Goal: Task Accomplishment & Management: Manage account settings

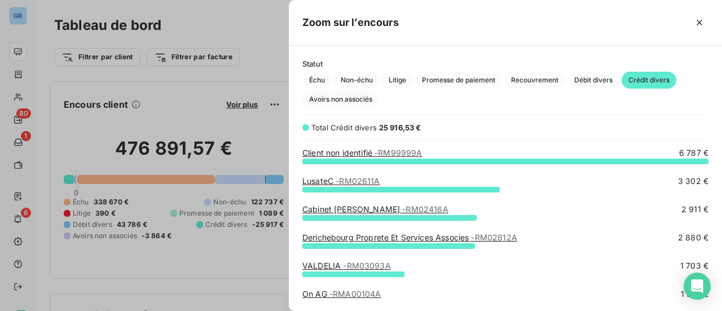
scroll to position [142, 424]
click at [19, 19] on div at bounding box center [361, 155] width 722 height 311
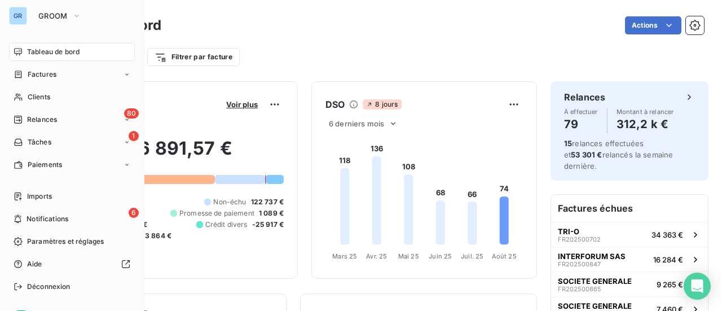
click at [28, 16] on div "GR GROOM" at bounding box center [72, 16] width 126 height 18
click at [76, 17] on icon "button" at bounding box center [76, 15] width 9 height 11
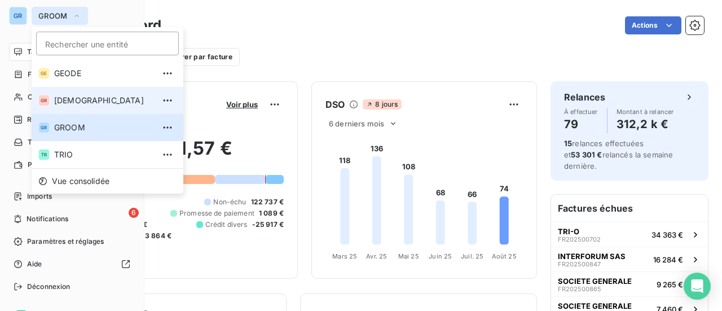
click at [90, 99] on span "[DEMOGRAPHIC_DATA]" at bounding box center [104, 100] width 100 height 11
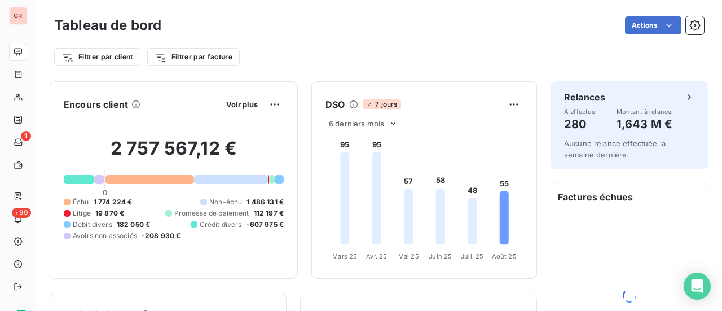
click at [302, 29] on div "Actions" at bounding box center [439, 25] width 529 height 18
click at [238, 103] on span "Voir plus" at bounding box center [242, 104] width 32 height 9
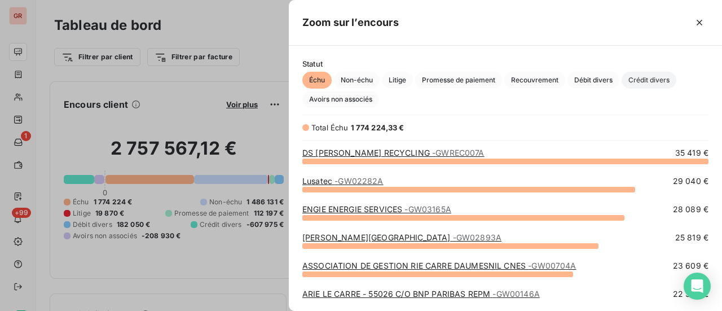
scroll to position [142, 424]
click at [656, 82] on span "Crédit divers" at bounding box center [648, 80] width 55 height 17
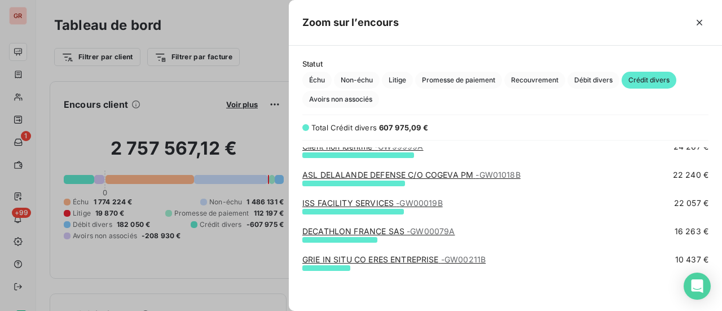
scroll to position [0, 0]
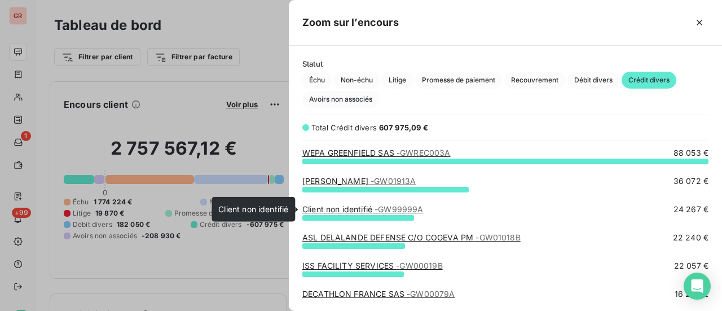
click at [390, 210] on span "- GW99999A" at bounding box center [398, 209] width 48 height 10
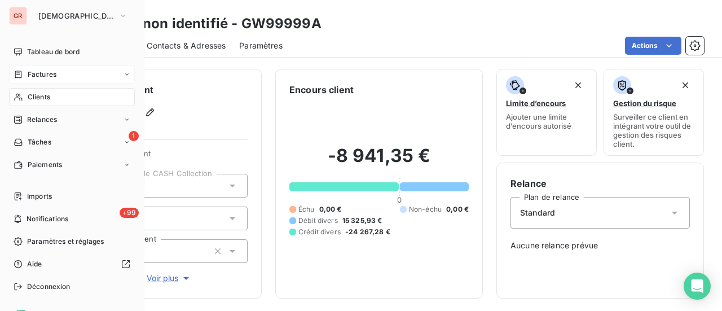
click at [48, 77] on span "Factures" at bounding box center [42, 74] width 29 height 10
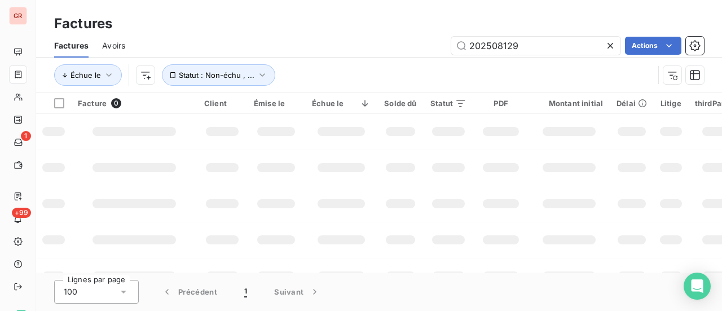
click at [409, 50] on div "202508129 Actions" at bounding box center [421, 46] width 565 height 18
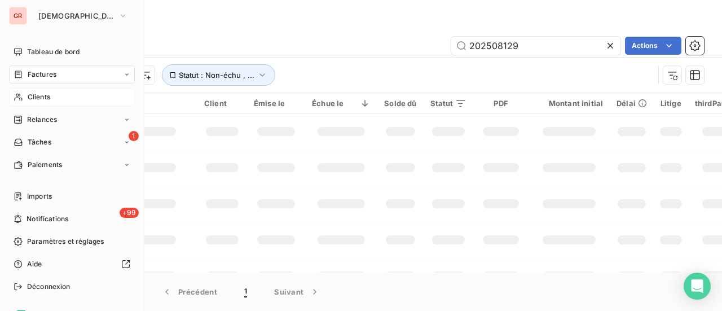
click at [43, 94] on span "Clients" at bounding box center [39, 97] width 23 height 10
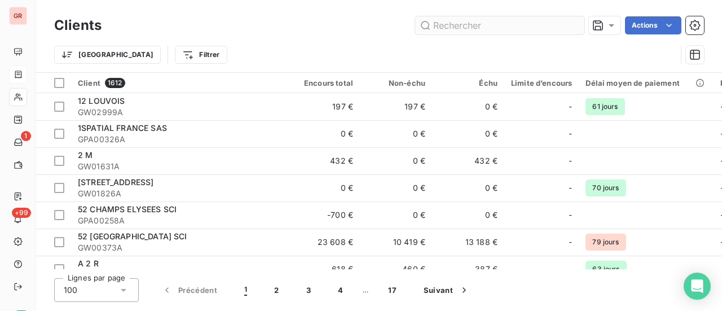
click at [457, 26] on input "text" at bounding box center [499, 25] width 169 height 18
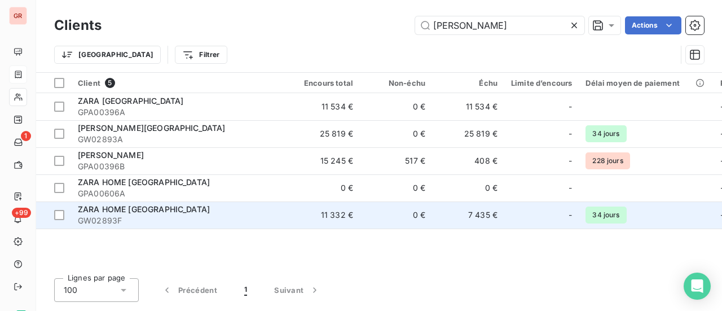
type input "[PERSON_NAME]"
click at [114, 219] on span "GW02893F" at bounding box center [179, 220] width 203 height 11
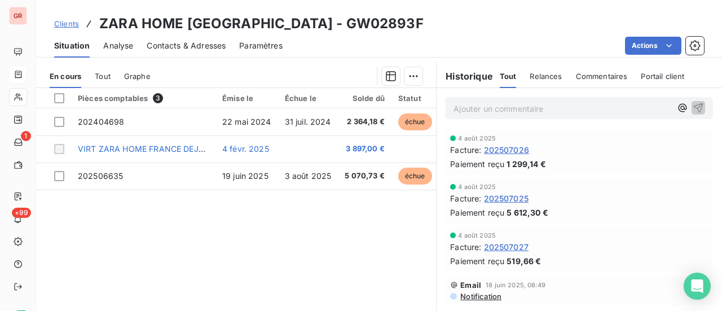
scroll to position [282, 0]
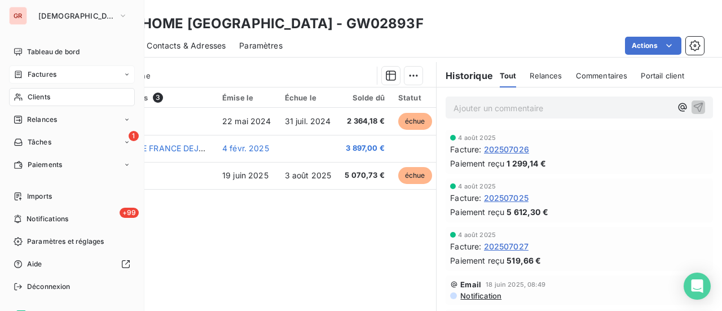
drag, startPoint x: 50, startPoint y: 73, endPoint x: 88, endPoint y: 74, distance: 38.4
click at [50, 73] on span "Factures" at bounding box center [42, 74] width 29 height 10
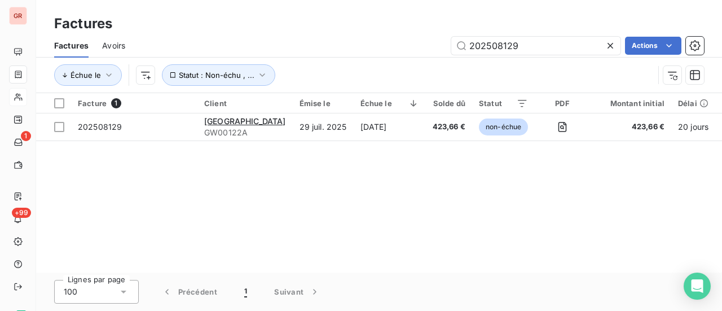
drag, startPoint x: 530, startPoint y: 51, endPoint x: 388, endPoint y: 53, distance: 142.1
click at [391, 52] on div "202508129 Actions" at bounding box center [421, 46] width 565 height 18
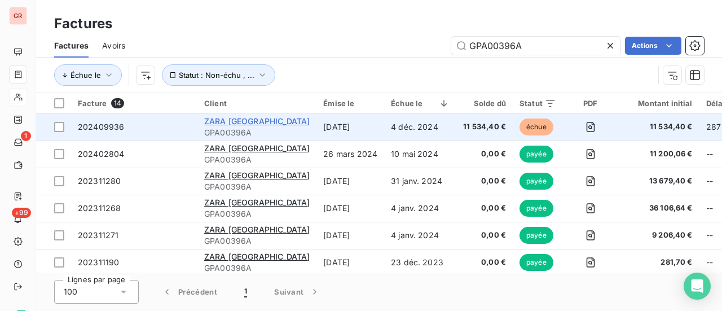
type input "GPA00396A"
click at [244, 123] on span "ZARA [GEOGRAPHIC_DATA]" at bounding box center [256, 121] width 105 height 10
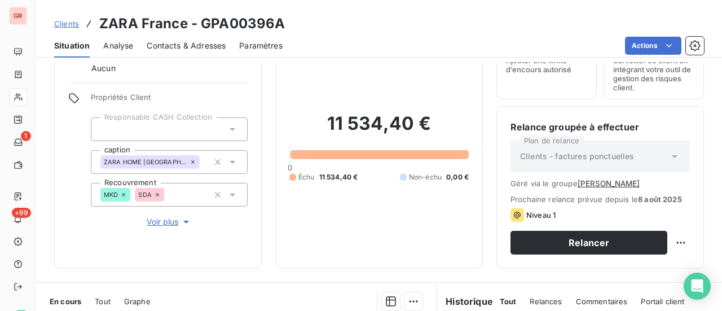
scroll to position [282, 0]
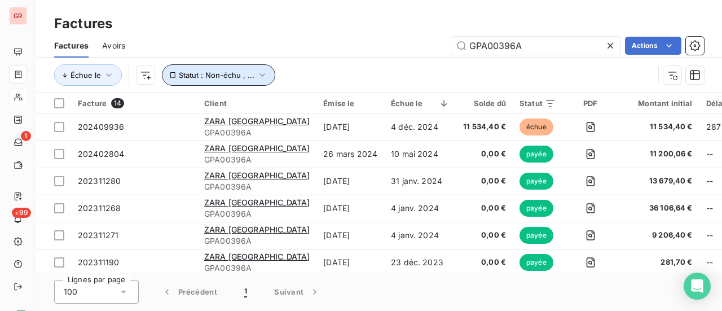
click at [259, 76] on icon "button" at bounding box center [262, 74] width 6 height 3
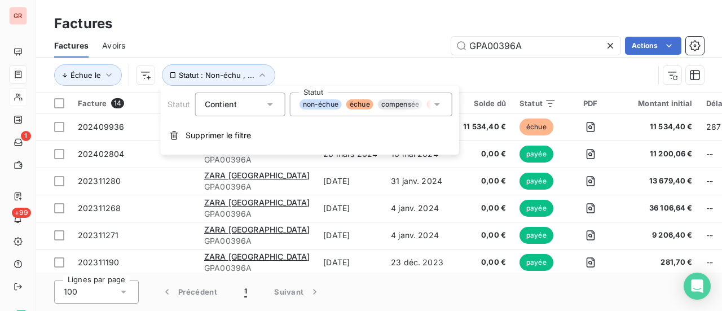
click at [438, 102] on icon at bounding box center [436, 104] width 11 height 11
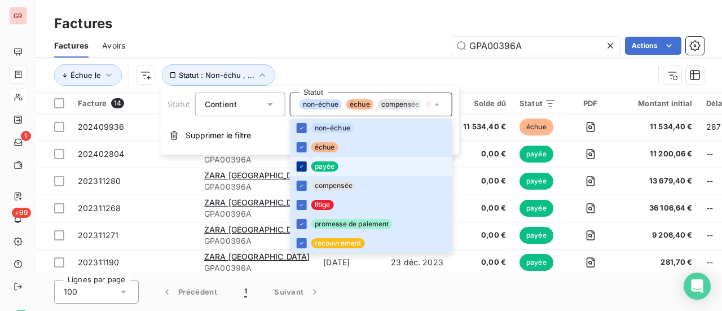
click at [300, 165] on icon at bounding box center [301, 166] width 7 height 7
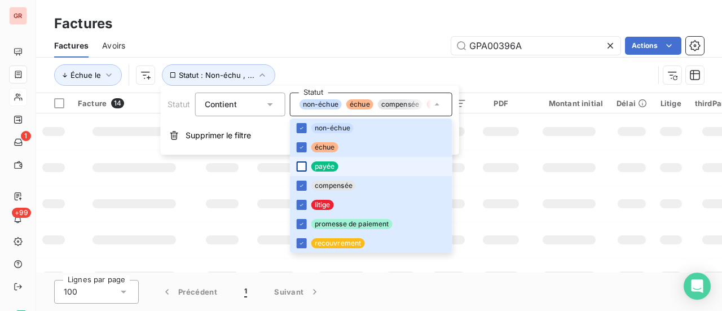
click at [511, 59] on div "Échue le Statut : Non-échu , ..." at bounding box center [379, 75] width 650 height 35
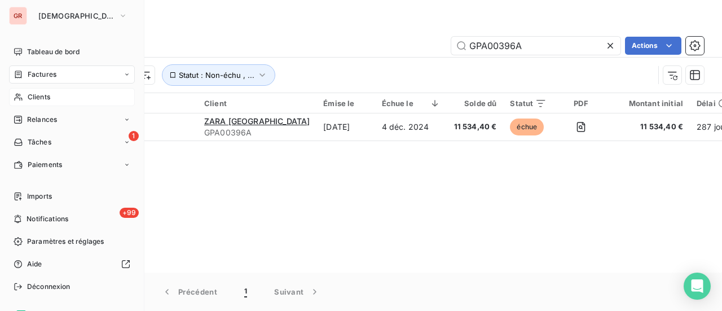
click at [43, 76] on span "Factures" at bounding box center [42, 74] width 29 height 10
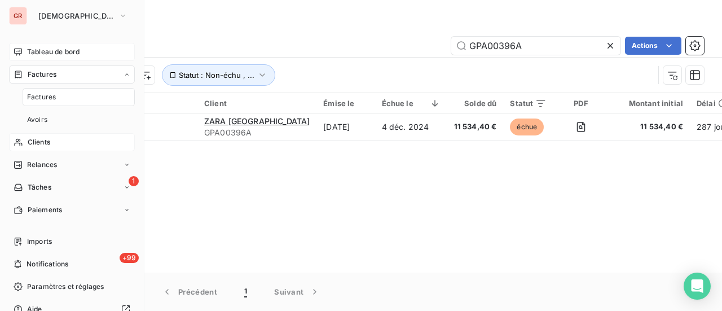
click at [74, 47] on span "Tableau de bord" at bounding box center [53, 52] width 52 height 10
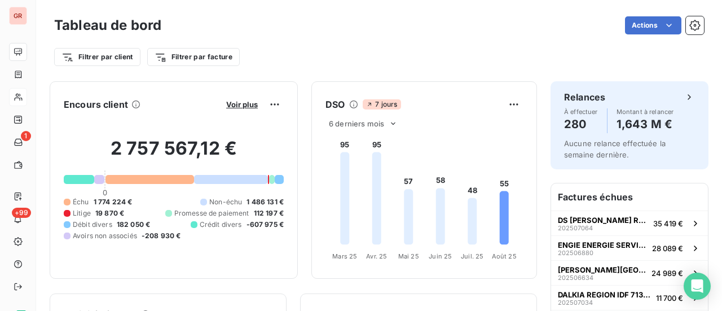
click at [79, 182] on div at bounding box center [79, 179] width 30 height 9
click at [231, 104] on span "Voir plus" at bounding box center [242, 104] width 32 height 9
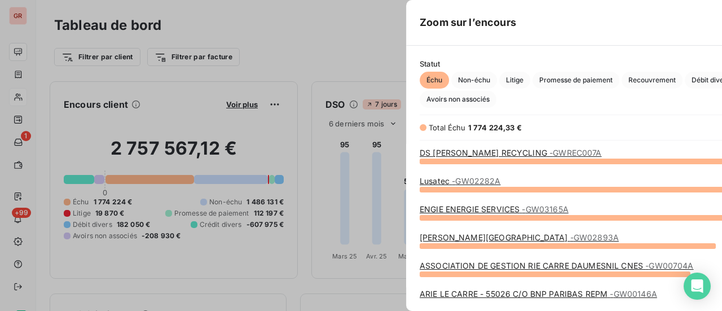
scroll to position [142, 424]
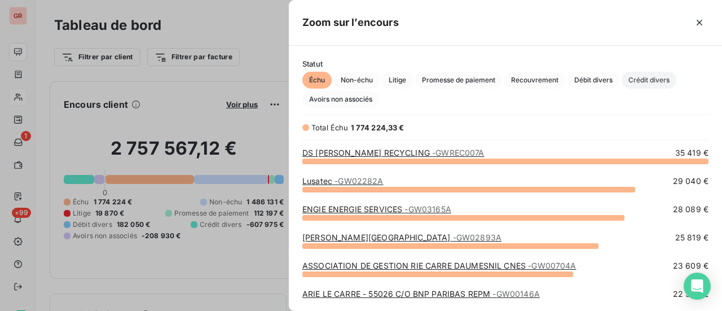
click at [660, 81] on span "Crédit divers" at bounding box center [648, 80] width 55 height 17
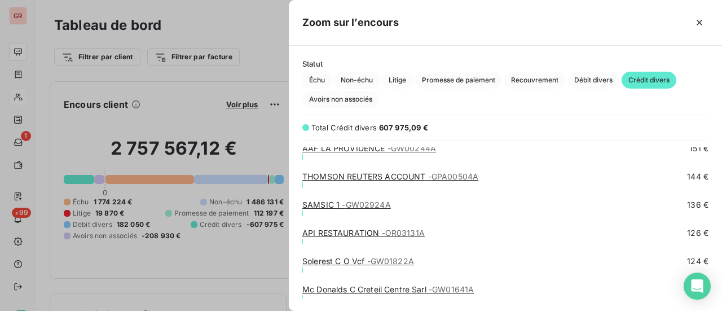
scroll to position [6258, 0]
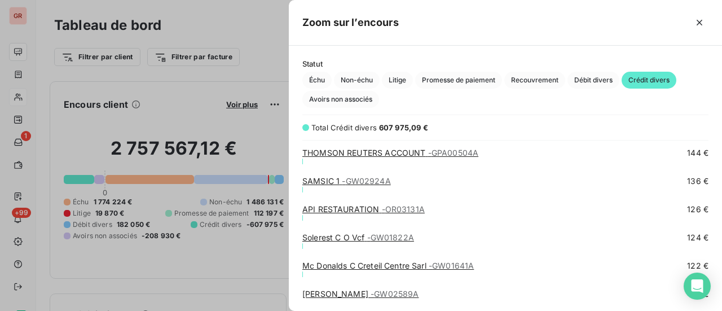
click at [21, 120] on div at bounding box center [361, 155] width 722 height 311
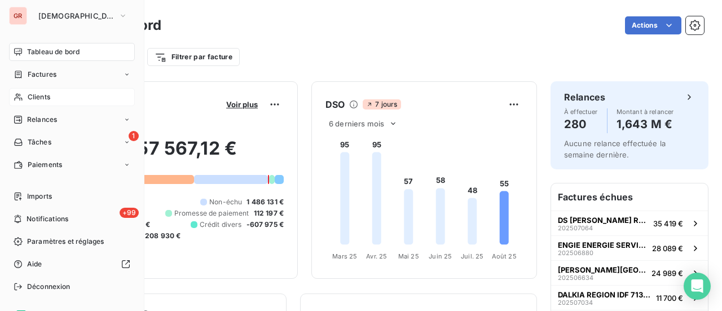
click at [44, 98] on span "Clients" at bounding box center [39, 97] width 23 height 10
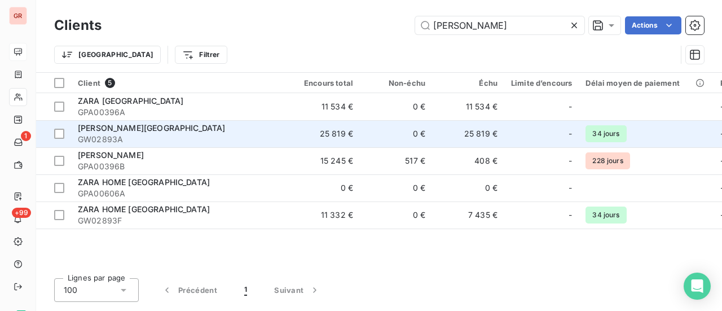
click at [123, 130] on span "[PERSON_NAME][GEOGRAPHIC_DATA]" at bounding box center [152, 128] width 148 height 10
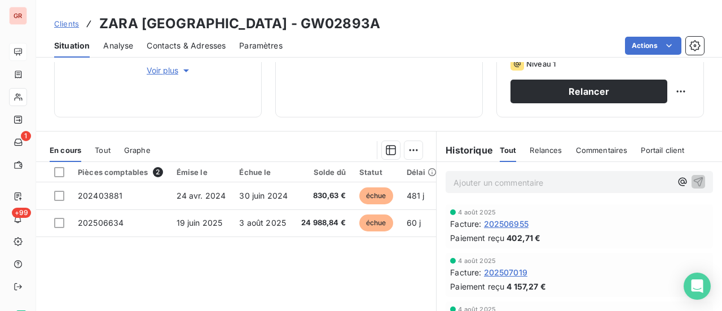
scroll to position [26, 0]
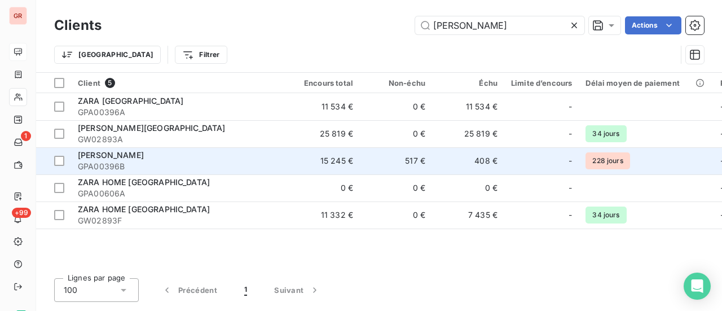
click at [138, 155] on span "ZARA FRANCE SARL" at bounding box center [111, 155] width 66 height 10
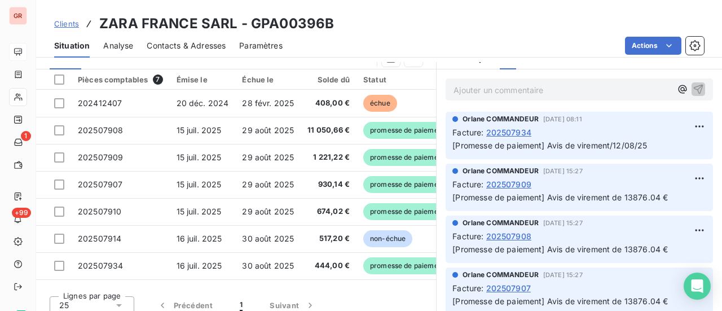
scroll to position [308, 0]
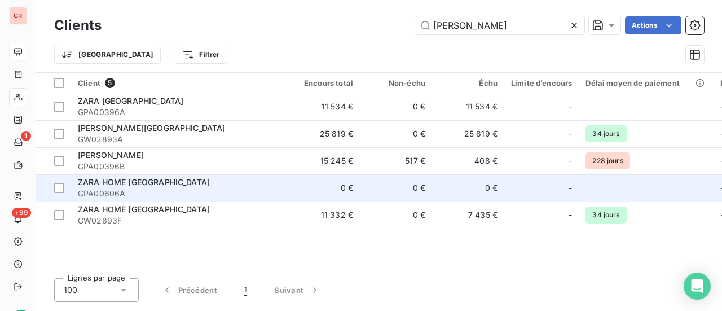
click at [122, 184] on span "ZARA HOME FRANCE" at bounding box center [144, 182] width 132 height 10
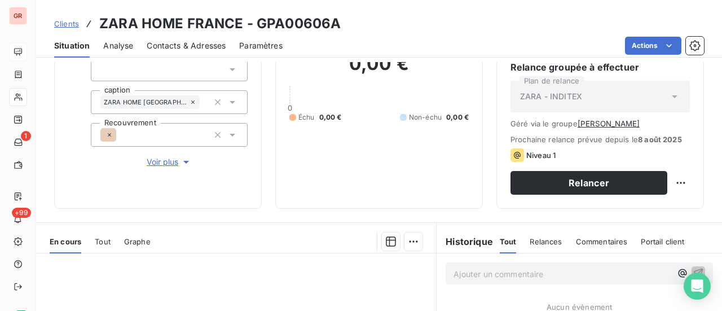
scroll to position [282, 0]
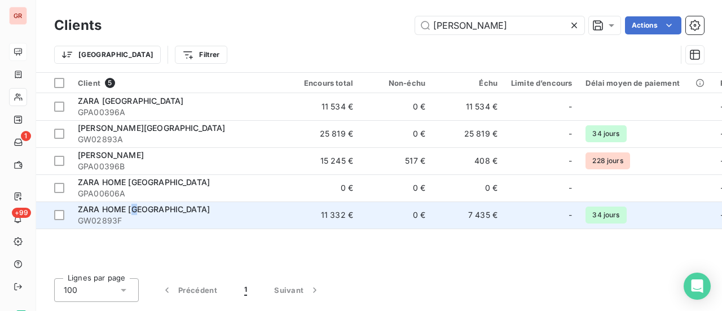
click at [135, 213] on span "ZARA HOME FRANCE" at bounding box center [144, 209] width 132 height 10
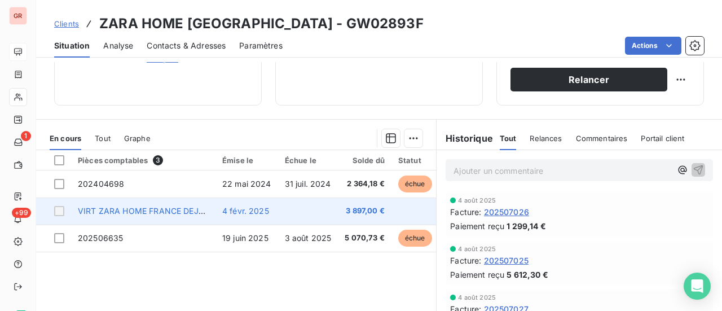
scroll to position [226, 0]
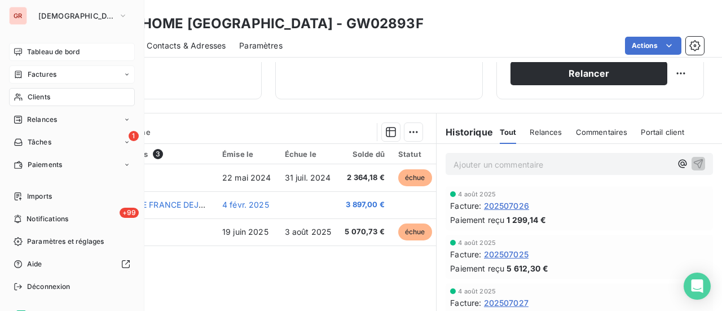
click at [47, 77] on span "Factures" at bounding box center [42, 74] width 29 height 10
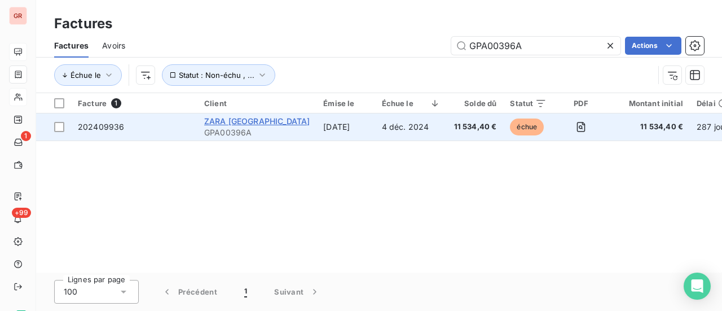
click at [233, 121] on span "ZARA [GEOGRAPHIC_DATA]" at bounding box center [256, 121] width 105 height 10
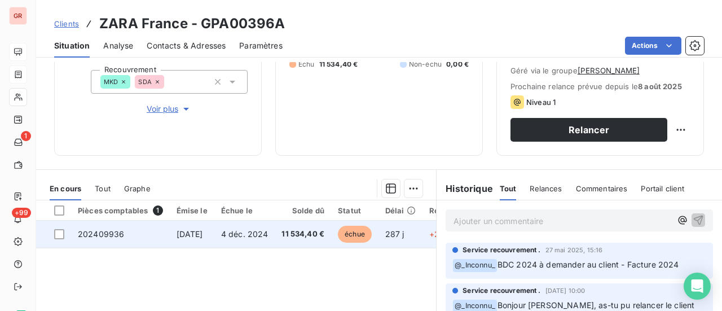
click at [122, 235] on span "202409936" at bounding box center [101, 234] width 46 height 10
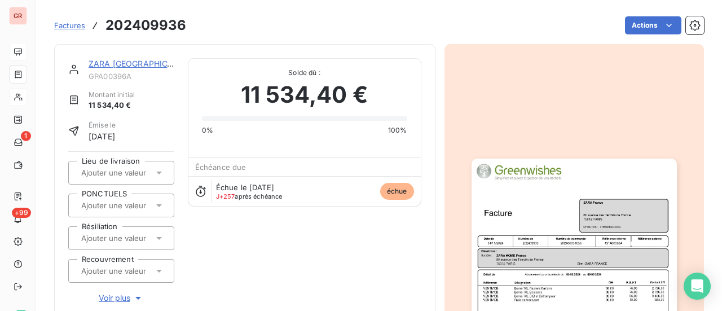
click at [615, 213] on img "button" at bounding box center [573, 303] width 205 height 290
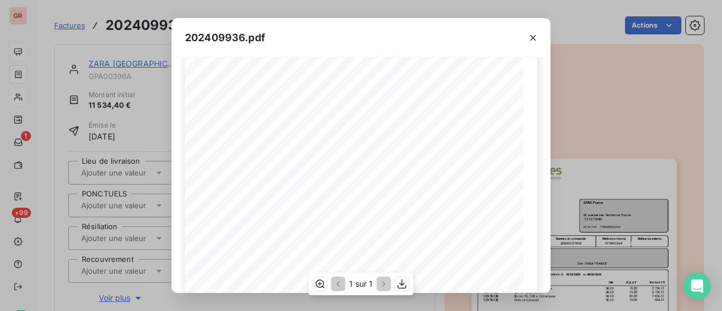
scroll to position [56, 0]
click at [533, 37] on icon "button" at bounding box center [533, 38] width 6 height 6
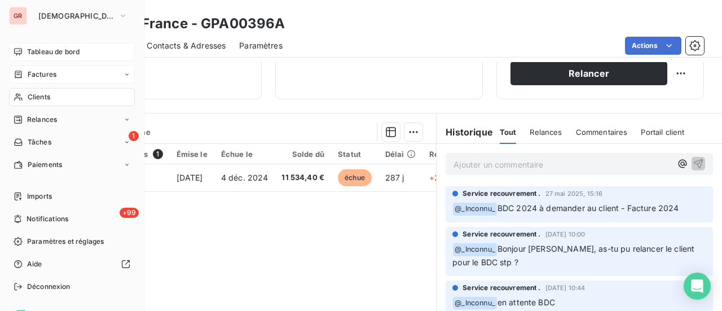
click at [54, 74] on span "Factures" at bounding box center [42, 74] width 29 height 10
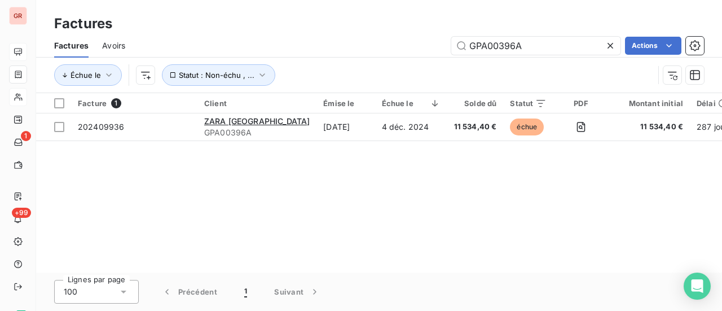
drag, startPoint x: 538, startPoint y: 47, endPoint x: 412, endPoint y: 55, distance: 126.0
click at [412, 55] on div "Factures Avoirs GPA00396A Actions" at bounding box center [379, 46] width 686 height 24
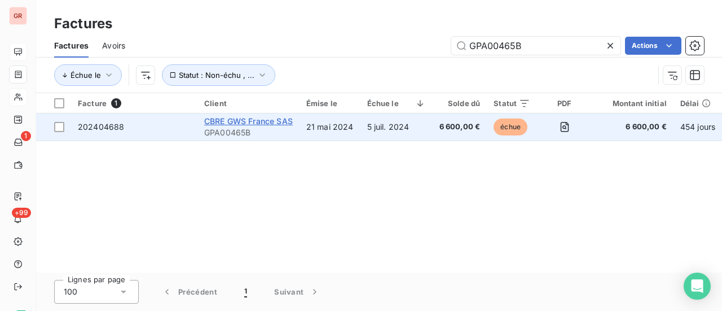
type input "GPA00465B"
click at [245, 123] on span "CBRE GWS France SAS" at bounding box center [248, 121] width 89 height 10
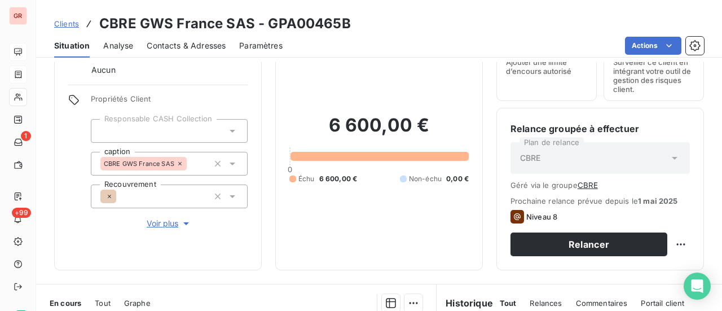
scroll to position [282, 0]
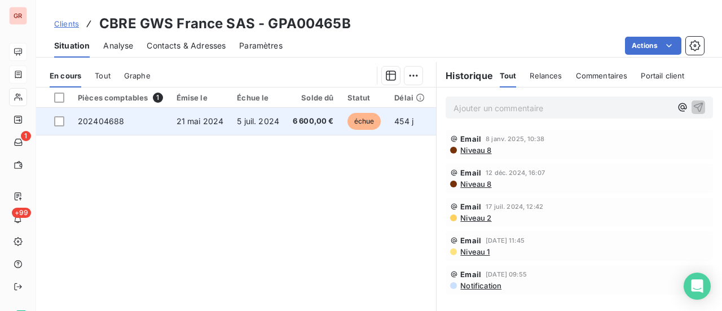
click at [359, 122] on span "échue" at bounding box center [364, 121] width 34 height 17
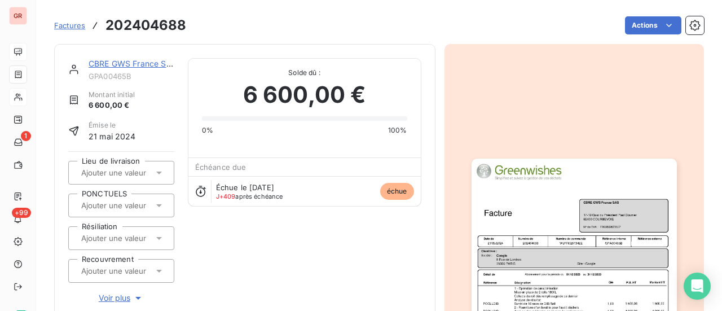
click at [600, 244] on img "button" at bounding box center [573, 303] width 205 height 290
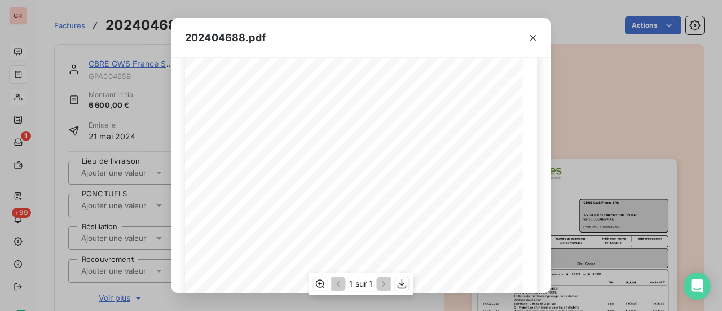
scroll to position [113, 0]
click at [532, 37] on icon "button" at bounding box center [533, 38] width 6 height 6
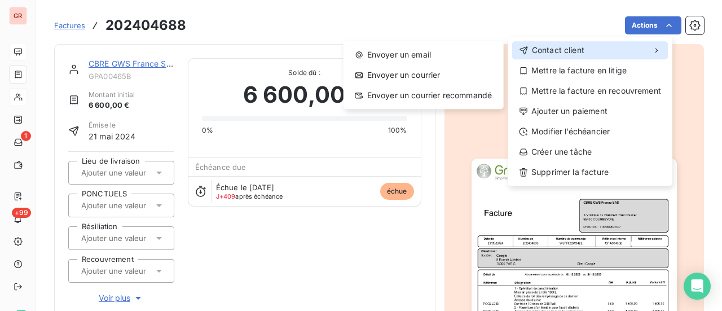
click at [563, 49] on span "Contact client" at bounding box center [558, 50] width 52 height 11
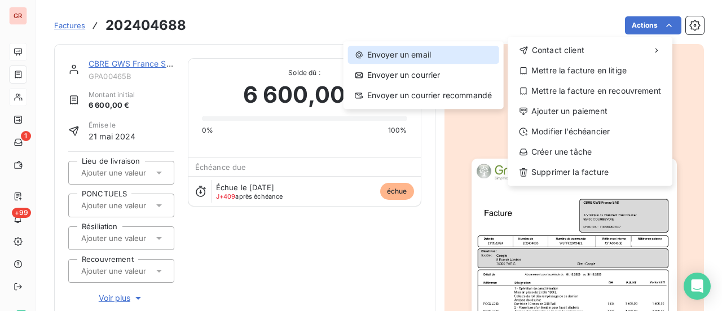
click at [421, 54] on div "Envoyer un email" at bounding box center [423, 55] width 151 height 18
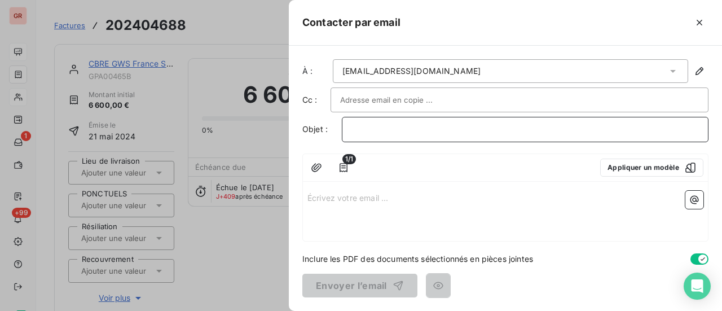
click at [384, 125] on p "﻿" at bounding box center [524, 129] width 347 height 13
click at [15, 74] on div at bounding box center [361, 155] width 722 height 311
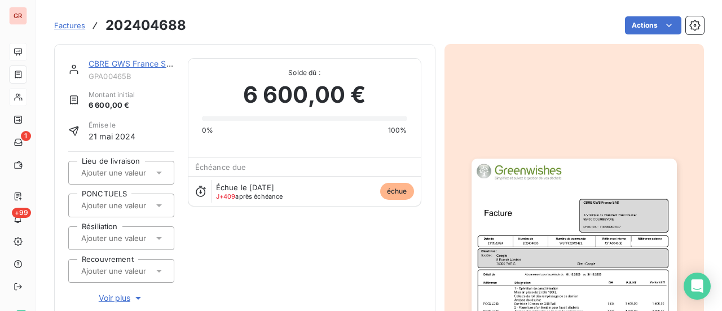
click at [262, 90] on span "6 600,00 €" at bounding box center [304, 95] width 123 height 34
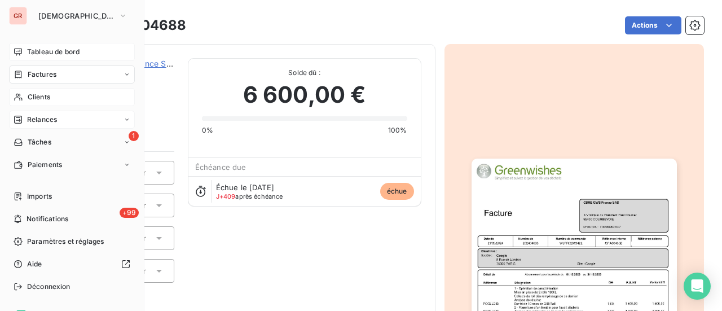
click at [26, 119] on div "Relances" at bounding box center [35, 119] width 43 height 10
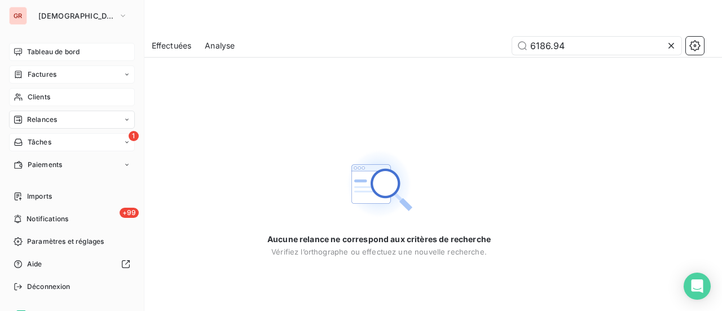
click at [45, 143] on span "Tâches" at bounding box center [40, 142] width 24 height 10
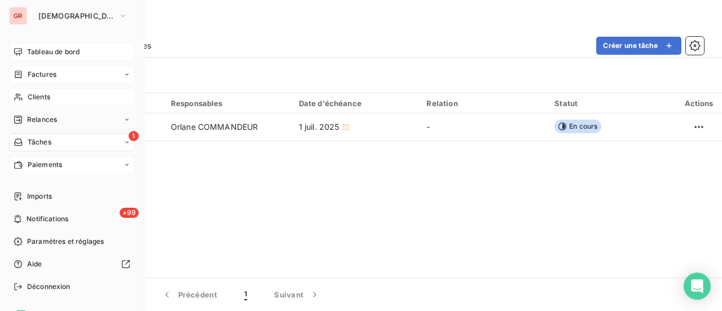
click at [37, 167] on span "Paiements" at bounding box center [45, 165] width 34 height 10
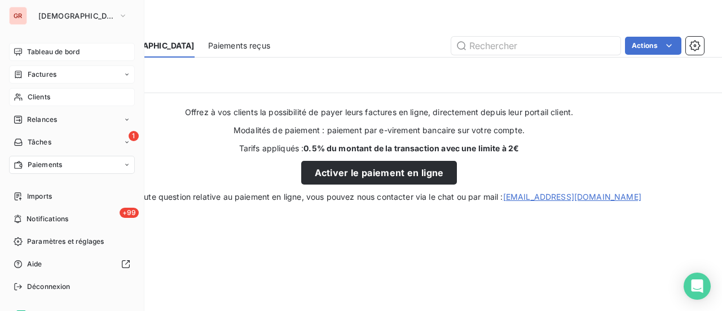
click at [41, 48] on span "Tableau de bord" at bounding box center [53, 52] width 52 height 10
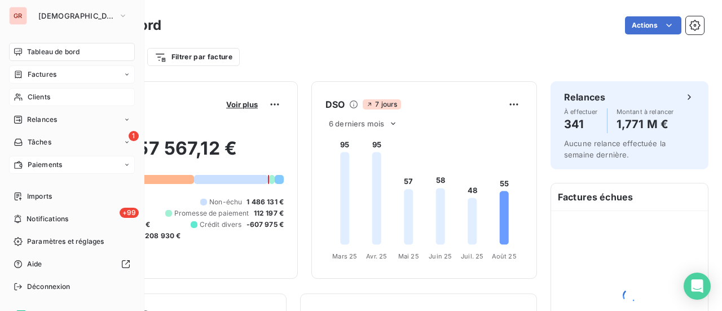
click at [39, 74] on span "Factures" at bounding box center [42, 74] width 29 height 10
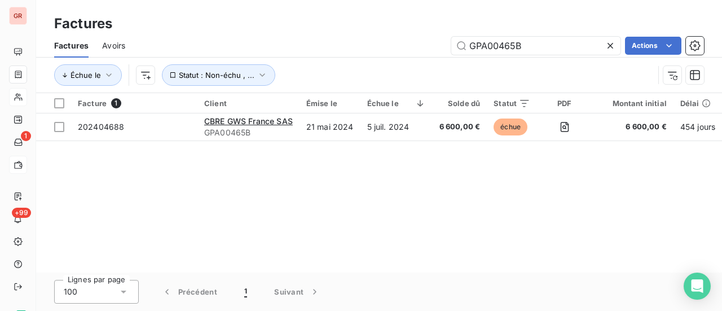
click at [529, 218] on html "GR 1 +99 Factures Factures Avoirs GPA00465B Actions Échue le Statut : Non-échu …" at bounding box center [361, 155] width 722 height 311
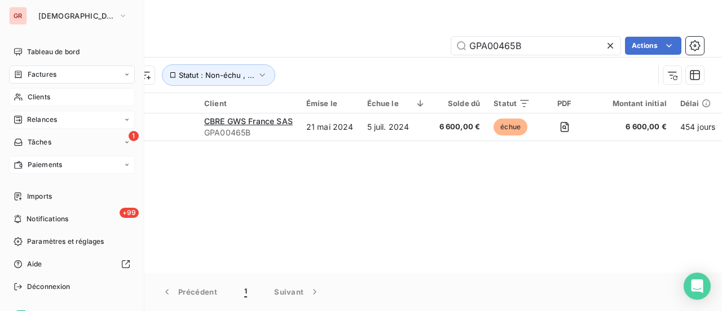
click at [41, 120] on span "Relances" at bounding box center [42, 119] width 30 height 10
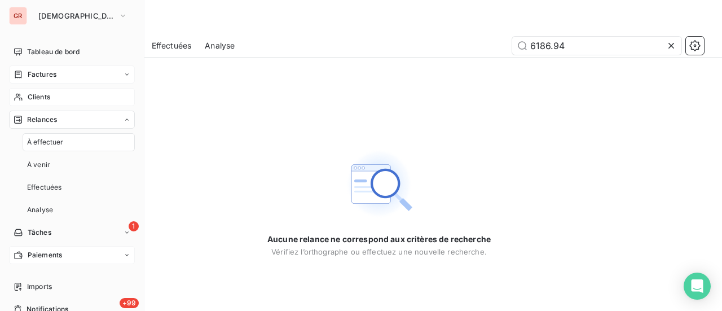
click at [63, 142] on span "À effectuer" at bounding box center [45, 142] width 37 height 10
click at [54, 189] on span "Effectuées" at bounding box center [44, 187] width 35 height 10
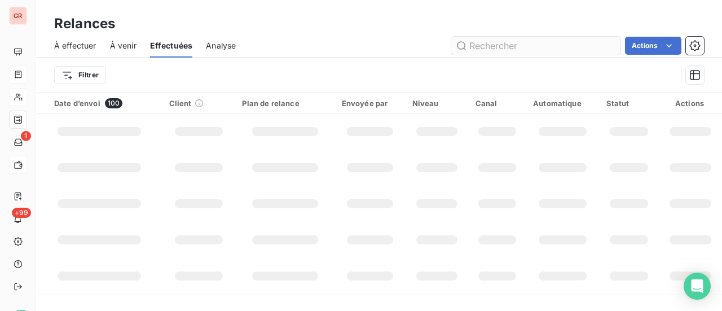
click at [512, 46] on input "text" at bounding box center [535, 46] width 169 height 18
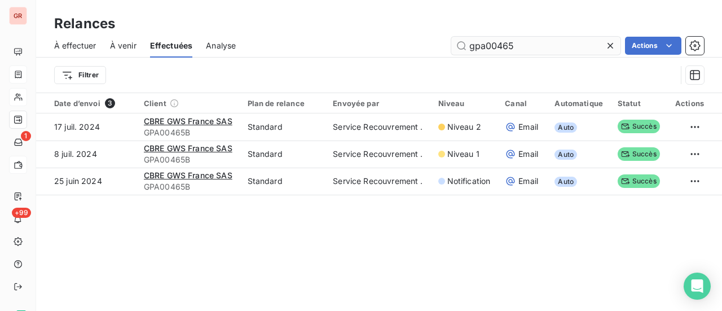
type input "gpa00465"
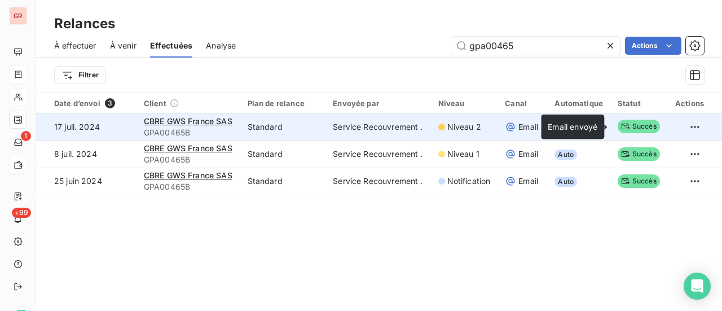
click at [643, 128] on span "Succès" at bounding box center [638, 127] width 42 height 14
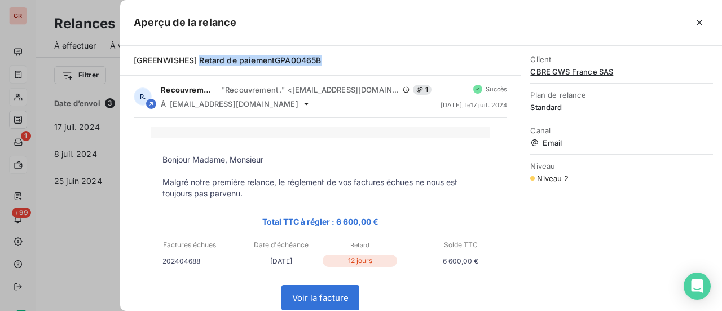
drag, startPoint x: 318, startPoint y: 60, endPoint x: 200, endPoint y: 65, distance: 118.5
click at [200, 65] on div "[GREENWISHES] Retard de paiementGPA00465B" at bounding box center [320, 60] width 373 height 11
copy span "Retard de paiementGPA00465B"
click at [105, 236] on div at bounding box center [361, 155] width 722 height 311
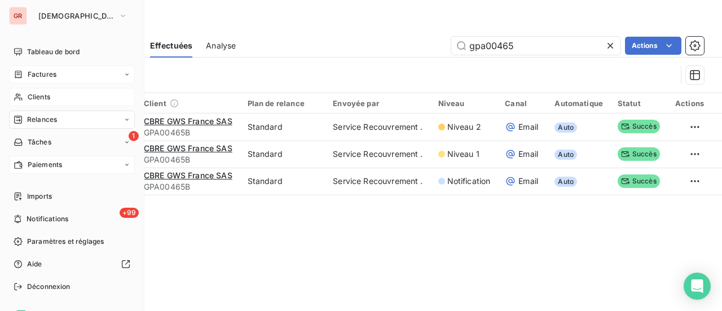
click at [52, 73] on span "Factures" at bounding box center [42, 74] width 29 height 10
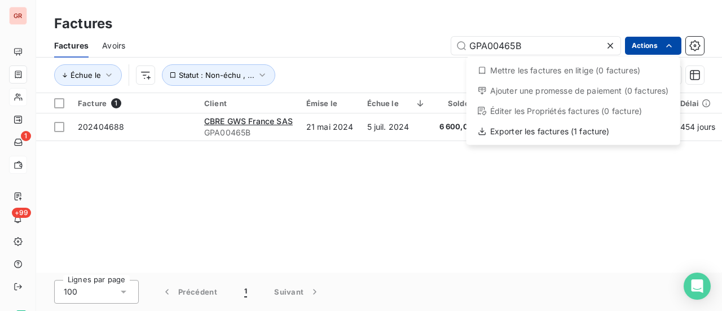
click at [556, 19] on html "GR 1 +99 Factures Factures Avoirs GPA00465B Actions Mettre les factures en liti…" at bounding box center [361, 155] width 722 height 311
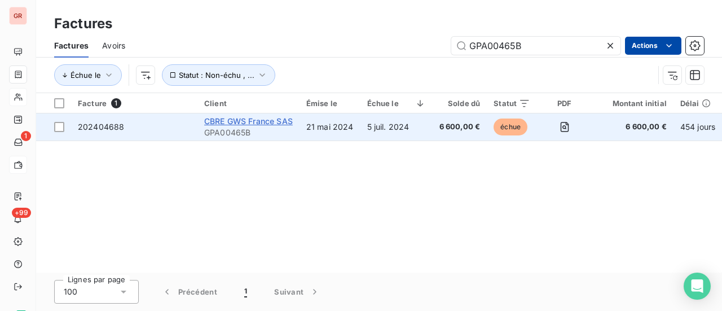
click at [233, 122] on span "CBRE GWS France SAS" at bounding box center [248, 121] width 89 height 10
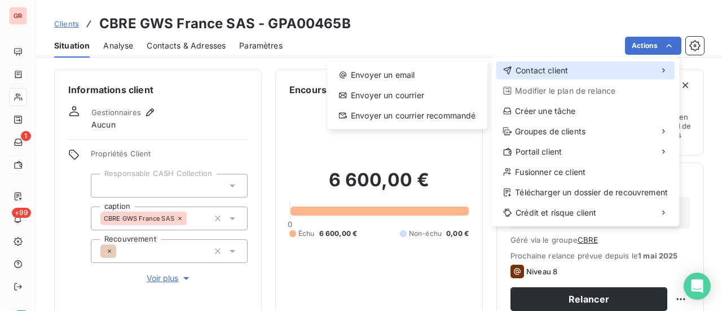
click at [524, 68] on span "Contact client" at bounding box center [541, 70] width 52 height 11
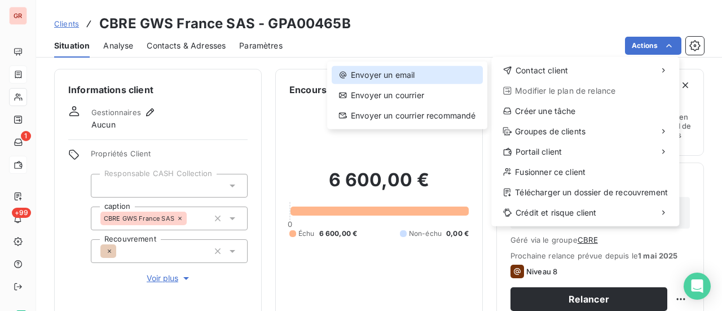
click at [408, 75] on div "Envoyer un email" at bounding box center [407, 75] width 151 height 18
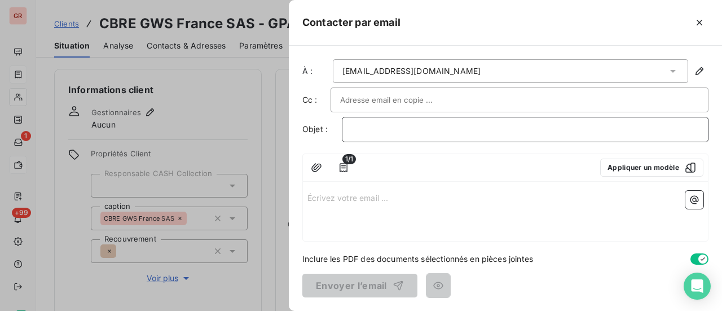
click at [366, 128] on p "﻿" at bounding box center [524, 129] width 347 height 13
click at [425, 131] on span "Retard de paiementGPA00465B" at bounding box center [411, 129] width 121 height 10
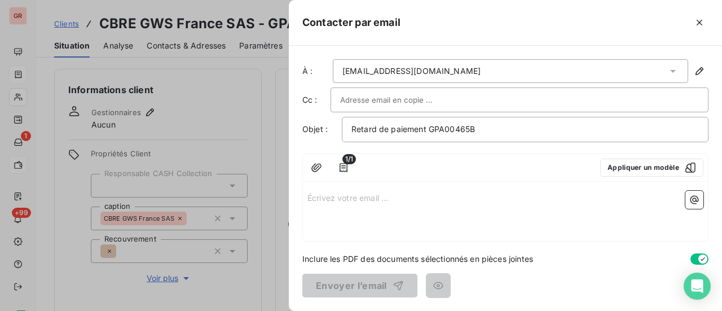
click at [366, 195] on p "Écrivez votre email ... ﻿" at bounding box center [505, 197] width 396 height 13
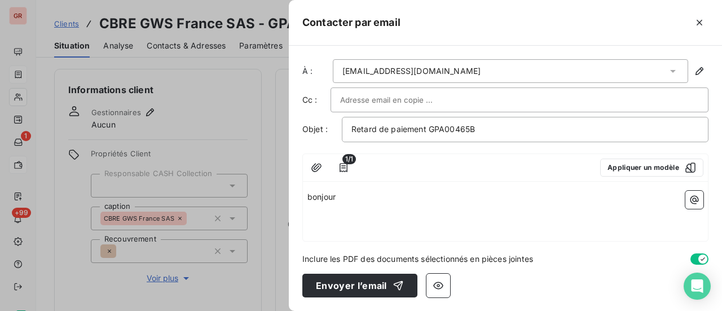
click at [312, 197] on span "bonjour" at bounding box center [321, 197] width 28 height 10
click at [343, 197] on p "Bonjour" at bounding box center [505, 197] width 396 height 13
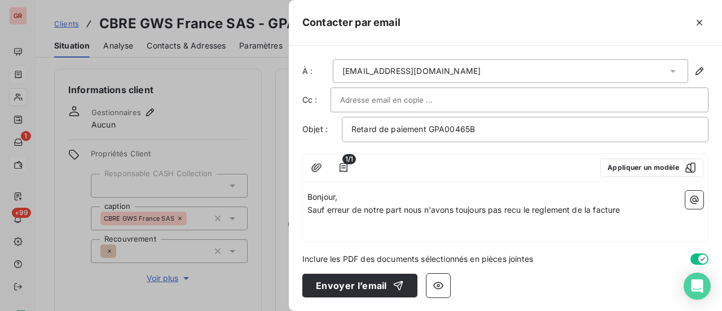
click at [631, 207] on p "Sauf erreur de notre part nous n'avons toujours pas recu le reglement de la fac…" at bounding box center [505, 210] width 396 height 13
click at [574, 209] on span "Sauf erreur de notre part nous n'avons toujours pas recu le reglement de la fac…" at bounding box center [492, 210] width 370 height 10
click at [427, 219] on p "de la facture N)202404688" at bounding box center [505, 223] width 396 height 13
click at [369, 222] on span "de la facture N)202404688" at bounding box center [360, 223] width 106 height 10
click at [558, 228] on div "Bonjour, Sauf erreur de notre part nous n'avons toujours pas recu le reglement …" at bounding box center [505, 213] width 405 height 55
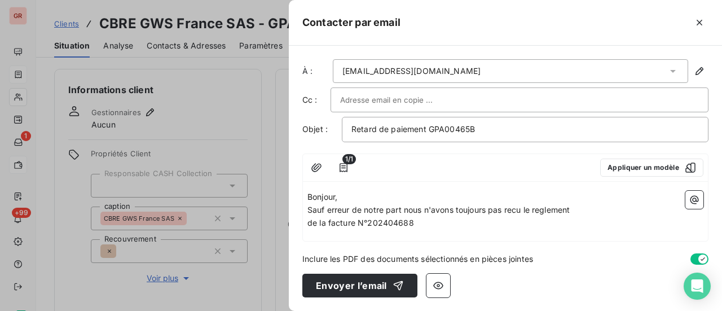
click at [430, 220] on p "de la facture N°202404688" at bounding box center [505, 223] width 396 height 13
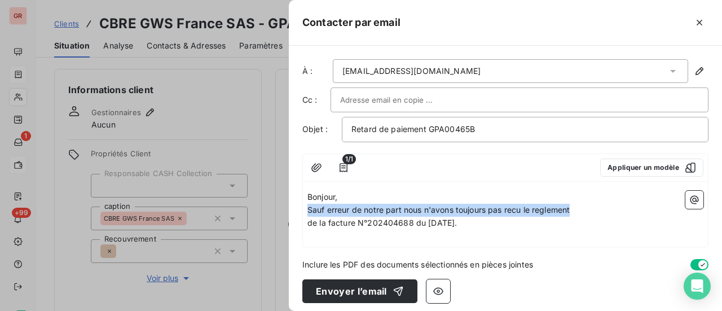
drag, startPoint x: 307, startPoint y: 206, endPoint x: 572, endPoint y: 205, distance: 265.0
click at [575, 205] on p "Sauf erreur de notre part nous n'avons toujours pas recu le reglement" at bounding box center [505, 210] width 396 height 13
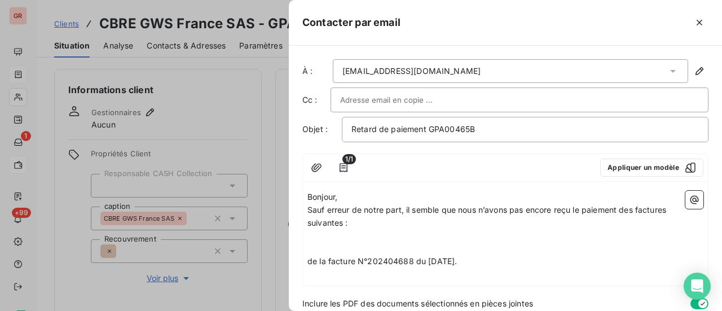
click at [636, 210] on span "Sauf erreur de notre part, il semble que nous n’avons pas encore reçu le paieme…" at bounding box center [487, 216] width 361 height 23
click at [664, 207] on span "Sauf erreur de notre part, il semble que nous n’avons pas encore reçu le paieme…" at bounding box center [485, 216] width 357 height 23
click at [343, 223] on span "Sauf erreur de notre part, il semble que nous n’avons pas encore reçu le paieme…" at bounding box center [489, 216] width 364 height 23
drag, startPoint x: 311, startPoint y: 260, endPoint x: 488, endPoint y: 260, distance: 177.0
click at [488, 260] on p "de la facture N°202404688 du 21/05/2024." at bounding box center [505, 261] width 396 height 13
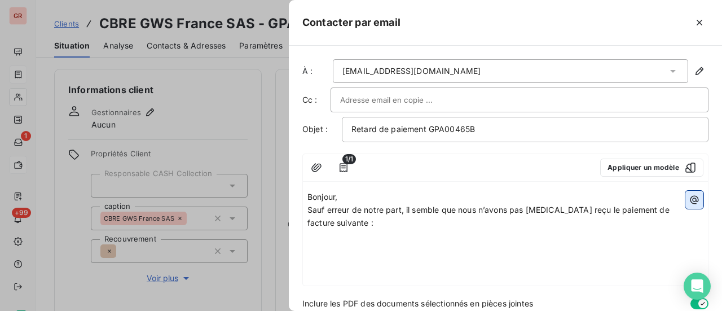
click at [690, 199] on icon "button" at bounding box center [694, 199] width 8 height 8
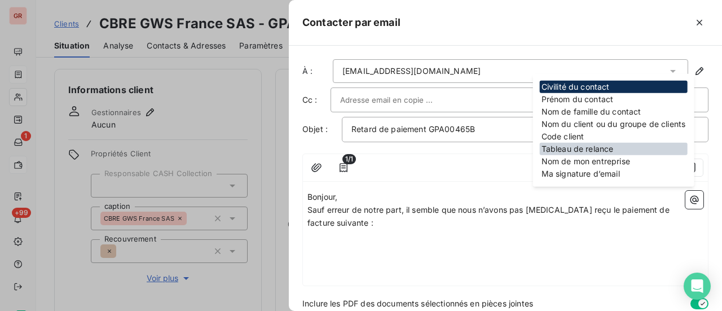
click at [601, 146] on div "Tableau de relance" at bounding box center [614, 149] width 148 height 12
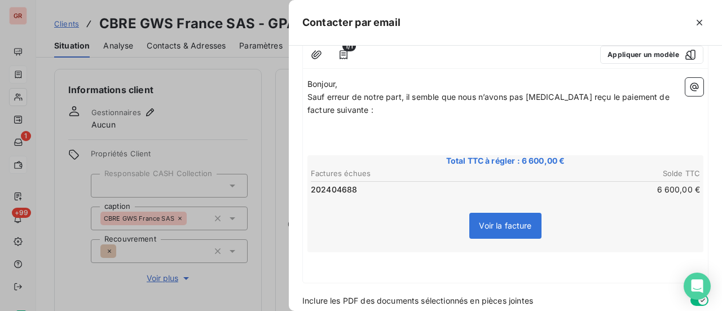
scroll to position [152, 0]
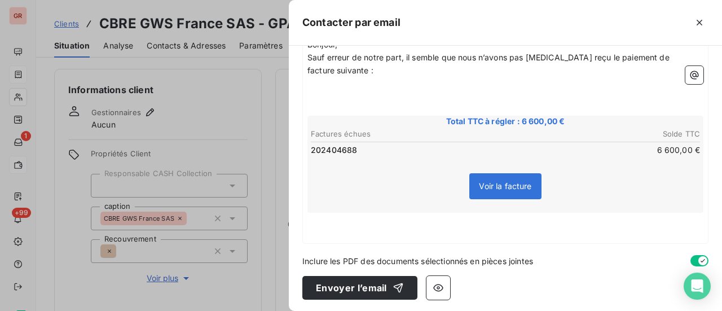
click at [308, 229] on p "﻿" at bounding box center [505, 232] width 396 height 13
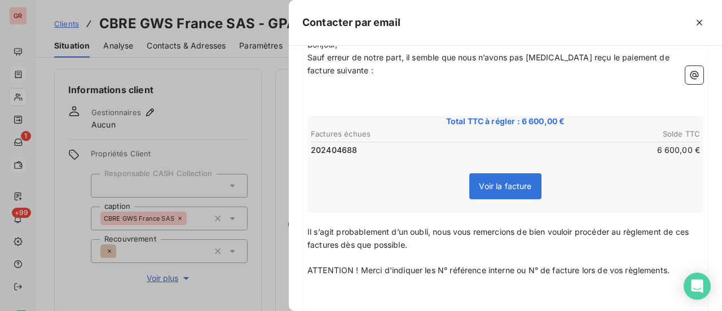
click at [691, 230] on span "Il s’agit probablement d’un oubli, nous vous remercions de bien vouloir procéde…" at bounding box center [498, 238] width 383 height 23
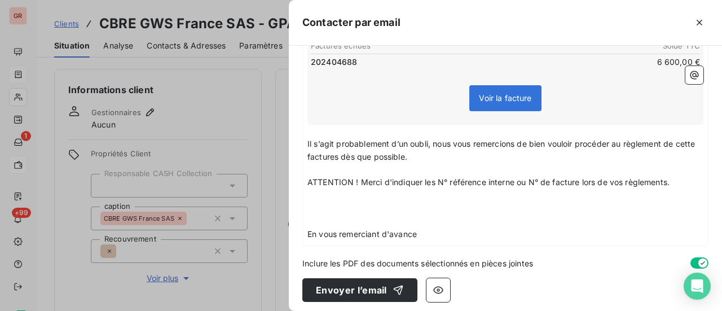
scroll to position [242, 0]
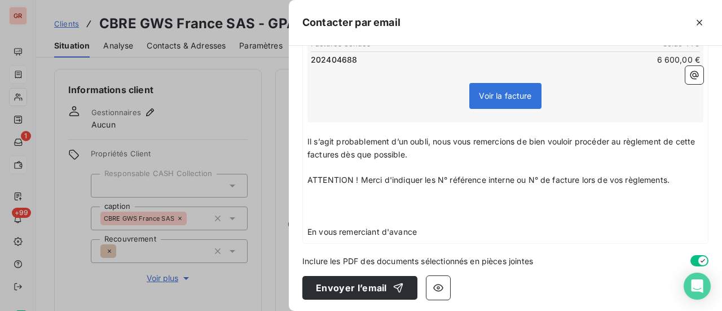
click at [337, 197] on p "﻿" at bounding box center [505, 193] width 396 height 13
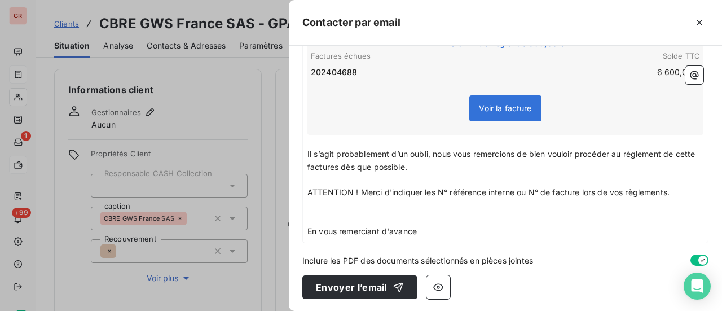
click at [316, 209] on p "﻿" at bounding box center [505, 205] width 396 height 13
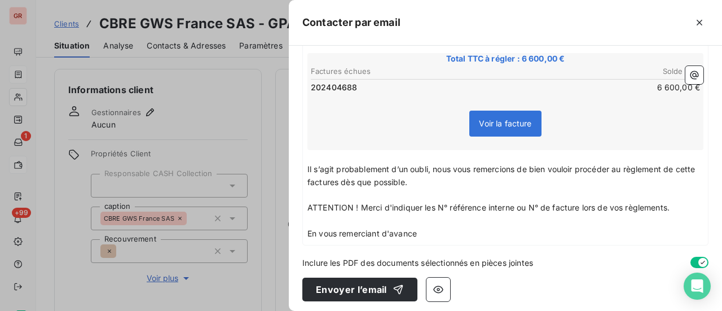
scroll to position [217, 0]
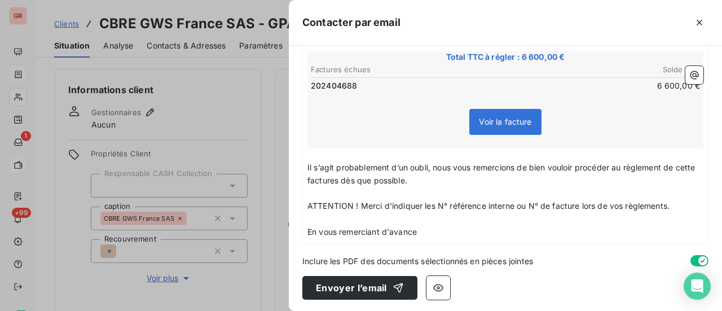
click at [448, 180] on p "Il s’agit probablement d’un oubli, nous vous remercions de bien vouloir procéde…" at bounding box center [505, 174] width 396 height 26
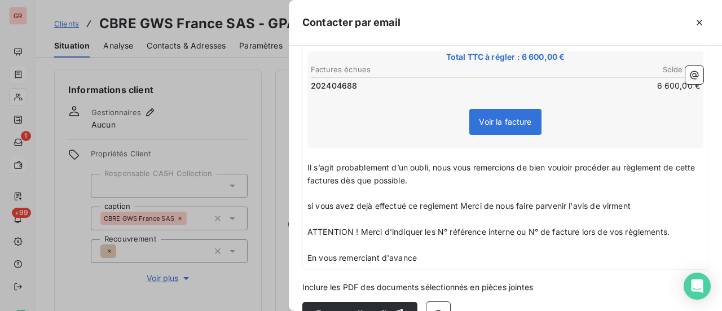
click at [612, 205] on span "si vous avez dejà effectué ce reglement Merci de nous faire parvenir l'avis de …" at bounding box center [468, 206] width 323 height 10
click at [648, 200] on p "si vous avez dejà effectué ce reglement Merci de nous faire parvenir l'avis de …" at bounding box center [505, 206] width 396 height 13
click at [310, 205] on span "si vous avez dejà effectué ce reglement Merci de nous faire parvenir l'avis de …" at bounding box center [471, 206] width 328 height 10
click at [644, 205] on p "Si vous avez dejà effectué ce reglement Merci de nous faire parvenir l'avis de …" at bounding box center [505, 206] width 396 height 13
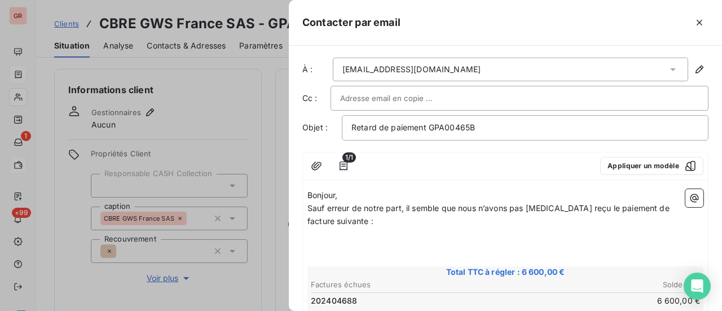
scroll to position [0, 0]
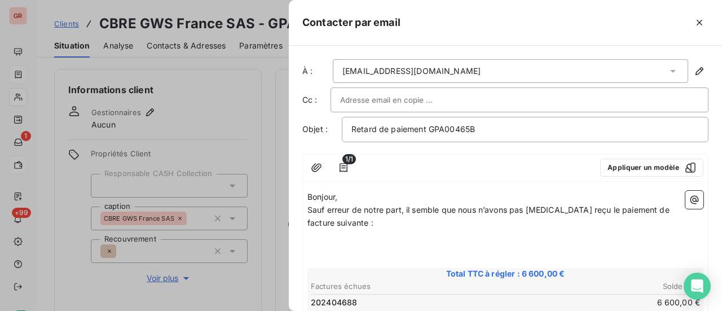
click at [332, 242] on p at bounding box center [505, 248] width 396 height 13
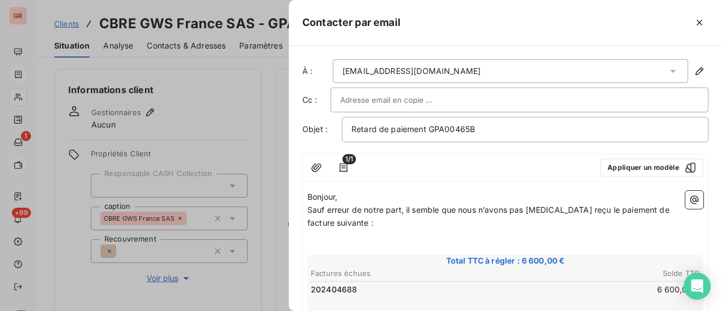
click at [365, 221] on p "Sauf erreur de notre part, il semble que nous n’avons pas encore reçu le paieme…" at bounding box center [505, 217] width 396 height 26
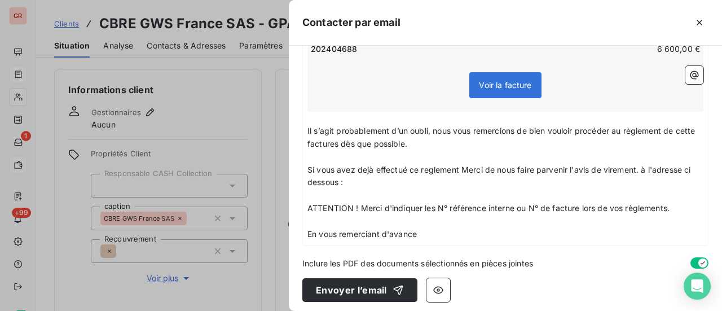
scroll to position [230, 0]
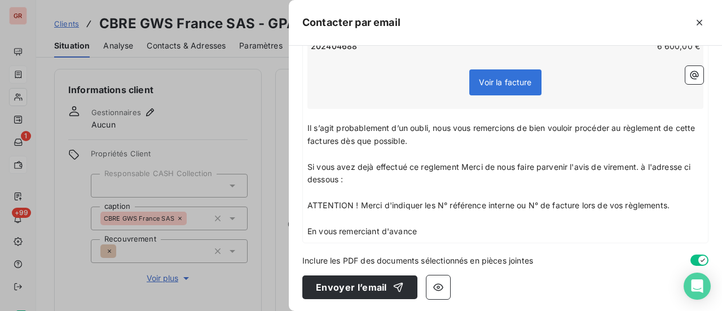
click at [368, 180] on p "Si vous avez dejà effectué ce reglement Merci de nous faire parvenir l'avis de …" at bounding box center [505, 174] width 396 height 26
drag, startPoint x: 309, startPoint y: 165, endPoint x: 350, endPoint y: 176, distance: 42.7
click at [350, 176] on p "Si vous avez dejà effectué ce reglement Merci de nous faire parvenir l'avis de …" at bounding box center [505, 174] width 396 height 26
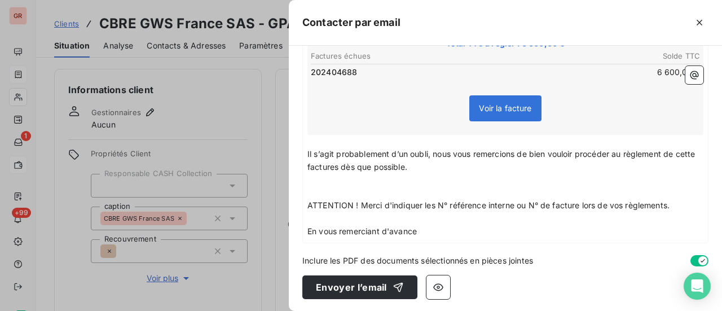
scroll to position [191, 0]
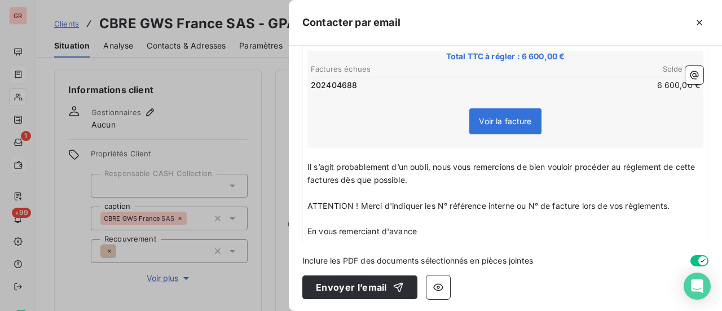
click at [677, 203] on p "ATTENTION ! Merci d'indiquer les N° référence interne ou N° de facture lors de …" at bounding box center [505, 206] width 396 height 13
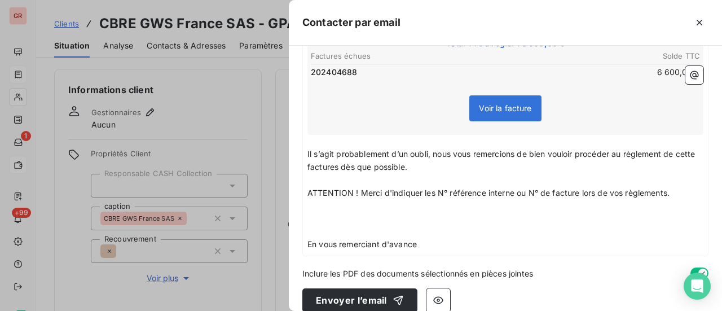
scroll to position [217, 0]
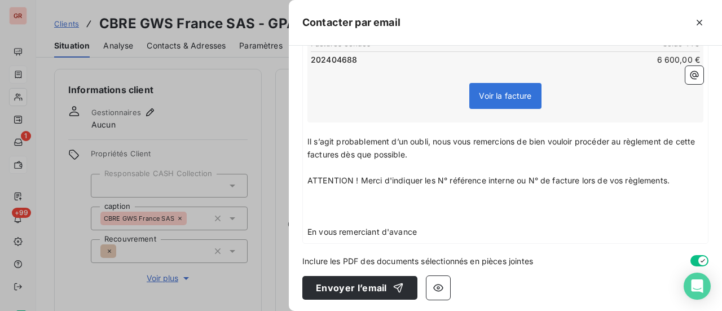
click at [312, 202] on p "﻿" at bounding box center [505, 206] width 396 height 13
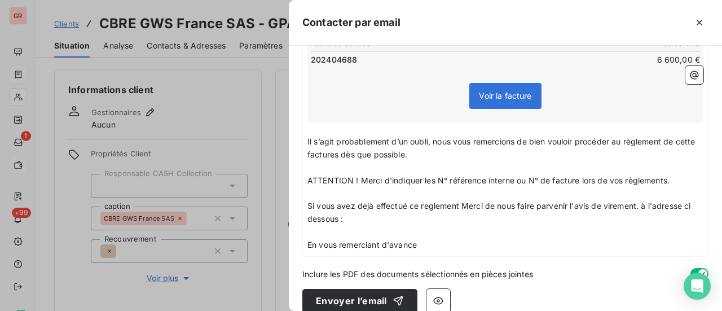
scroll to position [230, 0]
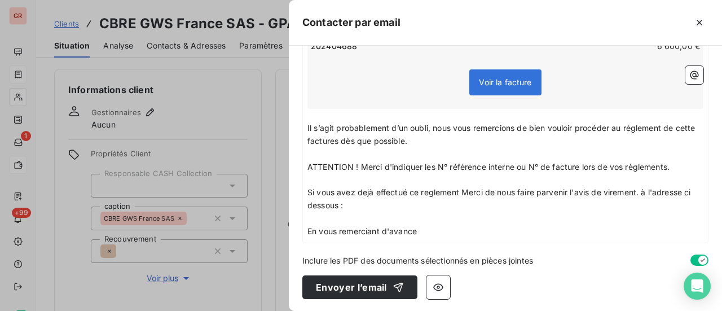
click at [319, 216] on p "﻿" at bounding box center [505, 218] width 396 height 13
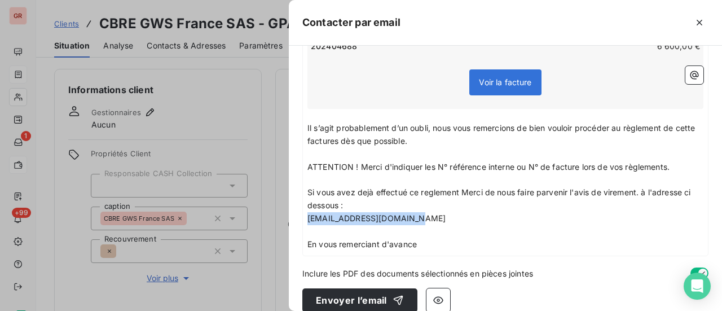
drag, startPoint x: 307, startPoint y: 217, endPoint x: 416, endPoint y: 218, distance: 109.4
click at [416, 218] on p "recouvrement@ostreya.com" at bounding box center [505, 218] width 396 height 13
click at [550, 243] on p "En vous remerciant d'avance" at bounding box center [505, 244] width 396 height 13
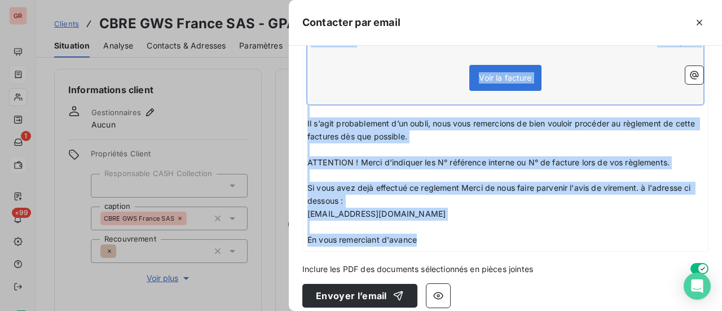
scroll to position [242, 0]
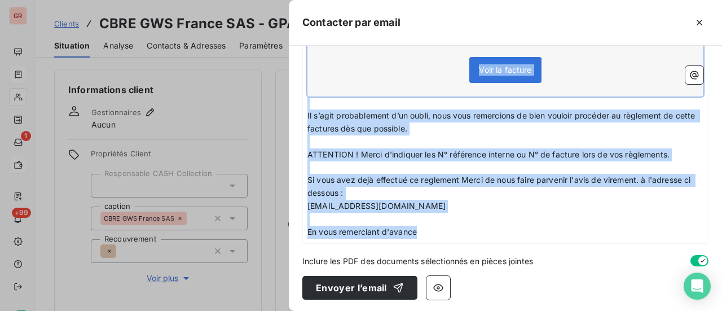
drag, startPoint x: 310, startPoint y: 207, endPoint x: 474, endPoint y: 232, distance: 165.9
click at [507, 277] on div "À : cbre.as.fr.apinvoices@cbre.com Cc : Objet : Retard de paiement GPA00465B 1/…" at bounding box center [505, 178] width 433 height 265
copy div "auf erreur de notre part, il semble que nous n’avons pas encore reçu le paiemen…"
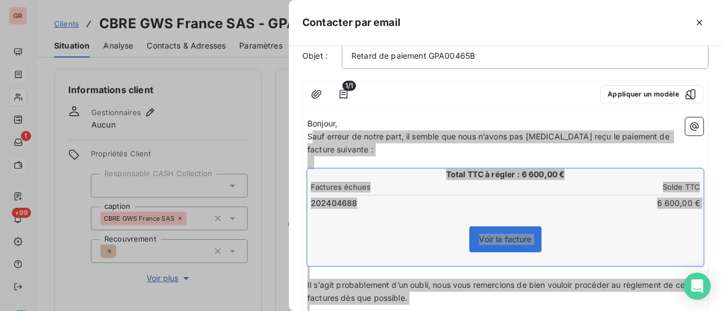
scroll to position [0, 0]
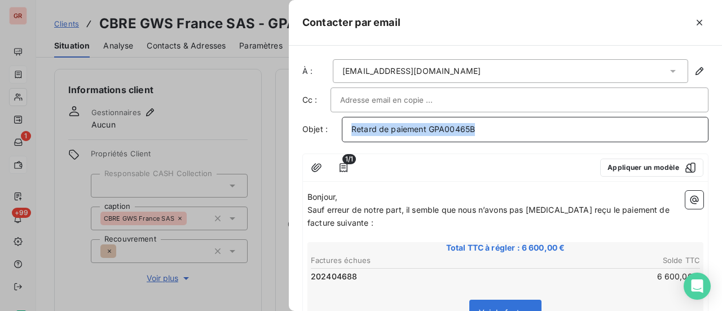
drag, startPoint x: 483, startPoint y: 130, endPoint x: 259, endPoint y: 146, distance: 225.0
click at [266, 310] on div "Contacter par email À : cbre.as.fr.apinvoices@cbre.com Cc : Objet : Retard de p…" at bounding box center [361, 311] width 722 height 0
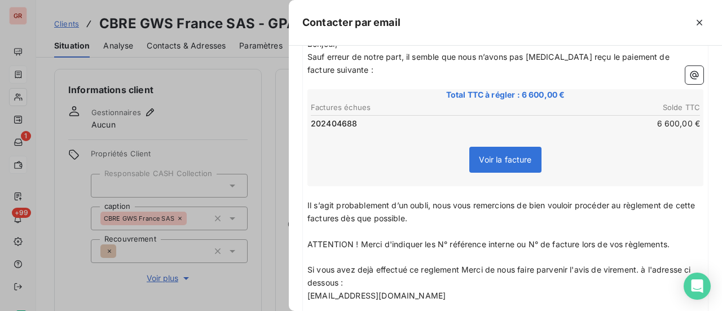
scroll to position [169, 0]
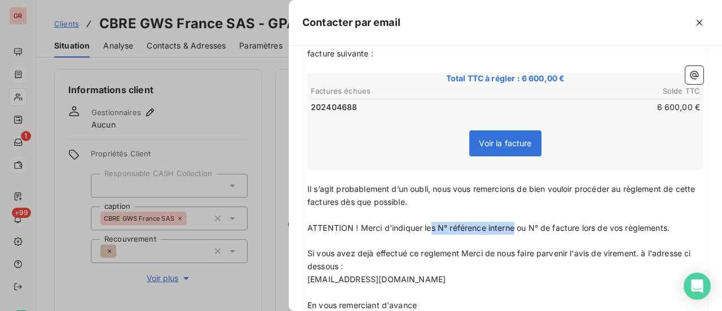
drag, startPoint x: 514, startPoint y: 226, endPoint x: 429, endPoint y: 228, distance: 85.7
click at [429, 228] on span "ATTENTION ! Merci d'indiquer les N° référence interne ou N° de facture lors de …" at bounding box center [488, 228] width 362 height 10
drag, startPoint x: 478, startPoint y: 224, endPoint x: 423, endPoint y: 228, distance: 54.8
click at [423, 228] on span "ATTENTION ! Merci d'indiquer le numero ou N° de facture lors de vos règlements." at bounding box center [463, 228] width 312 height 10
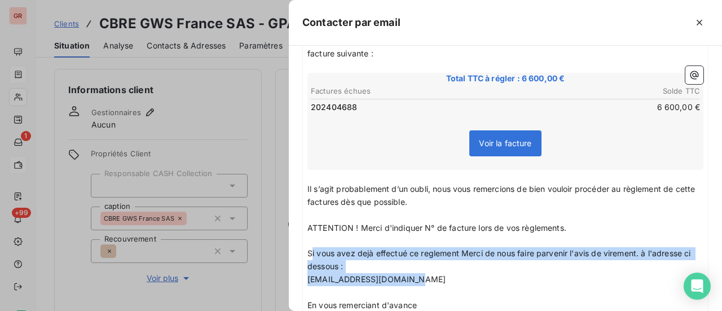
drag, startPoint x: 310, startPoint y: 251, endPoint x: 422, endPoint y: 272, distance: 113.6
click at [422, 272] on div "Bonjour, Sauf erreur de notre part, il semble que nous n’avons pas encore reçu …" at bounding box center [505, 166] width 396 height 290
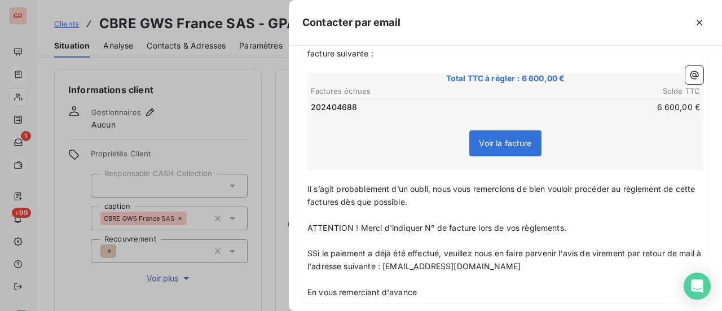
click at [310, 251] on span "SSi le paiement a déjà été effectué, veuillez nous en faire parvenir l'avis de …" at bounding box center [505, 259] width 396 height 23
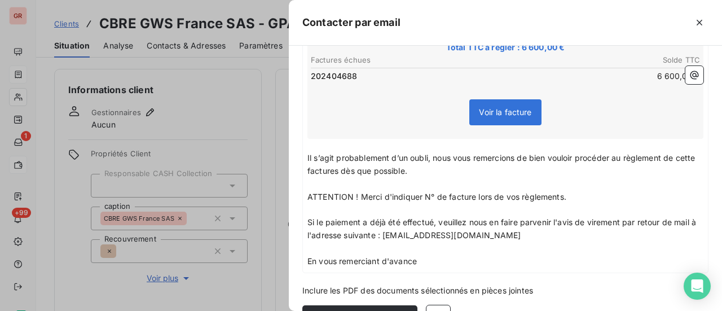
scroll to position [230, 0]
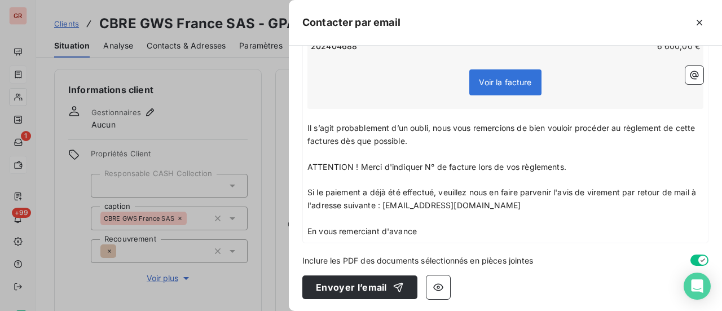
click at [547, 257] on div "Inclure les PDF des documents sélectionnés en pièces jointes" at bounding box center [505, 260] width 406 height 12
click at [390, 244] on div "À : cbre.as.fr.apinvoices@cbre.com Cc : Objet : Rappel de facture impayée - Fac…" at bounding box center [505, 178] width 433 height 265
click at [475, 229] on p "En vous remerciant d'avance" at bounding box center [505, 231] width 396 height 13
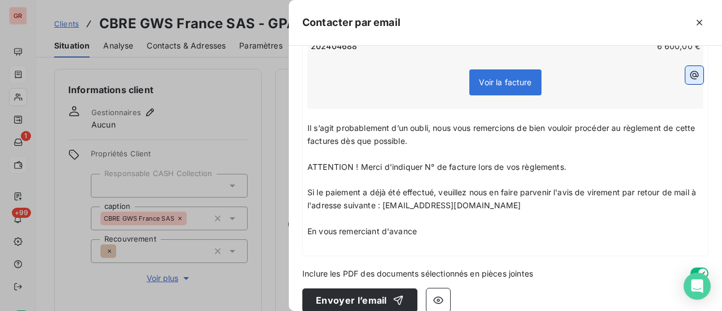
click at [688, 73] on icon "button" at bounding box center [693, 74] width 11 height 11
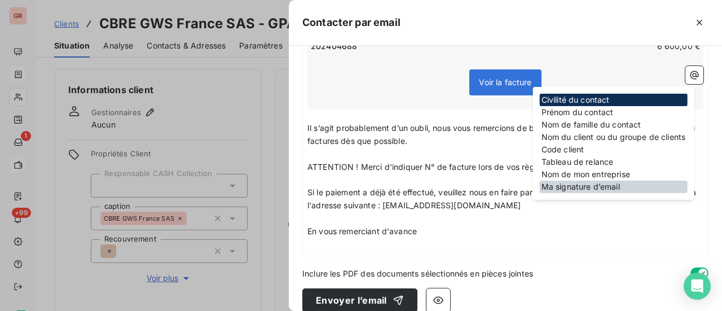
click at [608, 188] on div "Ma signature d’email" at bounding box center [614, 186] width 148 height 12
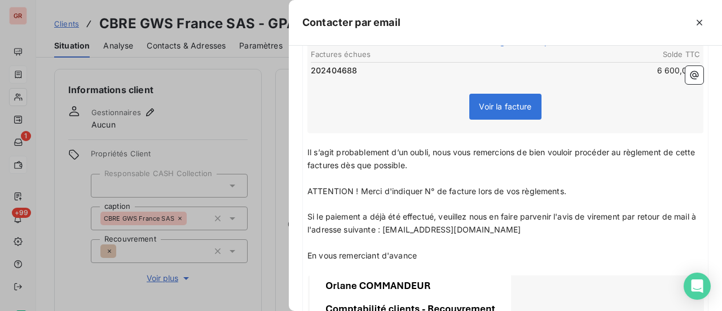
scroll to position [202, 0]
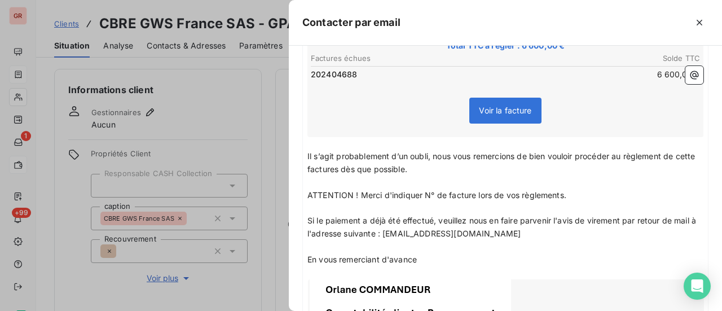
click at [516, 196] on span "ATTENTION ! Merci d'indiquer N° de facture lors de vos règlements." at bounding box center [436, 195] width 259 height 10
click at [531, 197] on span "ATTENTION ! Merci d'indiquer N° de facture lors de votre s règlements." at bounding box center [443, 195] width 272 height 10
click at [572, 193] on span "ATTENTION ! Merci d'indiquer N° de facture lors de votre règlements." at bounding box center [440, 195] width 267 height 10
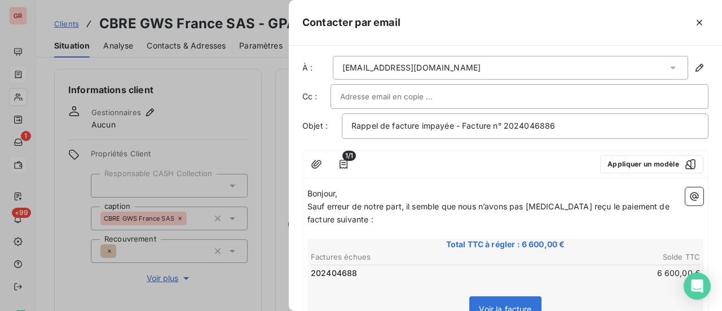
scroll to position [0, 0]
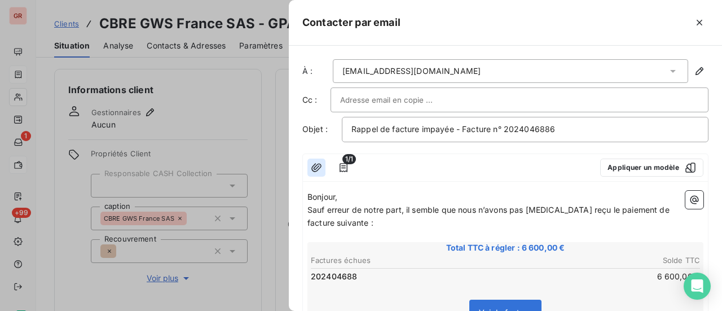
click at [316, 169] on icon "button" at bounding box center [316, 167] width 10 height 8
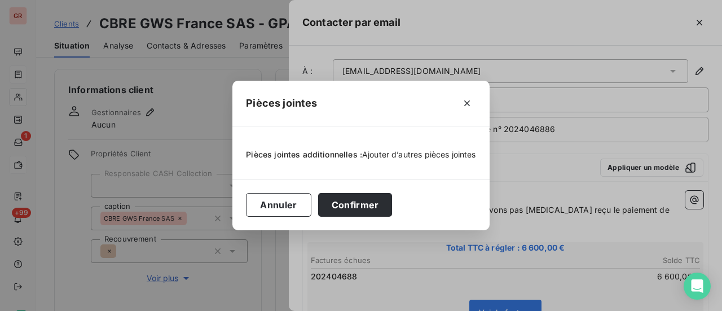
click at [377, 156] on span "Ajouter d’autres pièces jointes" at bounding box center [419, 154] width 114 height 10
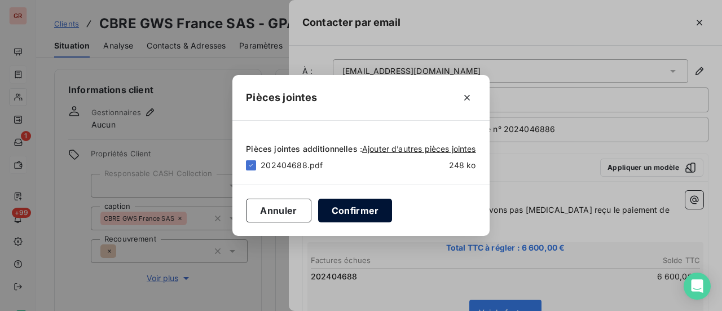
click at [362, 210] on button "Confirmer" at bounding box center [355, 210] width 74 height 24
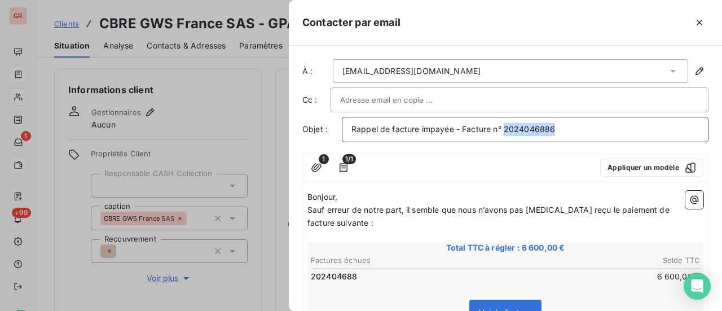
drag, startPoint x: 557, startPoint y: 129, endPoint x: 504, endPoint y: 131, distance: 53.1
click at [504, 131] on p "Rappel de facture impayée - Facture n° 2024046886" at bounding box center [524, 129] width 347 height 13
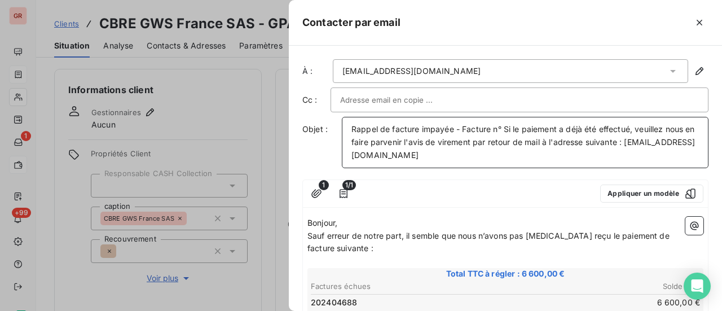
click at [352, 128] on span "Rappel de facture impayée - Facture n° Si le paiement a déjà été effectué, veui…" at bounding box center [524, 142] width 346 height 36
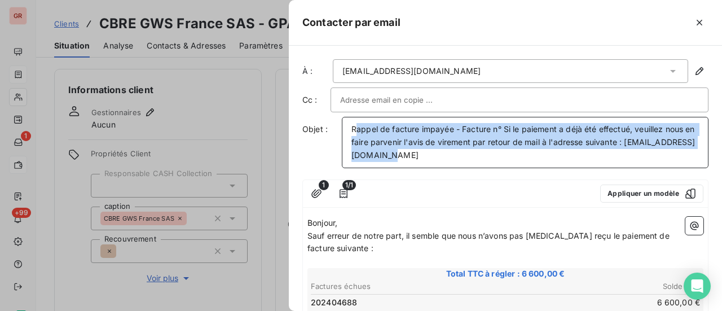
drag, startPoint x: 357, startPoint y: 128, endPoint x: 464, endPoint y: 157, distance: 110.9
click at [464, 157] on p "Rappel de facture impayée - Facture n° Si le paiement a déjà été effectué, veui…" at bounding box center [524, 142] width 347 height 39
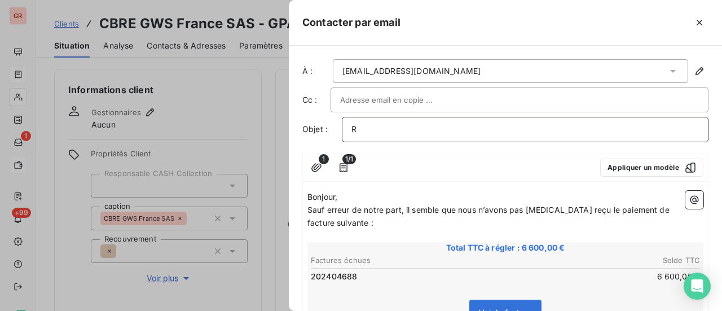
drag, startPoint x: 382, startPoint y: 129, endPoint x: 328, endPoint y: 135, distance: 55.0
click at [334, 134] on div "Objet : R" at bounding box center [505, 129] width 406 height 25
click at [395, 126] on p "﻿" at bounding box center [524, 129] width 347 height 13
click at [487, 129] on p "Rappel de facture impayée/" at bounding box center [524, 129] width 347 height 13
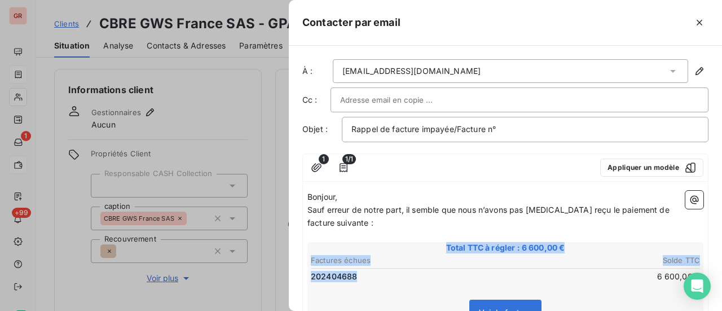
drag, startPoint x: 326, startPoint y: 275, endPoint x: 299, endPoint y: 275, distance: 27.1
click at [299, 275] on div "À : cbre.as.fr.apinvoices@cbre.com Cc : Objet : Rappel de facture impayée/Factu…" at bounding box center [505, 178] width 433 height 265
drag, startPoint x: 383, startPoint y: 275, endPoint x: 368, endPoint y: 276, distance: 15.8
click at [383, 276] on td "202404688" at bounding box center [407, 276] width 195 height 12
drag, startPoint x: 353, startPoint y: 277, endPoint x: 307, endPoint y: 277, distance: 46.2
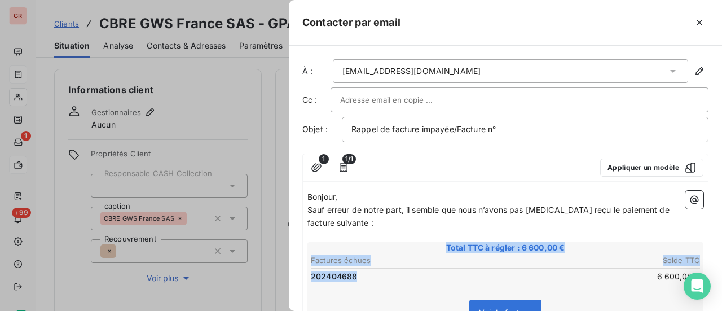
click at [361, 276] on td "202404688" at bounding box center [407, 276] width 195 height 12
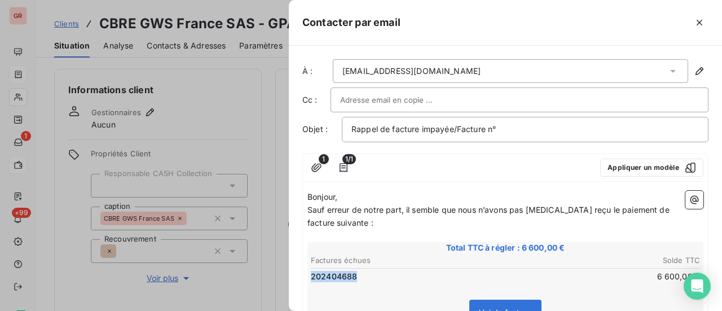
drag, startPoint x: 350, startPoint y: 277, endPoint x: 310, endPoint y: 278, distance: 39.5
click at [311, 278] on span "202404688" at bounding box center [334, 276] width 46 height 11
drag, startPoint x: 332, startPoint y: 273, endPoint x: 368, endPoint y: 285, distance: 38.0
click at [380, 288] on div "Total TTC à régler : 6 600,00 € Factures échues Solde TTC 202404688 6 600,00 € …" at bounding box center [505, 290] width 396 height 97
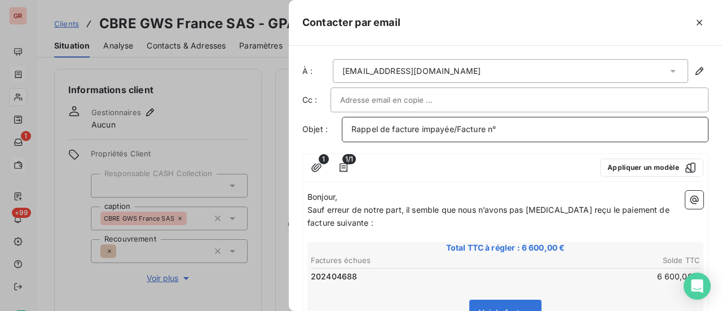
click at [516, 130] on p "Rappel de facture impayée/Facture n°" at bounding box center [524, 129] width 347 height 13
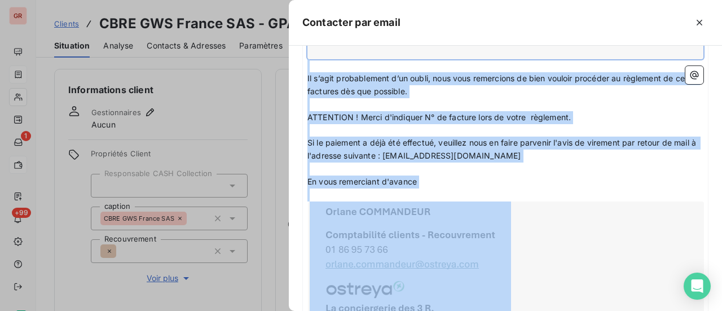
scroll to position [371, 0]
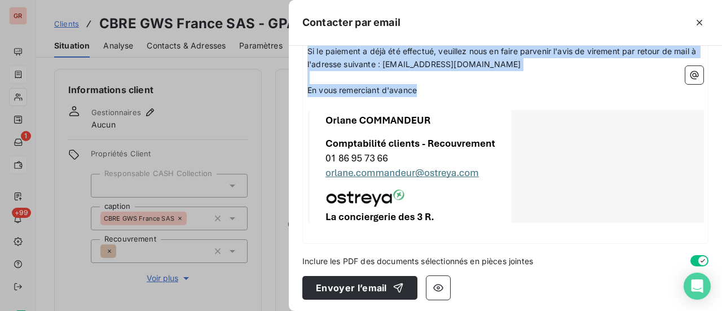
drag, startPoint x: 308, startPoint y: 193, endPoint x: 474, endPoint y: 84, distance: 198.6
click at [474, 84] on div "Bonjour, Sauf erreur de notre part, il semble que nous n’avons pas encore reçu …" at bounding box center [505, 29] width 396 height 419
copy div "Bonjour, Sauf erreur de notre part, il semble que nous n’avons pas encore reçu …"
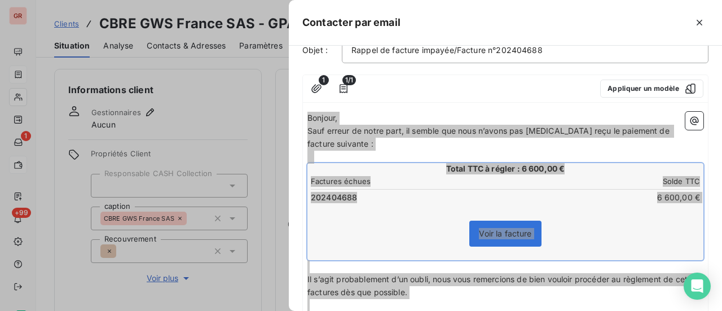
scroll to position [113, 0]
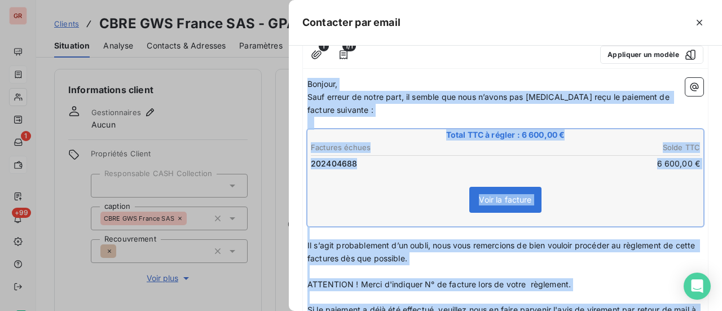
click at [581, 189] on div "Voir la facture" at bounding box center [505, 202] width 392 height 48
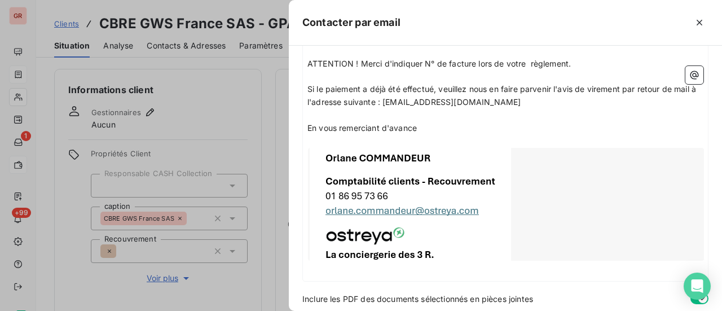
scroll to position [371, 0]
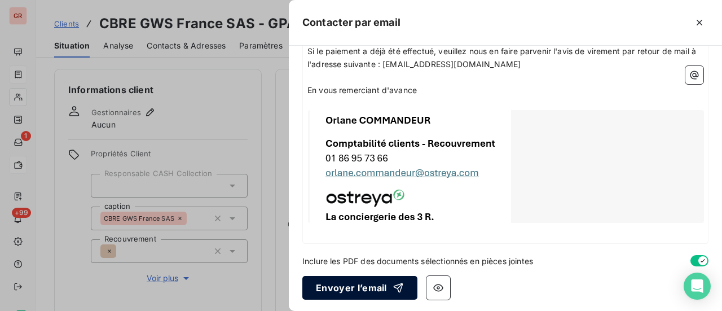
click at [369, 289] on button "Envoyer l’email" at bounding box center [359, 288] width 115 height 24
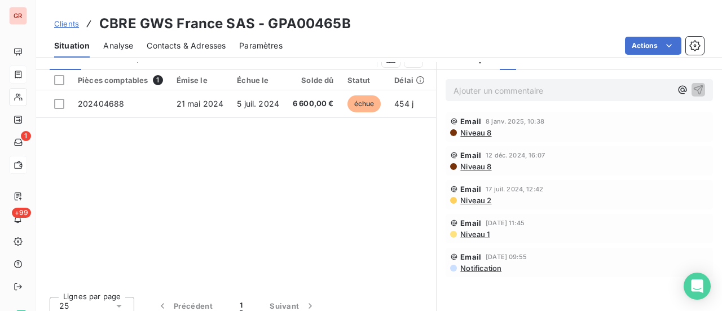
scroll to position [308, 0]
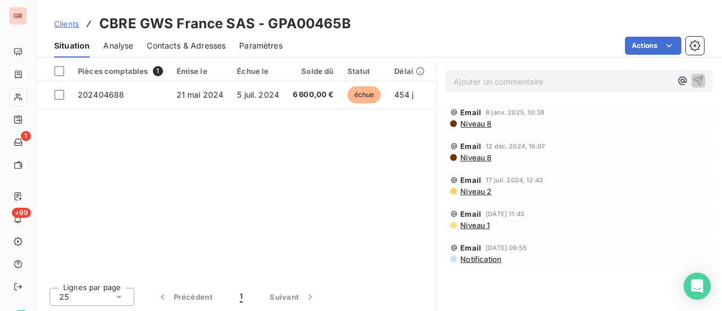
click at [482, 257] on span "Notification" at bounding box center [480, 258] width 42 height 9
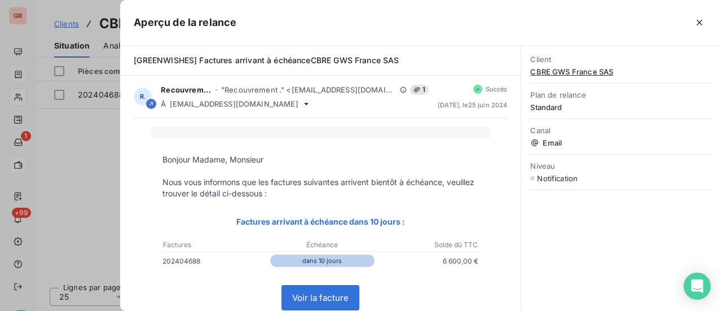
click at [85, 174] on div at bounding box center [361, 155] width 722 height 311
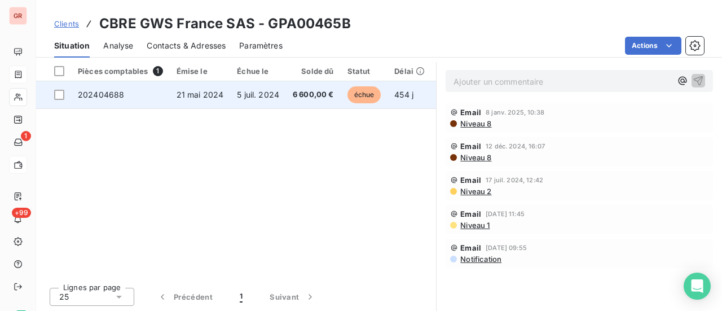
click at [113, 95] on span "202404688" at bounding box center [101, 95] width 46 height 10
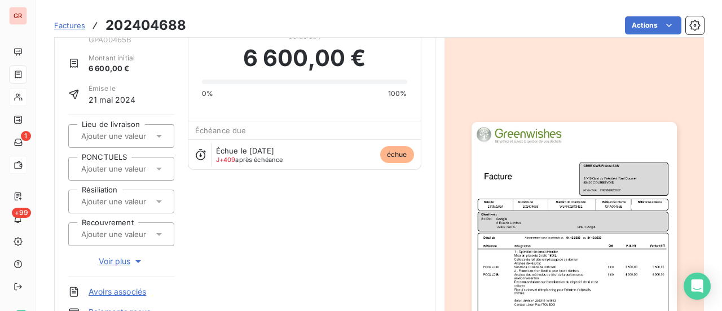
scroll to position [283, 0]
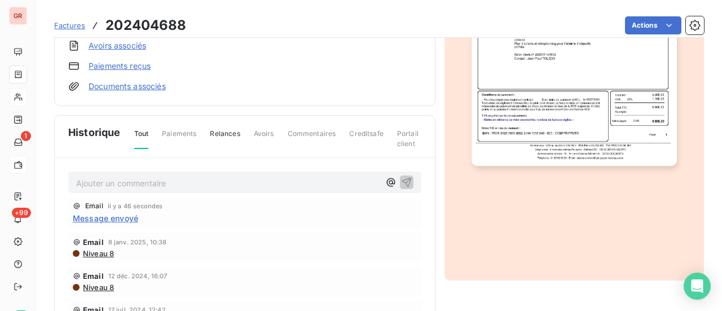
click at [179, 132] on span "Paiements" at bounding box center [179, 138] width 34 height 19
click at [223, 132] on span "Relances" at bounding box center [225, 138] width 30 height 19
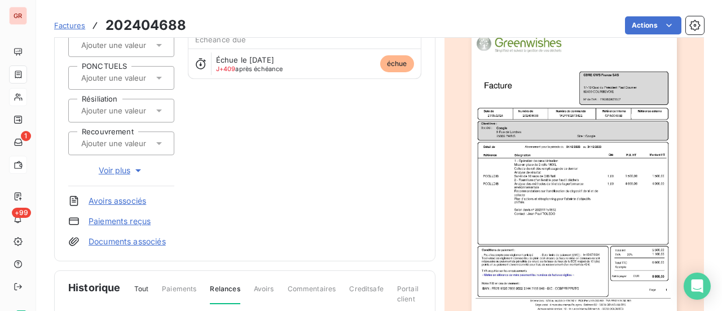
scroll to position [0, 0]
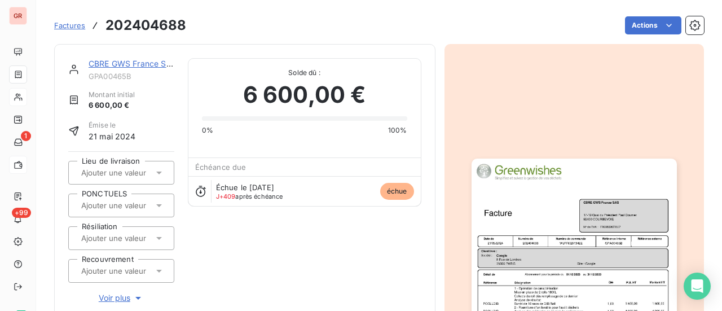
click at [76, 26] on span "Factures" at bounding box center [69, 25] width 31 height 9
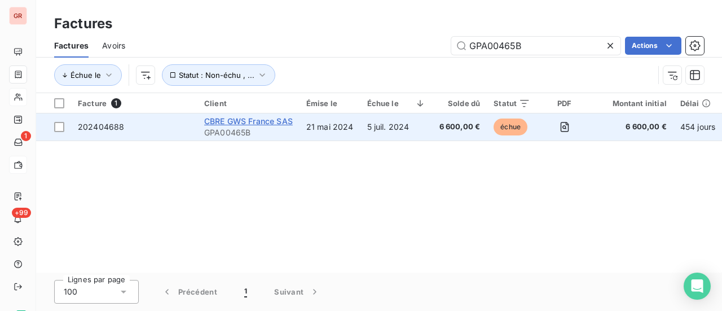
click at [241, 120] on span "CBRE GWS France SAS" at bounding box center [248, 121] width 89 height 10
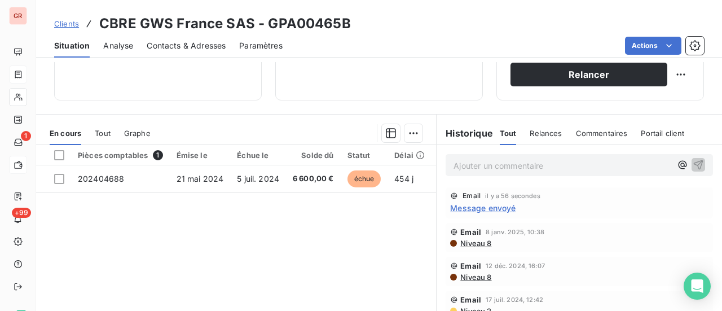
scroll to position [226, 0]
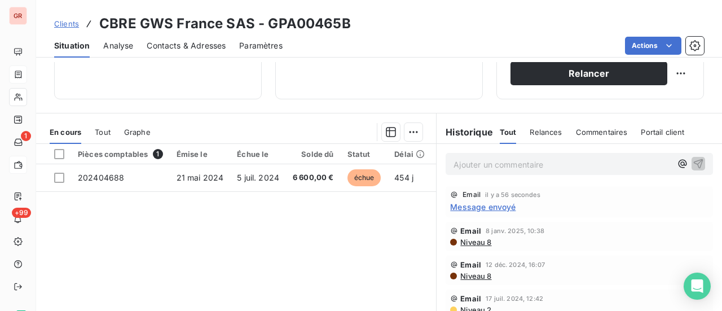
click at [521, 166] on p "Ajouter un commentaire ﻿" at bounding box center [562, 164] width 218 height 14
click at [490, 207] on span "Message envoyé" at bounding box center [482, 207] width 65 height 12
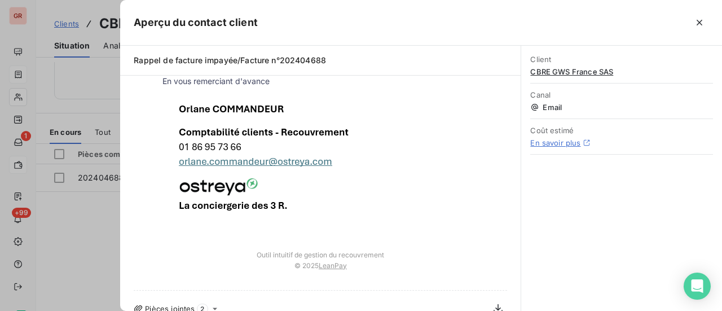
scroll to position [0, 0]
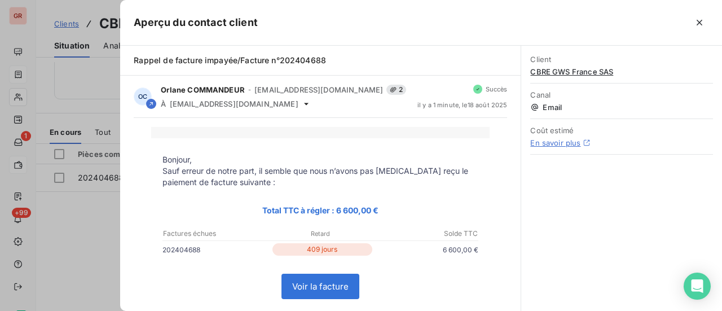
click at [90, 84] on div at bounding box center [361, 155] width 722 height 311
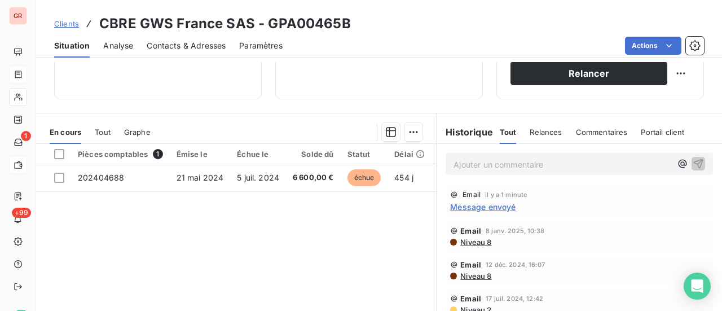
click at [494, 165] on p "Ajouter un commentaire ﻿" at bounding box center [562, 164] width 218 height 14
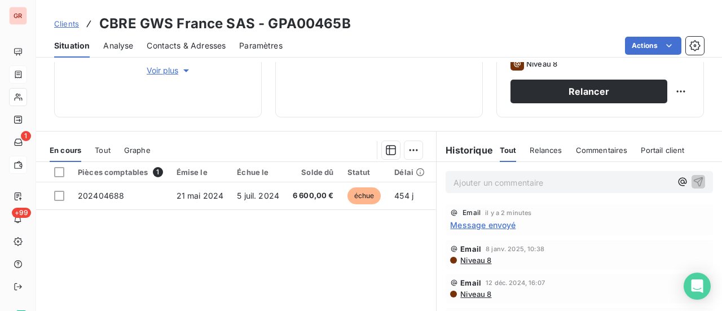
scroll to position [226, 0]
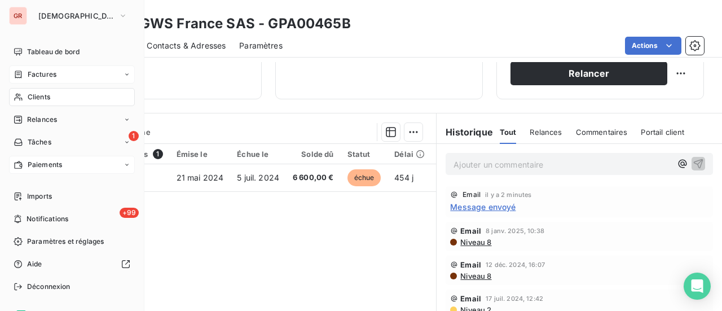
click at [52, 75] on span "Factures" at bounding box center [42, 74] width 29 height 10
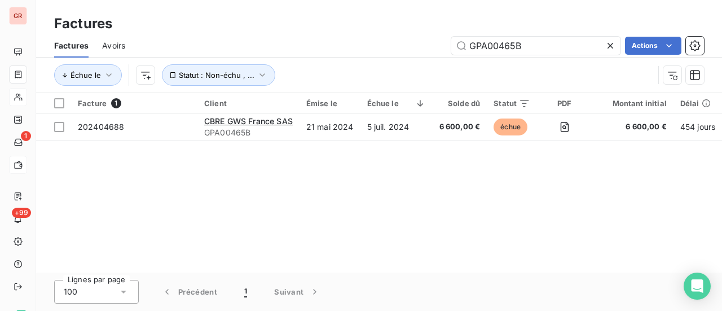
drag, startPoint x: 391, startPoint y: 48, endPoint x: 338, endPoint y: 48, distance: 53.0
click at [378, 48] on div "GPA00465B Actions" at bounding box center [421, 46] width 565 height 18
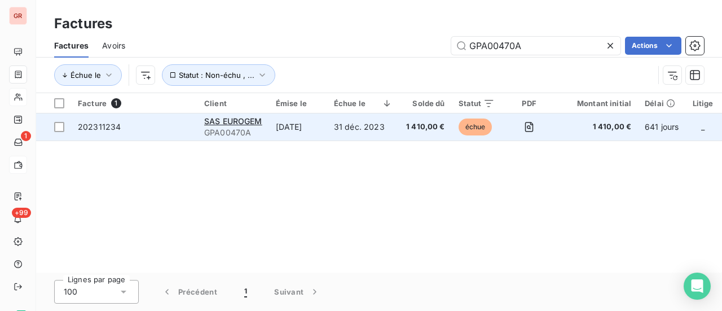
type input "GPA00470A"
click at [238, 126] on div "SAS EUROGEM" at bounding box center [233, 121] width 58 height 11
click at [241, 129] on span "GPA00470A" at bounding box center [233, 132] width 58 height 11
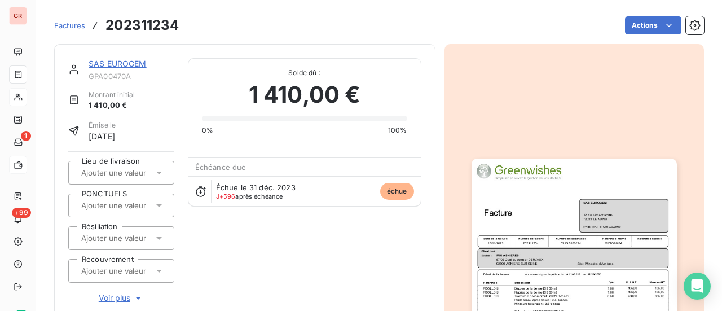
click at [556, 251] on img "button" at bounding box center [573, 303] width 205 height 290
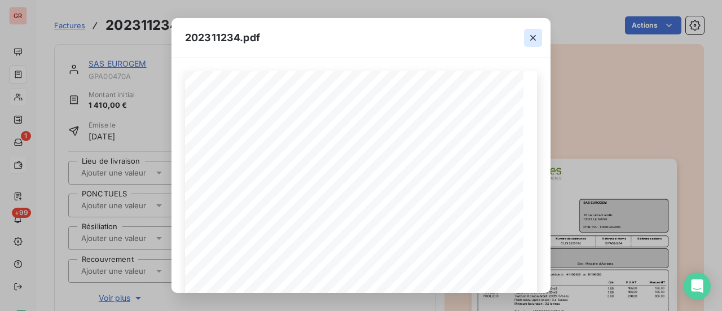
click at [531, 37] on icon "button" at bounding box center [533, 38] width 6 height 6
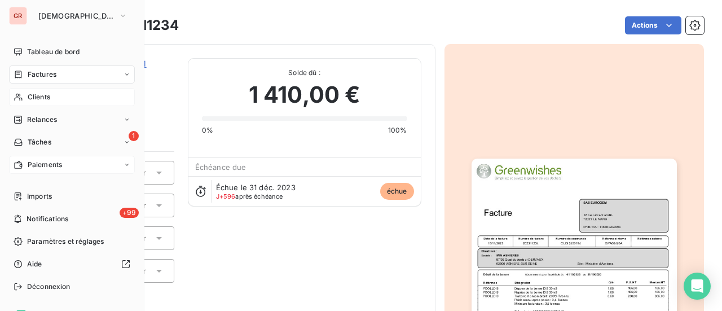
click at [45, 99] on span "Clients" at bounding box center [39, 97] width 23 height 10
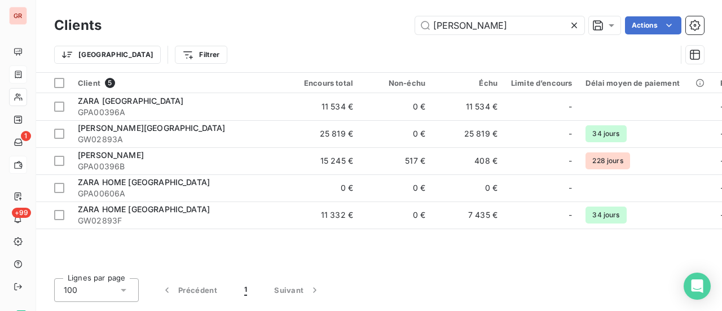
drag, startPoint x: 472, startPoint y: 25, endPoint x: 196, endPoint y: 41, distance: 276.7
click at [249, 30] on div "ZARA Actions" at bounding box center [409, 25] width 589 height 18
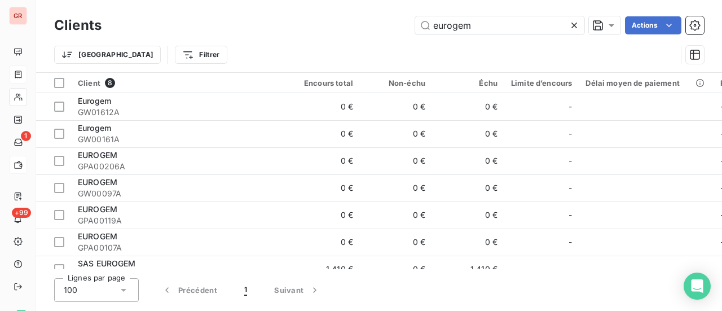
type input "eurogem"
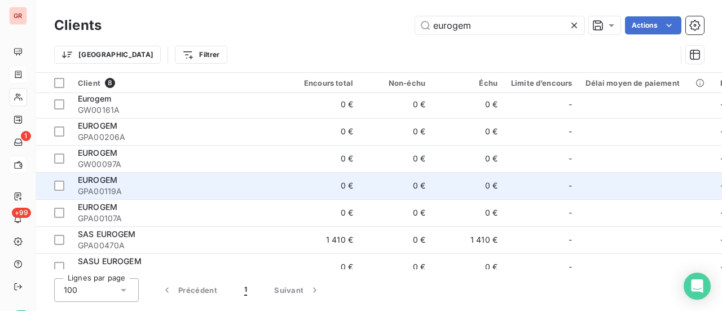
scroll to position [45, 0]
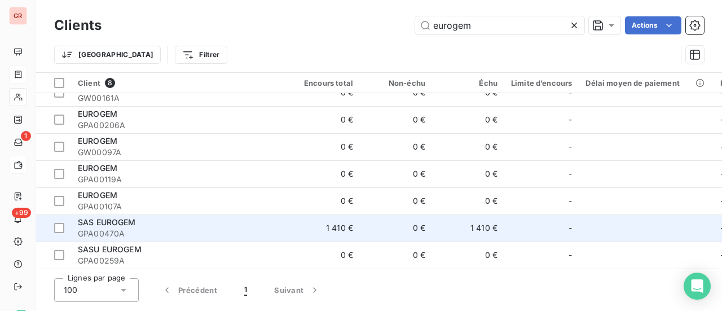
click at [124, 228] on span "GPA00470A" at bounding box center [179, 233] width 203 height 11
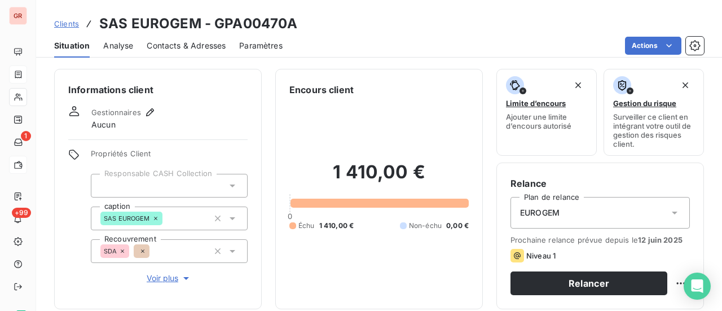
click at [202, 46] on span "Contacts & Adresses" at bounding box center [186, 45] width 79 height 11
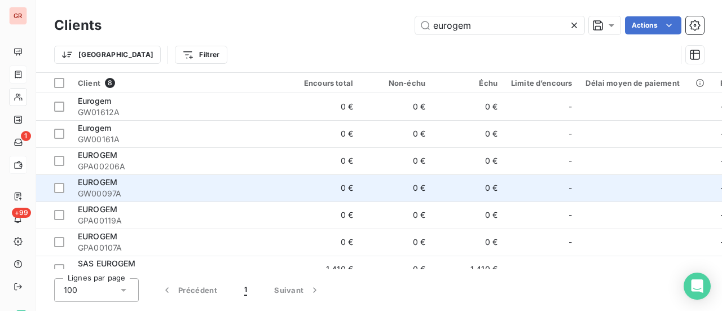
scroll to position [45, 0]
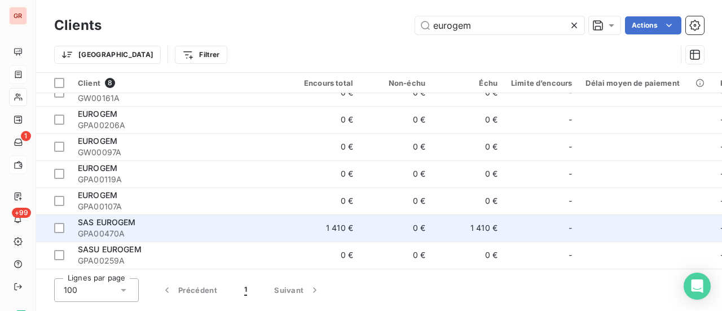
click at [107, 221] on span "SAS EUROGEM" at bounding box center [107, 222] width 58 height 10
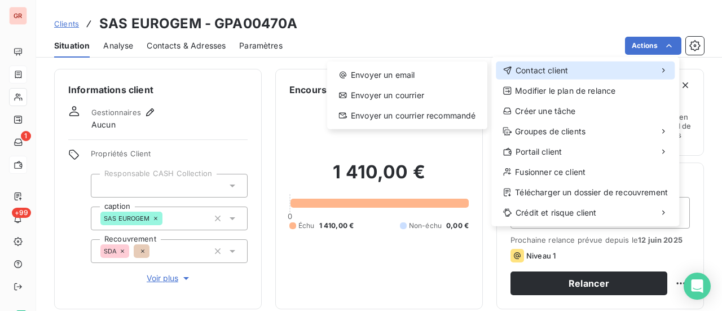
click at [557, 67] on span "Contact client" at bounding box center [541, 70] width 52 height 11
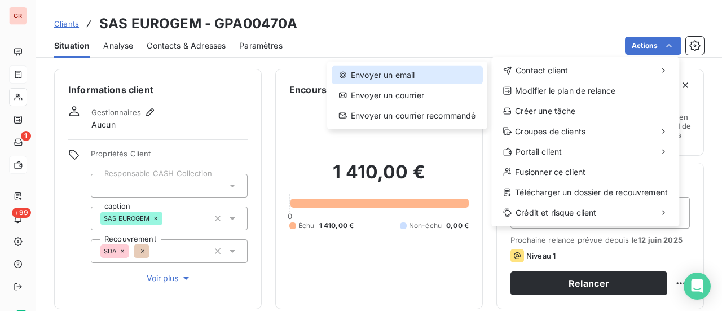
click at [408, 72] on div "Envoyer un email" at bounding box center [407, 75] width 151 height 18
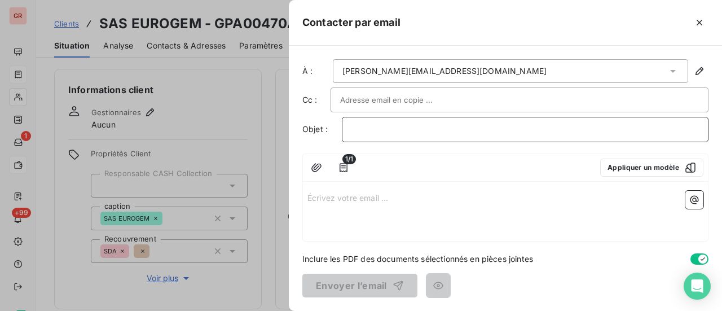
click at [399, 127] on p "﻿" at bounding box center [524, 129] width 347 height 13
click at [413, 98] on input "text" at bounding box center [400, 99] width 121 height 17
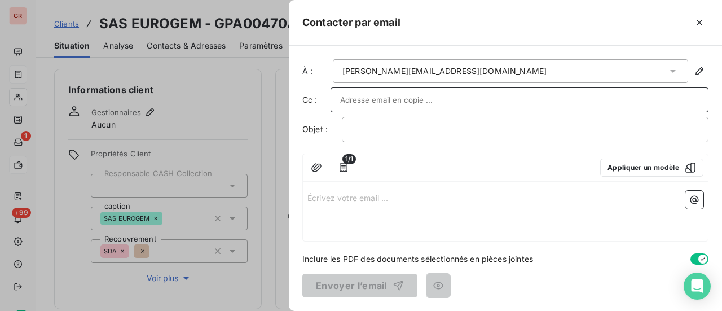
click at [553, 102] on input "text" at bounding box center [519, 99] width 359 height 17
click at [553, 102] on div at bounding box center [519, 99] width 359 height 17
click at [532, 70] on div "guillaume.boixel@atalianworld.com" at bounding box center [510, 71] width 355 height 24
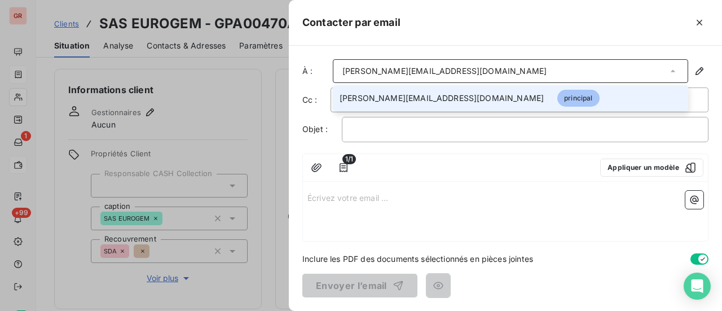
click at [532, 70] on div "guillaume.boixel@atalianworld.com" at bounding box center [510, 71] width 355 height 24
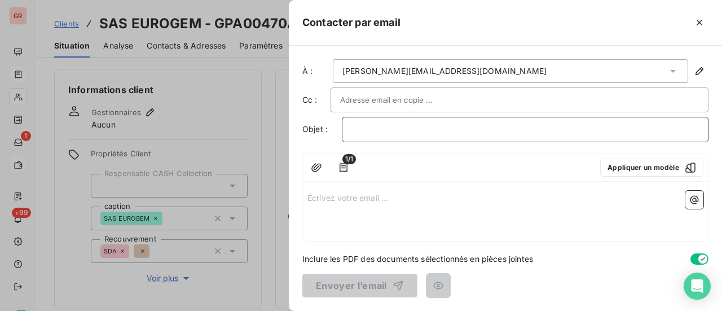
click at [380, 130] on p "﻿" at bounding box center [524, 129] width 347 height 13
click at [370, 130] on p "﻿" at bounding box center [524, 129] width 347 height 13
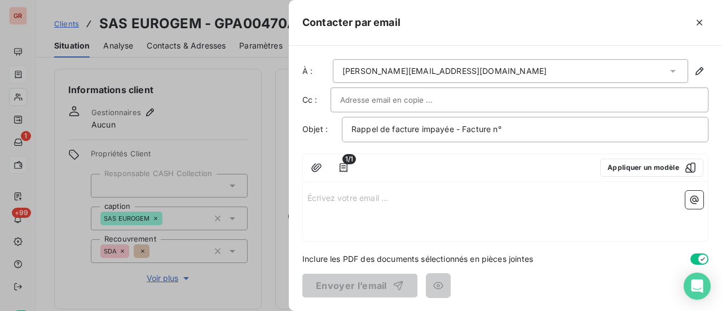
click at [340, 197] on p "Écrivez votre email ... ﻿" at bounding box center [505, 197] width 396 height 13
click at [325, 195] on p "Écrivez votre email ... ﻿" at bounding box center [505, 197] width 396 height 13
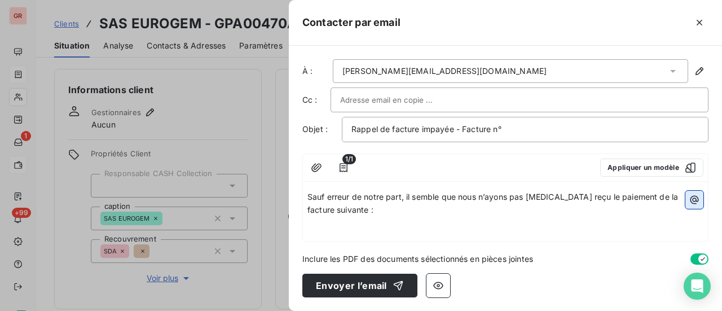
click at [692, 202] on icon "button" at bounding box center [693, 199] width 11 height 11
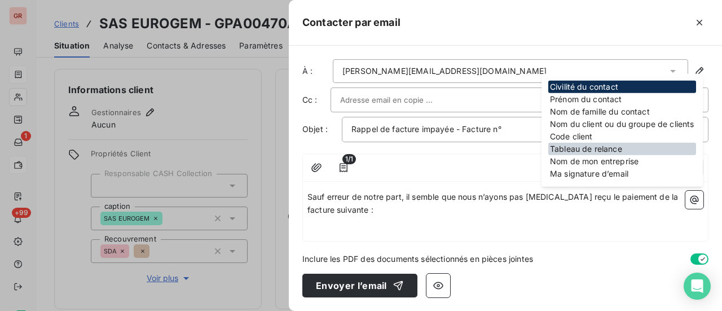
click at [596, 149] on div "Tableau de relance" at bounding box center [622, 149] width 148 height 12
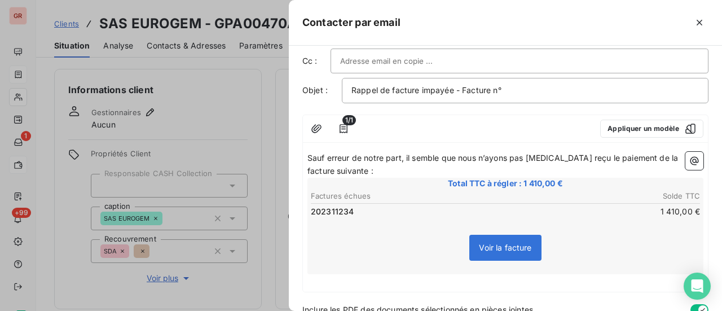
scroll to position [88, 0]
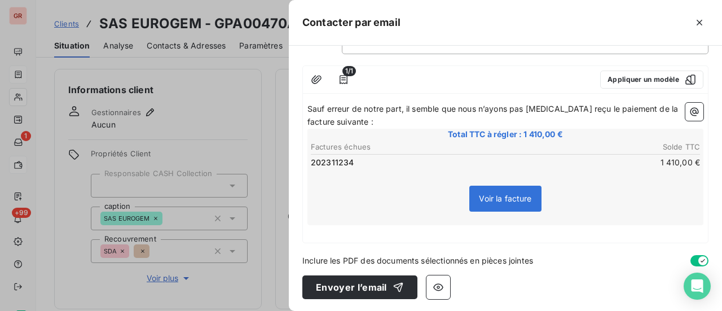
click at [313, 232] on p "﻿" at bounding box center [505, 231] width 396 height 13
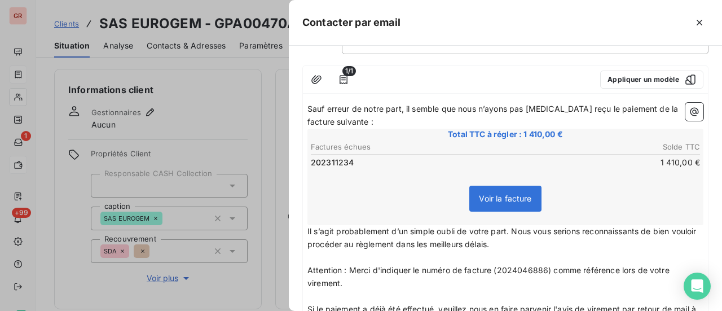
click at [307, 234] on span "Il s’agit probablement d’un simple oubli de votre part. Nous vous serions recon…" at bounding box center [502, 237] width 391 height 23
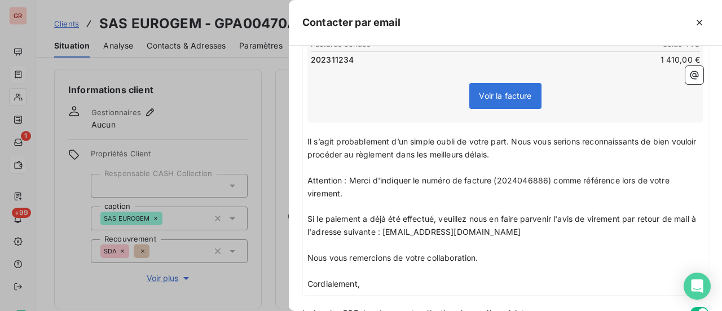
scroll to position [201, 0]
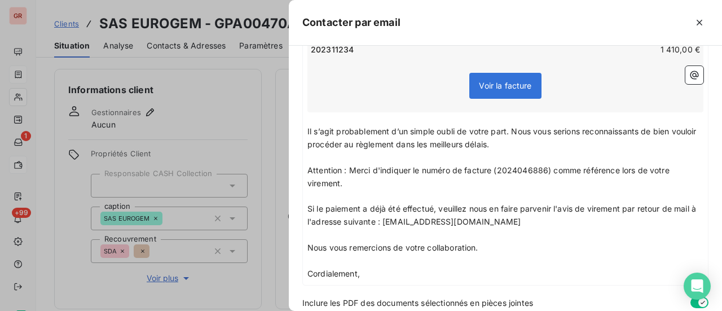
click at [507, 225] on p "Si le paiement a déjà été effectué, veuillez nous en faire parvenir l'avis de v…" at bounding box center [505, 215] width 396 height 26
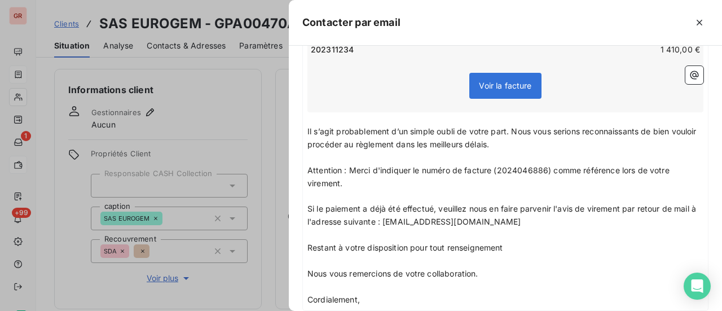
click at [529, 245] on p "Restant à votre disposition pour tout renseignement" at bounding box center [505, 247] width 396 height 13
click at [508, 219] on p "Si le paiement a déjà été effectué, veuillez nous en faire parvenir l'avis de v…" at bounding box center [505, 215] width 396 height 26
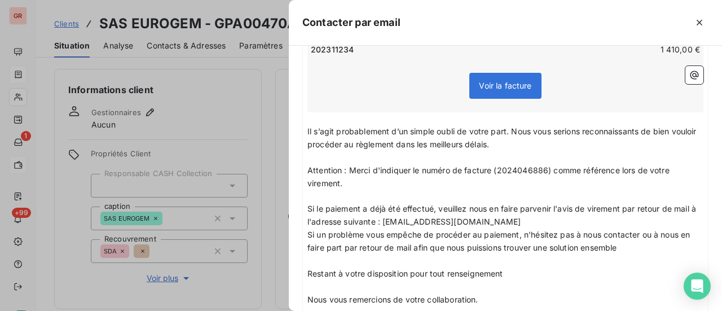
scroll to position [257, 0]
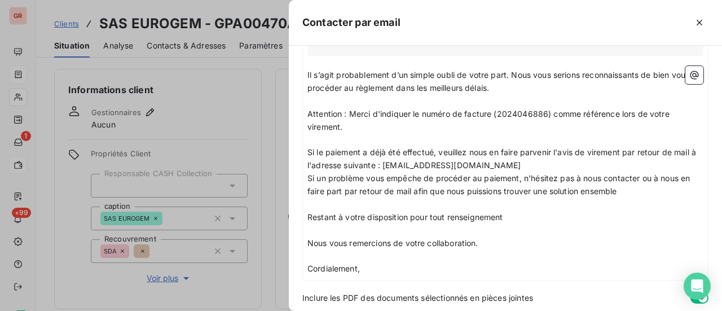
click at [514, 164] on p "Si le paiement a déjà été effectué, veuillez nous en faire parvenir l'avis de v…" at bounding box center [505, 159] width 396 height 26
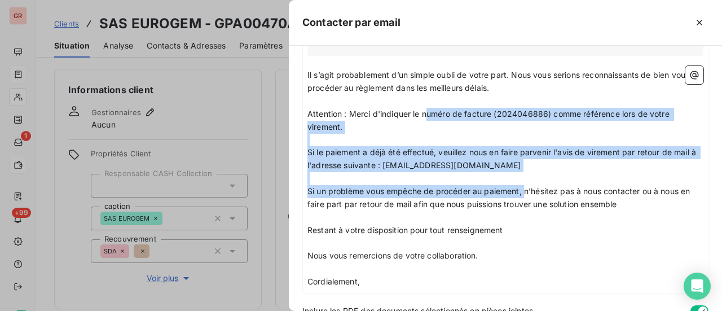
drag, startPoint x: 714, startPoint y: 201, endPoint x: 525, endPoint y: 189, distance: 188.7
click at [525, 189] on div "Sauf erreur de notre part, il semble que nous n’ayons pas encore reçu le paieme…" at bounding box center [505, 110] width 396 height 355
click at [524, 189] on span "Si un problème vous empêche de procéder au paiement, n'hésitez pas à nous conta…" at bounding box center [499, 197] width 385 height 23
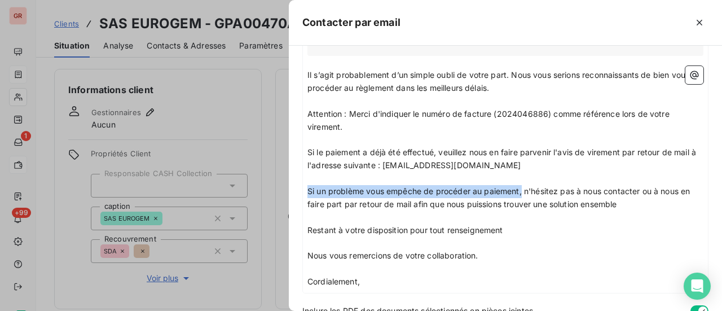
drag, startPoint x: 523, startPoint y: 188, endPoint x: 303, endPoint y: 191, distance: 219.9
click at [303, 191] on div "Sauf erreur de notre part, il semble que nous n’ayons pas encore reçu le paieme…" at bounding box center [505, 111] width 405 height 364
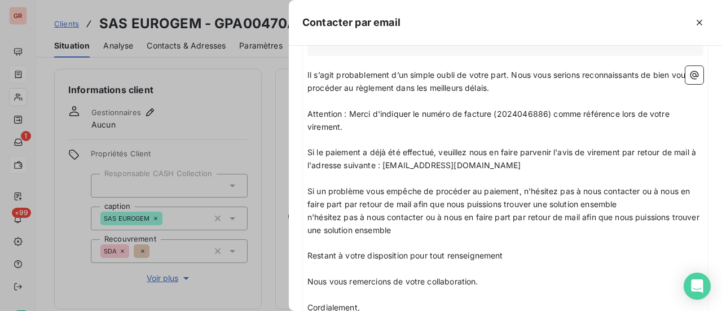
click at [641, 200] on p "Si un problème vous empêche de procéder au paiement, n'hésitez pas à nous conta…" at bounding box center [505, 198] width 396 height 26
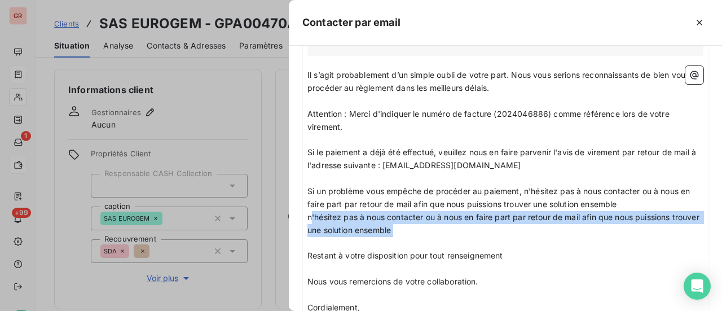
drag, startPoint x: 309, startPoint y: 219, endPoint x: 393, endPoint y: 237, distance: 85.9
click at [393, 237] on div "Sauf erreur de notre part, il semble que nous n’ayons pas encore reçu le paieme…" at bounding box center [505, 123] width 396 height 381
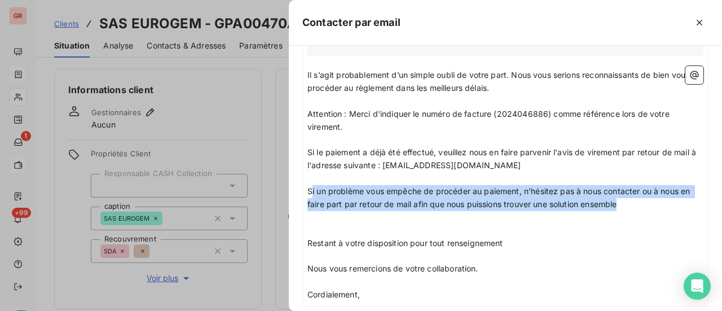
drag, startPoint x: 310, startPoint y: 188, endPoint x: 633, endPoint y: 202, distance: 322.8
click at [633, 202] on p "Si un problème vous empêche de procéder au paiement, n'hésitez pas à nous conta…" at bounding box center [505, 198] width 396 height 26
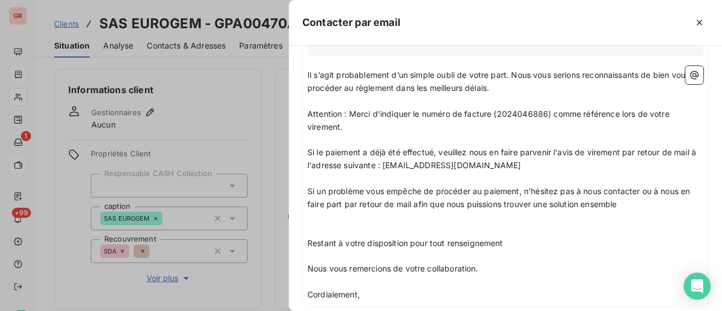
click at [308, 189] on div "Sauf erreur de notre part, il semble que nous n’ayons pas encore reçu le paieme…" at bounding box center [505, 117] width 405 height 377
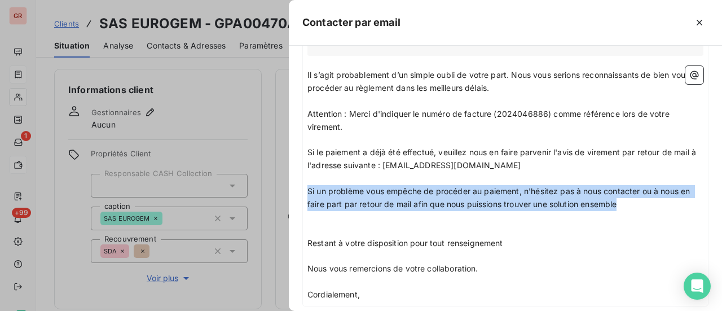
drag, startPoint x: 308, startPoint y: 189, endPoint x: 642, endPoint y: 201, distance: 334.6
click at [642, 201] on p "Si un problème vous empêche de procéder au paiement, n'hésitez pas à nous conta…" at bounding box center [505, 198] width 396 height 26
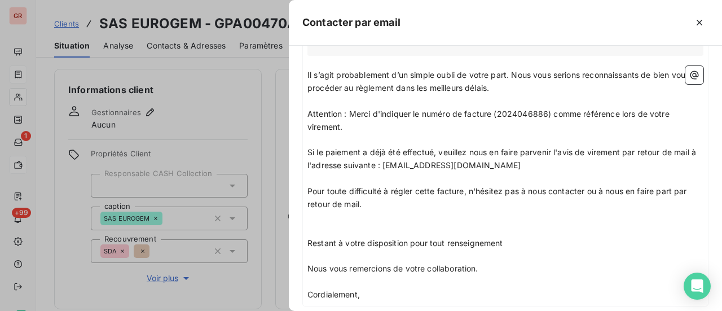
click at [337, 220] on p at bounding box center [505, 217] width 396 height 13
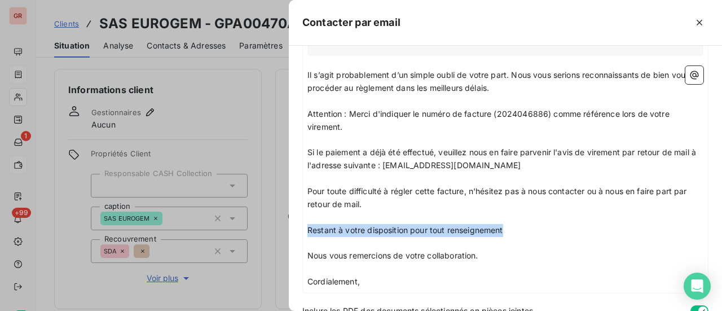
drag, startPoint x: 506, startPoint y: 230, endPoint x: 303, endPoint y: 229, distance: 203.0
click at [303, 229] on div "Sauf erreur de notre part, il semble que nous n’ayons pas encore reçu le paieme…" at bounding box center [505, 111] width 405 height 364
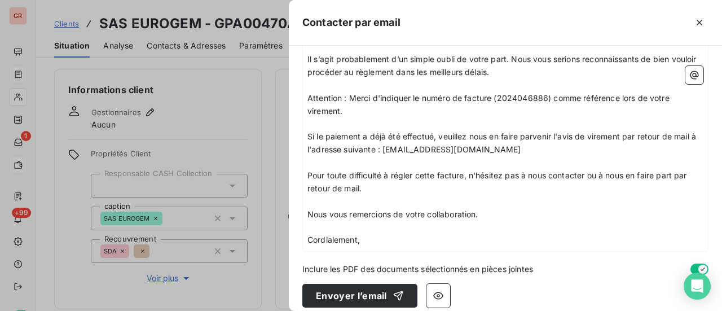
scroll to position [281, 0]
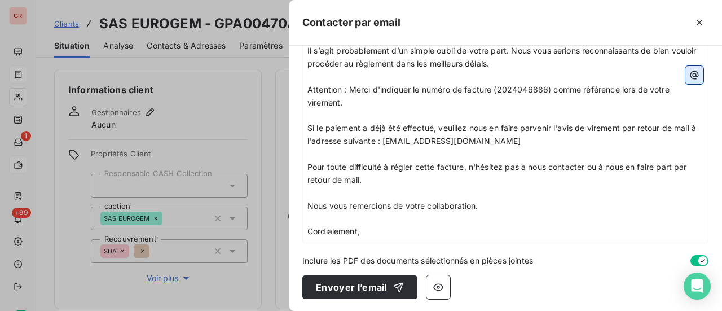
click at [690, 73] on icon "button" at bounding box center [694, 75] width 8 height 8
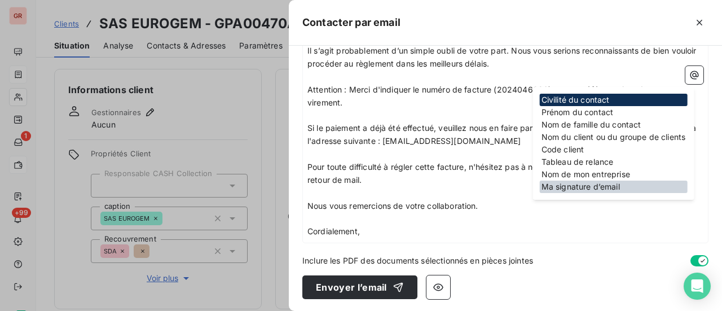
click at [591, 188] on div "Ma signature d’email" at bounding box center [614, 186] width 148 height 12
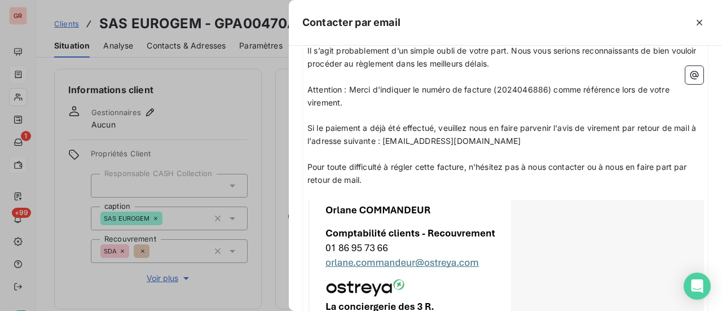
click at [396, 182] on p "Pour toute difficulté à régler cette facture, n'hésitez pas à nous contacter ou…" at bounding box center [505, 174] width 396 height 26
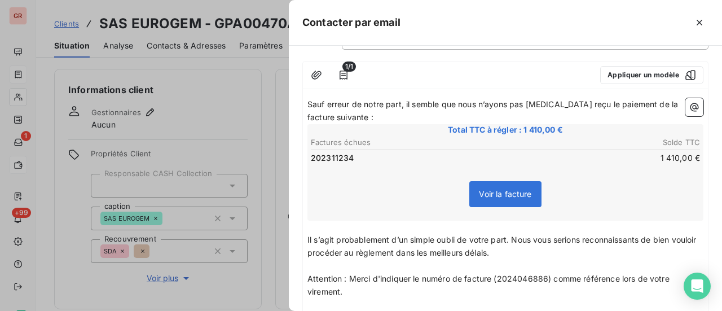
scroll to position [0, 0]
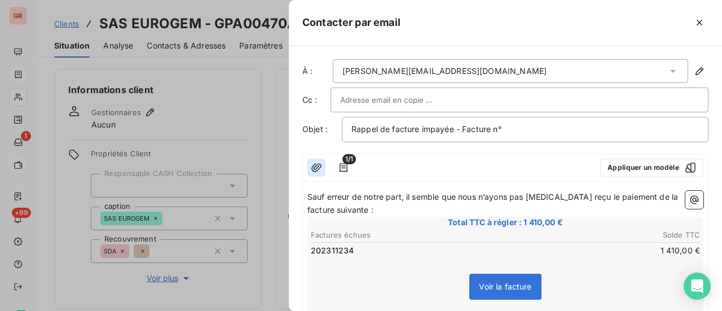
click at [316, 165] on icon "button" at bounding box center [316, 167] width 11 height 11
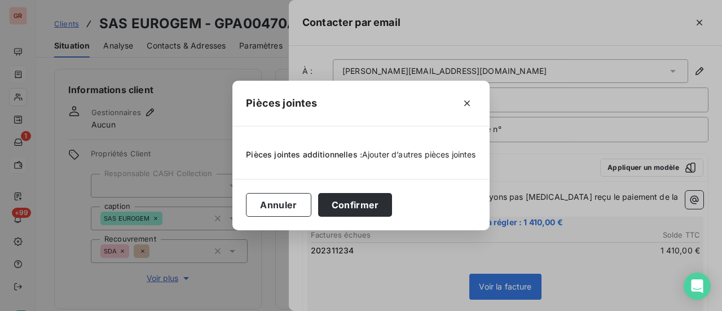
click at [405, 156] on span "Ajouter d’autres pièces jointes" at bounding box center [419, 154] width 114 height 10
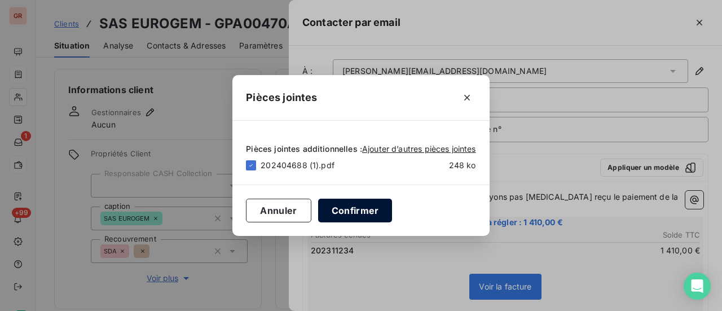
click at [371, 215] on button "Confirmer" at bounding box center [355, 210] width 74 height 24
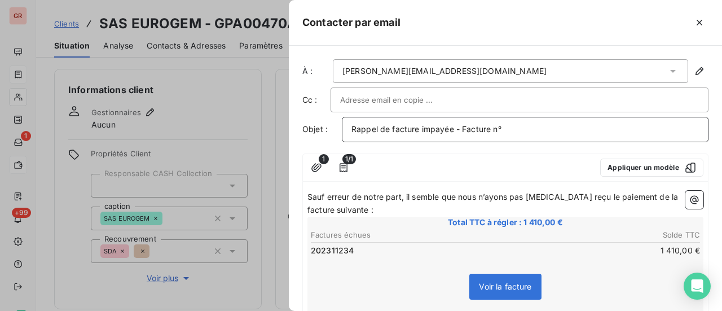
click at [519, 131] on p "Rappel de facture impayée - Facture n°" at bounding box center [524, 129] width 347 height 13
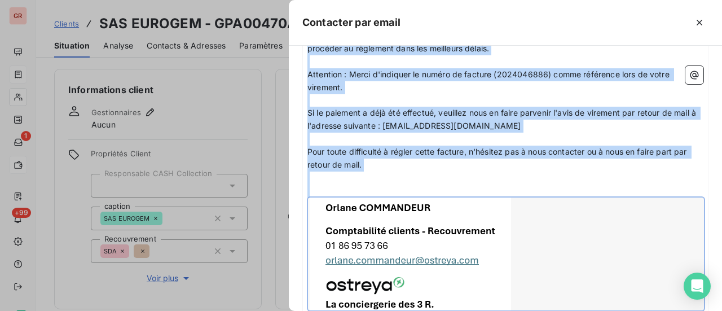
scroll to position [299, 0]
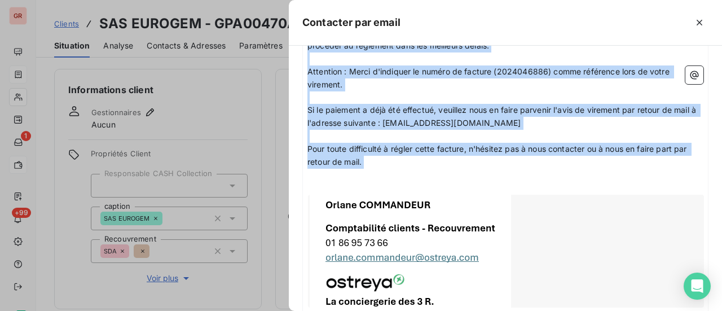
drag, startPoint x: 308, startPoint y: 192, endPoint x: 524, endPoint y: 178, distance: 216.4
click at [524, 178] on div "Sauf erreur de notre part, il semble que nous n’ayons pas encore reçu le paieme…" at bounding box center [505, 126] width 396 height 470
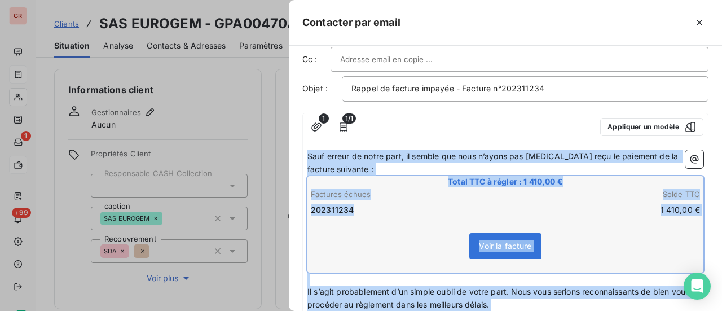
scroll to position [173, 0]
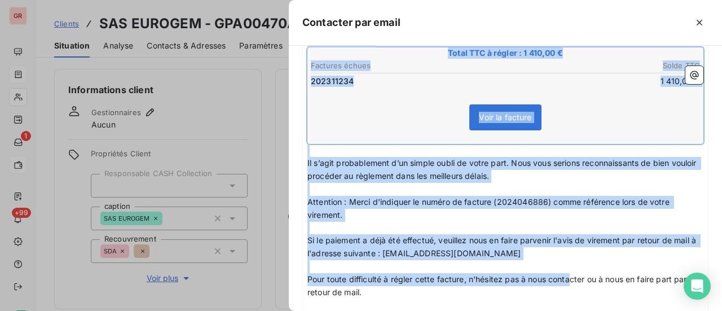
drag, startPoint x: 307, startPoint y: 177, endPoint x: 571, endPoint y: 317, distance: 298.4
click at [571, 310] on html "GR 1 +99 Clients SAS EUROGEM - GPA00470A Situation Analyse Contacts & Adresses …" at bounding box center [361, 155] width 722 height 311
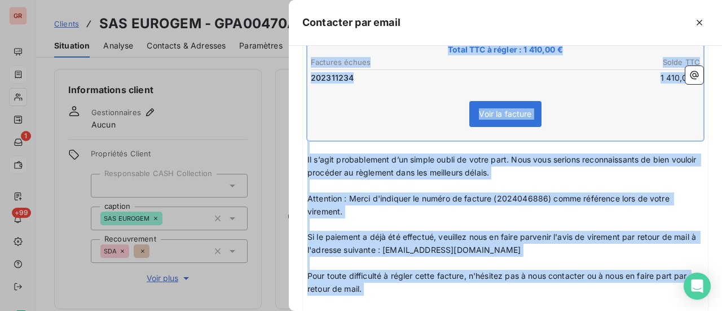
copy div "Sauf erreur de notre part, il semble que nous n’ayons pas encore reçu le paieme…"
click at [396, 141] on p "﻿" at bounding box center [505, 146] width 396 height 13
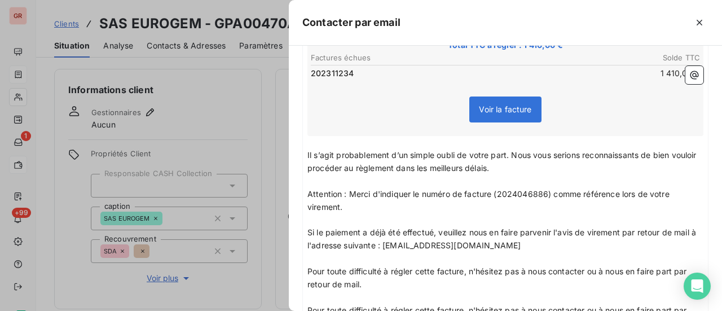
scroll to position [226, 0]
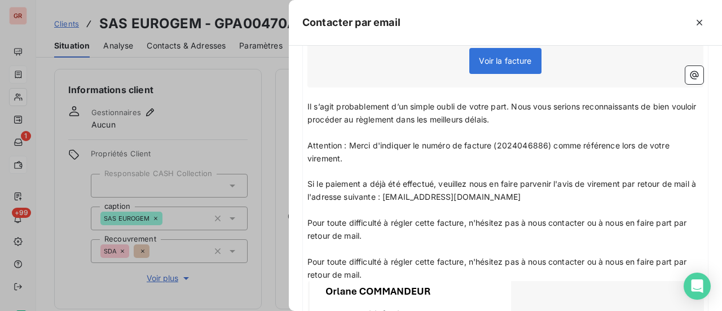
click at [549, 144] on span "Attention : Merci d'indiquer le numéro de facture (2024046886) comme référence …" at bounding box center [489, 151] width 364 height 23
drag, startPoint x: 547, startPoint y: 145, endPoint x: 493, endPoint y: 147, distance: 54.2
click at [493, 147] on span "Attention : Merci d'indiquer le numéro de facture (2024046886) comme référence …" at bounding box center [489, 151] width 364 height 23
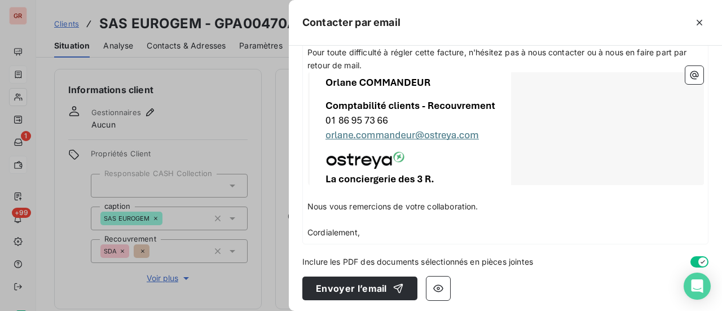
scroll to position [423, 0]
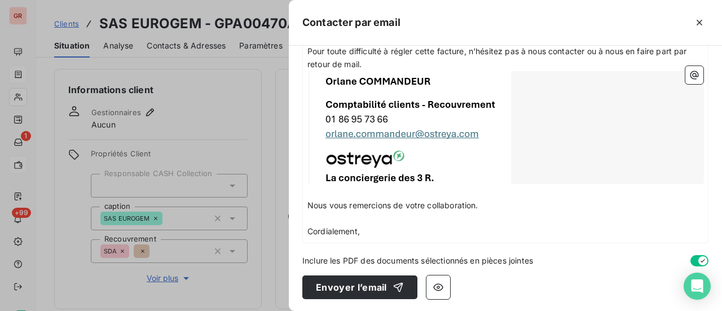
click at [337, 78] on div at bounding box center [506, 127] width 396 height 113
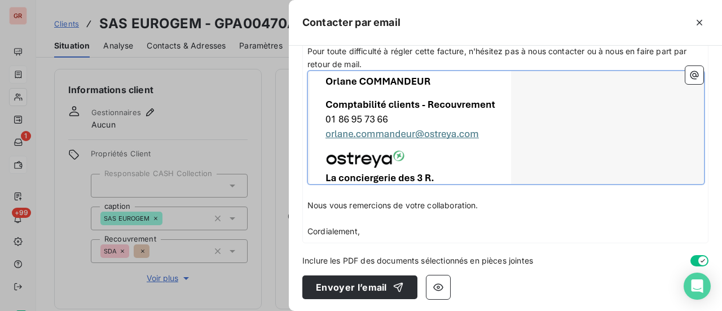
scroll to position [307, 0]
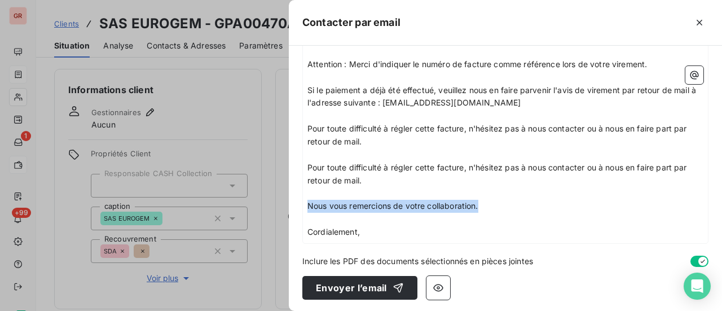
drag, startPoint x: 490, startPoint y: 202, endPoint x: 386, endPoint y: 236, distance: 109.5
click at [301, 205] on div "À : guillaume.boixel@atalianworld.com Cc : Objet : Rappel de facture impayée - …" at bounding box center [505, 178] width 433 height 265
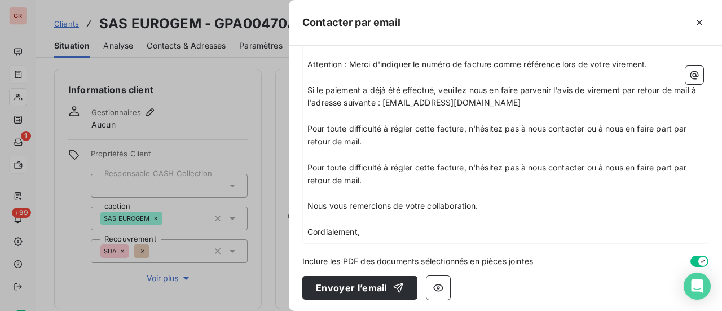
click at [364, 246] on div "À : guillaume.boixel@atalianworld.com Cc : Objet : Rappel de facture impayée - …" at bounding box center [505, 178] width 433 height 265
click at [364, 229] on p "Cordialement," at bounding box center [505, 232] width 396 height 13
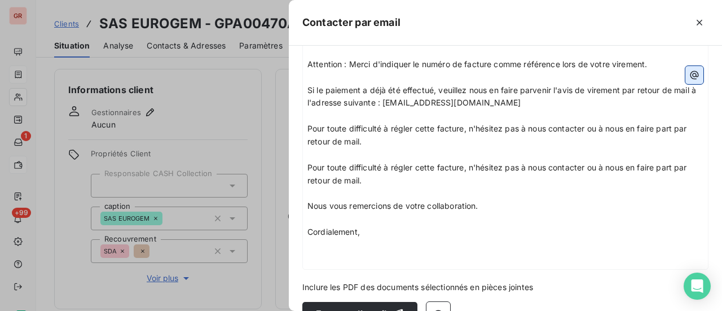
click at [688, 70] on icon "button" at bounding box center [693, 74] width 11 height 11
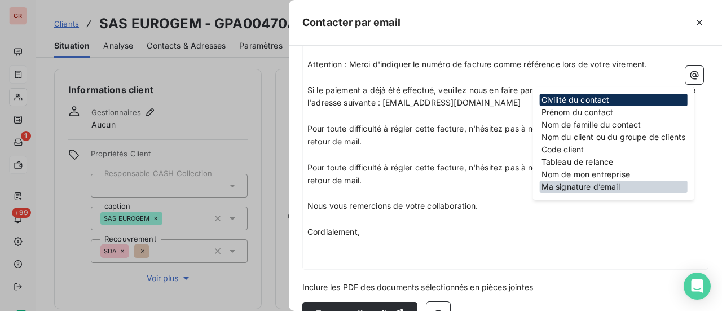
click at [602, 188] on div "Ma signature d’email" at bounding box center [614, 186] width 148 height 12
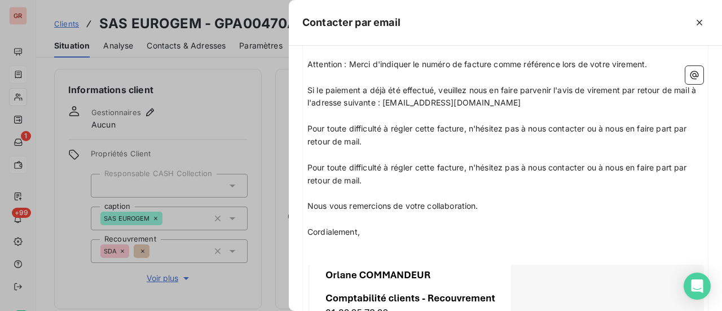
click at [352, 248] on p "﻿" at bounding box center [505, 244] width 396 height 13
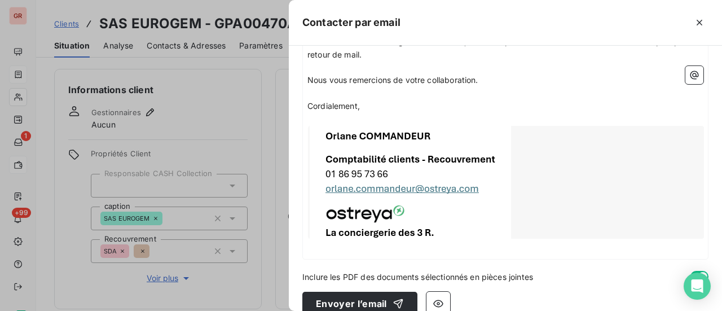
scroll to position [449, 0]
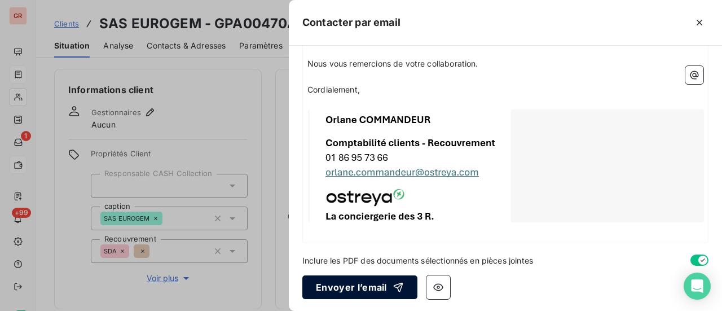
click at [365, 288] on button "Envoyer l’email" at bounding box center [359, 287] width 115 height 24
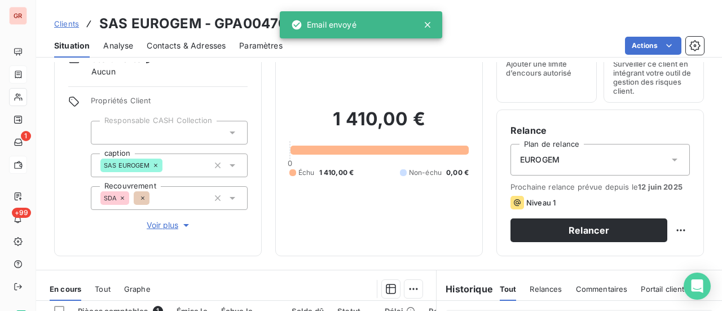
scroll to position [169, 0]
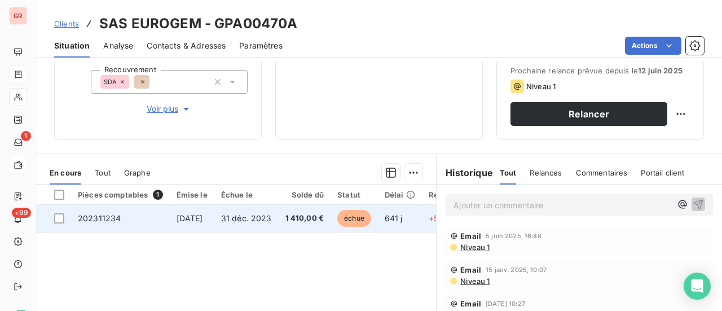
click at [188, 217] on span "16 nov. 2023" at bounding box center [189, 218] width 26 height 10
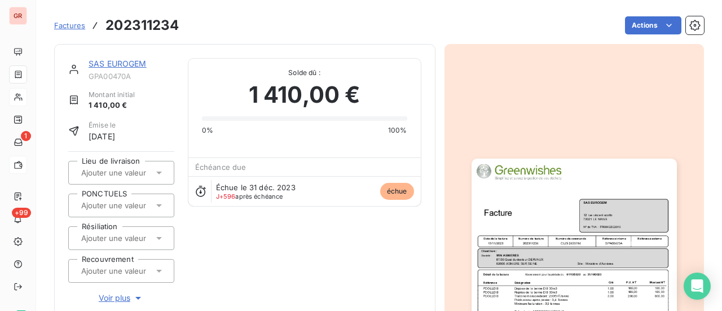
click at [565, 243] on img "button" at bounding box center [573, 303] width 205 height 290
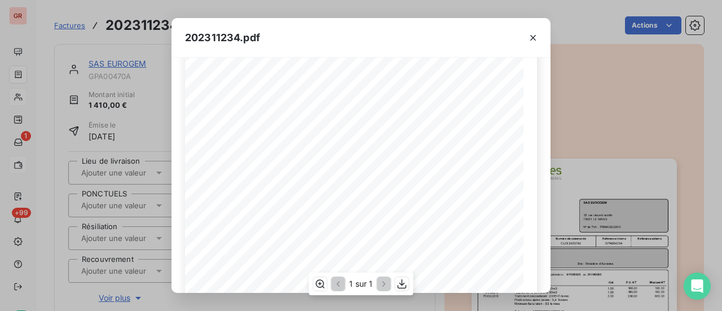
scroll to position [113, 0]
click at [535, 39] on icon "button" at bounding box center [533, 38] width 6 height 6
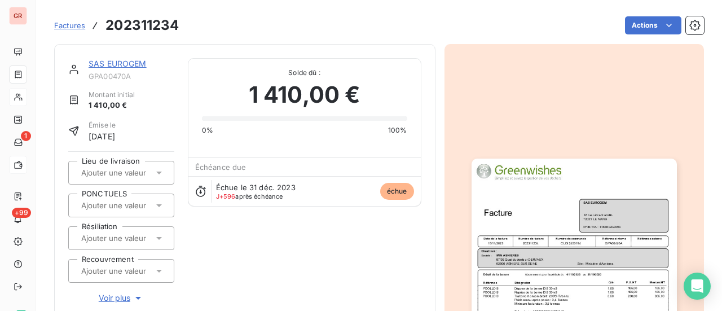
click at [551, 229] on img "button" at bounding box center [573, 303] width 205 height 290
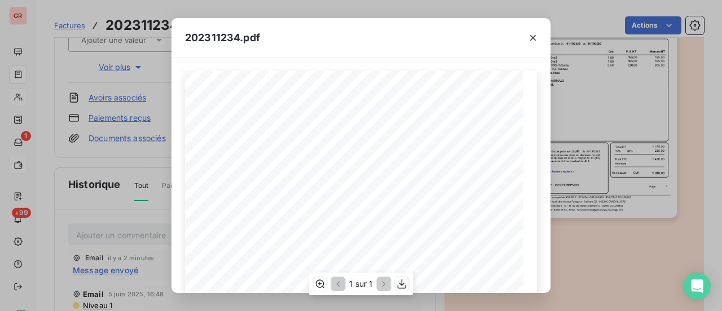
scroll to position [272, 0]
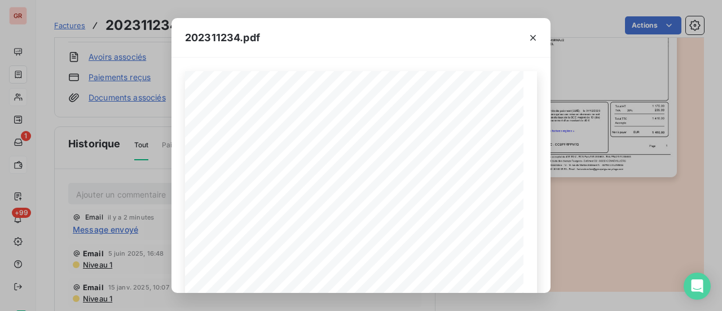
drag, startPoint x: 538, startPoint y: 38, endPoint x: 474, endPoint y: 38, distance: 64.3
click at [538, 38] on icon "button" at bounding box center [532, 37] width 11 height 11
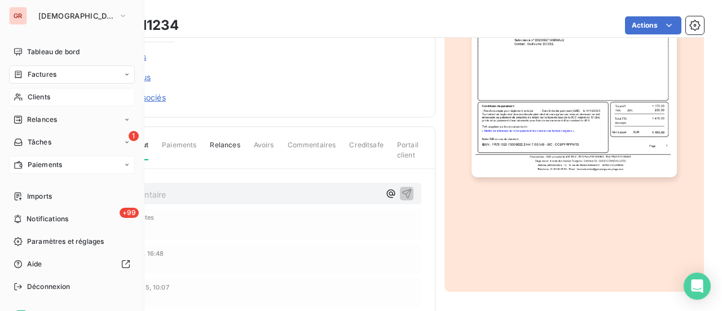
click at [56, 75] on span "Factures" at bounding box center [42, 74] width 29 height 10
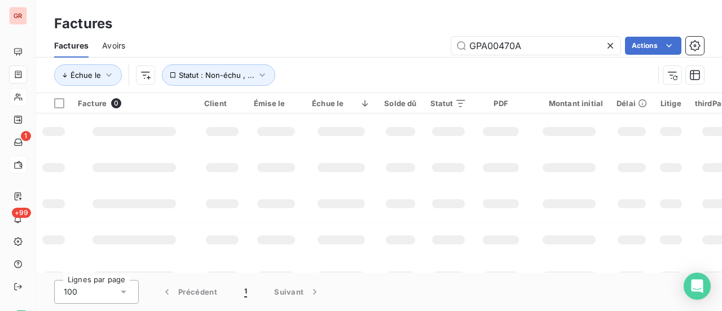
drag, startPoint x: 533, startPoint y: 44, endPoint x: 343, endPoint y: 50, distance: 189.5
click at [349, 50] on div "GPA00470A Actions" at bounding box center [421, 46] width 565 height 18
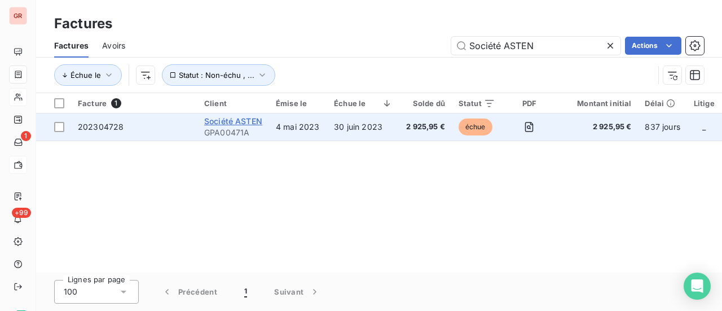
type input "Société ASTEN"
click at [242, 122] on span "Société ASTEN" at bounding box center [233, 121] width 58 height 10
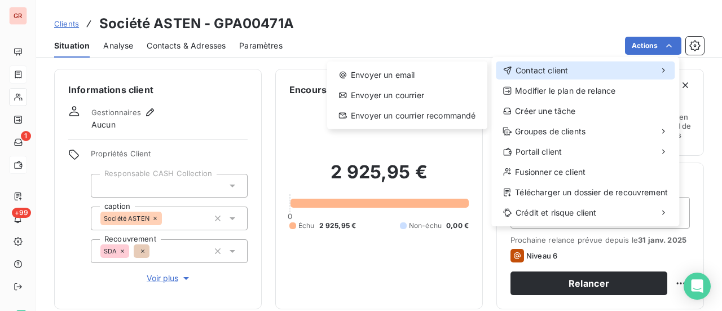
click at [563, 70] on span "Contact client" at bounding box center [541, 70] width 52 height 11
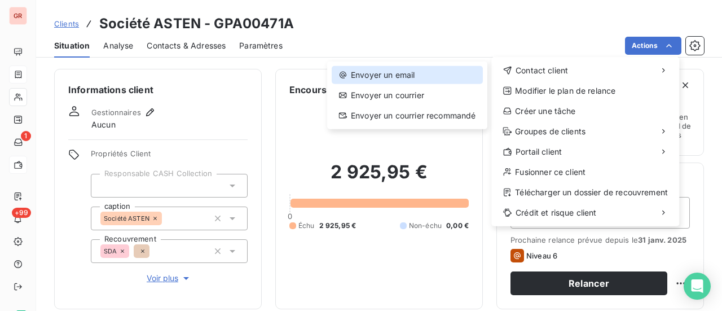
click at [397, 73] on div "Envoyer un email" at bounding box center [407, 75] width 151 height 18
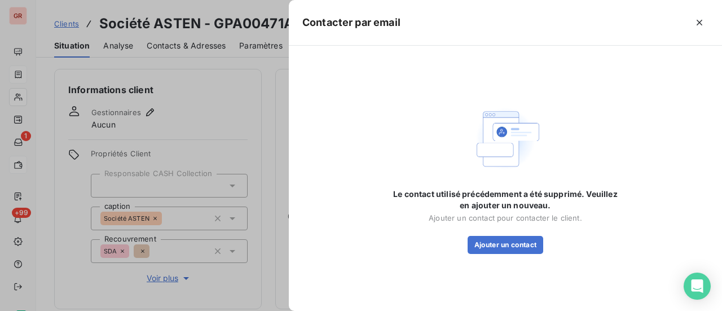
click at [188, 150] on div at bounding box center [361, 155] width 722 height 311
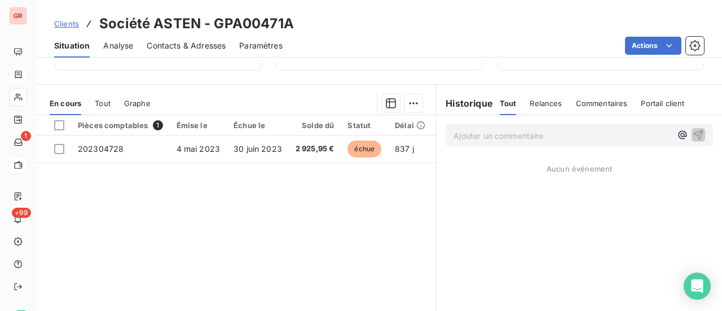
scroll to position [123, 0]
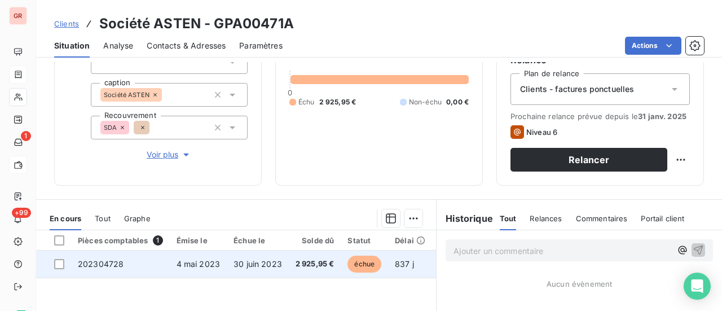
click at [180, 263] on span "4 mai 2023" at bounding box center [198, 264] width 44 height 10
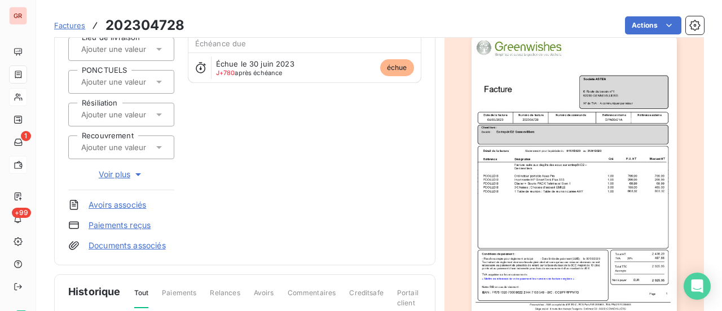
scroll to position [282, 0]
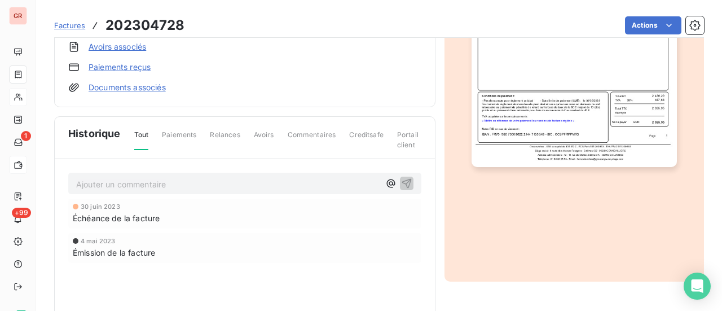
click at [559, 69] on img "button" at bounding box center [573, 22] width 205 height 290
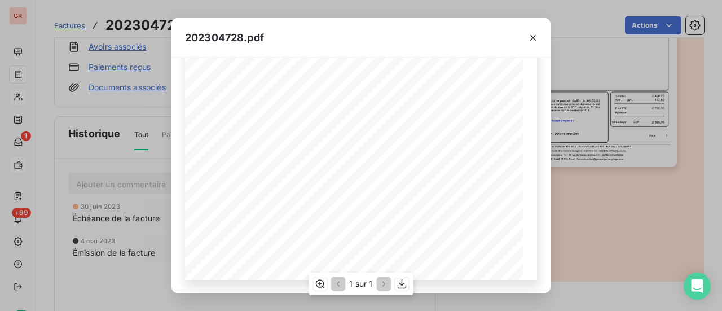
scroll to position [0, 0]
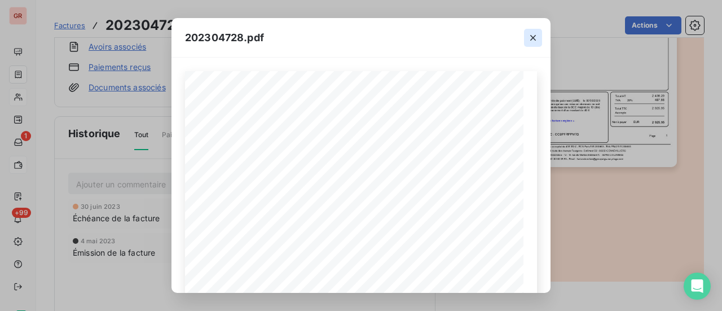
click at [537, 36] on icon "button" at bounding box center [532, 37] width 11 height 11
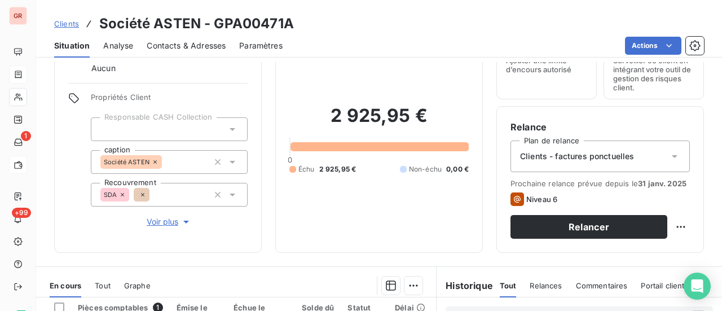
scroll to position [226, 0]
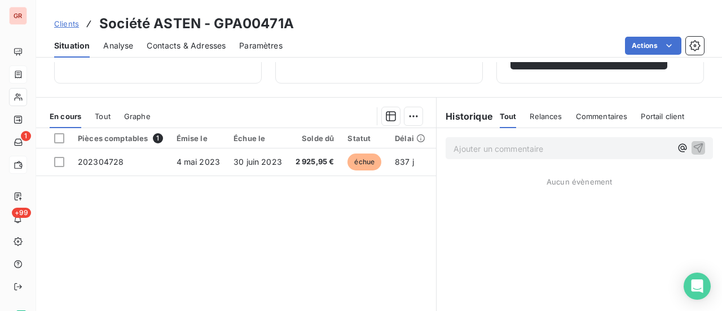
click at [538, 116] on span "Relances" at bounding box center [545, 116] width 32 height 9
click at [539, 113] on span "Relances" at bounding box center [545, 116] width 34 height 9
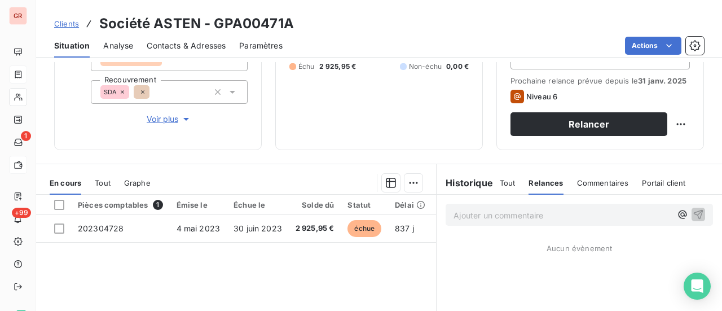
scroll to position [169, 0]
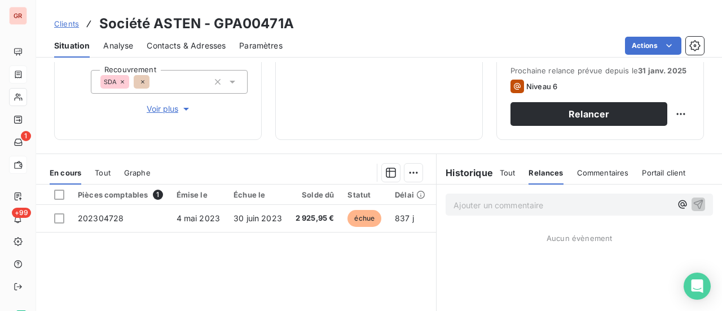
click at [355, 113] on div "2 925,95 € 0 Échu 2 925,95 € Non-échu 0,00 €" at bounding box center [378, 26] width 179 height 198
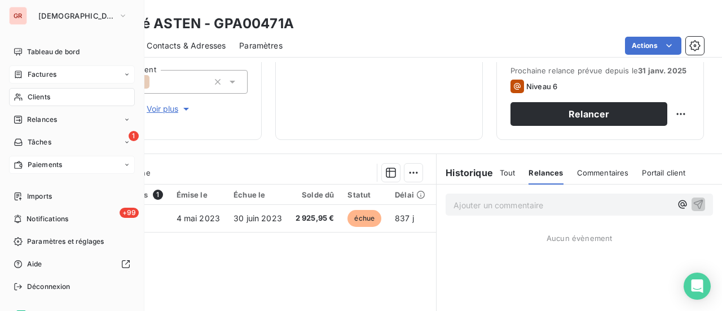
click at [51, 101] on div "Clients" at bounding box center [72, 97] width 126 height 18
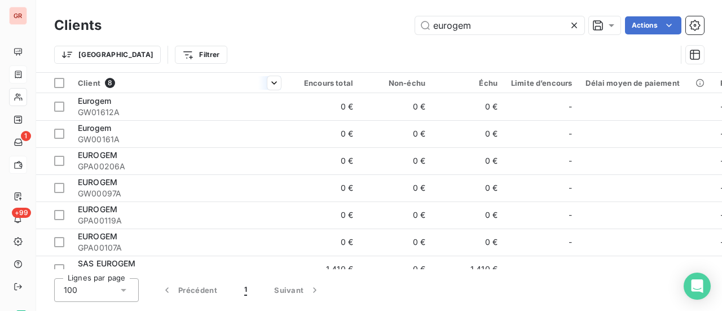
drag, startPoint x: 492, startPoint y: 27, endPoint x: 224, endPoint y: 73, distance: 271.7
click at [233, 72] on div "Clients eurogem Actions Trier Filtrer" at bounding box center [379, 43] width 650 height 59
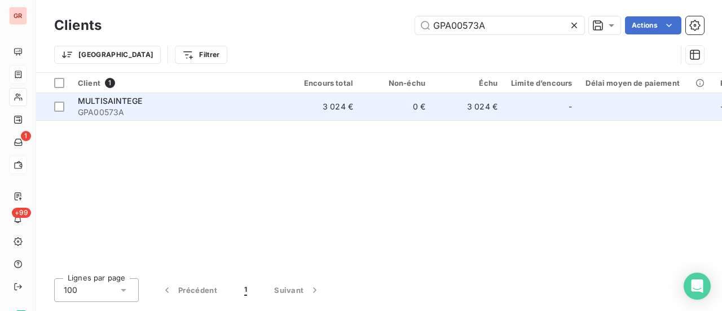
type input "GPA00573A"
click at [126, 101] on span "MULTISAINTEGE" at bounding box center [110, 101] width 64 height 10
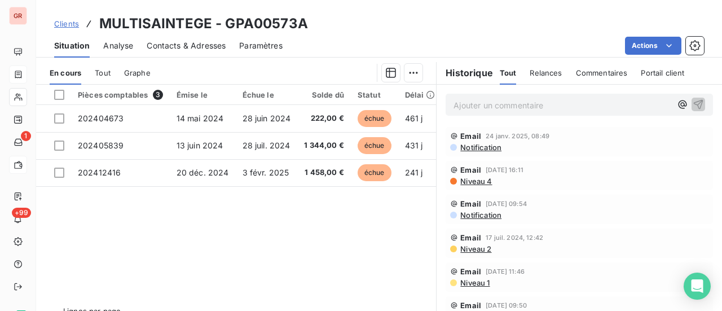
scroll to position [293, 0]
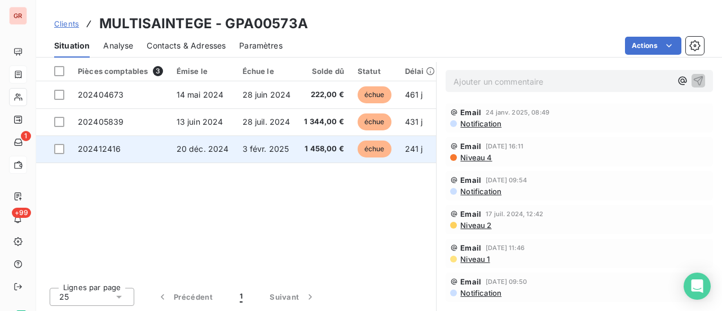
click at [122, 147] on td "202412416" at bounding box center [120, 148] width 99 height 27
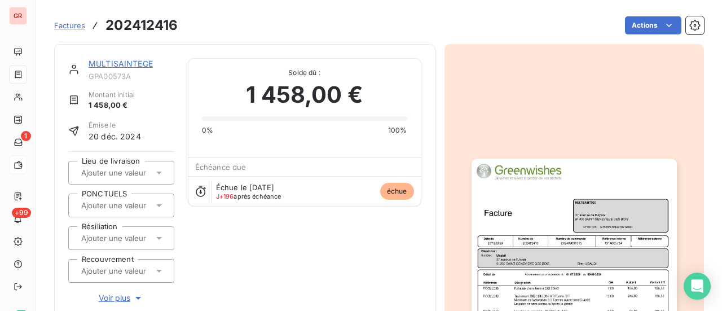
click at [566, 271] on img "button" at bounding box center [573, 303] width 205 height 290
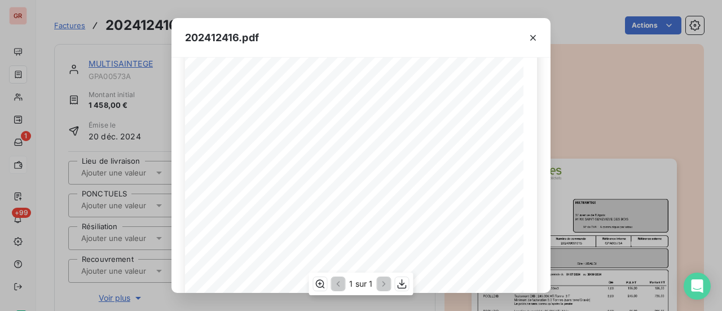
scroll to position [226, 0]
click at [536, 39] on icon "button" at bounding box center [532, 37] width 11 height 11
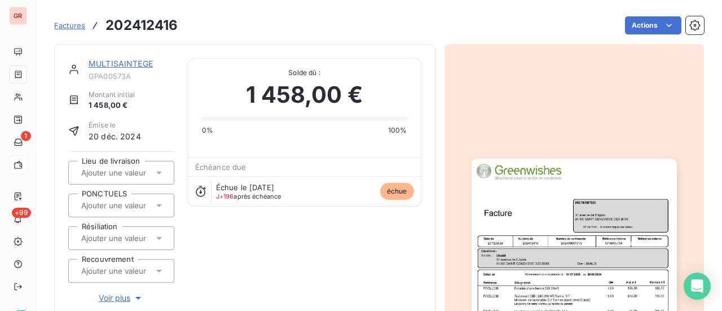
click at [153, 99] on div "Montant initial 1 458,00 €" at bounding box center [121, 100] width 106 height 21
click at [132, 61] on link "MULTISAINTEGE" at bounding box center [121, 64] width 64 height 10
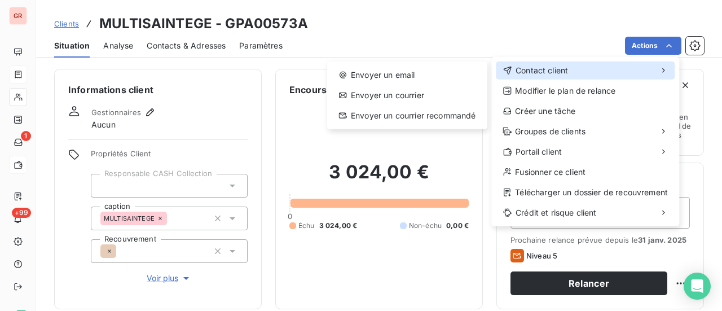
click at [536, 68] on span "Contact client" at bounding box center [541, 70] width 52 height 11
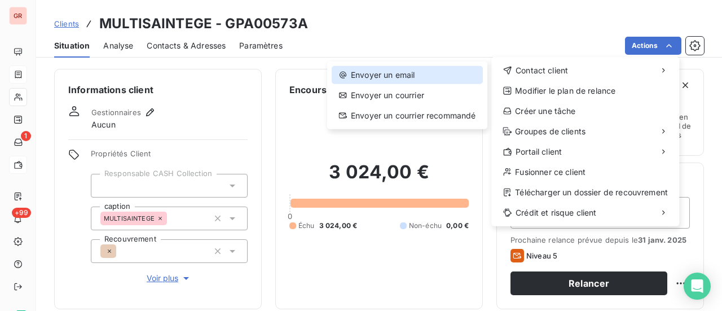
click at [404, 68] on div "Envoyer un email" at bounding box center [407, 75] width 151 height 18
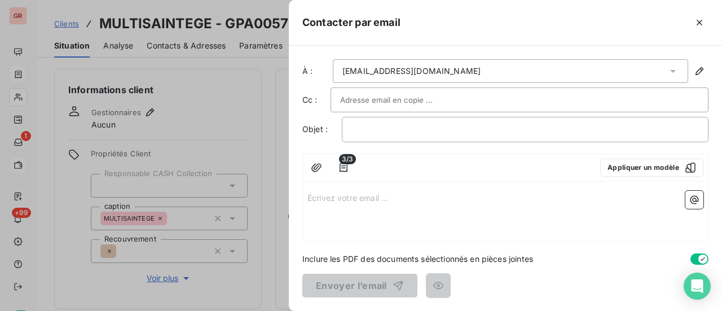
click at [442, 101] on div at bounding box center [519, 99] width 359 height 17
click at [417, 102] on input "text" at bounding box center [519, 99] width 359 height 17
click at [417, 102] on input "text" at bounding box center [400, 99] width 121 height 17
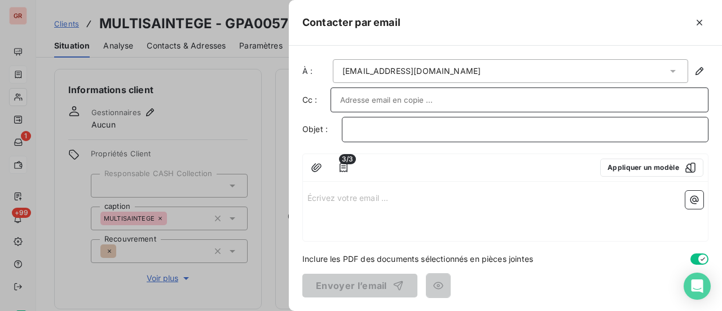
click at [396, 127] on p "﻿" at bounding box center [524, 129] width 347 height 13
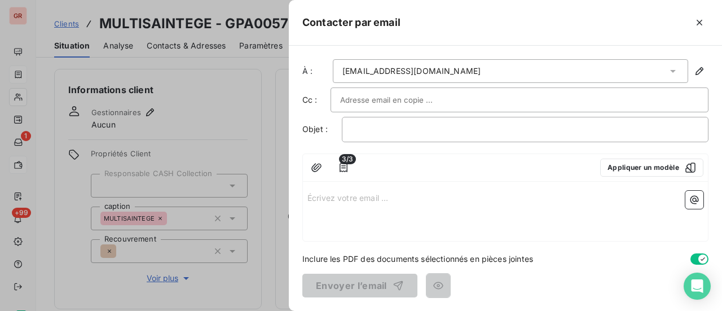
click at [321, 195] on p "Écrivez votre email ... ﻿" at bounding box center [505, 197] width 396 height 13
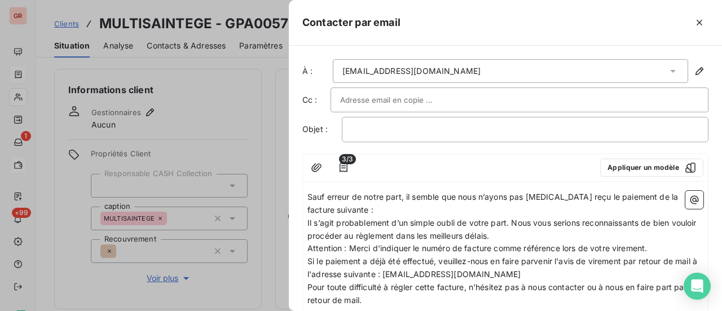
click at [308, 195] on span "Sauf erreur de notre part, il semble que nous n’ayons pas encore reçu le paieme…" at bounding box center [493, 203] width 373 height 23
click at [310, 196] on span "bonjour,Sauf erreur de notre part, il semble que nous n’ayons pas encore reçu l…" at bounding box center [479, 203] width 344 height 23
drag, startPoint x: 339, startPoint y: 198, endPoint x: 353, endPoint y: 213, distance: 20.4
click at [341, 198] on span "Bonjour,Sauf erreur de notre part, il semble que nous n’ayons pas encore reçu l…" at bounding box center [479, 203] width 344 height 23
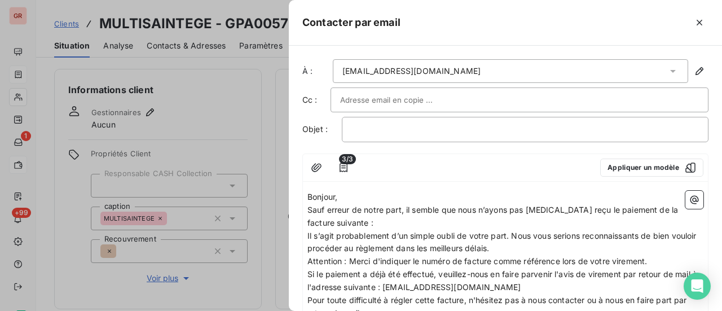
click at [381, 222] on p "Sauf erreur de notre part, il semble que nous n’ayons pas encore reçu le paieme…" at bounding box center [505, 217] width 396 height 26
click at [689, 200] on icon "button" at bounding box center [693, 199] width 11 height 11
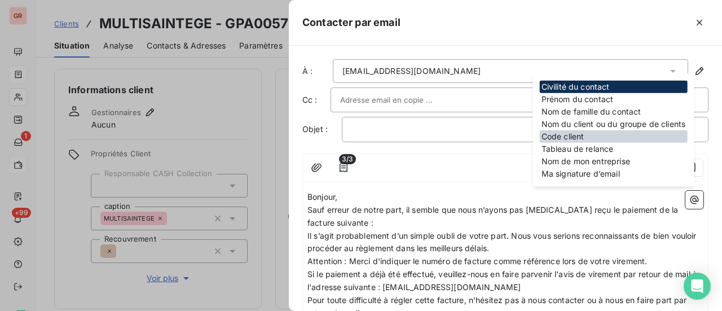
click at [591, 134] on div "Code client" at bounding box center [614, 136] width 148 height 12
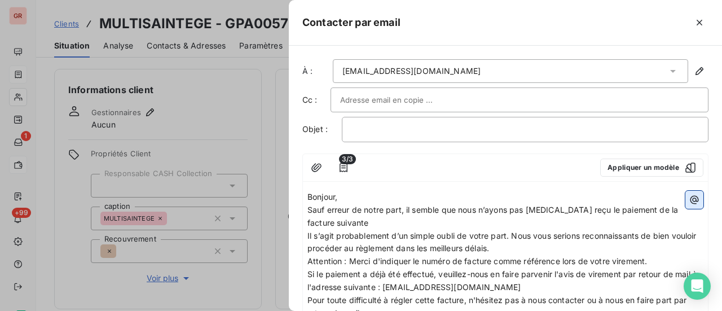
click at [690, 198] on icon "button" at bounding box center [694, 199] width 8 height 8
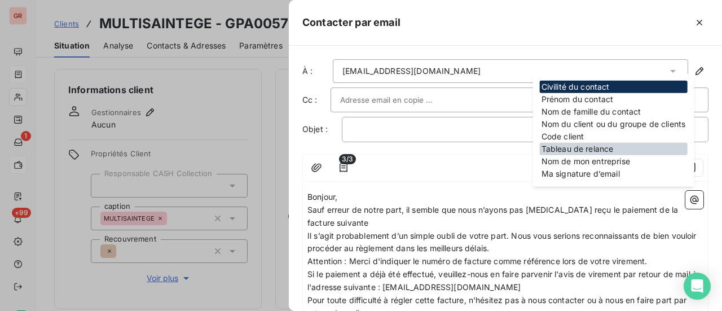
click at [592, 151] on div "Tableau de relance" at bounding box center [614, 149] width 148 height 12
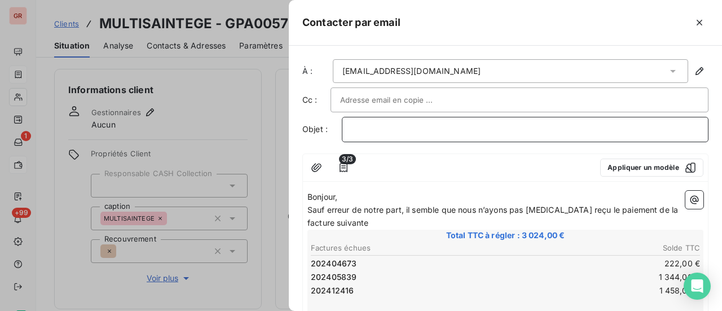
click at [391, 130] on p "﻿" at bounding box center [524, 129] width 347 height 13
click at [373, 127] on p "﻿" at bounding box center [524, 129] width 347 height 13
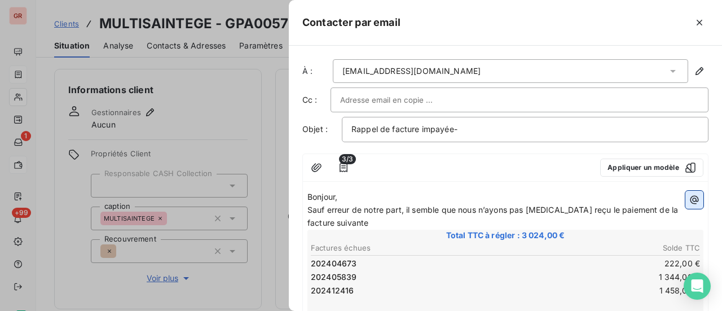
click at [688, 198] on icon "button" at bounding box center [693, 199] width 11 height 11
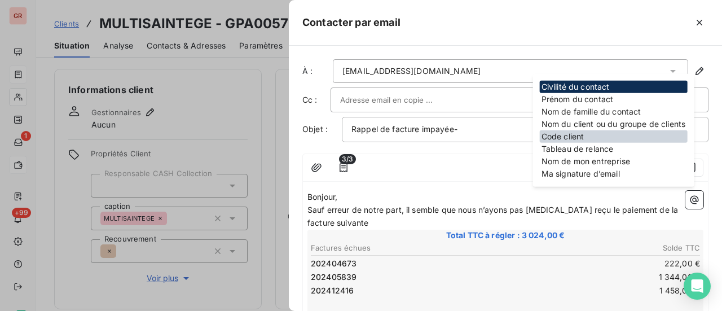
click at [584, 136] on div "Code client" at bounding box center [614, 136] width 148 height 12
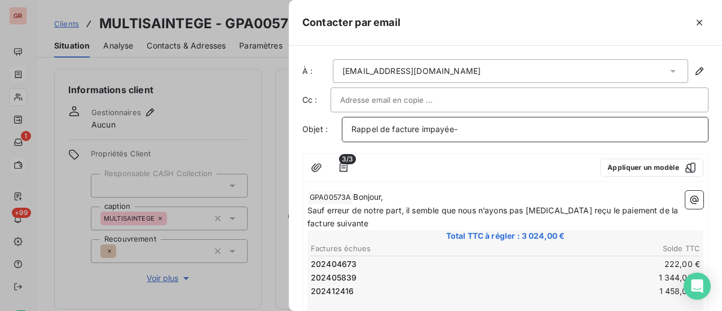
click at [480, 127] on p "Rappel de facture impayée-" at bounding box center [524, 129] width 347 height 13
drag, startPoint x: 564, startPoint y: 129, endPoint x: 458, endPoint y: 128, distance: 105.4
click at [458, 128] on p "Rappel de facture impayée-Rappel de facture impayée" at bounding box center [524, 129] width 347 height 13
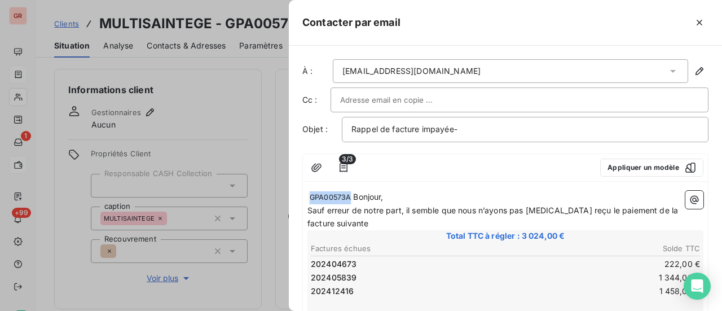
drag, startPoint x: 348, startPoint y: 195, endPoint x: 303, endPoint y: 196, distance: 45.1
click at [352, 196] on p "﻿ GPA00573A ﻿ Bonjour," at bounding box center [505, 198] width 396 height 14
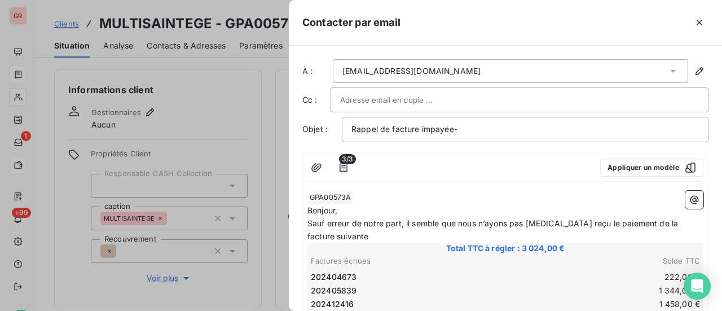
click at [347, 195] on span "GPA00573A ﻿" at bounding box center [330, 197] width 45 height 13
drag, startPoint x: 338, startPoint y: 197, endPoint x: 577, endPoint y: 83, distance: 265.6
click at [589, 79] on div "gclausse-multisaintege@ubaldi.com" at bounding box center [510, 71] width 355 height 24
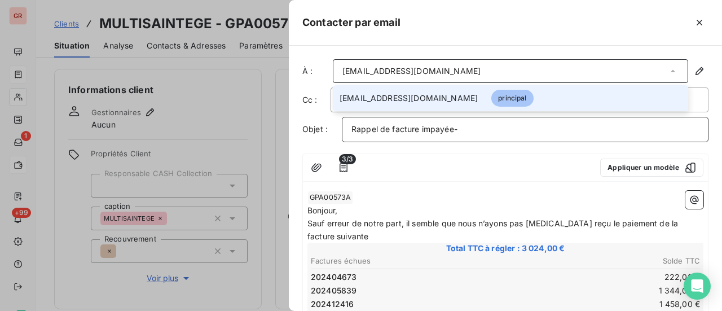
click at [472, 126] on p "Rappel de facture impayée-" at bounding box center [524, 129] width 347 height 13
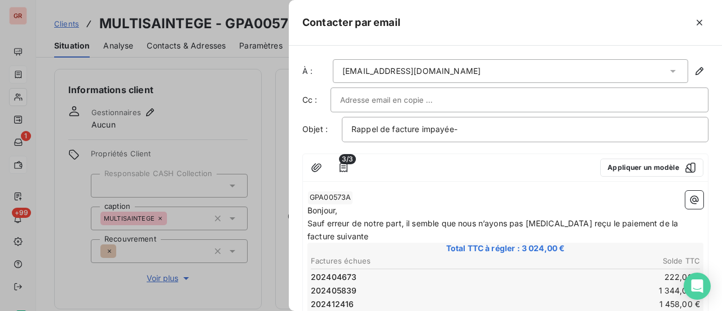
drag, startPoint x: 329, startPoint y: 194, endPoint x: 585, endPoint y: 179, distance: 255.9
click at [585, 179] on div "3/3 Appliquer un modèle" at bounding box center [505, 168] width 405 height 28
click at [481, 129] on p "Rappel de facture impayée-" at bounding box center [524, 129] width 347 height 13
drag, startPoint x: 356, startPoint y: 194, endPoint x: 292, endPoint y: 196, distance: 63.8
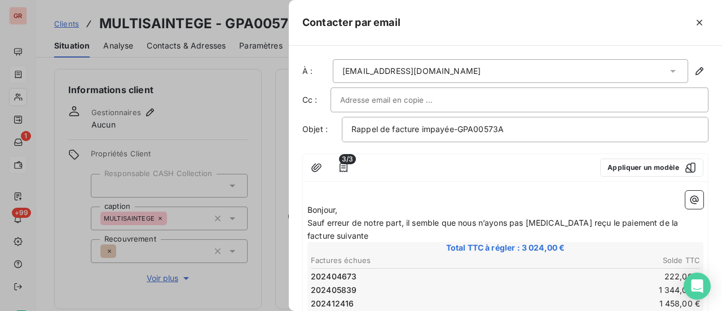
click at [320, 193] on p "﻿" at bounding box center [505, 197] width 396 height 13
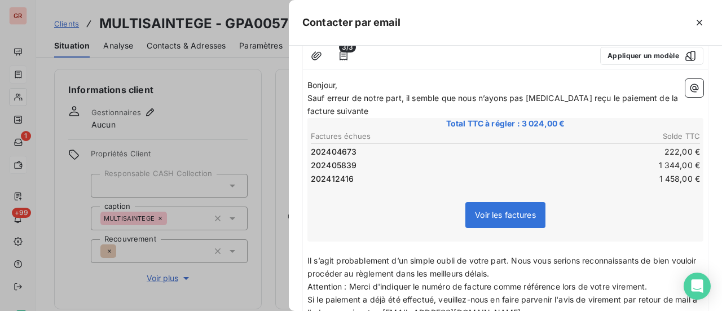
scroll to position [113, 0]
click at [533, 273] on p "Il s’agit probablement d’un simple oubli de votre part. Nous vous serions recon…" at bounding box center [505, 266] width 396 height 26
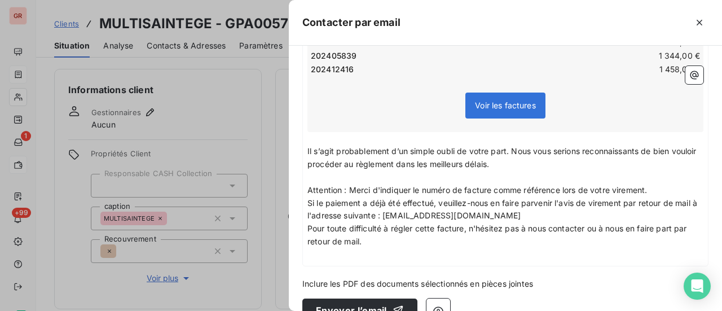
scroll to position [226, 0]
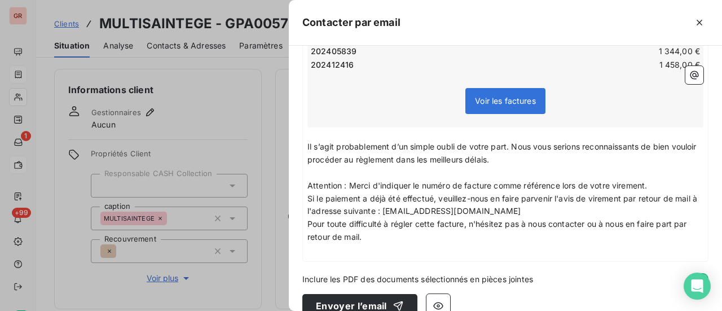
click at [656, 180] on p "Attention : Merci d'indiquer le numéro de facture comme référence lors de votre…" at bounding box center [505, 185] width 396 height 13
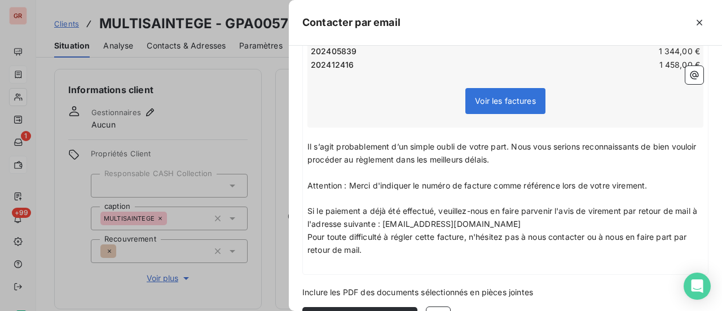
drag, startPoint x: 458, startPoint y: 207, endPoint x: 584, endPoint y: 288, distance: 149.4
click at [584, 288] on div "Inclure les PDF des documents sélectionnés en pièces jointes" at bounding box center [505, 292] width 406 height 12
click at [471, 210] on span "Si le paiement a déjà été effectué, veuillez-nous en faire parvenir l'avis de v…" at bounding box center [503, 217] width 392 height 23
click at [517, 224] on p "Si le paiement a déjà été effectué, veuillez nous en faire parvenir l'avis de v…" at bounding box center [505, 218] width 396 height 26
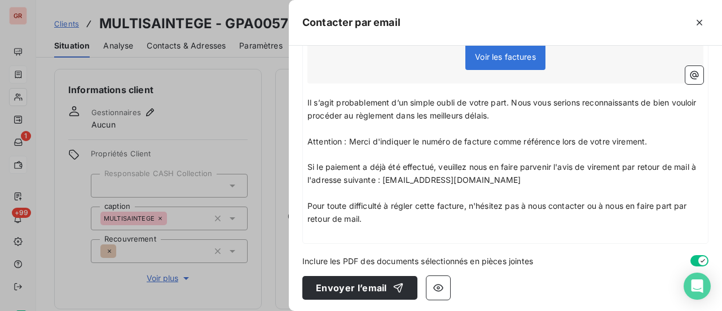
scroll to position [270, 0]
click at [436, 206] on span "Pour toute difficulté à régler cette facture, n'hésitez pas à nous contacter ou…" at bounding box center [498, 212] width 382 height 23
click at [458, 206] on span "Pour toute difficulté à régler ces facture, n'hésitez pas à nous contacter ou à…" at bounding box center [494, 212] width 375 height 23
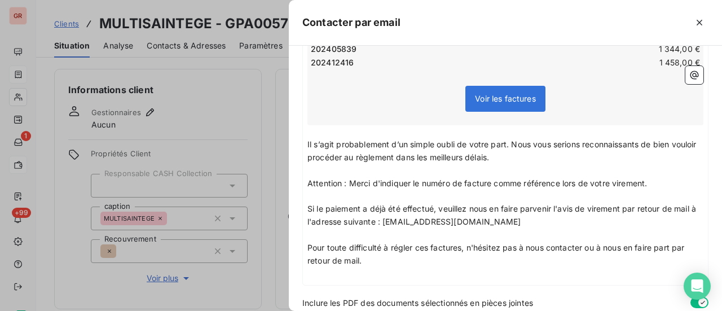
scroll to position [213, 0]
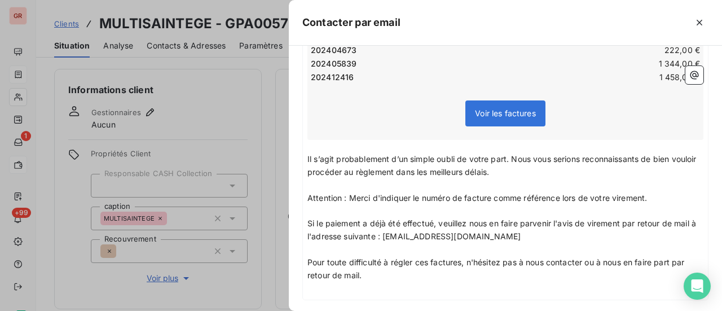
click at [462, 199] on span "Attention : Merci d'indiquer le numéro de facture comme référence lors de votre…" at bounding box center [476, 198] width 339 height 10
click at [494, 200] on span "Attention : Merci d'indiquer le numéro des facture comme référence lors de votr…" at bounding box center [479, 198] width 344 height 10
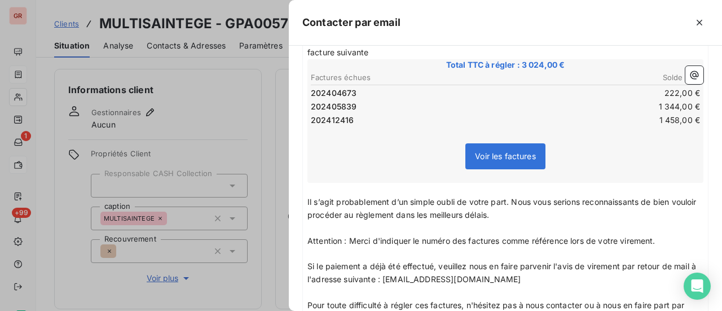
scroll to position [0, 0]
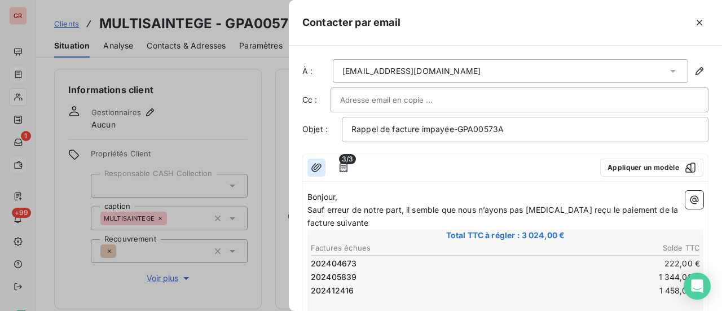
click at [313, 165] on icon "button" at bounding box center [316, 167] width 10 height 8
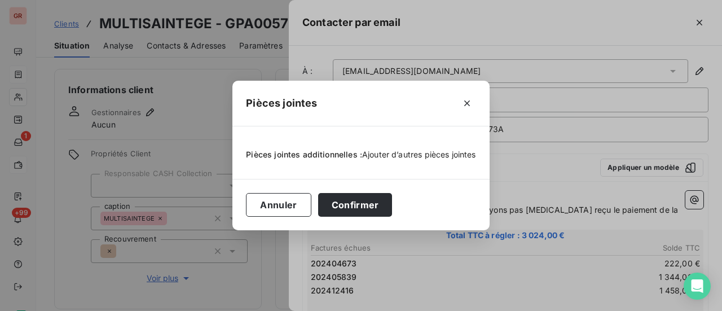
click at [370, 151] on span "Ajouter d’autres pièces jointes" at bounding box center [419, 154] width 114 height 10
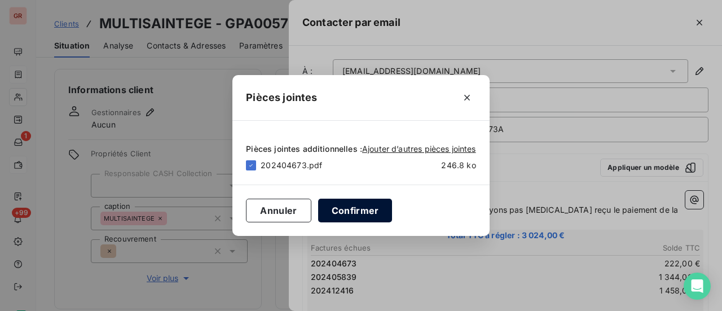
click at [362, 207] on button "Confirmer" at bounding box center [355, 210] width 74 height 24
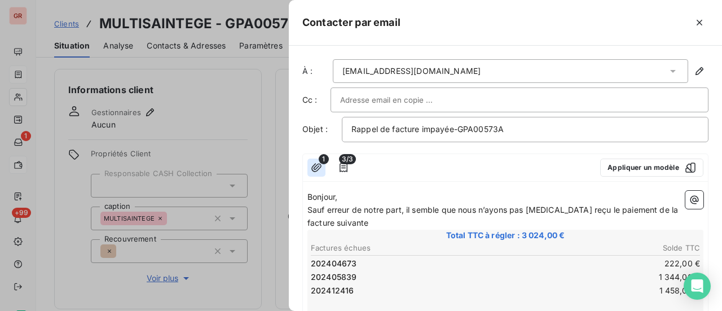
click at [317, 166] on icon "button" at bounding box center [316, 167] width 10 height 8
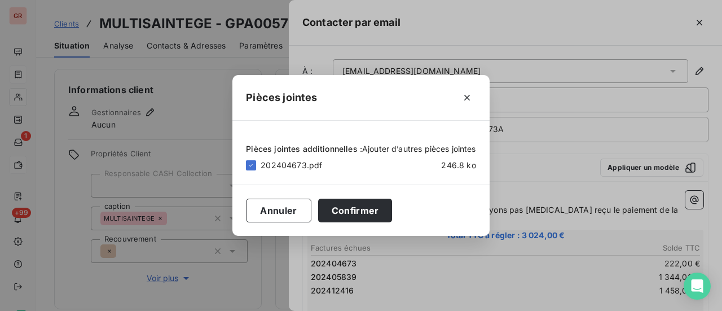
click at [391, 149] on span "Ajouter d’autres pièces jointes" at bounding box center [419, 149] width 114 height 10
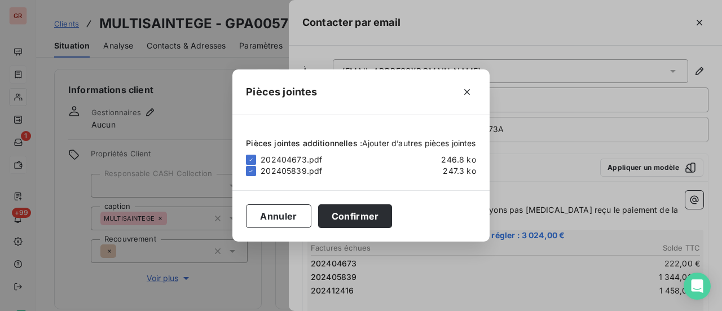
click at [416, 142] on span "Ajouter d’autres pièces jointes" at bounding box center [419, 143] width 114 height 10
click at [391, 142] on span "Ajouter d’autres pièces jointes" at bounding box center [419, 143] width 114 height 10
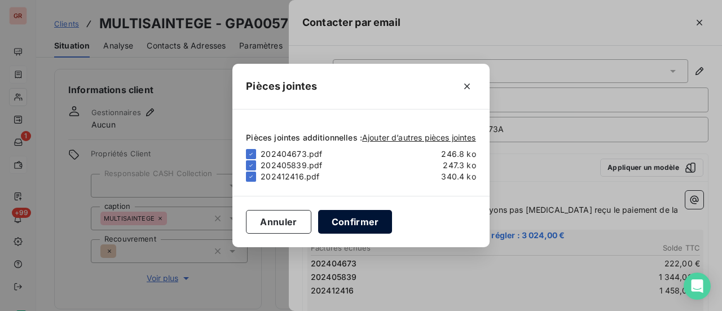
click at [368, 222] on button "Confirmer" at bounding box center [355, 222] width 74 height 24
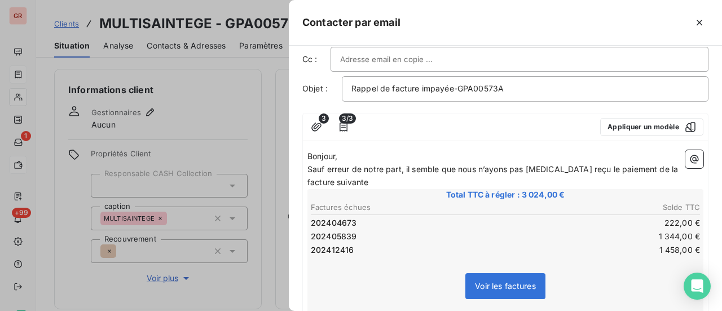
scroll to position [56, 0]
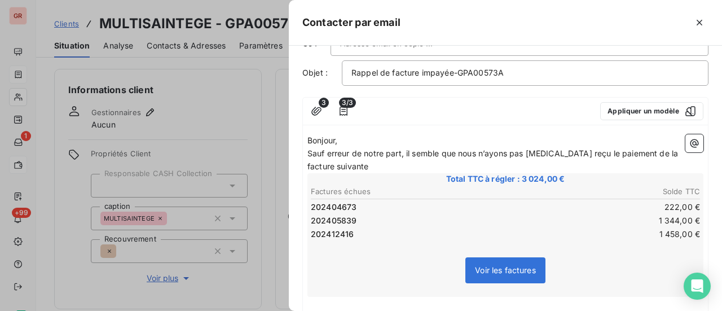
click at [641, 152] on span "Sauf erreur de notre part, il semble que nous n’ayons pas encore reçu le paieme…" at bounding box center [493, 159] width 373 height 23
click at [666, 154] on span "Sauf erreur de notre part, il semble que nous n’ayons pas encore reçu le paieme…" at bounding box center [491, 159] width 368 height 23
click at [338, 164] on span "Sauf erreur de notre part, il semble que nous n’ayons pas encore reçu le paieme…" at bounding box center [491, 159] width 368 height 23
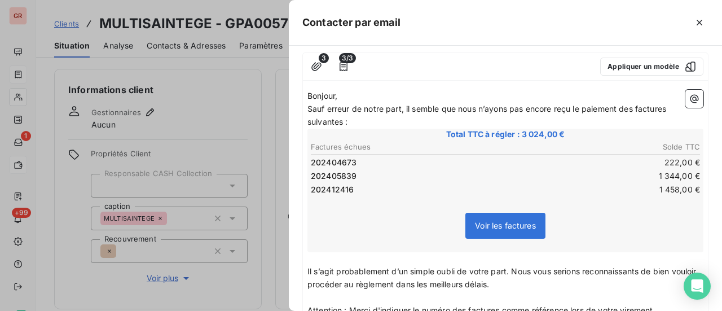
scroll to position [270, 0]
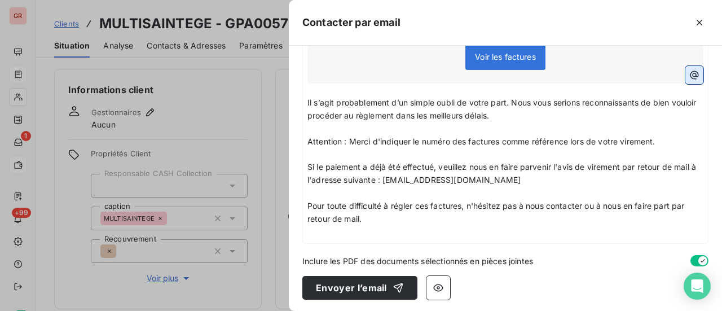
click at [690, 76] on icon "button" at bounding box center [694, 75] width 8 height 8
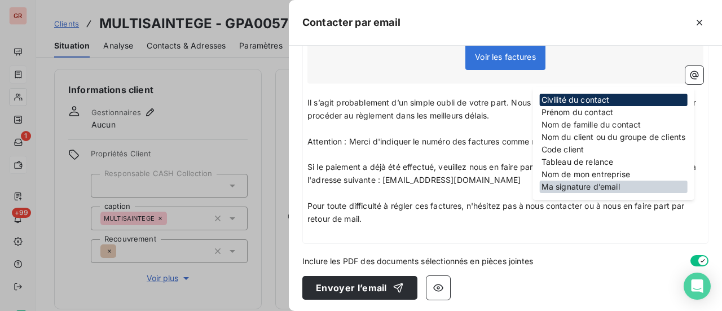
click at [590, 192] on div "Ma signature d’email" at bounding box center [614, 186] width 148 height 12
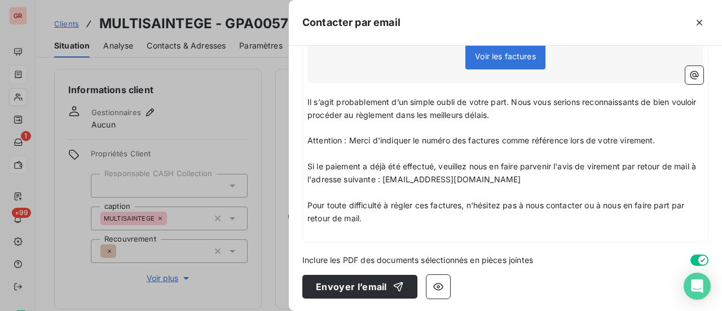
click at [408, 239] on div "Bonjour, Sauf erreur de notre part, il semble que nous n’ayons pas encore reçu …" at bounding box center [505, 8] width 405 height 468
click at [341, 229] on p "﻿" at bounding box center [505, 231] width 396 height 13
click at [690, 75] on icon "button" at bounding box center [694, 75] width 8 height 8
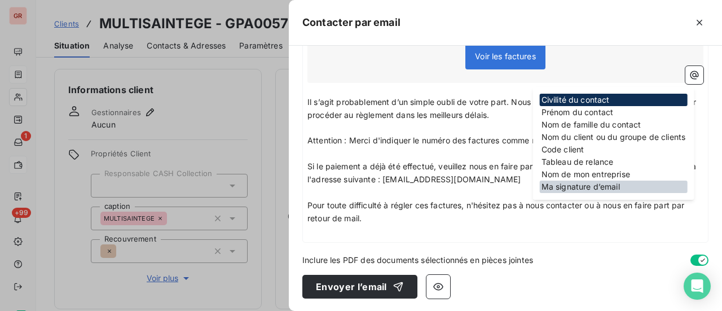
click at [584, 187] on div "Ma signature d’email" at bounding box center [614, 186] width 148 height 12
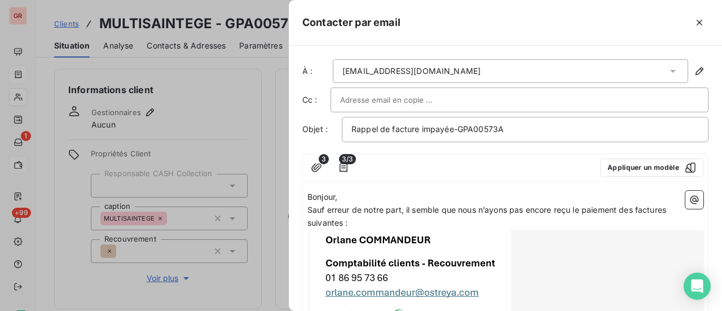
scroll to position [0, 0]
click at [474, 96] on div at bounding box center [519, 99] width 359 height 17
click at [361, 96] on input "text" at bounding box center [519, 99] width 359 height 17
paste input "gclausse-multisaintege@ubaldi.com"
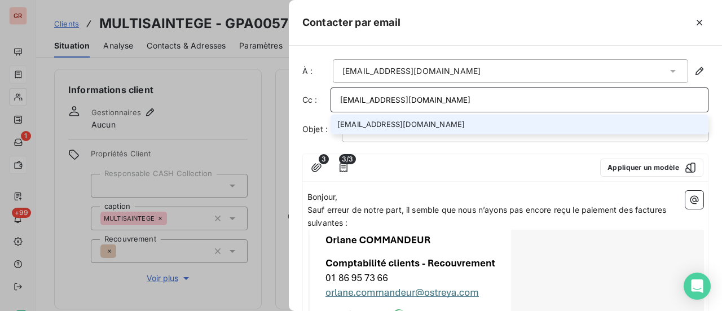
click at [501, 101] on input "gclausse-multisaintege@ubaldi.com" at bounding box center [519, 99] width 359 height 17
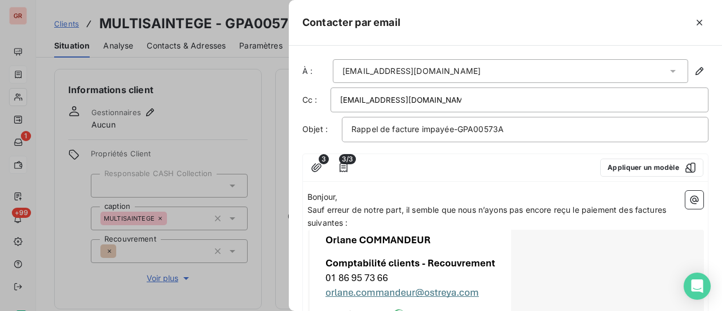
drag, startPoint x: 467, startPoint y: 98, endPoint x: 350, endPoint y: 100, distance: 117.9
click at [370, 101] on div "gclausse-multisaintege@ubaldi.com" at bounding box center [519, 99] width 359 height 17
type input "gclausse-multisaintege@ubaldi.com"
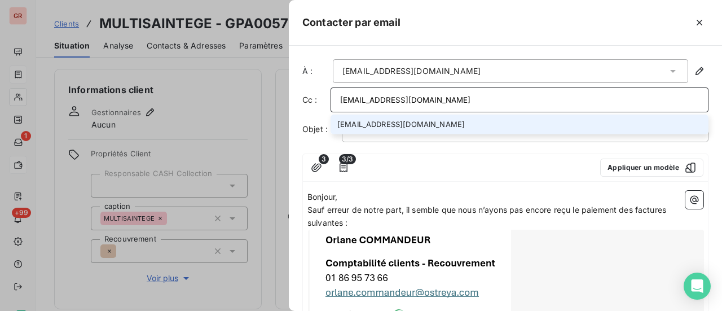
drag, startPoint x: 469, startPoint y: 100, endPoint x: 326, endPoint y: 102, distance: 142.7
click at [326, 102] on div "Cc : gclausse-multisaintege@ubaldi.com gclausse-multisaintege@ubaldi.com" at bounding box center [505, 99] width 406 height 25
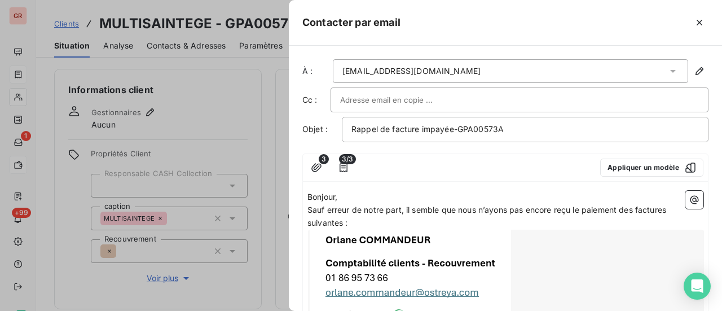
click at [440, 192] on p "Bonjour," at bounding box center [505, 197] width 396 height 13
click at [346, 163] on icon "button" at bounding box center [343, 167] width 11 height 11
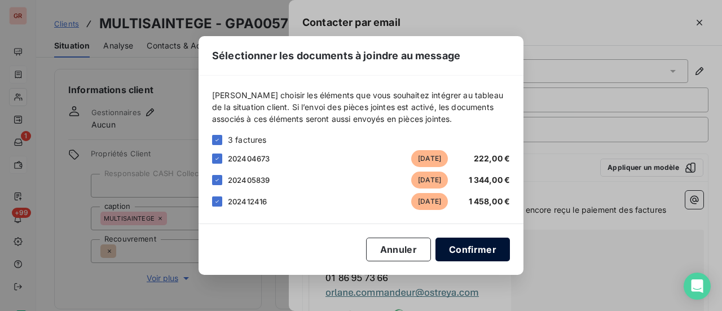
click at [477, 253] on button "Confirmer" at bounding box center [472, 249] width 74 height 24
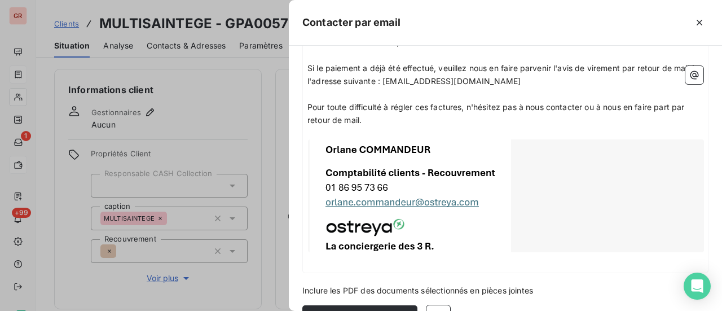
scroll to position [484, 0]
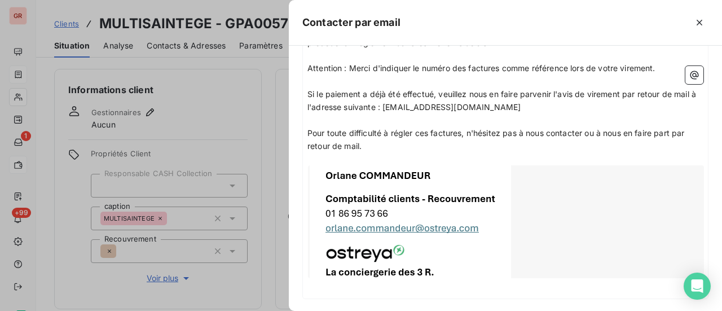
drag, startPoint x: 383, startPoint y: 144, endPoint x: 390, endPoint y: 147, distance: 7.6
click at [383, 144] on p "Pour toute difficulté à régler ces factures, n'hésitez pas à nous contacter ou …" at bounding box center [505, 140] width 396 height 26
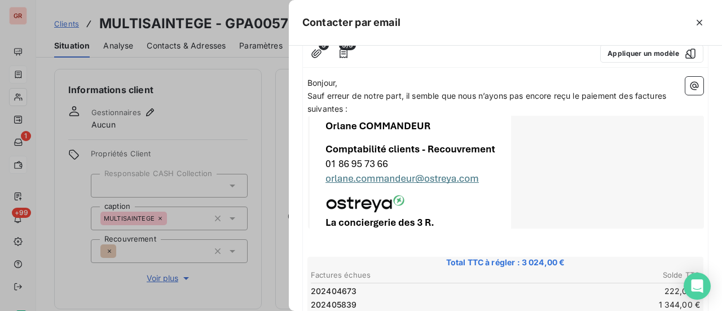
scroll to position [115, 0]
click at [503, 160] on div at bounding box center [506, 170] width 396 height 113
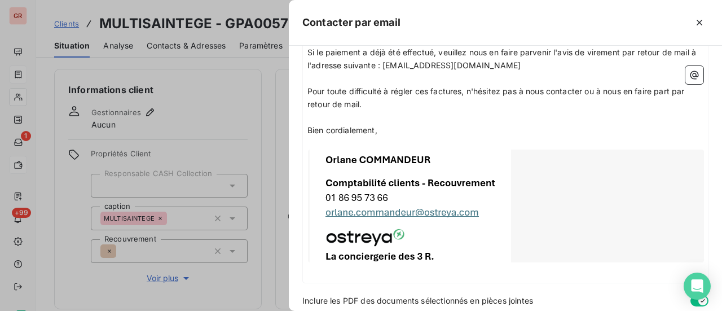
scroll to position [437, 0]
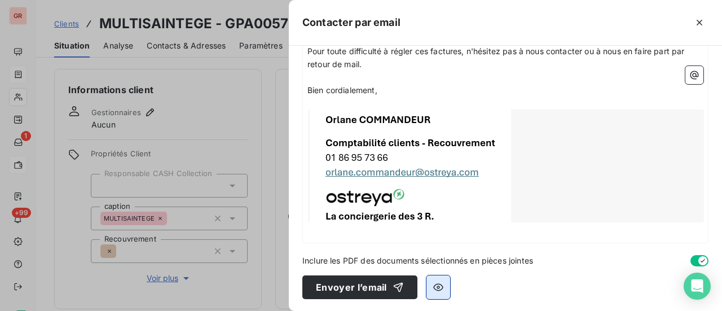
click at [436, 289] on icon "button" at bounding box center [438, 287] width 10 height 7
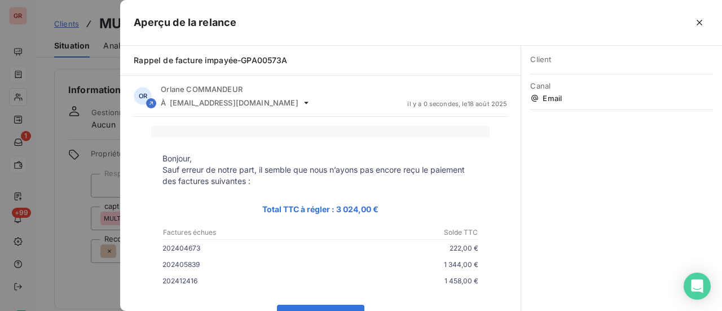
click at [555, 61] on span "Client" at bounding box center [621, 59] width 183 height 9
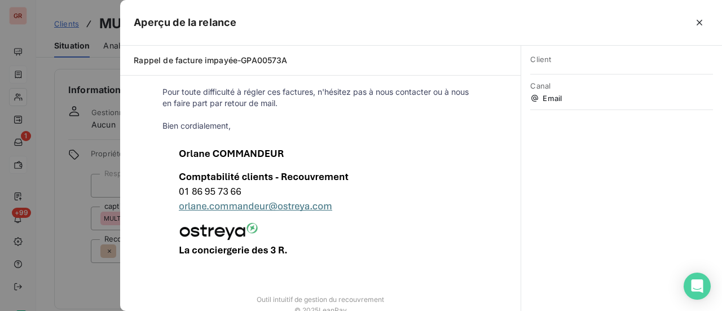
scroll to position [392, 0]
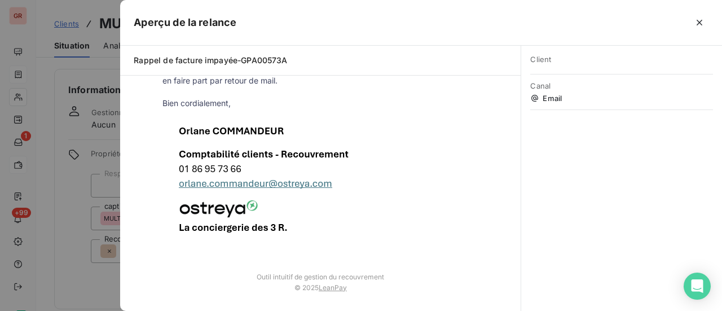
click at [700, 25] on icon "button" at bounding box center [699, 22] width 11 height 11
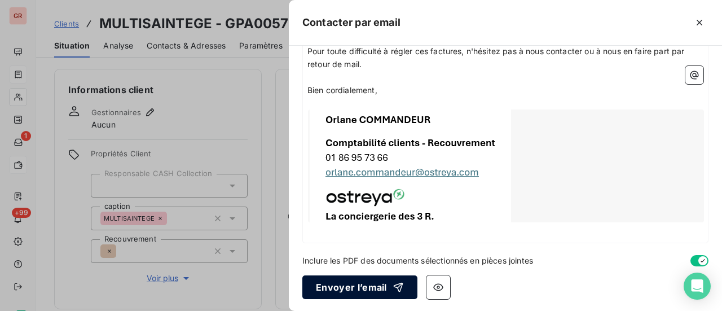
click at [383, 283] on button "Envoyer l’email" at bounding box center [359, 287] width 115 height 24
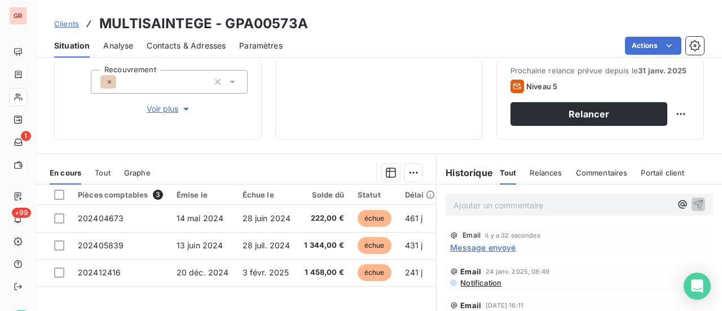
scroll to position [226, 0]
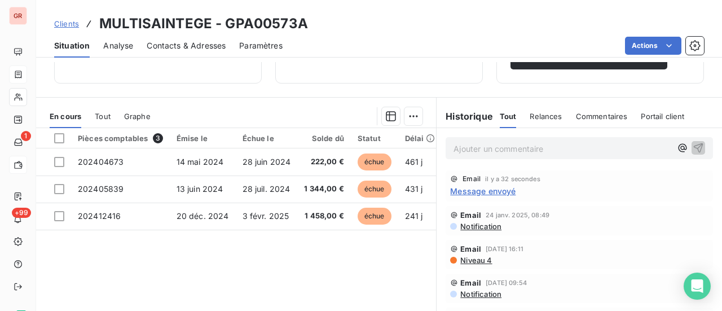
click at [486, 226] on span "Notification" at bounding box center [480, 226] width 42 height 9
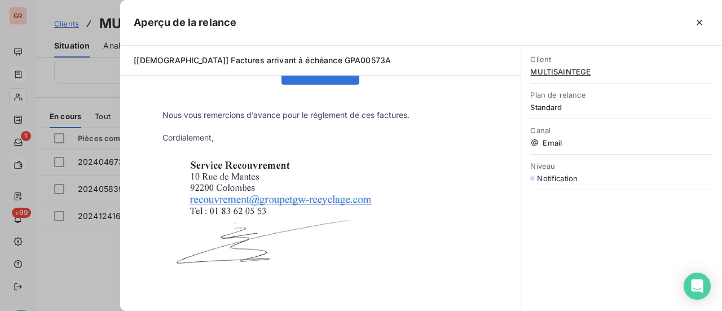
click at [86, 191] on div at bounding box center [361, 155] width 722 height 311
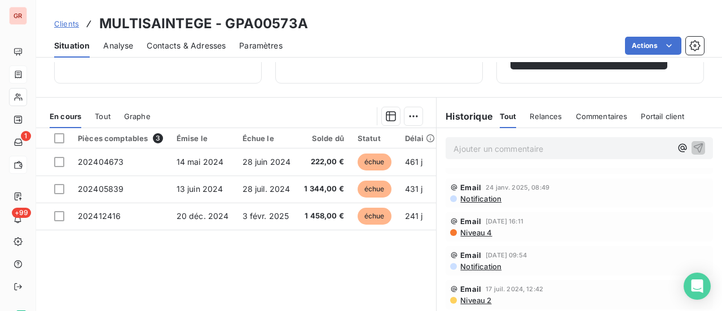
scroll to position [0, 0]
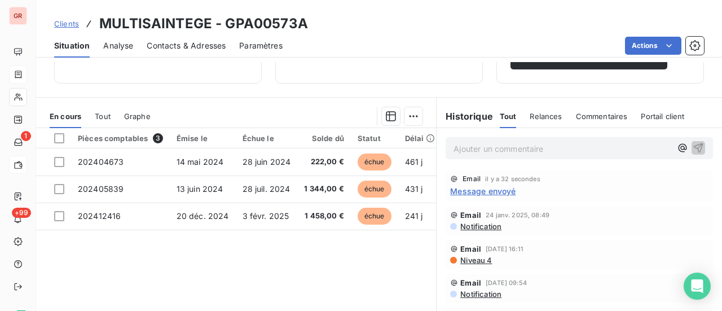
click at [478, 227] on span "Notification" at bounding box center [480, 226] width 42 height 9
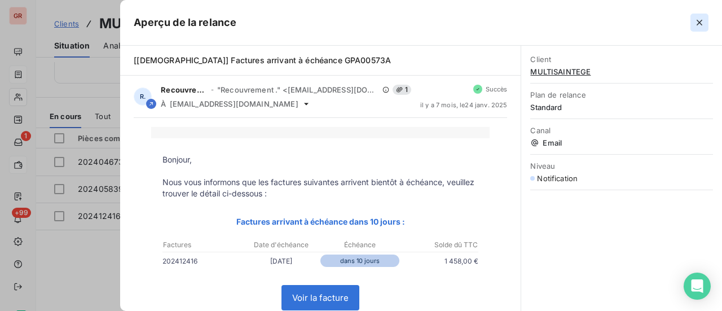
click at [699, 22] on icon "button" at bounding box center [699, 23] width 6 height 6
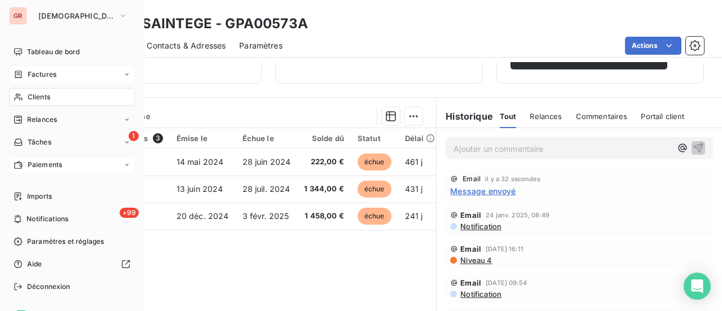
click at [50, 98] on span "Clients" at bounding box center [39, 97] width 23 height 10
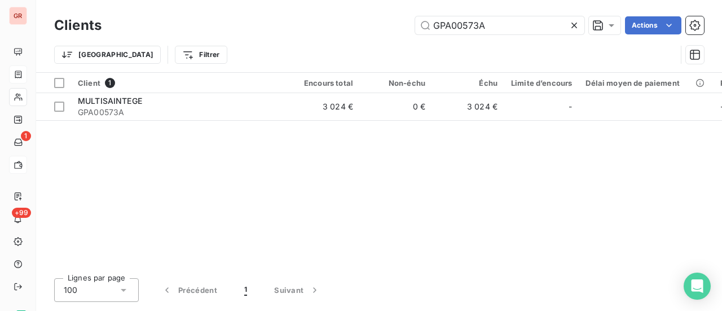
drag, startPoint x: 497, startPoint y: 26, endPoint x: 348, endPoint y: 30, distance: 148.3
click at [355, 28] on div "GPA00573A Actions" at bounding box center [409, 25] width 589 height 18
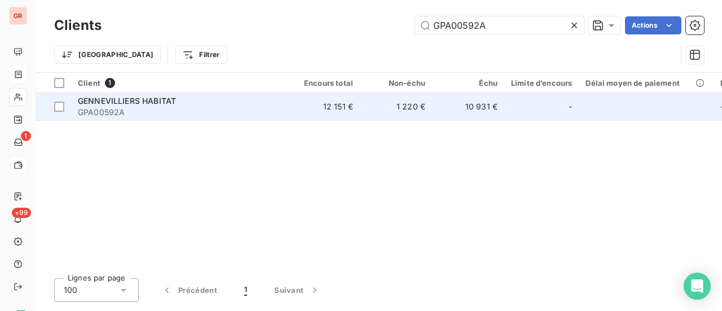
type input "GPA00592A"
click at [142, 101] on span "GENNEVILLIERS HABITAT" at bounding box center [127, 101] width 98 height 10
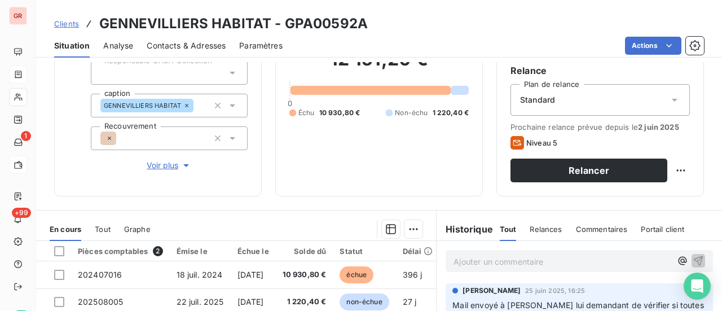
scroll to position [226, 0]
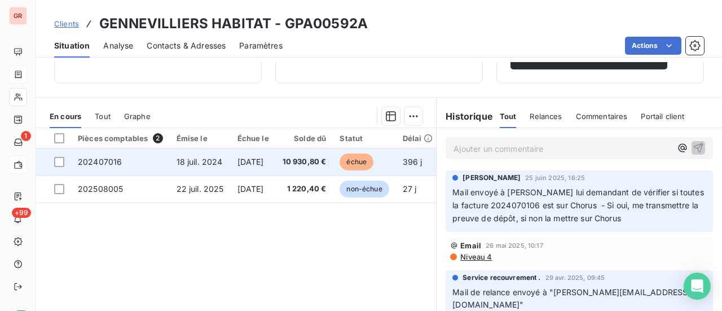
click at [373, 163] on span "échue" at bounding box center [356, 161] width 34 height 17
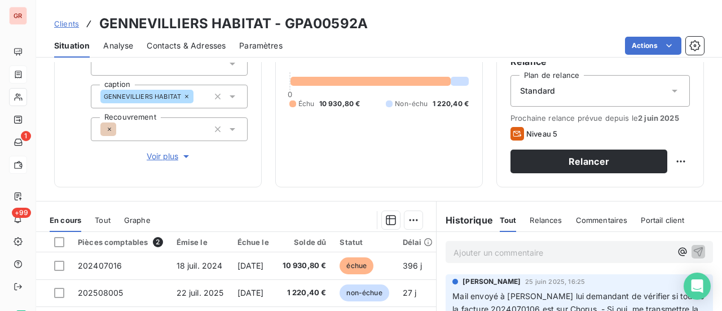
scroll to position [169, 0]
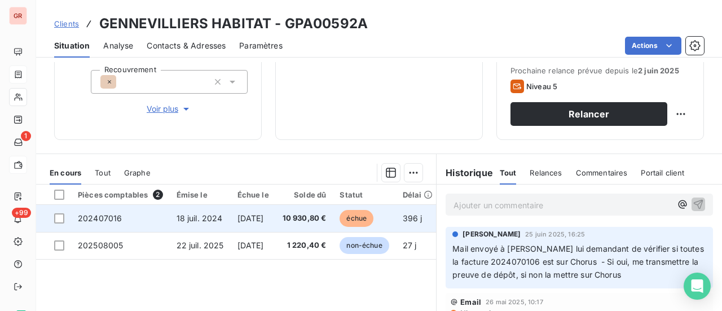
click at [117, 217] on span "202407016" at bounding box center [100, 218] width 44 height 10
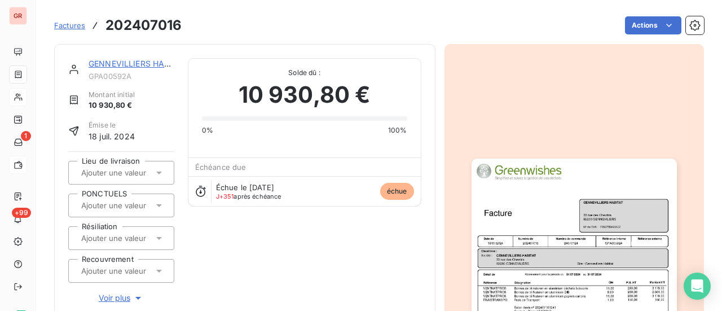
click at [582, 227] on img "button" at bounding box center [573, 303] width 205 height 290
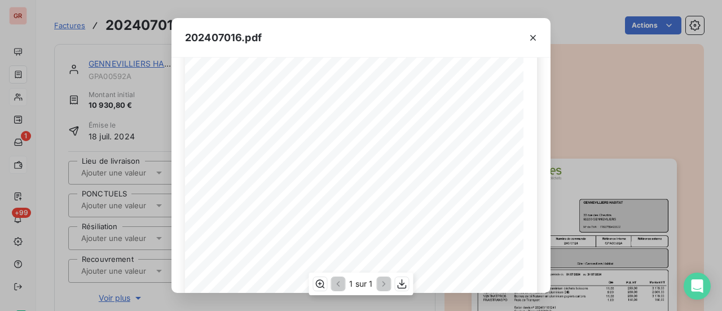
scroll to position [226, 0]
click at [403, 285] on icon "button" at bounding box center [401, 283] width 11 height 11
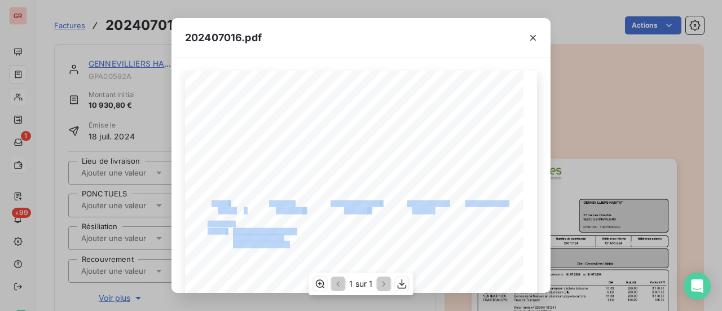
click at [401, 211] on div "Référence interne Numéro de Date de Numéro de commande Référence externe 33 rue…" at bounding box center [361, 310] width 352 height 478
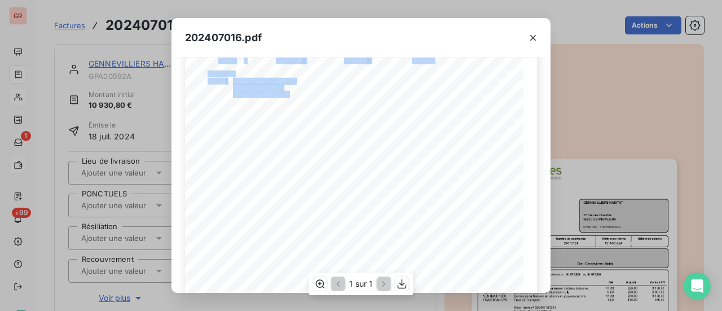
scroll to position [169, 0]
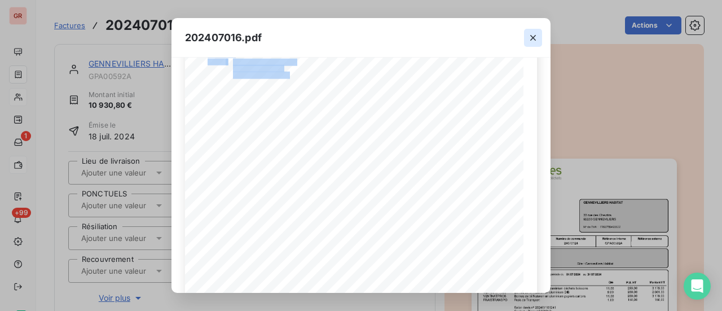
click at [533, 34] on icon "button" at bounding box center [532, 37] width 11 height 11
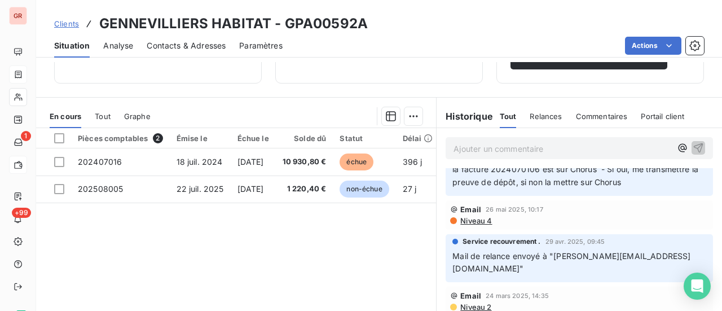
scroll to position [51, 0]
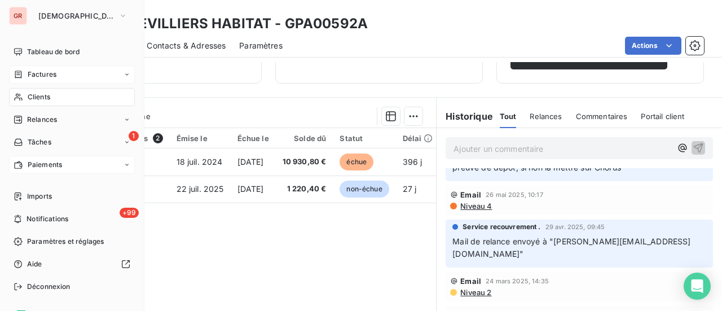
click at [42, 100] on span "Clients" at bounding box center [39, 97] width 23 height 10
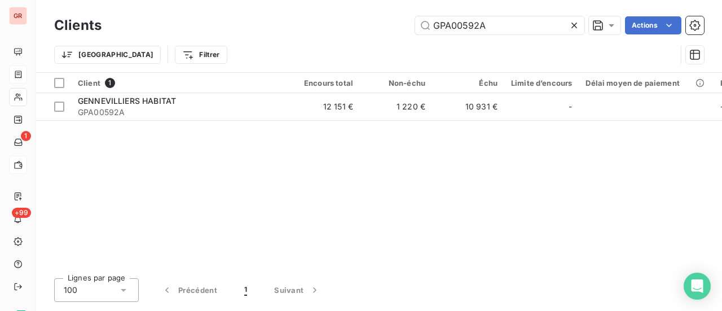
drag, startPoint x: 505, startPoint y: 29, endPoint x: 238, endPoint y: 53, distance: 268.4
click at [238, 53] on div "Clients GPA00592A Actions Trier Filtrer" at bounding box center [379, 43] width 650 height 59
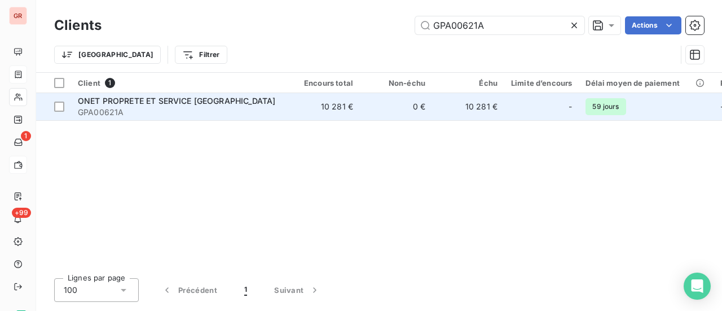
type input "GPA00621A"
click at [200, 99] on span "ONET PROPRETE ET SERVICE PARIS NORD" at bounding box center [176, 101] width 197 height 10
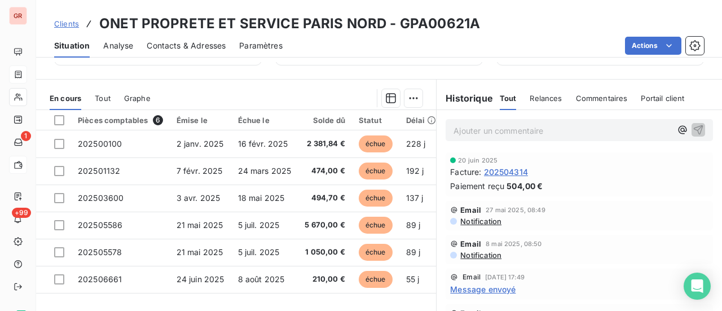
scroll to position [132, 0]
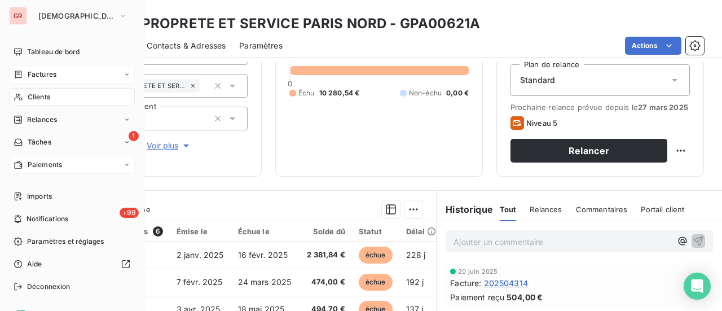
click at [39, 99] on span "Clients" at bounding box center [39, 97] width 23 height 10
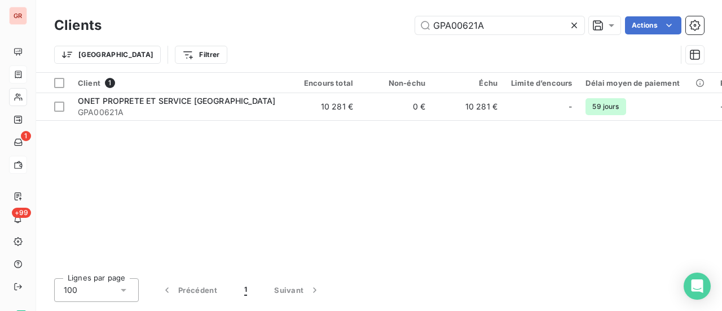
drag, startPoint x: 509, startPoint y: 24, endPoint x: 229, endPoint y: 50, distance: 280.3
click at [259, 43] on div "Clients GPA00621A Actions Trier Filtrer" at bounding box center [379, 43] width 650 height 59
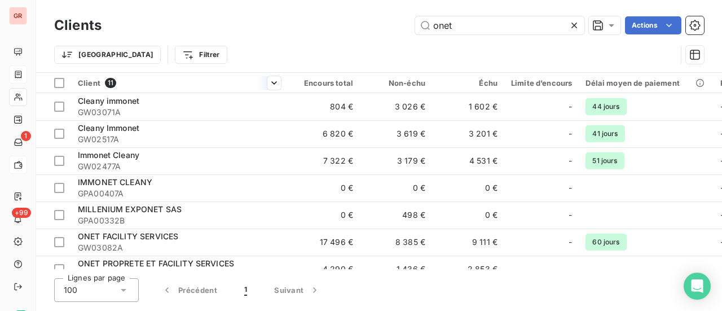
type input "onet"
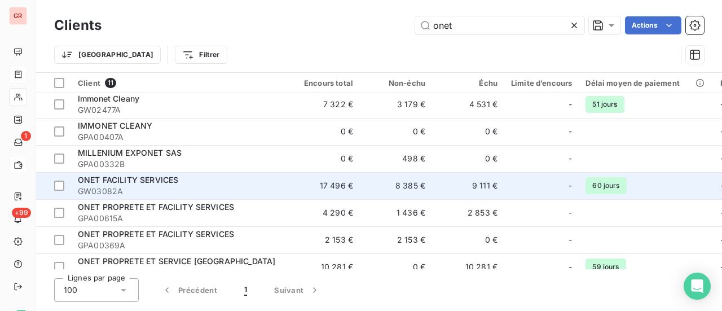
scroll to position [126, 0]
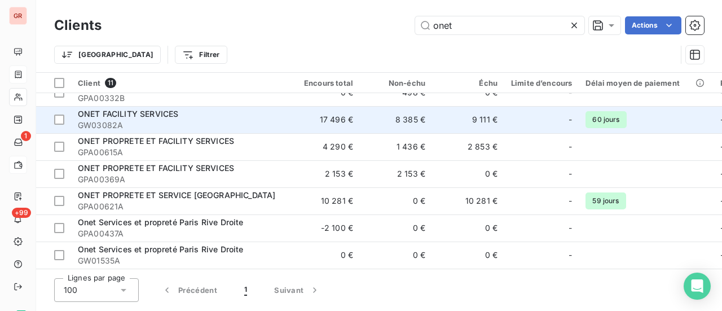
click at [164, 109] on span "ONET FACILITY SERVICES" at bounding box center [128, 114] width 100 height 10
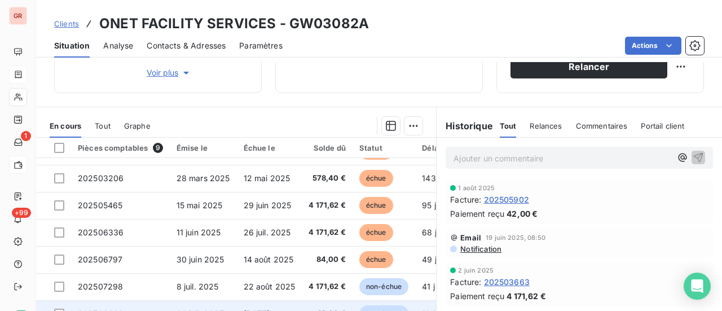
scroll to position [294, 0]
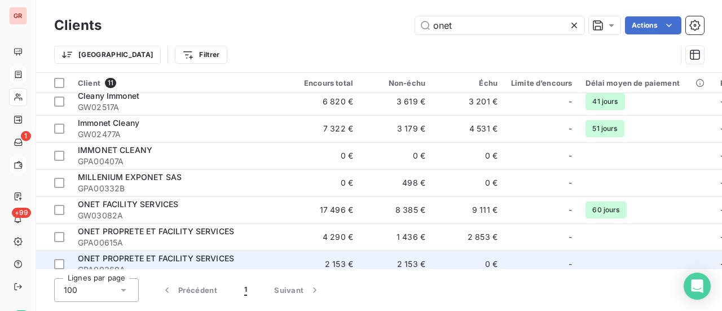
scroll to position [126, 0]
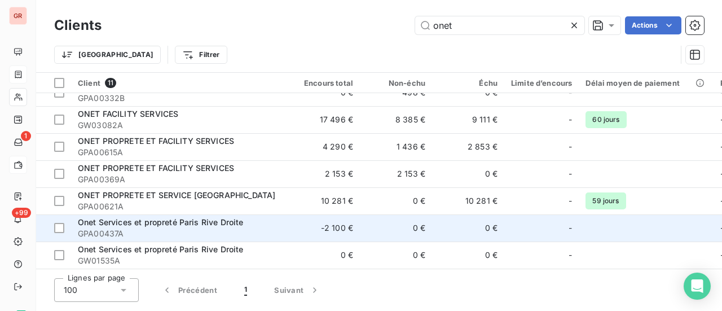
click at [213, 222] on span "Onet Services et propreté Paris Rive Droite" at bounding box center [160, 222] width 165 height 10
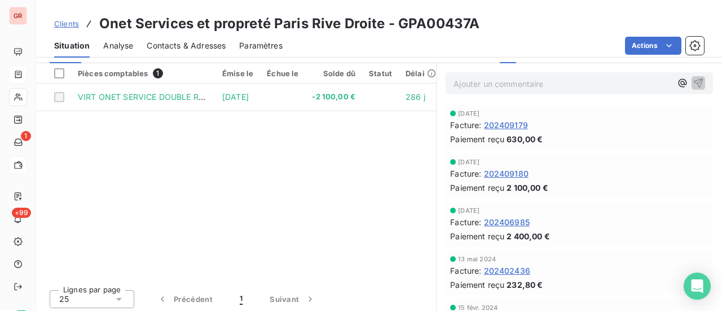
scroll to position [282, 0]
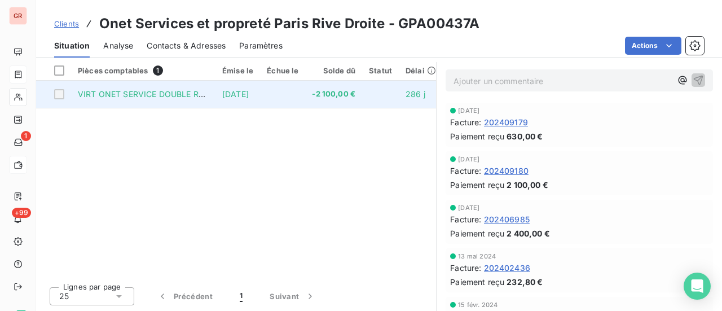
click at [185, 94] on span "VIRT ONET SERVICE DOUBLE REGLEMENT - VIRT 2730 DU 14-11-24" at bounding box center [205, 94] width 255 height 10
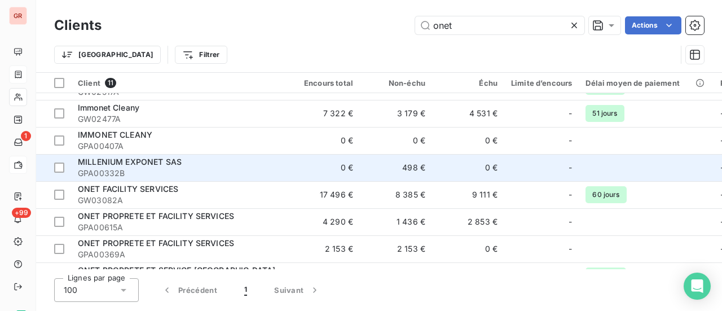
scroll to position [126, 0]
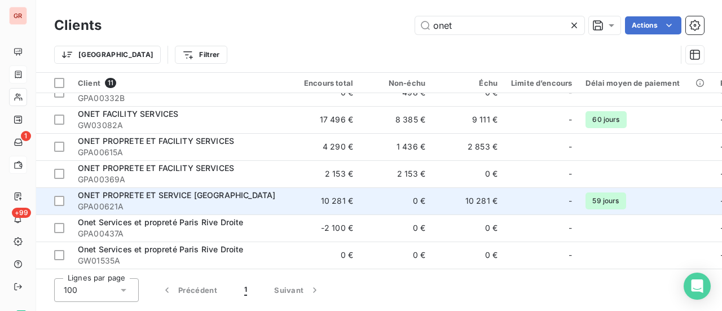
click at [213, 191] on span "ONET PROPRETE ET SERVICE PARIS NORD" at bounding box center [176, 195] width 197 height 10
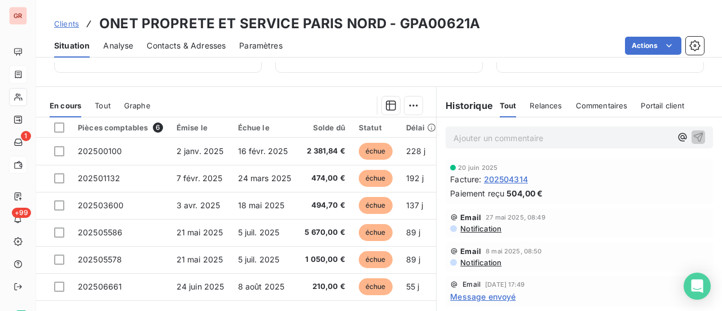
scroll to position [302, 0]
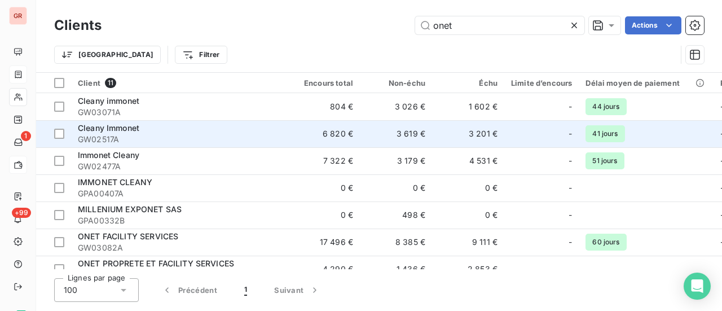
click at [220, 129] on div "Cleany Immonet" at bounding box center [179, 127] width 203 height 11
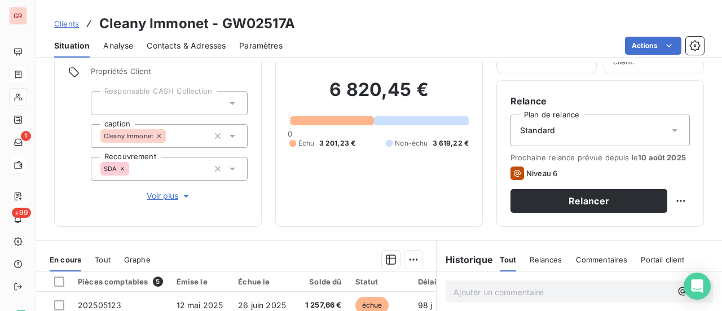
scroll to position [56, 0]
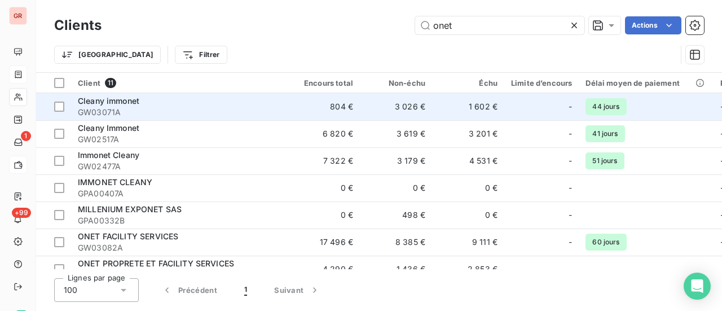
click at [212, 101] on div "Cleany immonet" at bounding box center [179, 100] width 203 height 11
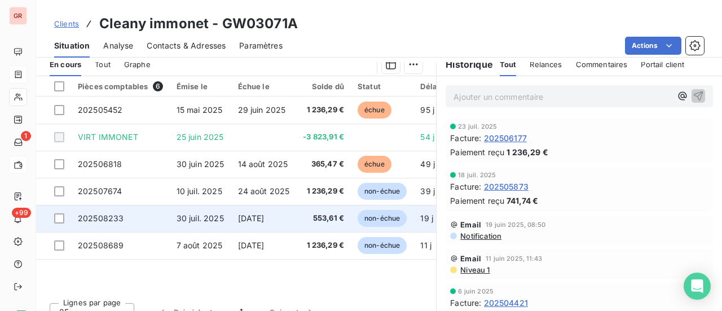
scroll to position [282, 0]
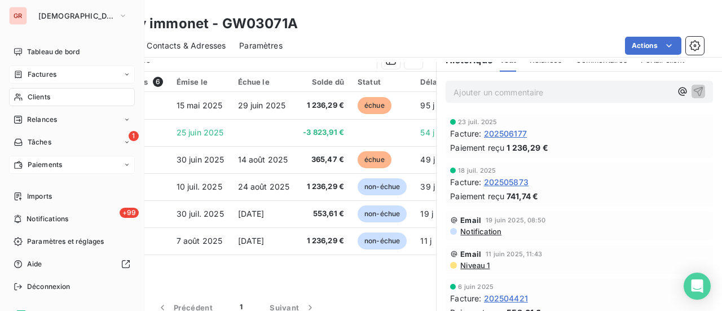
click at [50, 96] on div "Clients" at bounding box center [72, 97] width 126 height 18
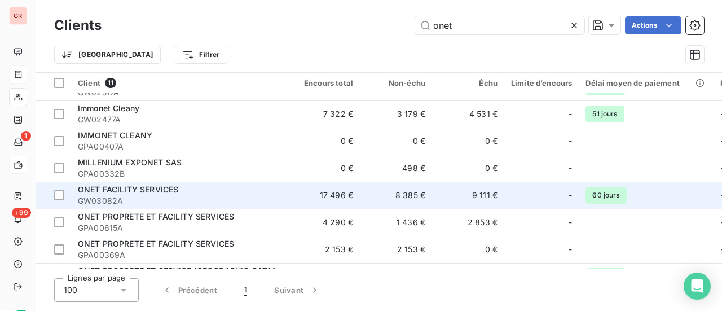
scroll to position [113, 0]
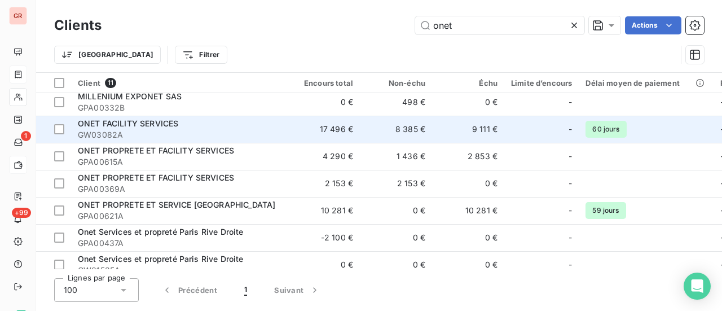
click at [166, 129] on span "GW03082A" at bounding box center [179, 134] width 203 height 11
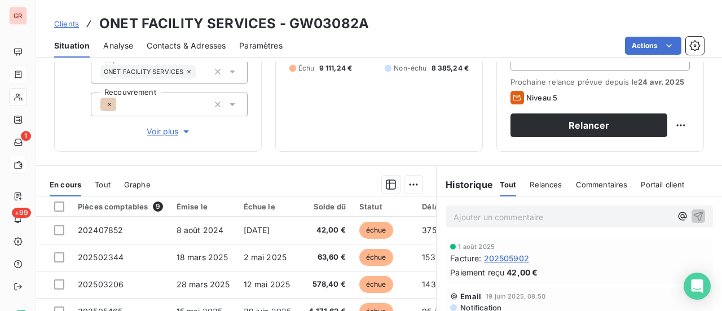
scroll to position [169, 0]
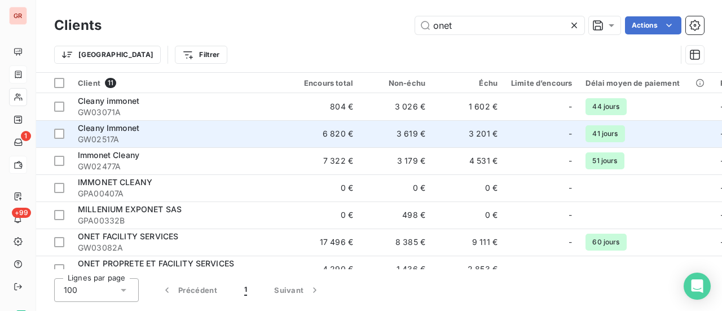
click at [135, 125] on span "Cleany Immonet" at bounding box center [108, 128] width 61 height 10
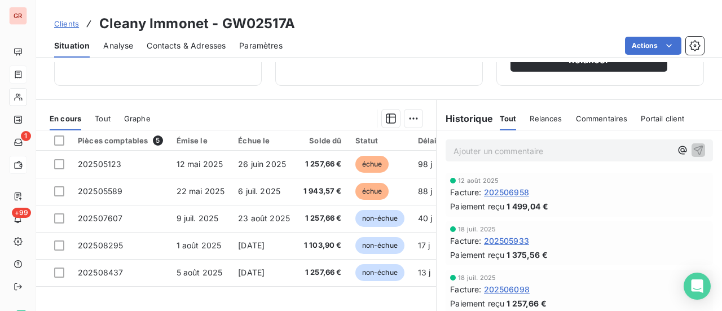
scroll to position [226, 0]
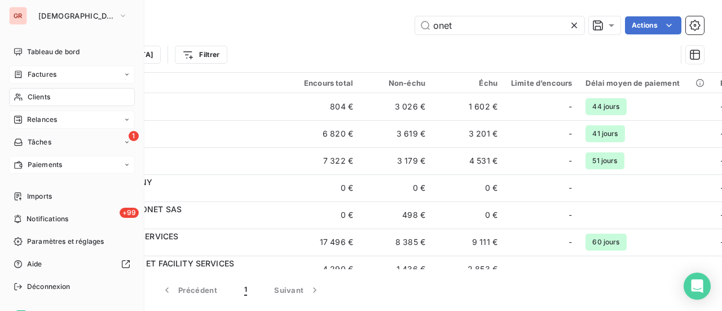
click at [47, 121] on span "Relances" at bounding box center [42, 119] width 30 height 10
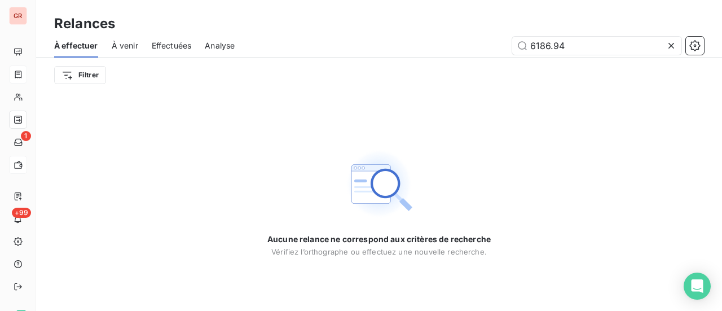
click at [135, 51] on span "À venir" at bounding box center [125, 45] width 26 height 11
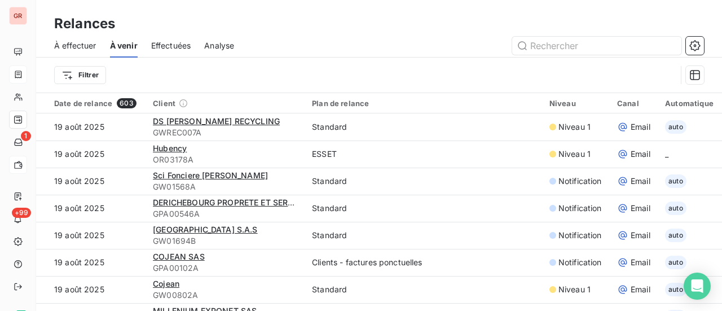
click at [179, 48] on span "Effectuées" at bounding box center [171, 45] width 40 height 11
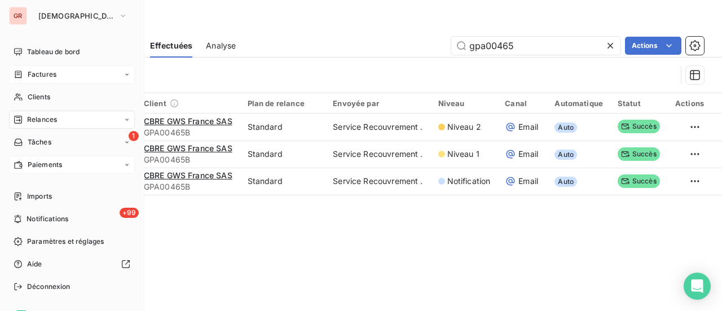
click at [48, 75] on span "Factures" at bounding box center [42, 74] width 29 height 10
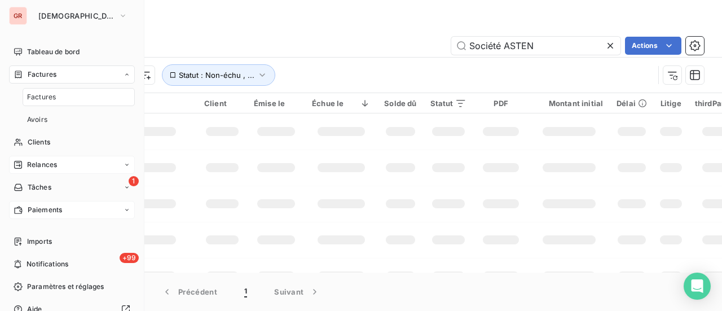
click at [52, 101] on span "Factures" at bounding box center [41, 97] width 29 height 10
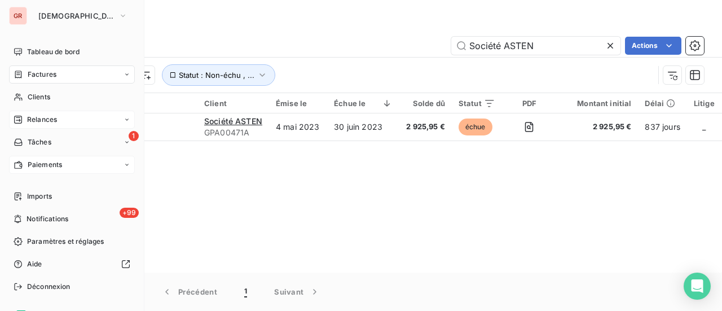
click at [60, 75] on div "Factures" at bounding box center [72, 74] width 126 height 18
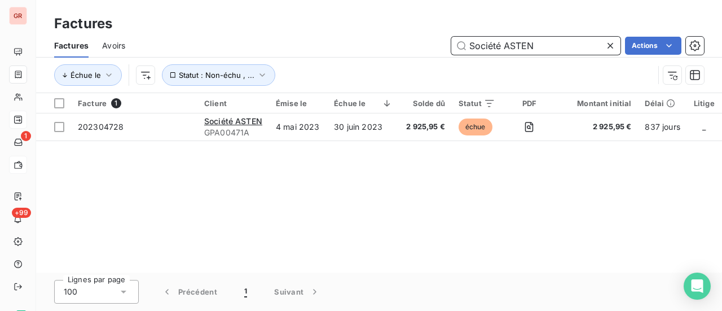
drag, startPoint x: 541, startPoint y: 49, endPoint x: 365, endPoint y: 67, distance: 177.4
click at [374, 67] on div "Factures Avoirs Société ASTEN Actions Échue le Statut : Non-échu , ..." at bounding box center [379, 63] width 686 height 59
paste input "GPA00621A"
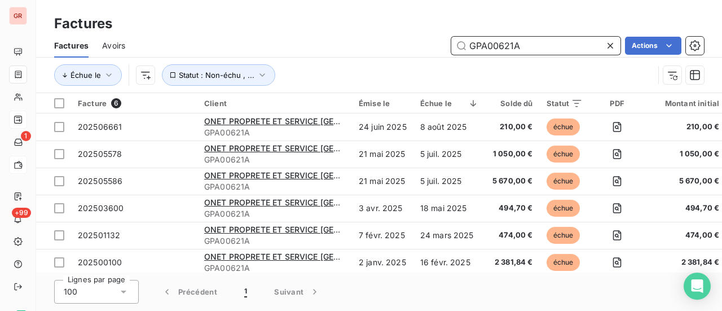
type input "GPA00621A"
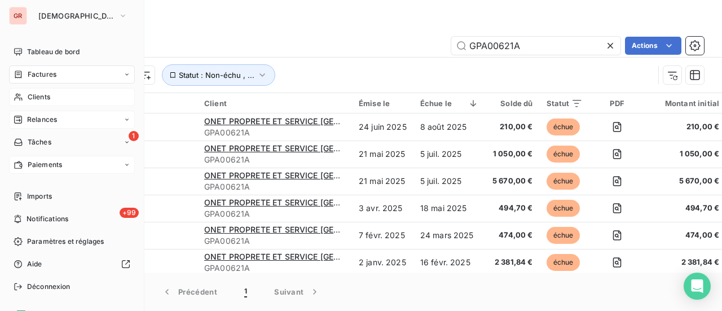
click at [45, 98] on span "Clients" at bounding box center [39, 97] width 23 height 10
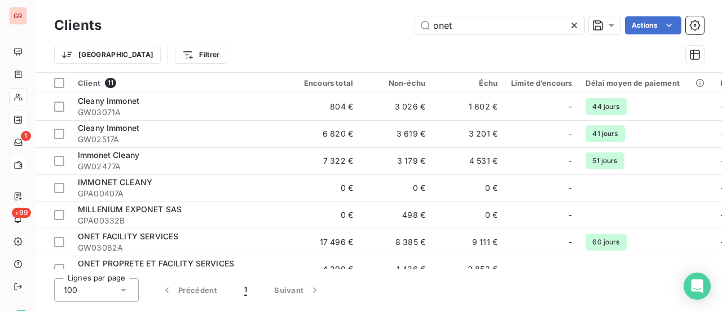
drag, startPoint x: 472, startPoint y: 26, endPoint x: 389, endPoint y: 47, distance: 85.6
click at [393, 28] on div "onet Actions" at bounding box center [409, 25] width 589 height 18
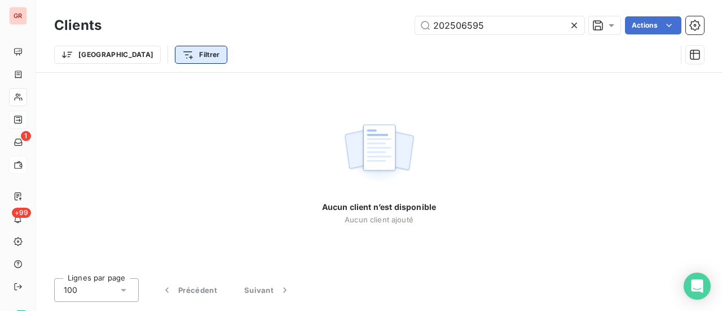
type input "202506595"
click at [151, 56] on html "GR 1 +99 Clients 202506595 Actions Trier Filtrer Aucun client n’est disponible …" at bounding box center [361, 155] width 722 height 311
click at [335, 69] on html "GR 1 +99 Clients 202506595 Actions Trier Filtrer Aucun client n’est disponible …" at bounding box center [361, 155] width 722 height 311
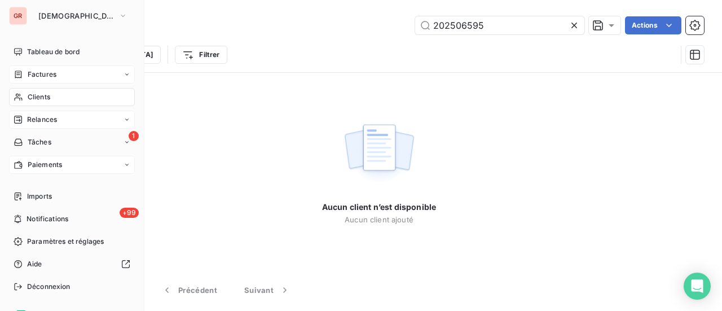
click at [46, 68] on div "Factures" at bounding box center [72, 74] width 126 height 18
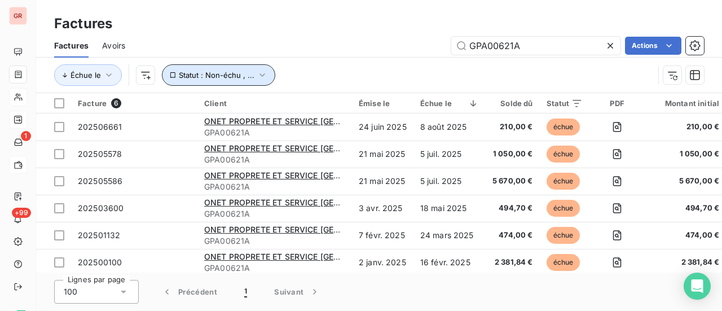
click at [260, 76] on icon "button" at bounding box center [262, 74] width 11 height 11
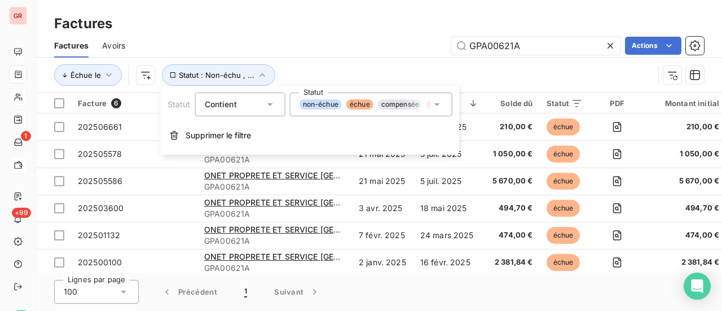
click at [441, 102] on icon at bounding box center [436, 104] width 11 height 11
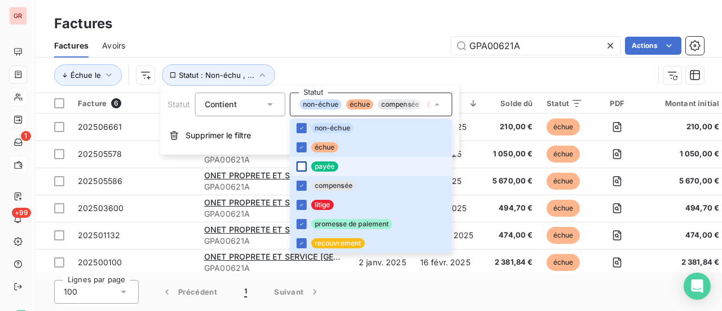
click at [297, 165] on div at bounding box center [302, 166] width 10 height 10
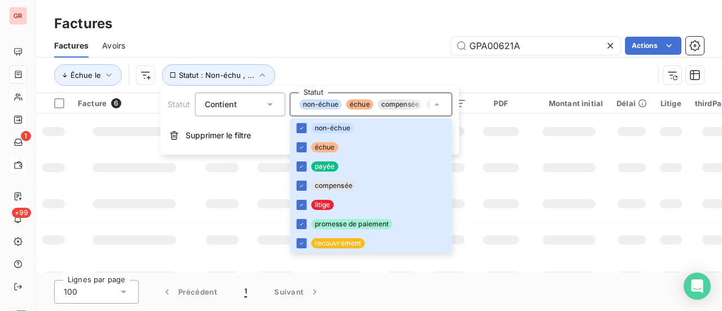
click at [366, 47] on div "GPA00621A Actions" at bounding box center [421, 46] width 565 height 18
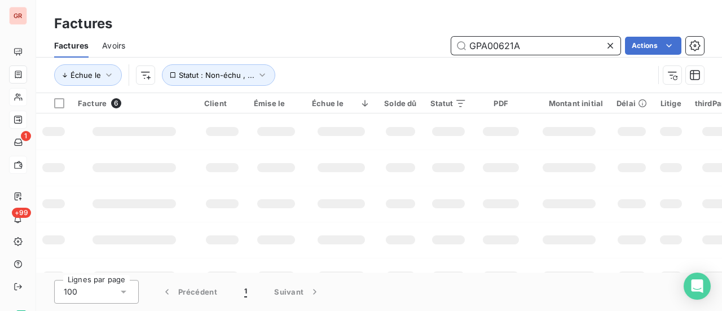
drag, startPoint x: 441, startPoint y: 49, endPoint x: 388, endPoint y: 51, distance: 53.0
click at [394, 51] on div "GPA00621A Actions" at bounding box center [421, 46] width 565 height 18
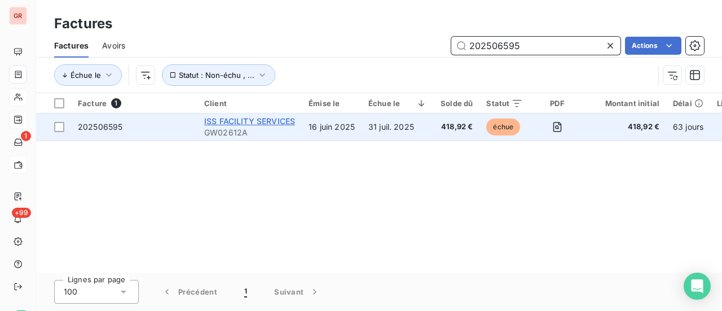
type input "202506595"
click at [243, 122] on span "ISS FACILITY SERVICES" at bounding box center [249, 121] width 91 height 10
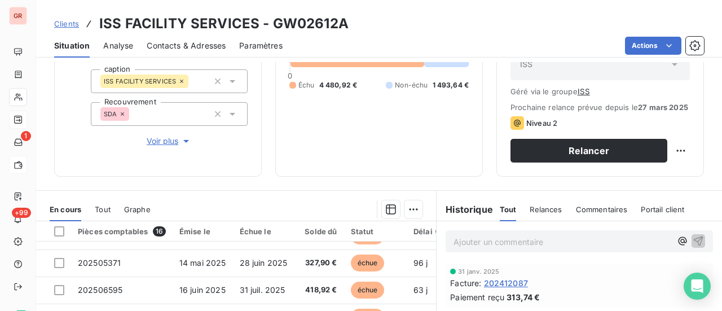
scroll to position [241, 0]
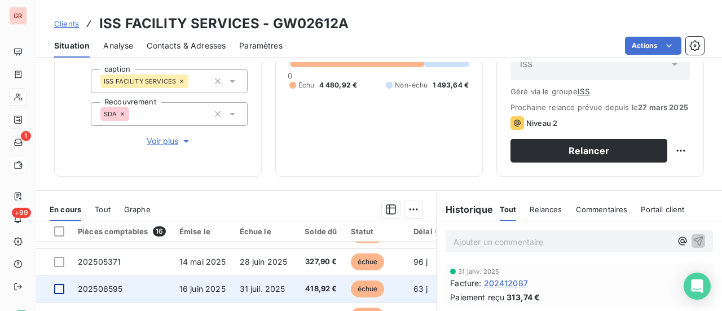
click at [59, 294] on div at bounding box center [59, 289] width 10 height 10
click at [206, 293] on span "16 juin 2025" at bounding box center [202, 289] width 46 height 10
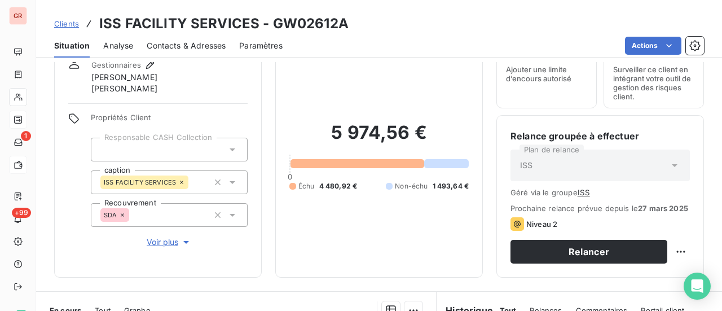
scroll to position [169, 0]
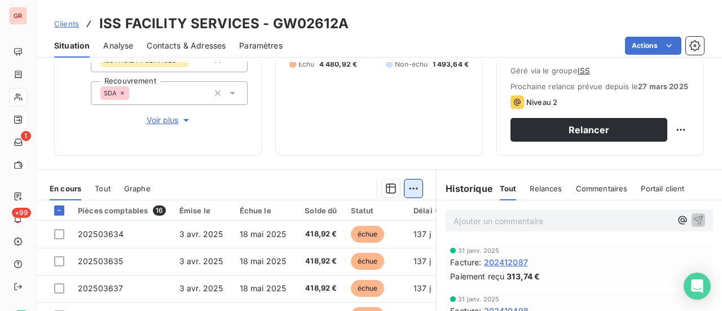
click at [410, 195] on html "GR 1 +99 Clients ISS FACILITY SERVICES - GW02612A Situation Analyse Contacts & …" at bounding box center [361, 155] width 722 height 311
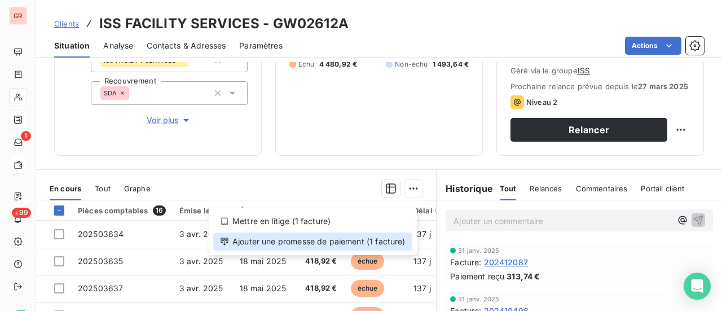
click at [291, 242] on div "Ajouter une promesse de paiement (1 facture)" at bounding box center [312, 241] width 199 height 18
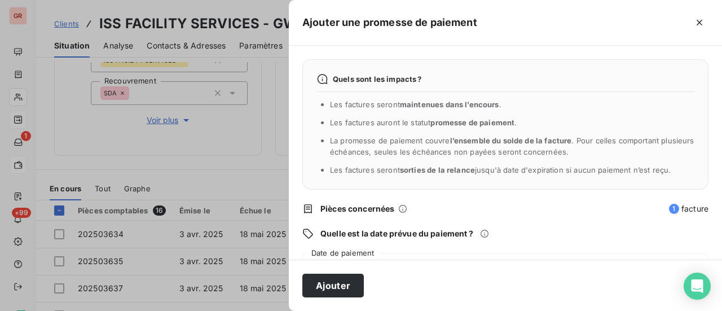
click at [363, 248] on div "Quels sont les impacts ? Les factures seront maintenues dans l’encours . Les fa…" at bounding box center [505, 153] width 433 height 214
click at [363, 254] on div "19/08/2025" at bounding box center [505, 269] width 406 height 32
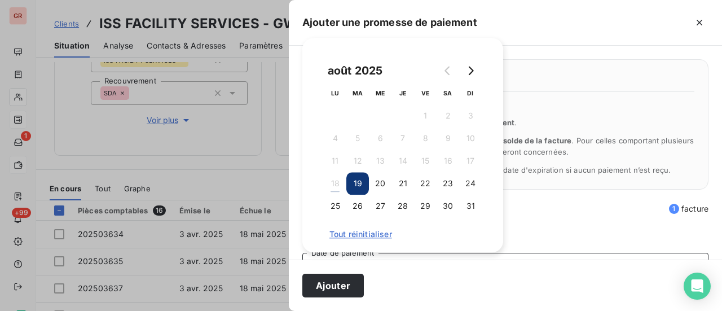
click at [361, 189] on button "19" at bounding box center [357, 183] width 23 height 23
click at [476, 251] on div "août 2025 LU MA ME JE VE SA DI 1 2 3 4 5 6 7 8 9 10 11 12 13 14 15 16 17 18 19 …" at bounding box center [402, 145] width 201 height 214
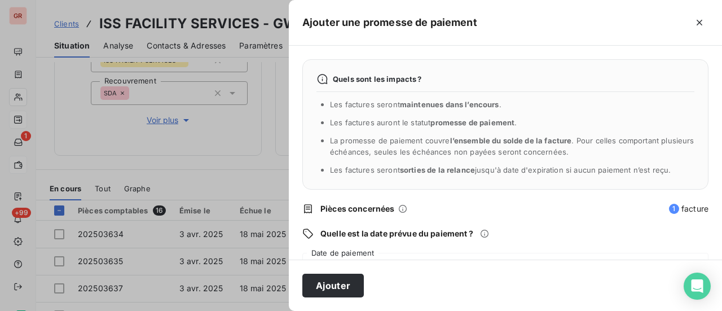
drag, startPoint x: 450, startPoint y: 284, endPoint x: 439, endPoint y: 287, distance: 12.2
click at [450, 285] on div "Ajouter" at bounding box center [505, 284] width 433 height 51
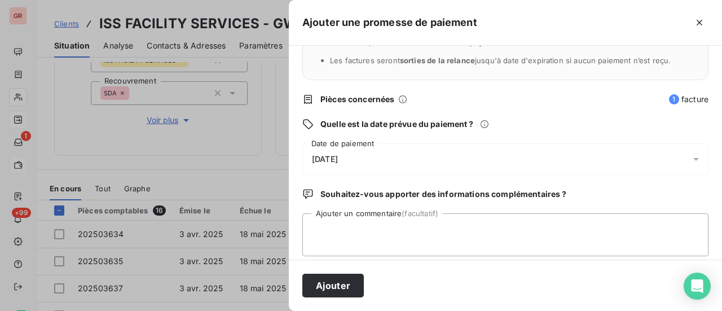
scroll to position [113, 0]
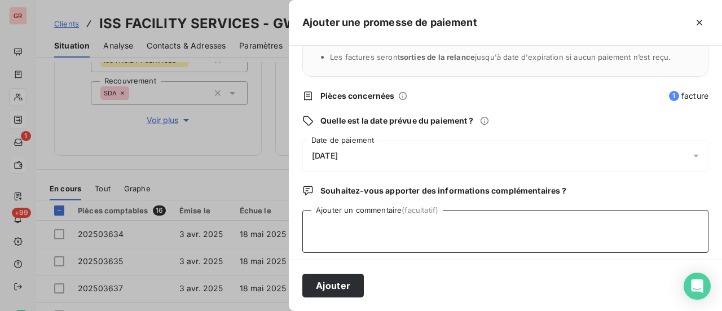
click at [337, 219] on textarea "Ajouter un commentaire (facultatif)" at bounding box center [505, 231] width 406 height 43
click at [350, 225] on textarea "avis de virment" at bounding box center [505, 231] width 406 height 43
click at [383, 222] on textarea "avis de virement" at bounding box center [505, 231] width 406 height 43
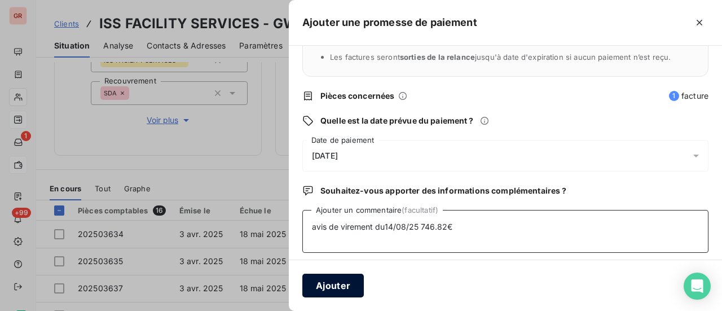
type textarea "avis de virement du14/08/25 746.82€"
click at [343, 288] on button "Ajouter" at bounding box center [332, 285] width 61 height 24
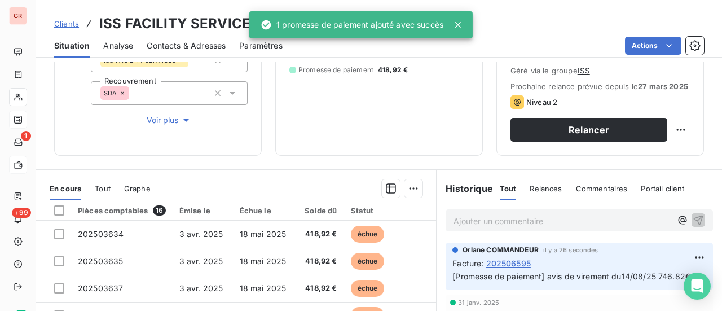
click at [361, 142] on div "5 974,56 € 0 Échu 4 062,00 € Non-échu 1 493,64 € Promesse de paiement 418,92 €" at bounding box center [378, 34] width 179 height 214
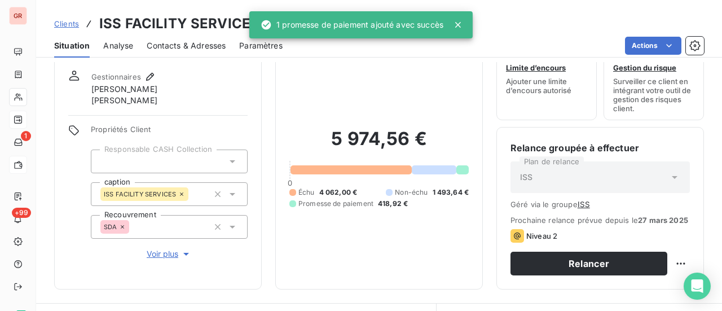
scroll to position [0, 0]
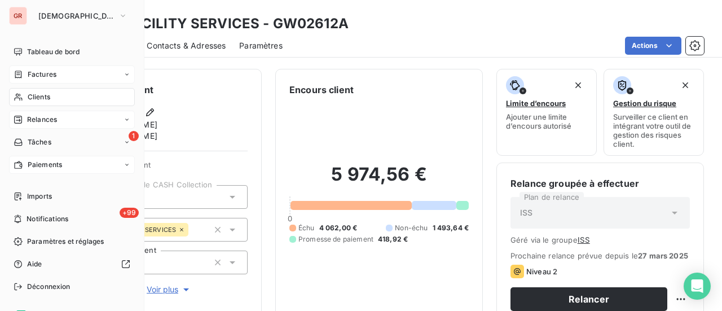
click at [48, 73] on span "Factures" at bounding box center [42, 74] width 29 height 10
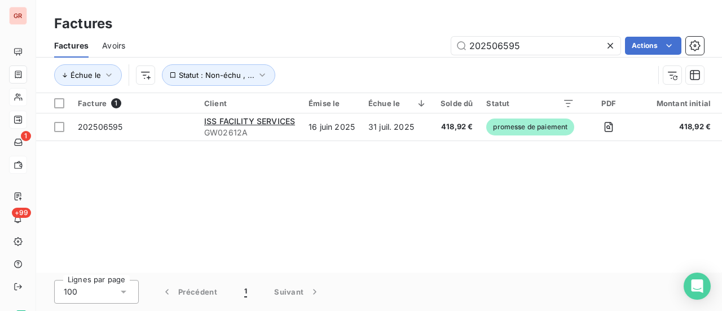
drag, startPoint x: 452, startPoint y: 49, endPoint x: 375, endPoint y: 51, distance: 77.3
click at [393, 49] on div "202506595 Actions" at bounding box center [421, 46] width 565 height 18
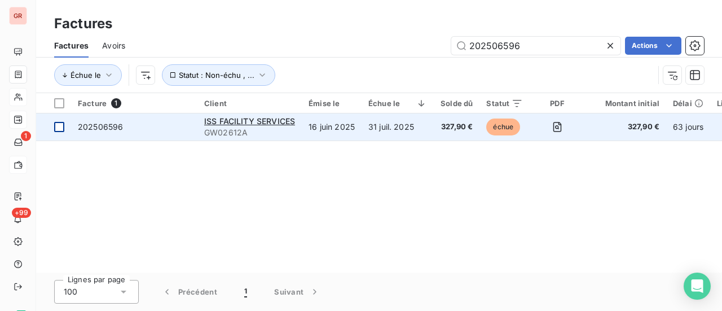
type input "202506596"
click at [60, 127] on div at bounding box center [59, 127] width 10 height 10
click at [236, 121] on span "ISS FACILITY SERVICES" at bounding box center [249, 121] width 91 height 10
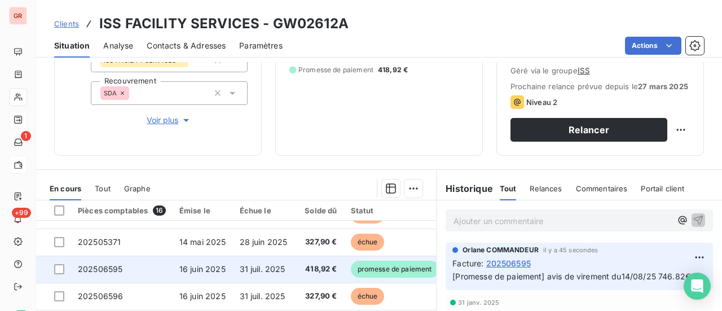
scroll to position [241, 0]
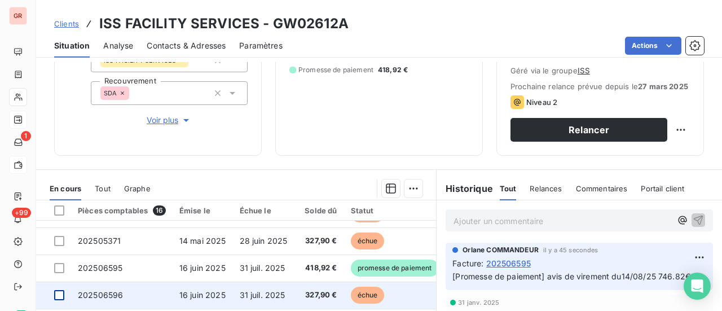
click at [58, 298] on div at bounding box center [59, 295] width 10 height 10
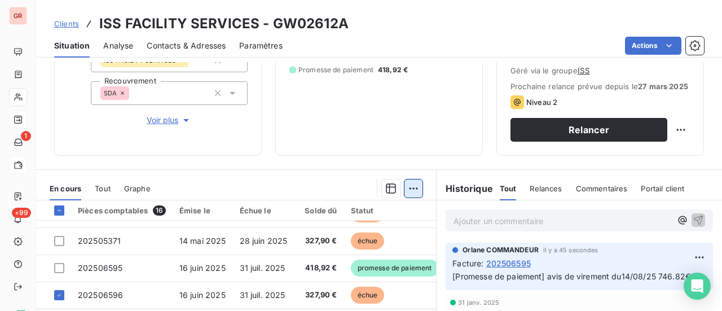
click at [408, 199] on html "GR 1 +99 Clients ISS FACILITY SERVICES - GW02612A Situation Analyse Contacts & …" at bounding box center [361, 155] width 722 height 311
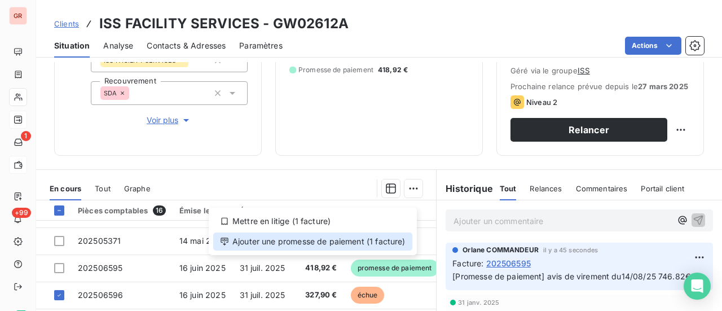
click at [310, 243] on div "Ajouter une promesse de paiement (1 facture)" at bounding box center [312, 241] width 199 height 18
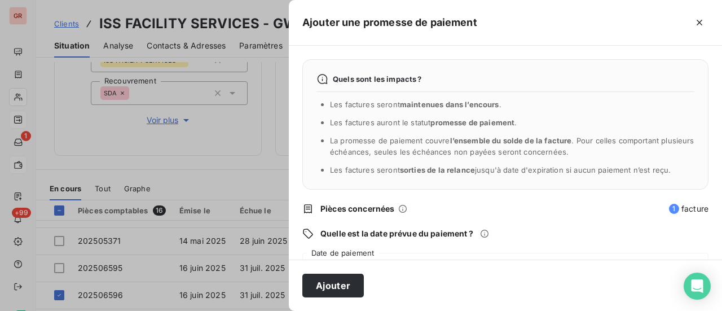
click at [356, 248] on div "Quels sont les impacts ? Les factures seront maintenues dans l’encours . Les fa…" at bounding box center [505, 153] width 433 height 214
click at [359, 253] on div "19/08/2025" at bounding box center [505, 269] width 406 height 32
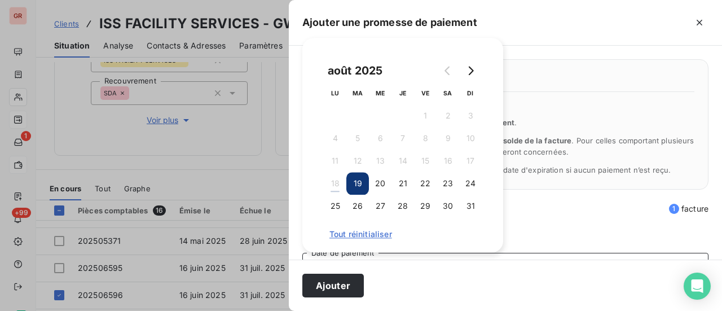
click at [360, 185] on button "19" at bounding box center [357, 183] width 23 height 23
drag, startPoint x: 447, startPoint y: 275, endPoint x: 424, endPoint y: 278, distance: 22.8
click at [447, 275] on div "Ajouter" at bounding box center [505, 284] width 433 height 51
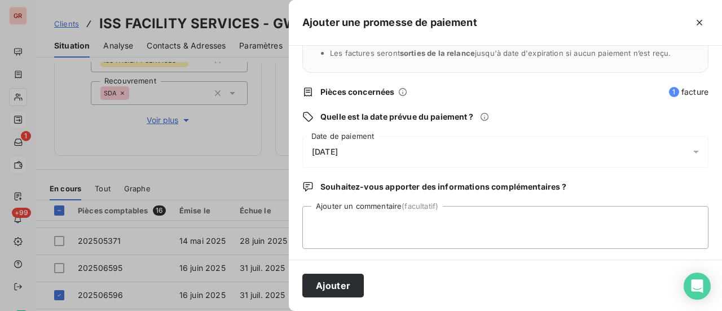
scroll to position [118, 0]
click at [330, 207] on textarea "Ajouter un commentaire (facultatif)" at bounding box center [505, 226] width 406 height 43
drag, startPoint x: 350, startPoint y: 223, endPoint x: 361, endPoint y: 236, distance: 18.0
click at [351, 223] on textarea "avis de virment" at bounding box center [505, 226] width 406 height 43
click at [387, 220] on textarea "avis de virement" at bounding box center [505, 226] width 406 height 43
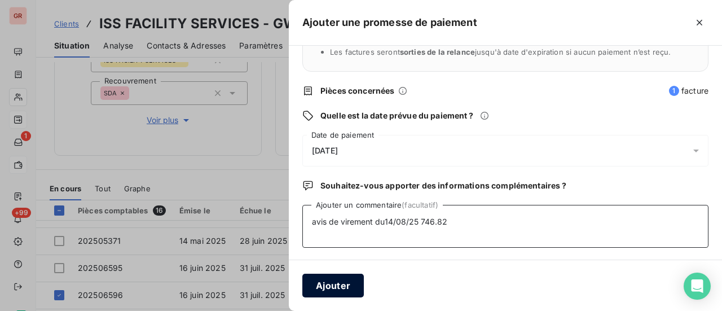
type textarea "avis de virement du14/08/25 746.82"
click at [345, 287] on button "Ajouter" at bounding box center [332, 285] width 61 height 24
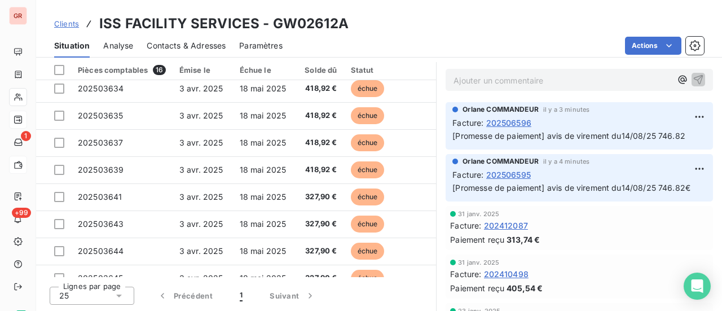
scroll to position [0, 0]
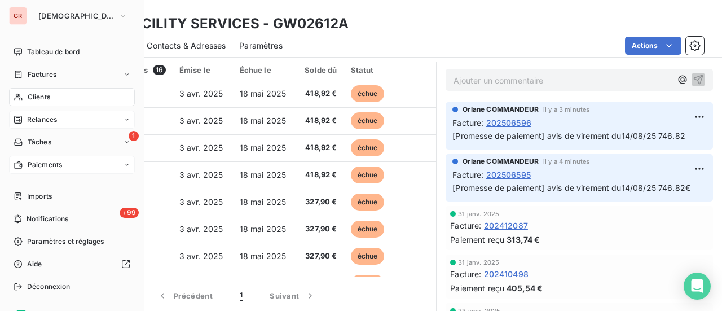
click at [48, 98] on span "Clients" at bounding box center [39, 97] width 23 height 10
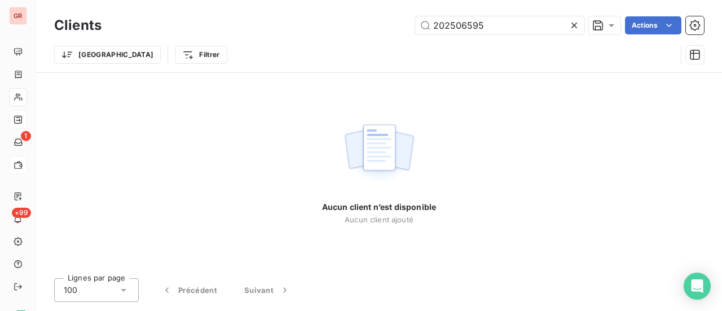
drag, startPoint x: 501, startPoint y: 28, endPoint x: 371, endPoint y: 39, distance: 130.7
click at [383, 36] on div "Clients 202506595 Actions" at bounding box center [379, 26] width 650 height 24
drag, startPoint x: 465, startPoint y: 20, endPoint x: 399, endPoint y: 25, distance: 65.6
click at [409, 24] on div "42.00 Actions" at bounding box center [409, 25] width 589 height 18
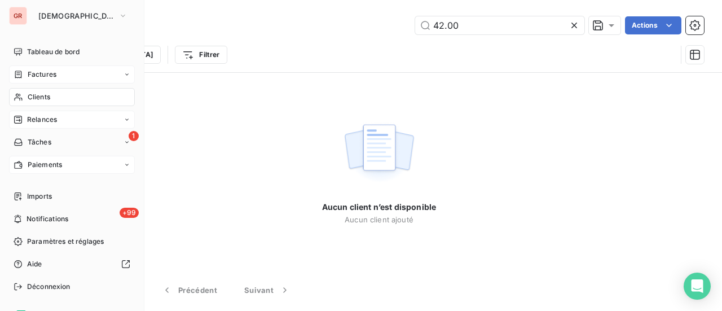
type input "42.00"
click at [37, 71] on span "Factures" at bounding box center [42, 74] width 29 height 10
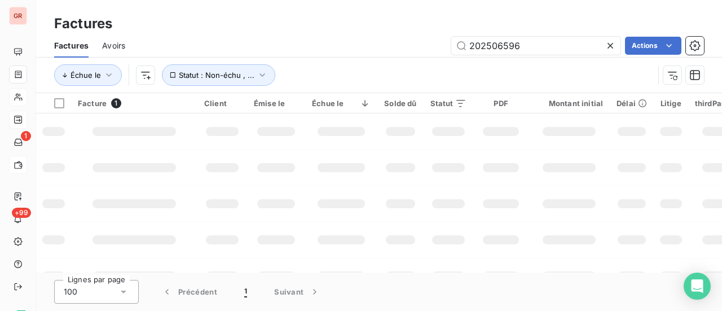
click at [387, 38] on div "202506596 Actions" at bounding box center [421, 46] width 565 height 18
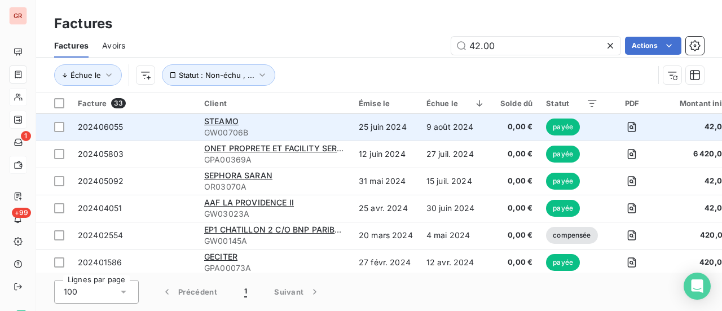
scroll to position [395, 0]
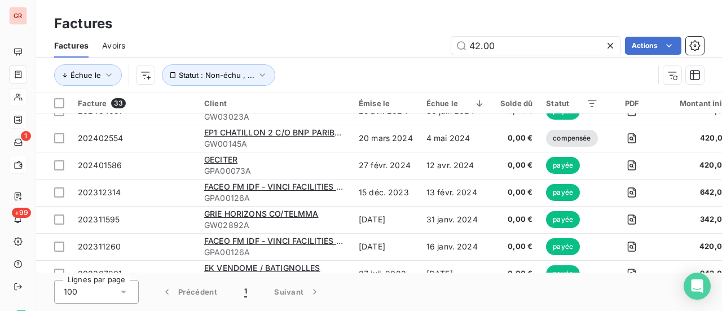
drag, startPoint x: 507, startPoint y: 42, endPoint x: 410, endPoint y: 57, distance: 98.7
click at [412, 57] on div "Factures Avoirs 42.00 Actions" at bounding box center [379, 46] width 686 height 24
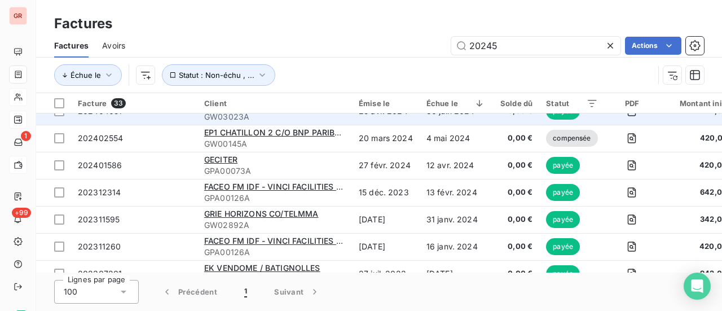
scroll to position [387, 0]
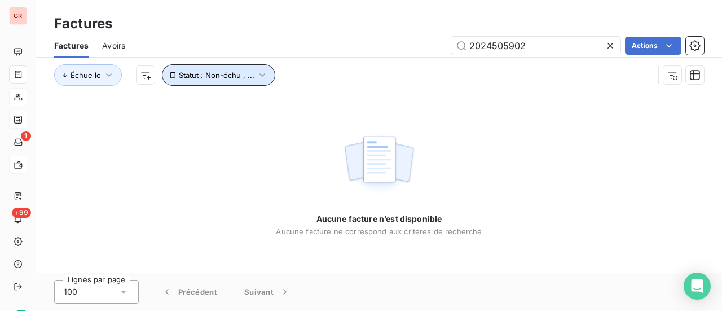
click at [257, 73] on icon "button" at bounding box center [262, 74] width 11 height 11
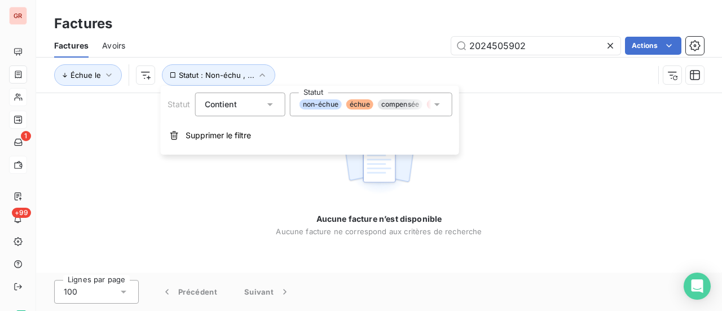
click at [438, 105] on icon at bounding box center [436, 104] width 11 height 11
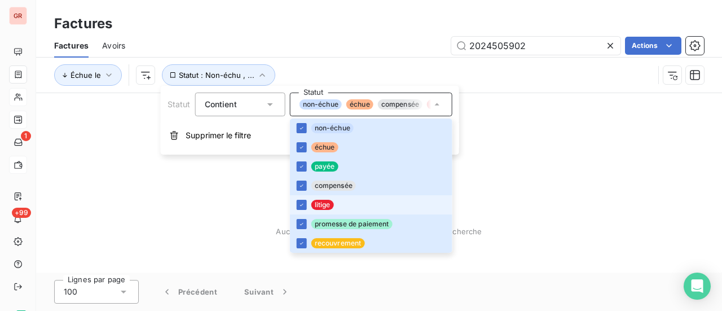
click at [478, 185] on div "Aucune facture n’est disponible Aucune facture ne correspond aux critères de re…" at bounding box center [379, 183] width 206 height 106
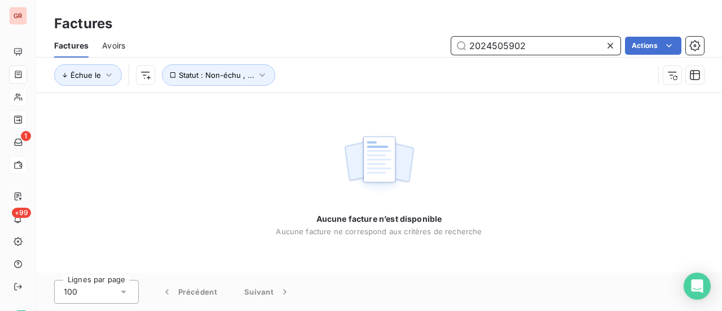
click at [493, 49] on input "2024505902" at bounding box center [535, 46] width 169 height 18
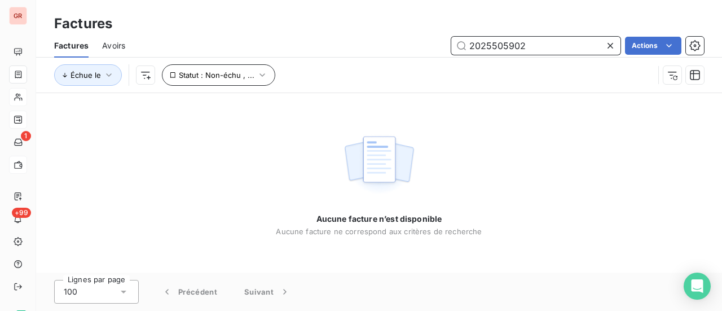
type input "2025505902"
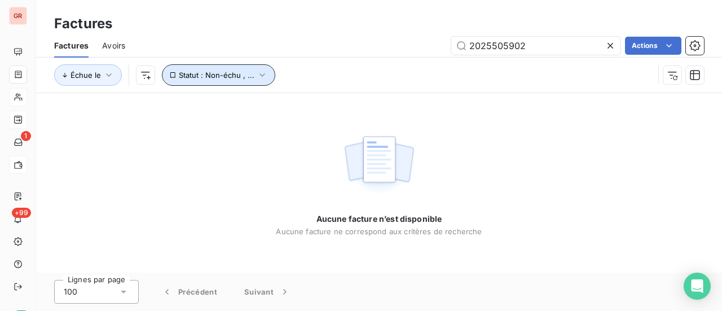
click at [260, 75] on icon "button" at bounding box center [262, 74] width 6 height 3
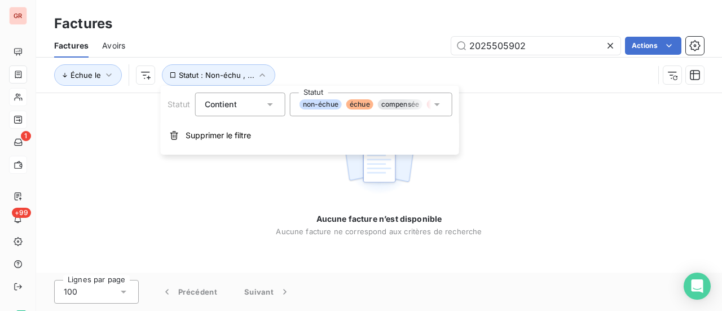
click at [441, 107] on icon at bounding box center [436, 104] width 11 height 11
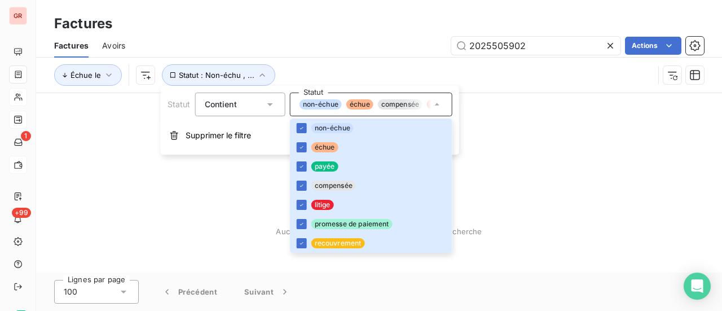
click at [568, 149] on div "Aucune facture n’est disponible Aucune facture ne correspond aux critères de re…" at bounding box center [379, 182] width 686 height 179
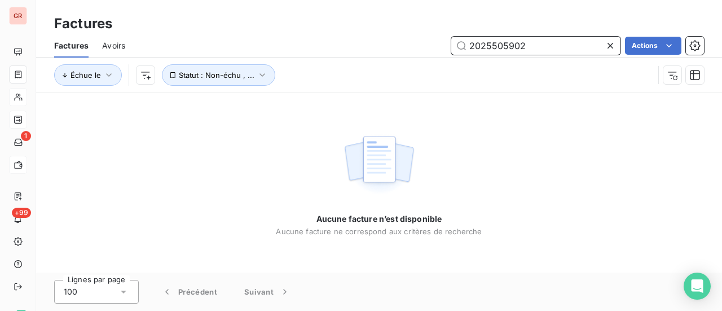
click at [469, 46] on input "2025505902" at bounding box center [535, 46] width 169 height 18
click at [539, 44] on input "2025505902" at bounding box center [535, 46] width 169 height 18
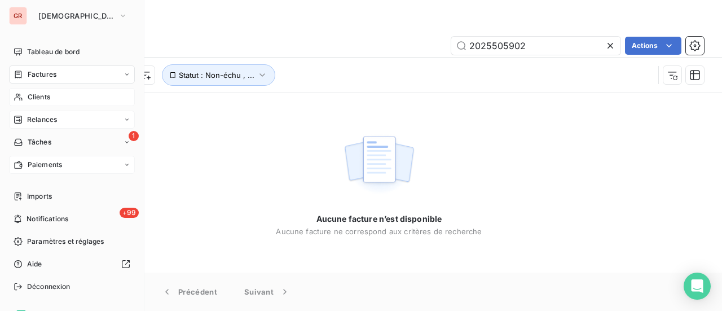
click at [42, 96] on span "Clients" at bounding box center [39, 97] width 23 height 10
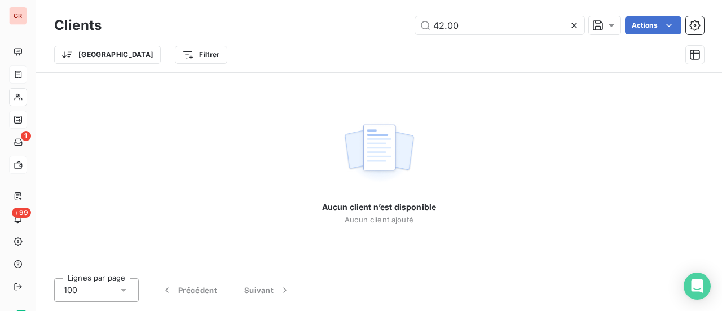
drag, startPoint x: 470, startPoint y: 28, endPoint x: 350, endPoint y: 37, distance: 119.9
click at [357, 36] on div "Clients 42.00 Actions" at bounding box center [379, 26] width 650 height 24
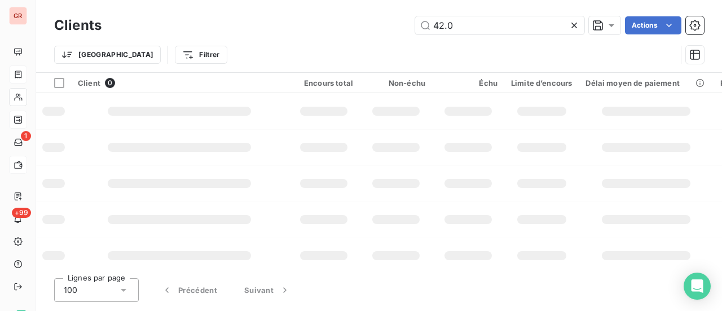
type input "42.00"
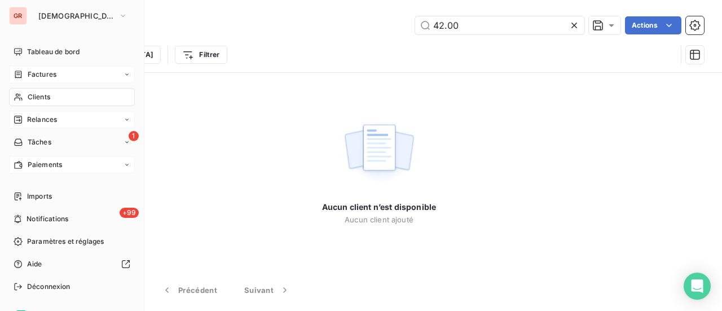
click at [52, 76] on span "Factures" at bounding box center [42, 74] width 29 height 10
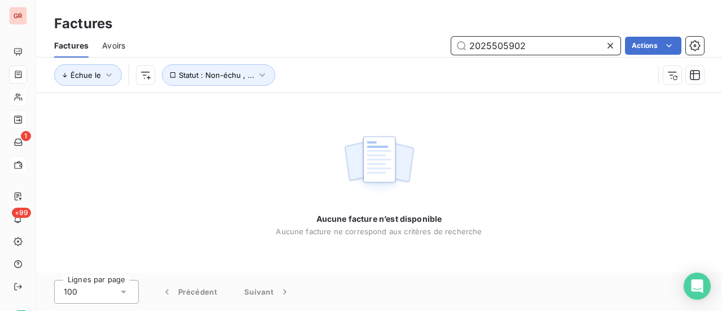
drag, startPoint x: 452, startPoint y: 55, endPoint x: 363, endPoint y: 72, distance: 90.6
click at [368, 71] on div "Factures Avoirs 2025505902 Actions Échue le Statut : Non-échu , ..." at bounding box center [379, 63] width 686 height 59
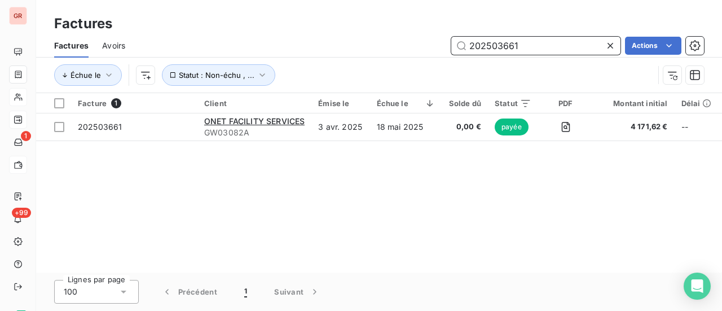
type input "202503661"
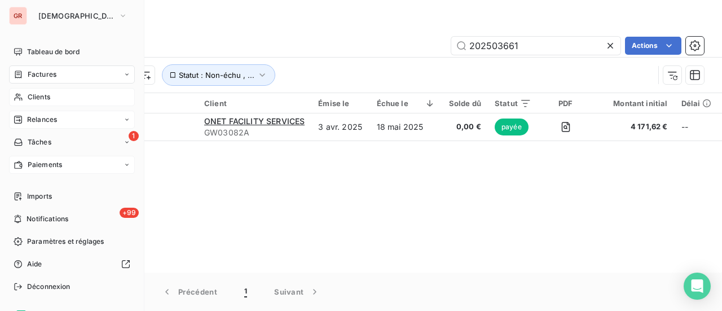
click at [45, 99] on span "Clients" at bounding box center [39, 97] width 23 height 10
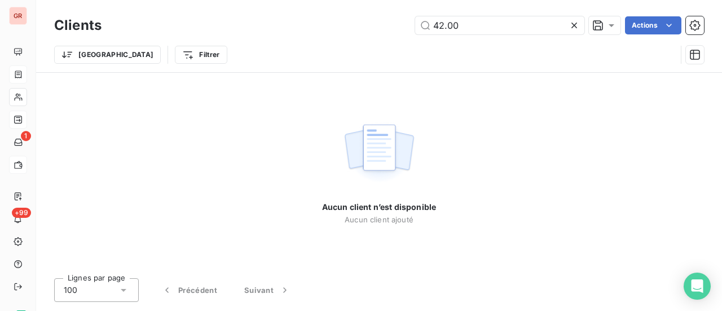
drag, startPoint x: 492, startPoint y: 26, endPoint x: 353, endPoint y: 26, distance: 138.7
click at [365, 26] on div "42.00 Actions" at bounding box center [409, 25] width 589 height 18
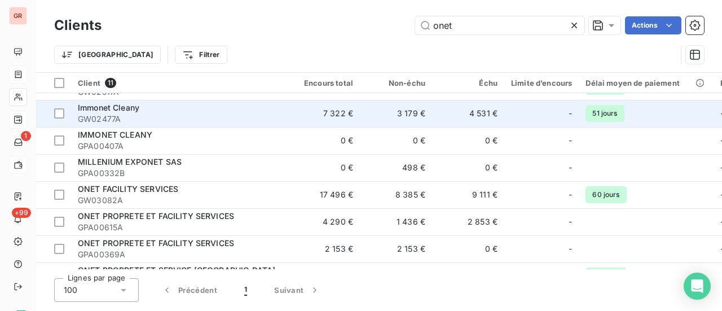
scroll to position [126, 0]
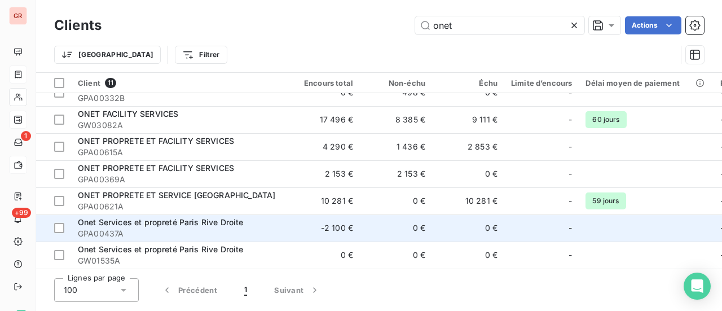
type input "onet"
click at [231, 221] on span "Onet Services et propreté Paris Rive Droite" at bounding box center [160, 222] width 165 height 10
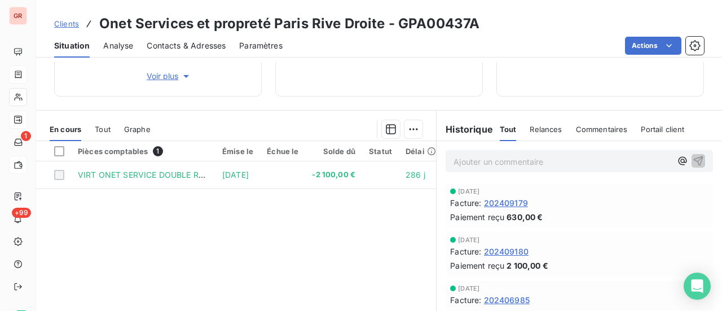
scroll to position [226, 0]
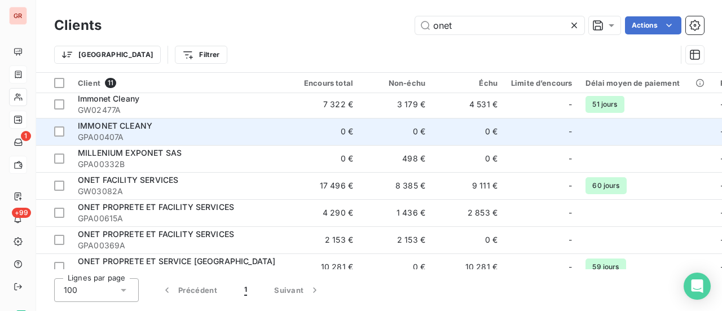
scroll to position [126, 0]
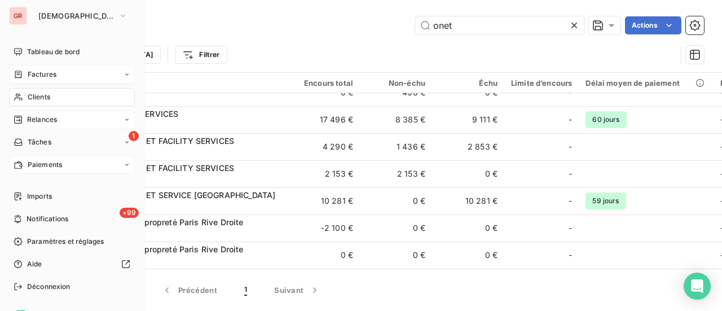
click at [52, 77] on span "Factures" at bounding box center [42, 74] width 29 height 10
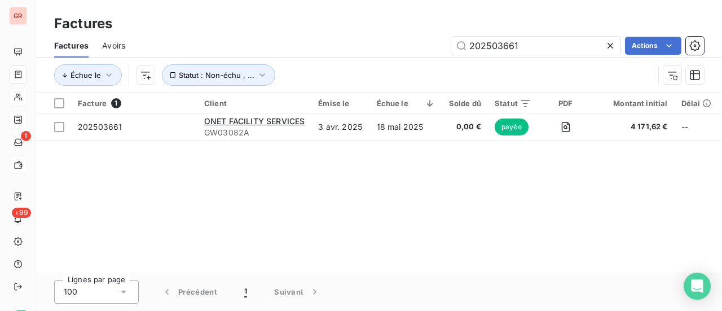
drag, startPoint x: 528, startPoint y: 42, endPoint x: 344, endPoint y: 48, distance: 183.9
click at [357, 46] on div "202503661 Actions" at bounding box center [421, 46] width 565 height 18
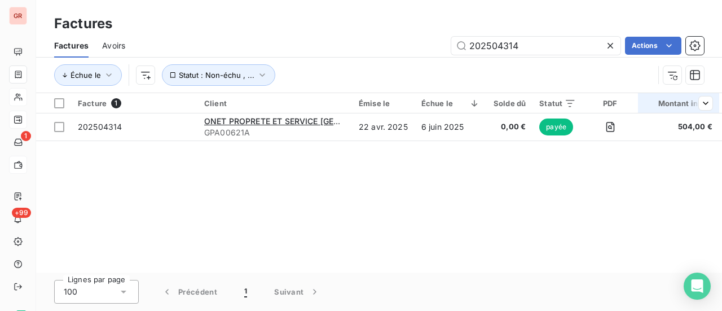
type input "202504314"
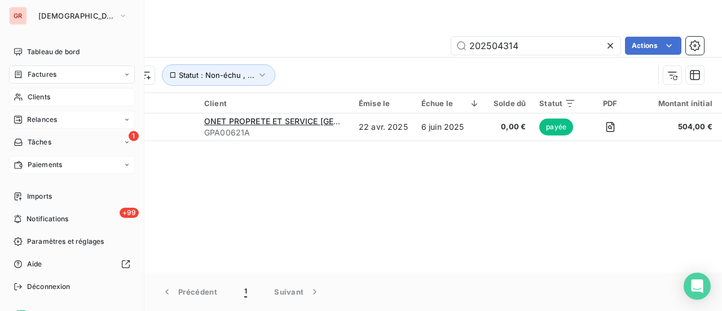
click at [55, 76] on span "Factures" at bounding box center [42, 74] width 29 height 10
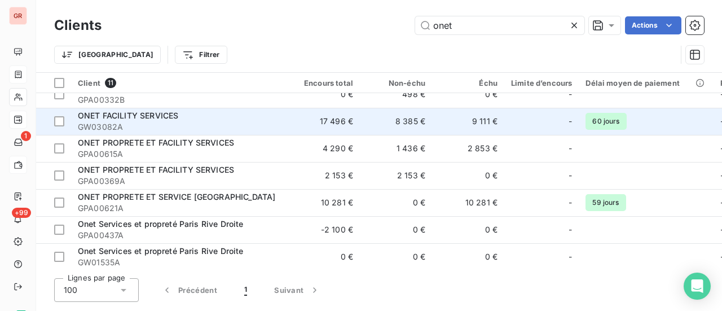
scroll to position [126, 0]
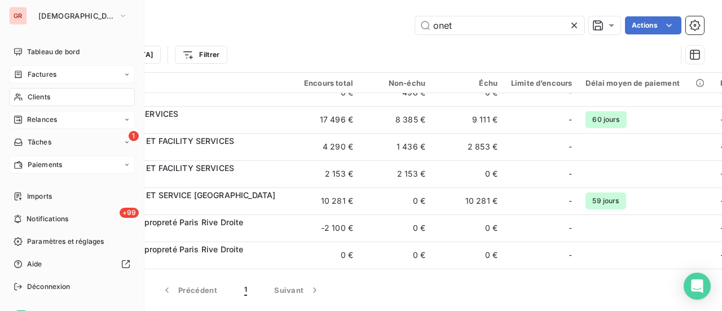
click at [50, 95] on span "Clients" at bounding box center [39, 97] width 23 height 10
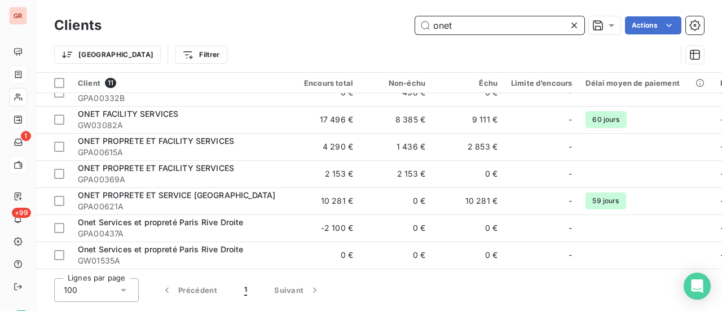
drag, startPoint x: 459, startPoint y: 25, endPoint x: 185, endPoint y: 43, distance: 274.1
click at [351, 35] on div "Clients onet Actions" at bounding box center [379, 26] width 650 height 24
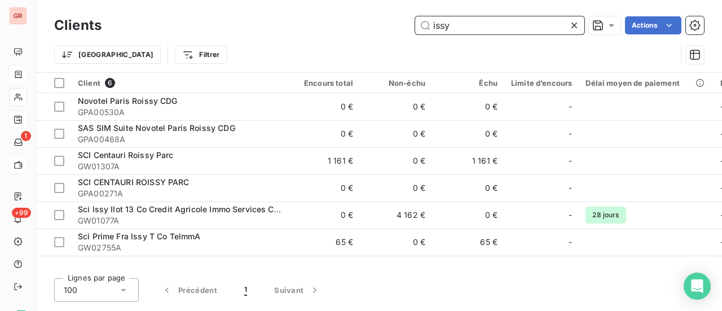
scroll to position [0, 0]
drag, startPoint x: 451, startPoint y: 32, endPoint x: 250, endPoint y: 50, distance: 202.0
click at [345, 35] on div "Clients issy Actions" at bounding box center [379, 26] width 650 height 24
paste input "GW00019B"
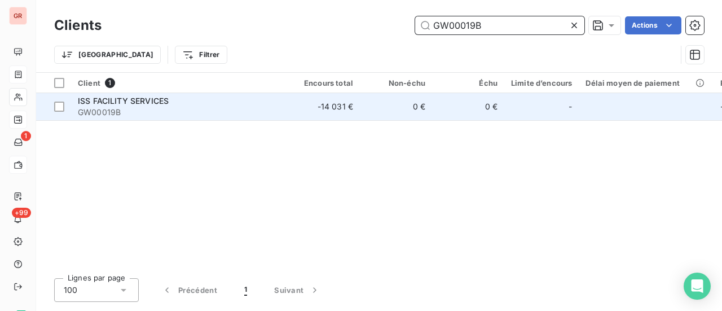
type input "GW00019B"
click at [167, 97] on span "ISS FACILITY SERVICES" at bounding box center [123, 101] width 91 height 10
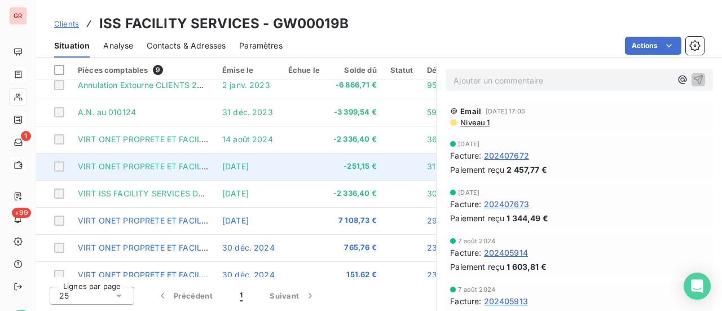
scroll to position [51, 0]
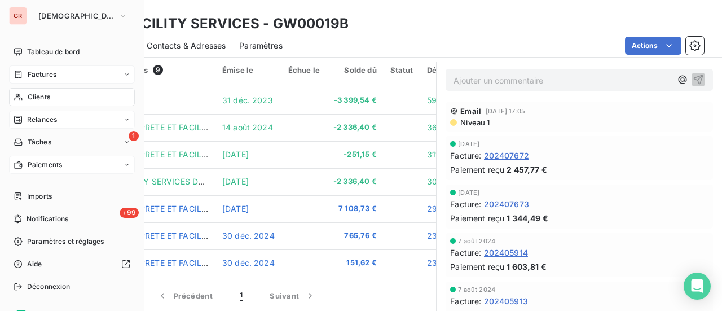
click at [41, 96] on span "Clients" at bounding box center [39, 97] width 23 height 10
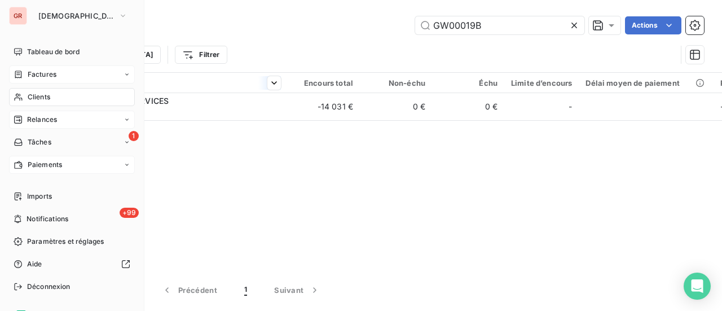
drag, startPoint x: 53, startPoint y: 93, endPoint x: 231, endPoint y: 77, distance: 178.3
click at [53, 93] on div "Clients" at bounding box center [72, 97] width 126 height 18
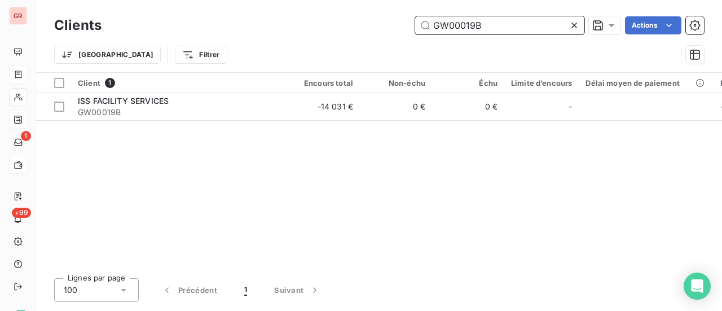
drag, startPoint x: 493, startPoint y: 28, endPoint x: 232, endPoint y: 32, distance: 261.1
click at [275, 32] on div "GW00019B Actions" at bounding box center [409, 25] width 589 height 18
paste input "30"
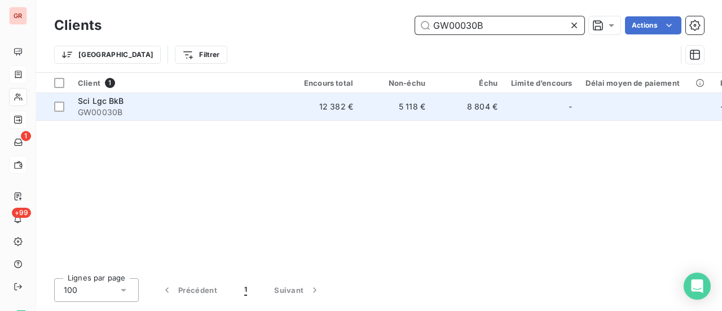
type input "GW00030B"
click at [105, 105] on span "Sci Lgc BkB" at bounding box center [101, 101] width 46 height 10
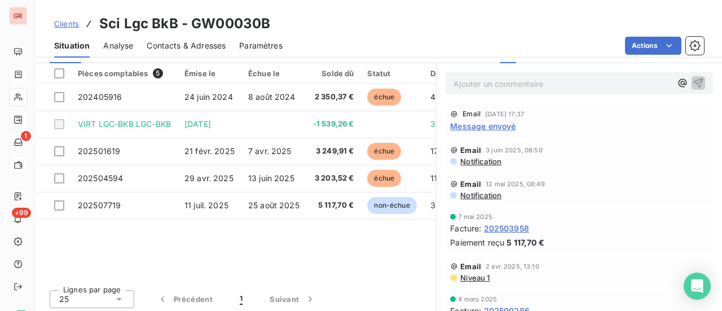
scroll to position [308, 0]
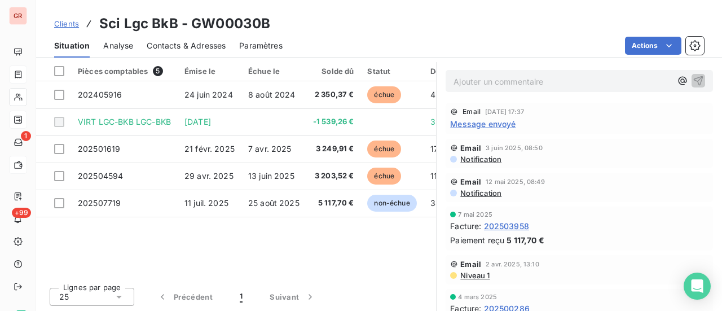
click at [502, 122] on span "Message envoyé" at bounding box center [482, 124] width 65 height 12
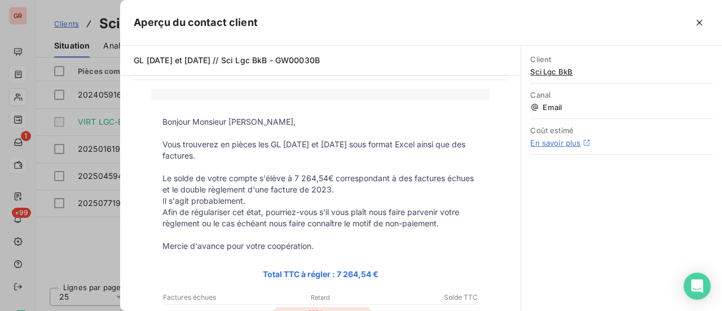
scroll to position [0, 0]
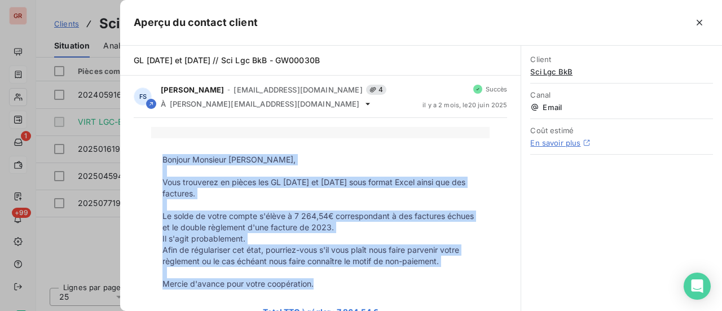
drag, startPoint x: 159, startPoint y: 159, endPoint x: 399, endPoint y: 286, distance: 271.6
copy tbody "Bonjour Monsieur Bernaud, Vous trouverez en pièces les GL 2024 et 2025 sous for…"
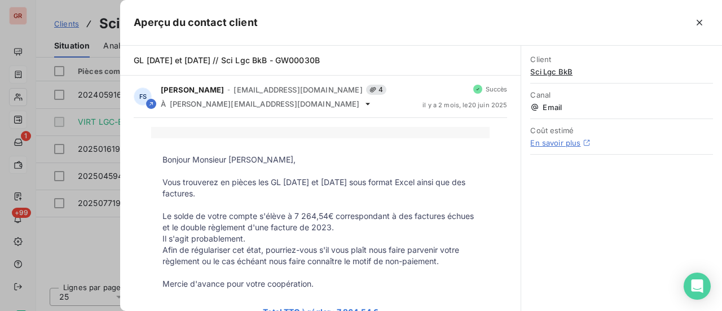
click at [70, 266] on div at bounding box center [361, 155] width 722 height 311
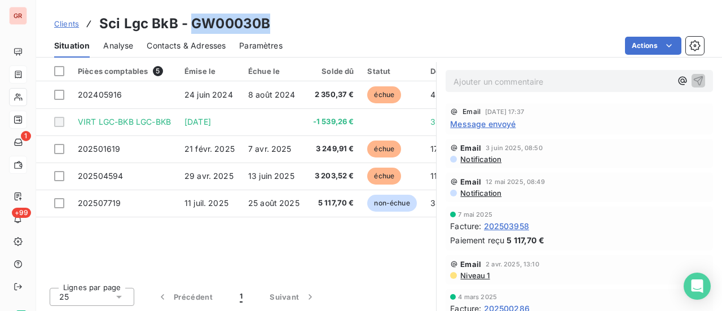
drag, startPoint x: 270, startPoint y: 25, endPoint x: 192, endPoint y: 28, distance: 77.3
click at [192, 28] on div "Clients Sci Lgc BkB - GW00030B" at bounding box center [379, 24] width 686 height 20
copy h3 "GW00030B"
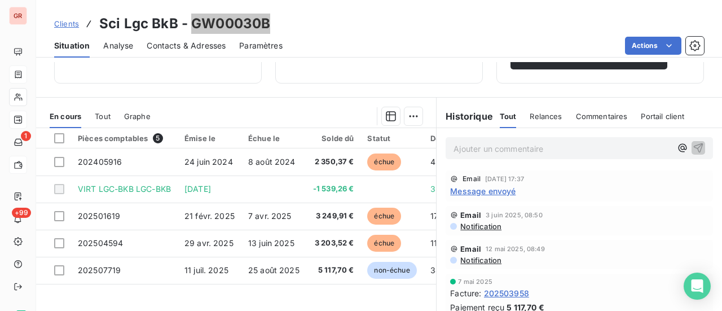
scroll to position [252, 0]
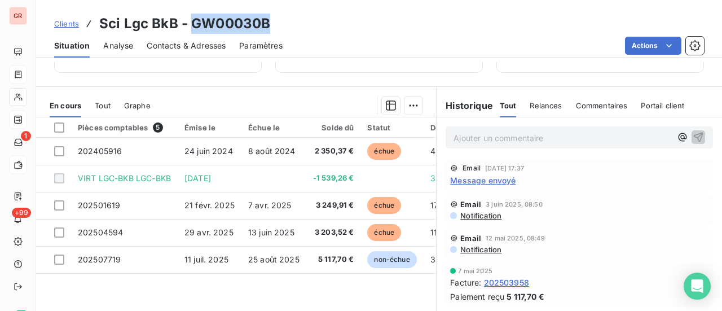
click at [219, 24] on h3 "Sci Lgc BkB - GW00030B" at bounding box center [184, 24] width 171 height 20
copy h3 "GW00030B"
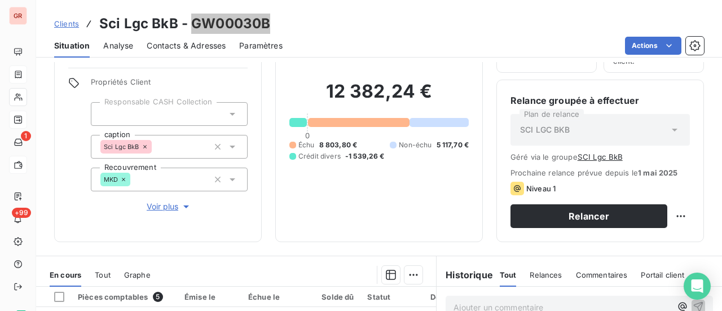
scroll to position [0, 0]
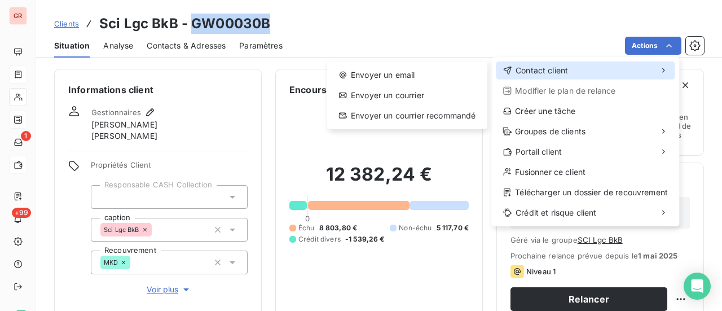
click at [564, 70] on span "Contact client" at bounding box center [541, 70] width 52 height 11
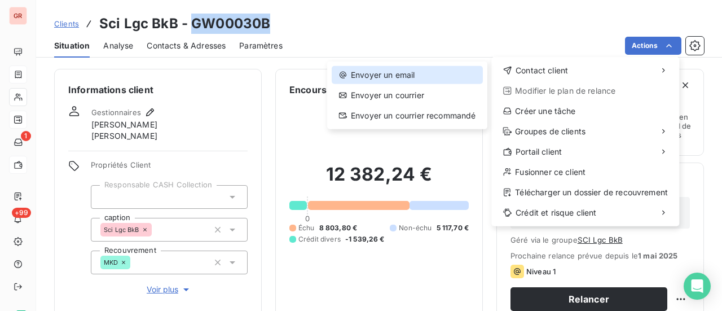
click at [402, 70] on div "Envoyer un email" at bounding box center [407, 75] width 151 height 18
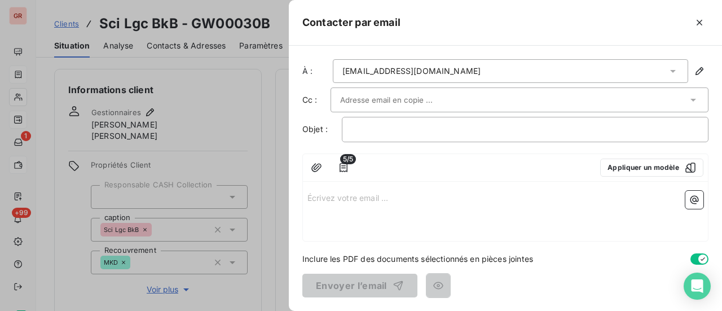
click at [380, 101] on input "text" at bounding box center [400, 99] width 121 height 17
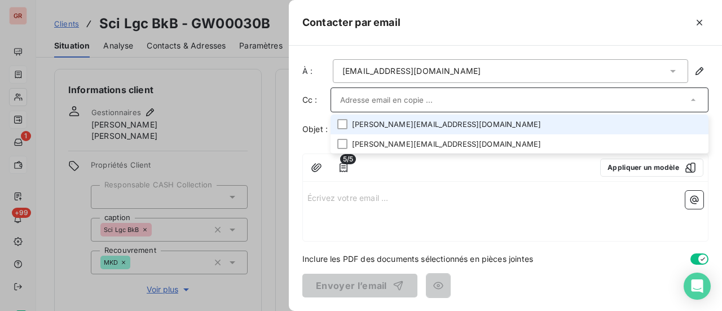
click at [412, 123] on li "bruno_bernaud@groupe-sma.fr" at bounding box center [519, 124] width 378 height 20
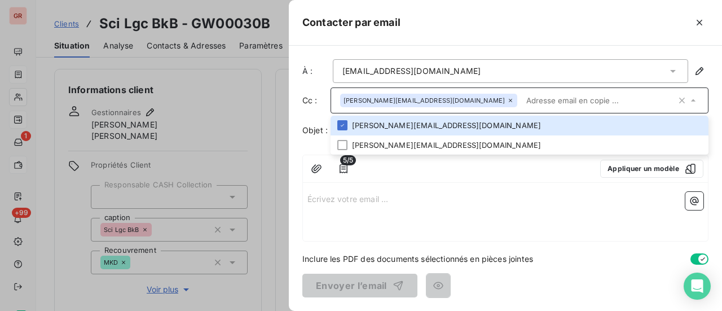
click at [525, 103] on input "text" at bounding box center [599, 100] width 154 height 17
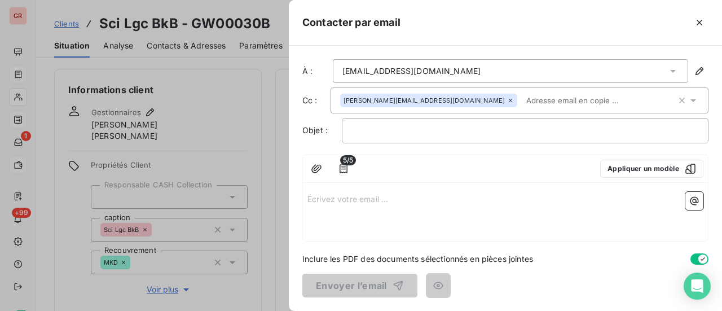
click at [522, 101] on input "text" at bounding box center [587, 100] width 130 height 17
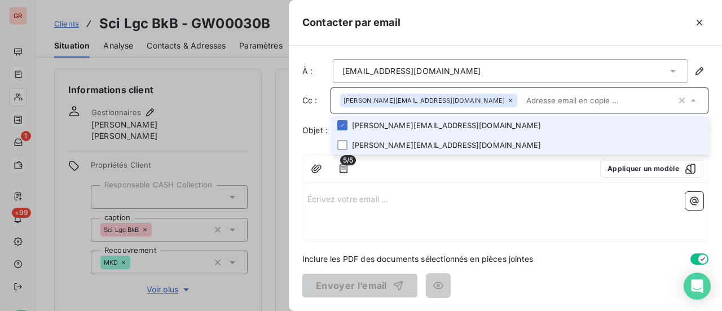
click at [434, 143] on li "alexandre_saunier@groupe-sma.fr" at bounding box center [519, 145] width 378 height 20
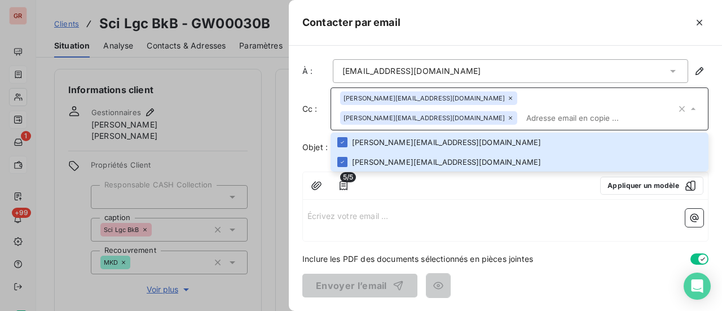
click at [480, 201] on div "5/5 Appliquer un modèle Écrivez votre email ... ﻿" at bounding box center [505, 206] width 406 height 70
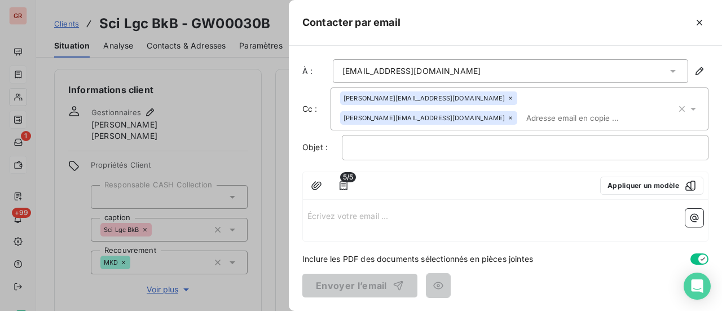
click at [308, 217] on p "Écrivez votre email ... ﻿" at bounding box center [505, 215] width 396 height 13
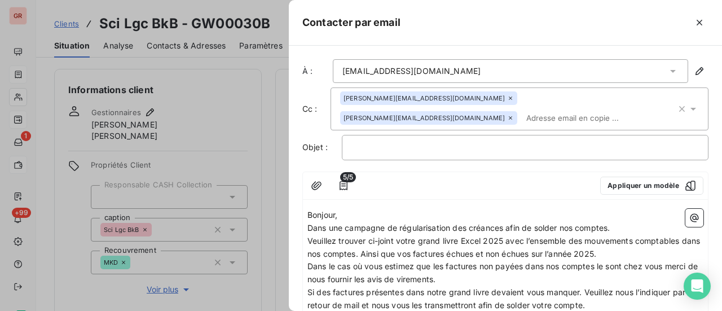
click at [627, 254] on p "Veuillez trouver ci-joint votre grand livre Excel 2025 avec l’ensemble des mouv…" at bounding box center [505, 248] width 396 height 26
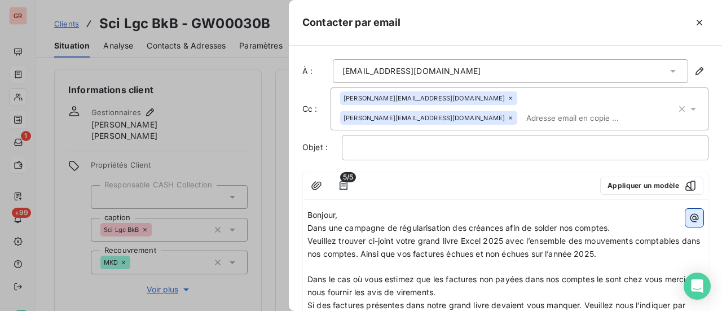
click at [688, 218] on icon "button" at bounding box center [693, 217] width 11 height 11
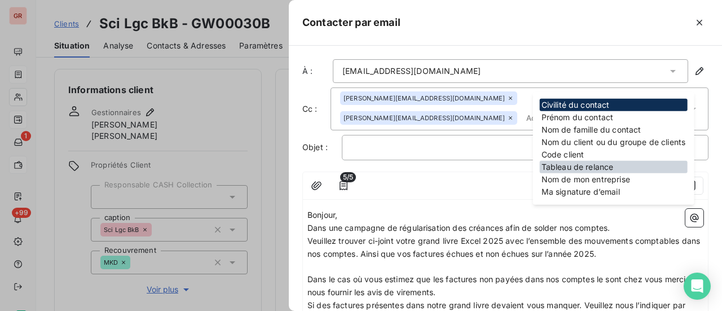
click at [603, 164] on div "Tableau de relance" at bounding box center [614, 167] width 148 height 12
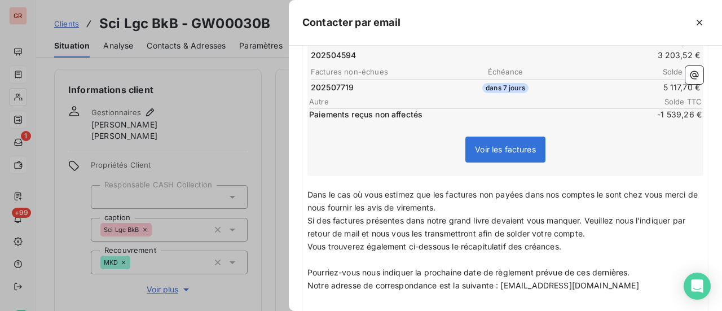
scroll to position [282, 0]
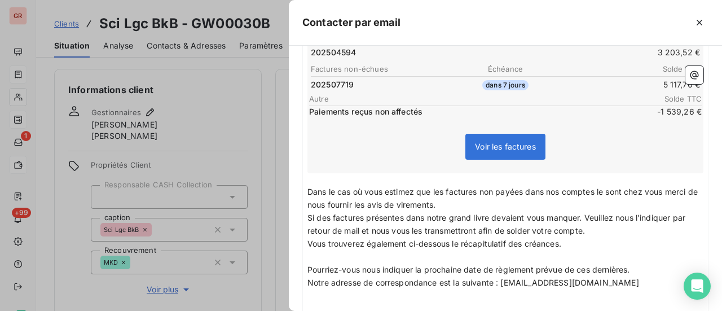
click at [575, 147] on div "Voir les factures" at bounding box center [505, 149] width 392 height 48
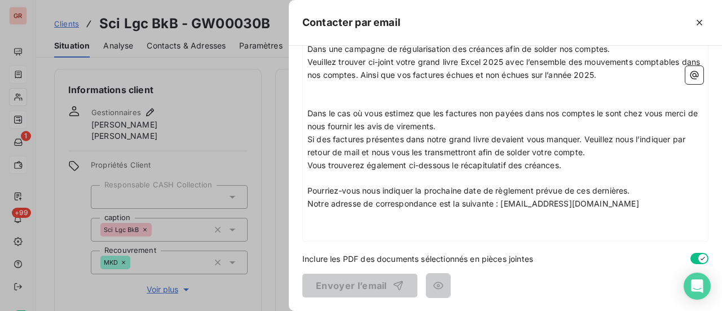
scroll to position [177, 0]
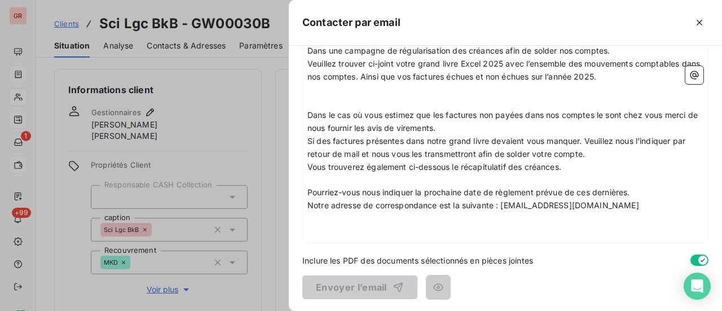
click at [572, 166] on p "Vous trouverez également ci-dessous le récapitulatif des créances." at bounding box center [505, 167] width 396 height 13
click at [688, 74] on icon "button" at bounding box center [693, 74] width 11 height 11
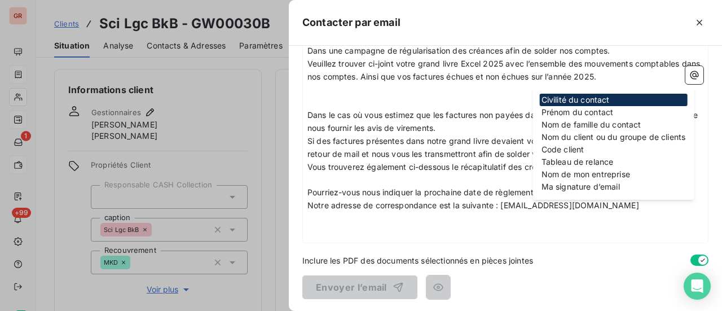
click at [606, 161] on div "Tableau de relance" at bounding box center [614, 162] width 148 height 12
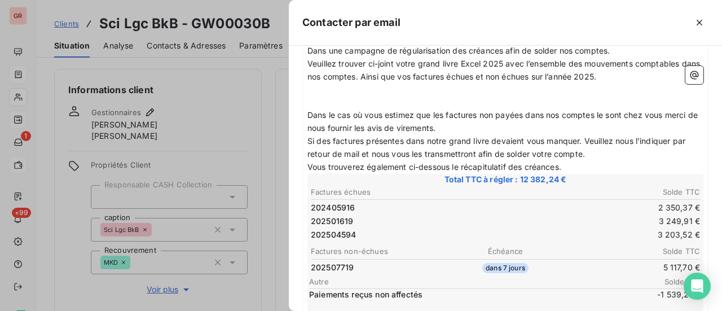
click at [590, 165] on p "Vous trouverez également ci-dessous le récapitulatif des créances." at bounding box center [505, 167] width 396 height 13
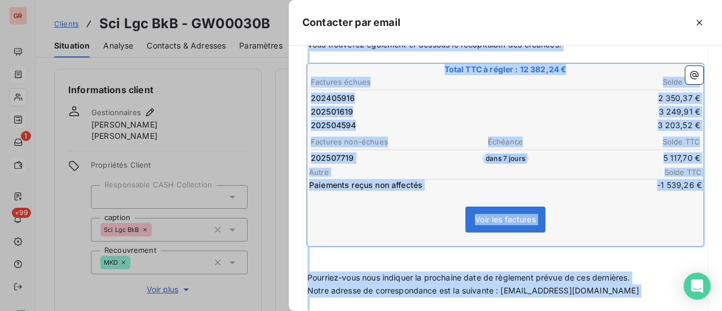
scroll to position [385, 0]
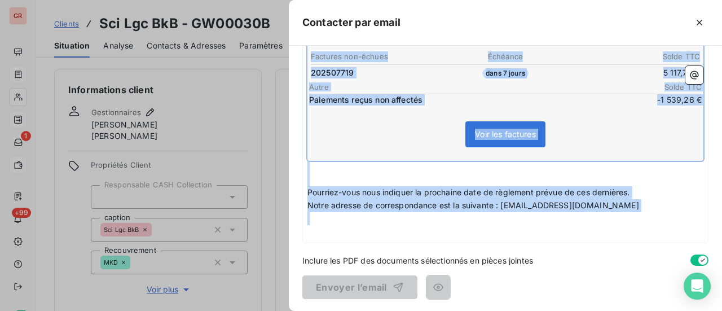
drag, startPoint x: 309, startPoint y: 171, endPoint x: 499, endPoint y: 306, distance: 232.6
click at [499, 306] on div "À : immobilier_factures@smabtp.fr Cc : bruno_bernaud@groupe-sma.fr alexandre_sa…" at bounding box center [505, 178] width 433 height 265
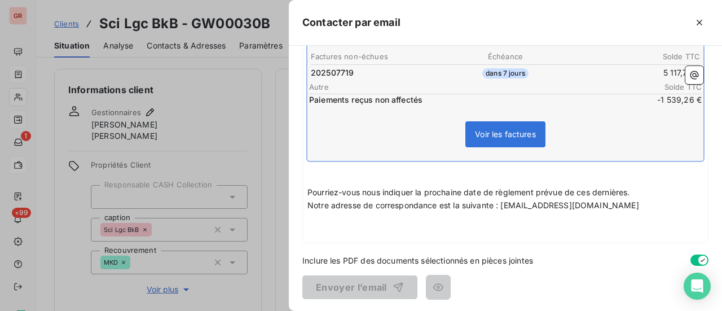
scroll to position [0, 0]
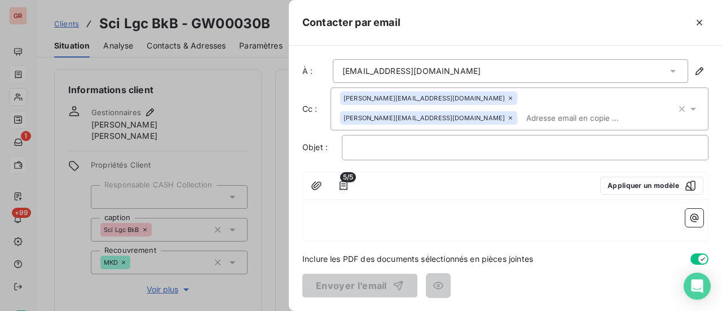
click at [383, 138] on div "﻿" at bounding box center [525, 147] width 366 height 25
click at [383, 147] on p "﻿" at bounding box center [524, 147] width 347 height 13
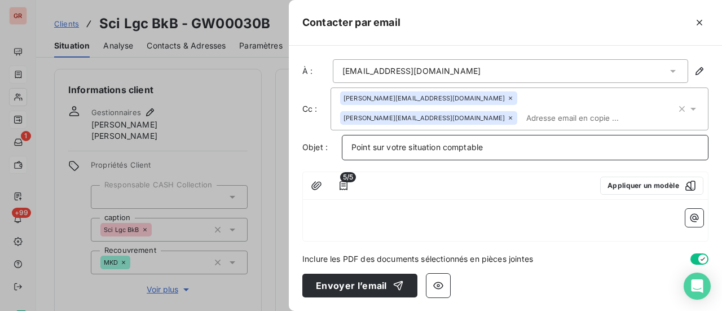
drag, startPoint x: 492, startPoint y: 147, endPoint x: 343, endPoint y: 147, distance: 148.9
click at [343, 147] on div "Point sur votre situation comptable" at bounding box center [525, 147] width 366 height 25
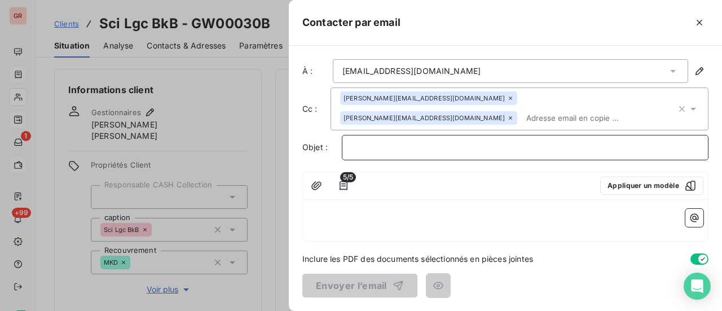
click at [373, 142] on p "﻿" at bounding box center [524, 147] width 347 height 13
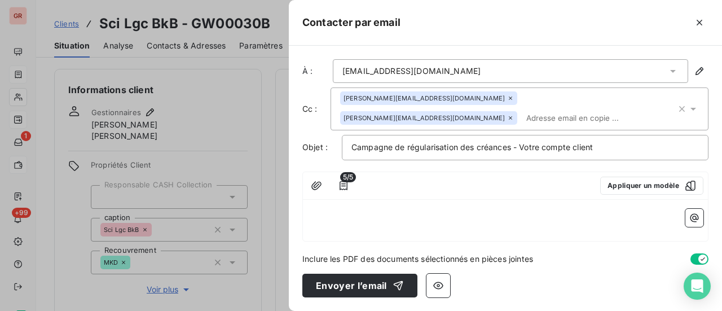
click at [309, 209] on p "﻿" at bounding box center [505, 215] width 396 height 13
drag, startPoint x: 306, startPoint y: 211, endPoint x: 337, endPoint y: 236, distance: 40.2
click at [337, 236] on div "﻿ ﻿" at bounding box center [505, 222] width 405 height 37
click at [317, 213] on p "﻿" at bounding box center [505, 215] width 396 height 13
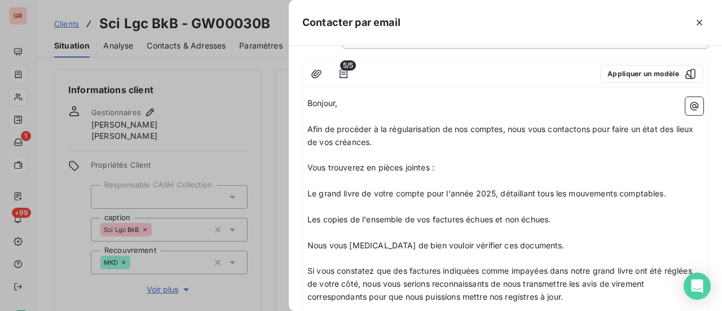
scroll to position [113, 0]
click at [317, 70] on icon "button" at bounding box center [316, 72] width 11 height 11
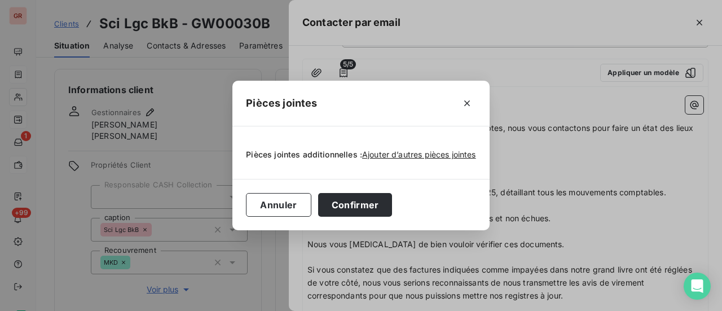
click at [376, 60] on div "Pièces jointes Pièces jointes additionnelles : Ajouter d’autres pièces jointes …" at bounding box center [361, 155] width 722 height 311
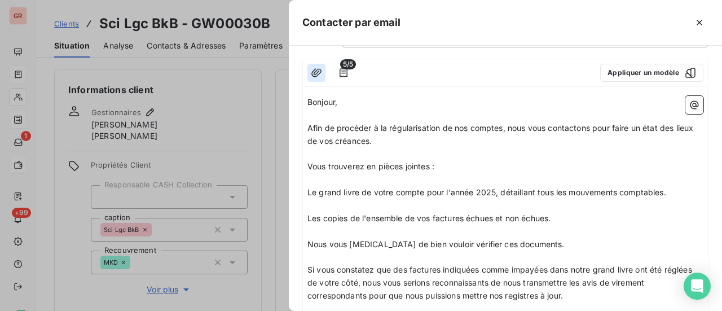
click at [318, 70] on icon "button" at bounding box center [316, 72] width 10 height 8
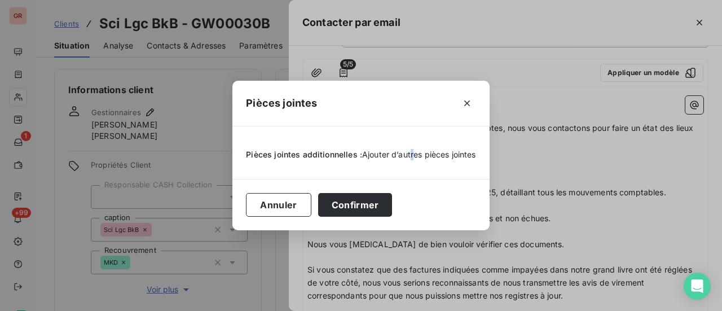
click at [410, 154] on span "Ajouter d’autres pièces jointes" at bounding box center [419, 154] width 114 height 10
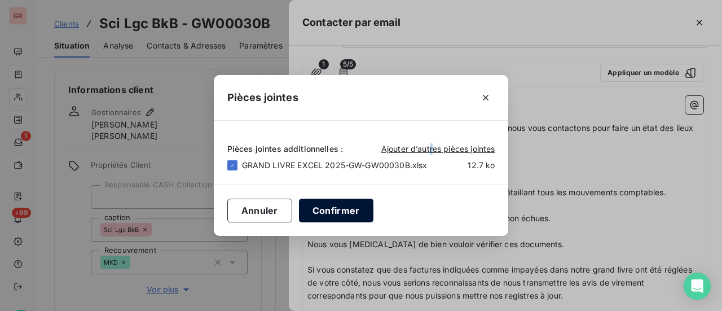
click at [351, 212] on button "Confirmer" at bounding box center [336, 210] width 74 height 24
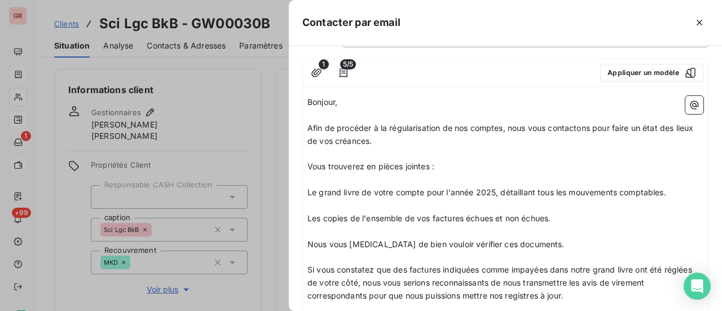
click at [561, 216] on p "Les copies de l'ensemble de vos factures échues et non échues." at bounding box center [505, 218] width 396 height 13
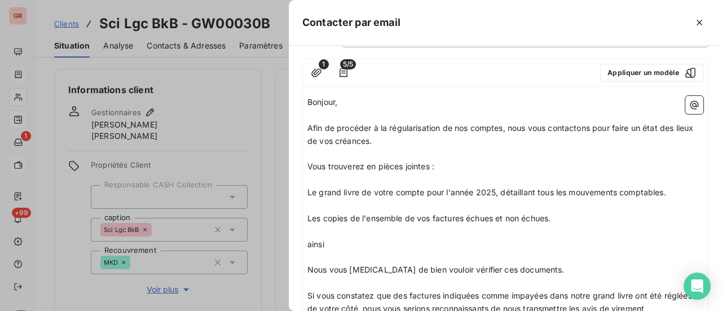
drag, startPoint x: 334, startPoint y: 242, endPoint x: 303, endPoint y: 243, distance: 30.5
click at [303, 243] on div "Bonjour, ﻿ Afin de procéder à la régularisation de nos comptes, nous vous conta…" at bounding box center [505, 289] width 405 height 396
drag, startPoint x: 326, startPoint y: 249, endPoint x: 307, endPoint y: 246, distance: 19.9
click at [307, 246] on div "Bonjour, ﻿ Afin de procéder à la régularisation de nos comptes, nous vous conta…" at bounding box center [505, 289] width 396 height 387
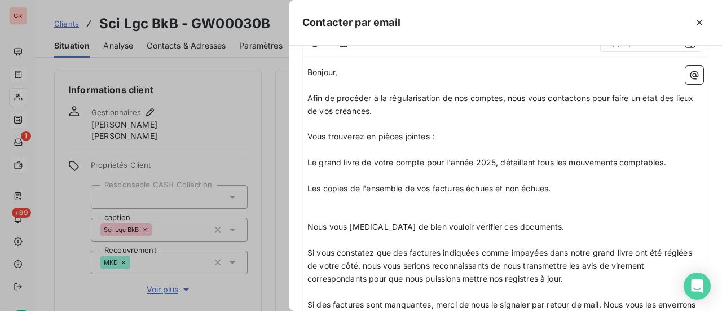
scroll to position [175, 0]
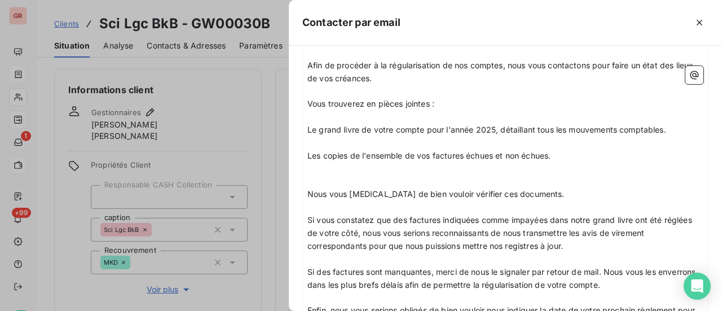
click at [566, 154] on p "Les copies de l'ensemble de vos factures échues et non échues." at bounding box center [505, 155] width 396 height 13
click at [688, 70] on icon "button" at bounding box center [693, 74] width 11 height 11
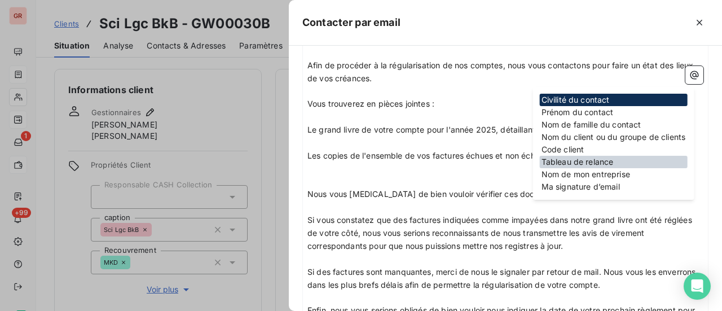
click at [594, 163] on div "Tableau de relance" at bounding box center [614, 162] width 148 height 12
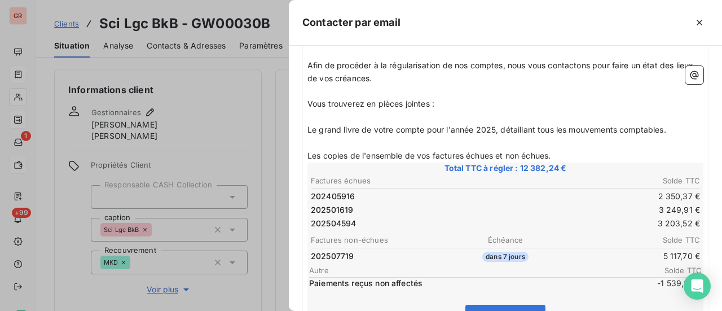
click at [571, 151] on p "Les copies de l'ensemble de vos factures échues et non échues." at bounding box center [505, 155] width 396 height 13
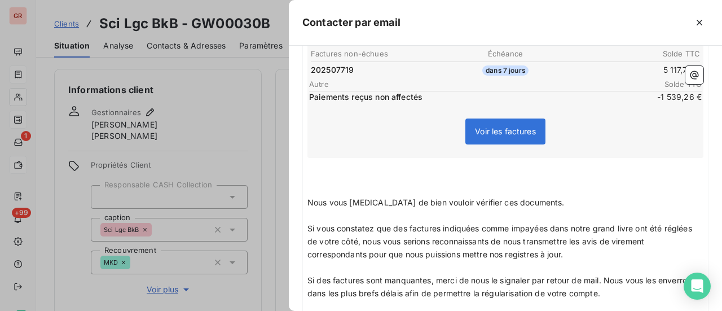
scroll to position [401, 0]
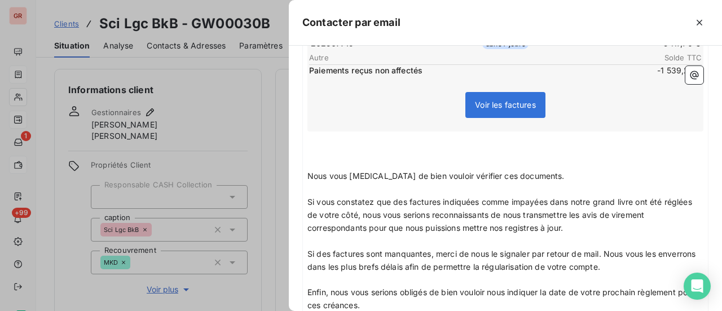
click at [654, 263] on p "Si des factures sont manquantes, merci de nous le signaler par retour de mail. …" at bounding box center [505, 261] width 396 height 26
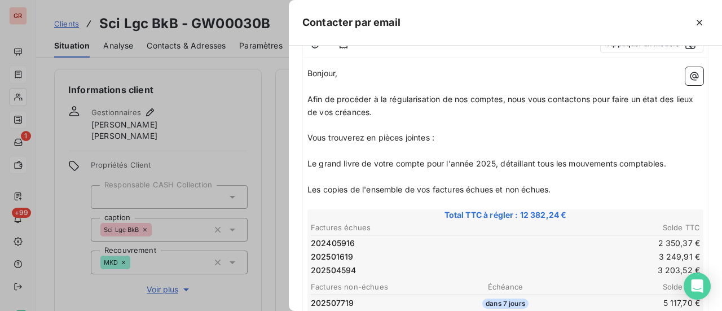
scroll to position [6, 0]
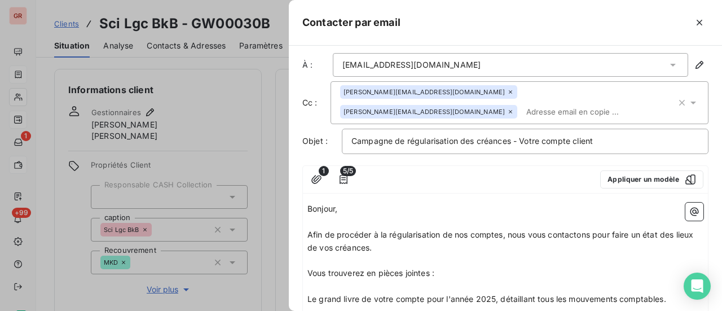
click at [454, 271] on p "Vous trouverez en pièces jointes :" at bounding box center [505, 273] width 396 height 13
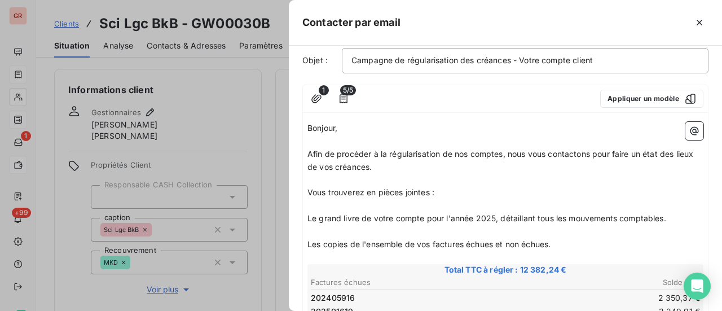
scroll to position [119, 0]
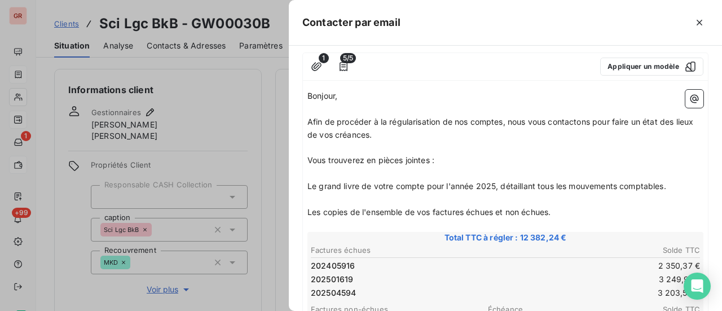
click at [565, 207] on p "Les copies de l'ensemble de vos factures échues et non échues." at bounding box center [505, 212] width 396 height 13
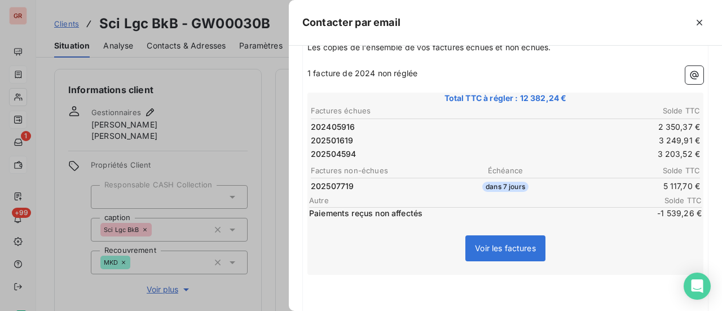
scroll to position [288, 0]
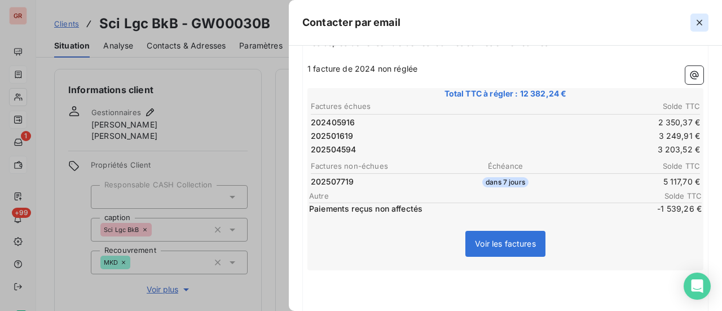
click at [698, 26] on icon "button" at bounding box center [699, 22] width 11 height 11
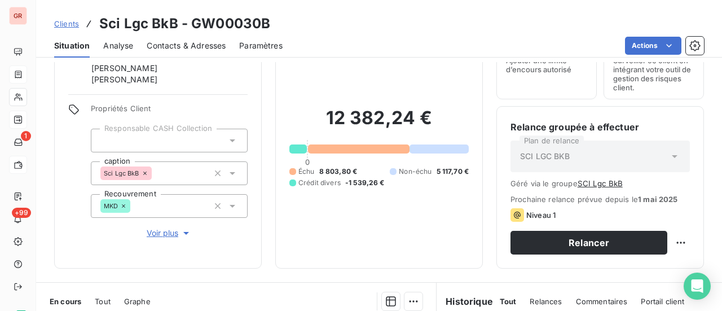
scroll to position [0, 0]
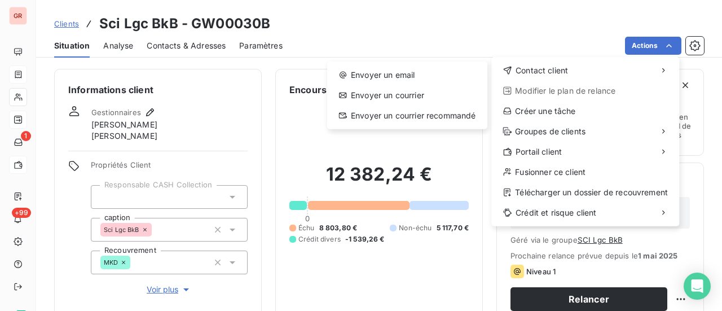
click at [291, 167] on html "GR 1 +99 Clients Sci Lgc BkB - GW00030B Situation Analyse Contacts & Adresses P…" at bounding box center [361, 155] width 722 height 311
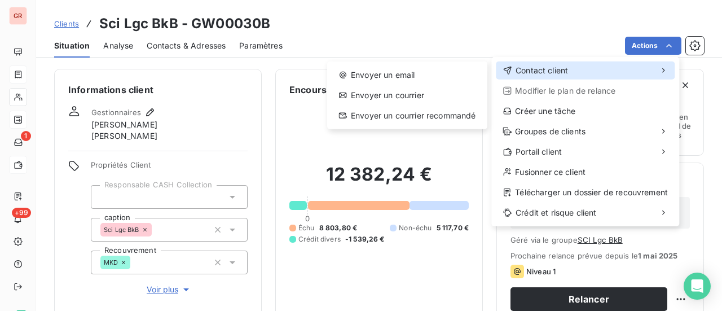
click at [564, 69] on span "Contact client" at bounding box center [541, 70] width 52 height 11
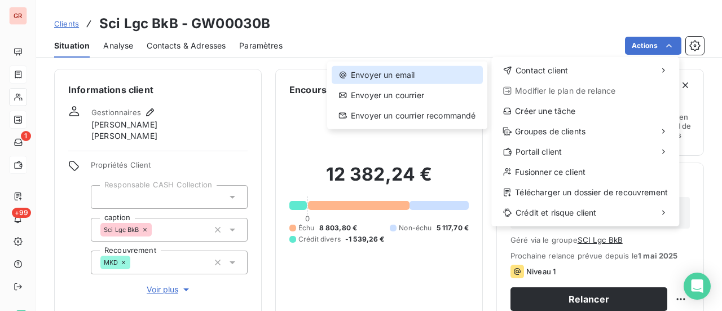
click at [417, 76] on div "Envoyer un email" at bounding box center [407, 75] width 151 height 18
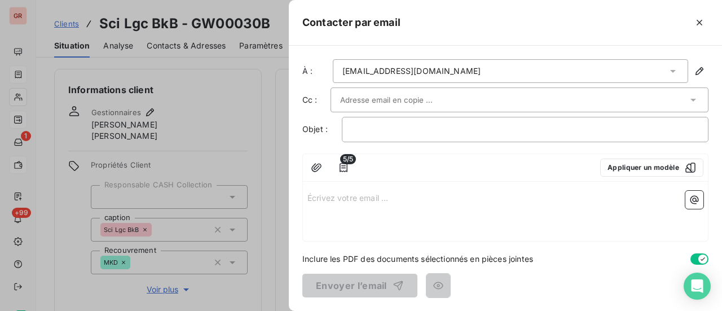
click at [474, 102] on div at bounding box center [513, 99] width 347 height 17
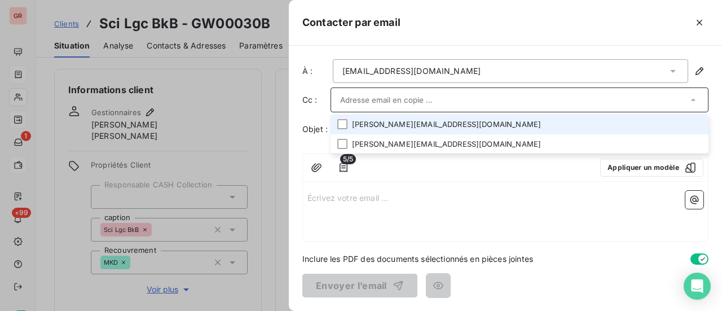
click at [433, 128] on li "bruno_bernaud@groupe-sma.fr" at bounding box center [519, 124] width 378 height 20
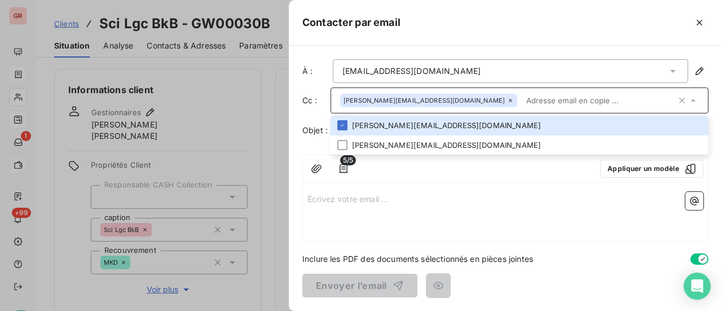
click at [557, 103] on input "text" at bounding box center [599, 100] width 154 height 17
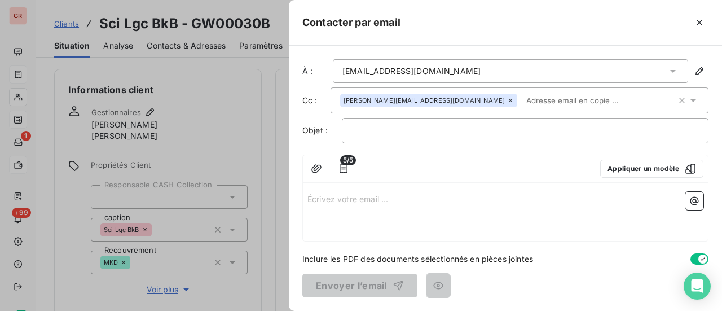
click at [522, 99] on input "text" at bounding box center [587, 100] width 130 height 17
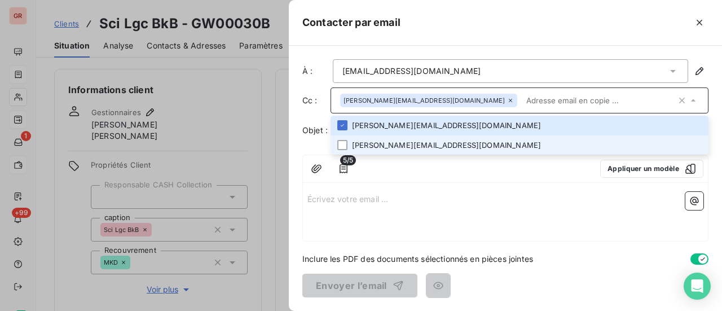
click at [443, 139] on li "alexandre_saunier@groupe-sma.fr" at bounding box center [519, 145] width 378 height 20
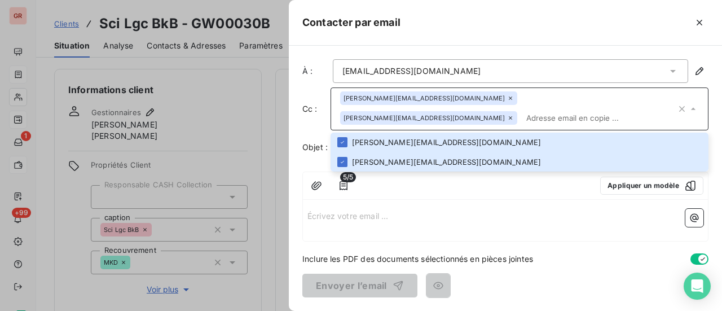
click at [427, 189] on div at bounding box center [475, 185] width 229 height 18
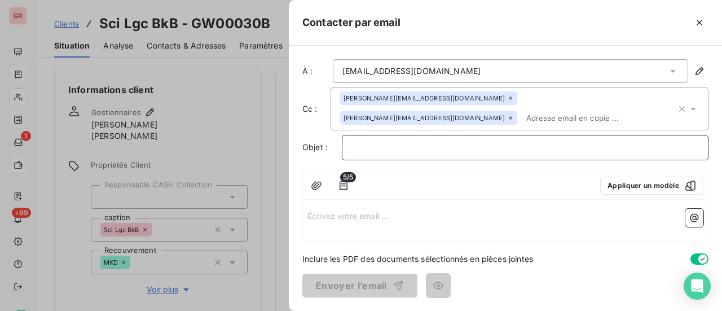
click at [383, 141] on p "﻿" at bounding box center [524, 147] width 347 height 13
click at [355, 147] on p "﻿" at bounding box center [524, 147] width 347 height 13
click at [530, 143] on p "Campagne de régularisation des créances-" at bounding box center [524, 147] width 347 height 13
click at [315, 184] on icon "button" at bounding box center [316, 185] width 11 height 11
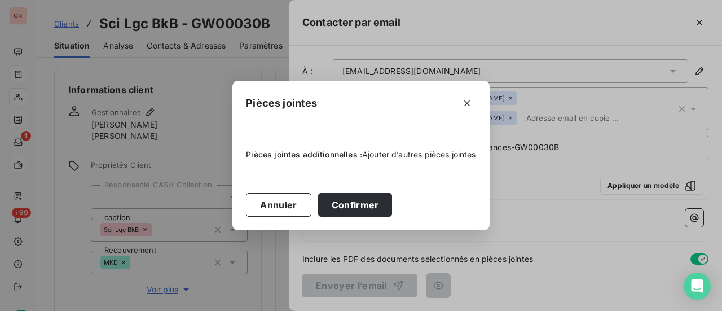
click at [392, 155] on span "Ajouter d’autres pièces jointes" at bounding box center [419, 154] width 114 height 10
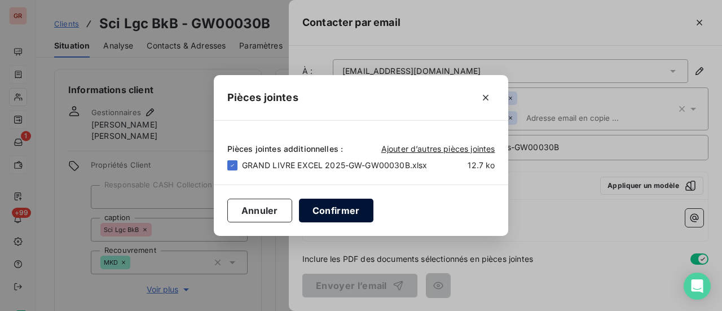
click at [344, 215] on button "Confirmer" at bounding box center [336, 210] width 74 height 24
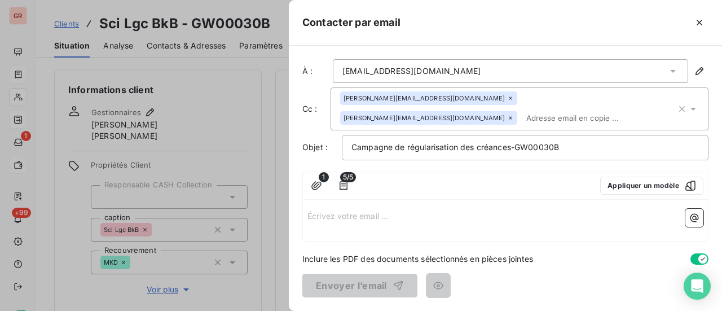
click at [348, 178] on span "5/5" at bounding box center [348, 177] width 16 height 10
click at [344, 184] on icon "button" at bounding box center [343, 185] width 11 height 11
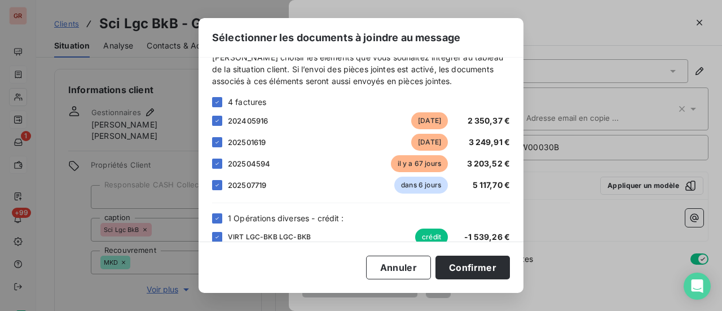
scroll to position [37, 0]
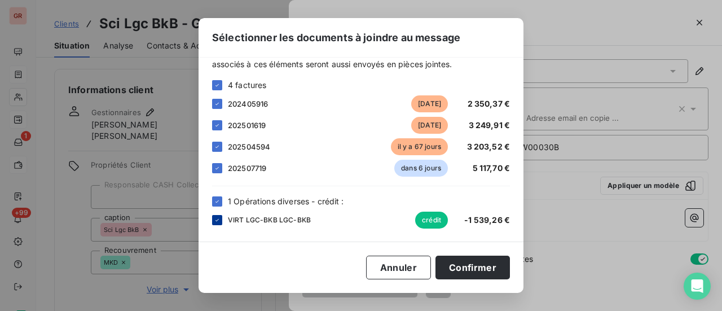
click at [220, 220] on div at bounding box center [217, 220] width 10 height 10
click at [481, 269] on button "Confirmer" at bounding box center [472, 267] width 74 height 24
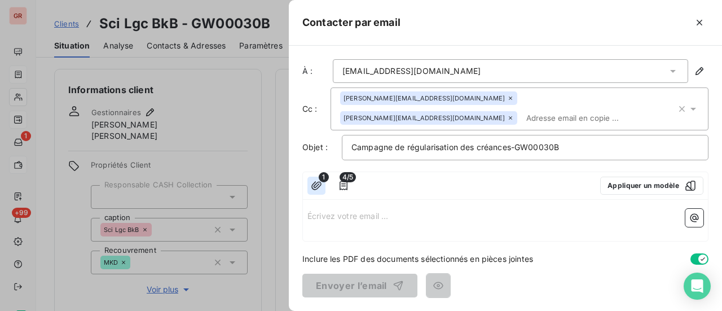
click at [316, 187] on icon "button" at bounding box center [316, 185] width 11 height 11
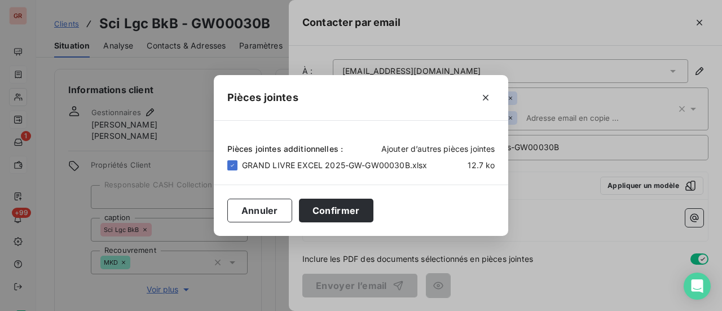
click at [419, 148] on span "Ajouter d’autres pièces jointes" at bounding box center [438, 149] width 114 height 10
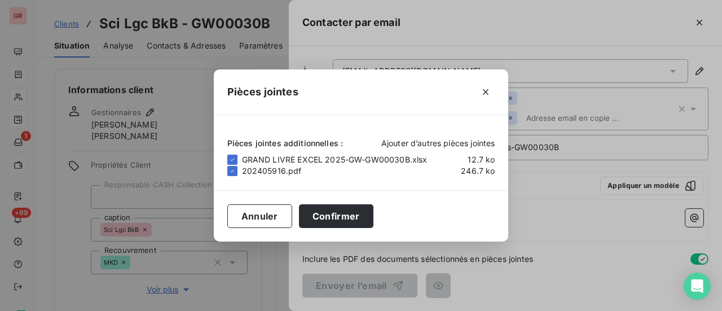
click at [438, 142] on span "Ajouter d’autres pièces jointes" at bounding box center [438, 143] width 114 height 10
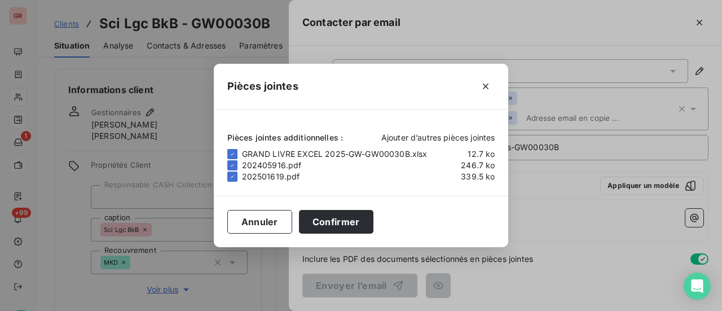
click at [432, 138] on span "Ajouter d’autres pièces jointes" at bounding box center [438, 137] width 114 height 10
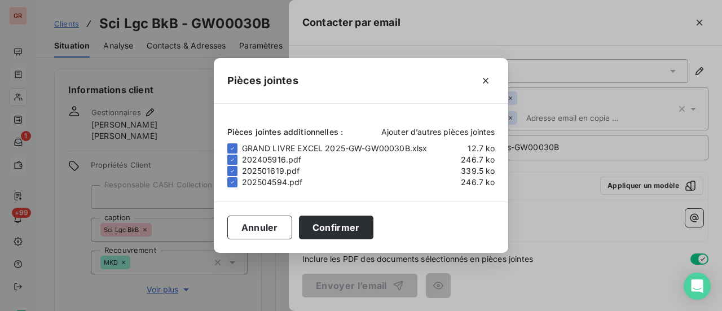
click at [408, 130] on span "Ajouter d’autres pièces jointes" at bounding box center [438, 132] width 114 height 10
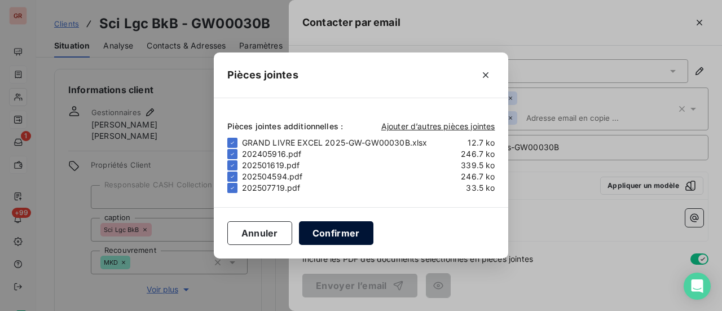
click at [344, 231] on button "Confirmer" at bounding box center [336, 233] width 74 height 24
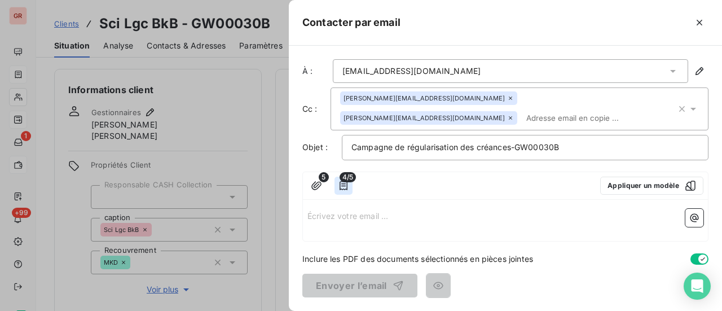
click at [343, 184] on icon "button" at bounding box center [343, 185] width 8 height 9
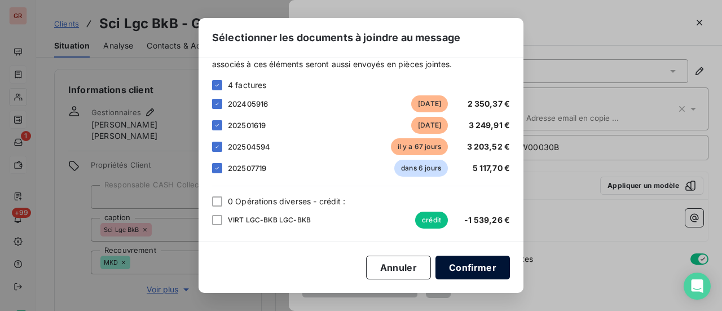
click at [491, 267] on button "Confirmer" at bounding box center [472, 267] width 74 height 24
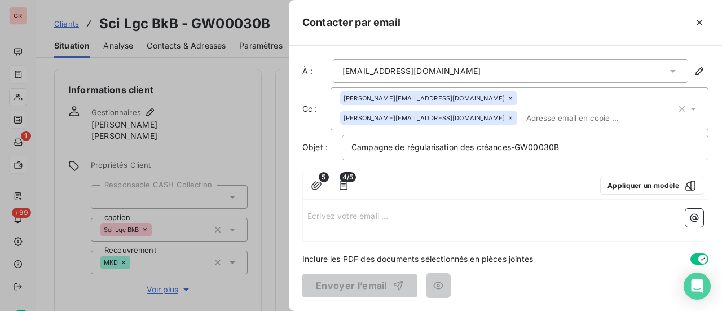
click at [348, 218] on p "Écrivez votre email ... ﻿" at bounding box center [505, 215] width 396 height 13
click at [308, 215] on p "Écrivez votre email ... ﻿" at bounding box center [505, 215] width 396 height 13
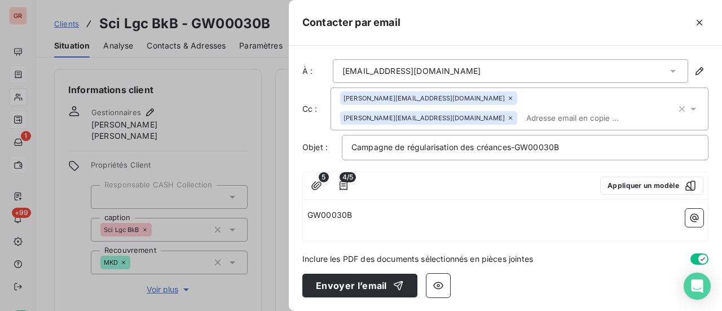
drag, startPoint x: 346, startPoint y: 207, endPoint x: 289, endPoint y: 209, distance: 57.0
click at [289, 209] on div "À : immobilier_factures@smabtp.fr Cc : bruno_bernaud@groupe-sma.fr alexandre_sa…" at bounding box center [505, 178] width 433 height 265
drag, startPoint x: 359, startPoint y: 210, endPoint x: 281, endPoint y: 213, distance: 78.4
click at [281, 310] on div "Contacter par email À : immobilier_factures@smabtp.fr Cc : bruno_bernaud@groupe…" at bounding box center [361, 311] width 722 height 0
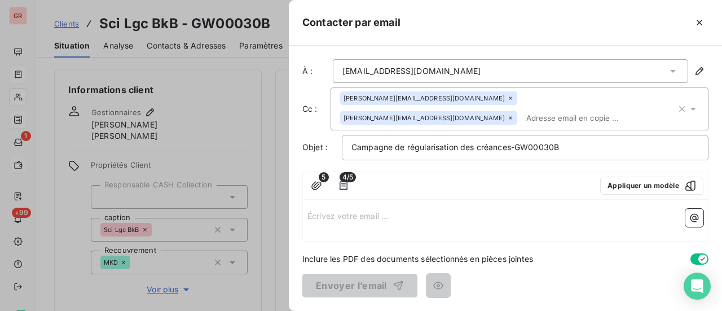
click at [321, 215] on p "Écrivez votre email ... ﻿" at bounding box center [505, 215] width 396 height 13
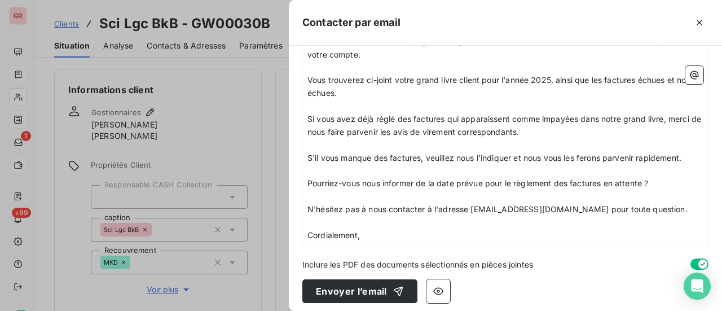
scroll to position [202, 0]
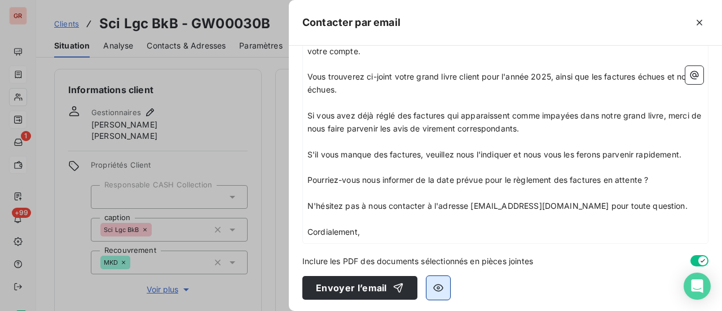
click at [438, 286] on icon "button" at bounding box center [437, 287] width 11 height 11
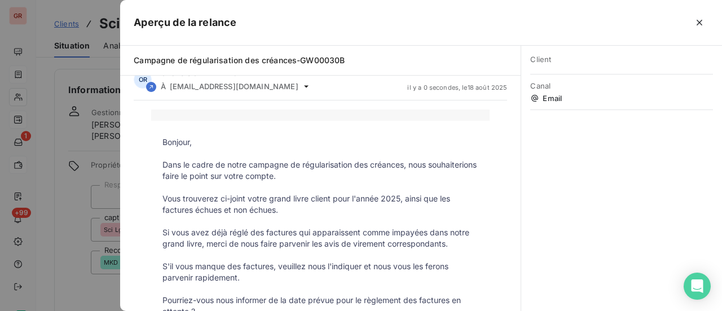
scroll to position [0, 0]
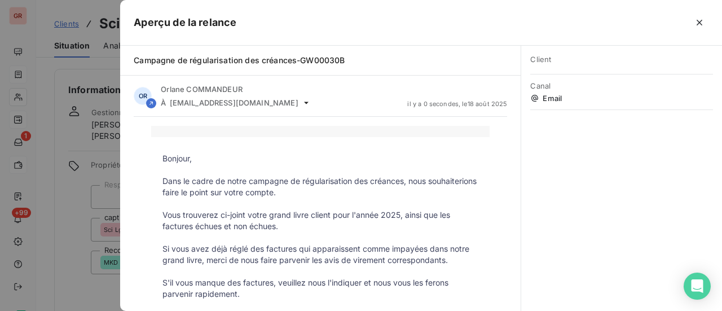
click at [76, 112] on div at bounding box center [361, 155] width 722 height 311
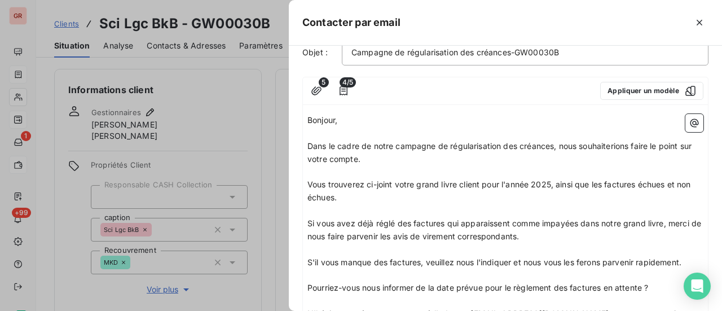
scroll to position [90, 0]
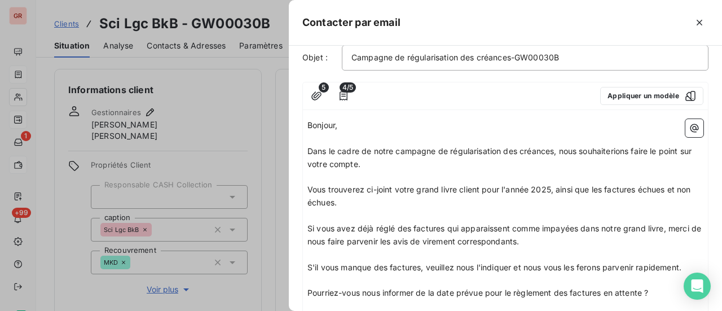
click at [373, 202] on p "Vous trouverez ci-joint votre grand livre client pour l'année 2025, ainsi que l…" at bounding box center [505, 196] width 396 height 26
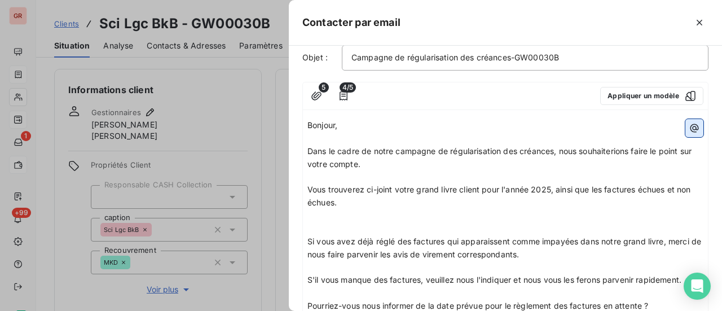
click at [688, 126] on icon "button" at bounding box center [693, 127] width 11 height 11
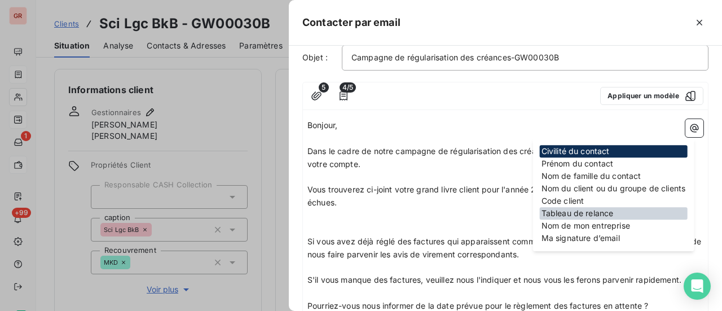
click at [597, 214] on div "Tableau de relance" at bounding box center [614, 213] width 148 height 12
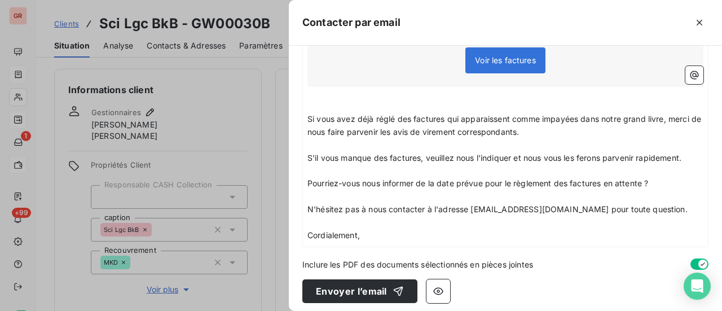
scroll to position [385, 0]
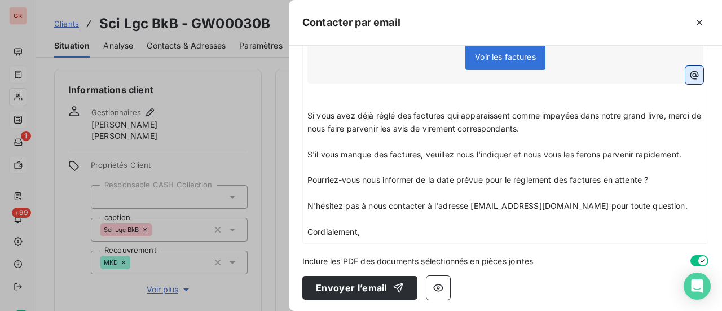
click at [689, 70] on icon "button" at bounding box center [693, 74] width 11 height 11
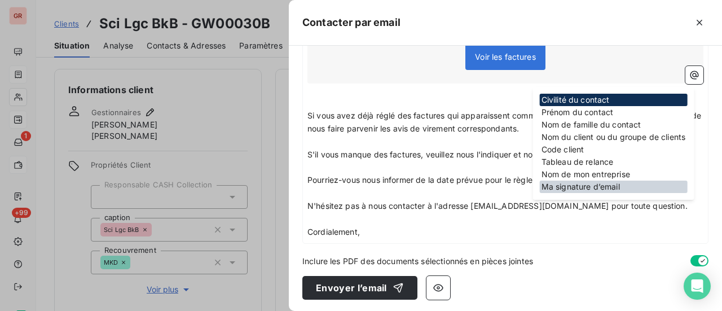
click at [597, 187] on div "Ma signature d’email" at bounding box center [614, 186] width 148 height 12
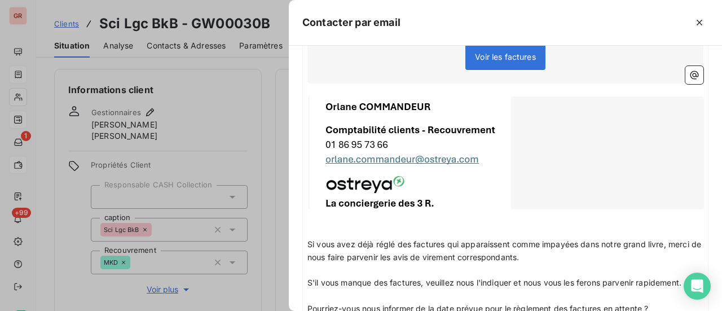
click at [403, 112] on div at bounding box center [506, 152] width 396 height 113
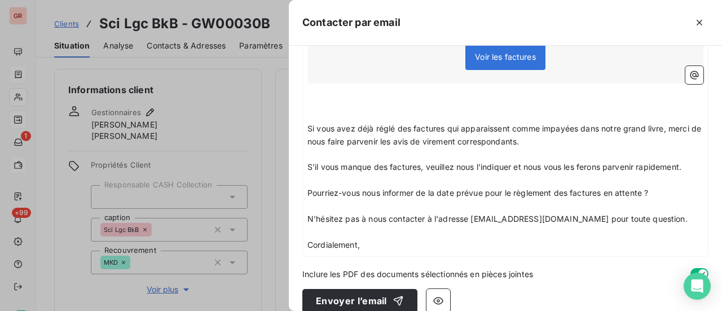
scroll to position [397, 0]
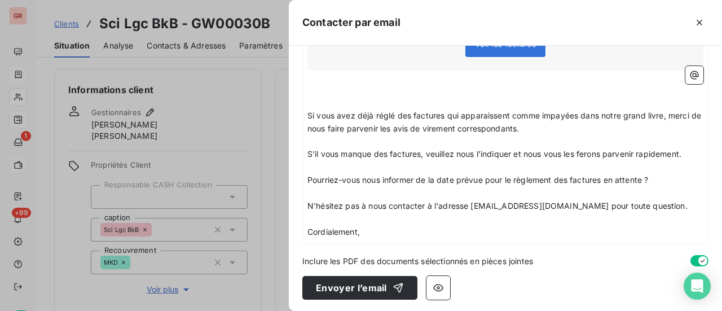
click at [395, 227] on p "Cordialement," at bounding box center [505, 232] width 396 height 13
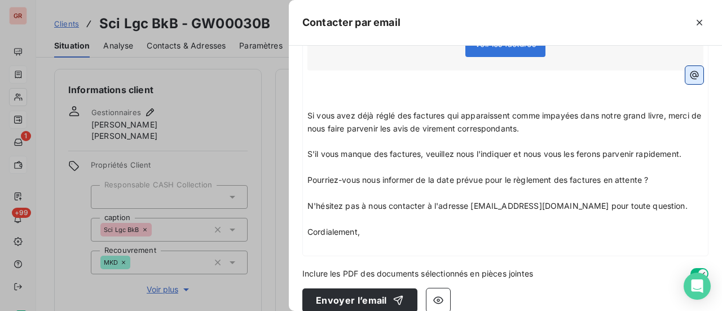
click at [688, 77] on icon "button" at bounding box center [693, 74] width 11 height 11
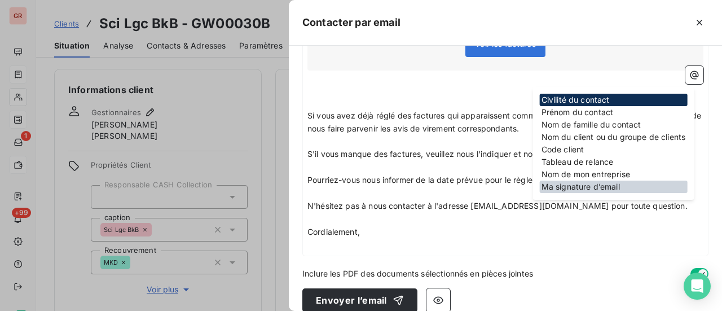
click at [608, 188] on div "Ma signature d’email" at bounding box center [614, 186] width 148 height 12
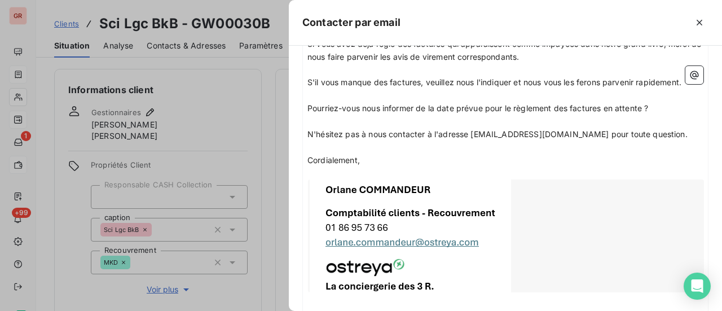
scroll to position [539, 0]
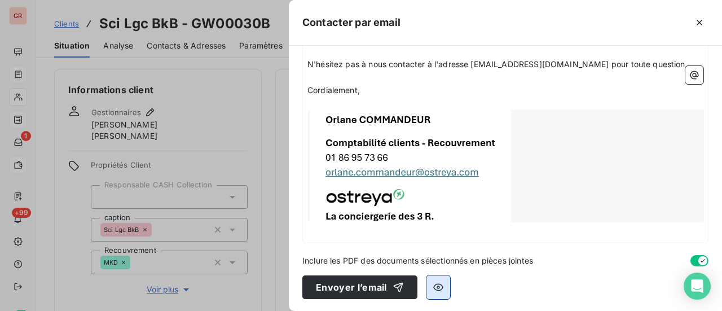
click at [440, 287] on icon "button" at bounding box center [438, 287] width 10 height 7
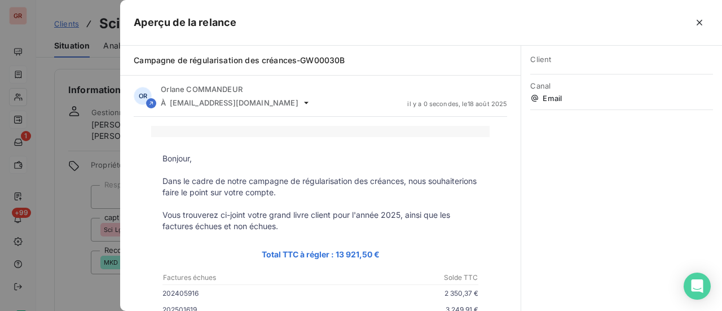
click at [569, 103] on div "Canal Email" at bounding box center [621, 92] width 183 height 36
drag, startPoint x: 575, startPoint y: 67, endPoint x: 634, endPoint y: 121, distance: 79.8
click at [642, 122] on div "Client Canal Email" at bounding box center [621, 178] width 201 height 265
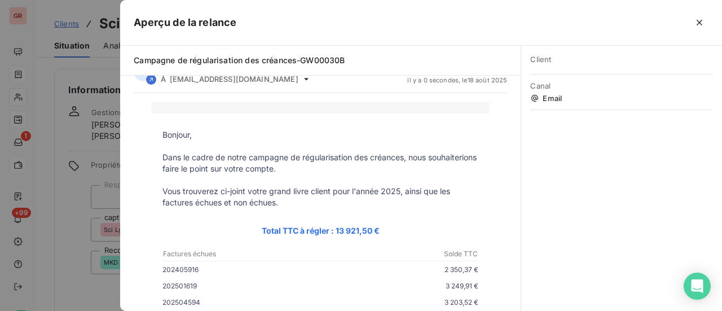
scroll to position [0, 0]
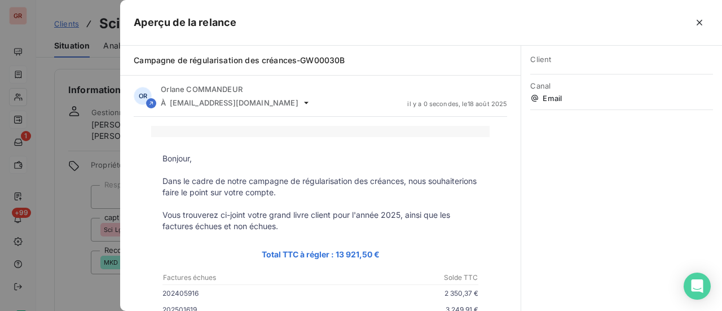
click at [104, 178] on div at bounding box center [361, 155] width 722 height 311
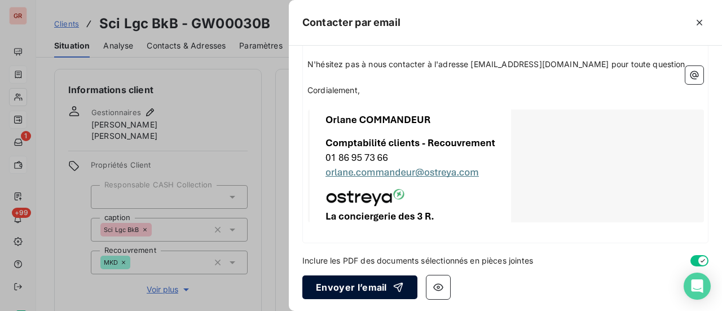
click at [374, 289] on button "Envoyer l’email" at bounding box center [359, 287] width 115 height 24
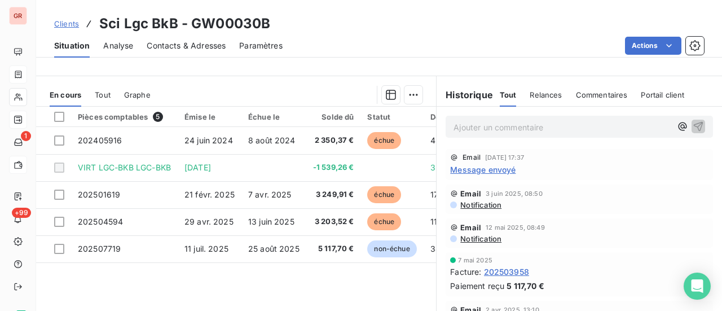
scroll to position [282, 0]
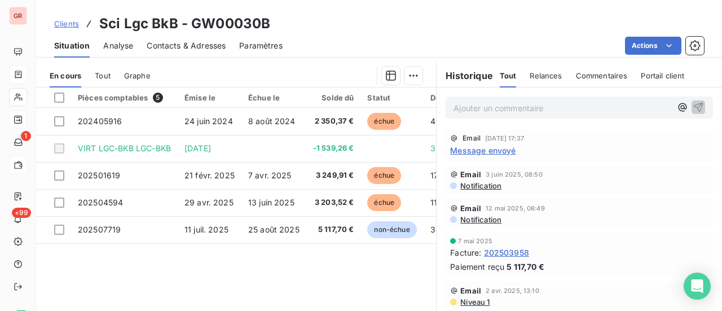
click at [499, 152] on span "Message envoyé" at bounding box center [482, 150] width 65 height 12
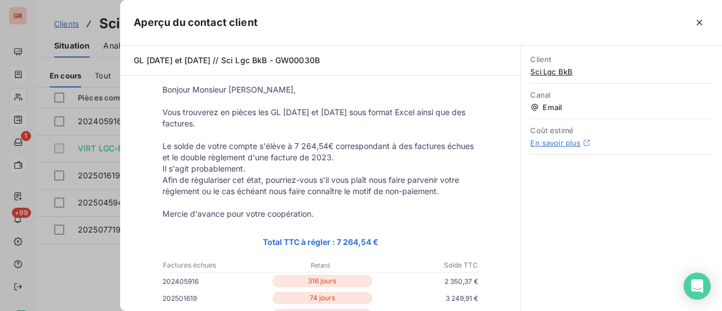
scroll to position [0, 0]
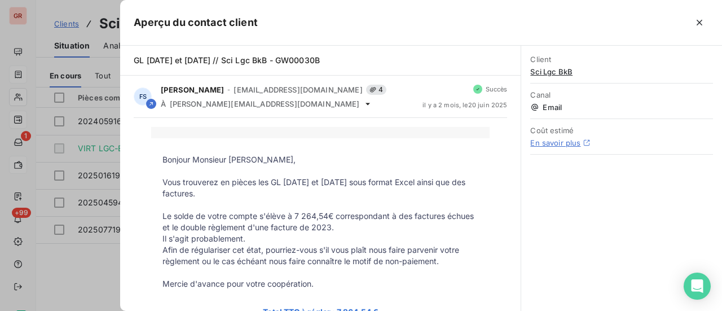
click at [83, 20] on div at bounding box center [361, 155] width 722 height 311
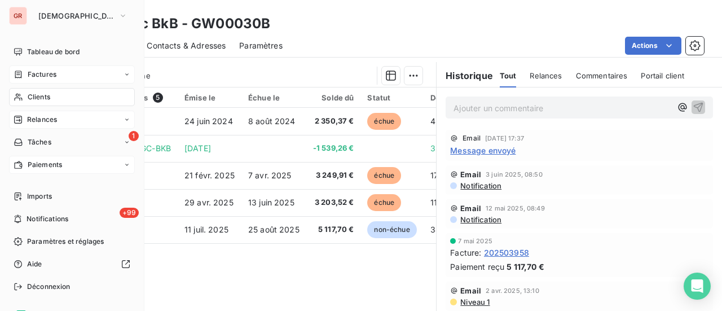
click at [43, 98] on span "Clients" at bounding box center [39, 97] width 23 height 10
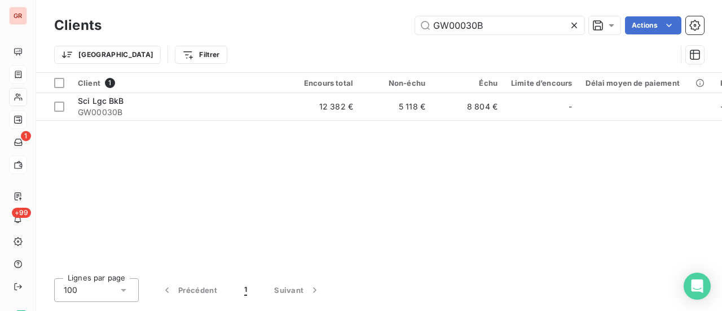
drag, startPoint x: 503, startPoint y: 23, endPoint x: 210, endPoint y: 50, distance: 293.9
click at [291, 34] on div "GW00030B Actions" at bounding box center [409, 25] width 589 height 18
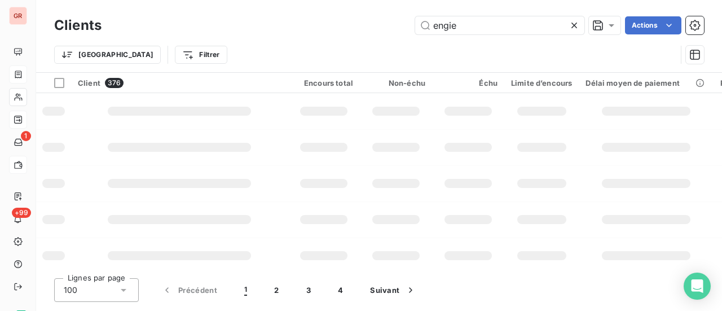
type input "engie"
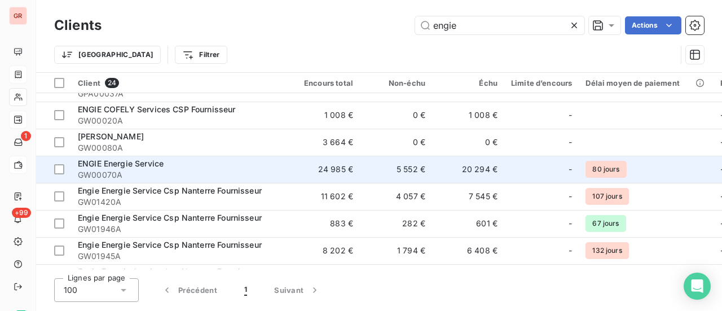
scroll to position [56, 0]
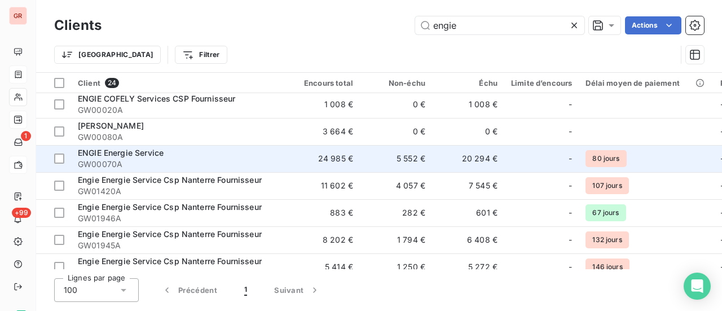
click at [132, 161] on span "GW00070A" at bounding box center [179, 163] width 203 height 11
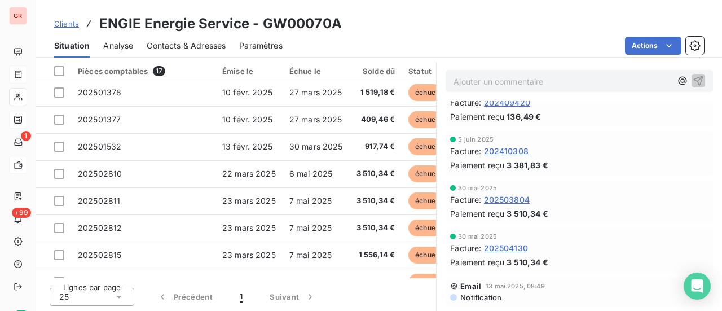
scroll to position [338, 0]
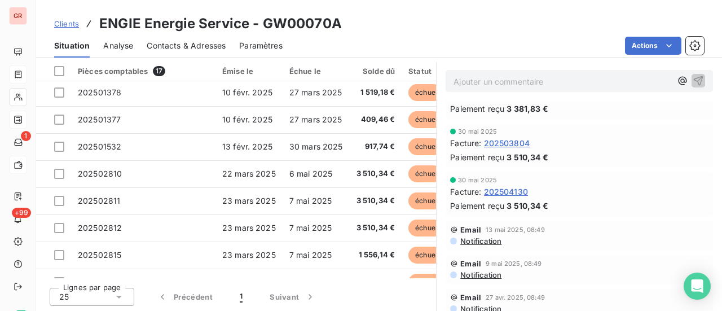
click at [481, 240] on span "Notification" at bounding box center [480, 240] width 42 height 9
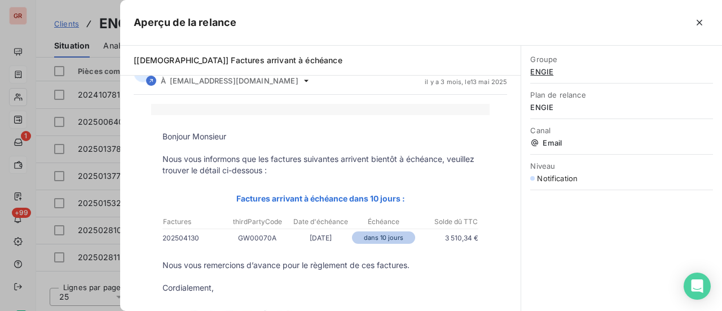
scroll to position [0, 0]
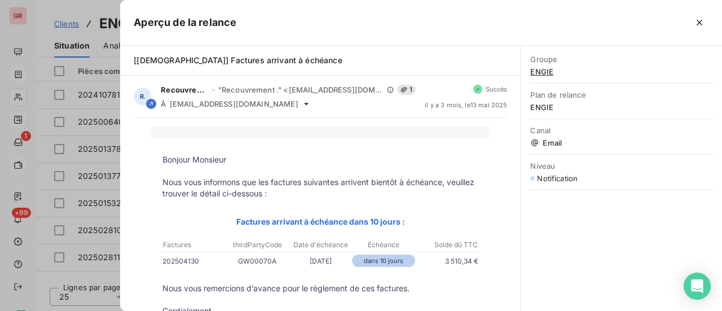
click at [89, 11] on div at bounding box center [361, 155] width 722 height 311
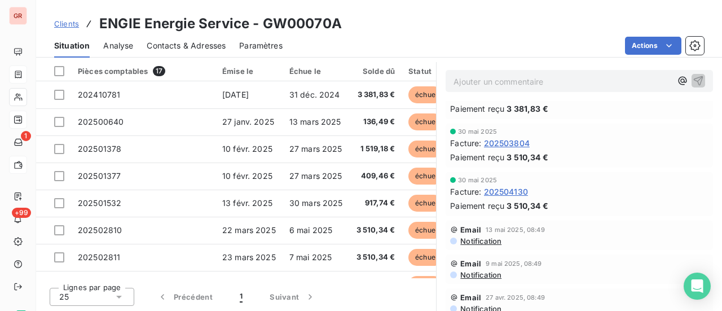
click at [442, 25] on div "Clients ENGIE Energie Service - GW00070A" at bounding box center [379, 24] width 686 height 20
click at [371, 30] on div "Clients ENGIE Energie Service - GW00070A" at bounding box center [379, 24] width 686 height 20
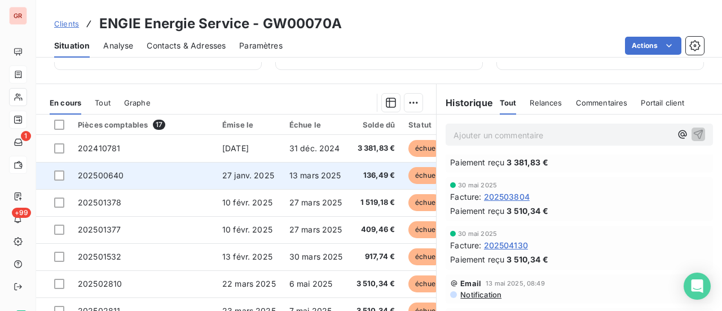
scroll to position [196, 0]
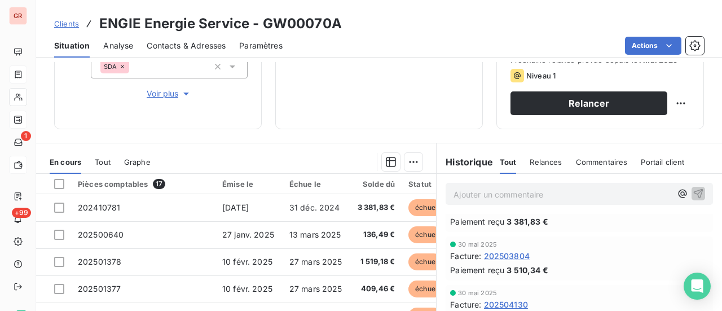
click at [341, 122] on div "Encours client 24 985,37 € 0 Échu 20 294,40 € Non-échu 5 552,49 € Crédit divers…" at bounding box center [378, 1] width 207 height 256
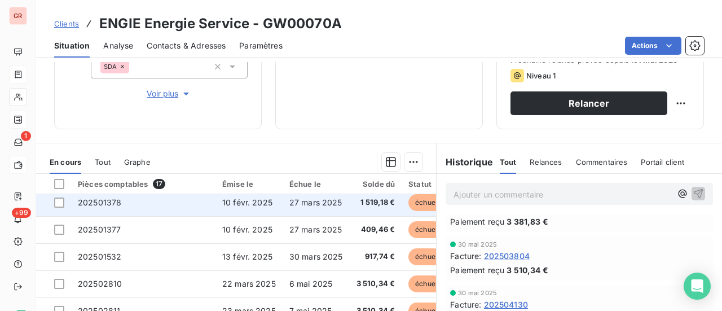
scroll to position [268, 0]
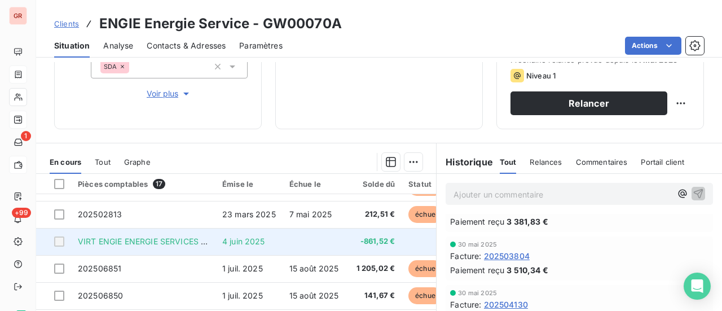
click at [191, 240] on span "VIRT ENGIE ENERGIE SERVICES (2 663,40€)" at bounding box center [163, 241] width 170 height 10
click at [152, 236] on span "VIRT ENGIE ENERGIE SERVICES (2 663,40€)" at bounding box center [163, 241] width 170 height 10
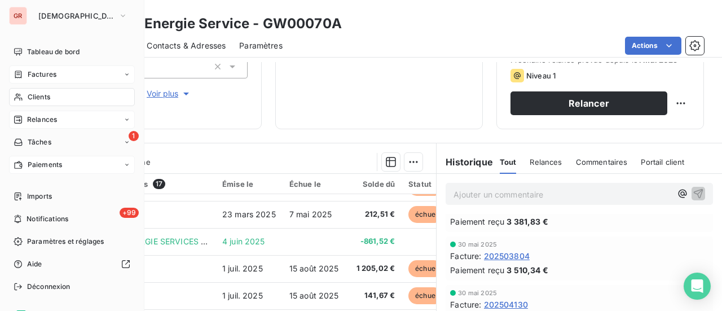
click at [43, 76] on span "Factures" at bounding box center [42, 74] width 29 height 10
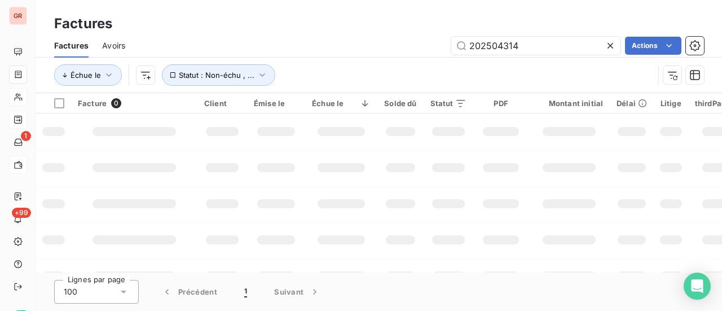
drag, startPoint x: 529, startPoint y: 47, endPoint x: 269, endPoint y: 50, distance: 259.9
click at [294, 49] on div "202504314 Actions" at bounding box center [421, 46] width 565 height 18
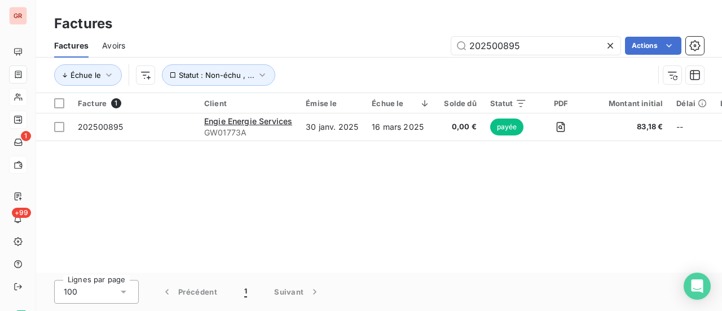
type input "202500895"
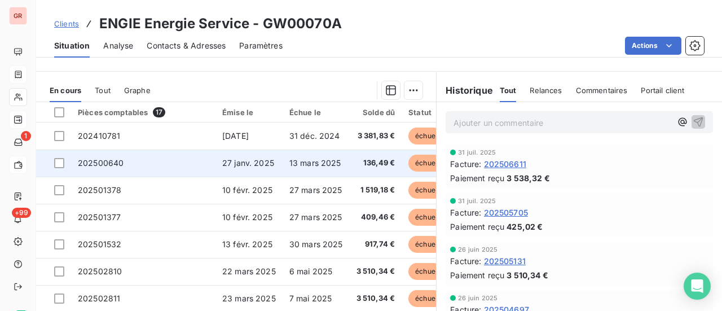
scroll to position [308, 0]
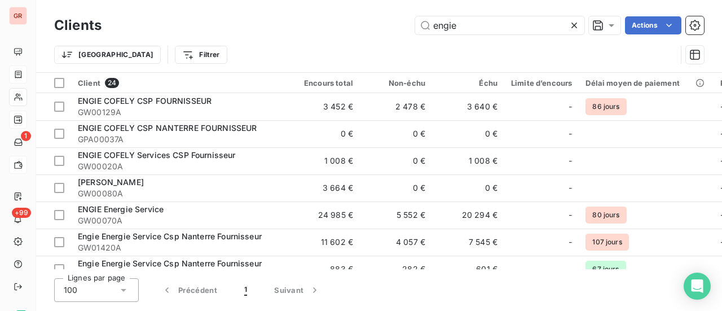
drag, startPoint x: 429, startPoint y: 28, endPoint x: 371, endPoint y: 40, distance: 58.7
click at [379, 31] on div "engie Actions" at bounding box center [409, 25] width 589 height 18
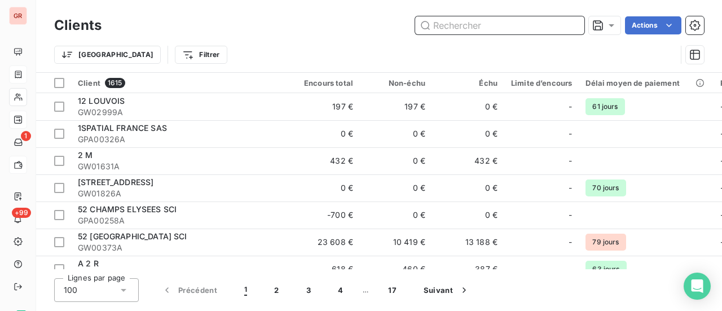
click at [516, 30] on input "text" at bounding box center [499, 25] width 169 height 18
paste input "GW00070A"
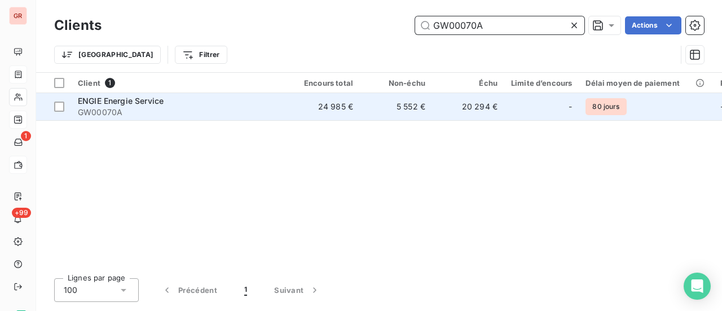
type input "GW00070A"
click at [142, 102] on span "ENGIE Energie Service" at bounding box center [121, 101] width 86 height 10
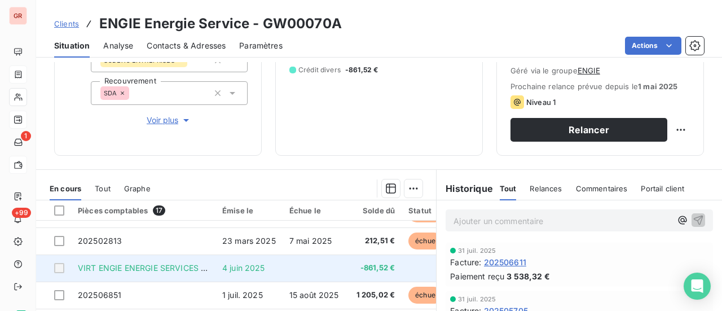
click at [168, 263] on span "VIRT ENGIE ENERGIE SERVICES (2 663,40€)" at bounding box center [163, 268] width 170 height 10
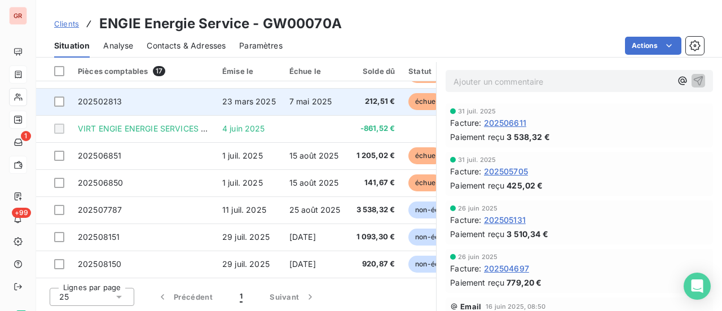
scroll to position [99, 0]
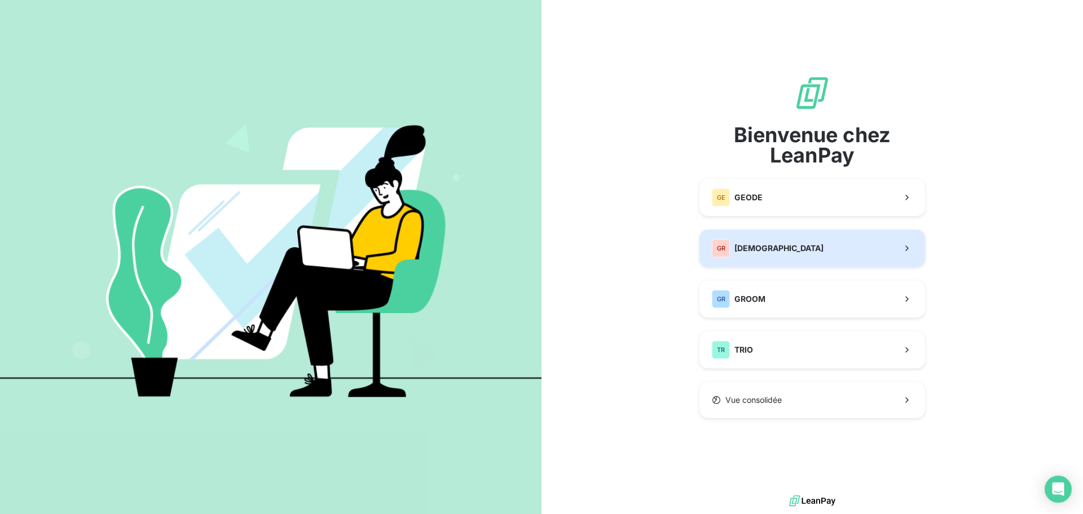
click at [781, 248] on span "[DEMOGRAPHIC_DATA]" at bounding box center [778, 247] width 89 height 11
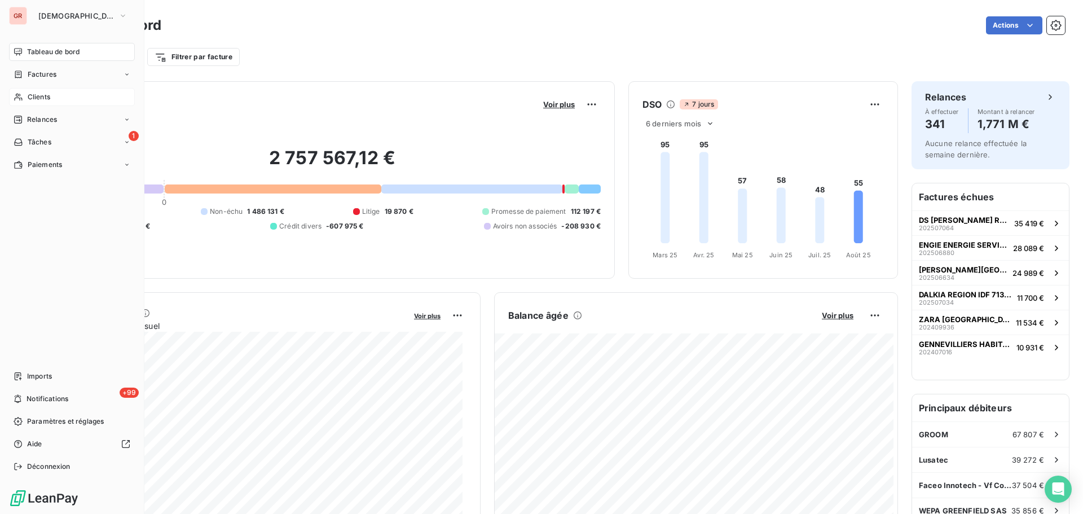
click at [45, 97] on span "Clients" at bounding box center [39, 97] width 23 height 10
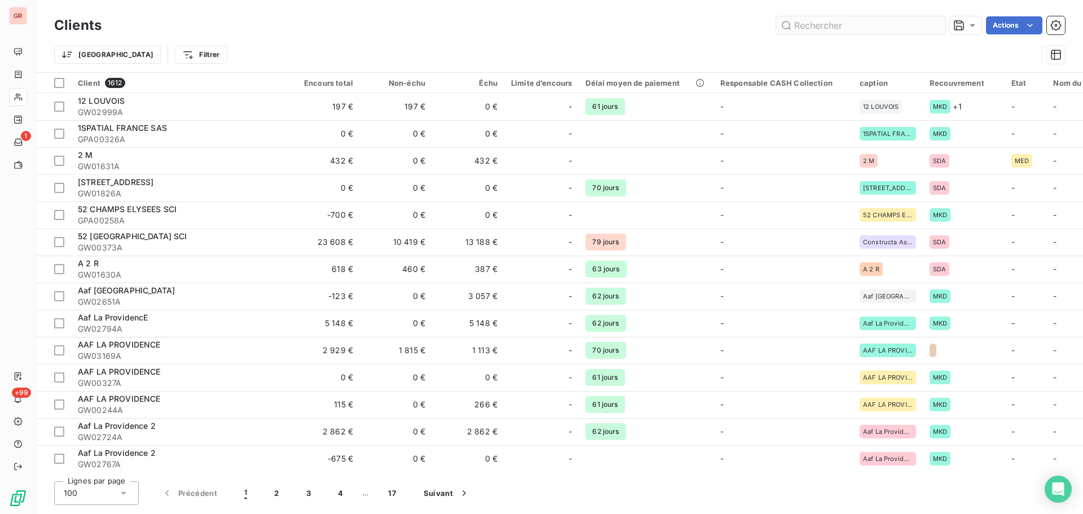
click at [831, 22] on input "text" at bounding box center [860, 25] width 169 height 18
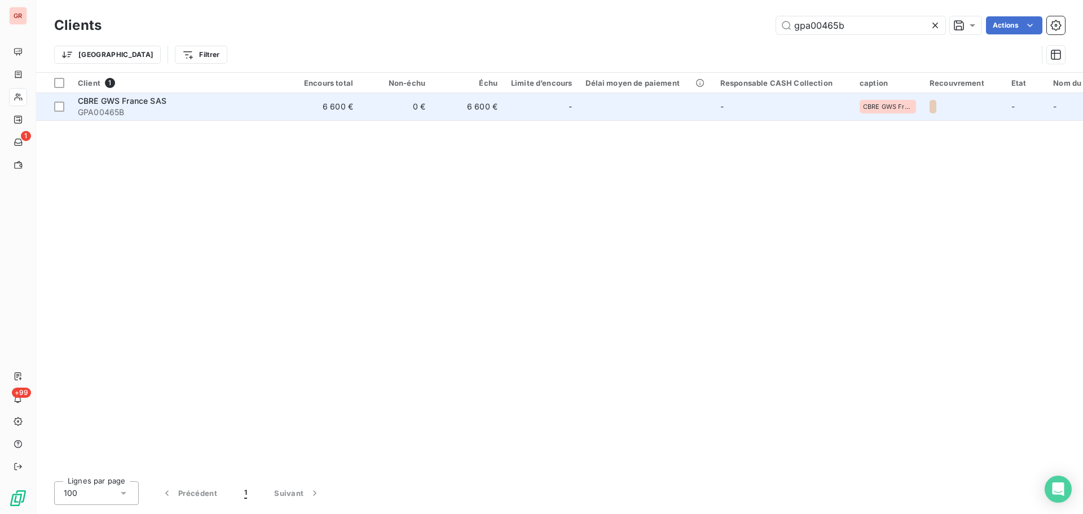
type input "gpa00465b"
click at [132, 98] on span "CBRE GWS France SAS" at bounding box center [122, 101] width 89 height 10
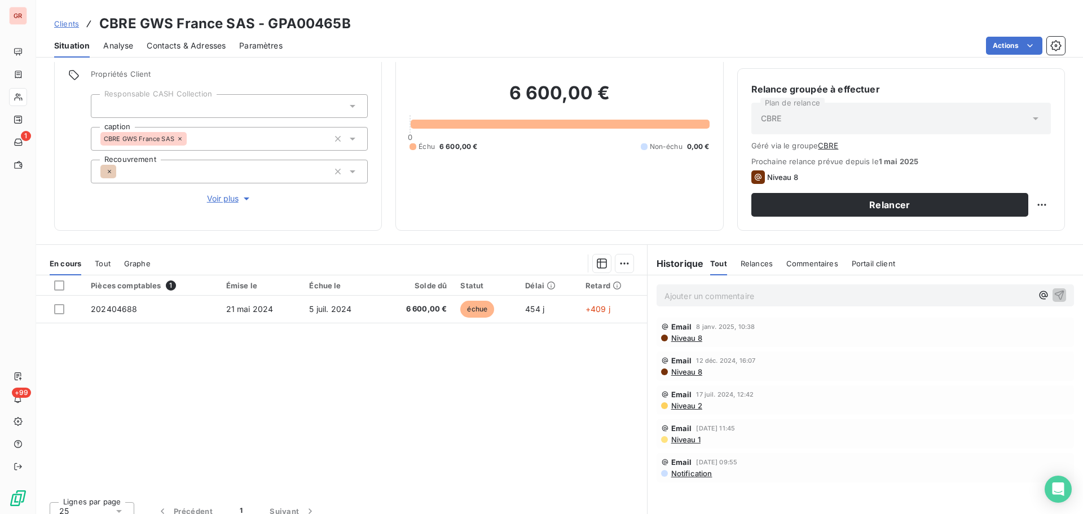
scroll to position [92, 0]
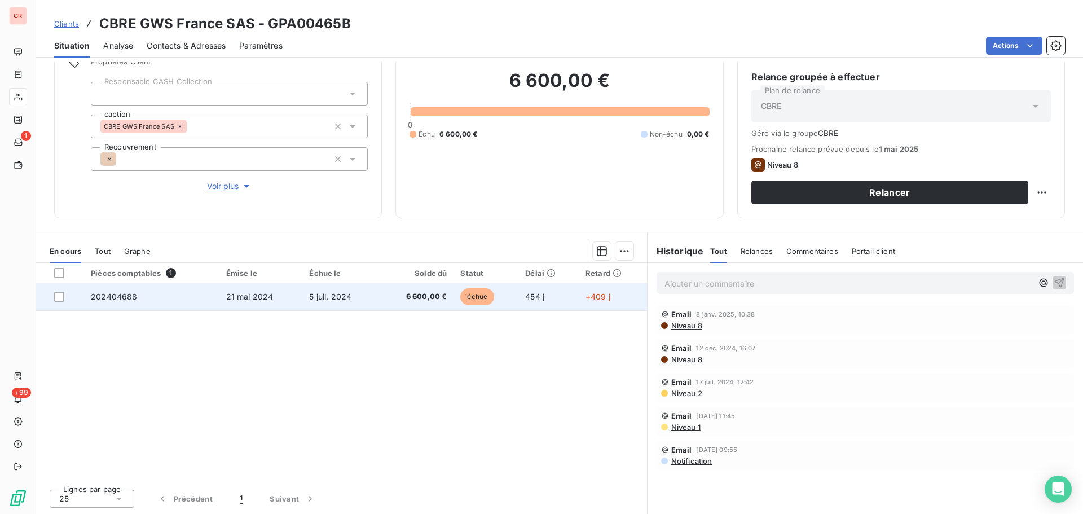
click at [129, 298] on span "202404688" at bounding box center [114, 296] width 46 height 10
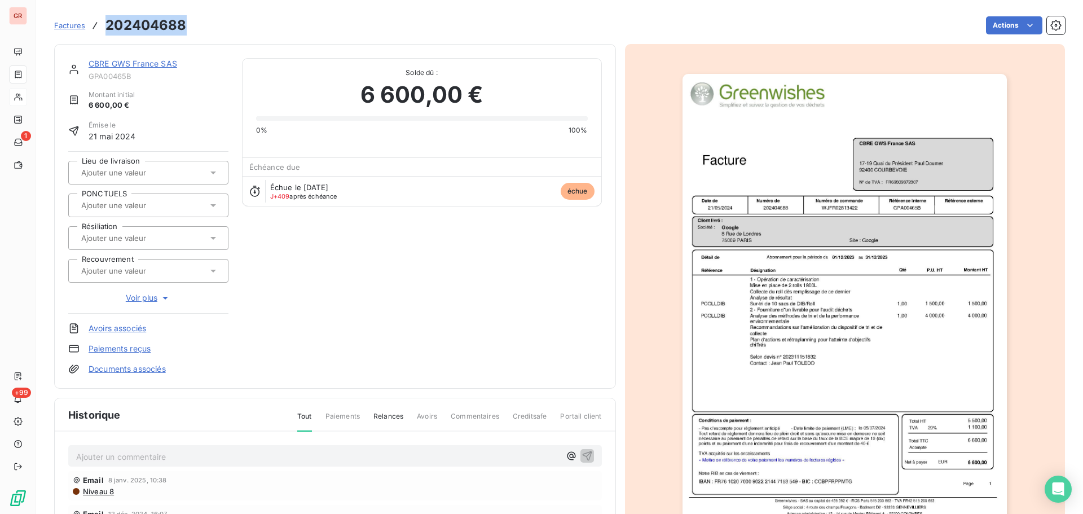
drag, startPoint x: 186, startPoint y: 28, endPoint x: 105, endPoint y: 33, distance: 81.4
click at [105, 33] on div "Factures 202404688 Actions" at bounding box center [559, 26] width 1010 height 24
copy h3 "202404688"
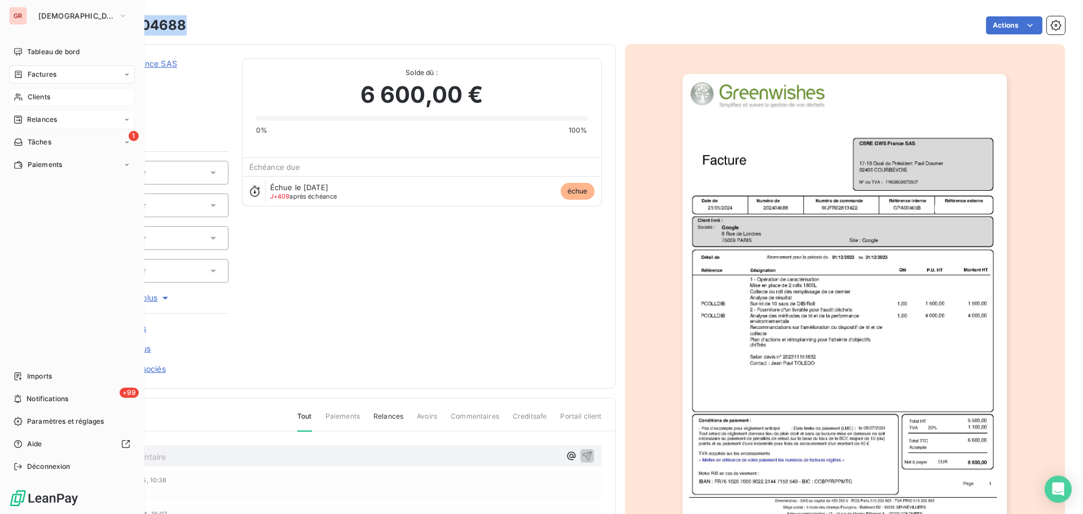
click at [51, 118] on span "Relances" at bounding box center [42, 119] width 30 height 10
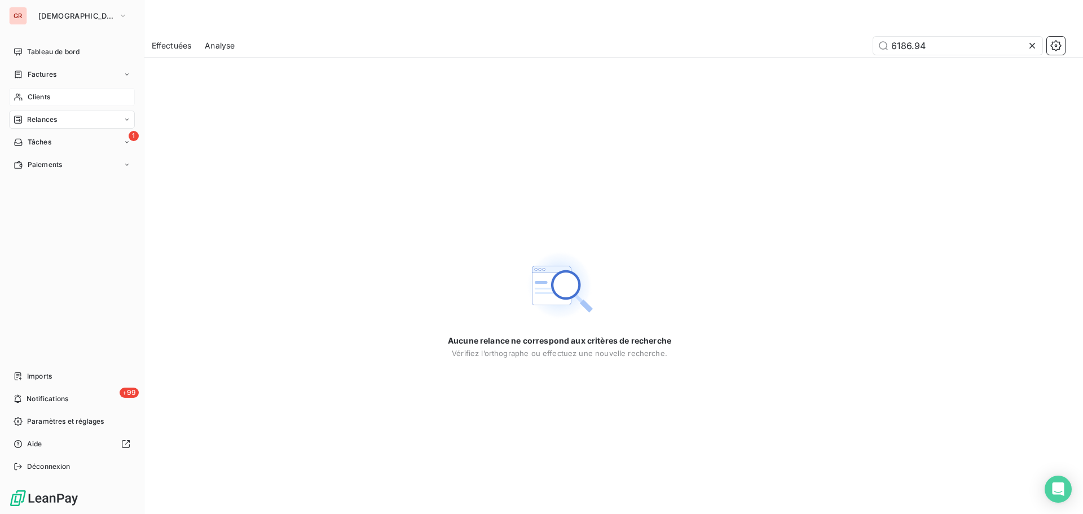
click at [51, 92] on div "Clients" at bounding box center [72, 97] width 126 height 18
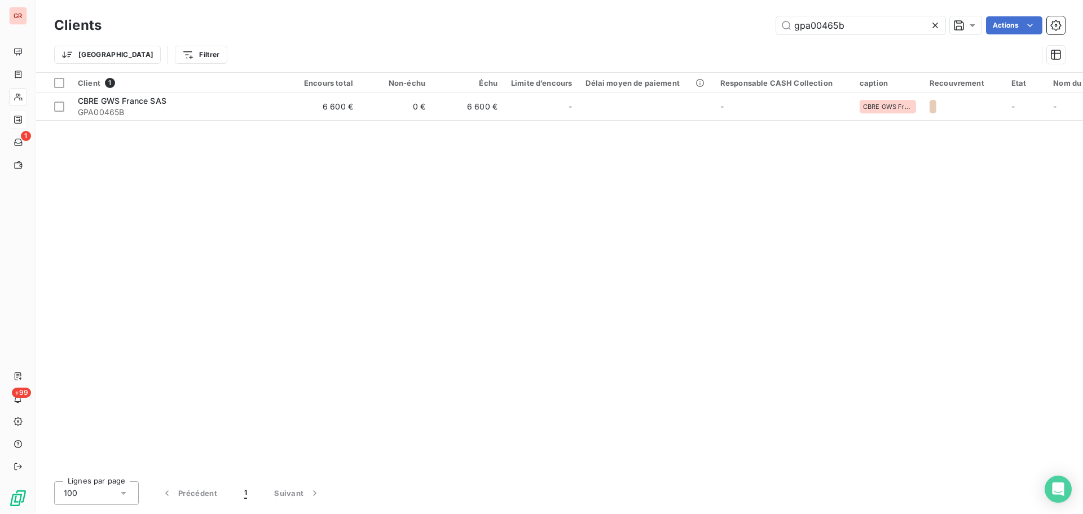
drag, startPoint x: 855, startPoint y: 23, endPoint x: 660, endPoint y: 49, distance: 196.9
click at [714, 43] on div "Clients gpa00465b Actions Trier Filtrer" at bounding box center [559, 43] width 1010 height 59
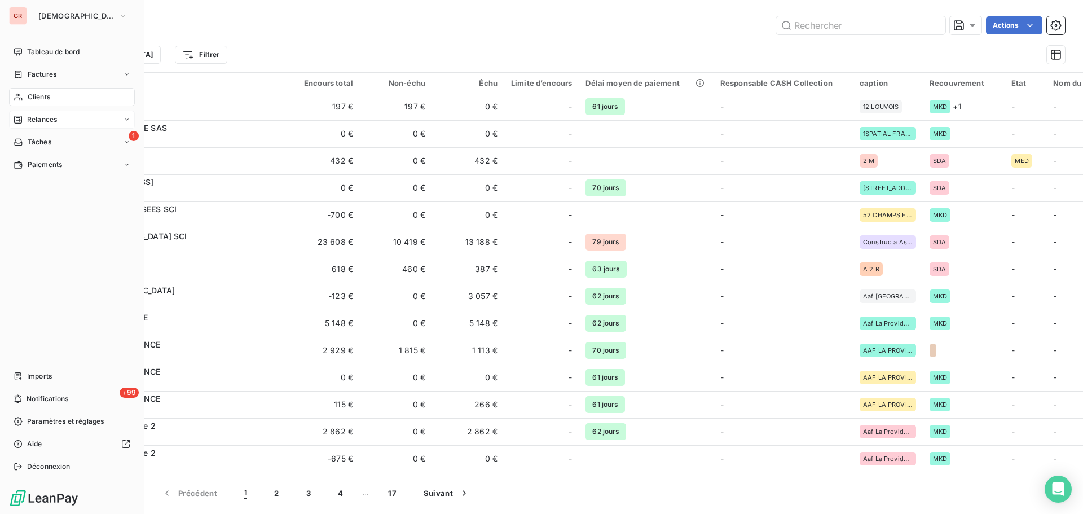
click at [48, 116] on span "Relances" at bounding box center [42, 119] width 30 height 10
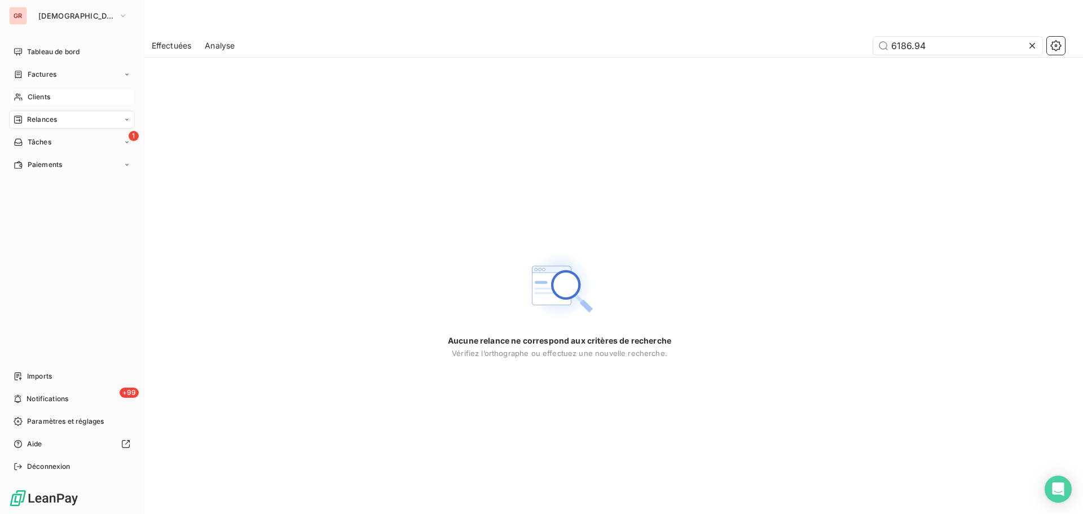
click at [37, 95] on span "Clients" at bounding box center [39, 97] width 23 height 10
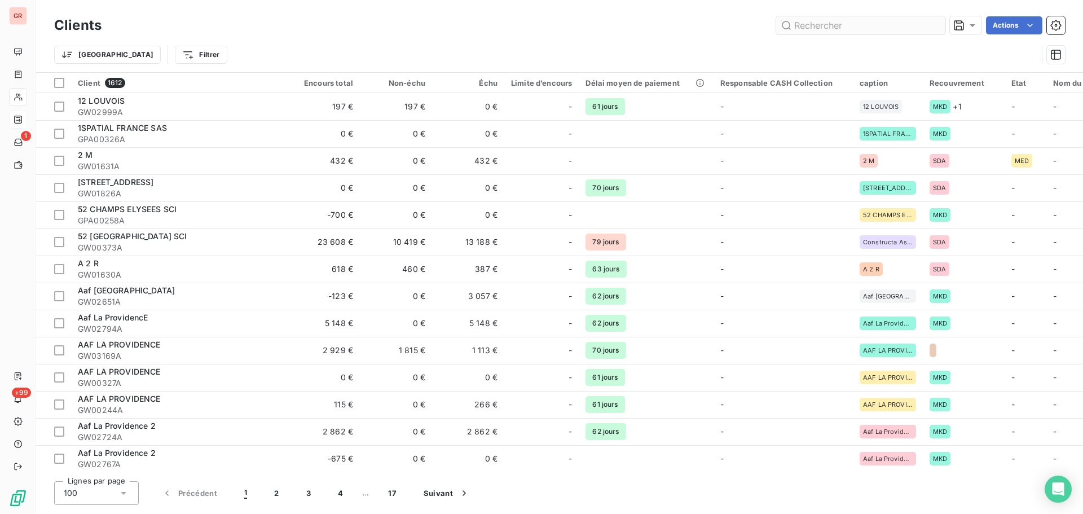
click at [853, 29] on input "text" at bounding box center [860, 25] width 169 height 18
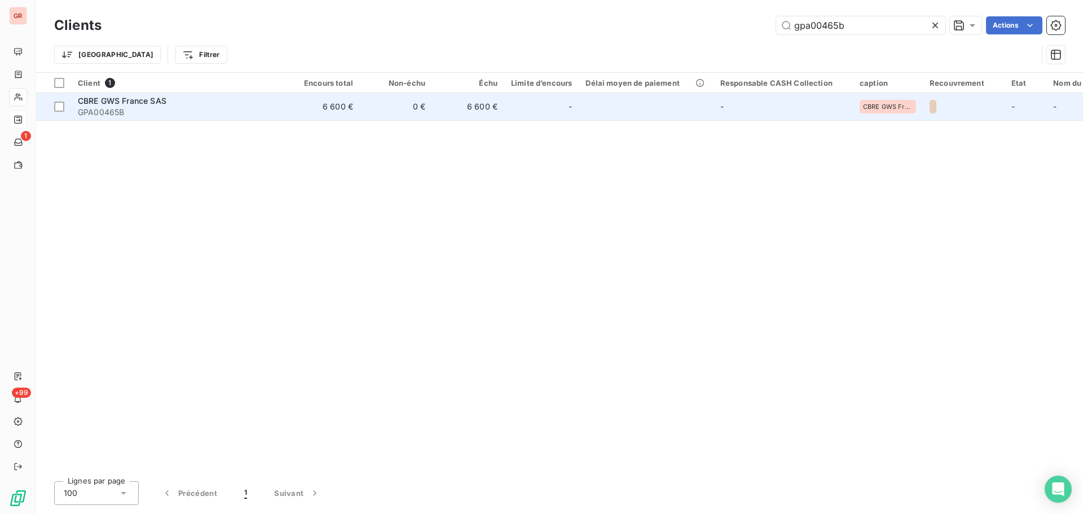
type input "gpa00465b"
click at [99, 110] on span "GPA00465B" at bounding box center [179, 112] width 203 height 11
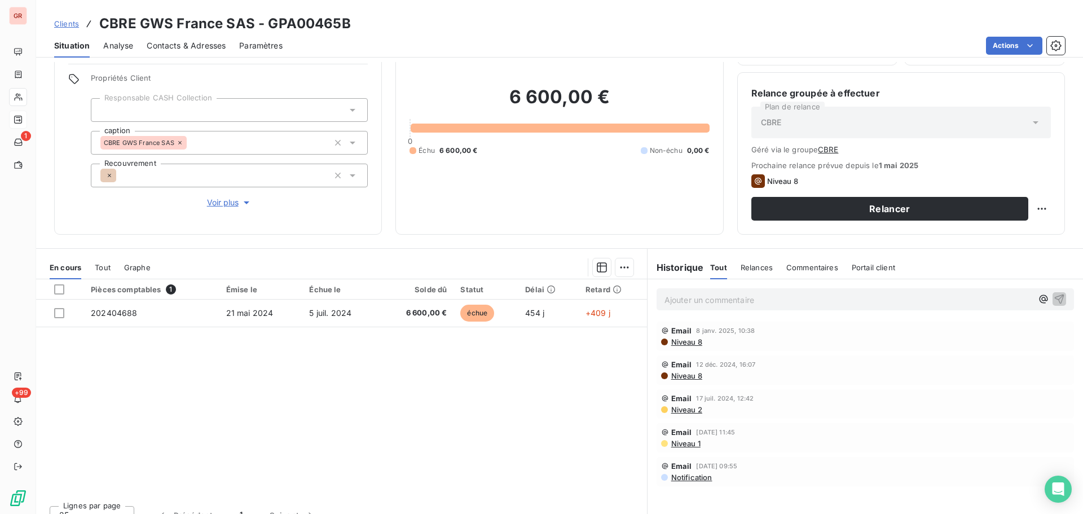
scroll to position [92, 0]
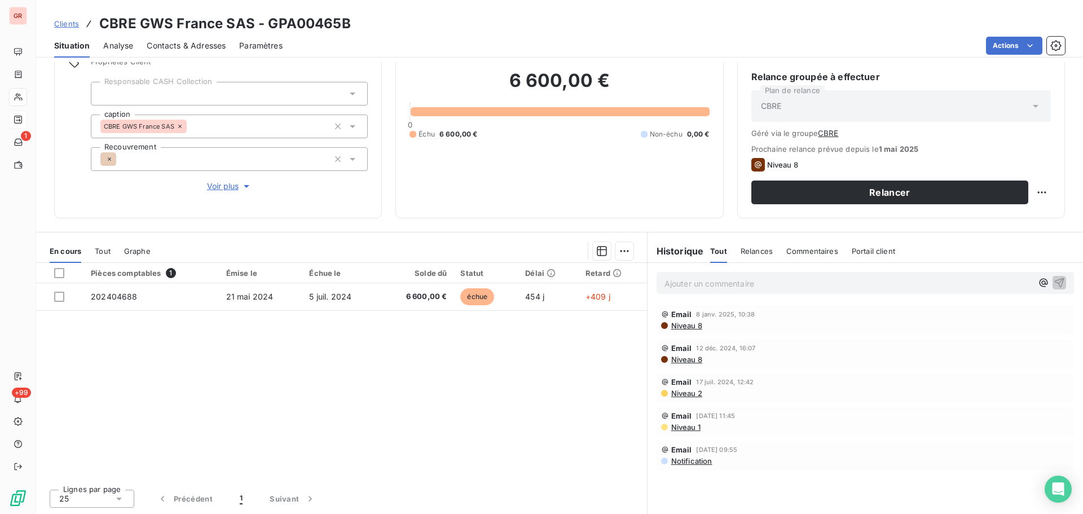
click at [684, 325] on span "Niveau 8" at bounding box center [686, 325] width 32 height 9
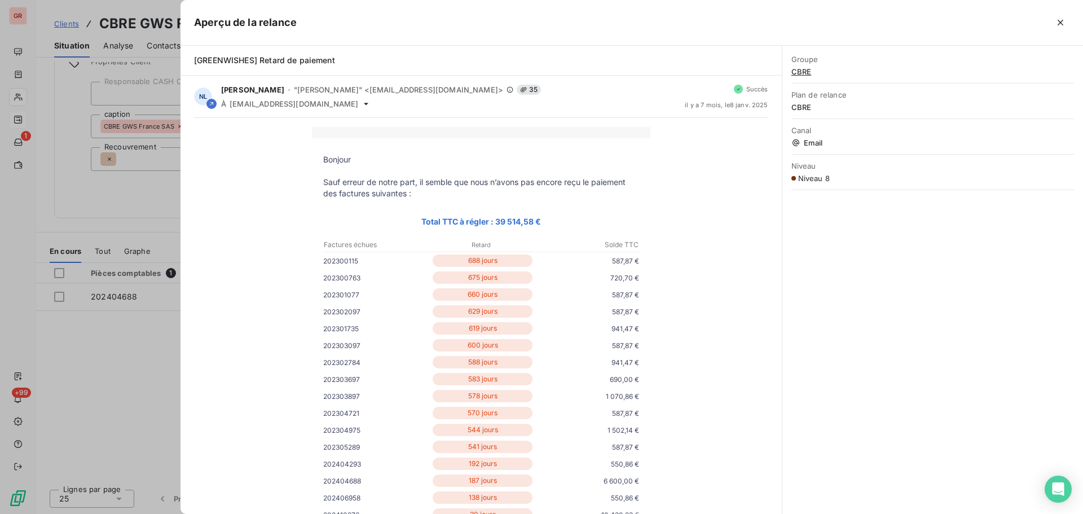
click at [323, 185] on p "Sauf erreur de notre part, il semble que nous n’avons pas encore reçu le paieme…" at bounding box center [481, 187] width 316 height 23
drag, startPoint x: 319, startPoint y: 183, endPoint x: 381, endPoint y: 206, distance: 66.2
copy tbody "Sauf erreur de notre part, il semble que nous n’avons pas encore reçu le paieme…"
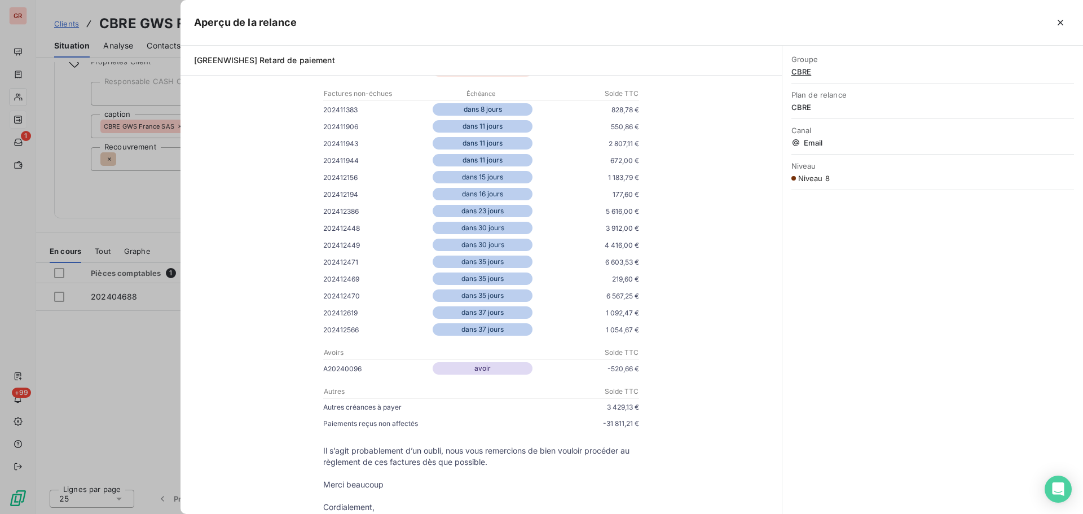
scroll to position [620, 0]
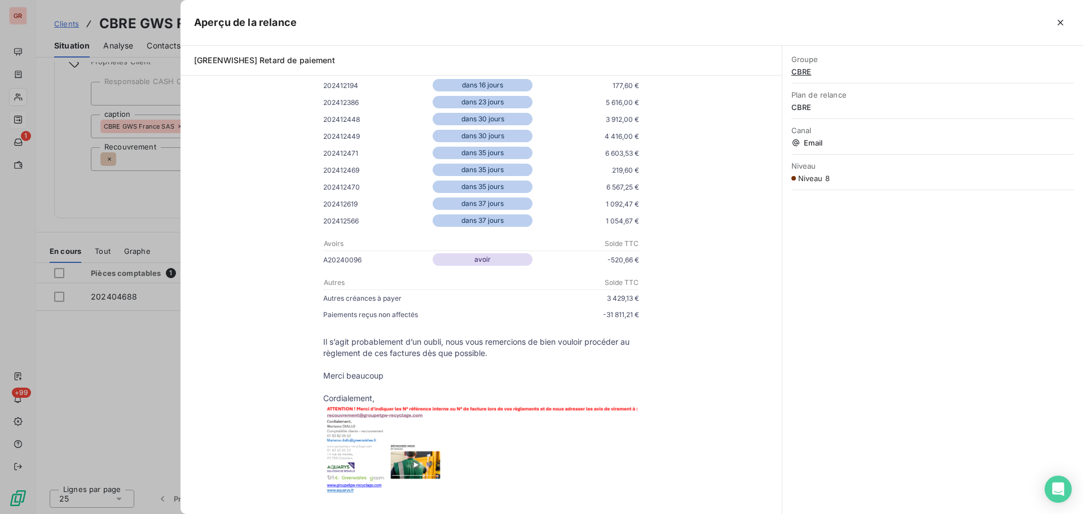
click at [140, 156] on div at bounding box center [541, 257] width 1083 height 514
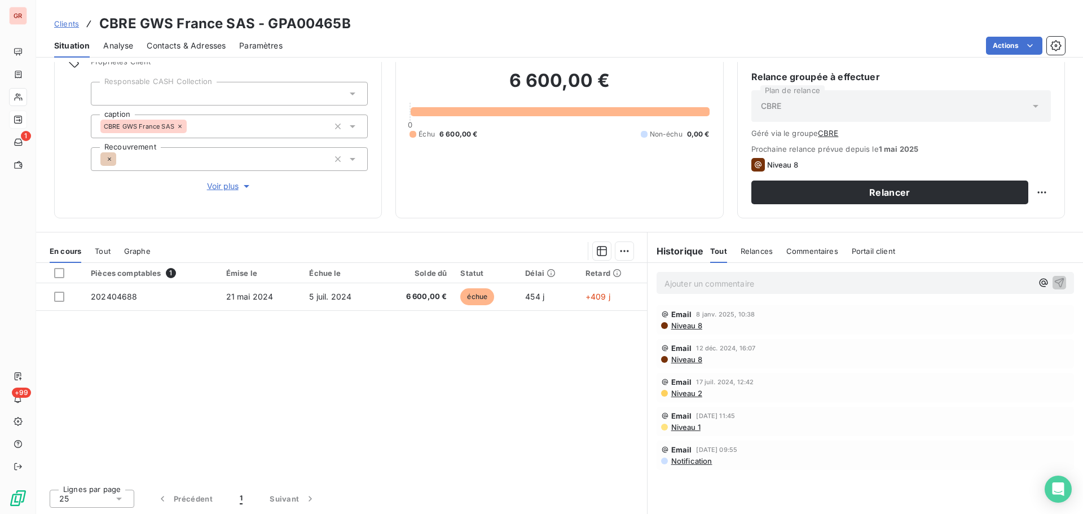
click at [683, 429] on span "Niveau 1" at bounding box center [685, 426] width 30 height 9
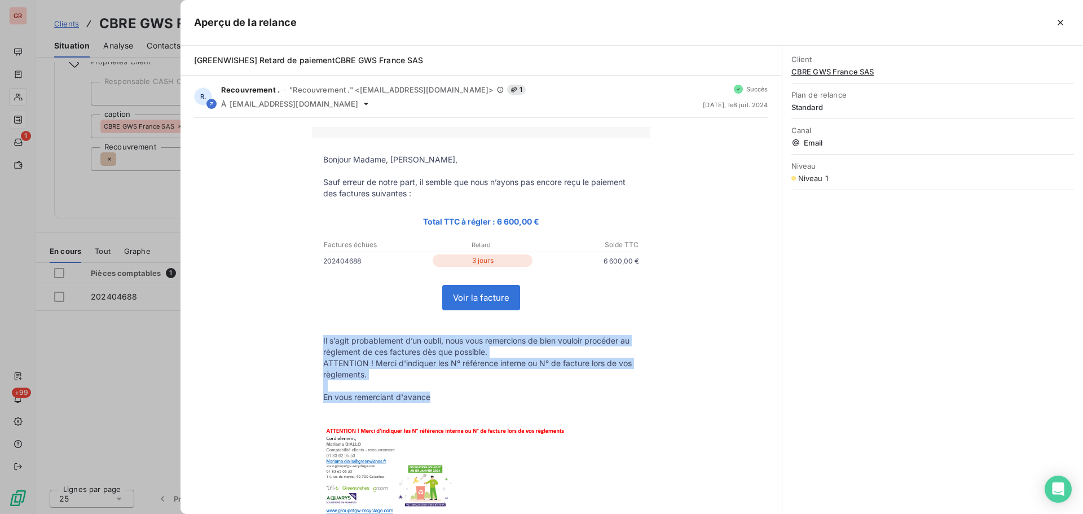
drag, startPoint x: 320, startPoint y: 338, endPoint x: 432, endPoint y: 397, distance: 127.1
click at [432, 397] on tbody "Bonjour Madame, Monsieur, Sauf erreur de notre part, il semble que nous n’ayons…" at bounding box center [481, 344] width 338 height 381
copy tbody "Il s’agit probablement d’un oubli, nous vous remercions de bien vouloir procéde…"
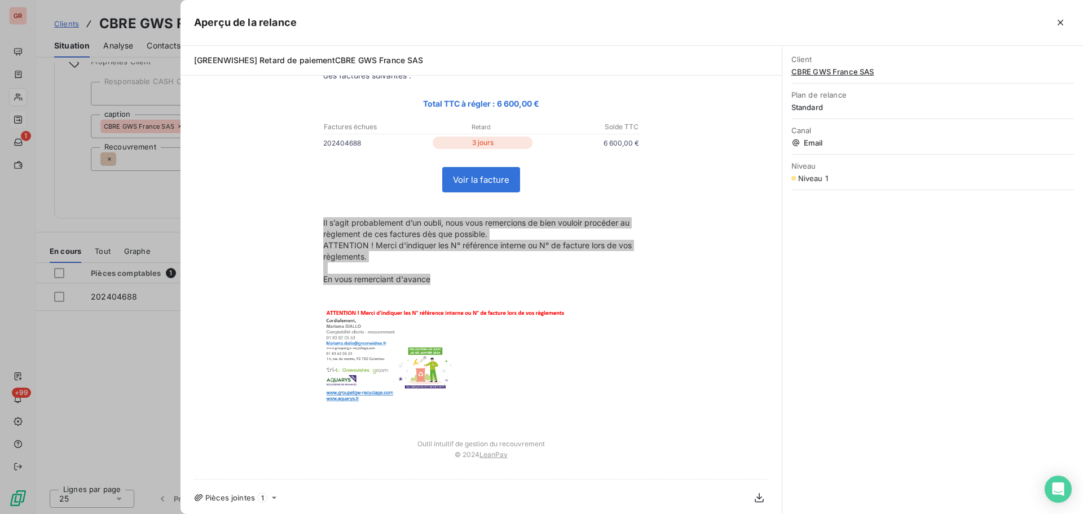
scroll to position [120, 0]
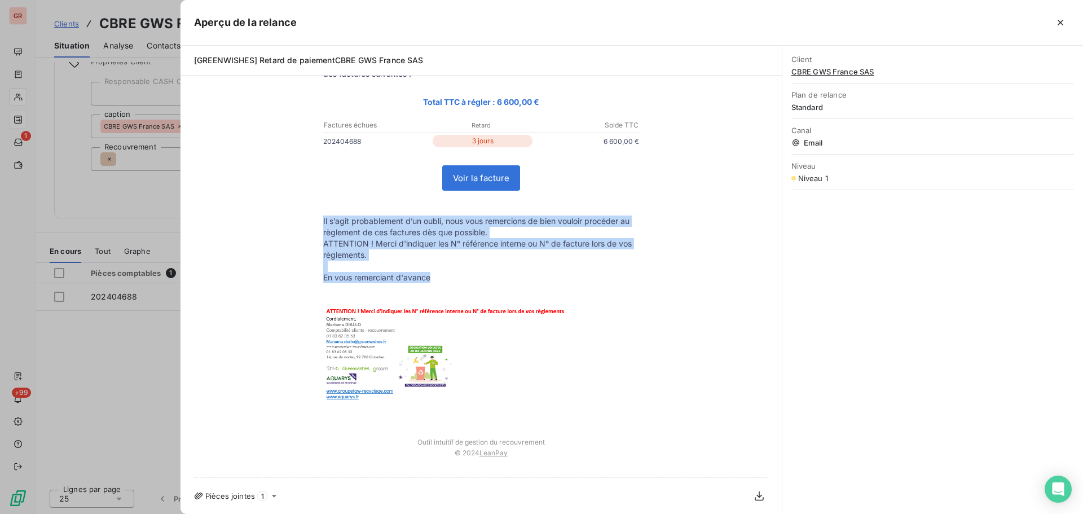
click at [483, 400] on img at bounding box center [445, 353] width 242 height 95
click at [376, 321] on img at bounding box center [445, 353] width 242 height 95
click at [376, 341] on img at bounding box center [445, 353] width 242 height 95
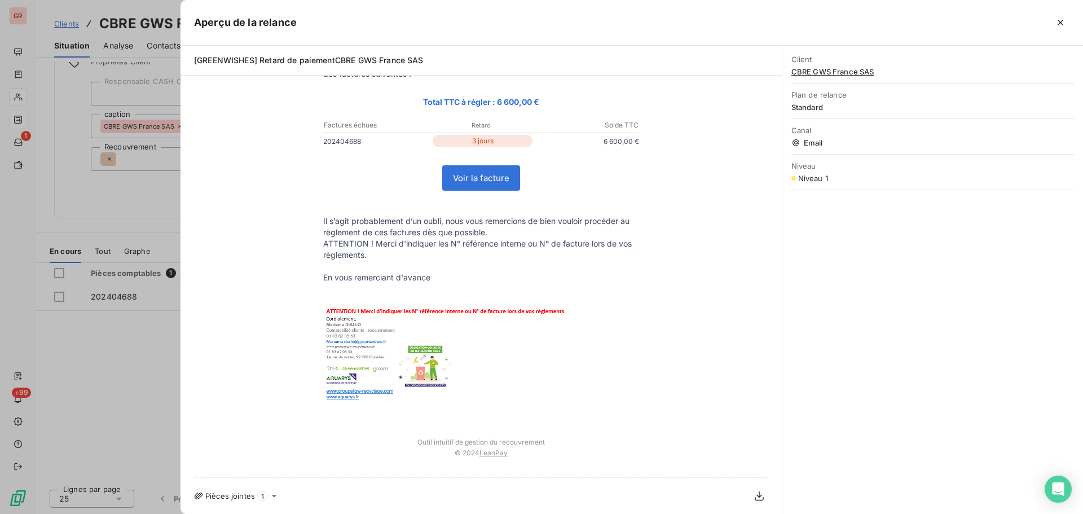
click at [146, 201] on div at bounding box center [541, 257] width 1083 height 514
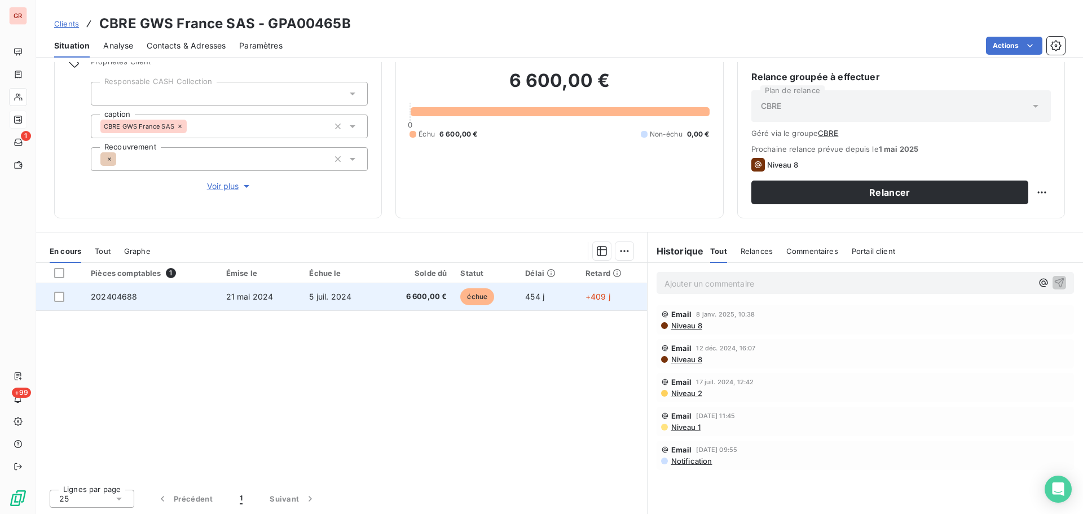
click at [481, 297] on span "échue" at bounding box center [477, 296] width 34 height 17
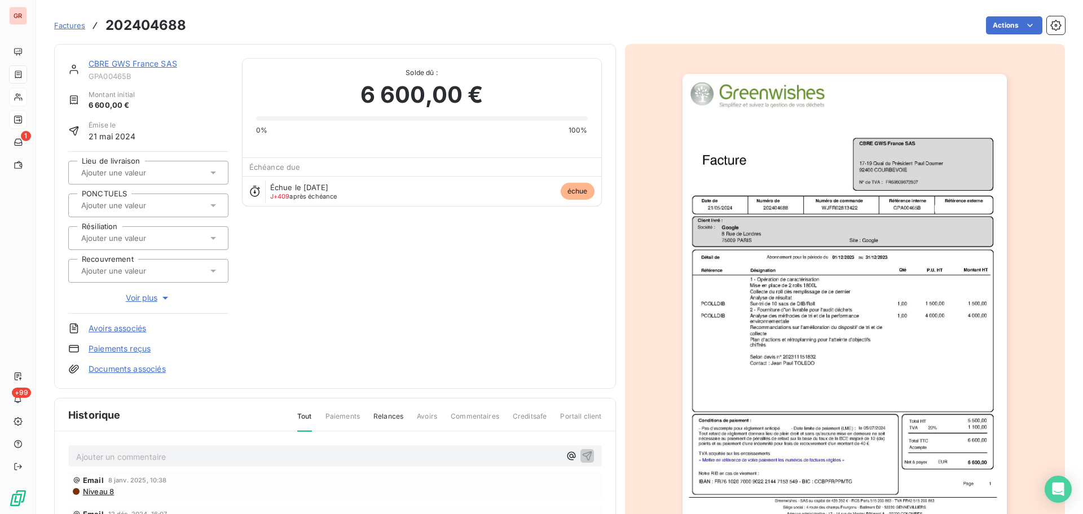
click at [873, 341] on img "button" at bounding box center [844, 303] width 324 height 459
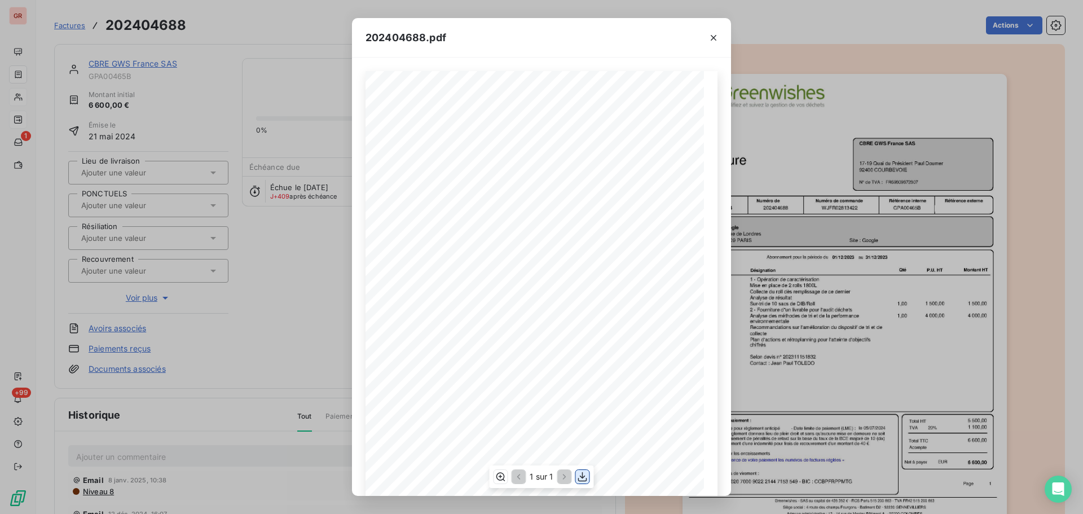
click at [581, 475] on icon "button" at bounding box center [582, 476] width 11 height 11
click at [581, 476] on icon "button" at bounding box center [582, 477] width 9 height 10
click at [715, 38] on icon "button" at bounding box center [713, 37] width 11 height 11
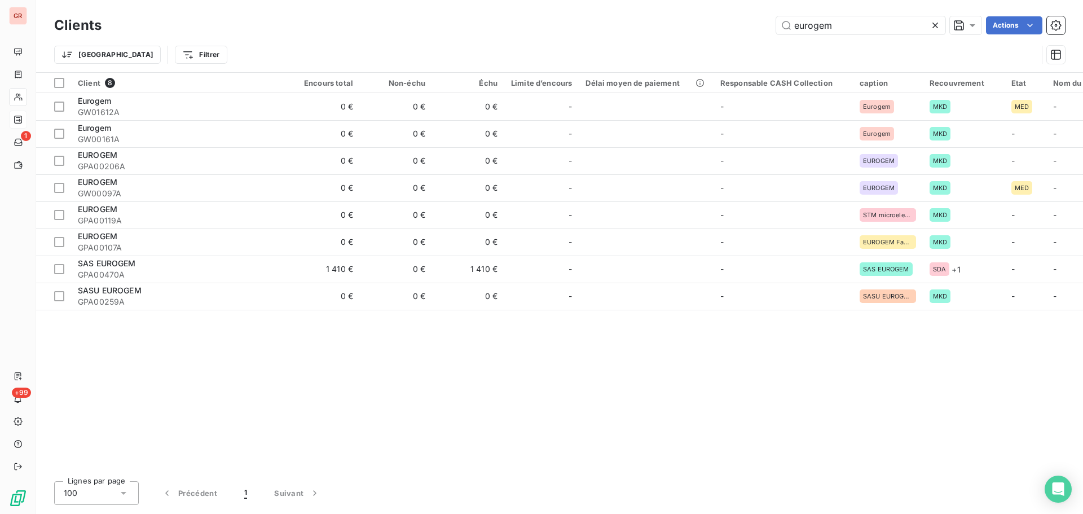
type input "GPA00573A"
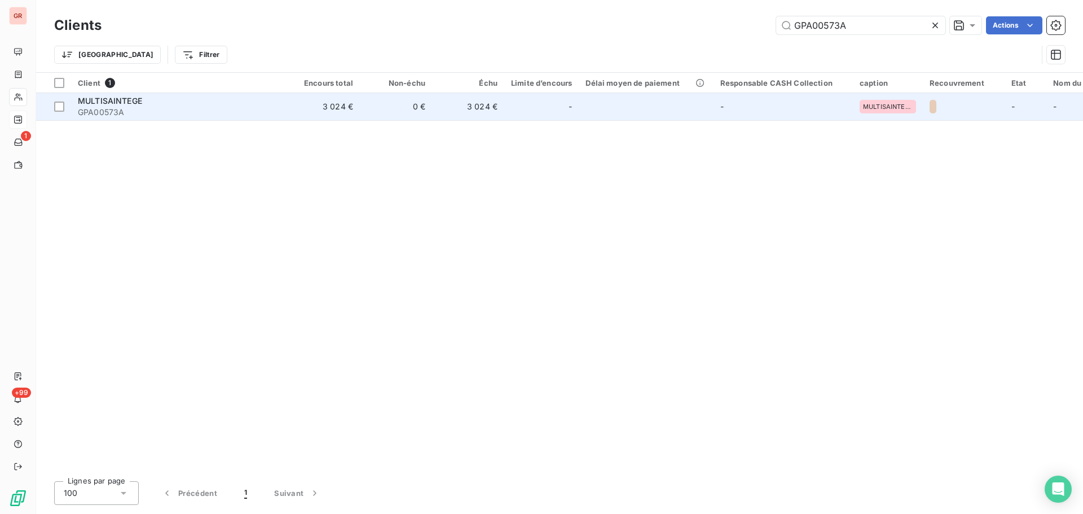
click at [114, 104] on span "MULTISAINTEGE" at bounding box center [110, 101] width 64 height 10
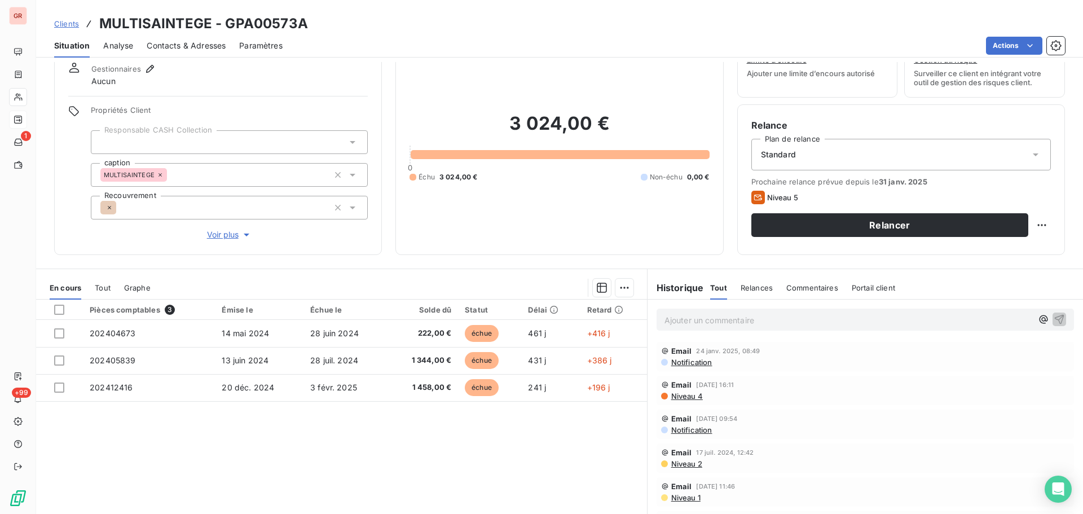
scroll to position [24, 0]
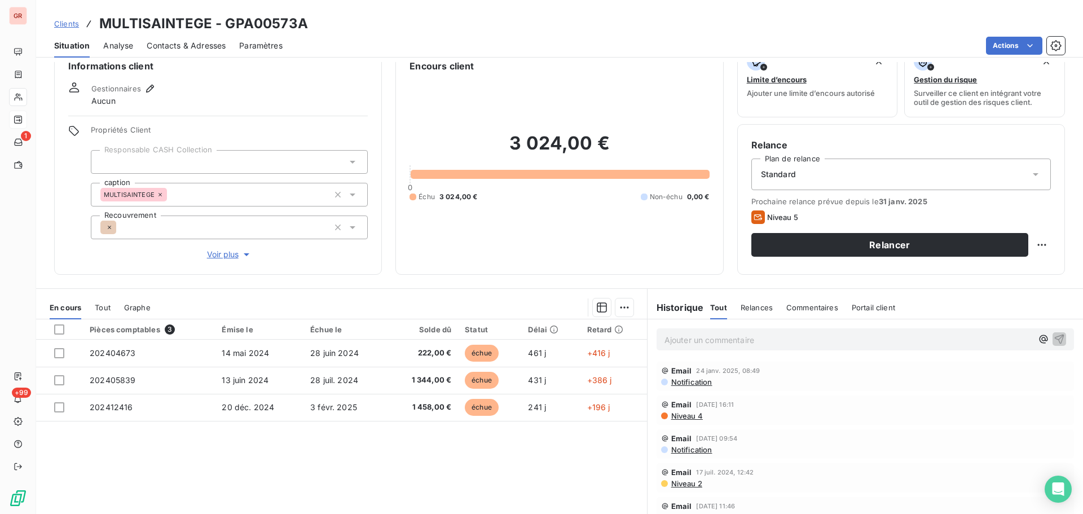
click at [761, 310] on span "Relances" at bounding box center [756, 307] width 32 height 9
click at [813, 307] on span "Commentaires" at bounding box center [813, 307] width 52 height 9
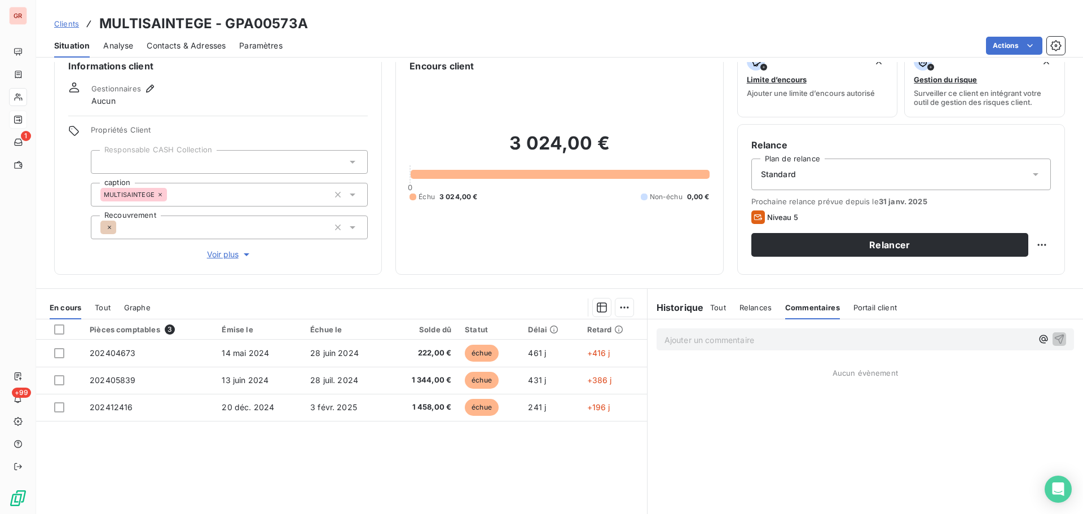
click at [747, 306] on span "Relances" at bounding box center [755, 307] width 32 height 9
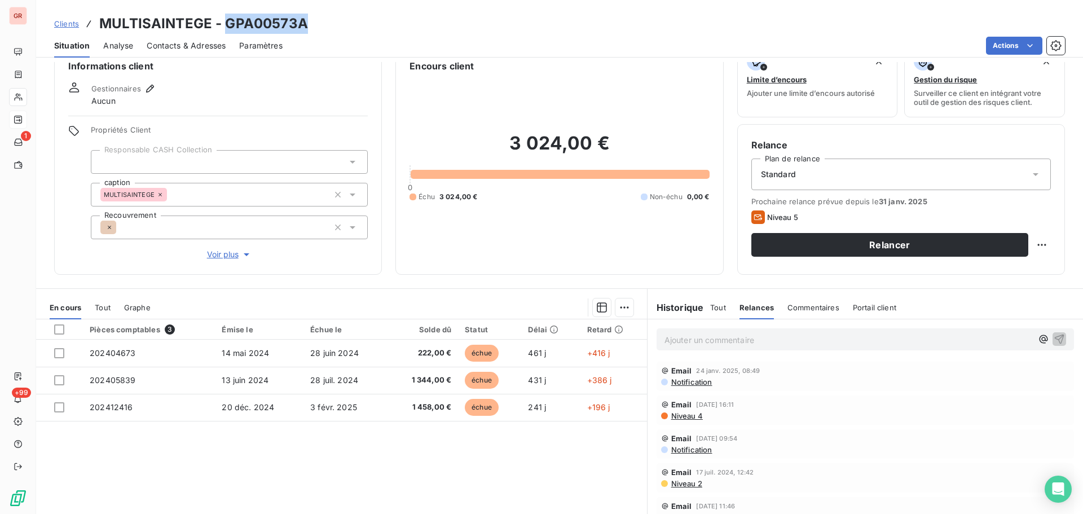
drag, startPoint x: 297, startPoint y: 27, endPoint x: 222, endPoint y: 32, distance: 75.1
click at [222, 32] on h3 "MULTISAINTEGE - GPA00573A" at bounding box center [203, 24] width 209 height 20
copy h3 "GPA00573A"
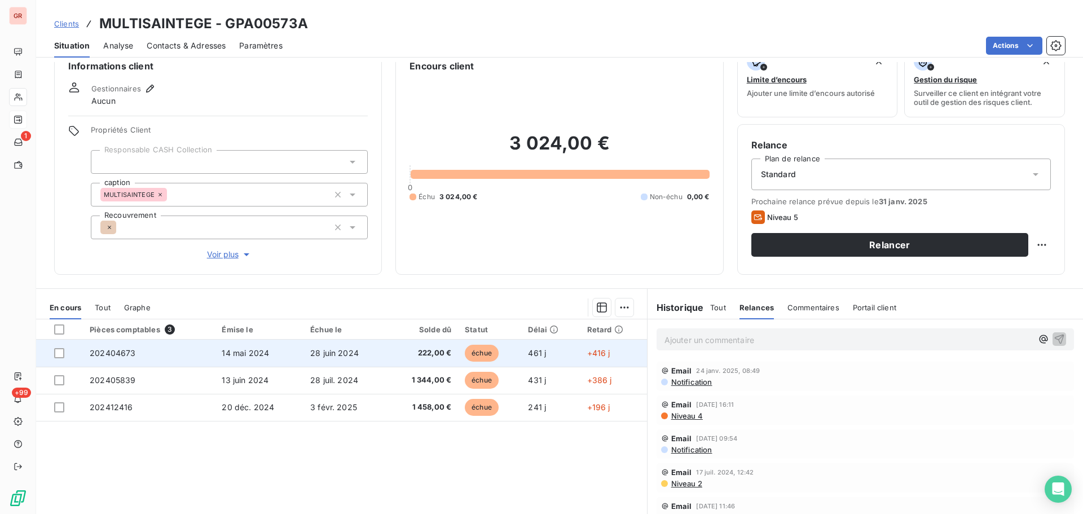
click at [263, 354] on span "14 mai 2024" at bounding box center [245, 353] width 47 height 10
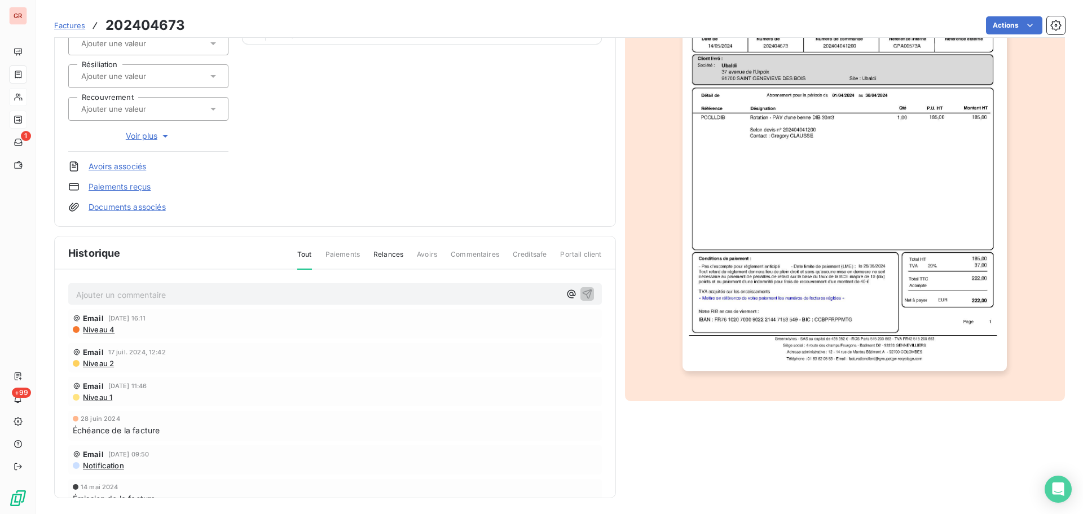
scroll to position [165, 0]
click at [874, 299] on img "button" at bounding box center [844, 139] width 324 height 459
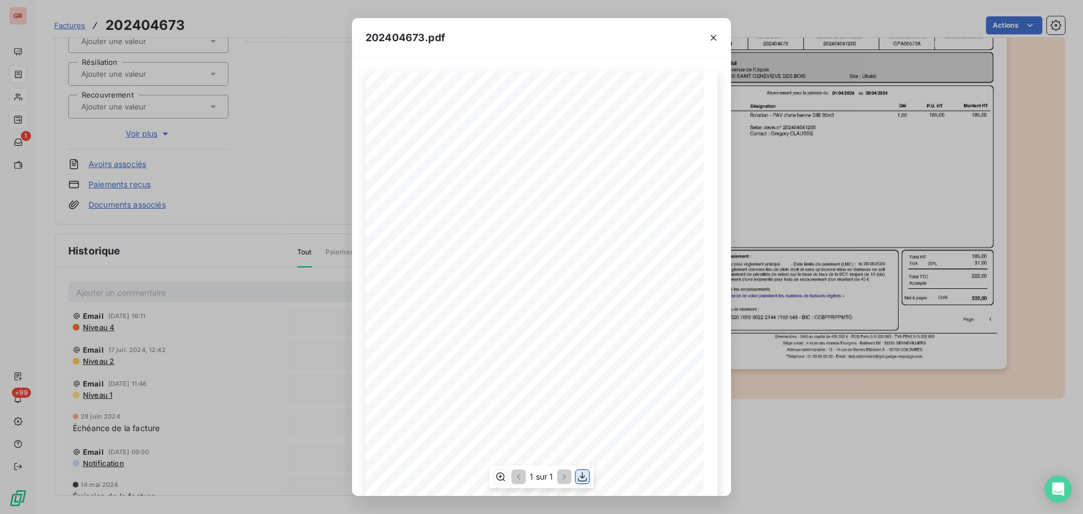
click at [582, 475] on icon "button" at bounding box center [582, 477] width 9 height 10
click at [716, 40] on icon "button" at bounding box center [713, 37] width 11 height 11
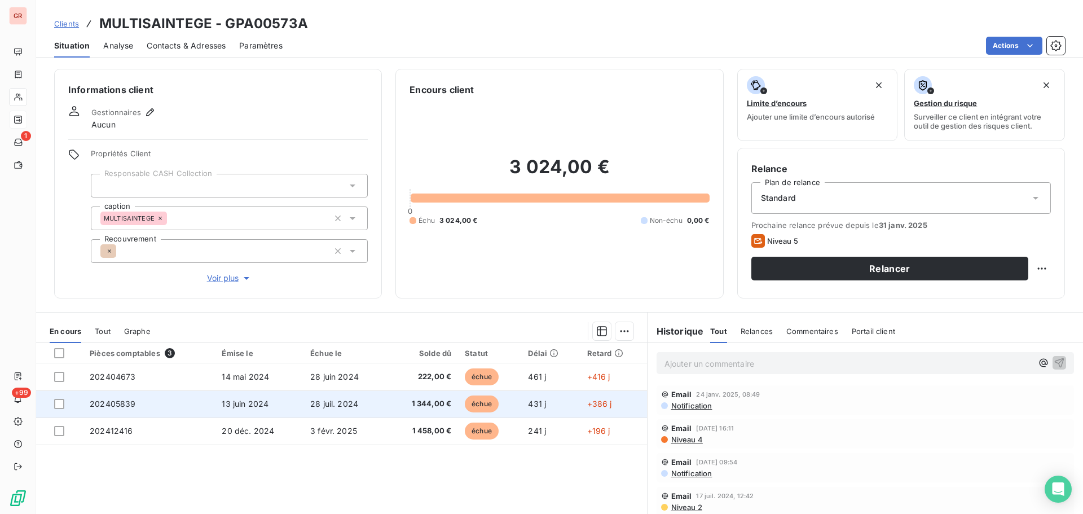
click at [474, 405] on span "échue" at bounding box center [482, 403] width 34 height 17
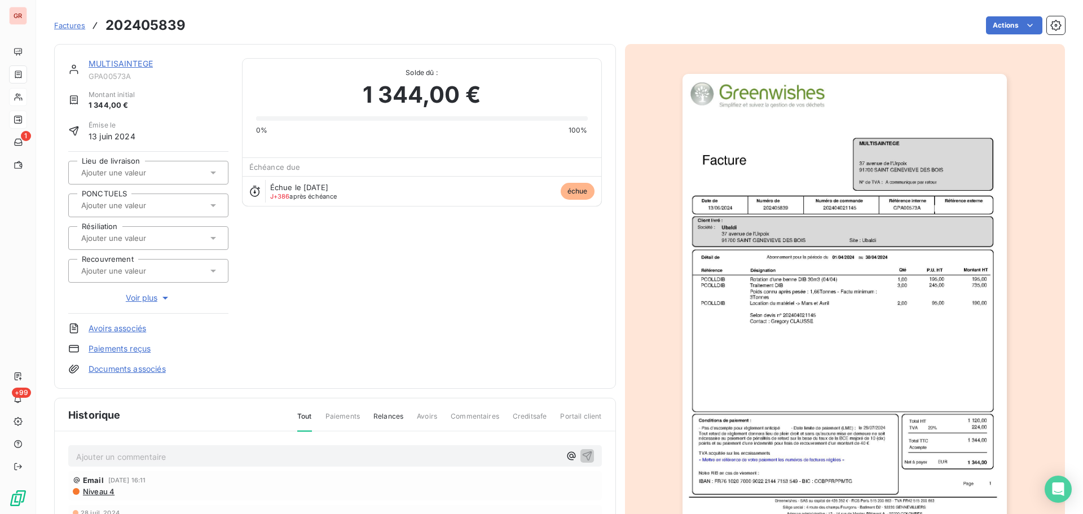
click at [849, 374] on img "button" at bounding box center [844, 303] width 324 height 459
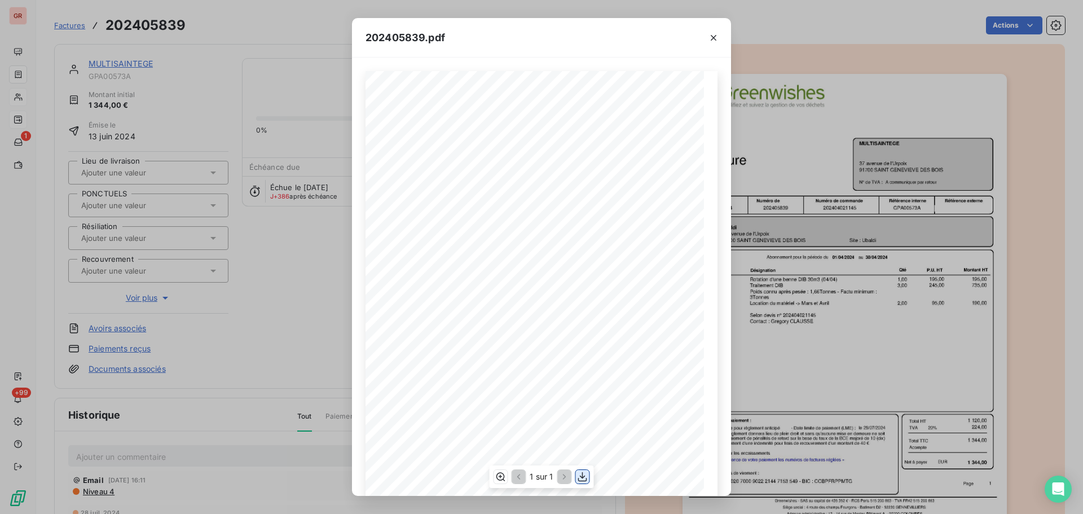
click at [583, 472] on icon "button" at bounding box center [582, 476] width 11 height 11
click at [715, 34] on icon "button" at bounding box center [713, 37] width 11 height 11
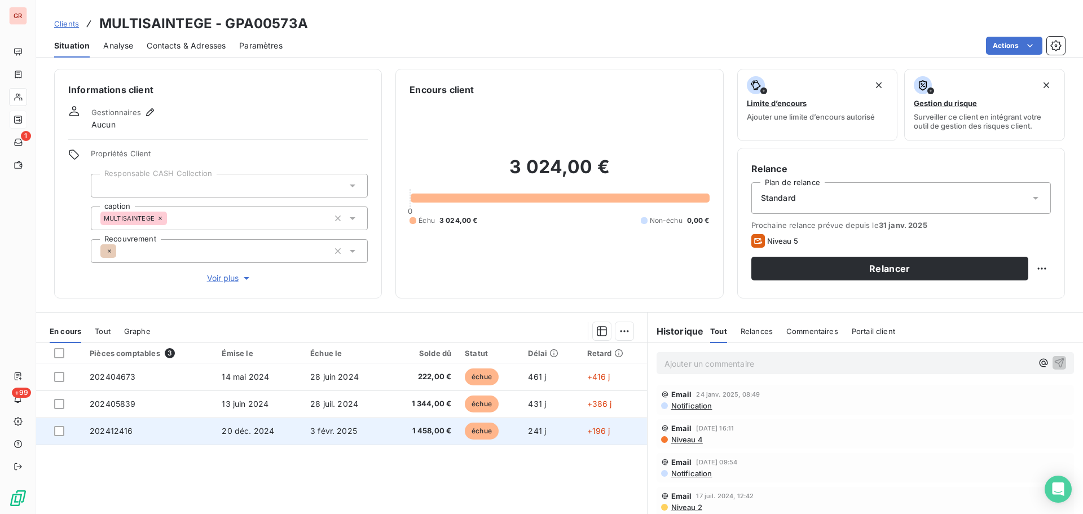
click at [268, 431] on span "20 déc. 2024" at bounding box center [248, 431] width 52 height 10
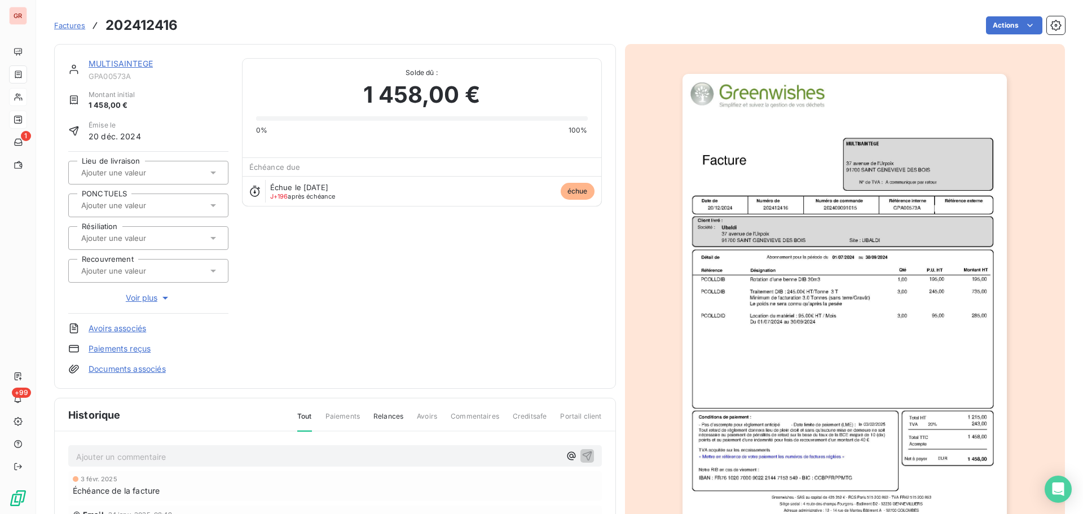
click at [808, 263] on img "button" at bounding box center [844, 303] width 324 height 459
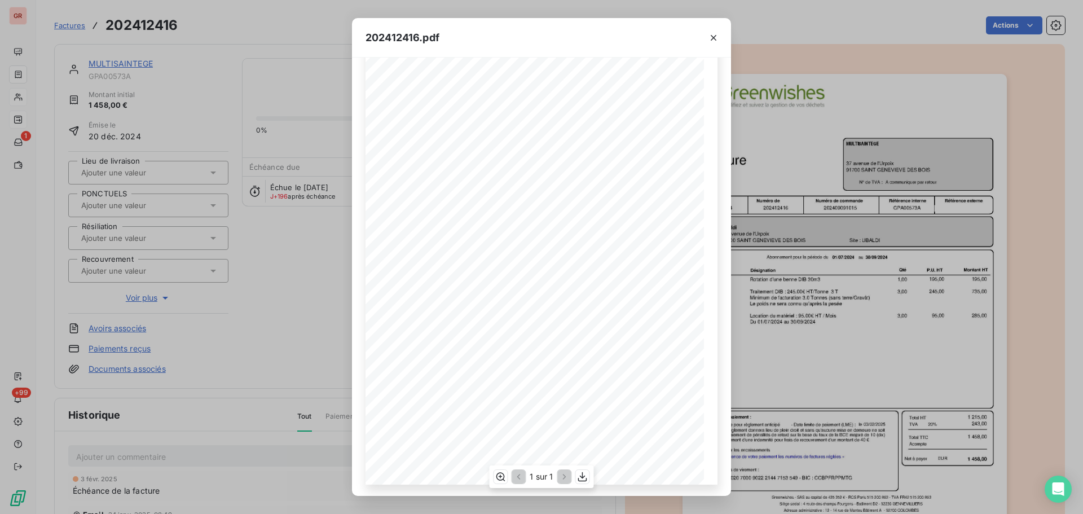
scroll to position [67, 0]
click at [583, 473] on icon "button" at bounding box center [582, 476] width 11 height 11
click at [715, 37] on icon "button" at bounding box center [713, 37] width 11 height 11
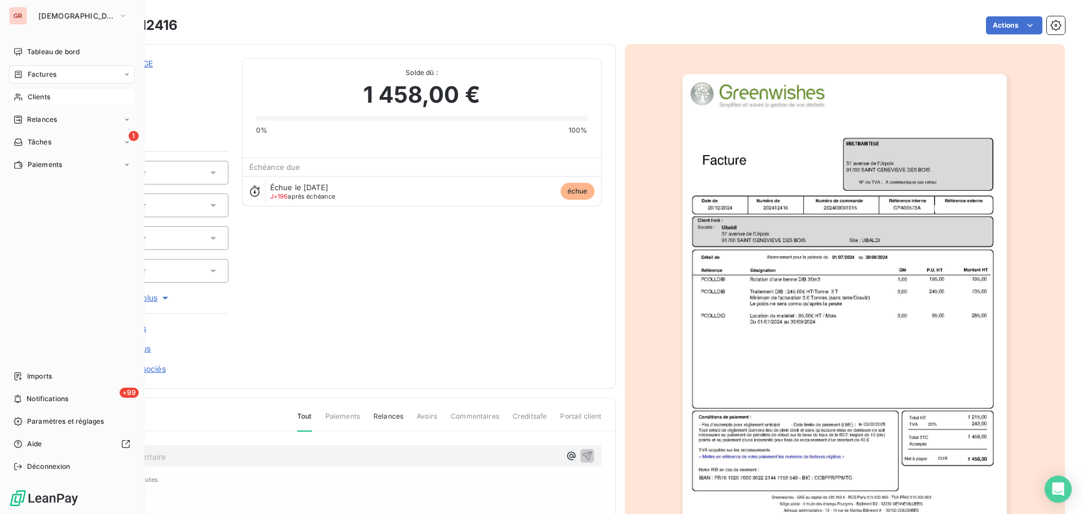
click at [52, 94] on div "Clients" at bounding box center [72, 97] width 126 height 18
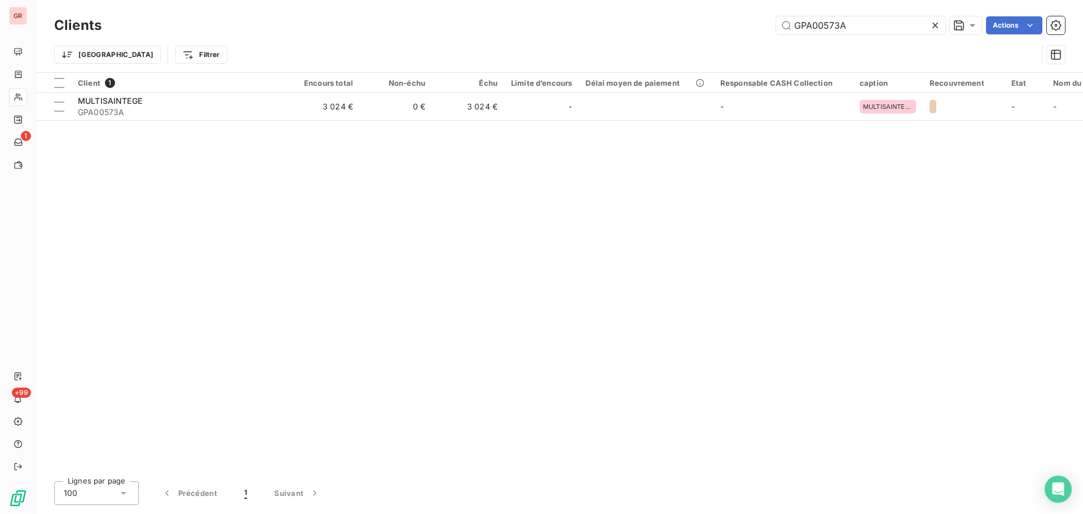
drag, startPoint x: 749, startPoint y: 36, endPoint x: 513, endPoint y: 89, distance: 242.7
click at [569, 74] on div "Clients GPA00573A Actions Trier Filtrer Client 1 Encours total Non-échu Échu Li…" at bounding box center [559, 257] width 1046 height 514
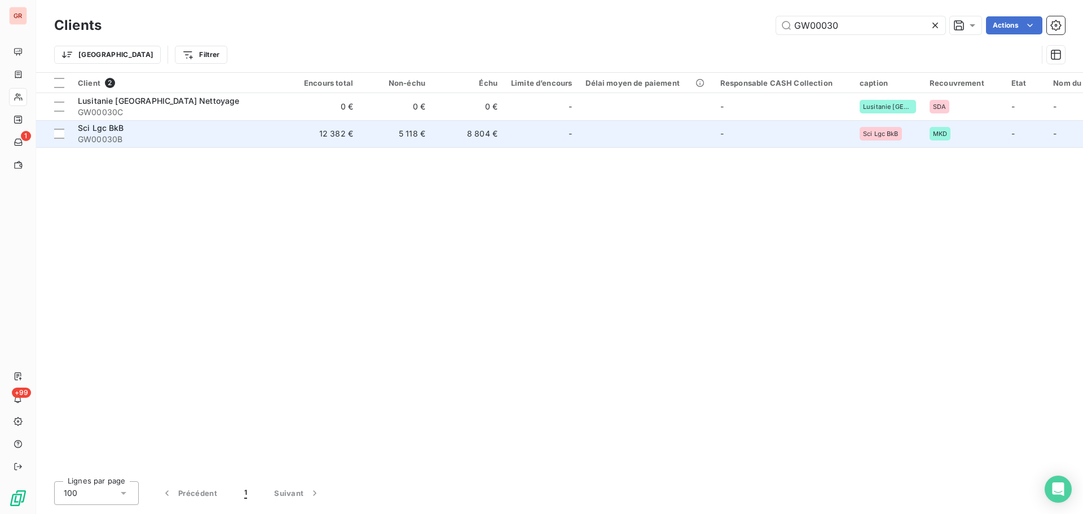
type input "GW00030"
click at [130, 131] on div "Sci Lgc BkB" at bounding box center [179, 127] width 203 height 11
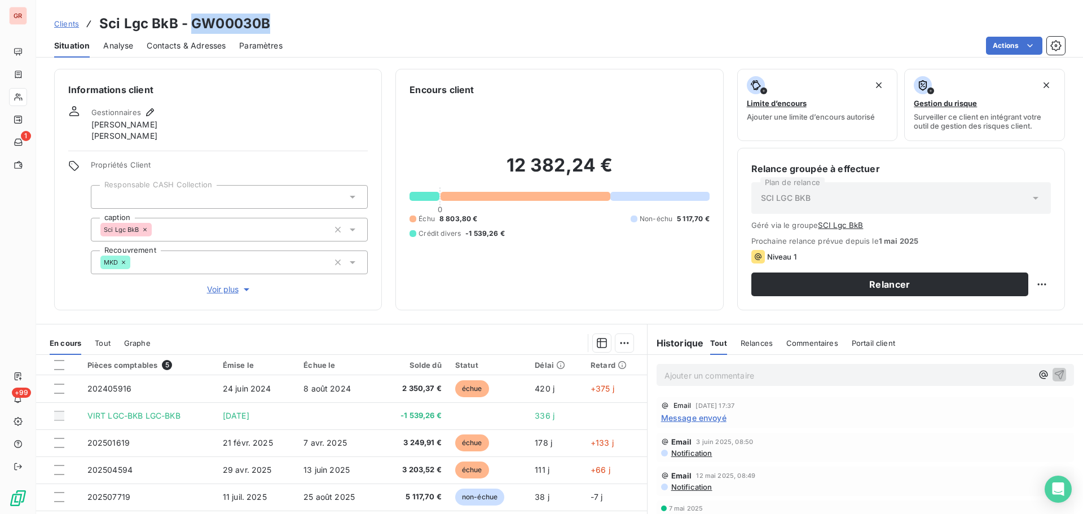
drag, startPoint x: 275, startPoint y: 24, endPoint x: 192, endPoint y: 25, distance: 82.9
click at [192, 25] on div "Clients Sci Lgc BkB - GW00030B" at bounding box center [559, 24] width 1046 height 20
copy h3 "GW00030B"
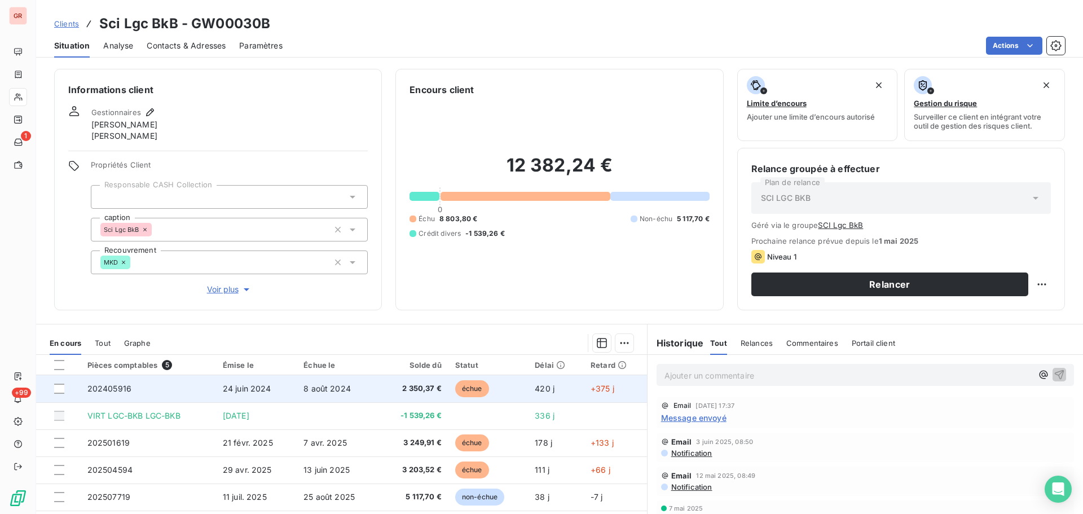
click at [472, 386] on span "échue" at bounding box center [472, 388] width 34 height 17
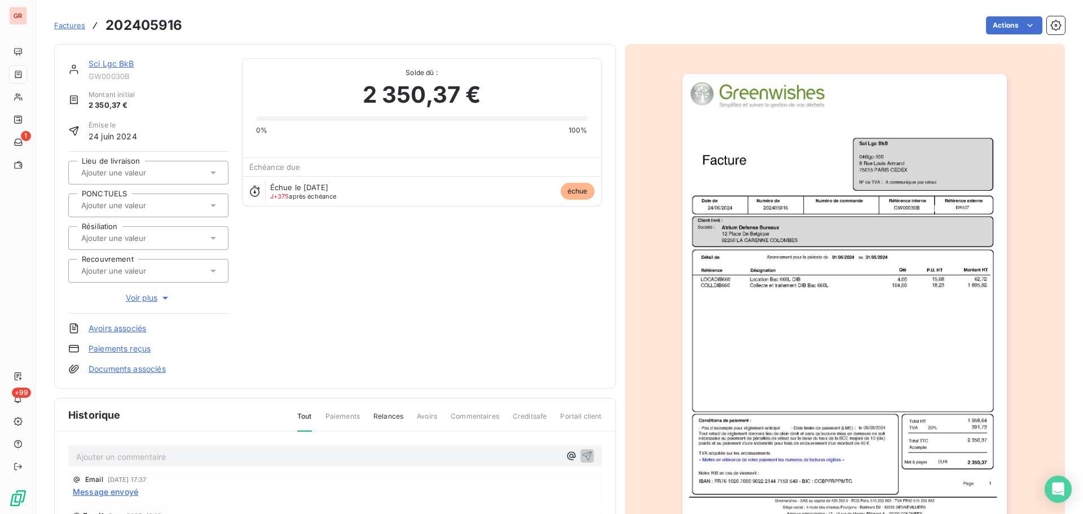
click at [843, 423] on img "button" at bounding box center [844, 303] width 324 height 459
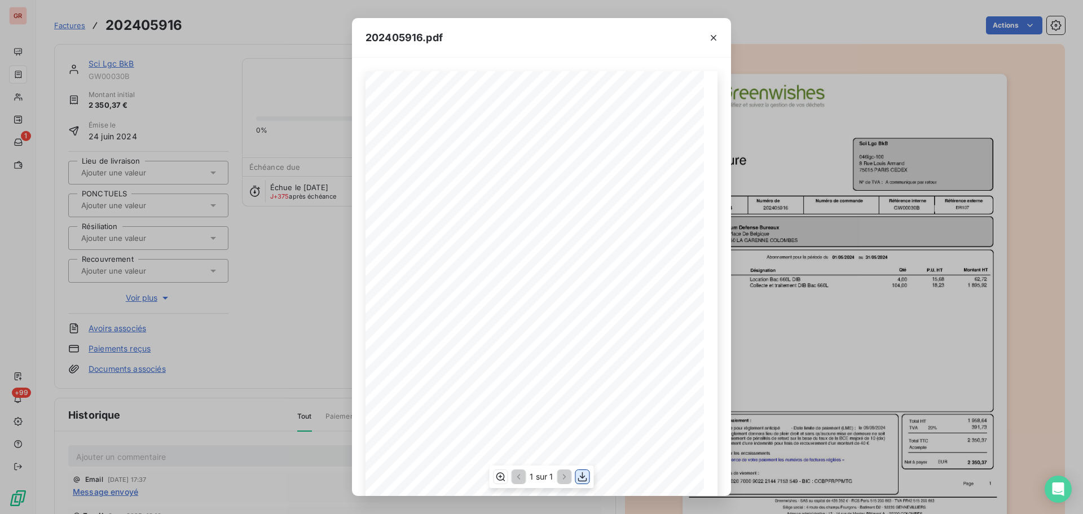
click at [581, 478] on icon "button" at bounding box center [582, 476] width 11 height 11
click at [715, 37] on icon "button" at bounding box center [713, 37] width 11 height 11
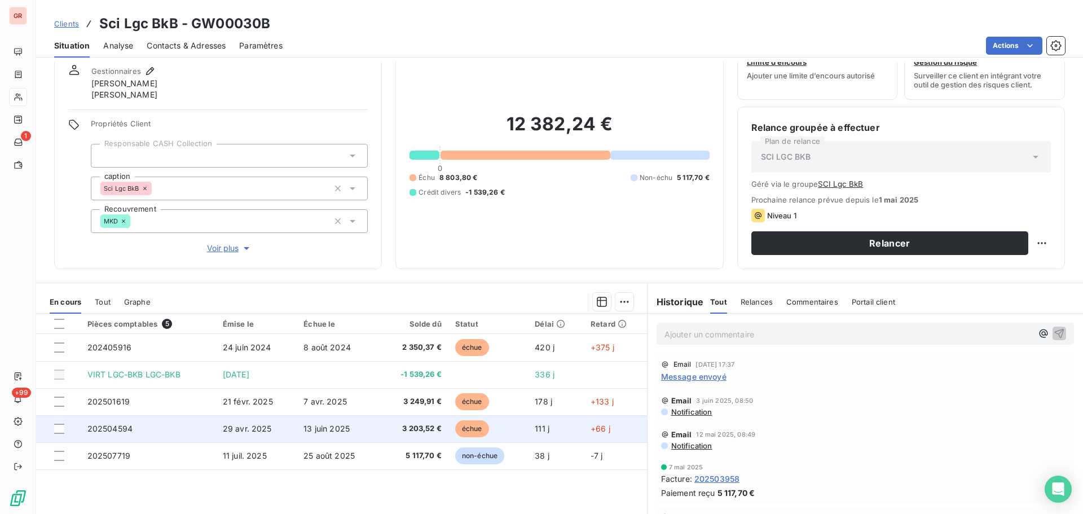
scroll to position [92, 0]
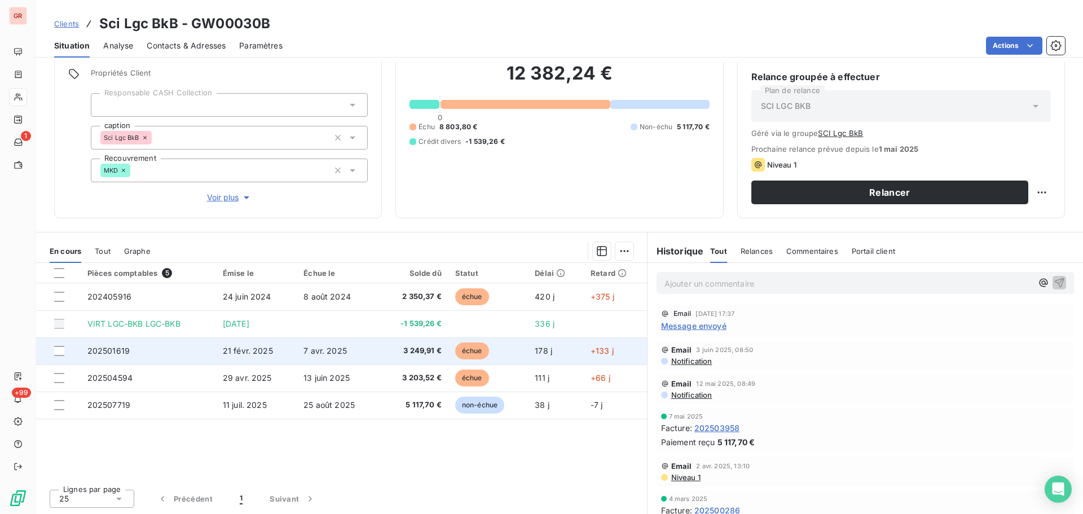
click at [128, 348] on td "202501619" at bounding box center [148, 350] width 135 height 27
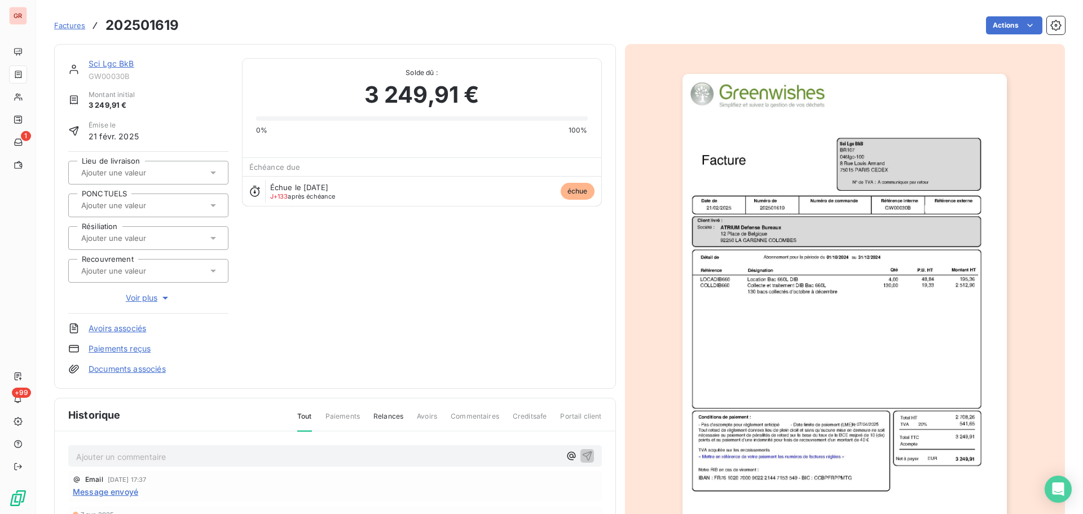
click at [868, 291] on img "button" at bounding box center [844, 303] width 324 height 459
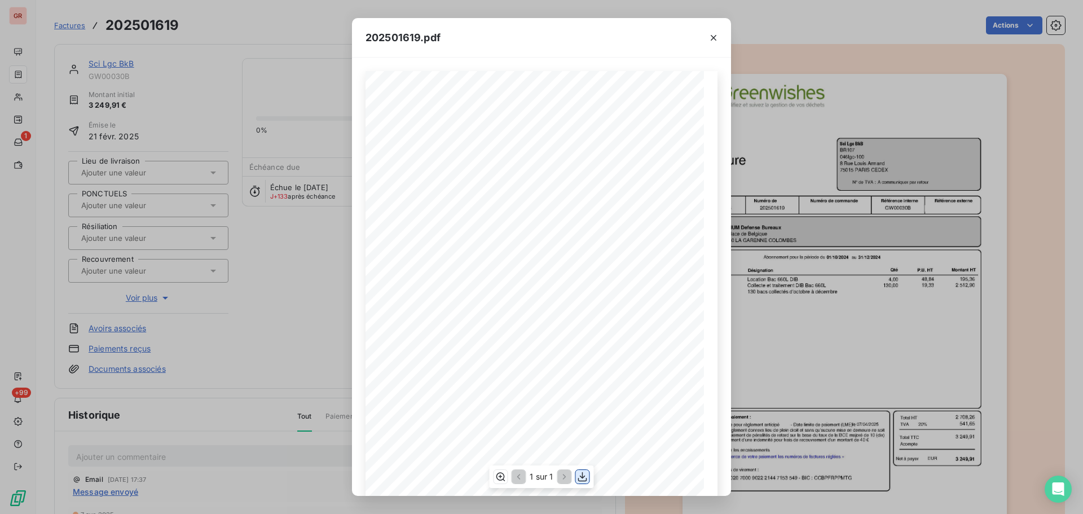
click at [580, 479] on icon "button" at bounding box center [582, 476] width 11 height 11
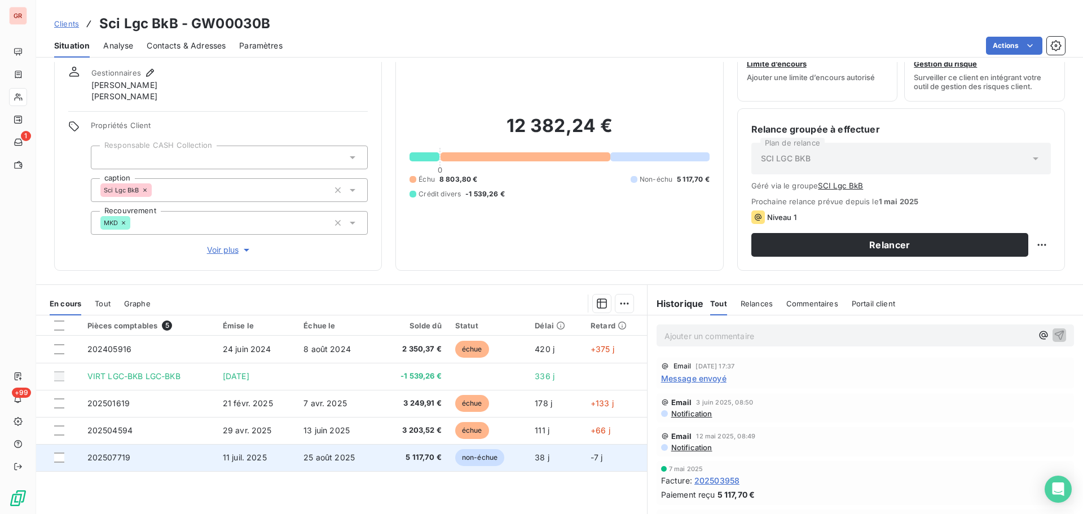
scroll to position [92, 0]
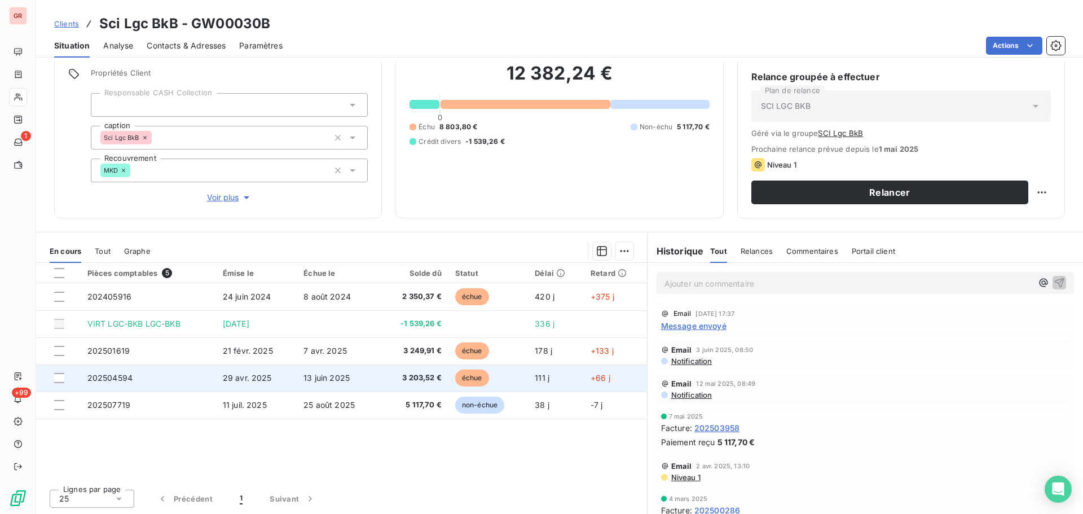
click at [310, 378] on span "13 juin 2025" at bounding box center [326, 378] width 46 height 10
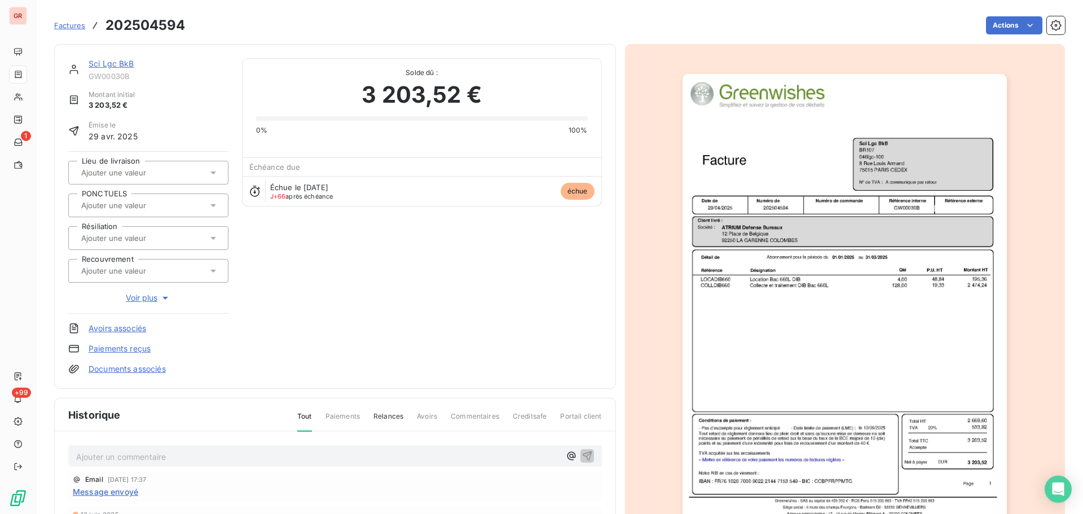
click at [846, 324] on img "button" at bounding box center [844, 303] width 324 height 459
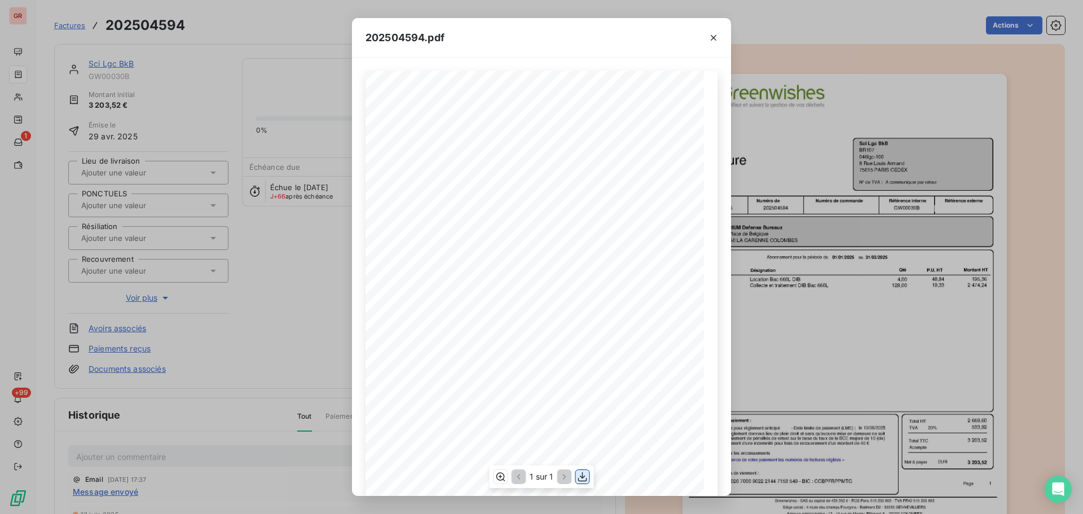
click at [578, 475] on icon "button" at bounding box center [582, 476] width 11 height 11
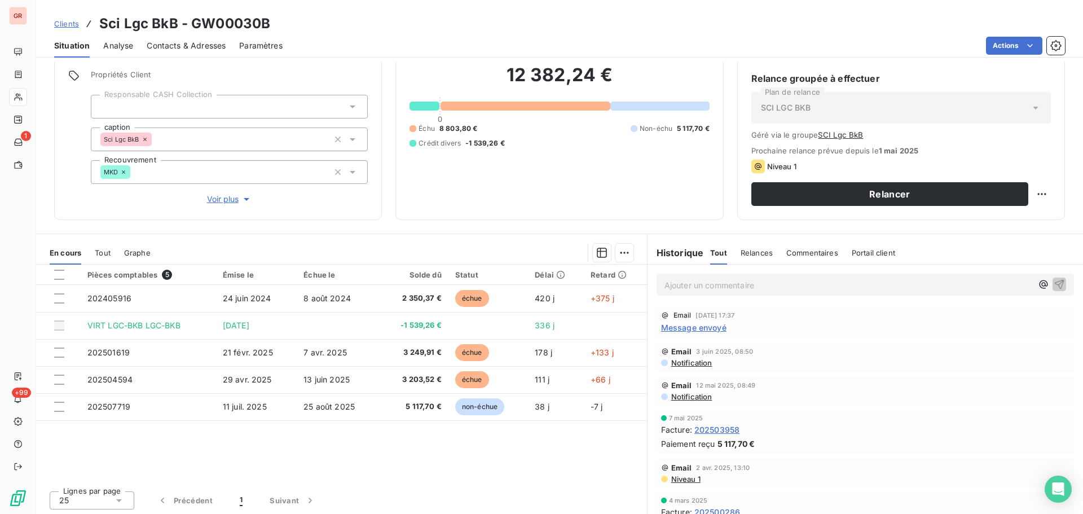
scroll to position [92, 0]
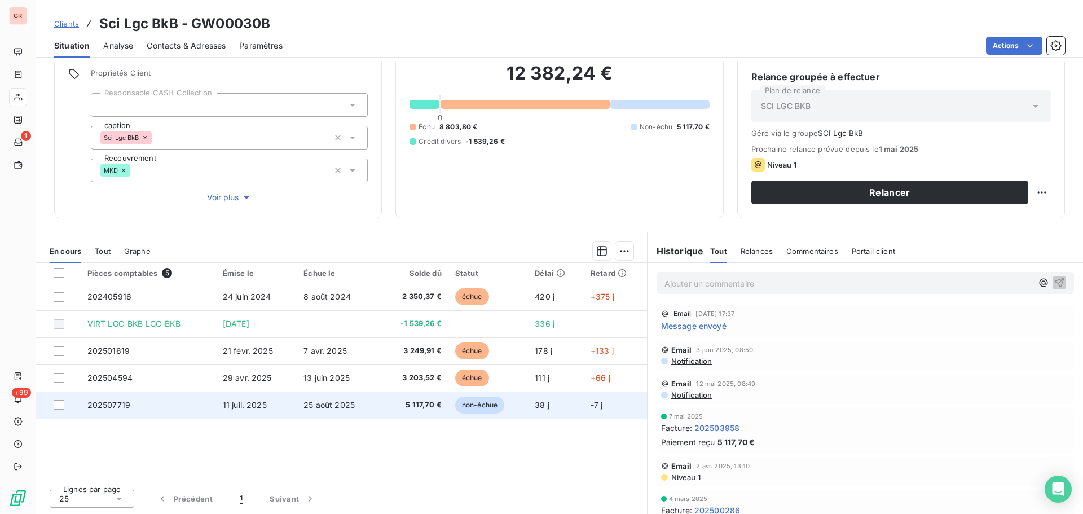
click at [422, 405] on span "5 117,70 €" at bounding box center [414, 404] width 56 height 11
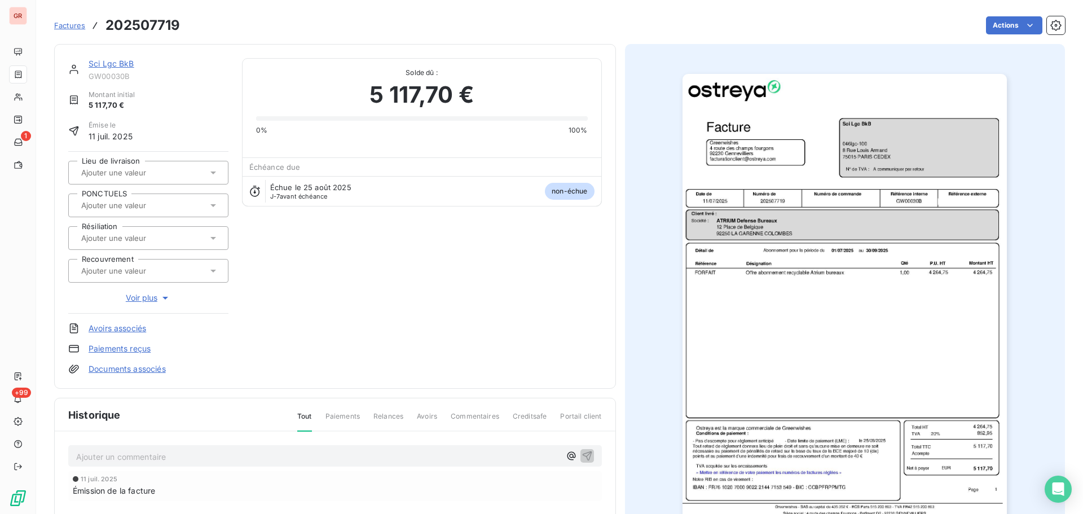
click at [879, 303] on img "button" at bounding box center [844, 303] width 324 height 459
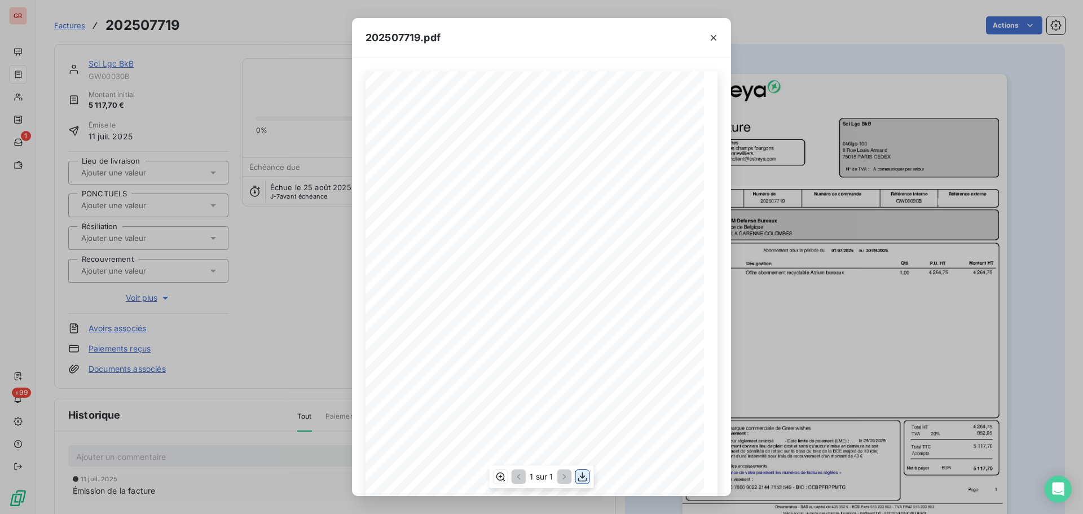
click at [584, 475] on icon "button" at bounding box center [582, 476] width 11 height 11
click at [715, 37] on icon "button" at bounding box center [713, 37] width 11 height 11
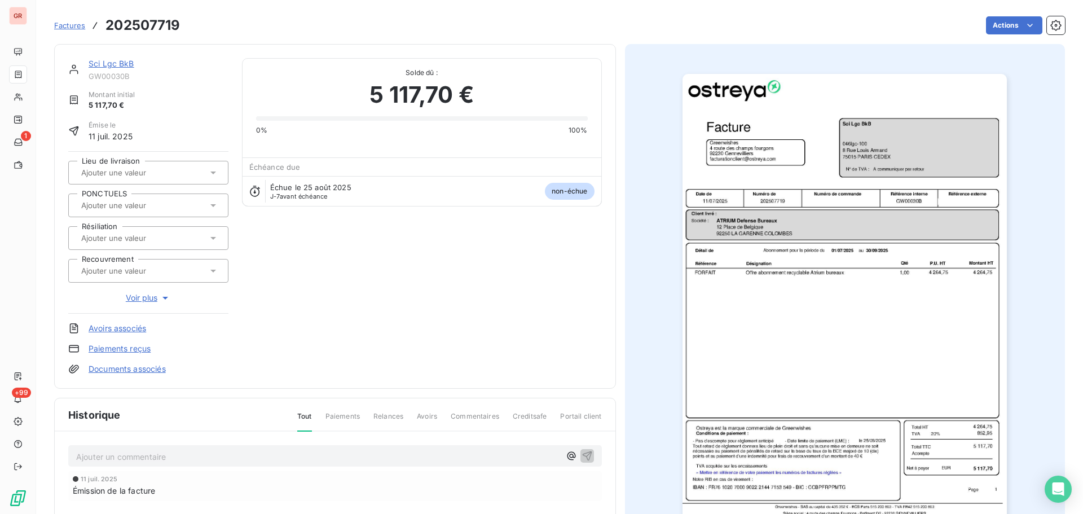
click at [123, 64] on link "Sci Lgc BkB" at bounding box center [112, 64] width 46 height 10
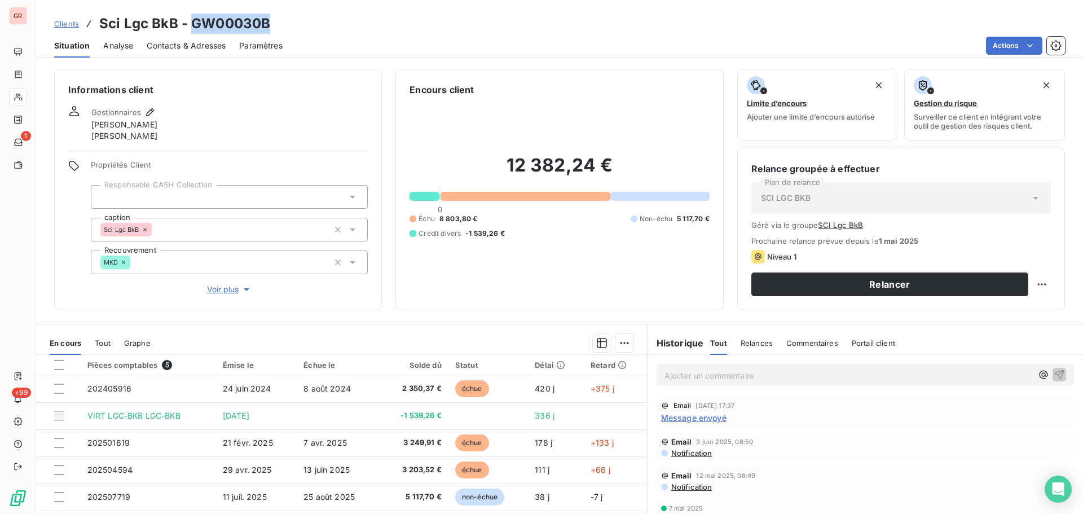
drag, startPoint x: 270, startPoint y: 25, endPoint x: 192, endPoint y: 24, distance: 77.8
click at [192, 24] on div "Clients Sci Lgc BkB - GW00030B" at bounding box center [559, 24] width 1046 height 20
copy h3 "GW00030B"
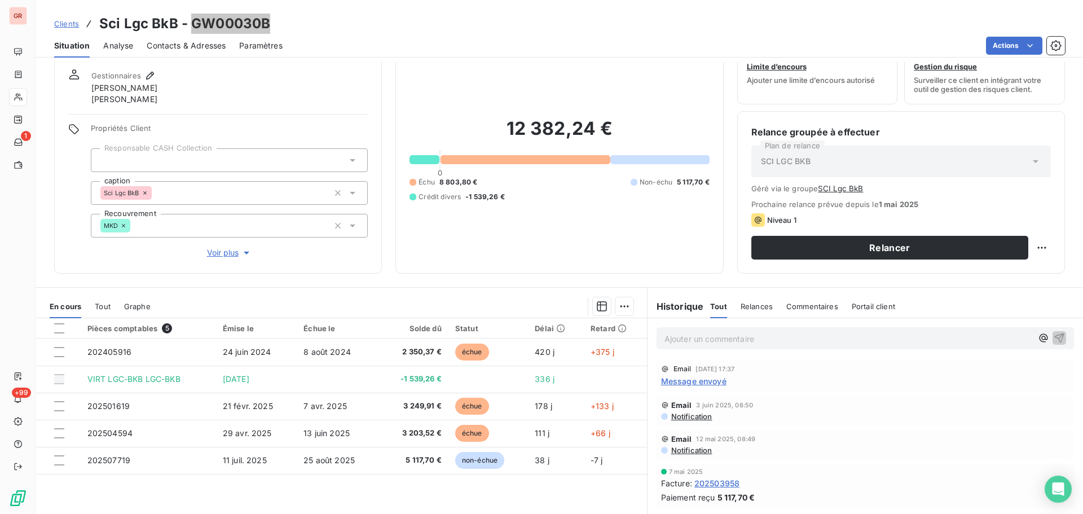
scroll to position [56, 0]
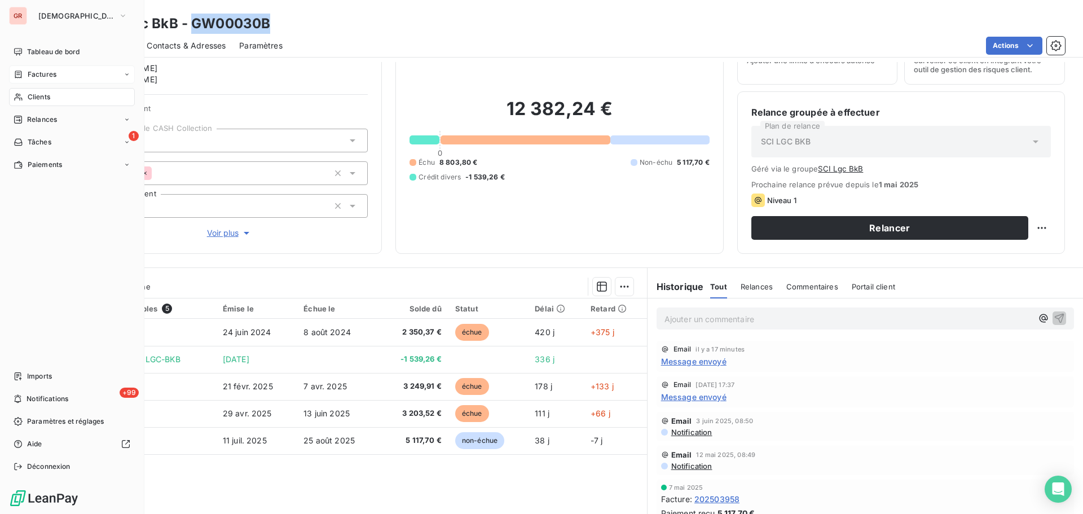
click at [56, 74] on div "Factures" at bounding box center [72, 74] width 126 height 18
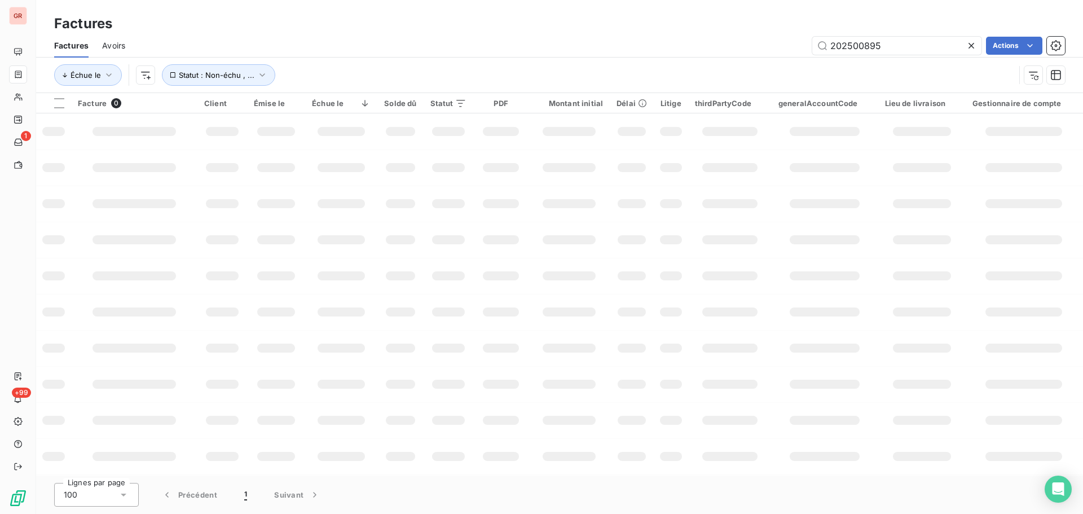
drag, startPoint x: 909, startPoint y: 49, endPoint x: 608, endPoint y: 60, distance: 301.3
click at [626, 59] on div "Factures Avoirs 202500895 Actions Échue le Statut : Non-échu , ..." at bounding box center [559, 63] width 1046 height 59
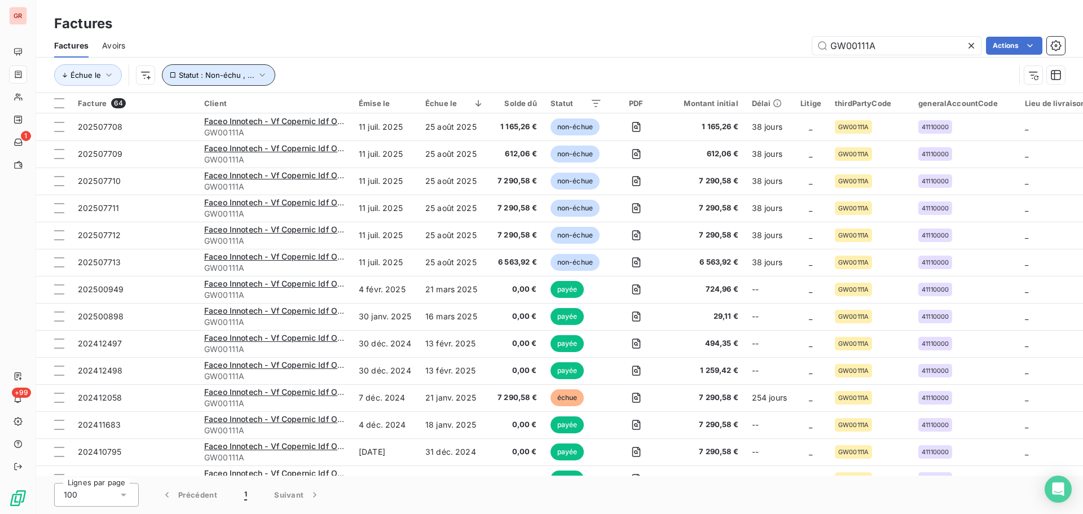
click at [262, 77] on icon "button" at bounding box center [262, 74] width 11 height 11
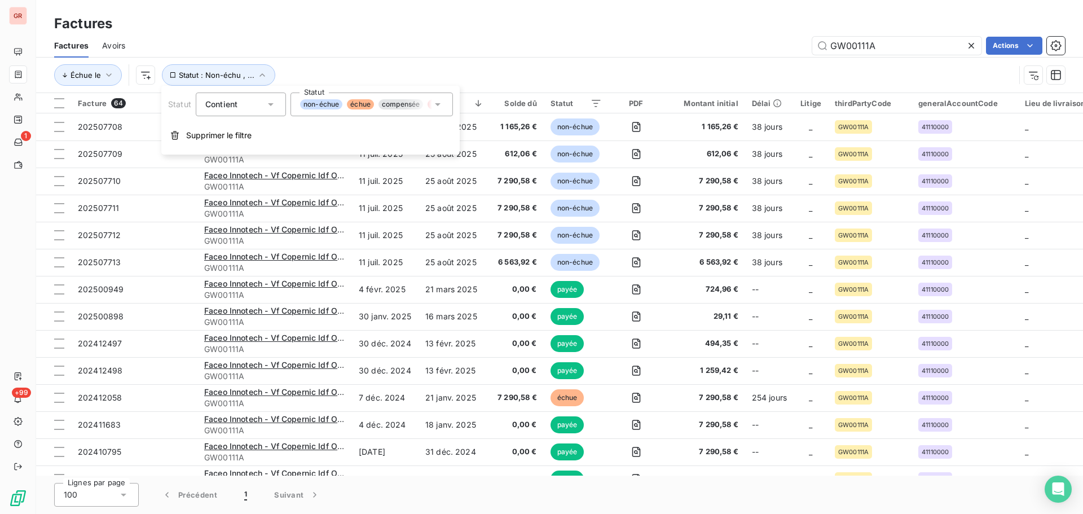
click at [440, 107] on icon at bounding box center [437, 104] width 11 height 11
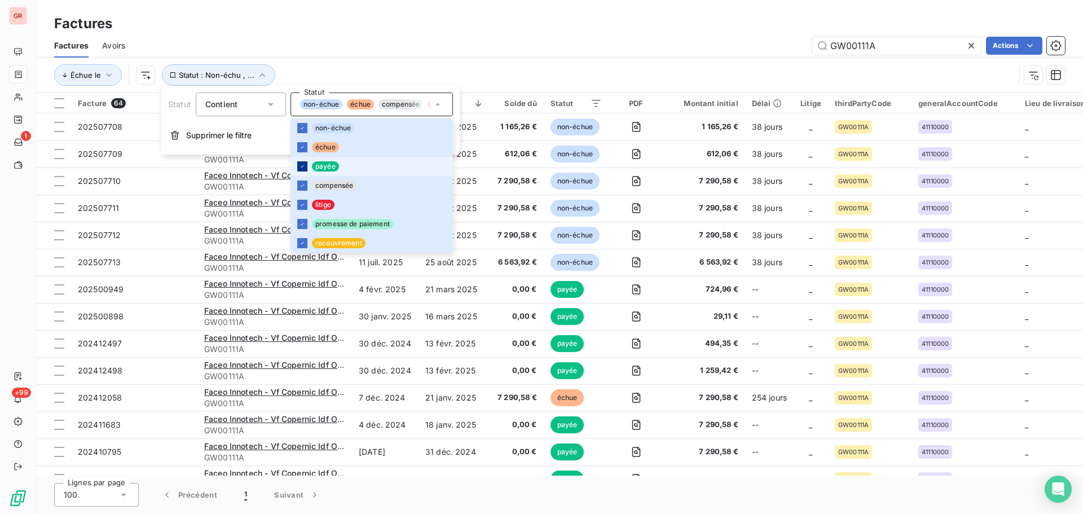
click at [304, 166] on icon at bounding box center [302, 166] width 7 height 7
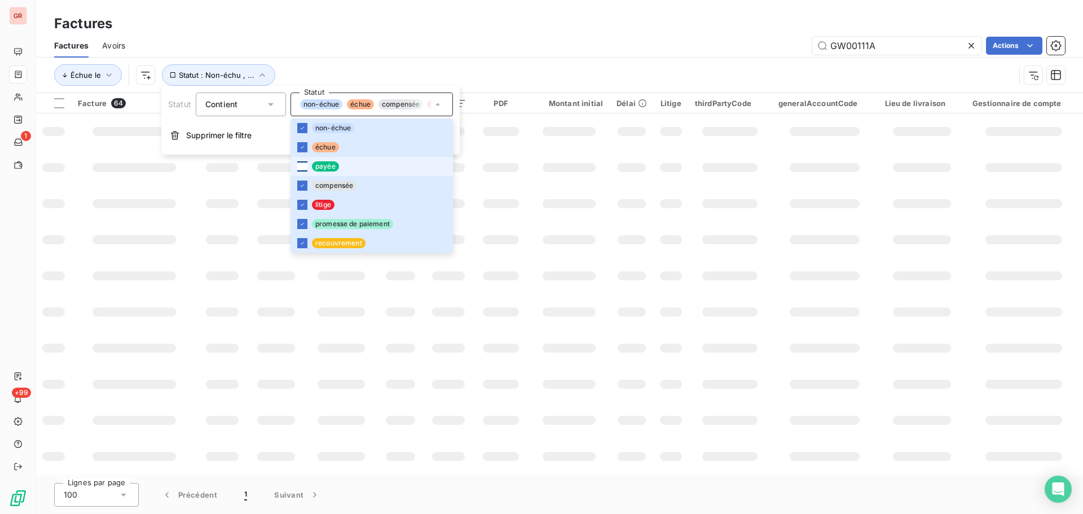
click at [494, 193] on td at bounding box center [500, 203] width 55 height 36
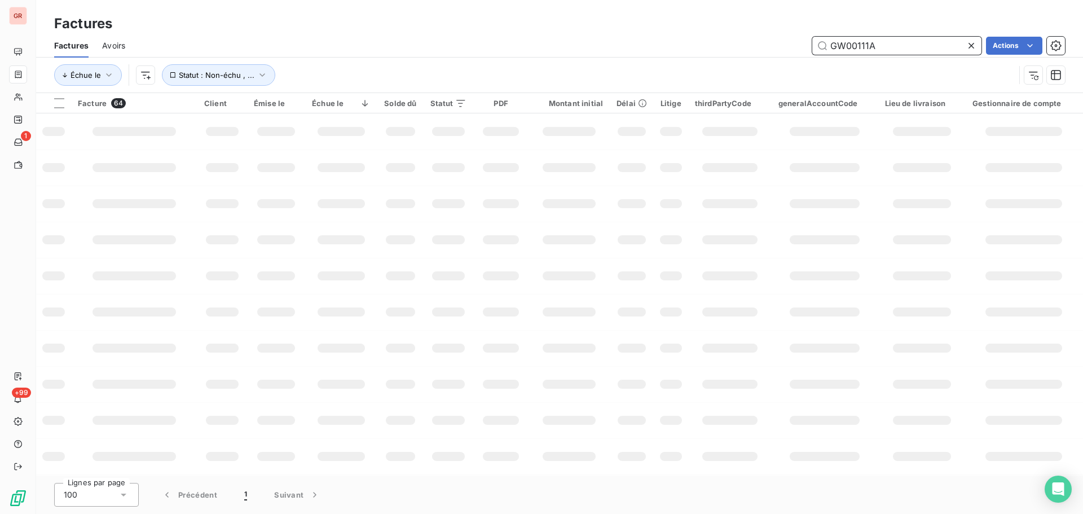
click at [890, 50] on input "GW00111A" at bounding box center [896, 46] width 169 height 18
type input "GW00111"
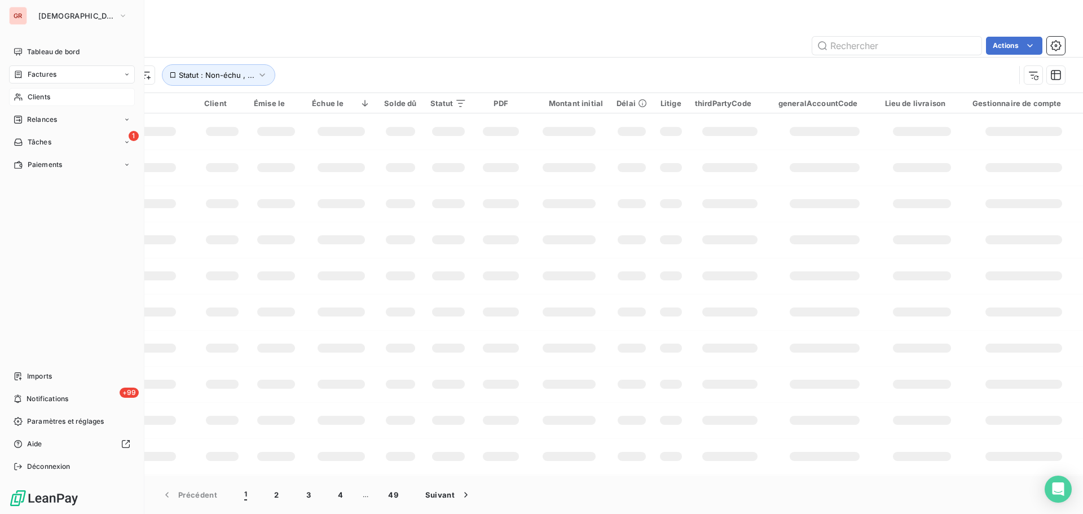
click at [50, 99] on span "Clients" at bounding box center [39, 97] width 23 height 10
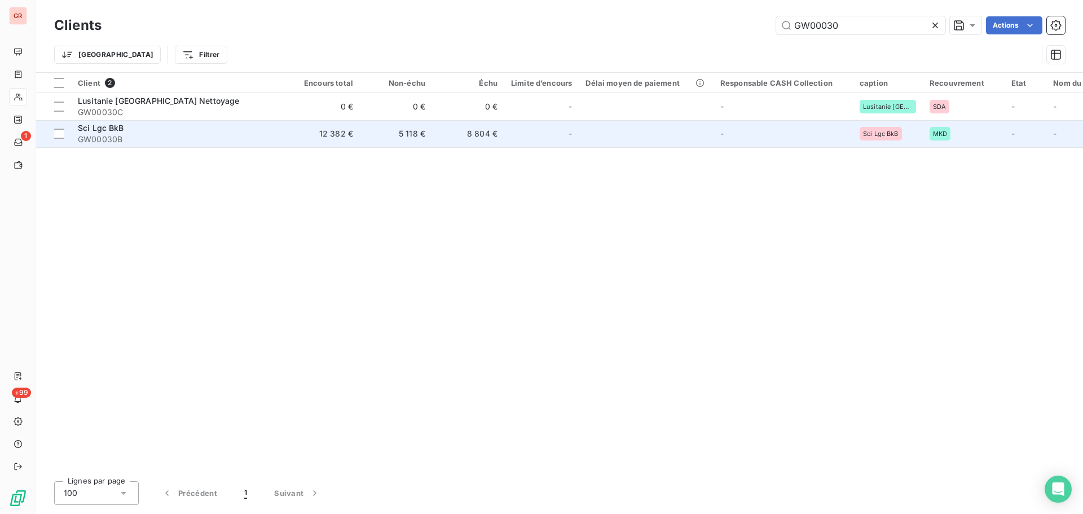
click at [107, 134] on span "GW00030B" at bounding box center [179, 139] width 203 height 11
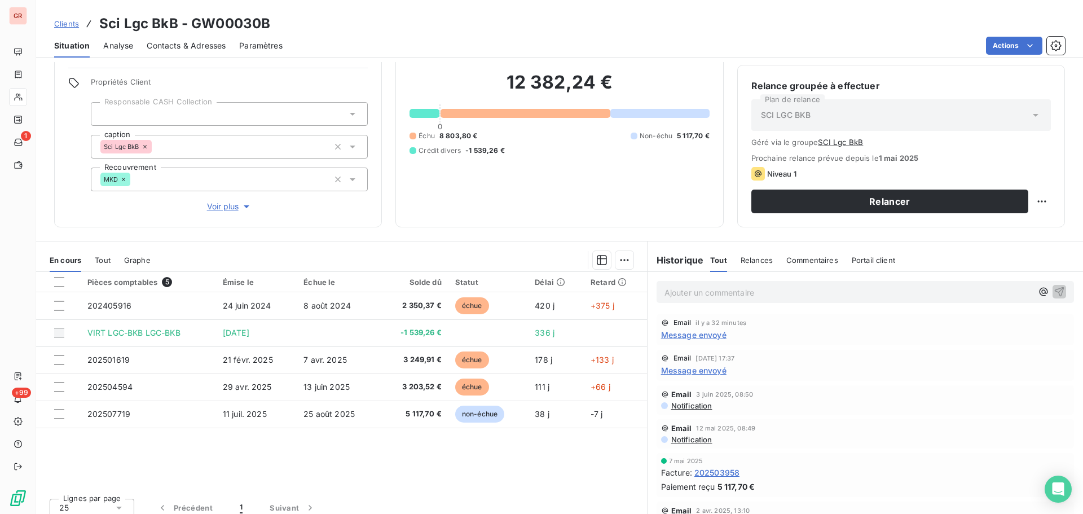
scroll to position [92, 0]
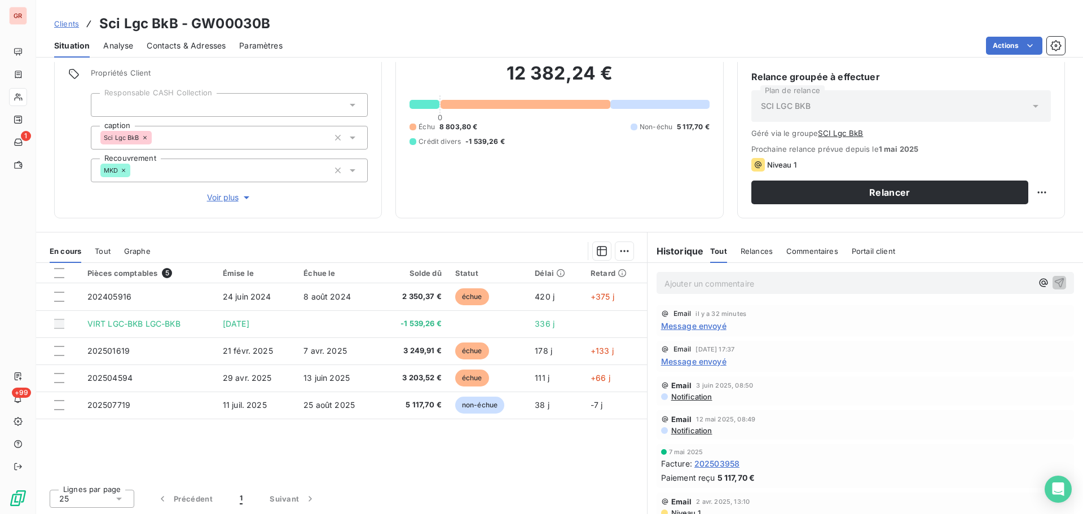
click at [692, 362] on span "Message envoyé" at bounding box center [693, 361] width 65 height 12
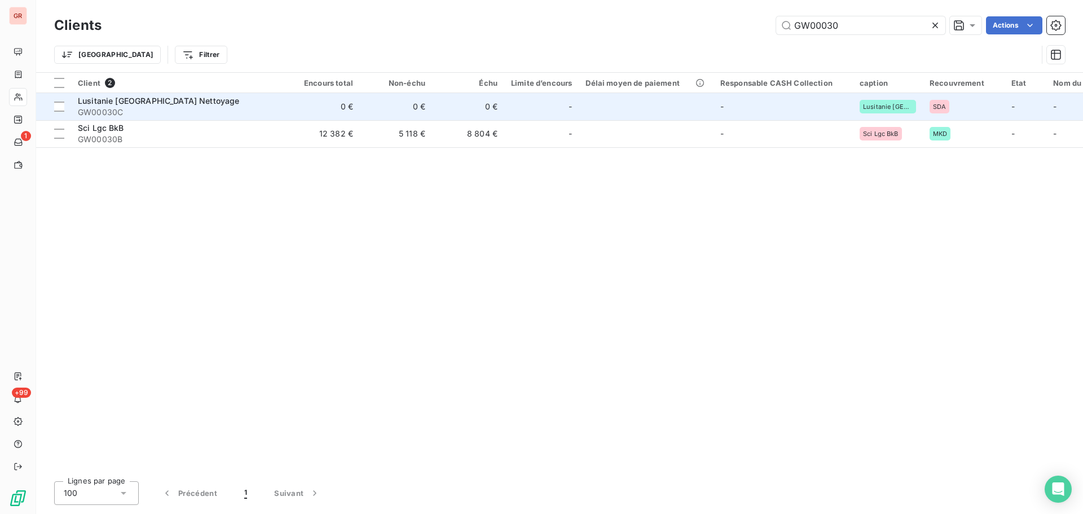
click at [132, 101] on span "Lusitanie France Nettoyage" at bounding box center [159, 101] width 162 height 10
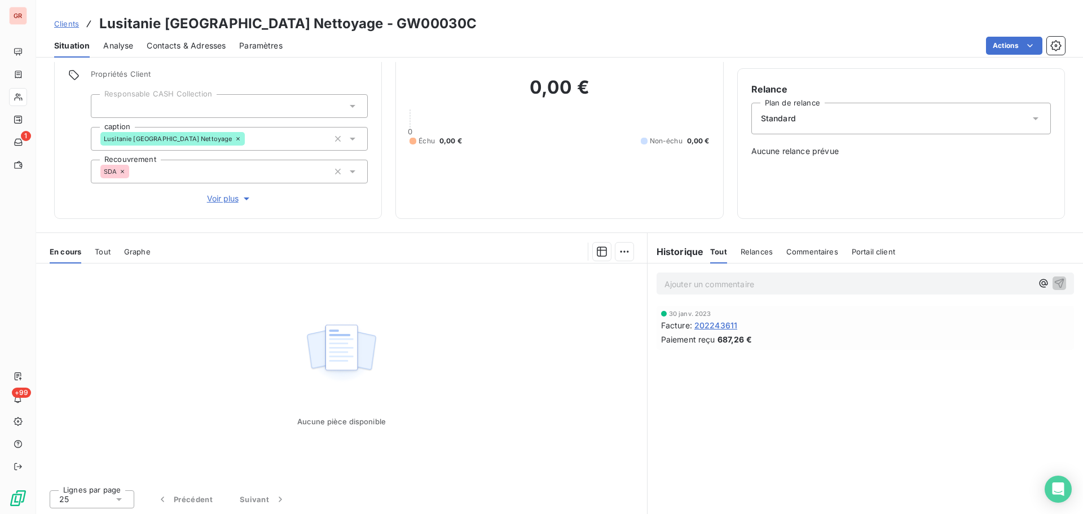
scroll to position [80, 0]
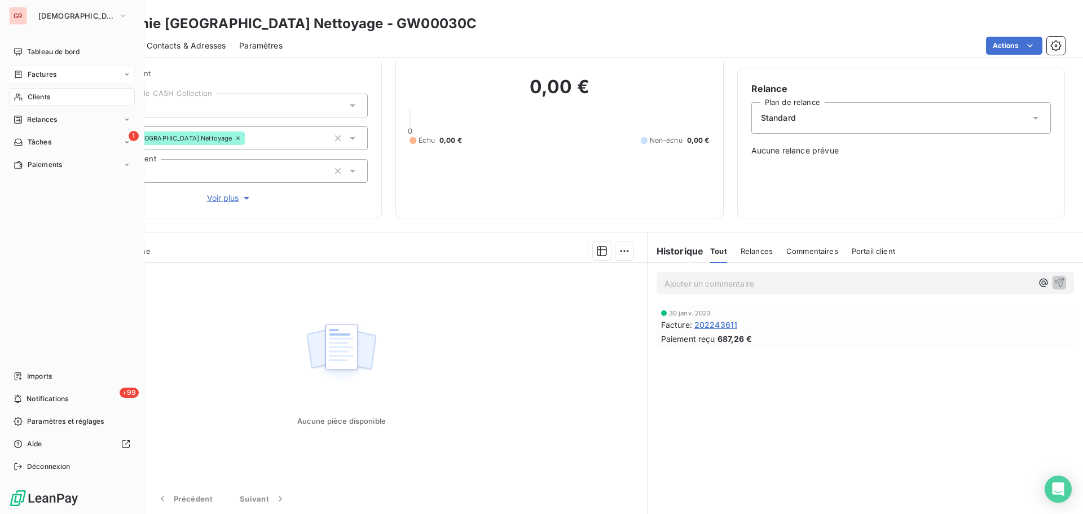
click at [55, 76] on span "Factures" at bounding box center [42, 74] width 29 height 10
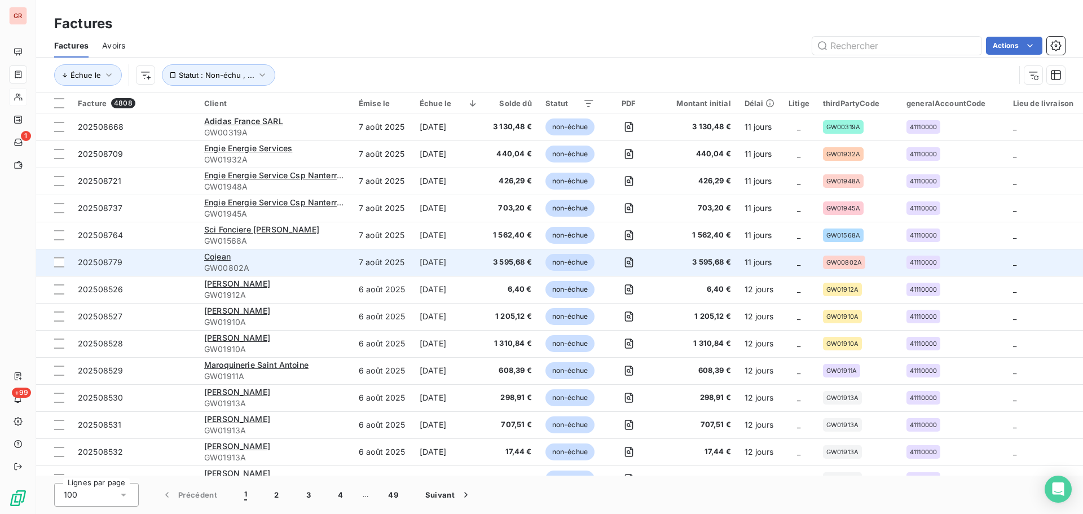
click at [239, 265] on span "GW00802A" at bounding box center [274, 267] width 141 height 11
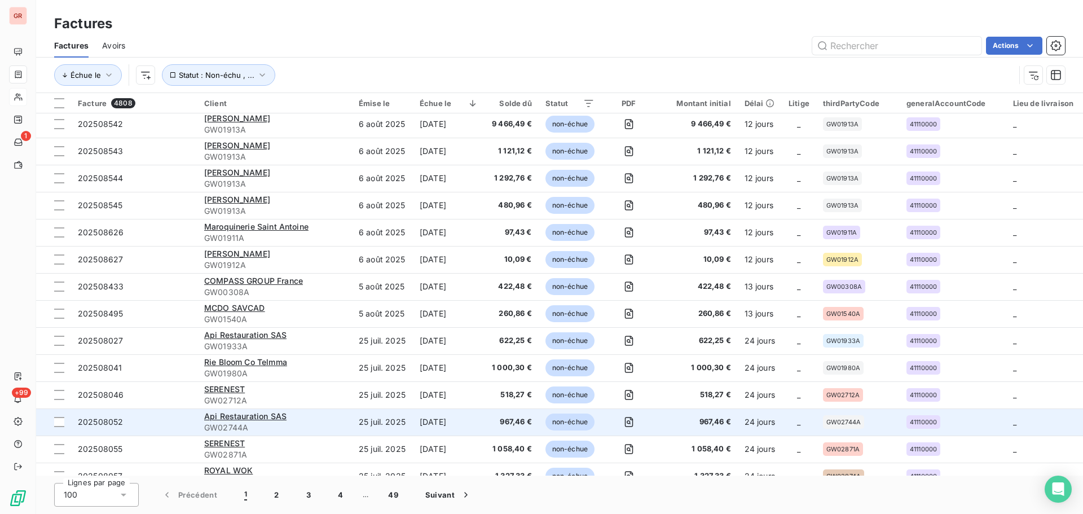
scroll to position [677, 0]
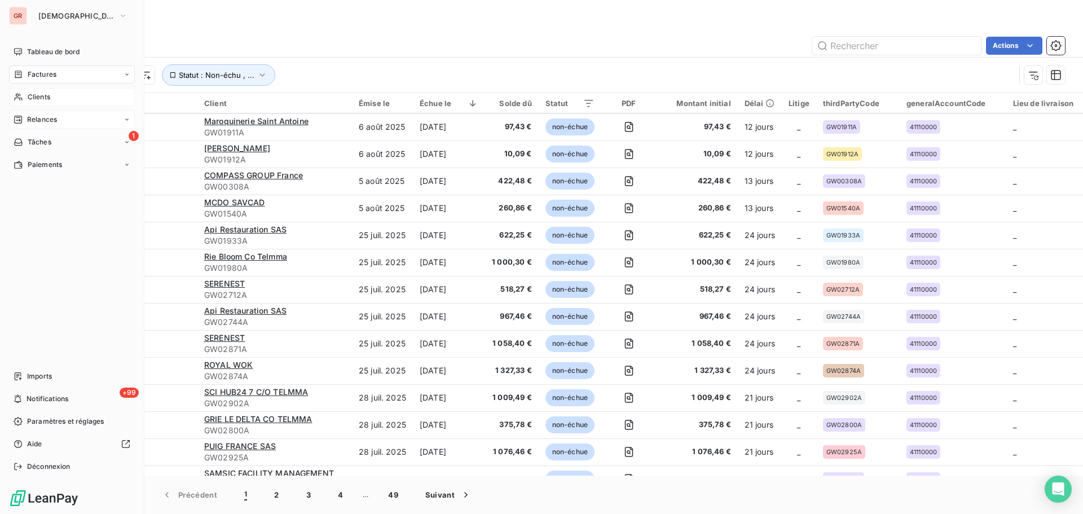
click at [50, 115] on span "Relances" at bounding box center [42, 119] width 30 height 10
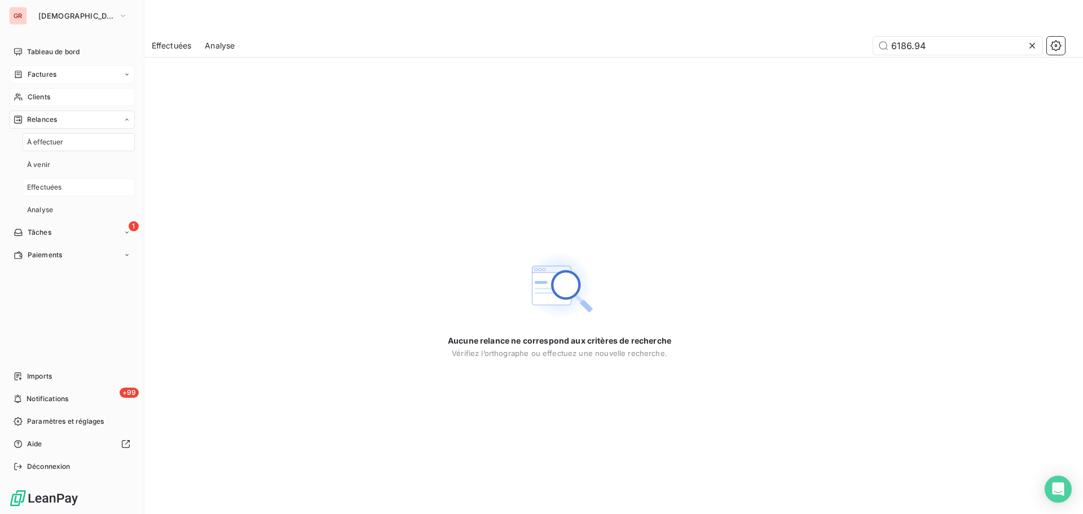
click at [59, 187] on span "Effectuées" at bounding box center [44, 187] width 35 height 10
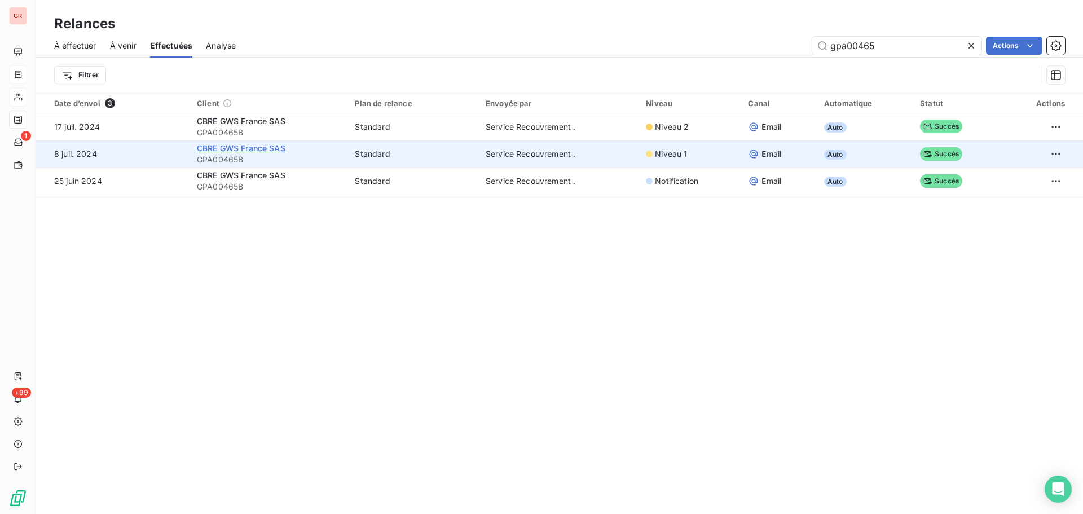
click at [231, 151] on span "CBRE GWS France SAS" at bounding box center [241, 148] width 89 height 10
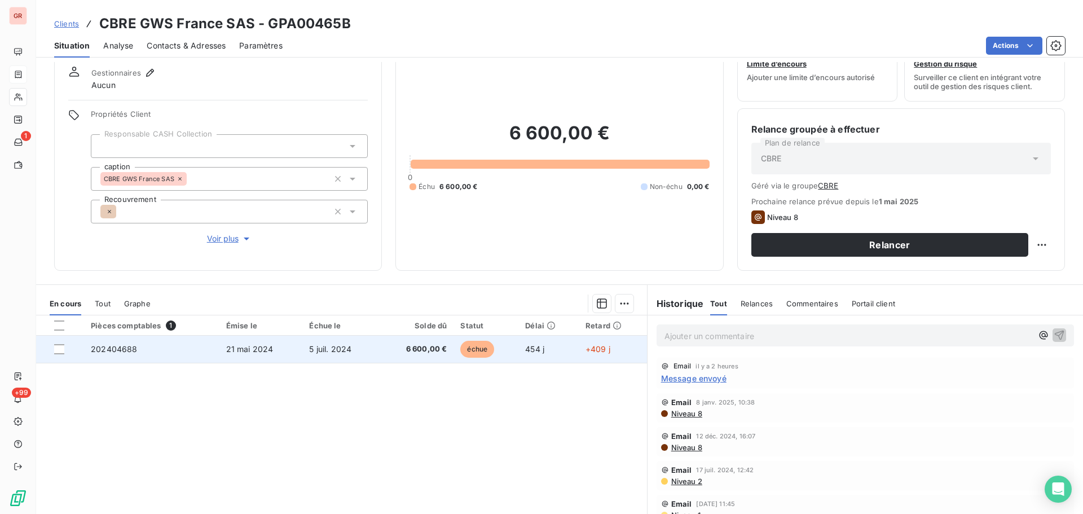
scroll to position [92, 0]
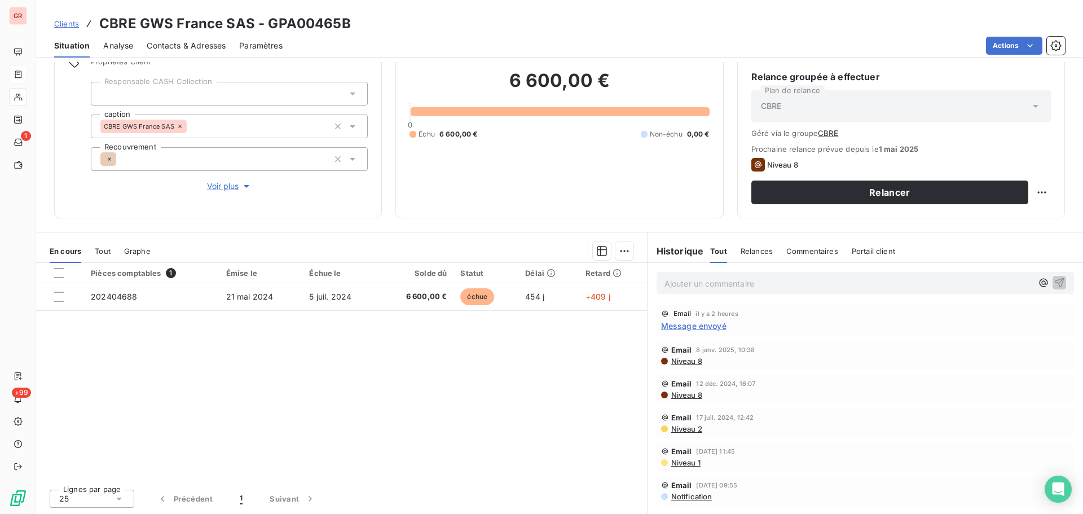
click at [712, 328] on span "Message envoyé" at bounding box center [693, 326] width 65 height 12
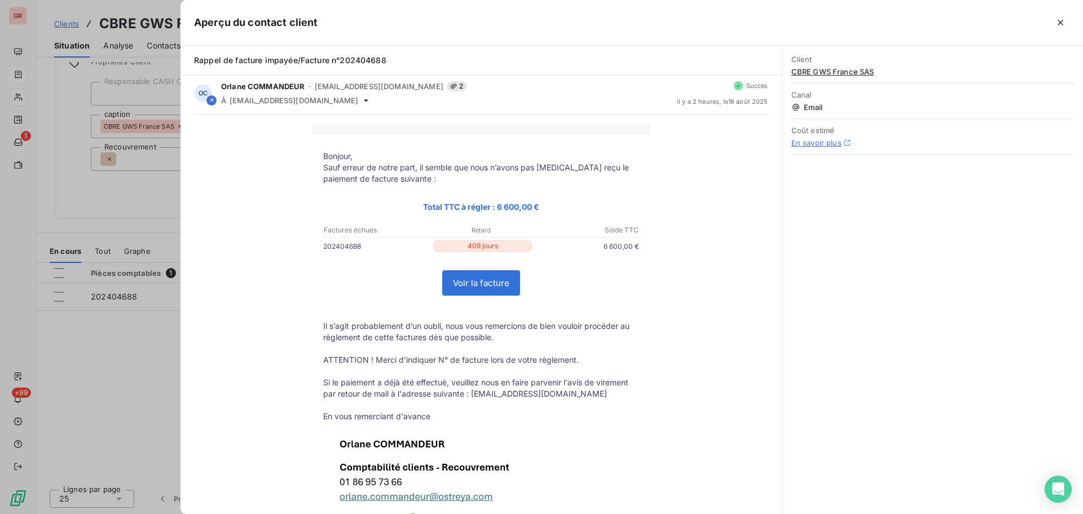
scroll to position [0, 0]
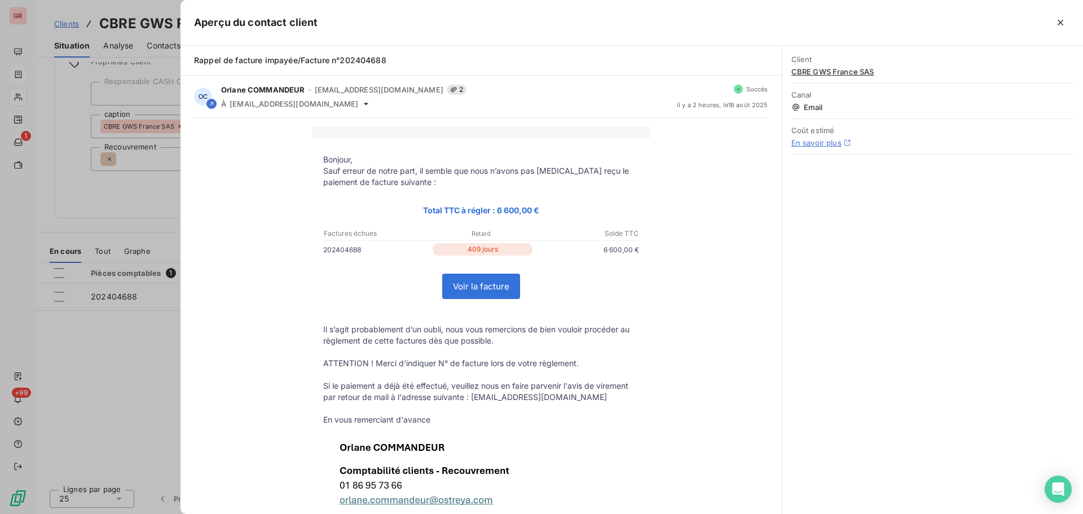
click at [140, 246] on div at bounding box center [541, 257] width 1083 height 514
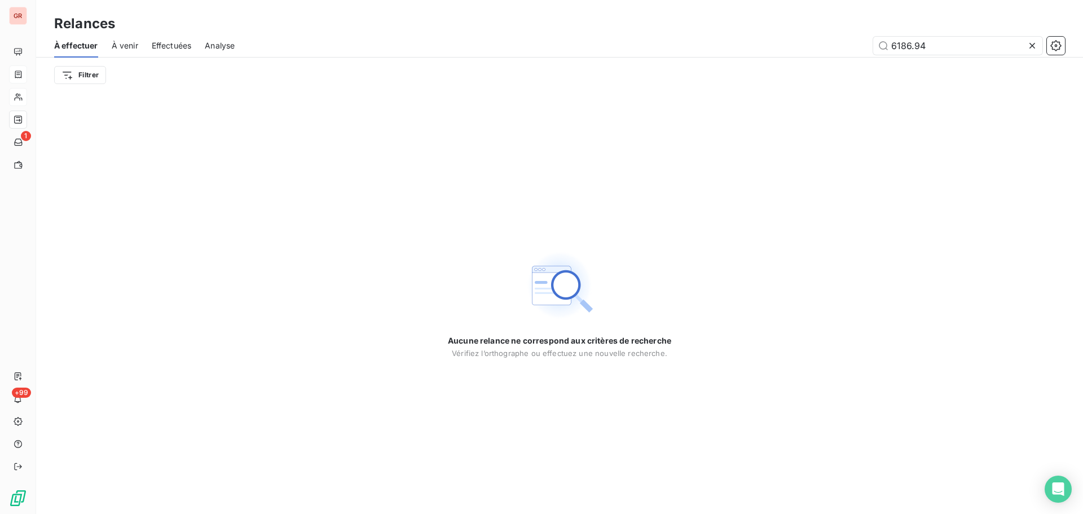
click at [178, 47] on span "Effectuées" at bounding box center [172, 45] width 40 height 11
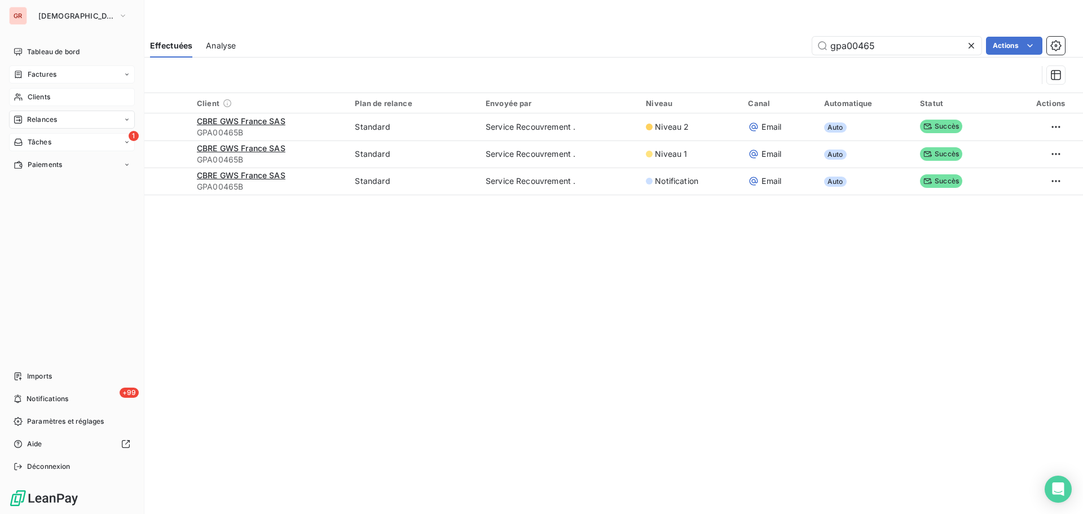
click at [40, 142] on span "Tâches" at bounding box center [40, 142] width 24 height 10
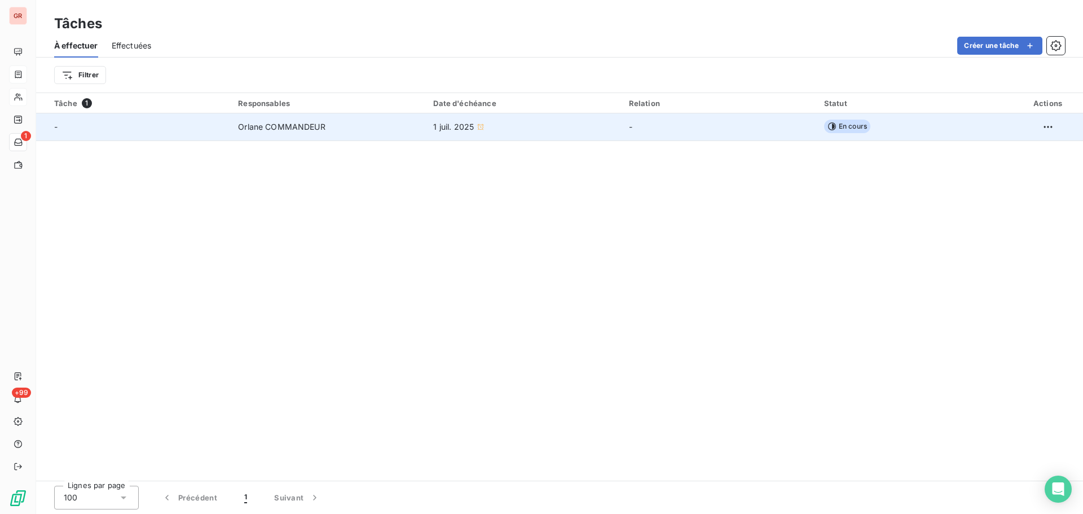
click at [843, 128] on span "En cours" at bounding box center [847, 127] width 46 height 14
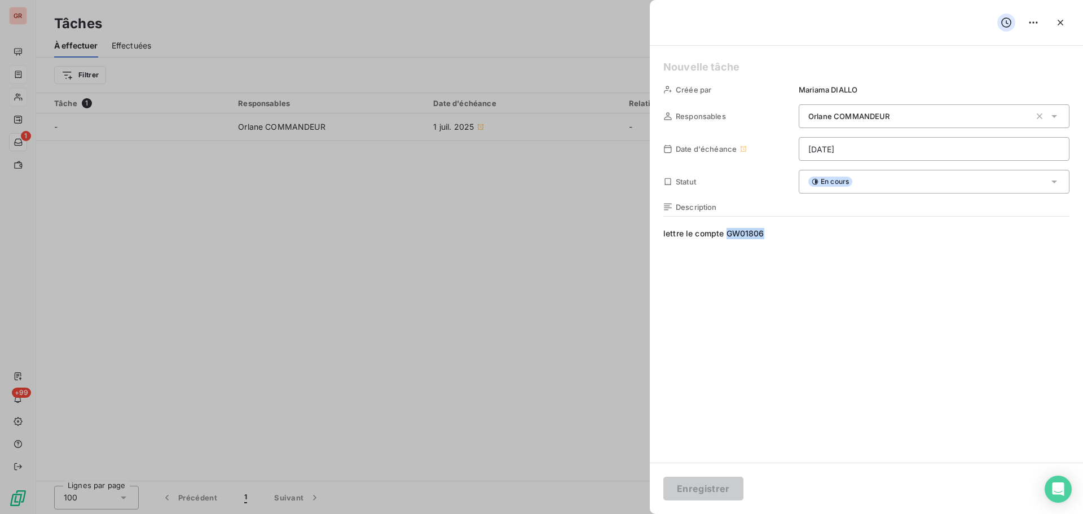
drag, startPoint x: 765, startPoint y: 236, endPoint x: 725, endPoint y: 234, distance: 40.7
click at [725, 234] on span "lettre le compte GW01806" at bounding box center [866, 336] width 406 height 217
copy span "GW01806"
click at [18, 145] on div at bounding box center [541, 257] width 1083 height 514
click at [24, 139] on div at bounding box center [541, 257] width 1083 height 514
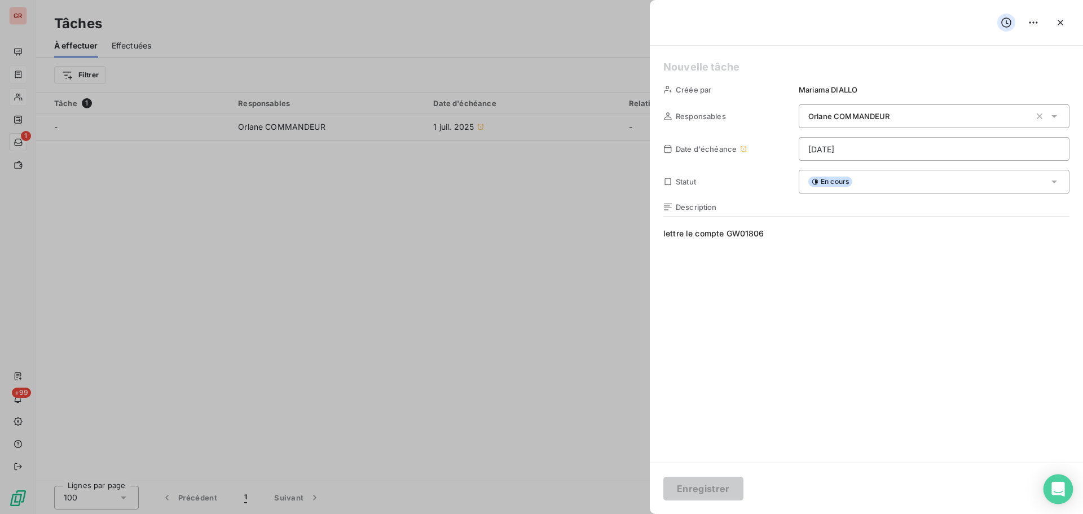
click at [1061, 487] on icon "Open Intercom Messenger" at bounding box center [1057, 489] width 13 height 15
click at [1054, 179] on icon at bounding box center [1053, 181] width 11 height 11
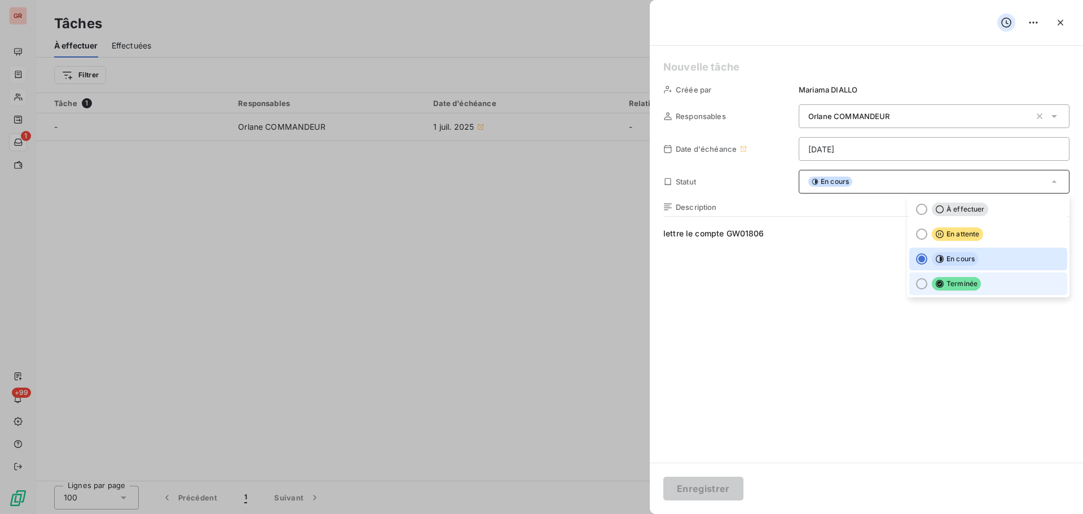
click at [951, 281] on span "Terminée" at bounding box center [955, 284] width 49 height 14
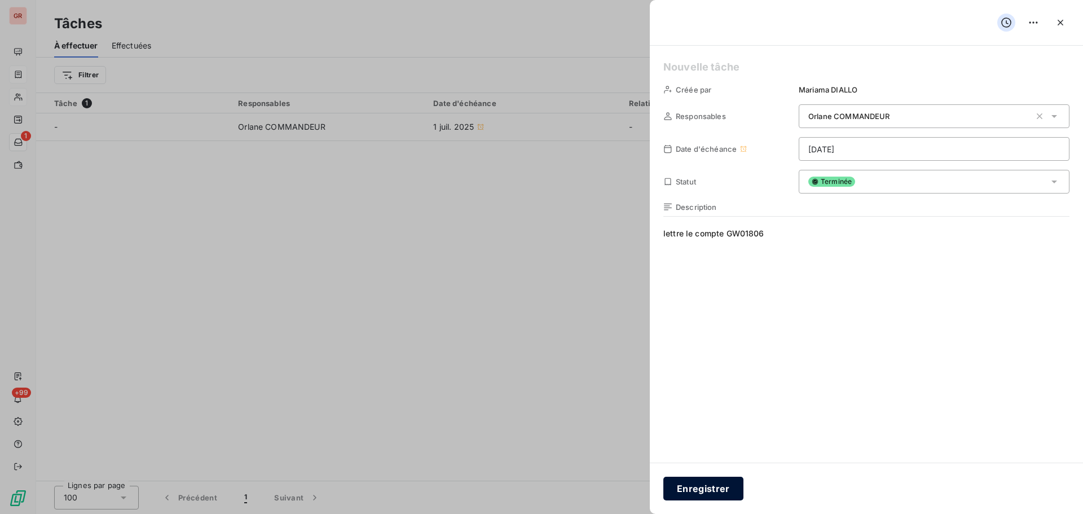
click at [710, 489] on button "Enregistrer" at bounding box center [703, 488] width 80 height 24
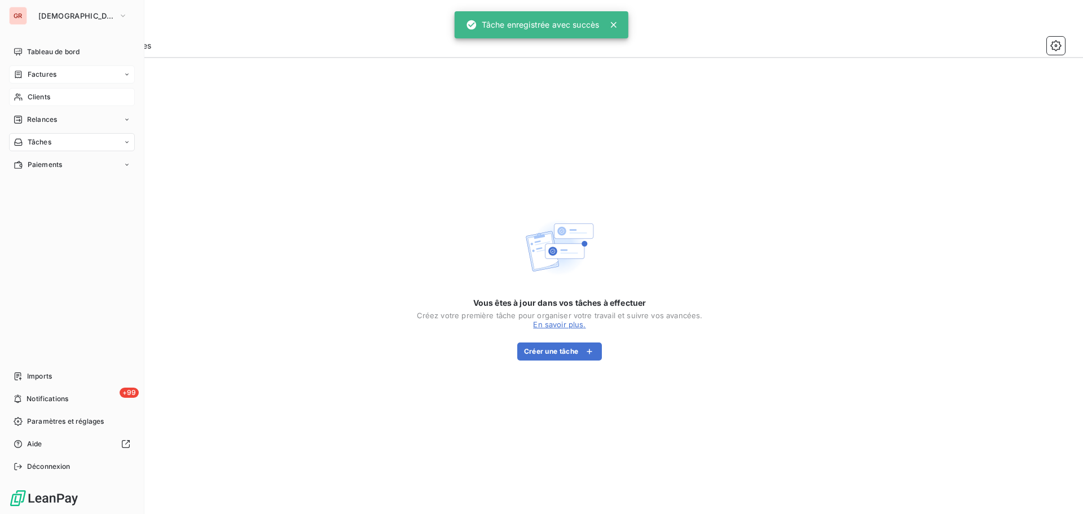
click at [49, 95] on span "Clients" at bounding box center [39, 97] width 23 height 10
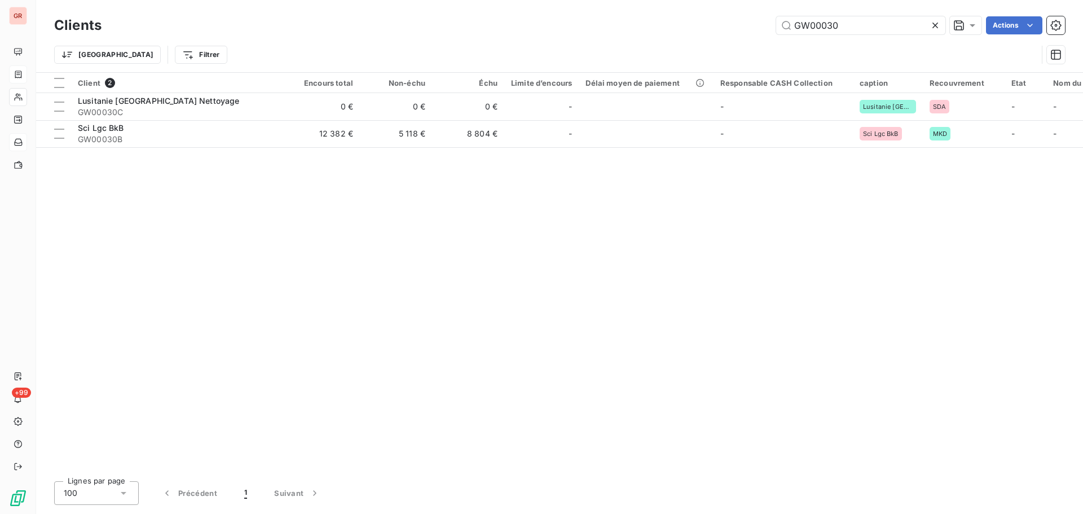
type input "GW01806"
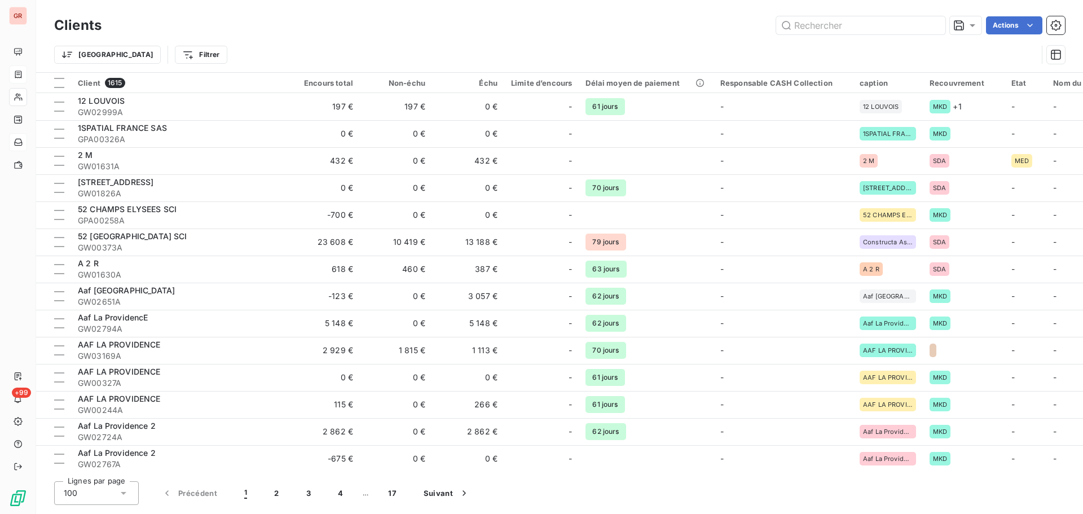
type input "GW00111A"
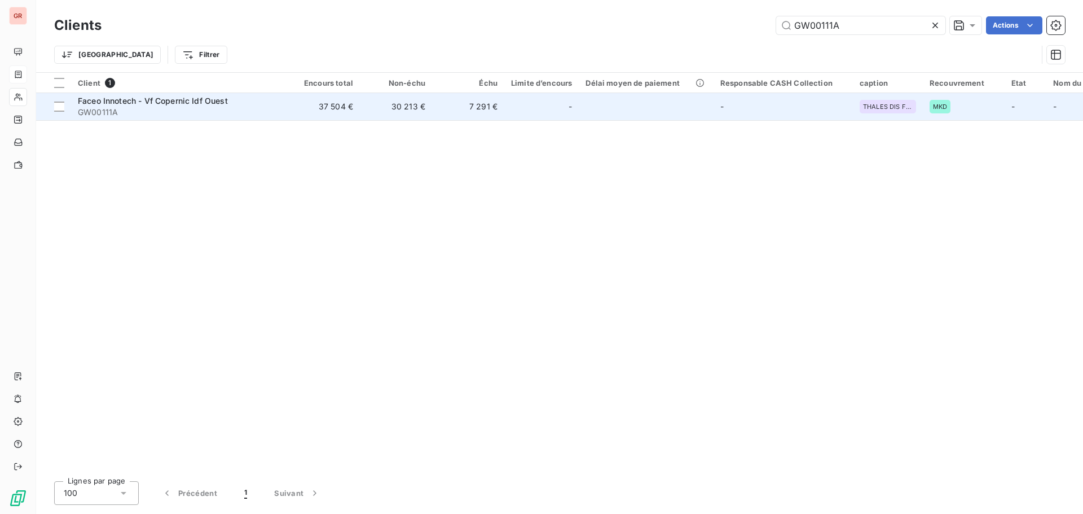
click at [227, 104] on span "Faceo Innotech - Vf Copernic Idf Ouest" at bounding box center [153, 101] width 150 height 10
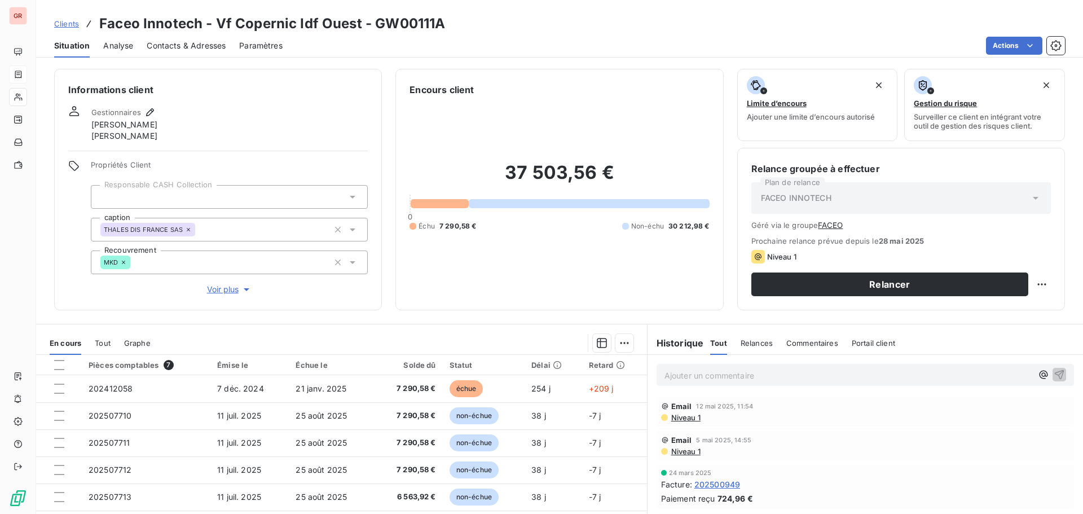
click at [682, 450] on span "Niveau 1" at bounding box center [685, 451] width 30 height 9
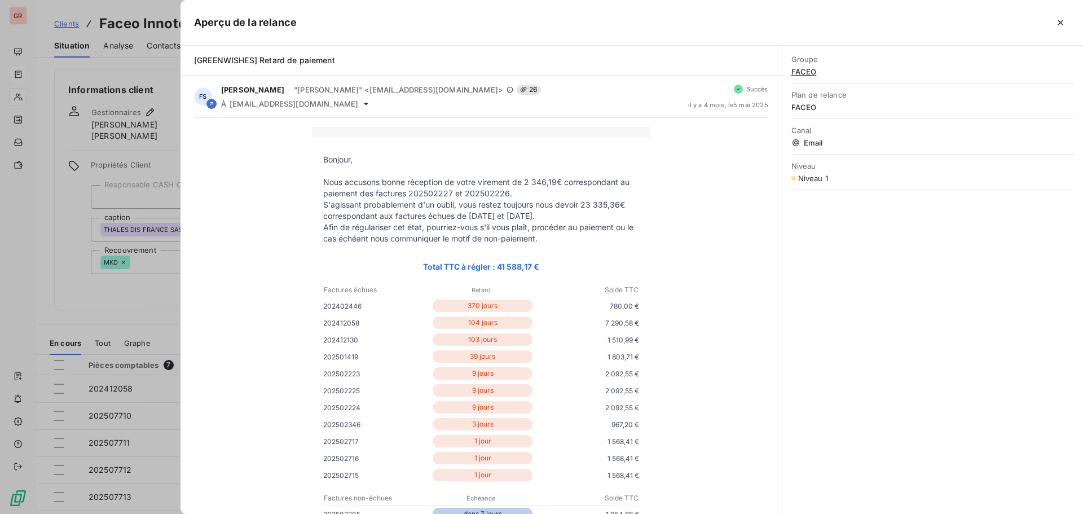
click at [120, 96] on div at bounding box center [541, 257] width 1083 height 514
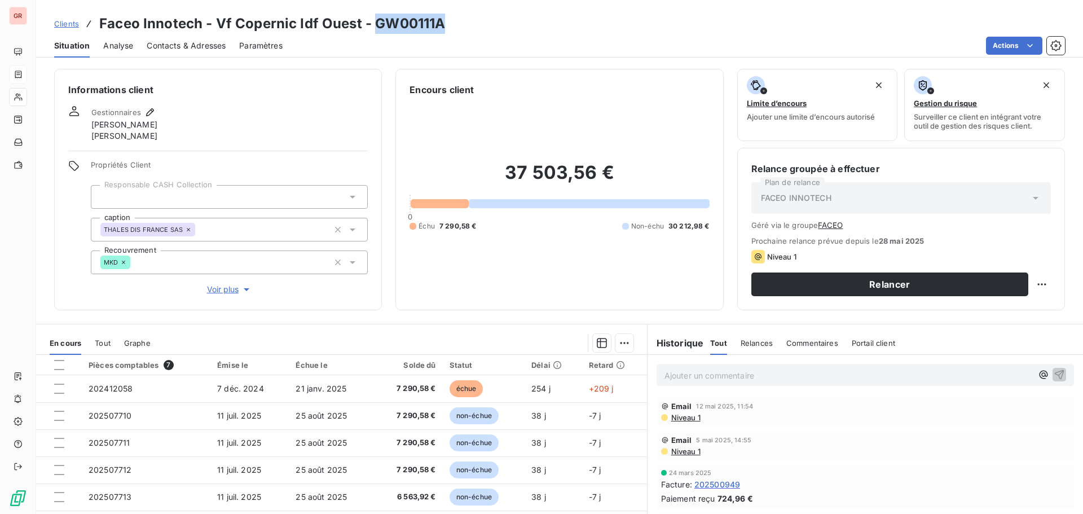
drag, startPoint x: 441, startPoint y: 23, endPoint x: 370, endPoint y: 23, distance: 71.0
click at [370, 23] on div "Clients Faceo Innotech - Vf Copernic Idf Ouest - GW00111A" at bounding box center [559, 24] width 1046 height 20
copy h3 "GW00111A"
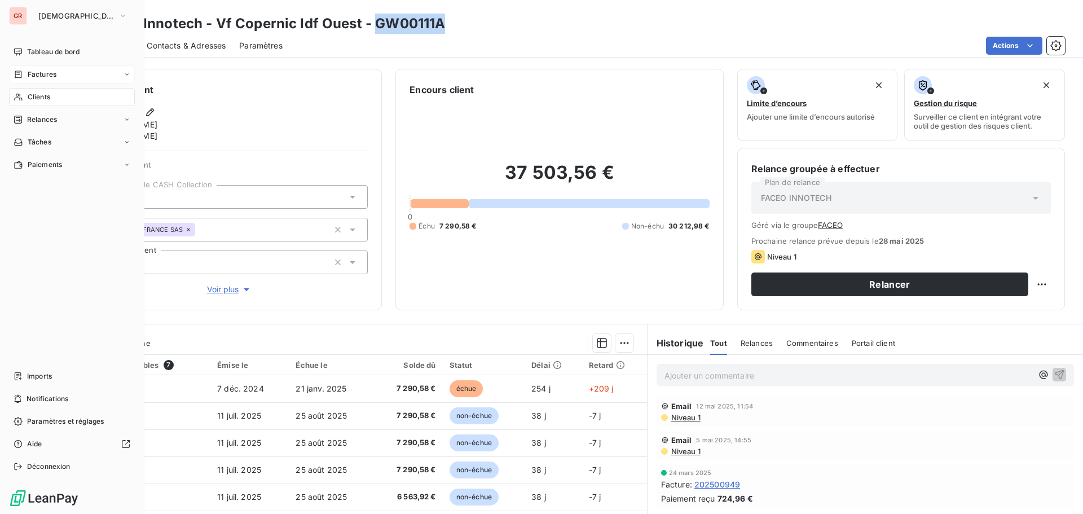
click at [48, 74] on span "Factures" at bounding box center [42, 74] width 29 height 10
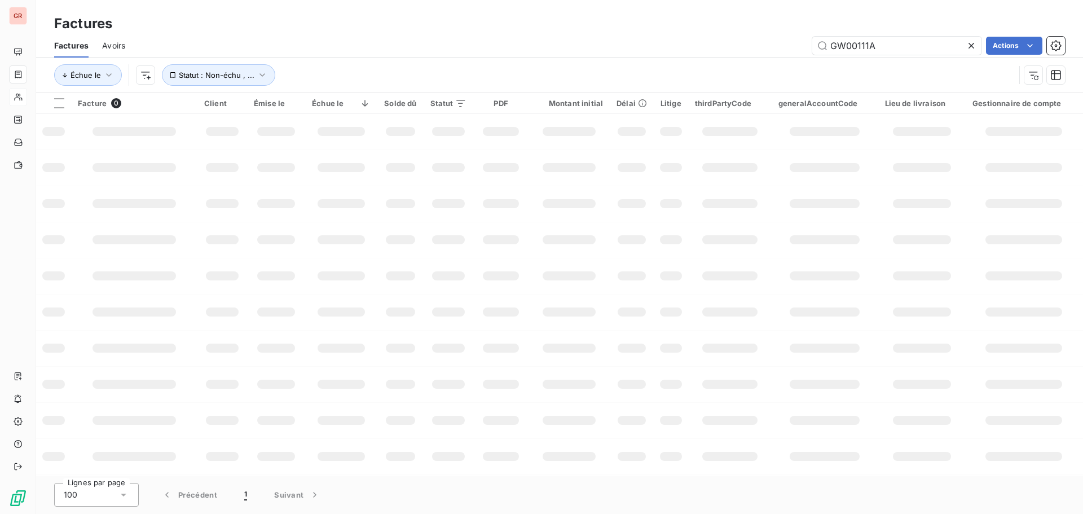
drag, startPoint x: 846, startPoint y: 48, endPoint x: 660, endPoint y: 50, distance: 186.1
click at [706, 50] on div "GW00111A Actions" at bounding box center [602, 46] width 926 height 18
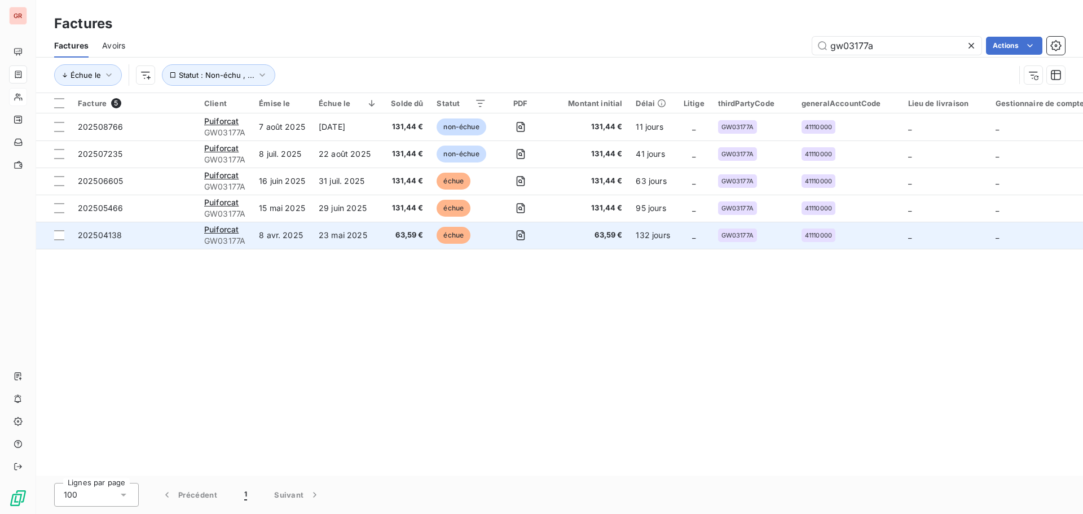
type input "gw03177a"
click at [96, 236] on span "202504138" at bounding box center [100, 235] width 44 height 10
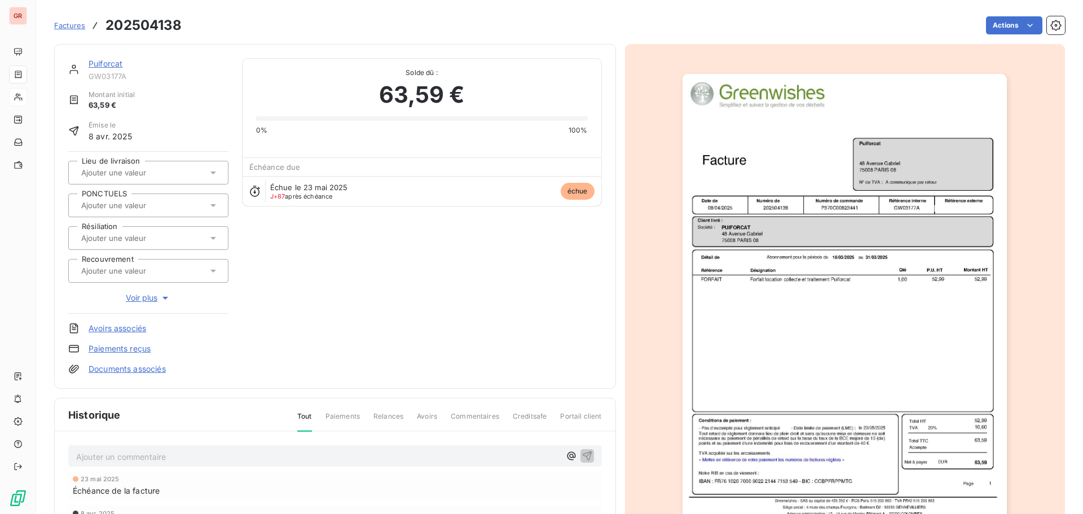
click at [768, 226] on img "button" at bounding box center [844, 303] width 324 height 459
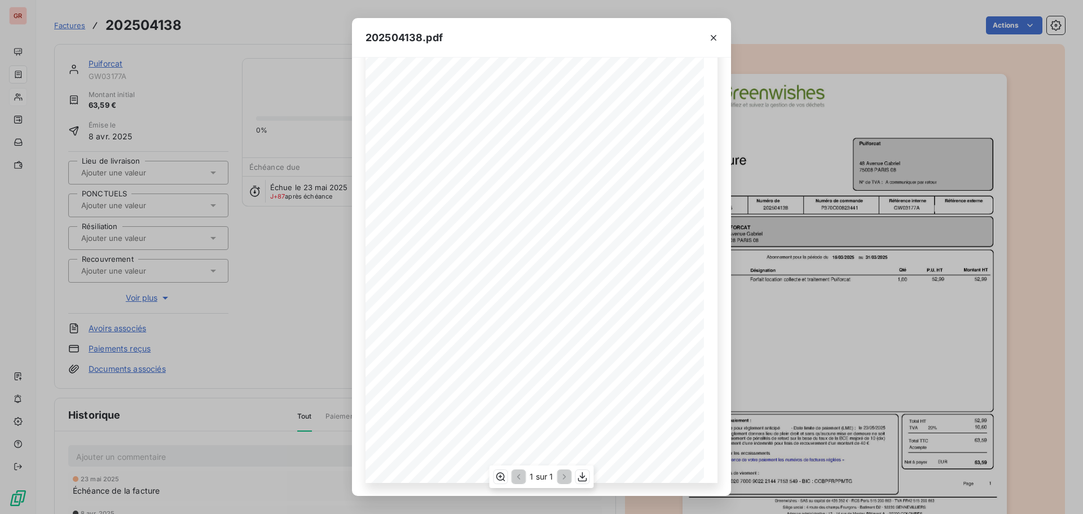
scroll to position [67, 0]
click at [712, 38] on icon "button" at bounding box center [713, 38] width 6 height 6
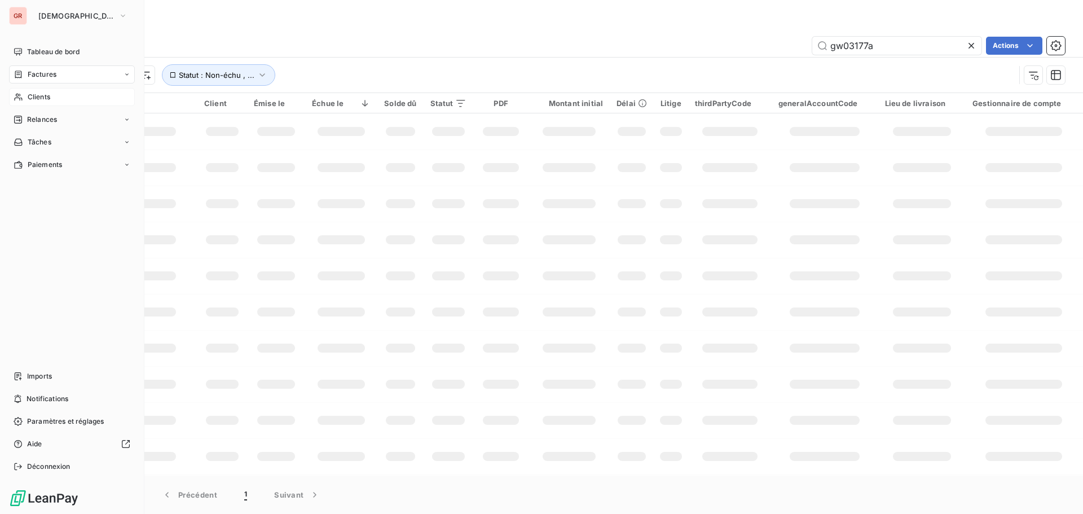
click at [45, 97] on span "Clients" at bounding box center [39, 97] width 23 height 10
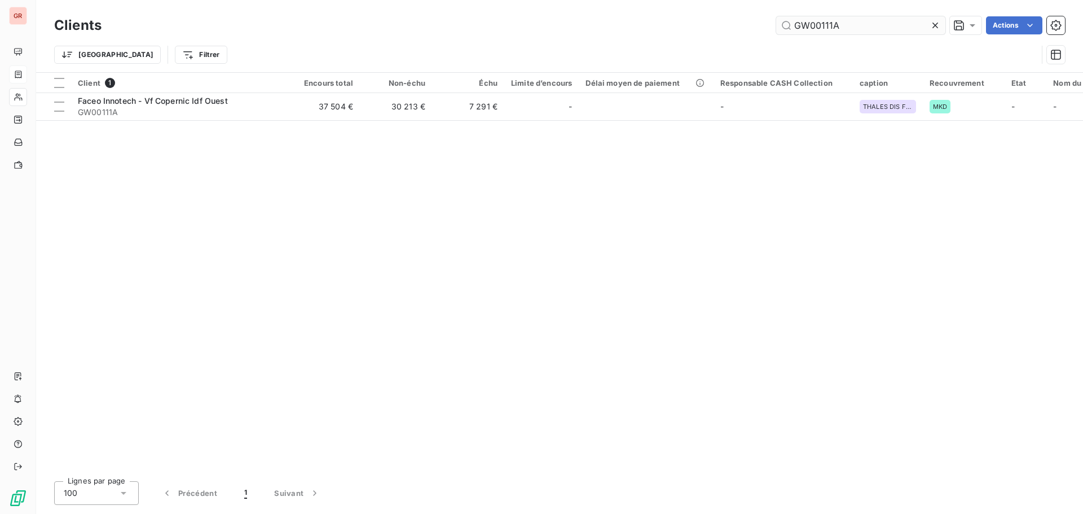
click at [846, 24] on input "GW00111A" at bounding box center [860, 25] width 169 height 18
click at [722, 25] on div "GW00111A Actions" at bounding box center [589, 25] width 949 height 18
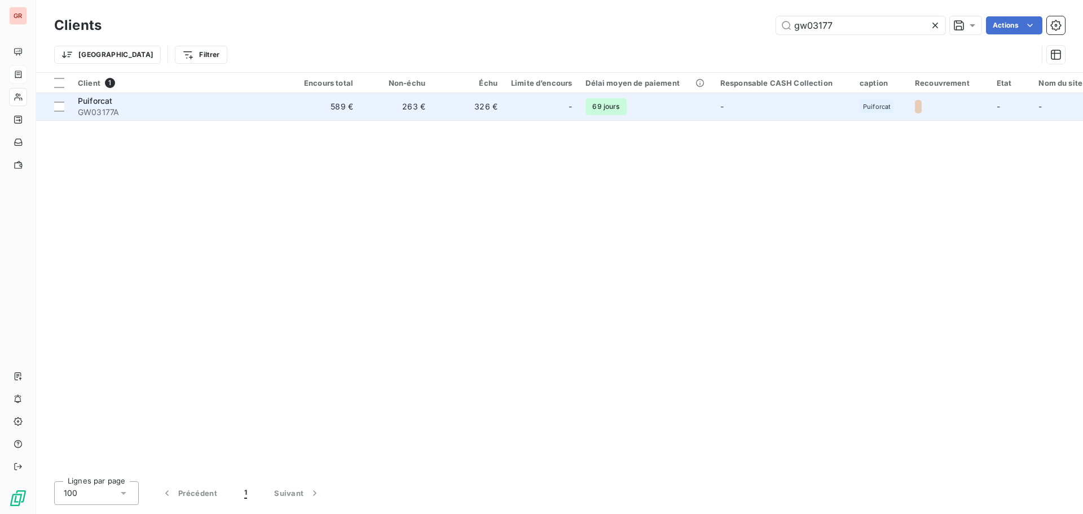
type input "gw03177"
click at [100, 113] on span "GW03177A" at bounding box center [179, 112] width 203 height 11
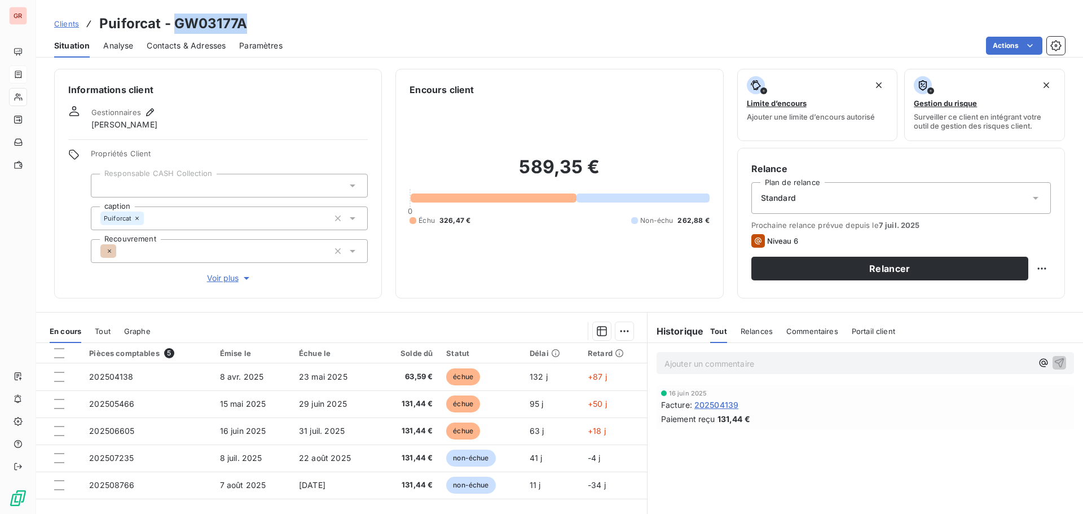
drag, startPoint x: 249, startPoint y: 29, endPoint x: 174, endPoint y: 20, distance: 76.1
click at [174, 20] on div "Clients Puiforcat - GW03177A" at bounding box center [559, 24] width 1046 height 20
copy h3 "GW03177A"
click at [164, 48] on span "Contacts & Adresses" at bounding box center [186, 45] width 79 height 11
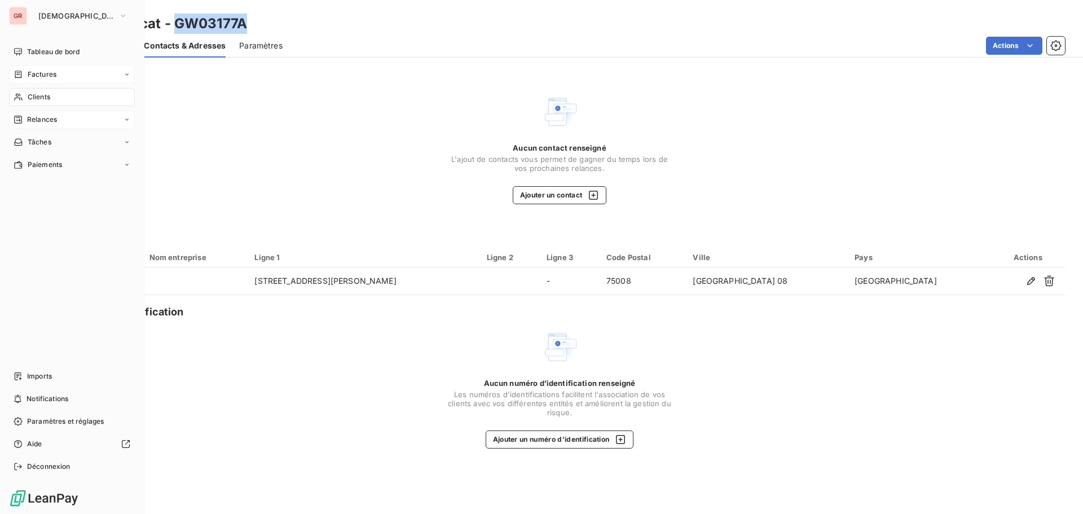
click at [54, 122] on span "Relances" at bounding box center [42, 119] width 30 height 10
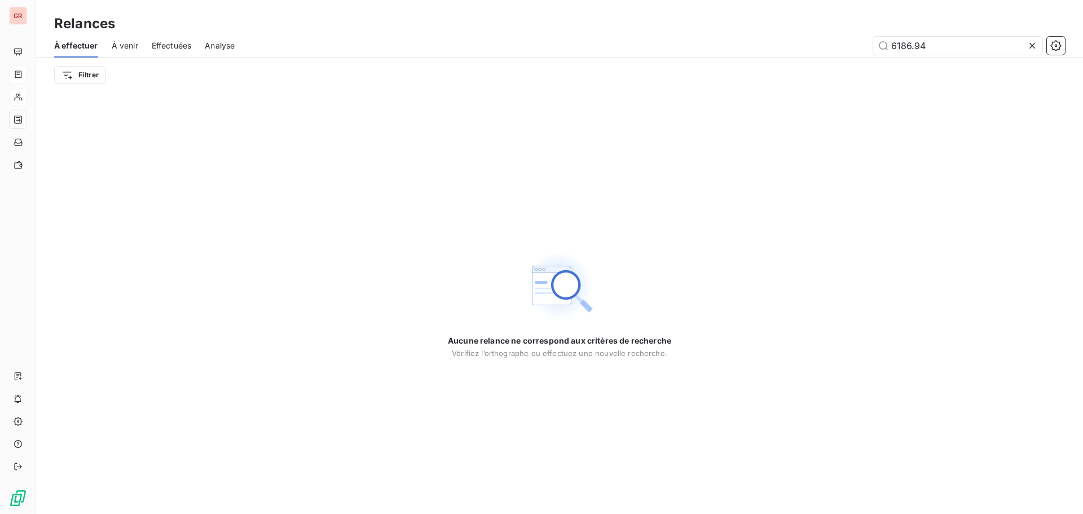
click at [128, 46] on span "À venir" at bounding box center [125, 45] width 26 height 11
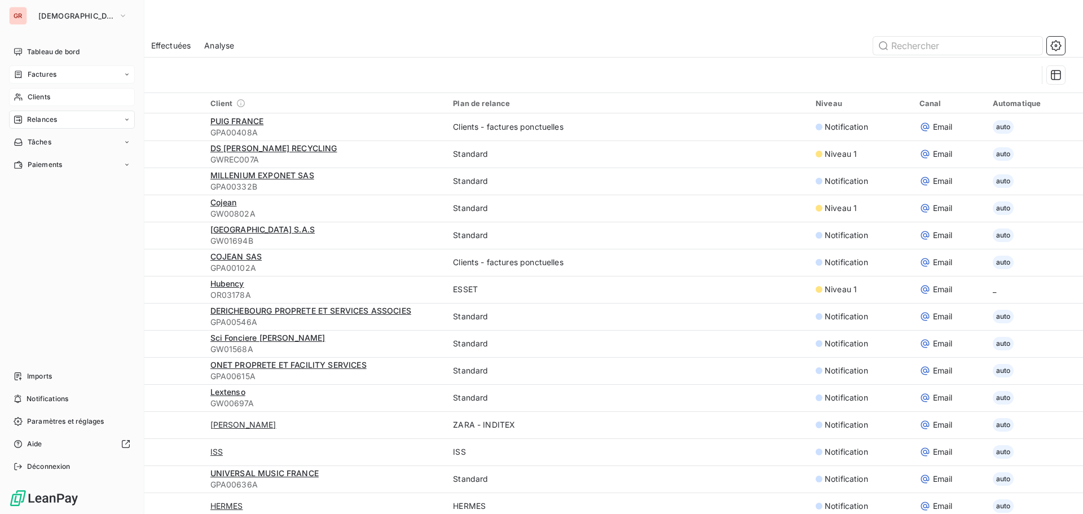
click at [43, 72] on span "Factures" at bounding box center [42, 74] width 29 height 10
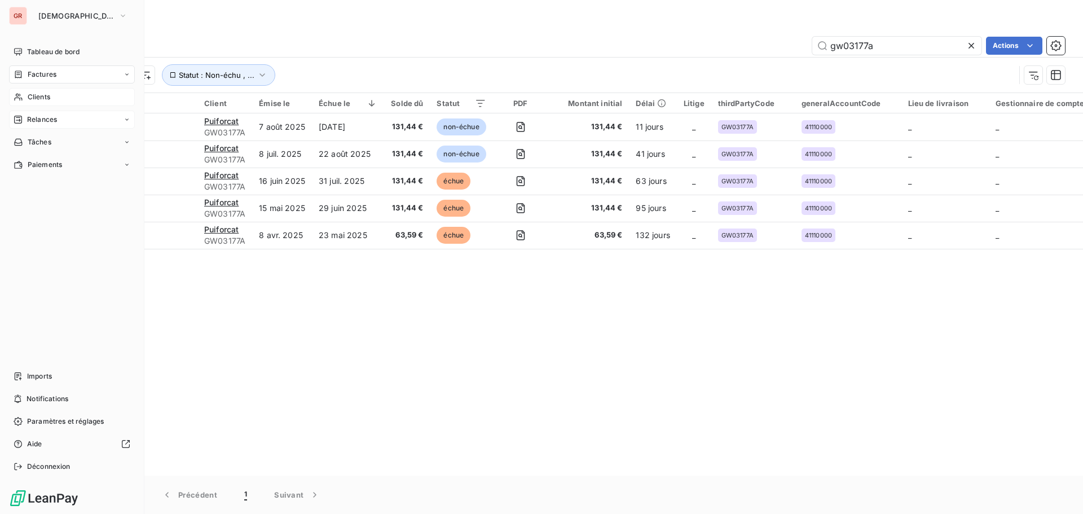
click at [51, 73] on span "Factures" at bounding box center [42, 74] width 29 height 10
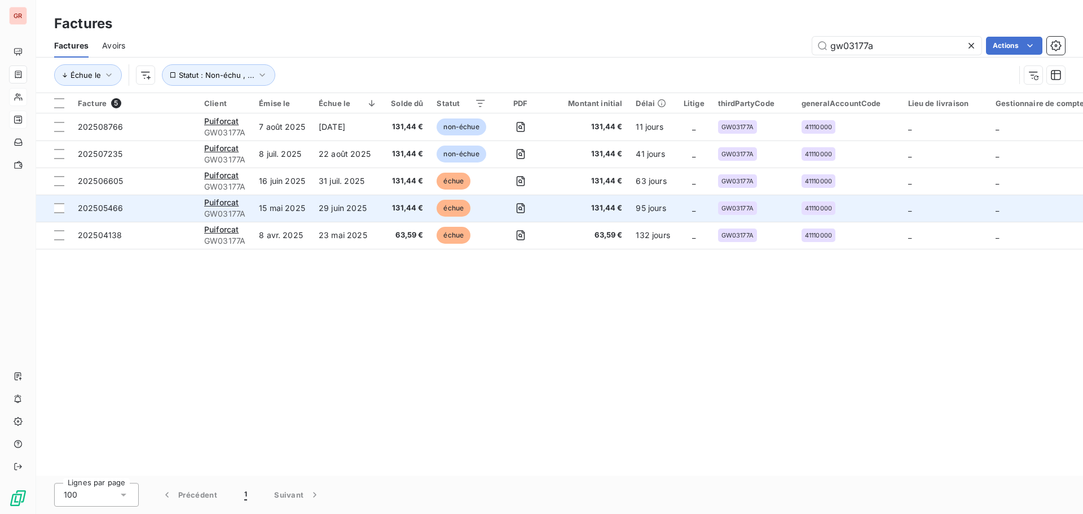
click at [445, 207] on span "échue" at bounding box center [453, 208] width 34 height 17
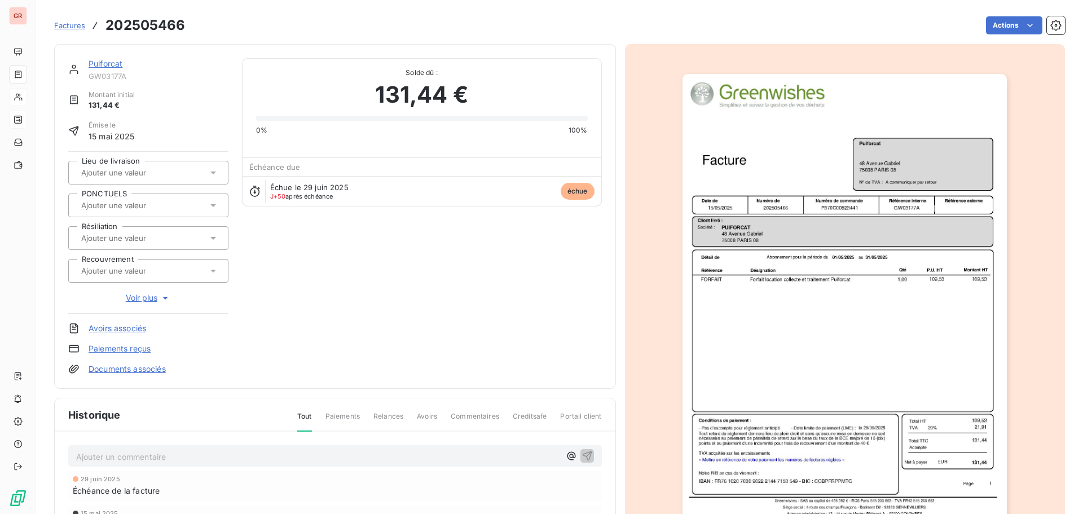
click at [766, 255] on img "button" at bounding box center [844, 303] width 324 height 459
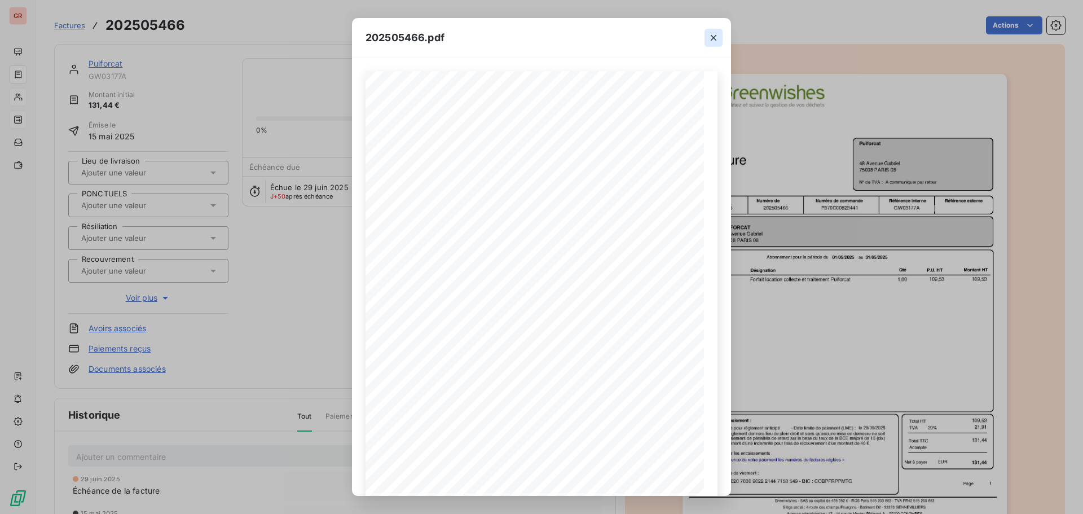
click at [714, 32] on icon "button" at bounding box center [713, 37] width 11 height 11
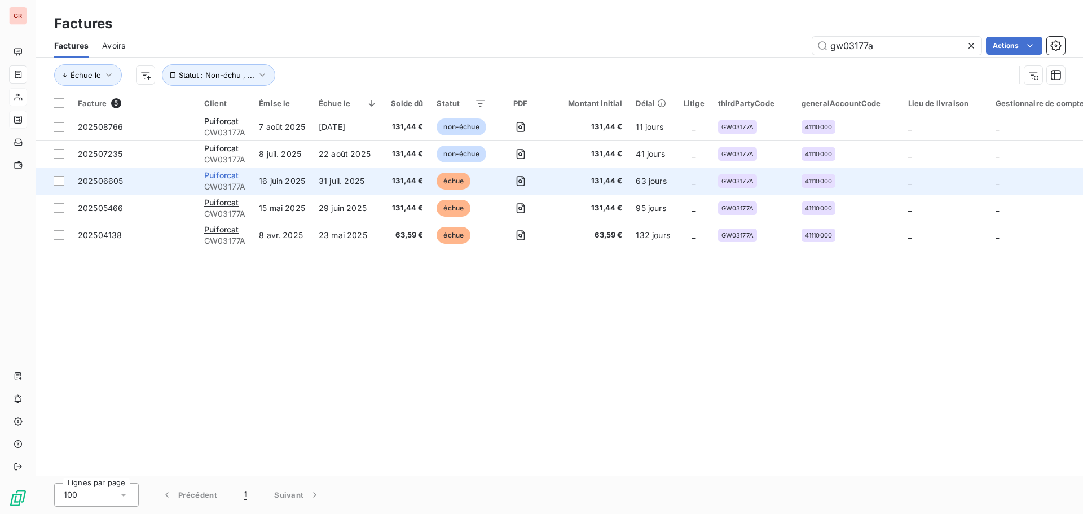
click at [236, 179] on span "Puiforcat" at bounding box center [221, 175] width 34 height 10
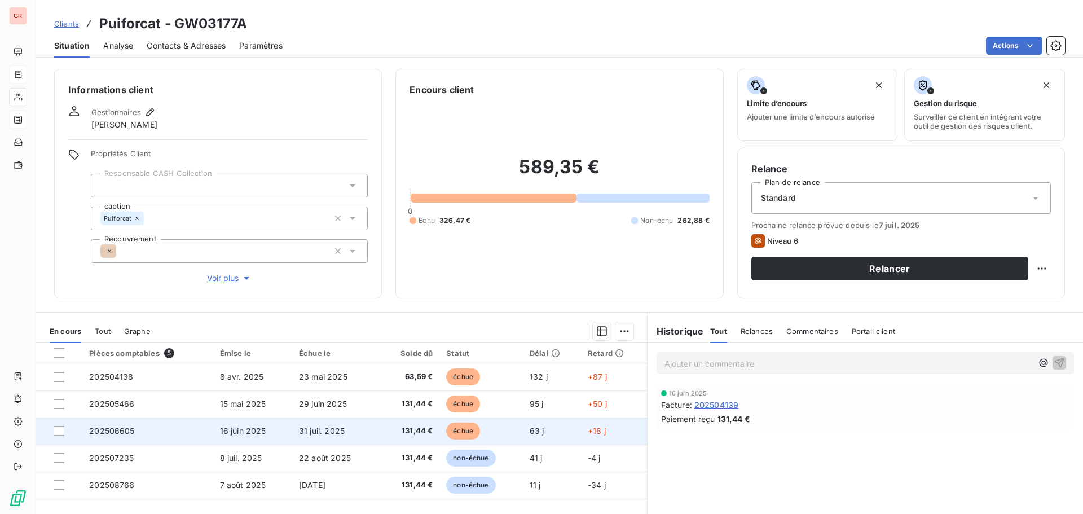
click at [236, 432] on span "16 juin 2025" at bounding box center [243, 431] width 46 height 10
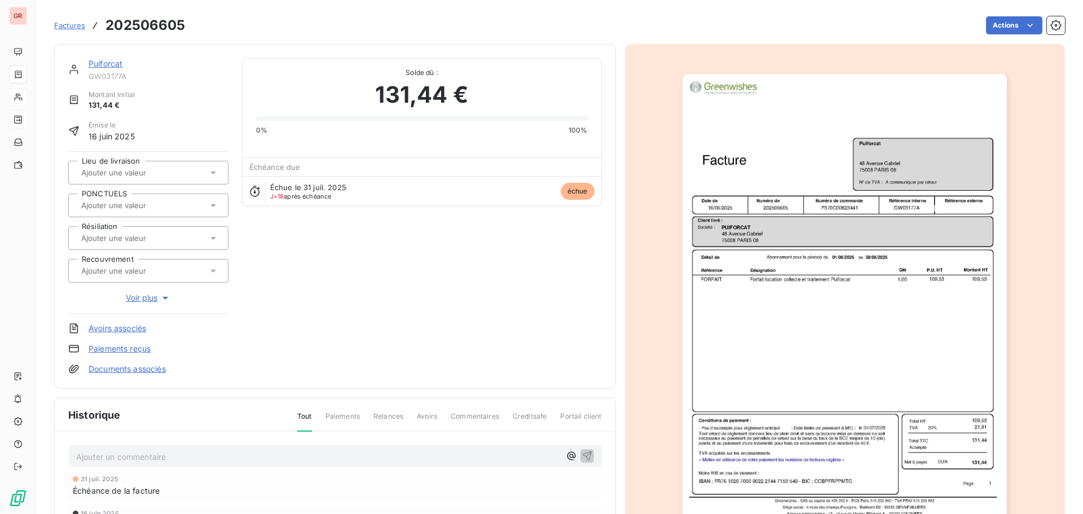
click at [783, 244] on img "button" at bounding box center [844, 303] width 324 height 459
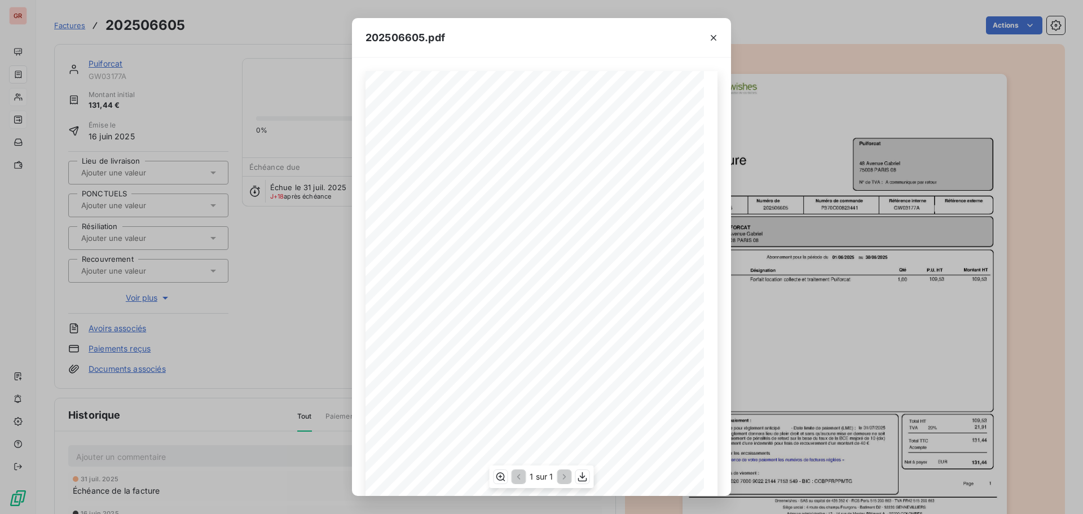
click at [412, 212] on span "16/06/2025" at bounding box center [407, 209] width 17 height 5
click at [713, 37] on icon "button" at bounding box center [713, 38] width 6 height 6
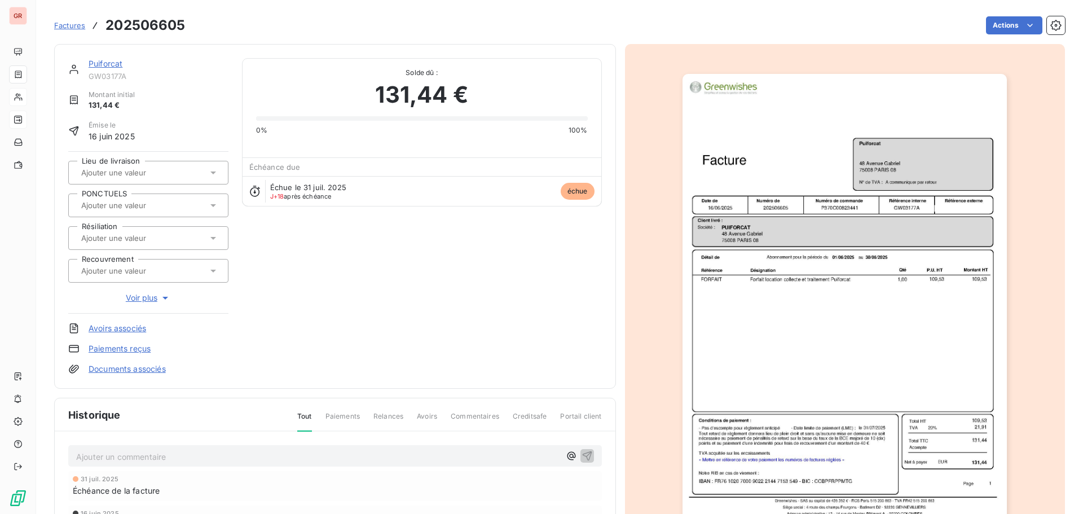
click at [798, 285] on img "button" at bounding box center [844, 303] width 324 height 459
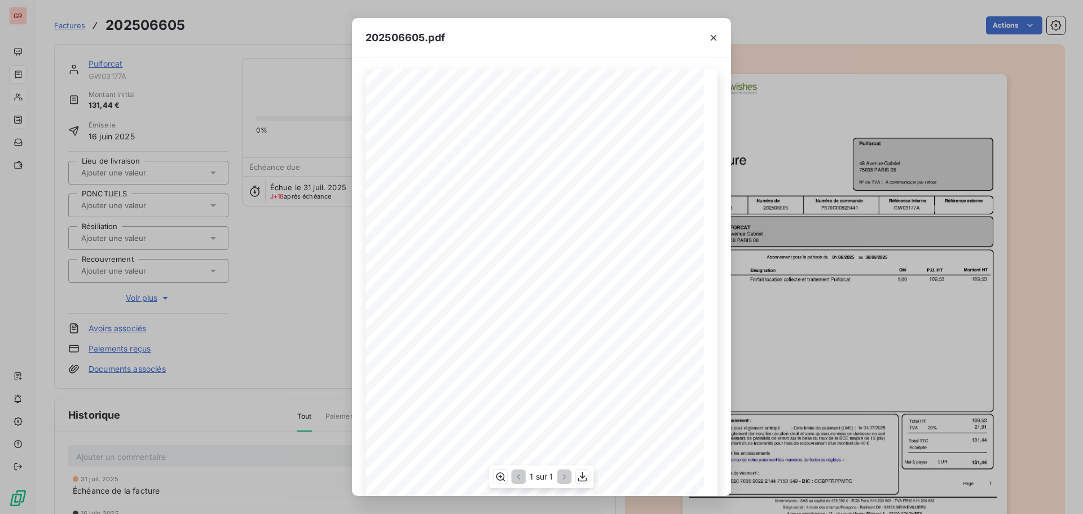
scroll to position [0, 0]
click at [711, 39] on icon "button" at bounding box center [713, 37] width 11 height 11
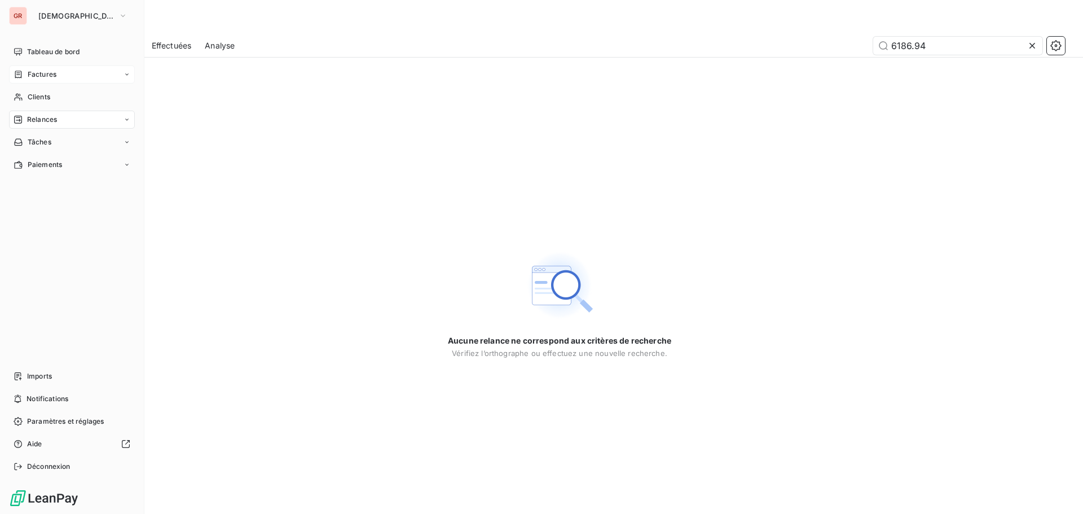
drag, startPoint x: 51, startPoint y: 94, endPoint x: 140, endPoint y: 113, distance: 91.0
click at [51, 94] on div "Clients" at bounding box center [72, 97] width 126 height 18
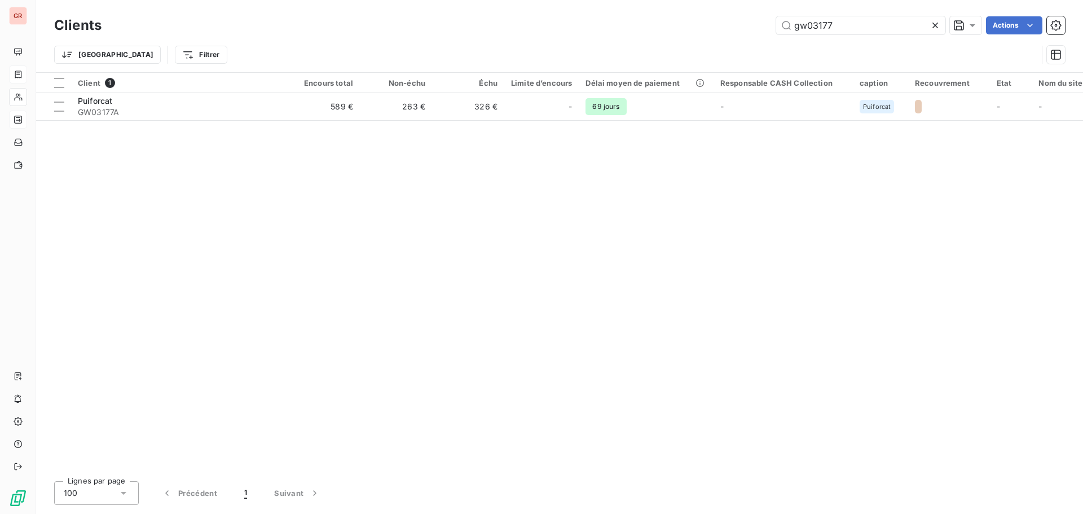
drag, startPoint x: 852, startPoint y: 28, endPoint x: 589, endPoint y: 39, distance: 263.0
click at [622, 33] on div "gw03177 Actions" at bounding box center [589, 25] width 949 height 18
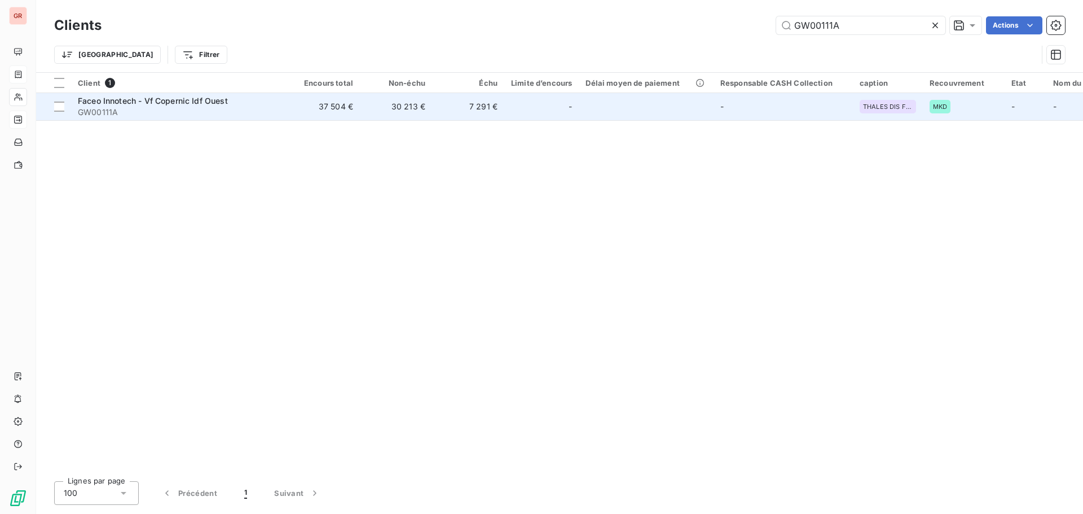
type input "GW00111A"
click at [173, 99] on span "Faceo Innotech - Vf Copernic Idf Ouest" at bounding box center [153, 101] width 150 height 10
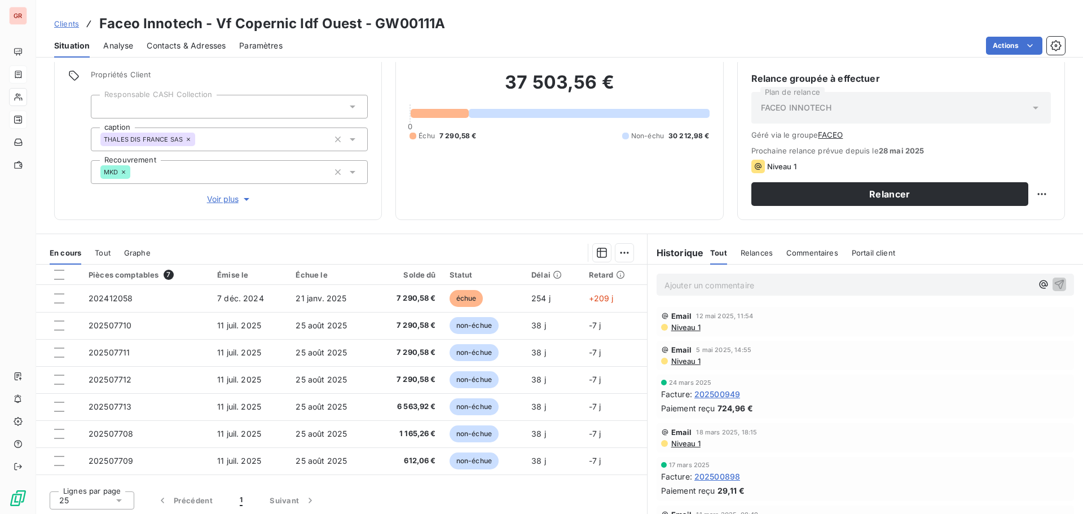
scroll to position [92, 0]
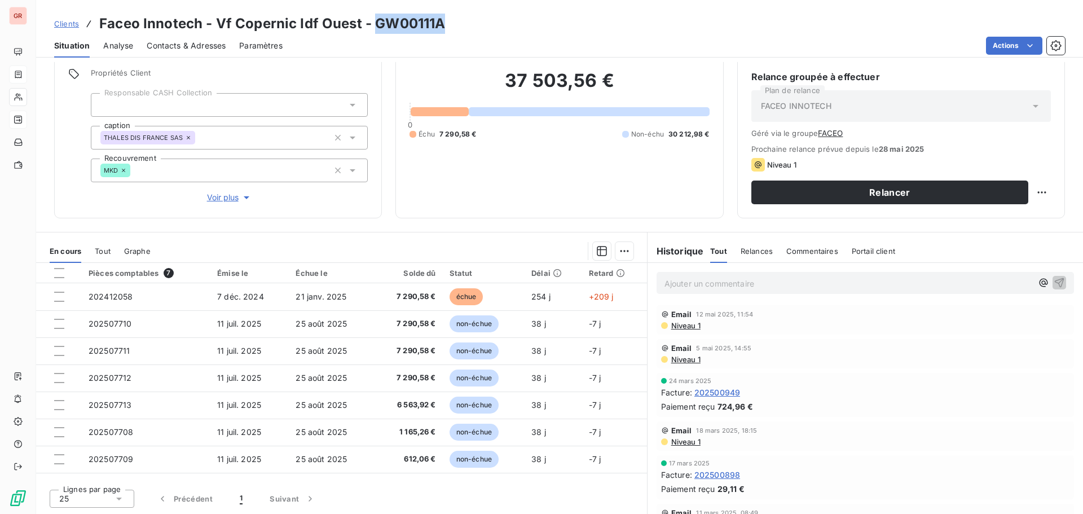
drag, startPoint x: 424, startPoint y: 23, endPoint x: 373, endPoint y: 23, distance: 51.3
click at [373, 23] on div "Clients Faceo Innotech - Vf Copernic Idf Ouest - GW00111A" at bounding box center [559, 24] width 1046 height 20
copy h3 "GW00111A"
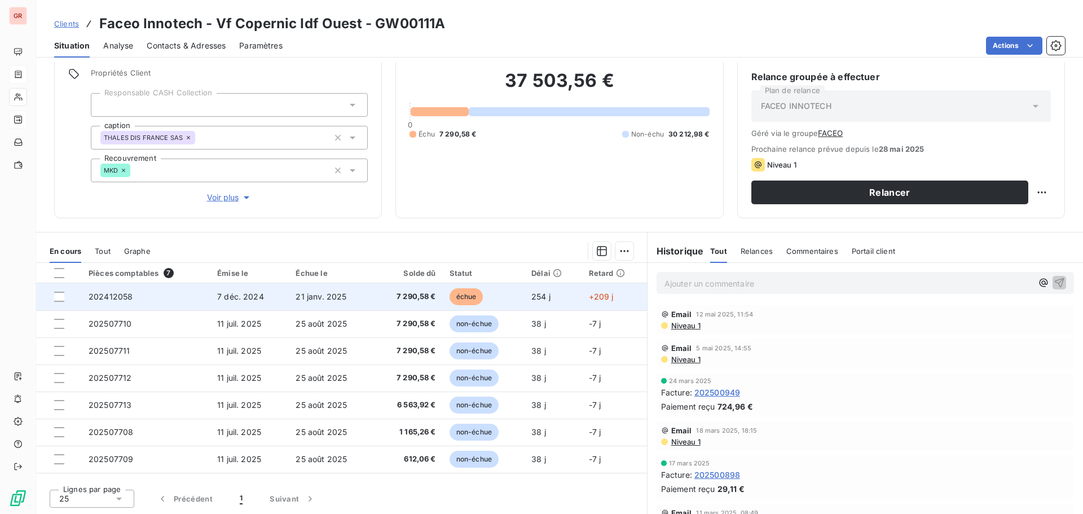
click at [460, 294] on span "échue" at bounding box center [466, 296] width 34 height 17
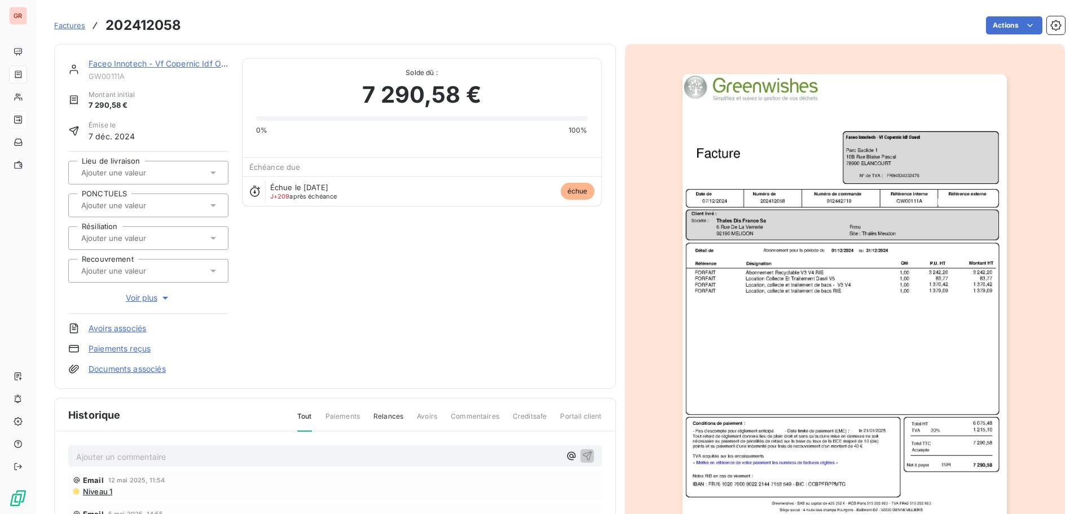
click at [862, 346] on img "button" at bounding box center [844, 303] width 324 height 459
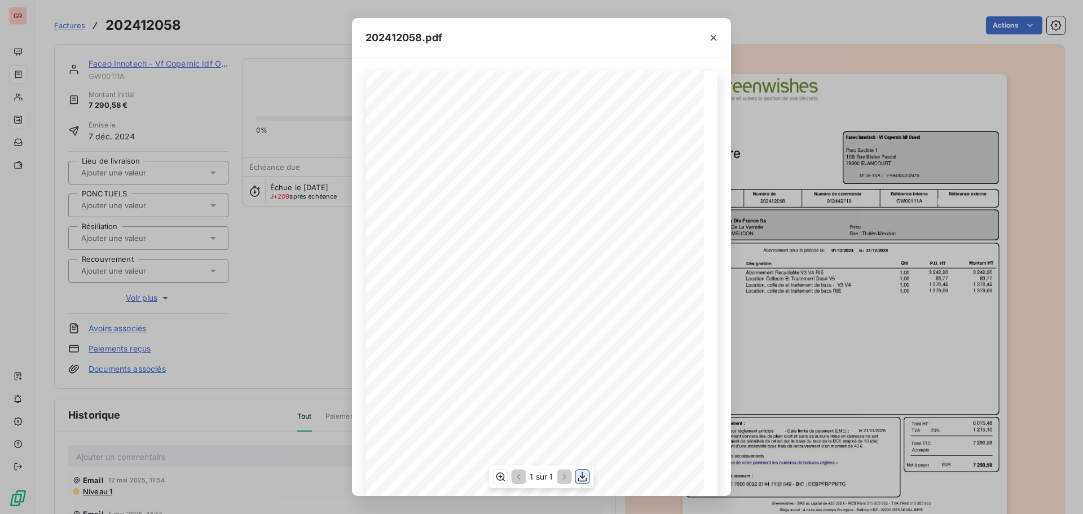
click at [581, 475] on icon "button" at bounding box center [582, 476] width 11 height 11
click at [715, 36] on icon "button" at bounding box center [713, 38] width 6 height 6
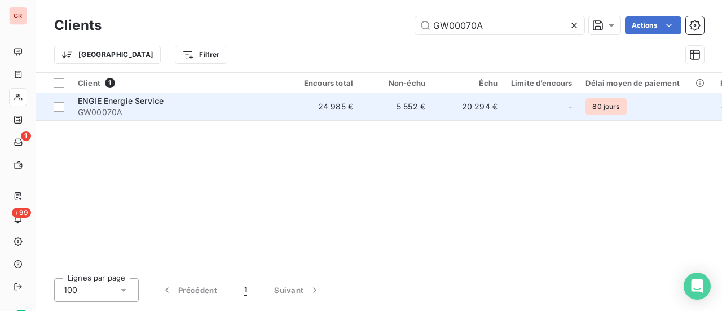
click at [105, 107] on span "GW00070A" at bounding box center [179, 112] width 203 height 11
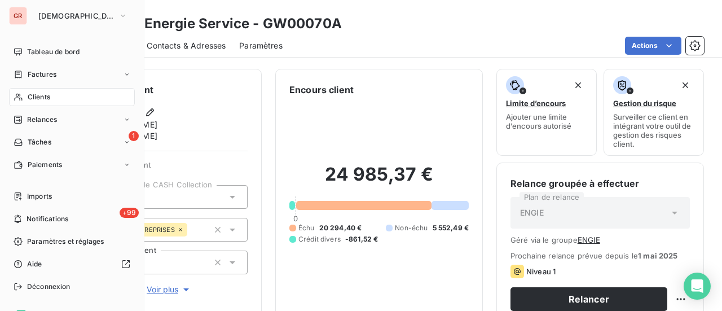
click at [51, 95] on div "Clients" at bounding box center [72, 97] width 126 height 18
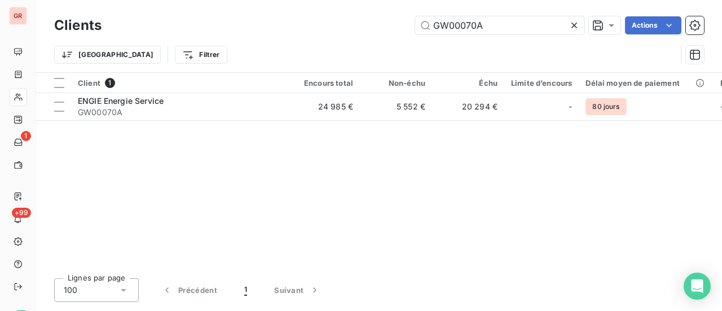
drag, startPoint x: 503, startPoint y: 29, endPoint x: 198, endPoint y: 31, distance: 305.0
click at [240, 31] on div "GW00070A Actions" at bounding box center [409, 25] width 589 height 18
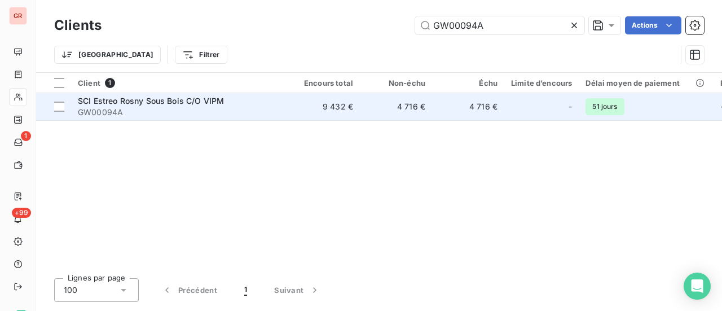
type input "GW00094A"
click at [154, 103] on span "SCI Estreo Rosny Sous Bois C/O VIPM" at bounding box center [151, 101] width 146 height 10
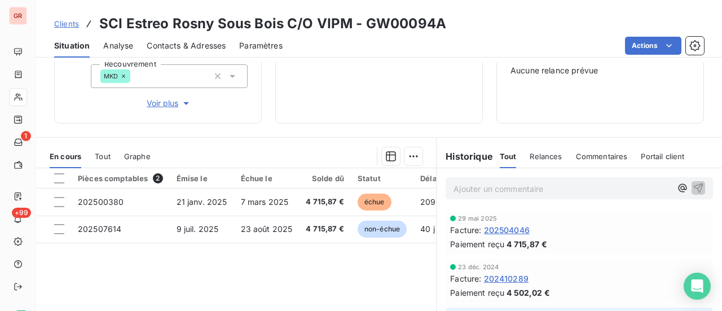
scroll to position [113, 0]
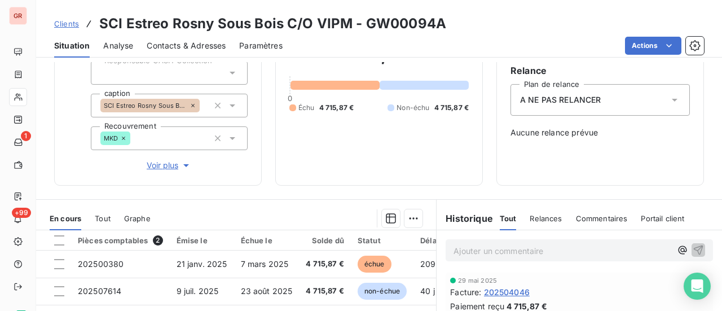
click at [601, 219] on span "Commentaires" at bounding box center [602, 218] width 52 height 9
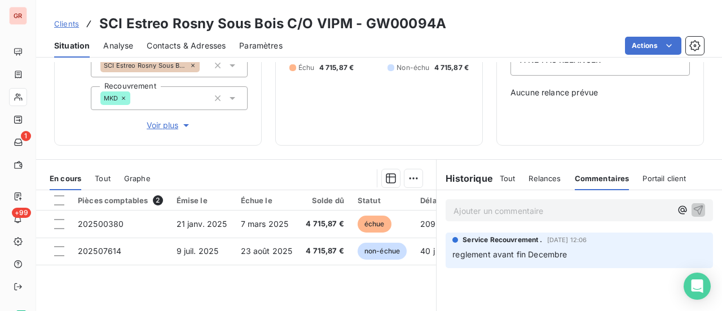
scroll to position [169, 0]
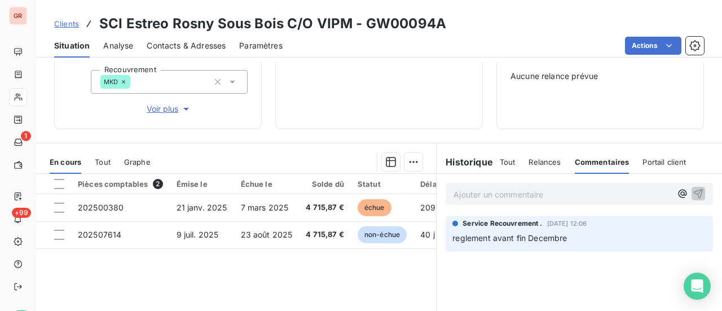
click at [537, 160] on span "Relances" at bounding box center [544, 161] width 32 height 9
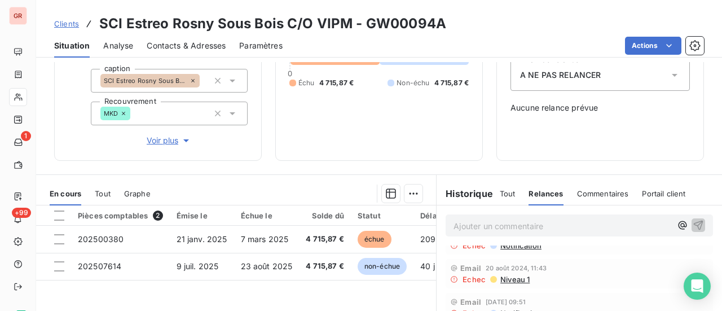
scroll to position [113, 0]
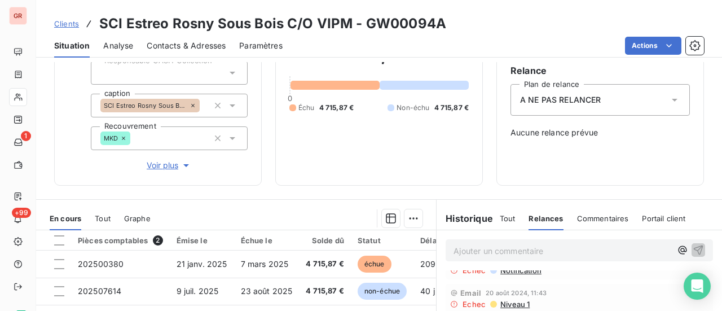
click at [381, 162] on div "9 431,74 € 0 Échu 4 715,87 € Non-échu 4 715,87 €" at bounding box center [378, 78] width 179 height 188
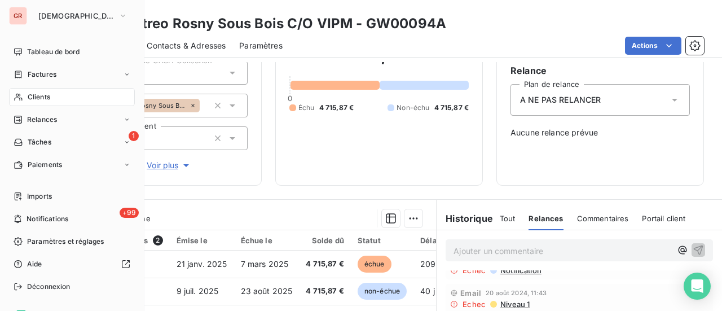
click at [42, 100] on span "Clients" at bounding box center [39, 97] width 23 height 10
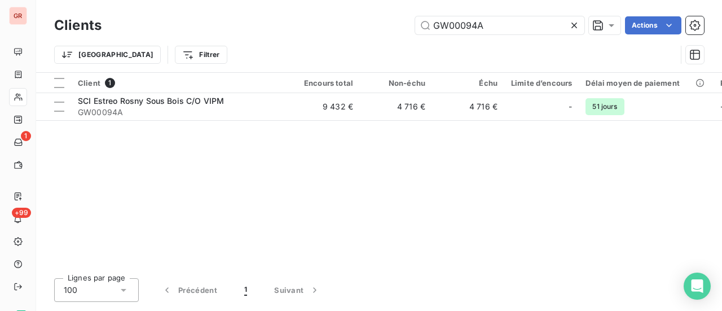
drag, startPoint x: 441, startPoint y: 29, endPoint x: 372, endPoint y: 28, distance: 68.8
click at [379, 29] on div "GW00094A Actions" at bounding box center [409, 25] width 589 height 18
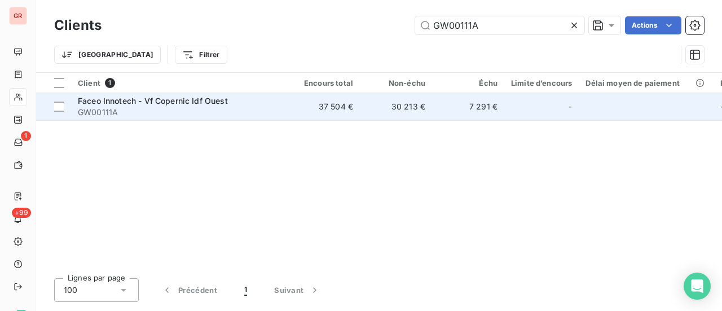
type input "GW00111A"
click at [127, 99] on span "Faceo Innotech - Vf Copernic Idf Ouest" at bounding box center [153, 101] width 150 height 10
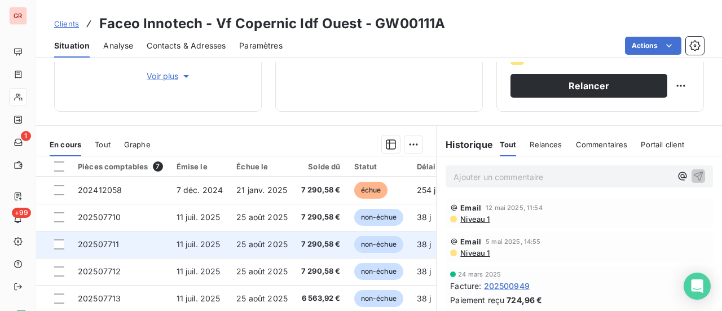
scroll to position [196, 0]
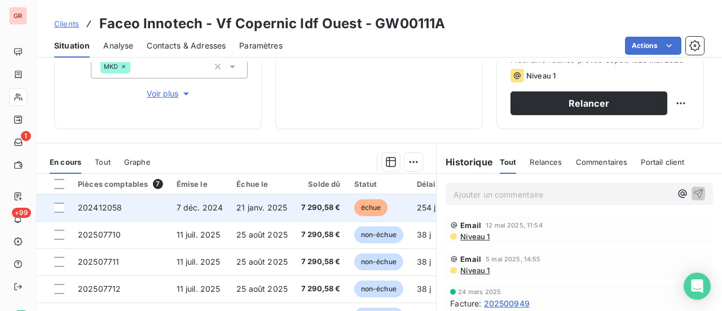
click at [269, 209] on span "21 janv. 2025" at bounding box center [261, 207] width 51 height 10
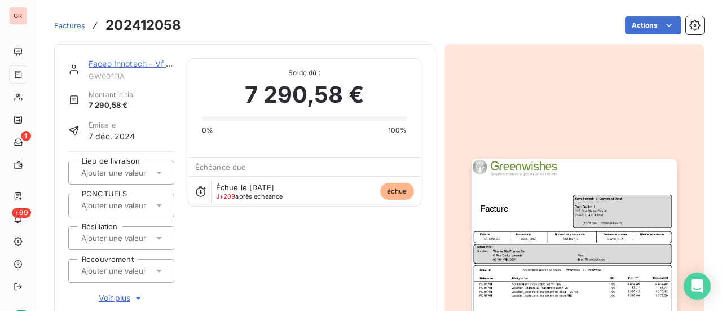
click at [584, 204] on img "button" at bounding box center [573, 303] width 205 height 290
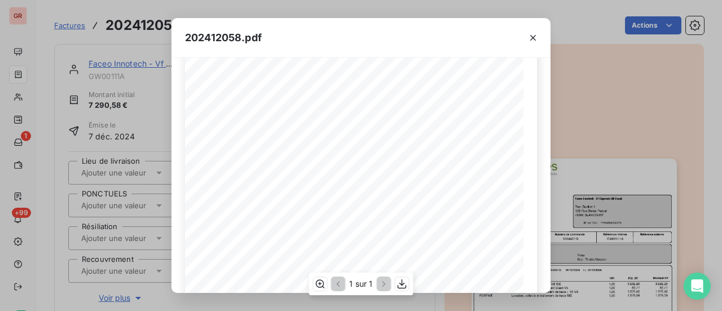
scroll to position [113, 0]
click at [531, 39] on icon "button" at bounding box center [533, 38] width 6 height 6
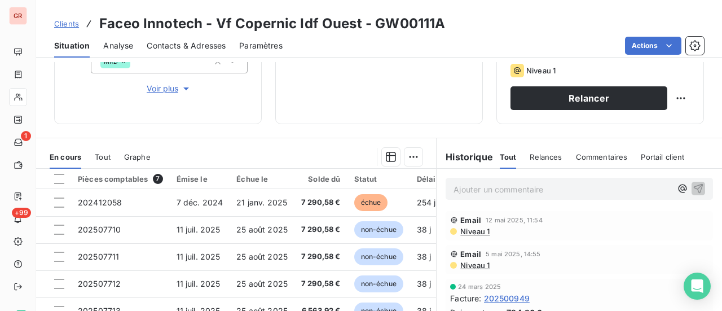
scroll to position [226, 0]
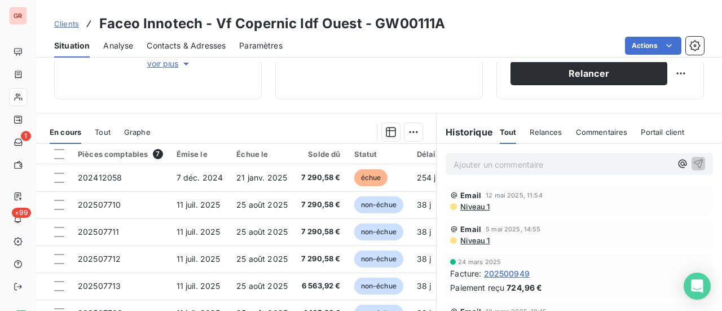
click at [474, 204] on span "Niveau 1" at bounding box center [474, 206] width 30 height 9
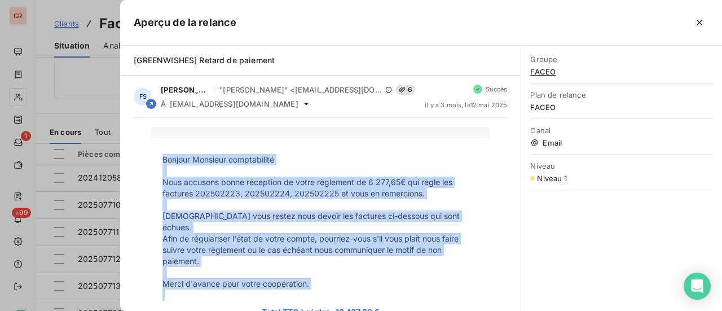
drag, startPoint x: 160, startPoint y: 161, endPoint x: 383, endPoint y: 279, distance: 252.2
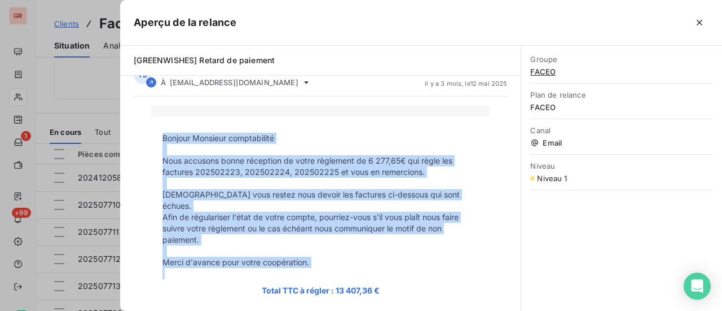
scroll to position [0, 0]
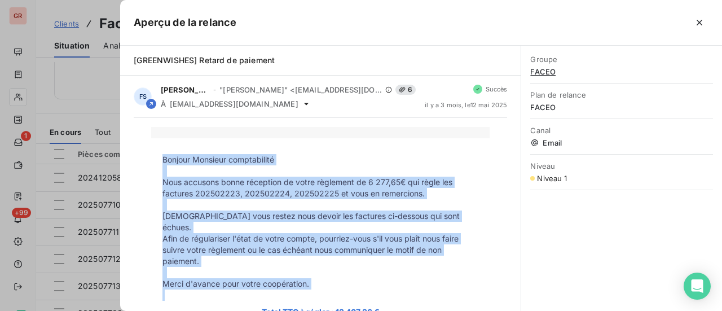
copy tbody "Bonjour Monsieur comptabilité Nous accusons bonne réception de votre règlement …"
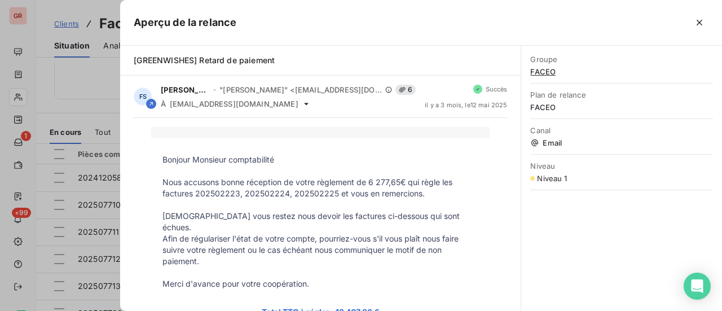
click at [64, 113] on div at bounding box center [361, 155] width 722 height 311
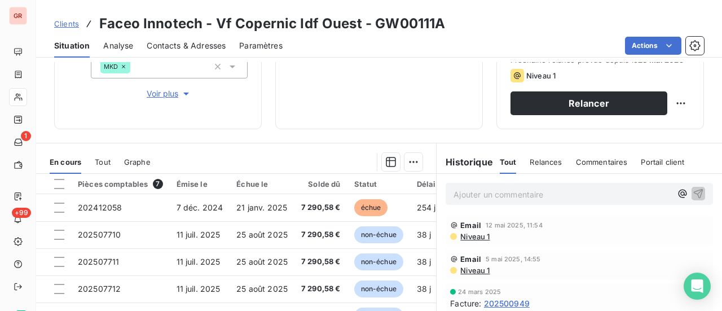
click at [471, 268] on span "Niveau 1" at bounding box center [474, 270] width 30 height 9
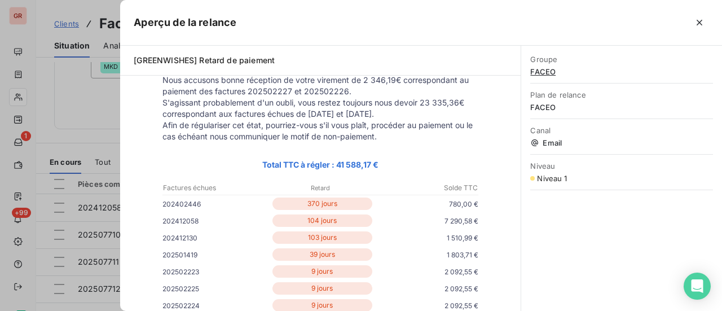
scroll to position [113, 0]
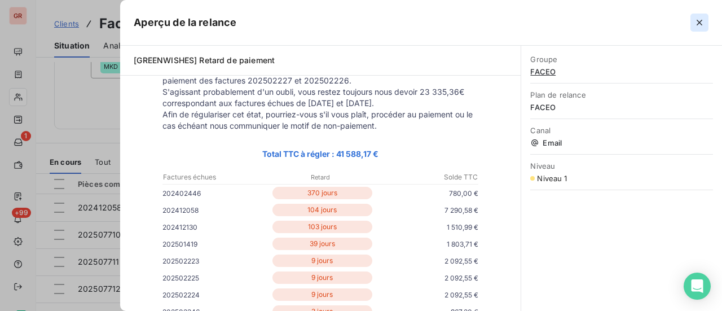
click at [700, 24] on icon "button" at bounding box center [699, 22] width 11 height 11
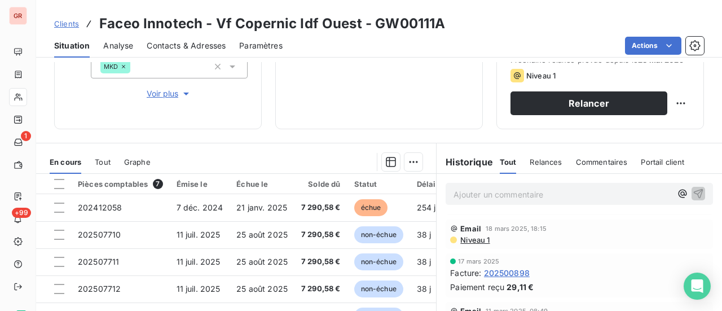
click at [467, 236] on span "Niveau 1" at bounding box center [474, 239] width 30 height 9
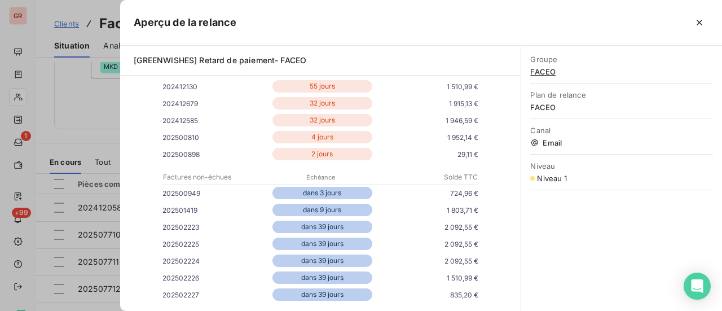
scroll to position [338, 0]
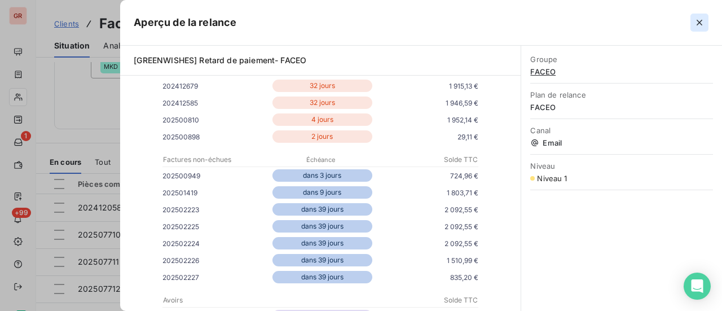
click at [697, 22] on icon "button" at bounding box center [699, 22] width 11 height 11
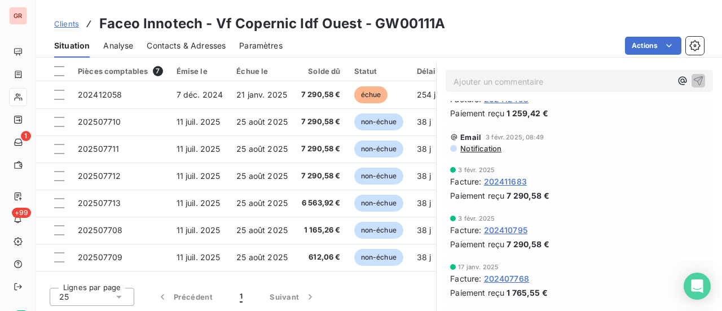
click at [471, 149] on span "Notification" at bounding box center [480, 148] width 42 height 9
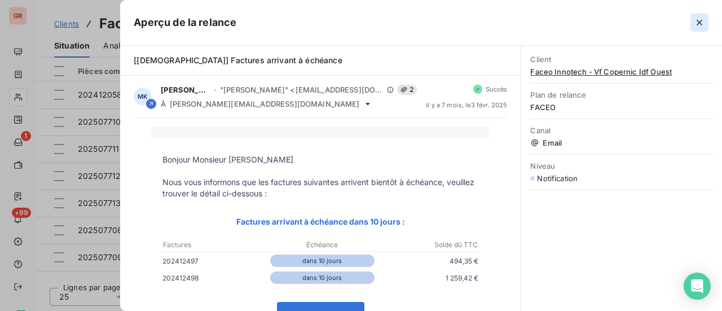
click at [698, 23] on icon "button" at bounding box center [699, 23] width 6 height 6
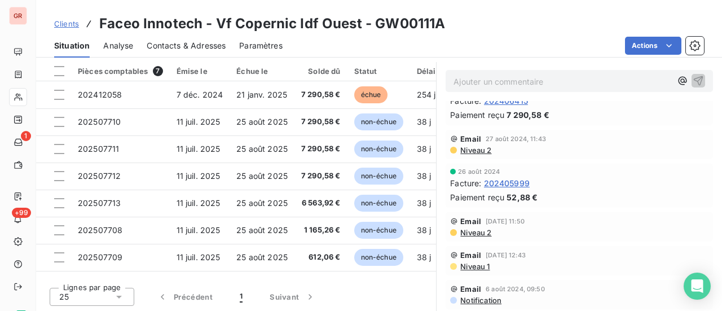
scroll to position [1071, 0]
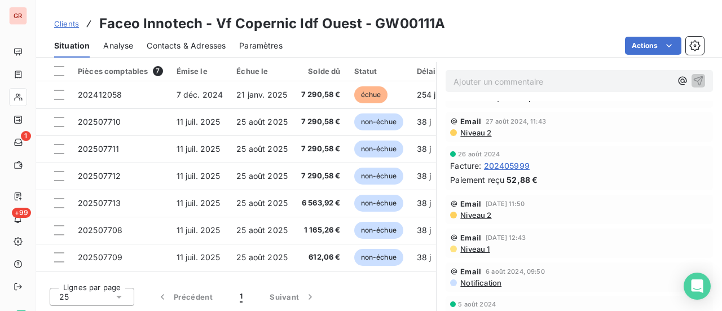
click at [469, 132] on span "Niveau 2" at bounding box center [475, 132] width 32 height 9
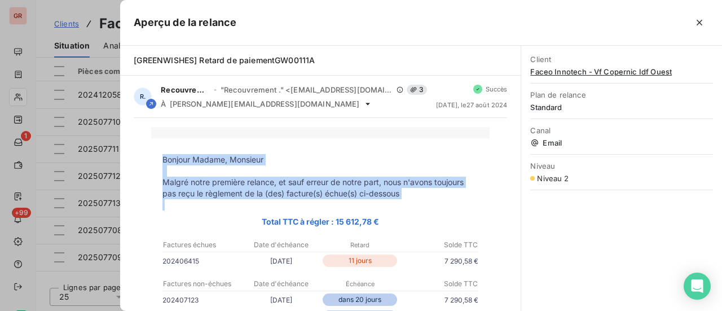
drag, startPoint x: 160, startPoint y: 158, endPoint x: 386, endPoint y: 206, distance: 231.0
copy tbody "Bonjour Madame, Monsieur Malgré notre première relance, et sauf erreur de notre…"
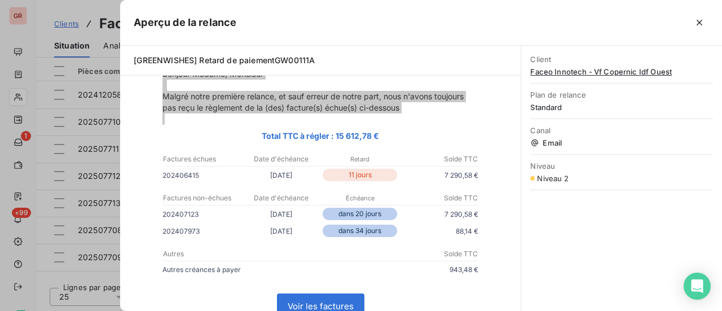
scroll to position [56, 0]
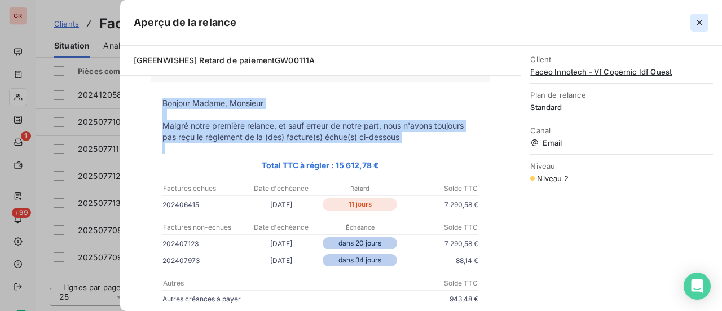
click at [699, 25] on icon "button" at bounding box center [699, 22] width 11 height 11
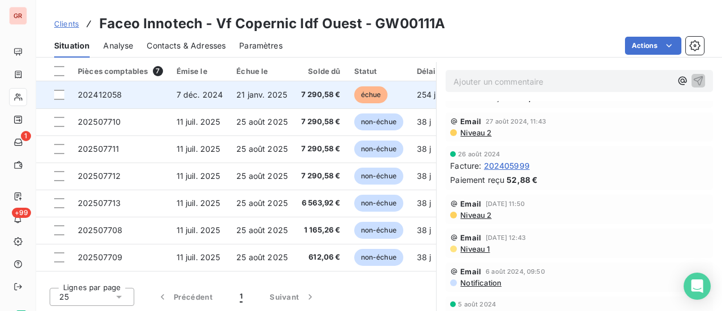
click at [261, 94] on span "21 janv. 2025" at bounding box center [261, 95] width 51 height 10
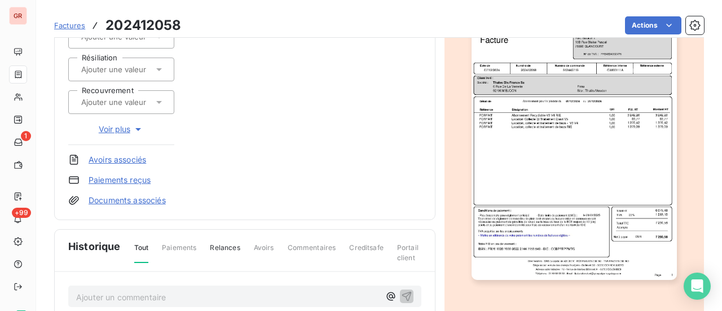
scroll to position [169, 0]
click at [557, 130] on img "button" at bounding box center [573, 135] width 205 height 290
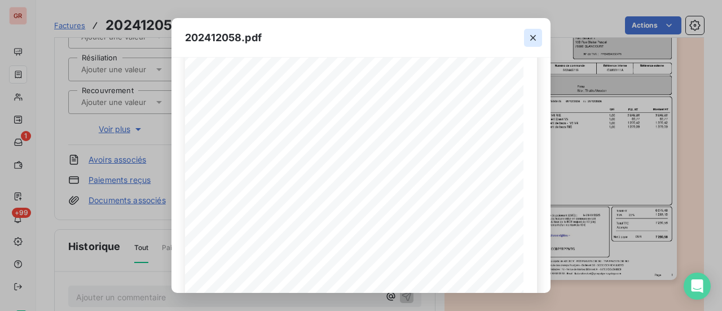
click at [532, 37] on icon "button" at bounding box center [532, 37] width 11 height 11
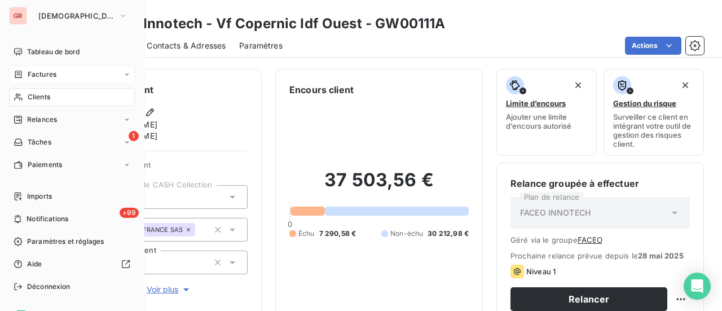
click at [47, 74] on span "Factures" at bounding box center [42, 74] width 29 height 10
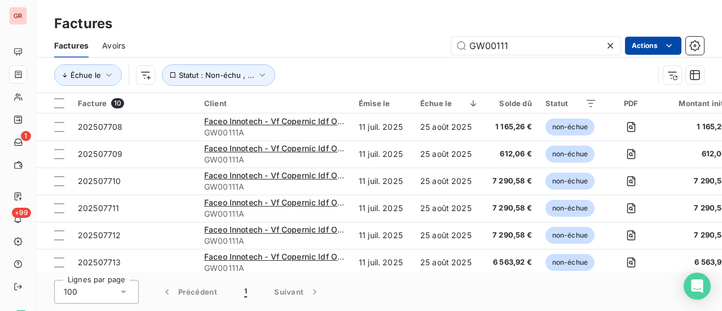
click at [611, 7] on html "GR 1 +99 Factures Factures Avoirs GW00111 Actions Échue le Statut : Non-échu , …" at bounding box center [361, 155] width 722 height 311
drag, startPoint x: 525, startPoint y: 41, endPoint x: 387, endPoint y: 50, distance: 139.0
click at [390, 49] on div "GW00111 Actions" at bounding box center [421, 46] width 565 height 18
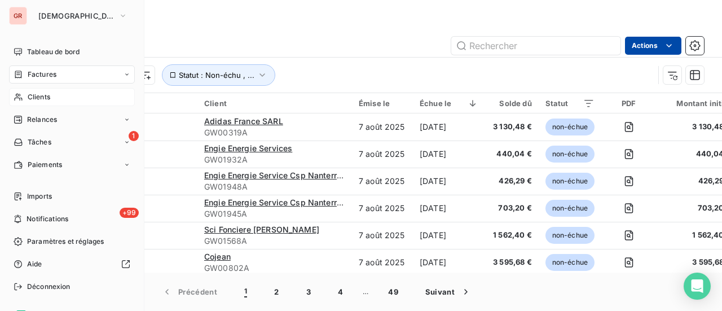
click at [50, 98] on div "Clients" at bounding box center [72, 97] width 126 height 18
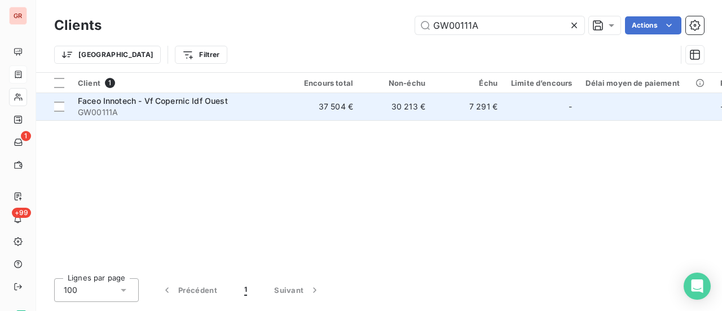
click at [180, 100] on span "Faceo Innotech - Vf Copernic Idf Ouest" at bounding box center [153, 101] width 150 height 10
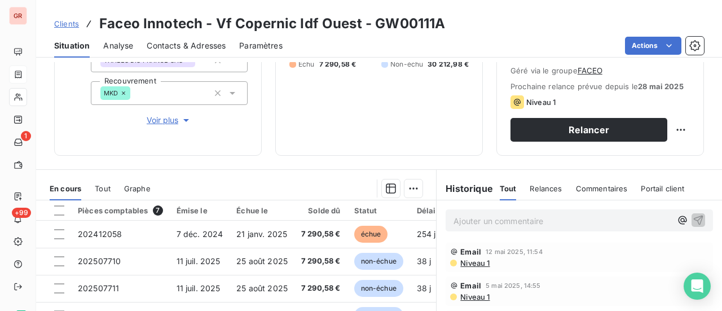
scroll to position [282, 0]
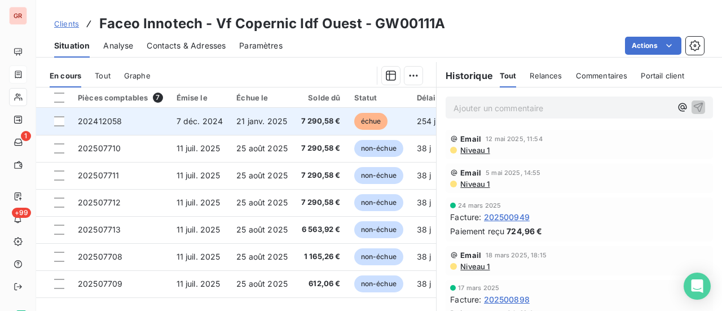
click at [242, 121] on span "21 janv. 2025" at bounding box center [261, 121] width 51 height 10
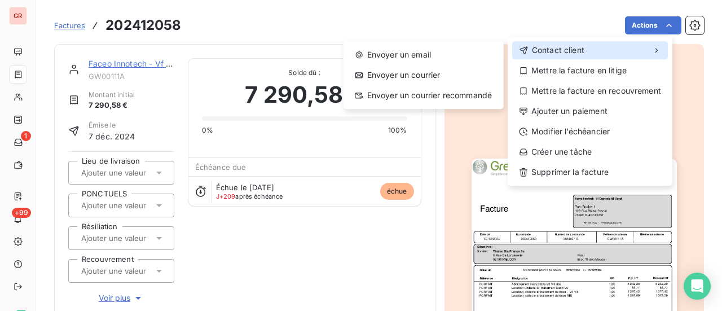
click at [572, 48] on span "Contact client" at bounding box center [558, 50] width 52 height 11
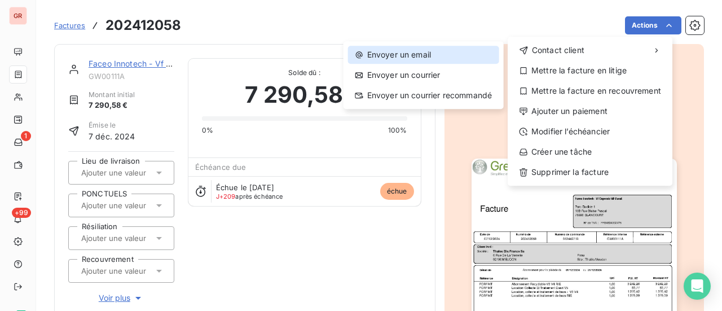
click at [425, 51] on div "Envoyer un email" at bounding box center [423, 55] width 151 height 18
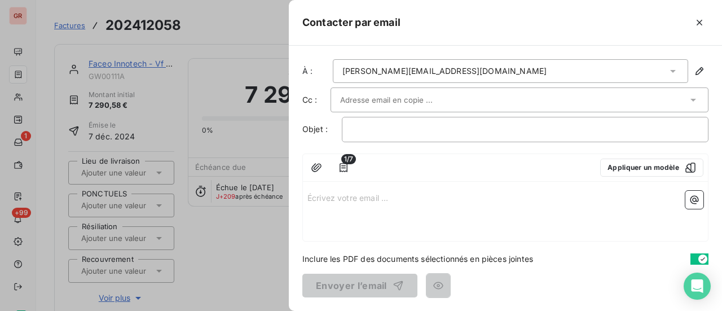
click at [320, 198] on p "Écrivez votre email ... ﻿" at bounding box center [505, 197] width 396 height 13
drag, startPoint x: 700, startPoint y: 23, endPoint x: 669, endPoint y: 24, distance: 31.1
click at [700, 23] on icon "button" at bounding box center [699, 22] width 11 height 11
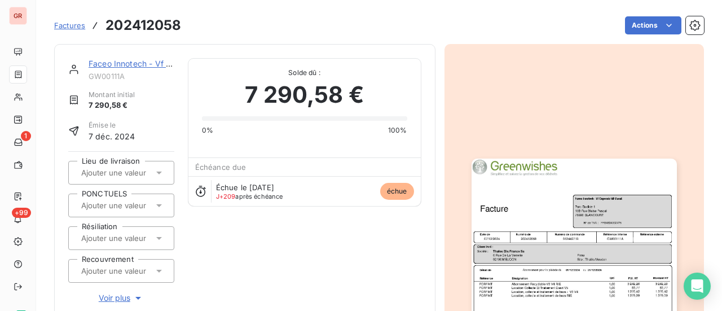
click at [559, 240] on img "button" at bounding box center [573, 303] width 205 height 290
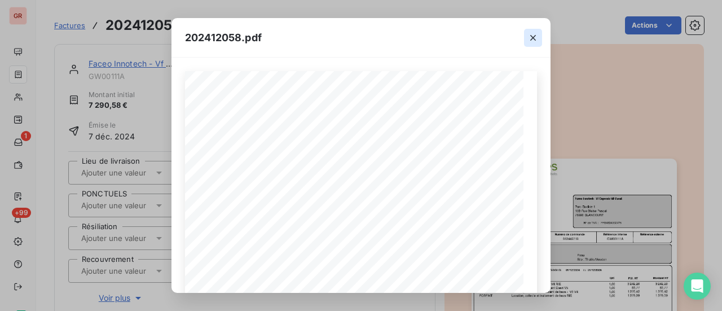
click at [534, 38] on icon "button" at bounding box center [532, 37] width 11 height 11
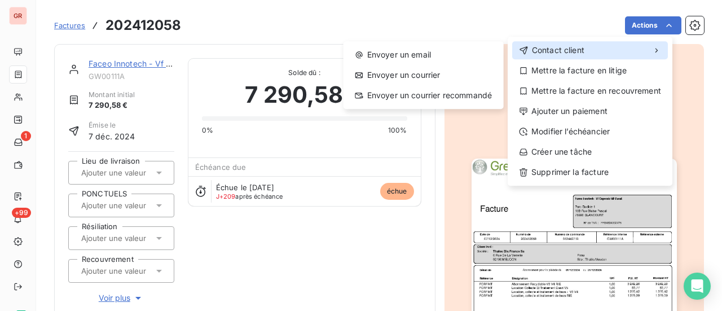
click at [579, 49] on span "Contact client" at bounding box center [558, 50] width 52 height 11
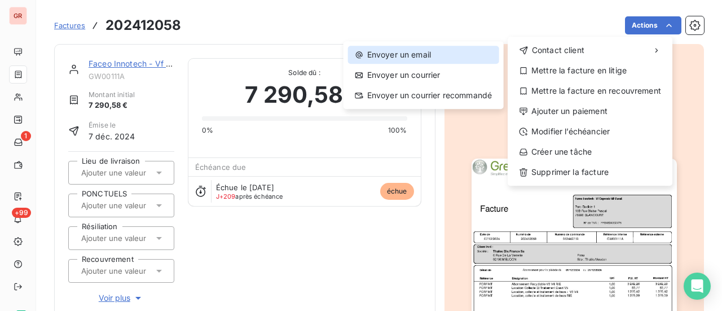
click at [418, 54] on div "Envoyer un email" at bounding box center [423, 55] width 151 height 18
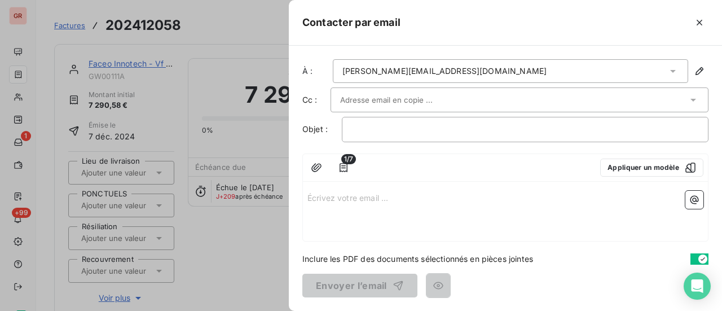
click at [672, 68] on icon at bounding box center [672, 70] width 11 height 11
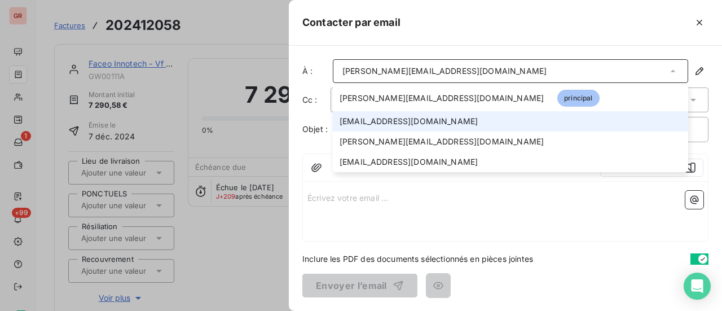
click at [478, 122] on span "faceoinnotech_fr@email.basware.com" at bounding box center [408, 121] width 138 height 11
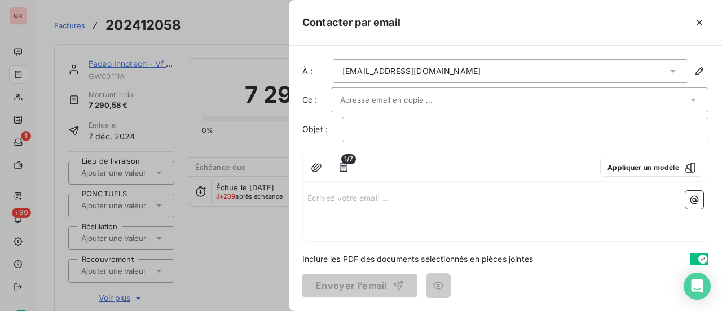
click at [435, 100] on input "text" at bounding box center [400, 99] width 121 height 17
click at [437, 229] on div "Écrivez votre email ... ﻿" at bounding box center [505, 213] width 405 height 55
click at [384, 129] on p "﻿" at bounding box center [524, 129] width 347 height 13
click at [310, 195] on p "Écrivez votre email ... ﻿" at bounding box center [505, 197] width 396 height 13
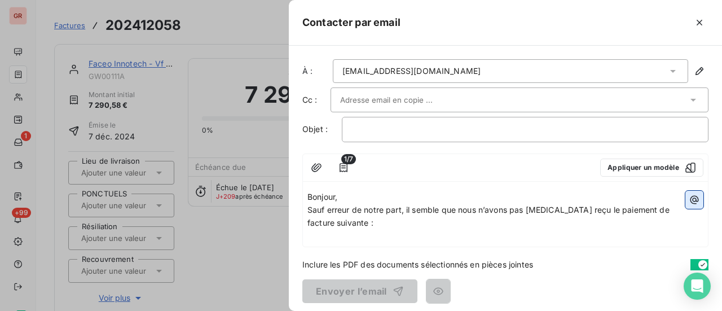
click at [688, 200] on icon "button" at bounding box center [693, 199] width 11 height 11
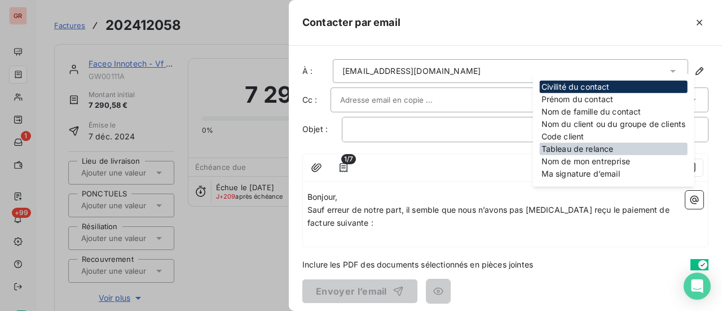
click at [592, 147] on div "Tableau de relance" at bounding box center [614, 149] width 148 height 12
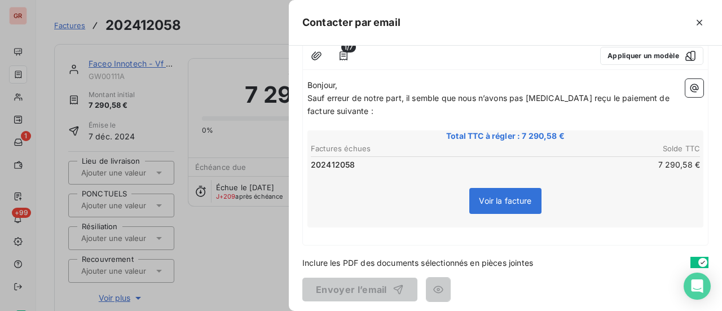
scroll to position [113, 0]
click at [320, 232] on p "﻿" at bounding box center [505, 232] width 396 height 13
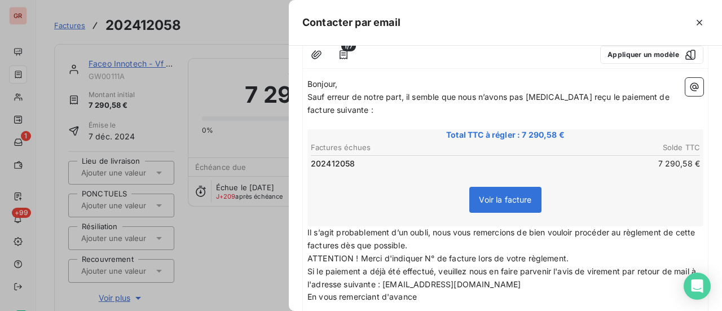
click at [445, 243] on p "Il s’agit probablement d’un oubli, nous vous remercions de bien vouloir procéde…" at bounding box center [505, 239] width 396 height 26
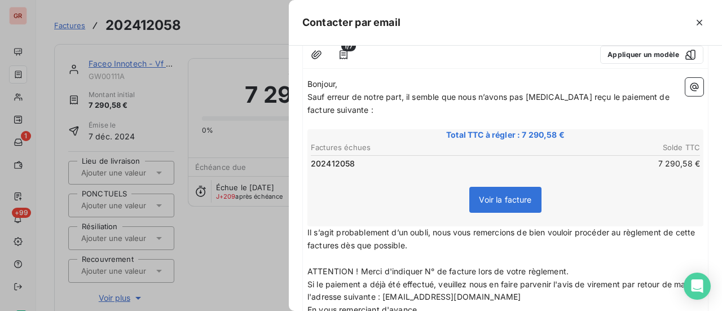
click at [579, 268] on p "ATTENTION ! Merci d'indiquer N° de facture lors de votre règlement." at bounding box center [505, 271] width 396 height 13
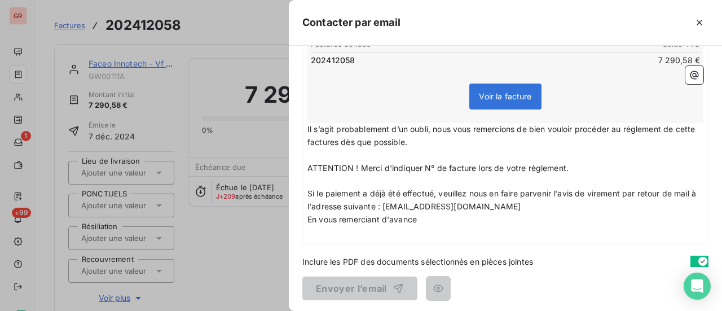
scroll to position [217, 0]
click at [427, 216] on p "En vous remerciant d'avance" at bounding box center [505, 219] width 396 height 13
click at [506, 206] on p "Si le paiement a déjà été effectué, veuillez nous en faire parvenir l'avis de v…" at bounding box center [505, 200] width 396 height 26
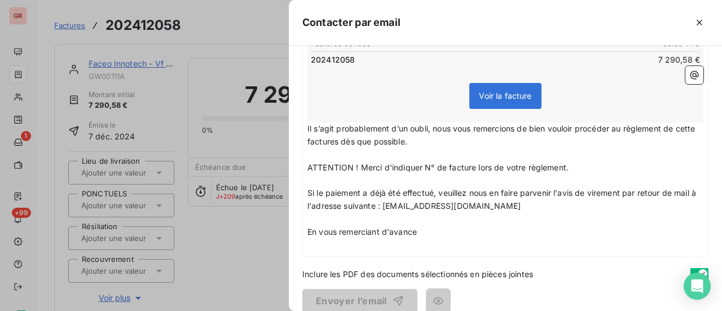
scroll to position [230, 0]
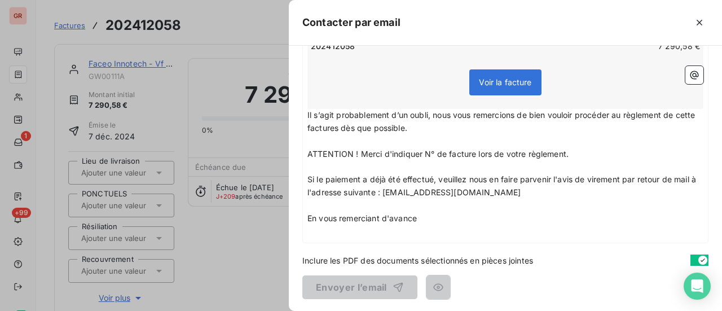
click at [360, 234] on p "﻿" at bounding box center [505, 231] width 396 height 13
click at [424, 219] on p "En vous remerciant d'avance" at bounding box center [505, 218] width 396 height 13
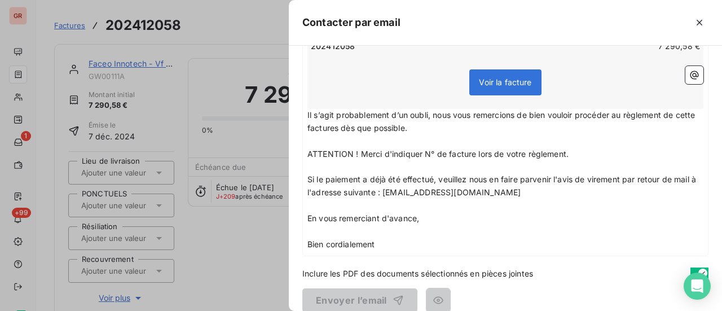
click at [341, 257] on div "À : faceoinnotech_fr@email.basware.com Cc : Objet : ﻿ 1/7 Appliquer un modèle B…" at bounding box center [505, 178] width 433 height 265
click at [373, 272] on span "Inclure les PDF des documents sélectionnés en pièces jointes" at bounding box center [417, 273] width 231 height 12
drag, startPoint x: 436, startPoint y: 253, endPoint x: 426, endPoint y: 255, distance: 11.1
click at [429, 255] on div "À : faceoinnotech_fr@email.basware.com Cc : Objet : ﻿ 1/7 Appliquer un modèle B…" at bounding box center [505, 178] width 433 height 265
click at [390, 246] on p "Bien cordialement" at bounding box center [505, 244] width 396 height 13
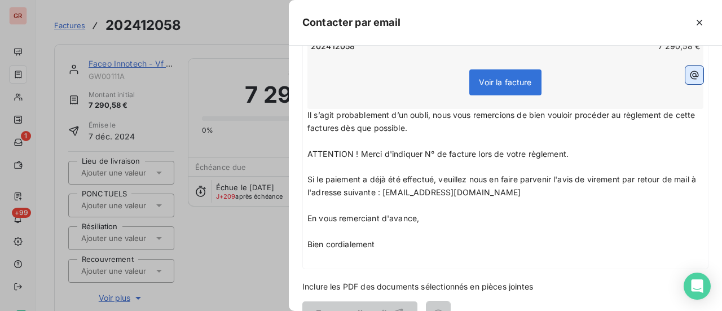
click at [690, 76] on icon "button" at bounding box center [694, 75] width 8 height 8
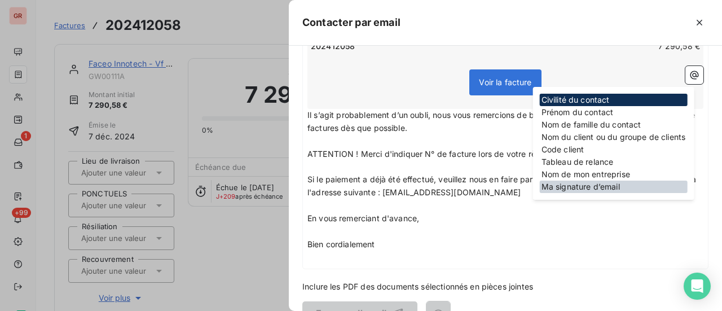
click at [598, 189] on div "Ma signature d’email" at bounding box center [614, 186] width 148 height 12
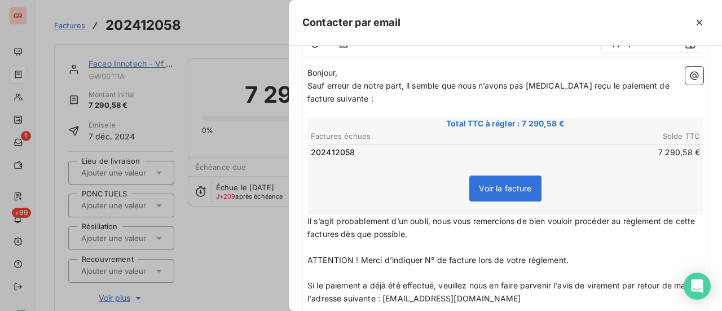
scroll to position [56, 0]
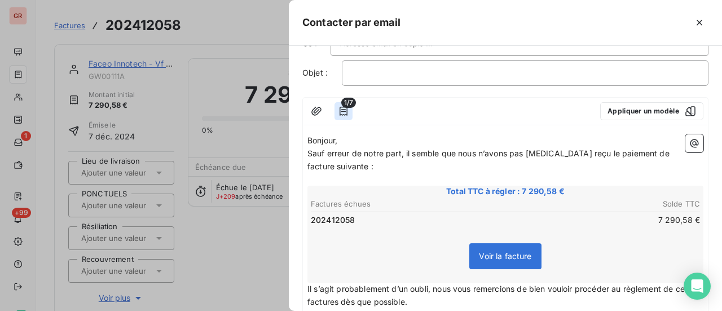
click at [343, 112] on icon "button" at bounding box center [343, 110] width 11 height 11
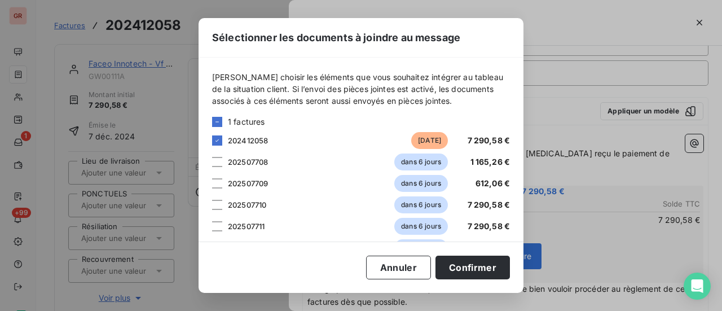
click at [542, 16] on div "Sélectionner les documents à joindre au message Veuillez choisir les éléments q…" at bounding box center [361, 155] width 722 height 311
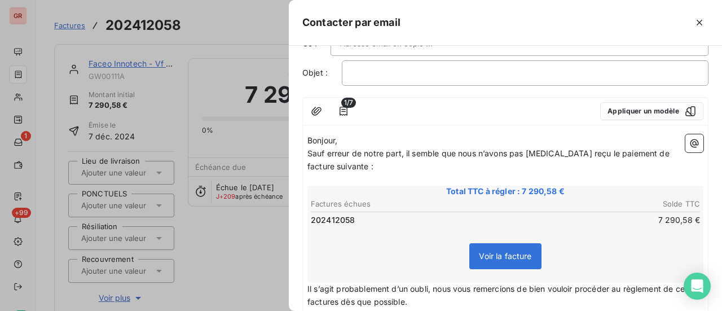
click at [356, 166] on p "Sauf erreur de notre part, il semble que nous n’avons pas encore reçu le paieme…" at bounding box center [505, 160] width 396 height 26
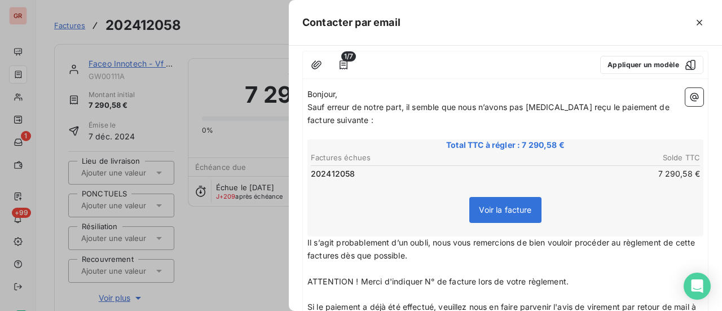
scroll to position [0, 0]
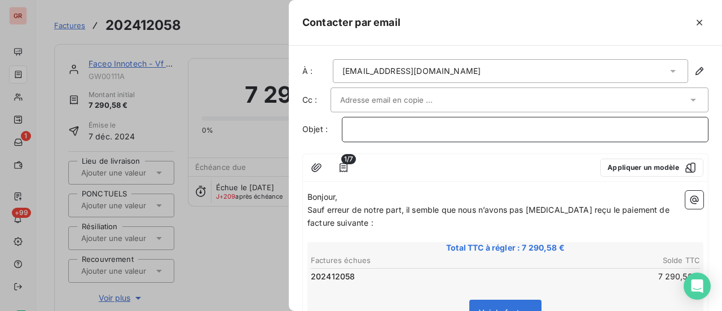
click at [412, 130] on p "﻿" at bounding box center [524, 129] width 347 height 13
click at [23, 76] on div at bounding box center [361, 155] width 722 height 311
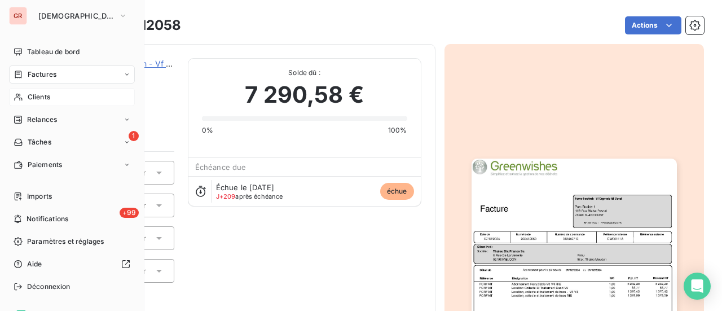
click at [47, 95] on span "Clients" at bounding box center [39, 97] width 23 height 10
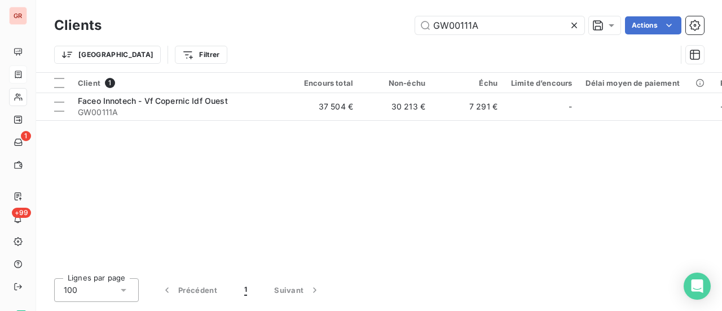
drag, startPoint x: 501, startPoint y: 24, endPoint x: 363, endPoint y: 28, distance: 137.6
click at [376, 28] on div "GW00111A Actions" at bounding box center [409, 25] width 589 height 18
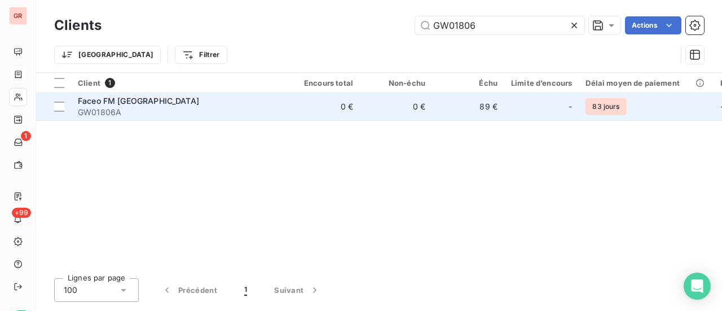
type input "GW01806"
click at [158, 101] on span "Faceo FM Ile de France" at bounding box center [138, 101] width 121 height 10
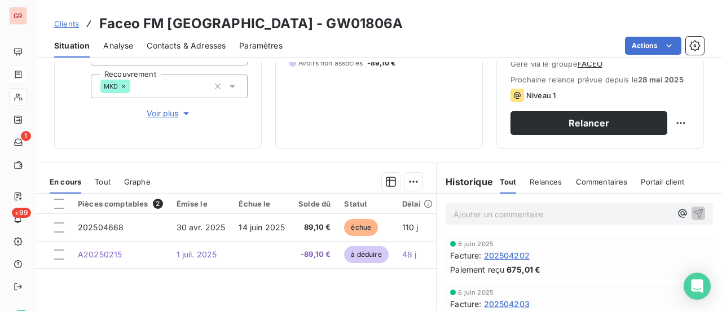
scroll to position [226, 0]
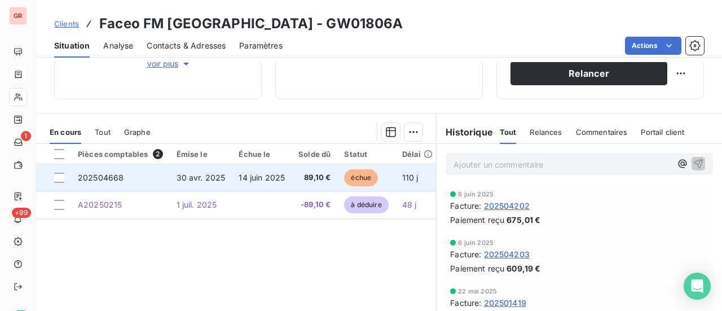
click at [217, 176] on span "30 avr. 2025" at bounding box center [200, 178] width 49 height 10
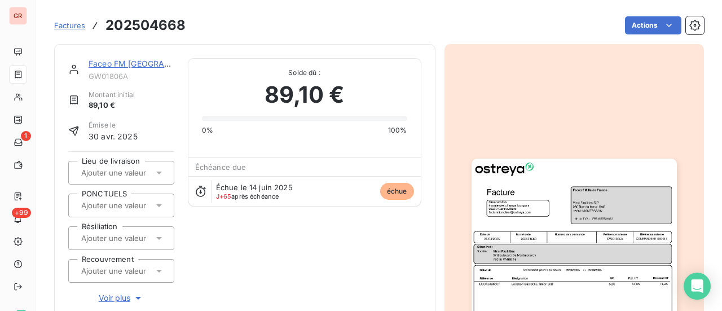
click at [553, 226] on img "button" at bounding box center [573, 303] width 205 height 290
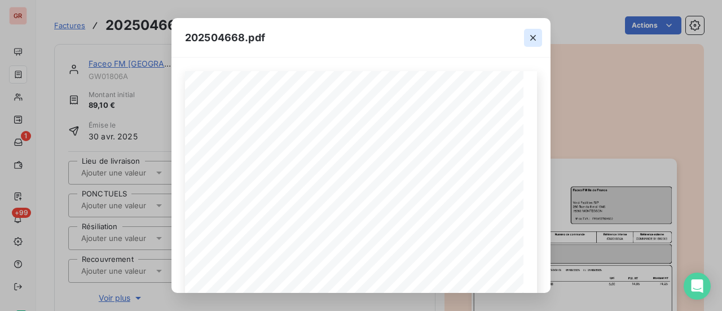
click at [534, 35] on icon "button" at bounding box center [532, 37] width 11 height 11
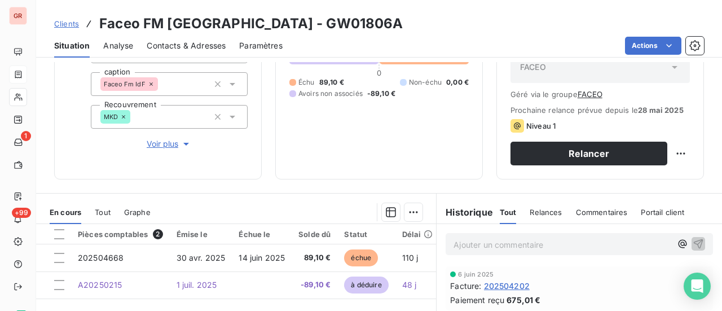
scroll to position [169, 0]
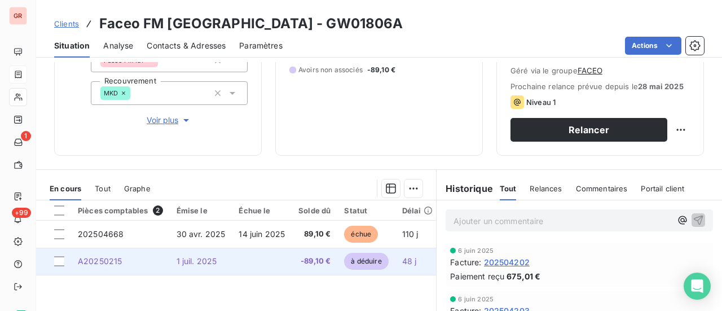
click at [366, 263] on span "à déduire" at bounding box center [366, 261] width 44 height 17
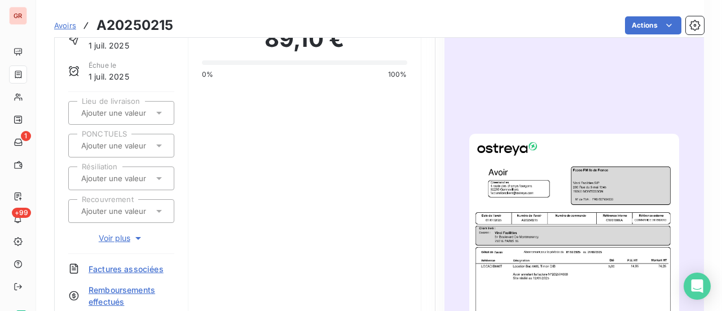
scroll to position [114, 0]
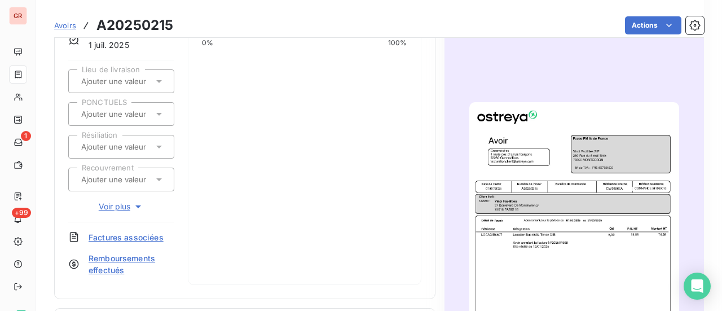
click at [560, 249] on img "button" at bounding box center [574, 250] width 210 height 297
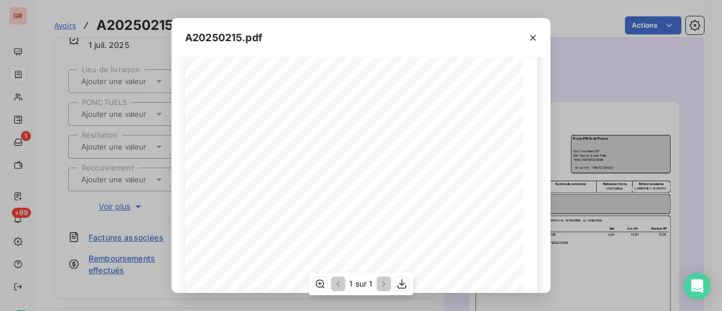
scroll to position [113, 0]
click at [536, 41] on icon "button" at bounding box center [532, 37] width 11 height 11
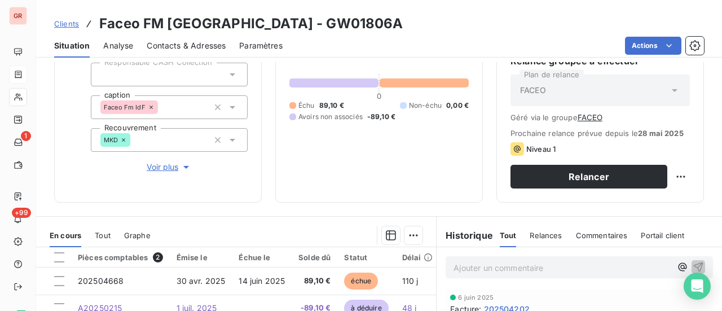
scroll to position [226, 0]
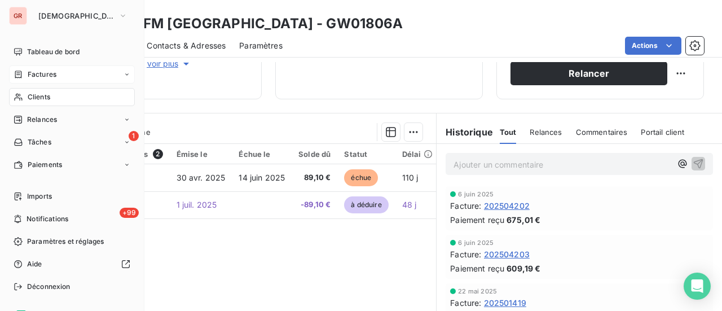
click at [54, 77] on span "Factures" at bounding box center [42, 74] width 29 height 10
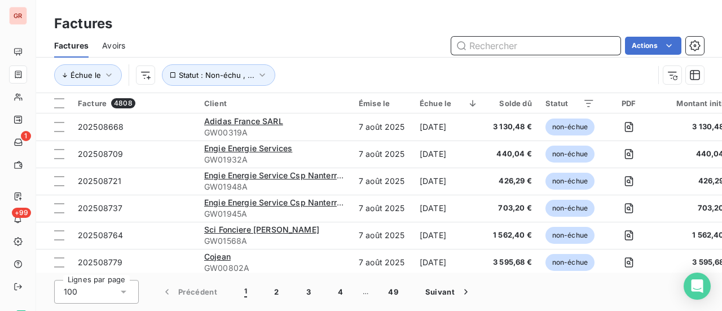
click at [514, 49] on input "text" at bounding box center [535, 46] width 169 height 18
paste input "GW00094A"
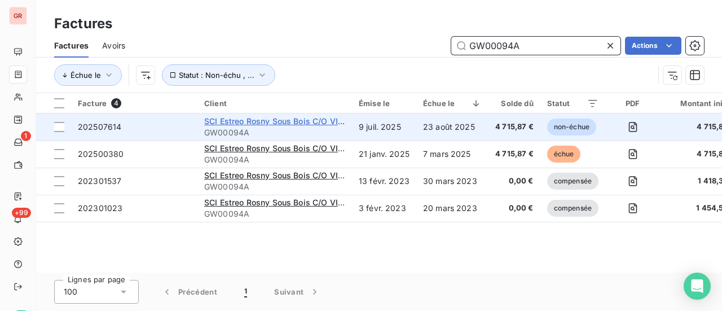
type input "GW00094A"
click at [246, 120] on span "SCI Estreo Rosny Sous Bois C/O VIPM" at bounding box center [277, 121] width 146 height 10
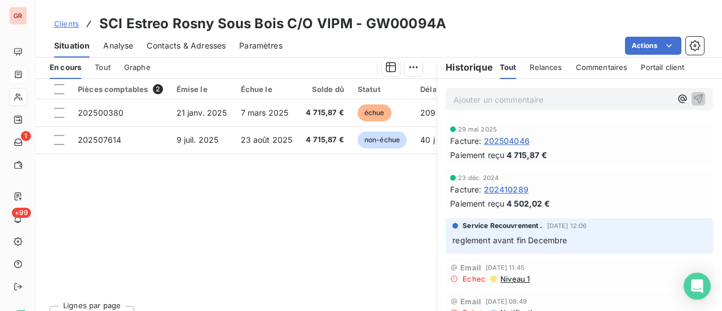
scroll to position [282, 0]
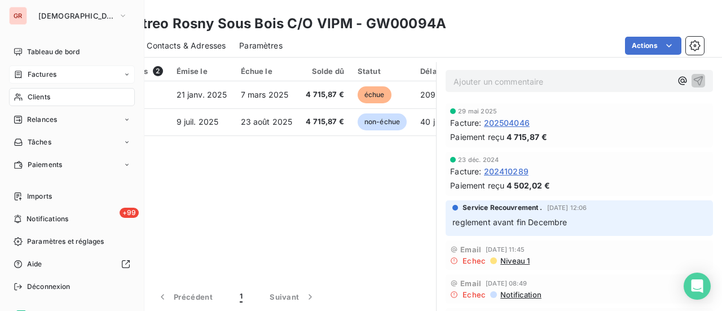
click at [48, 97] on span "Clients" at bounding box center [39, 97] width 23 height 10
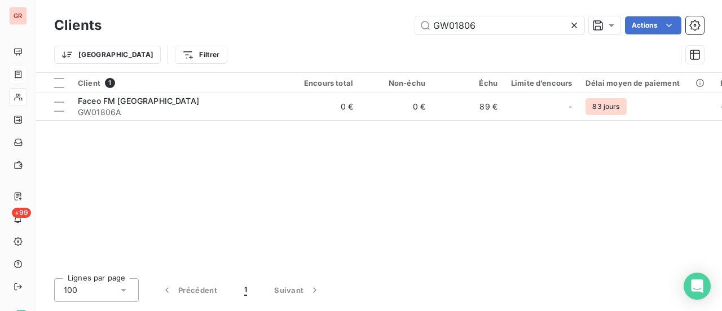
drag, startPoint x: 485, startPoint y: 26, endPoint x: 373, endPoint y: 26, distance: 112.2
click at [408, 26] on div "GW01806 Actions" at bounding box center [409, 25] width 589 height 18
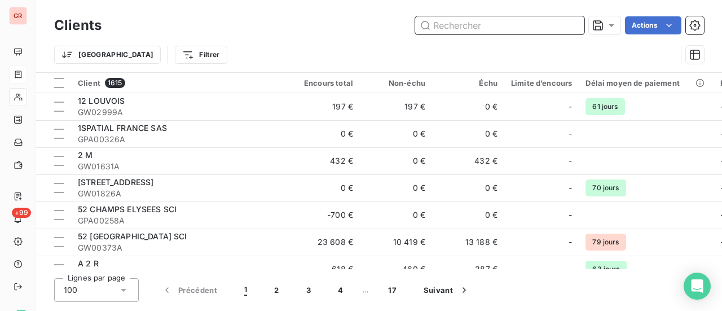
click at [474, 26] on input "text" at bounding box center [499, 25] width 169 height 18
paste input "GW00111A"
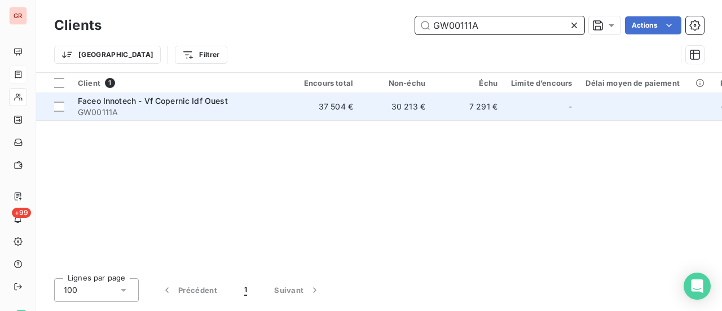
type input "GW00111A"
click at [136, 108] on span "GW00111A" at bounding box center [179, 112] width 203 height 11
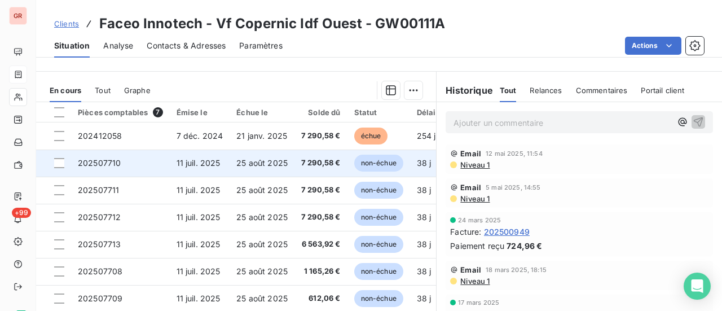
scroll to position [308, 0]
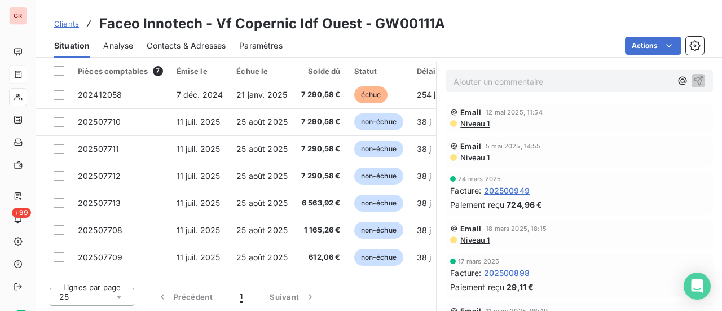
click at [480, 123] on span "Niveau 1" at bounding box center [474, 123] width 30 height 9
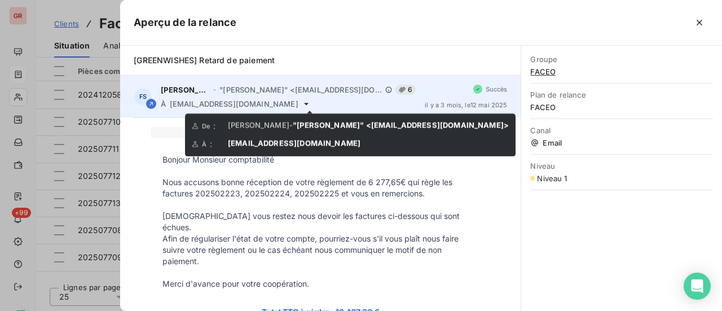
click at [308, 105] on icon at bounding box center [306, 103] width 9 height 9
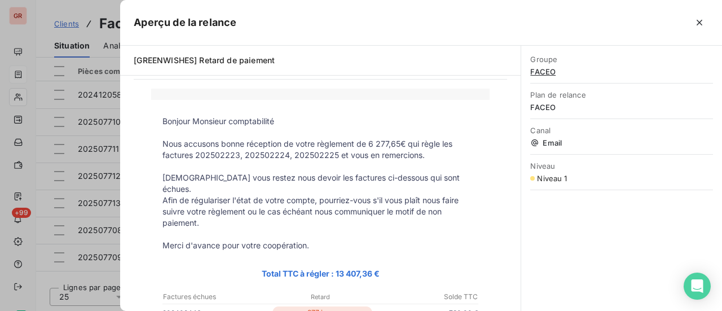
scroll to position [0, 0]
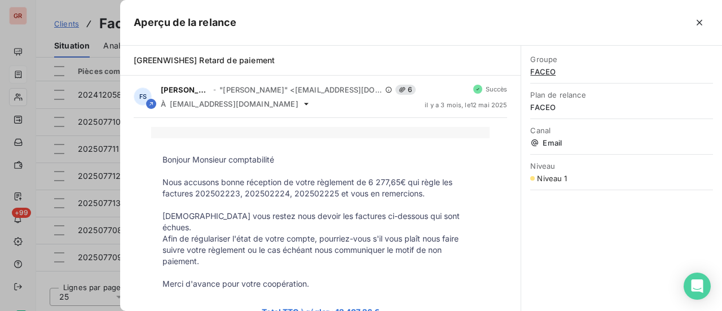
click at [78, 25] on div at bounding box center [361, 155] width 722 height 311
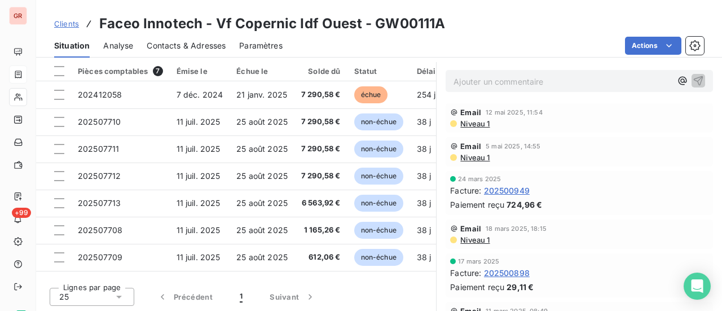
click at [478, 155] on span "Niveau 1" at bounding box center [474, 157] width 30 height 9
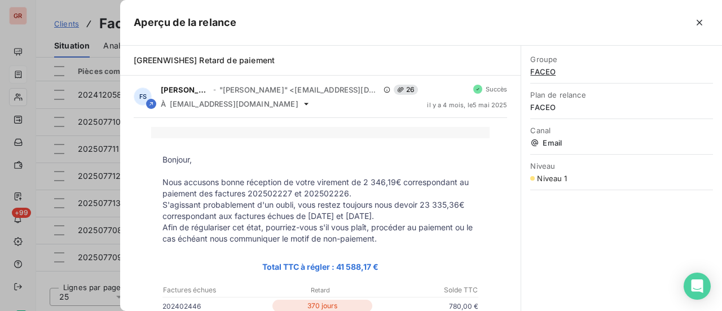
click at [91, 204] on div at bounding box center [361, 155] width 722 height 311
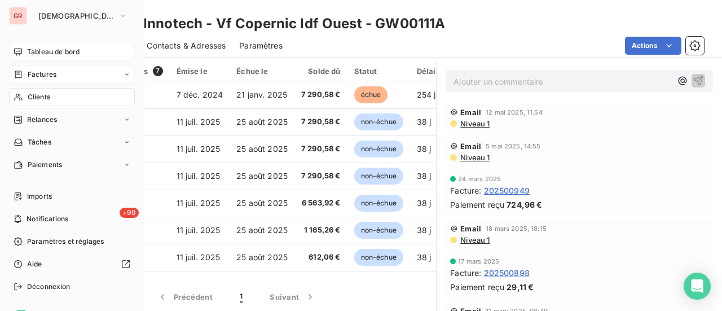
click at [47, 51] on span "Tableau de bord" at bounding box center [53, 52] width 52 height 10
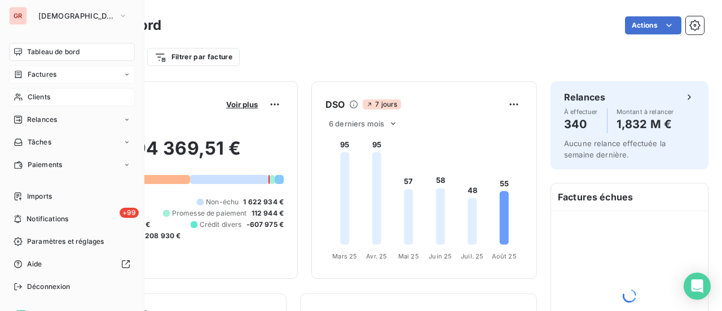
click at [23, 76] on icon at bounding box center [19, 74] width 10 height 9
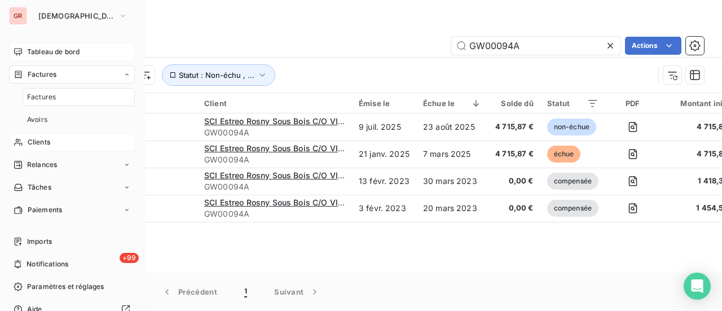
click at [39, 142] on span "Clients" at bounding box center [39, 142] width 23 height 10
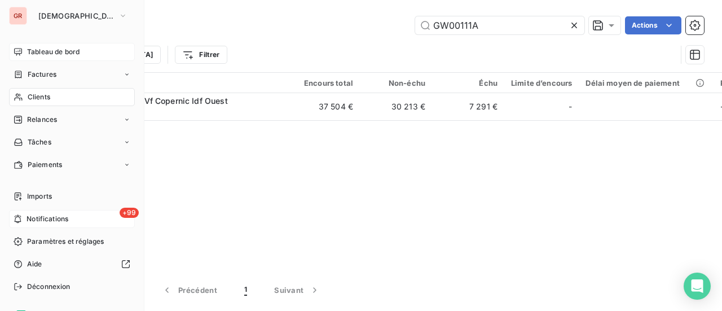
click at [35, 220] on span "Notifications" at bounding box center [47, 219] width 42 height 10
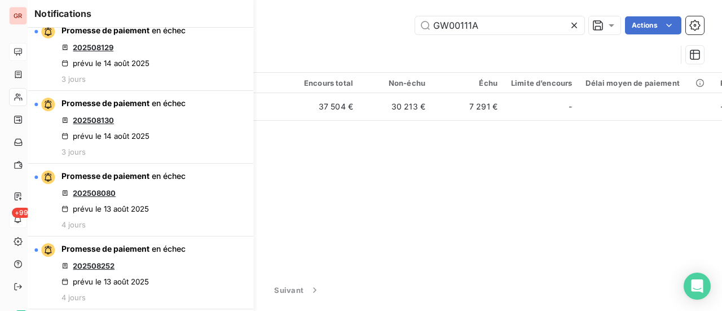
scroll to position [1466, 0]
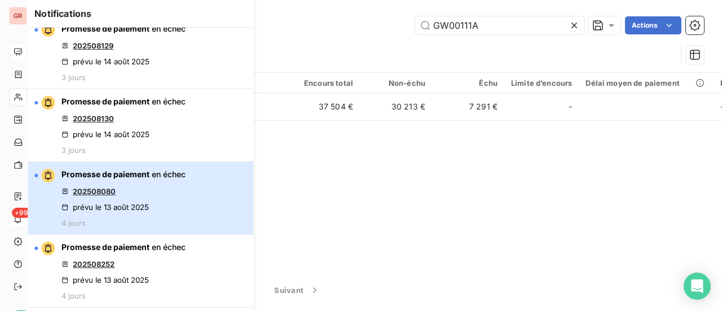
click at [134, 191] on div "Promesse de paiement en échec 202508080 prévu le 13 août 2025 4 jours" at bounding box center [123, 198] width 124 height 59
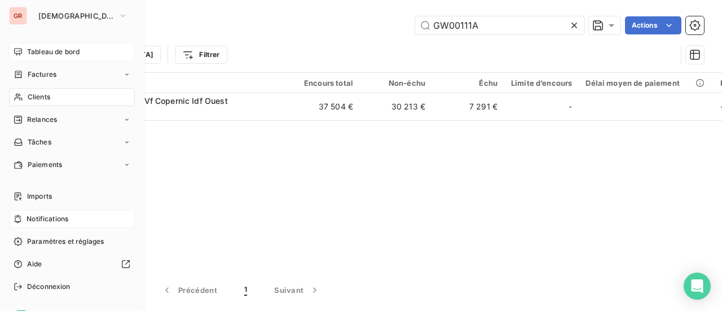
click at [57, 218] on span "Notifications" at bounding box center [47, 219] width 42 height 10
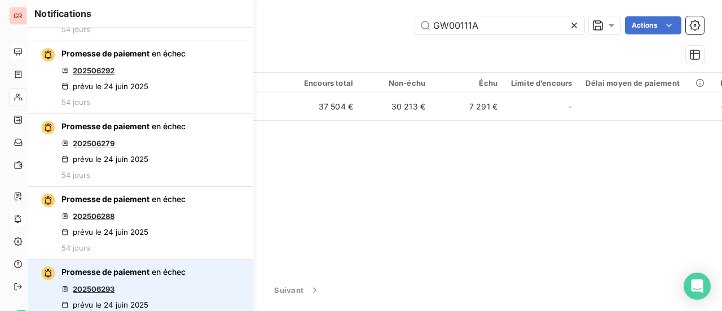
scroll to position [7188, 0]
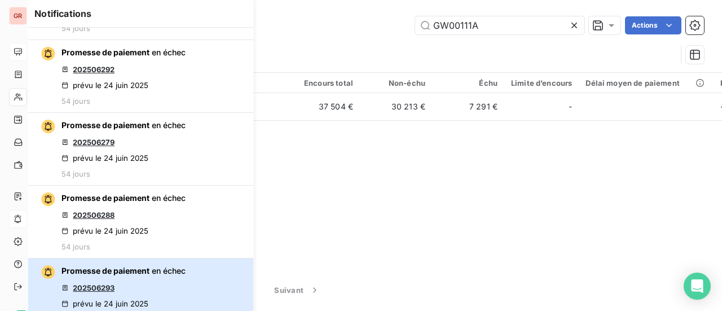
click at [120, 268] on div "Promesse de paiement en échec 202506293 prévu le 24 juin 2025 54 jours" at bounding box center [123, 294] width 124 height 59
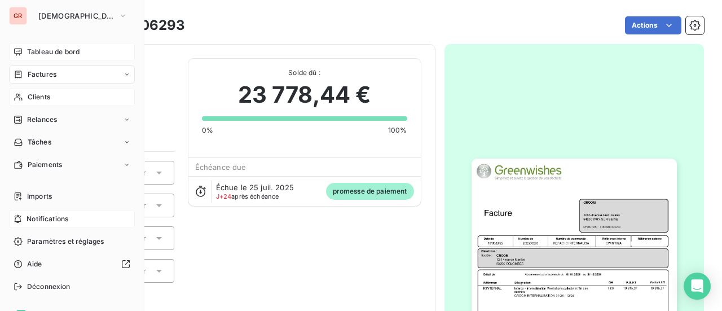
click at [41, 95] on span "Clients" at bounding box center [39, 97] width 23 height 10
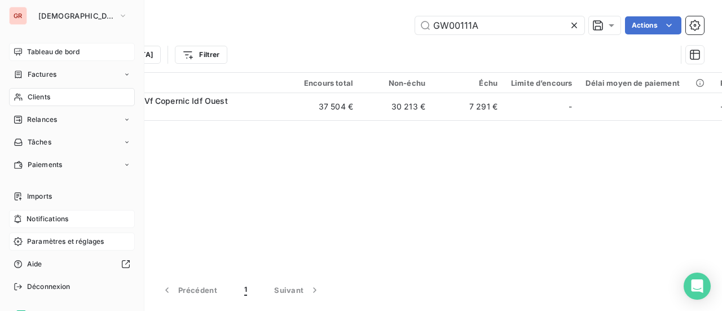
click at [50, 241] on span "Paramètres et réglages" at bounding box center [65, 241] width 77 height 10
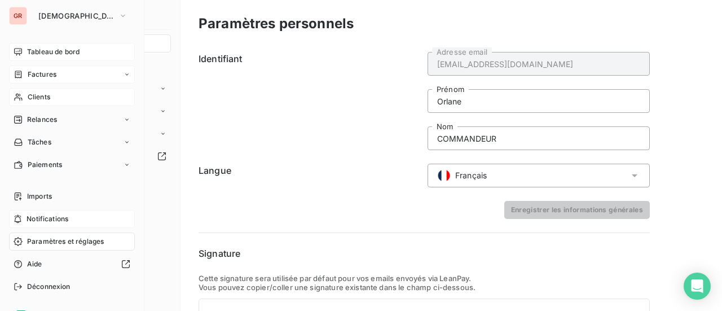
click at [56, 74] on span "Factures" at bounding box center [42, 74] width 29 height 10
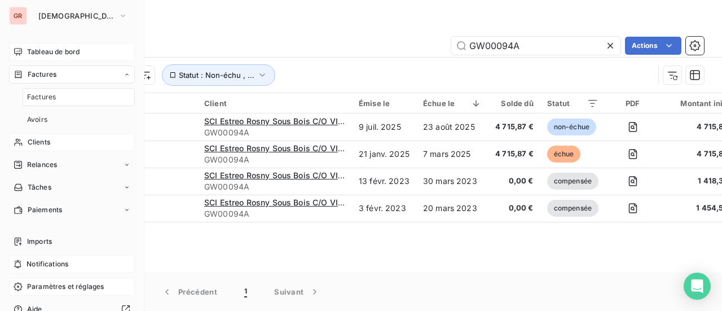
click at [54, 54] on span "Tableau de bord" at bounding box center [53, 52] width 52 height 10
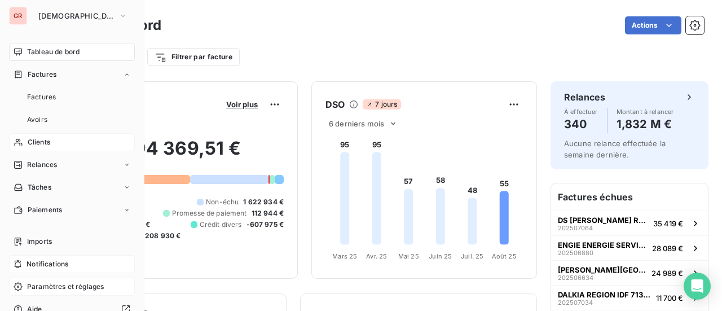
click at [48, 142] on span "Clients" at bounding box center [39, 142] width 23 height 10
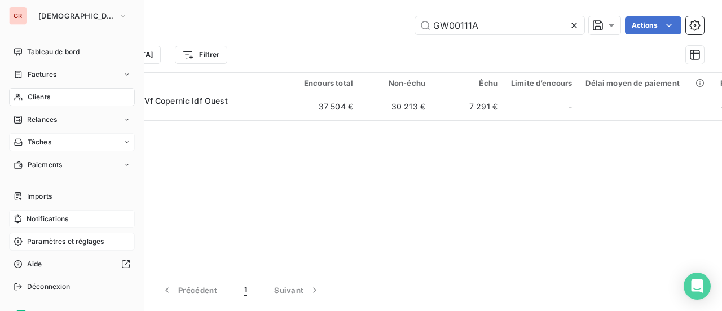
click at [33, 142] on span "Tâches" at bounding box center [40, 142] width 24 height 10
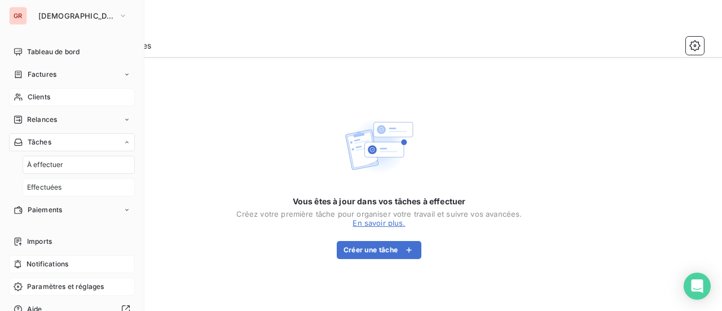
click at [57, 191] on span "Effectuées" at bounding box center [44, 187] width 35 height 10
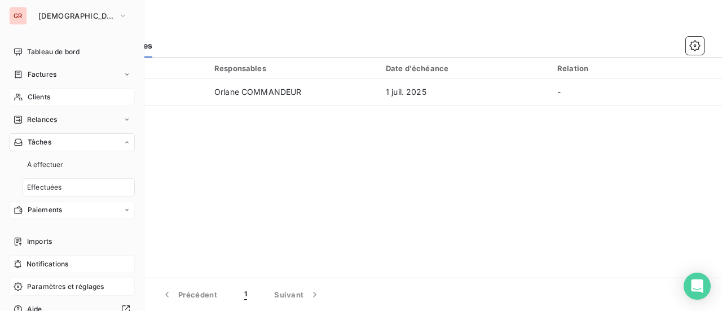
click at [50, 209] on span "Paiements" at bounding box center [45, 210] width 34 height 10
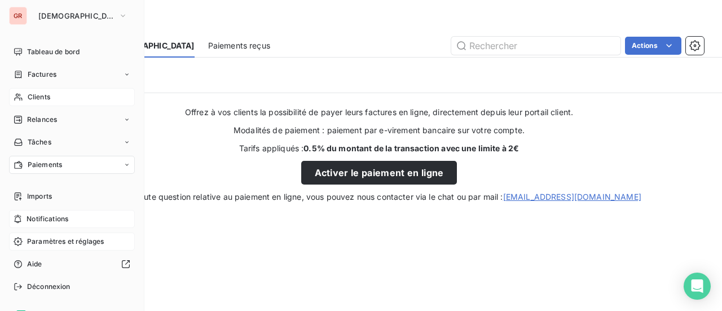
click at [52, 222] on span "Notifications" at bounding box center [47, 219] width 42 height 10
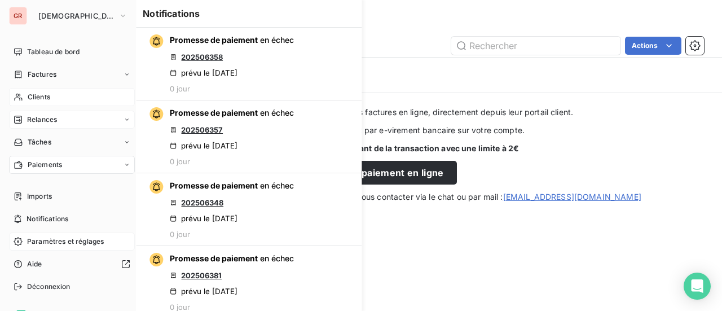
click at [46, 121] on span "Relances" at bounding box center [42, 119] width 30 height 10
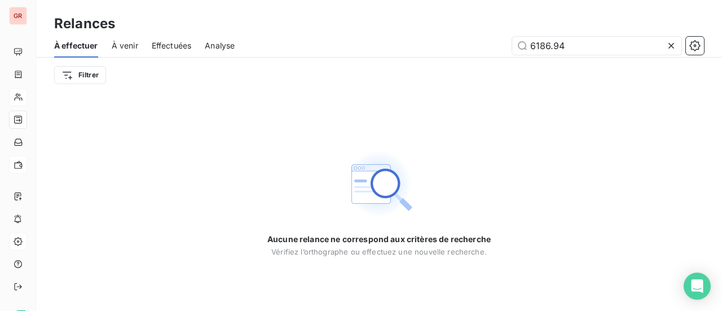
click at [228, 121] on div "Aucune relance ne correspond aux critères de recherche Vérifiez l’orthographe o…" at bounding box center [379, 201] width 686 height 218
click at [124, 45] on span "À venir" at bounding box center [125, 45] width 26 height 11
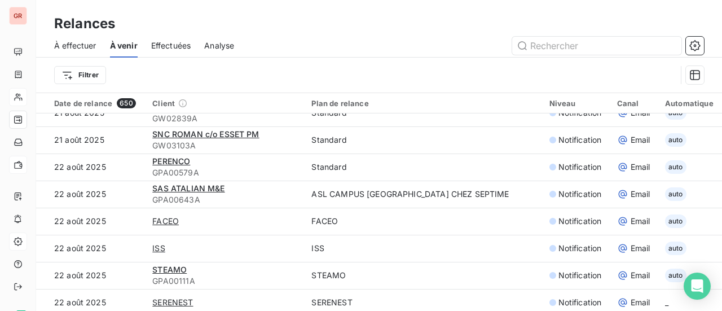
scroll to position [1071, 0]
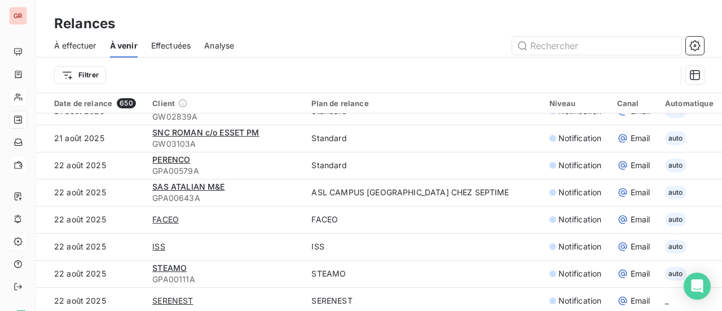
click at [185, 45] on span "Effectuées" at bounding box center [171, 45] width 40 height 11
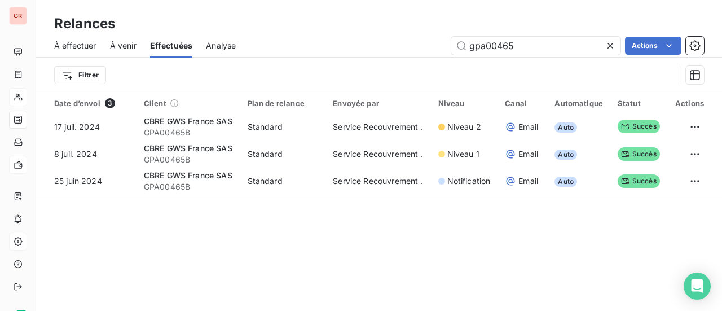
click at [231, 43] on span "Analyse" at bounding box center [221, 45] width 30 height 11
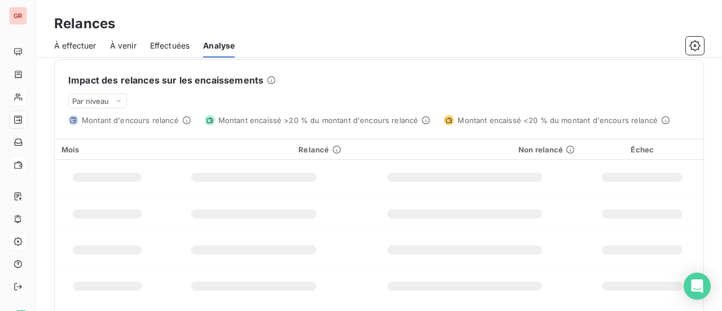
scroll to position [312, 0]
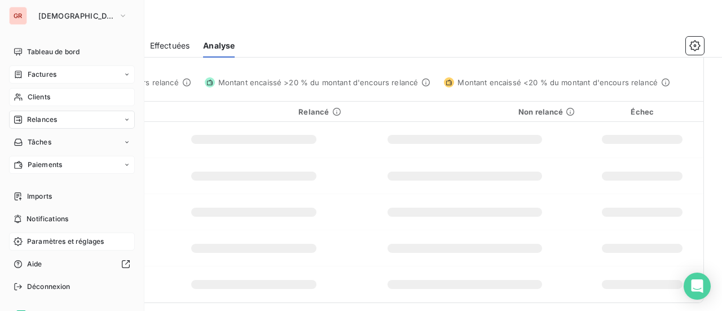
click at [43, 73] on span "Factures" at bounding box center [42, 74] width 29 height 10
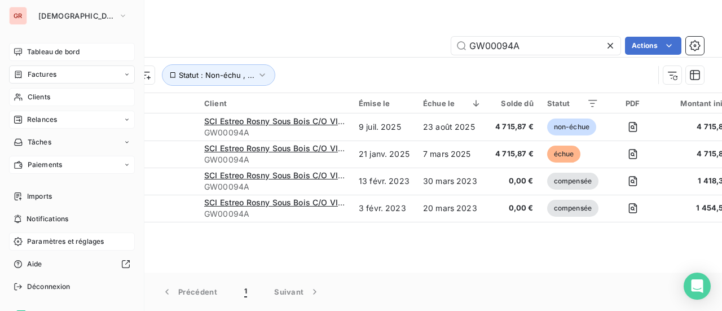
click at [43, 52] on span "Tableau de bord" at bounding box center [53, 52] width 52 height 10
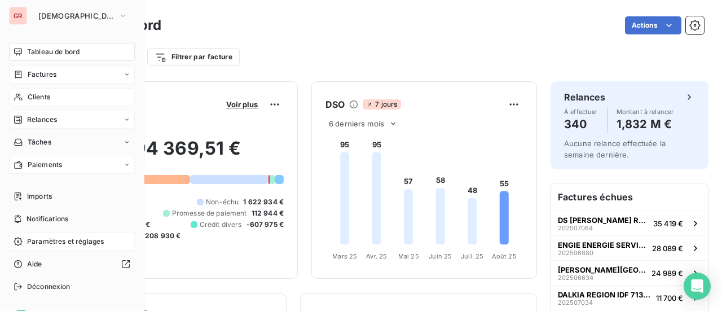
click at [51, 74] on span "Factures" at bounding box center [42, 74] width 29 height 10
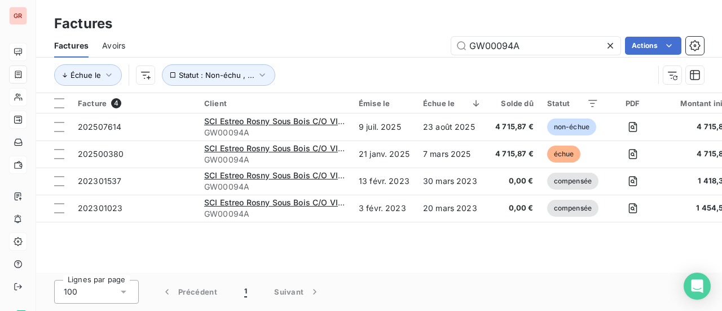
drag, startPoint x: 450, startPoint y: 45, endPoint x: 327, endPoint y: 50, distance: 123.0
click at [332, 50] on div "GW00094A Actions" at bounding box center [421, 46] width 565 height 18
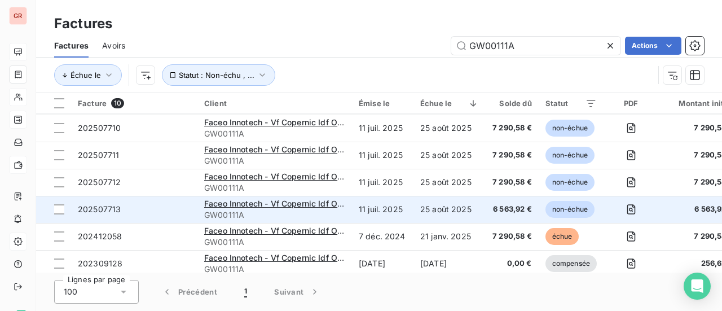
scroll to position [116, 0]
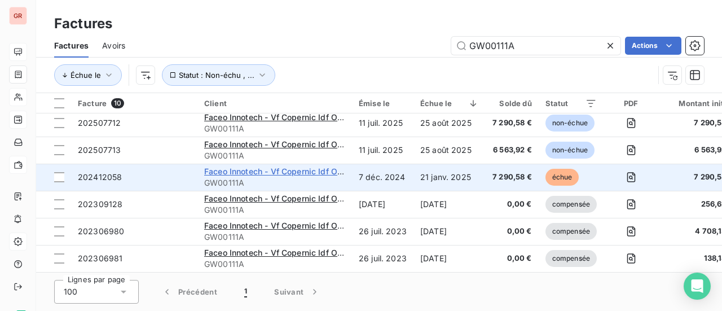
type input "GW00111A"
click at [295, 166] on span "Faceo Innotech - Vf Copernic Idf Ouest" at bounding box center [279, 171] width 150 height 10
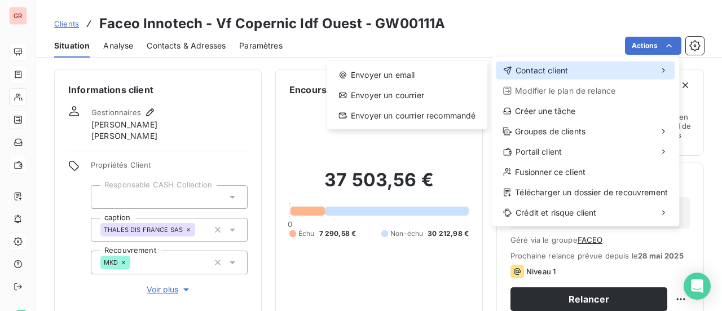
click at [551, 73] on span "Contact client" at bounding box center [541, 70] width 52 height 11
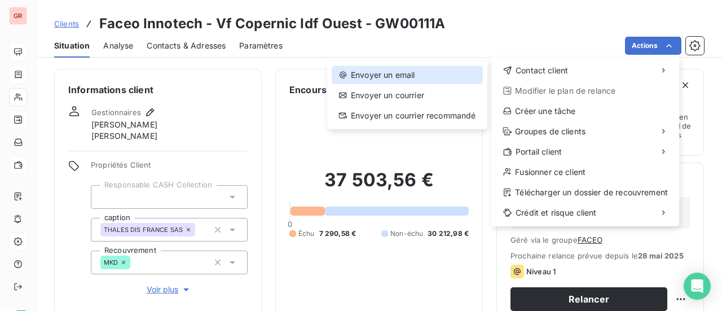
click at [399, 74] on div "Envoyer un email" at bounding box center [407, 75] width 151 height 18
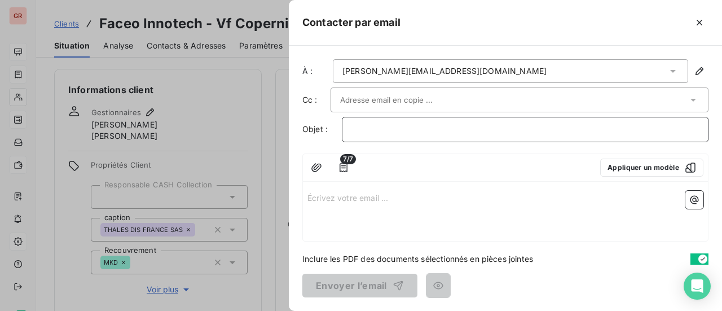
click at [382, 126] on p "﻿" at bounding box center [524, 129] width 347 height 13
click at [316, 201] on p "Écrivez votre email ... ﻿" at bounding box center [505, 197] width 396 height 13
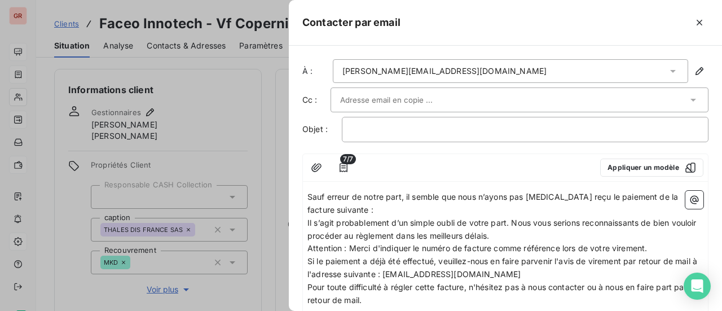
drag, startPoint x: 307, startPoint y: 193, endPoint x: 311, endPoint y: 200, distance: 7.7
click at [307, 193] on span "Sauf erreur de notre part, il semble que nous n’ayons pas encore reçu le paieme…" at bounding box center [493, 203] width 373 height 23
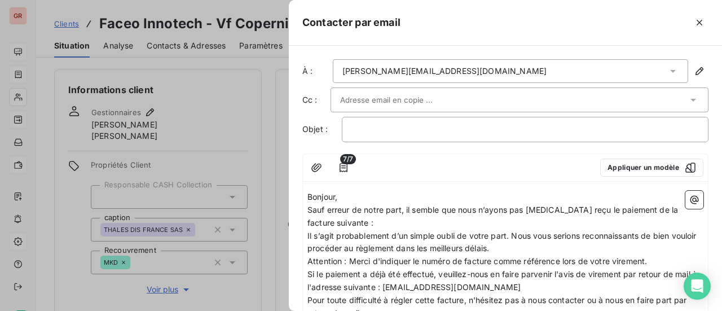
click at [351, 199] on p "Bonjour," at bounding box center [505, 197] width 396 height 13
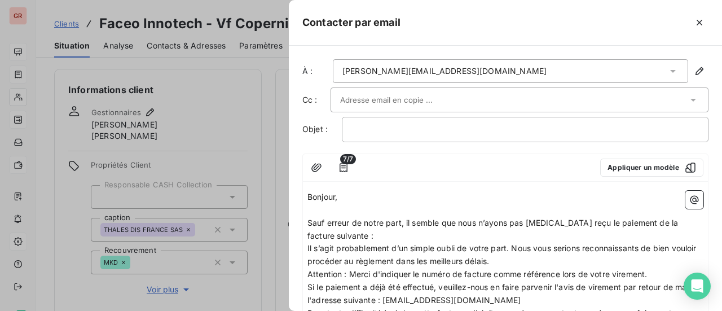
click at [417, 234] on p "Sauf erreur de notre part, il semble que nous n’ayons pas encore reçu le paieme…" at bounding box center [505, 230] width 396 height 26
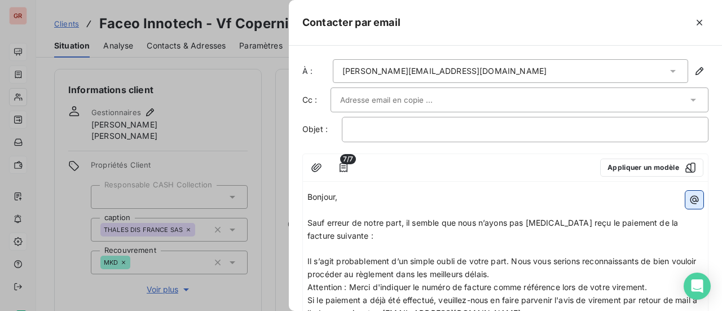
click at [688, 200] on icon "button" at bounding box center [693, 199] width 11 height 11
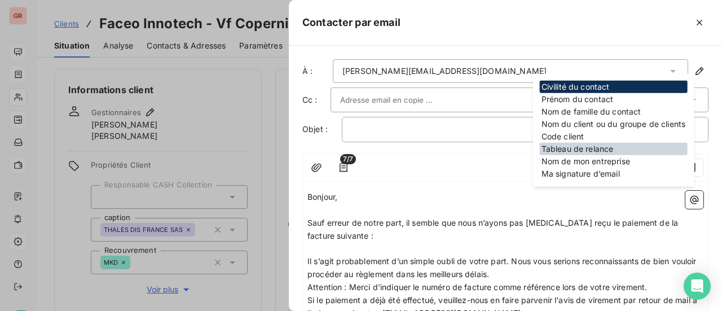
click at [600, 147] on div "Tableau de relance" at bounding box center [614, 149] width 148 height 12
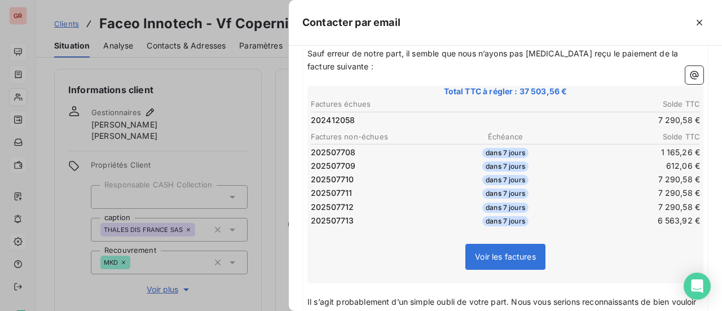
scroll to position [113, 0]
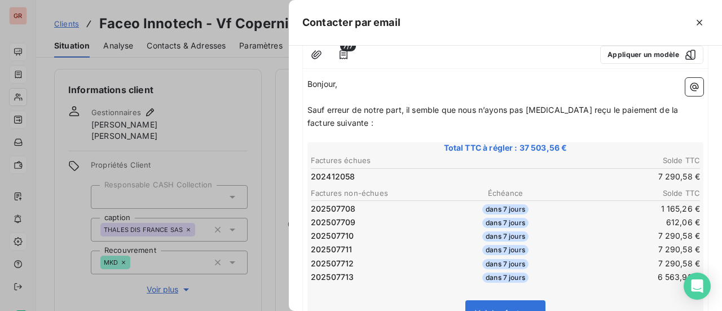
click at [673, 109] on p "Sauf erreur de notre part, il semble que nous n’ayons pas encore reçu le paieme…" at bounding box center [505, 117] width 396 height 26
drag, startPoint x: 347, startPoint y: 124, endPoint x: 304, endPoint y: 122, distance: 42.9
click at [304, 122] on div "Bonjour, ﻿ Sauf erreur de notre part, il semble que nous n’ayons pas encore reç…" at bounding box center [505, 266] width 405 height 387
click at [684, 109] on p "Sauf erreur de notre part, il semble que nous n’ayons pas encore reçu le paieme…" at bounding box center [505, 117] width 396 height 26
drag, startPoint x: 355, startPoint y: 162, endPoint x: 309, endPoint y: 161, distance: 46.2
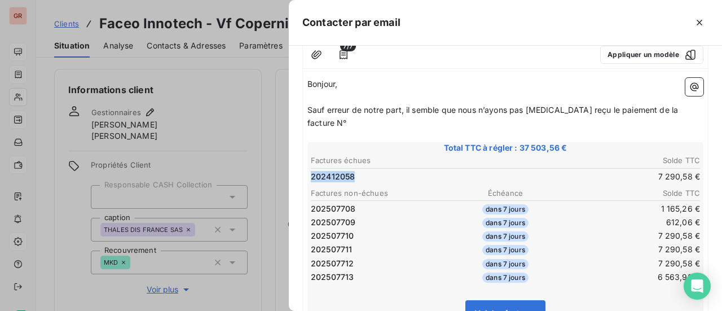
click at [309, 161] on table "Factures échues Solde TTC 202412058 7 290,58 €" at bounding box center [505, 168] width 392 height 30
drag, startPoint x: 319, startPoint y: 160, endPoint x: 313, endPoint y: 130, distance: 29.9
click at [313, 142] on span "Total TTC à régler : 37 503,56 €" at bounding box center [505, 147] width 392 height 11
click at [621, 108] on span "Sauf erreur de notre part, il semble que nous n’ayons pas encore reçu le paieme…" at bounding box center [493, 116] width 373 height 23
click at [384, 123] on p "de la facture N°" at bounding box center [505, 123] width 396 height 13
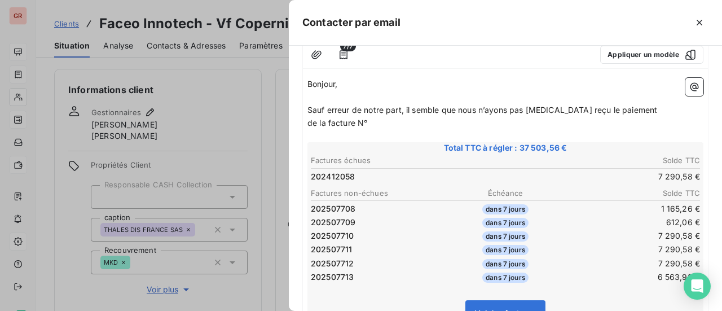
click at [383, 123] on p "de la facture N°" at bounding box center [505, 123] width 396 height 13
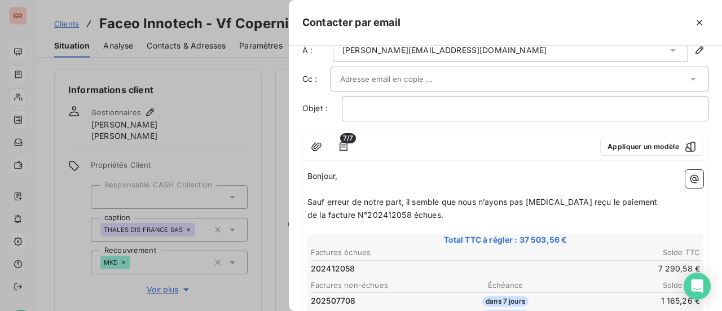
scroll to position [0, 0]
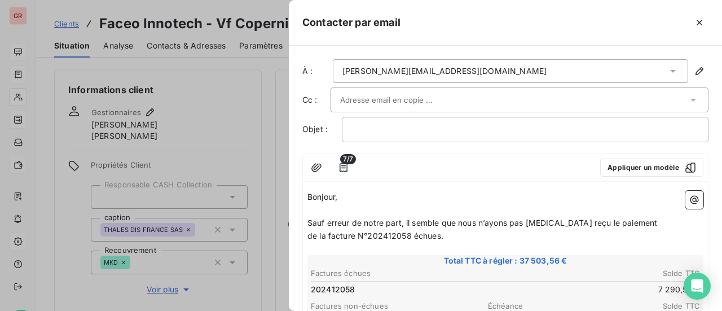
click at [308, 219] on span "Sauf erreur de notre part, il semble que nous n’ayons pas encore reçu le paieme…" at bounding box center [482, 223] width 350 height 10
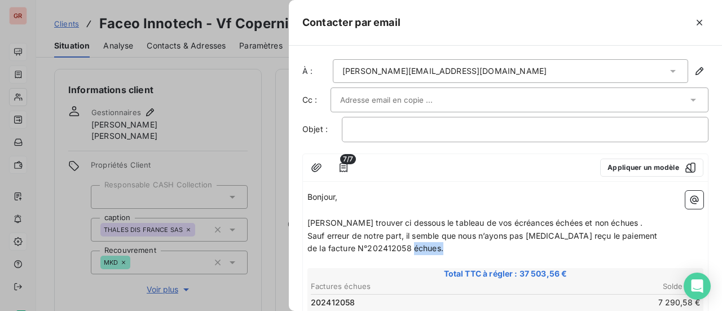
drag, startPoint x: 441, startPoint y: 248, endPoint x: 413, endPoint y: 245, distance: 27.8
click at [413, 245] on span "de la facture N°202412058 échues." at bounding box center [375, 248] width 136 height 10
click at [475, 246] on p "de la facture N°202412058 échues." at bounding box center [505, 248] width 396 height 13
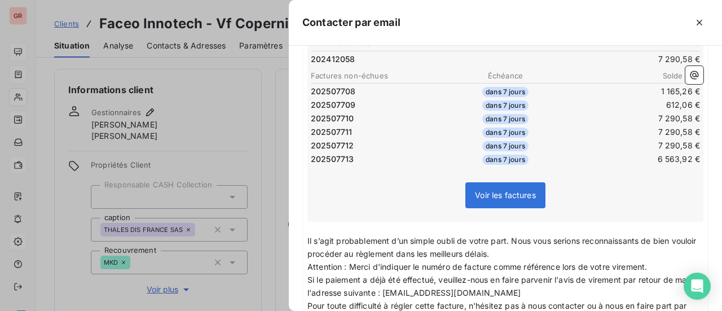
scroll to position [226, 0]
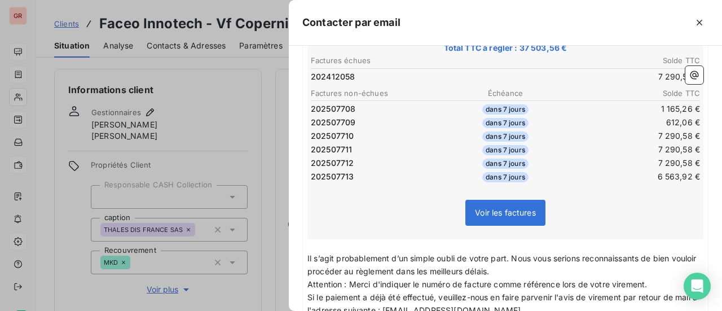
click at [515, 211] on span "Voir les factures" at bounding box center [505, 212] width 61 height 10
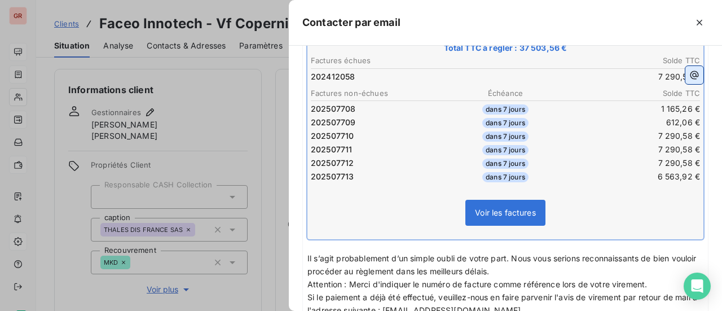
click at [688, 72] on icon "button" at bounding box center [693, 74] width 11 height 11
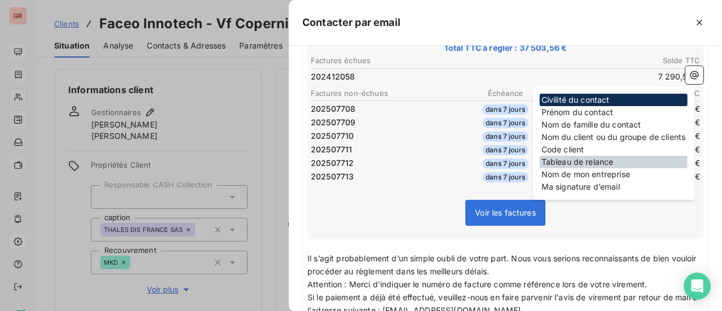
click at [591, 160] on div "Tableau de relance" at bounding box center [614, 162] width 148 height 12
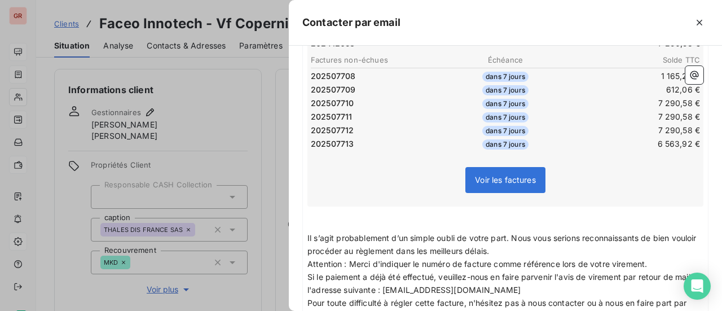
scroll to position [327, 0]
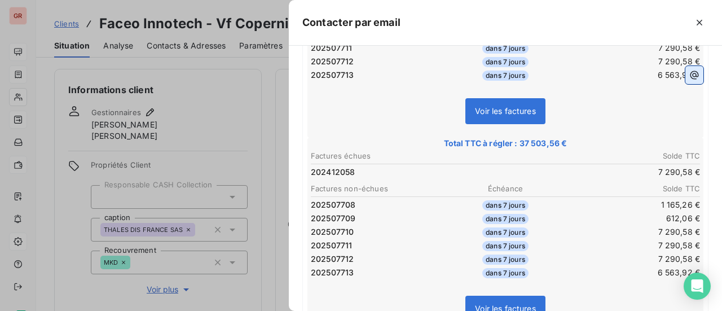
click at [688, 74] on icon "button" at bounding box center [693, 74] width 11 height 11
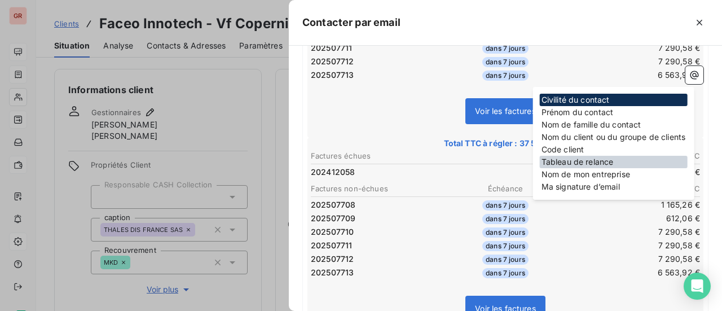
click at [616, 162] on div "Tableau de relance" at bounding box center [614, 162] width 148 height 12
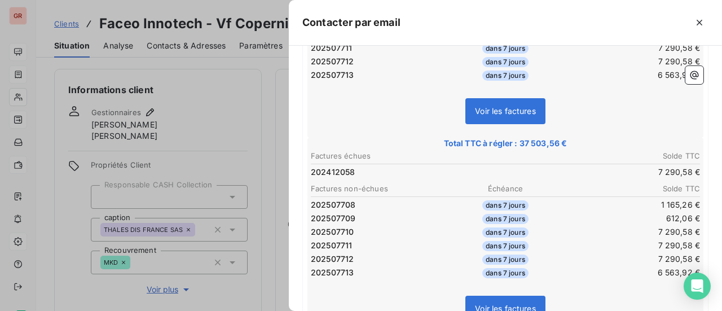
click at [594, 144] on span "Total TTC à régler : 37 503,56 €" at bounding box center [505, 143] width 392 height 11
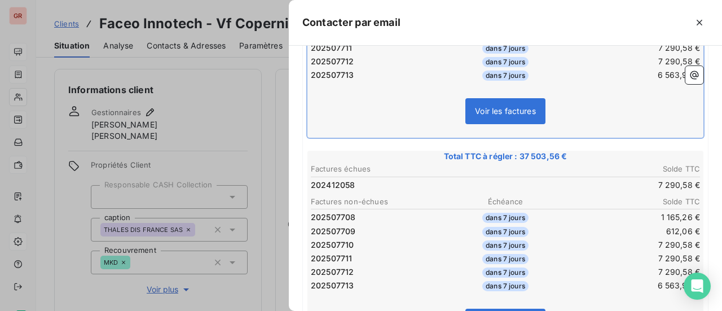
click at [563, 195] on table "Factures non-échues Échéance Solde TTC 202507708 dans 7 jours 1 165,26 € 202507…" at bounding box center [505, 244] width 392 height 98
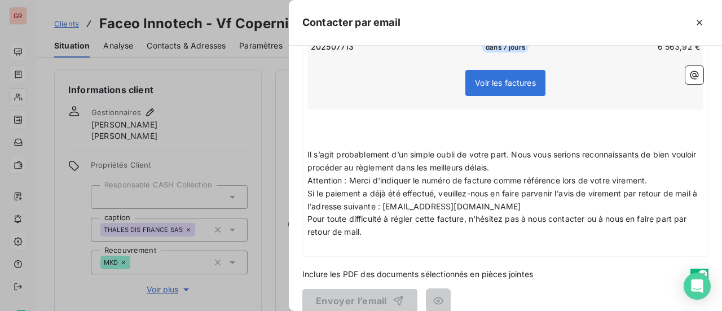
scroll to position [369, 0]
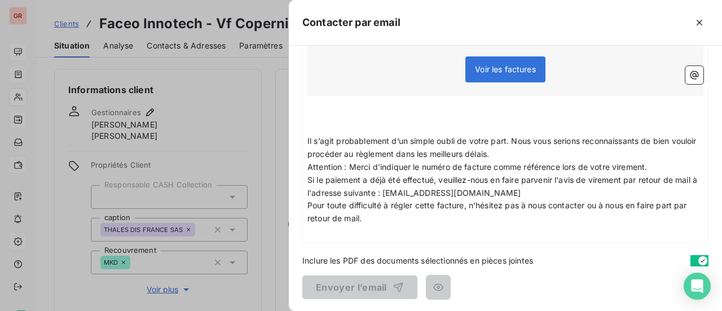
click at [575, 68] on div "Voir les factures" at bounding box center [505, 71] width 392 height 48
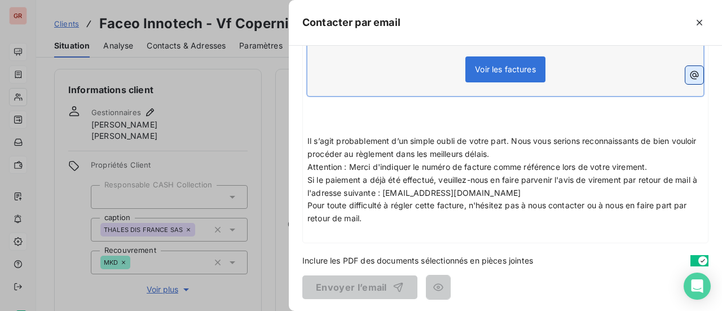
click at [688, 72] on icon "button" at bounding box center [693, 74] width 11 height 11
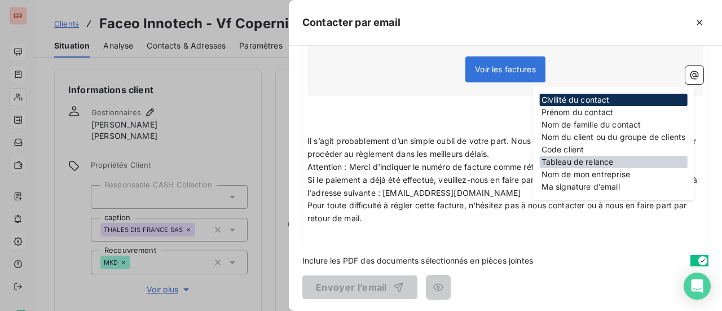
click at [611, 162] on div "Tableau de relance" at bounding box center [614, 162] width 148 height 12
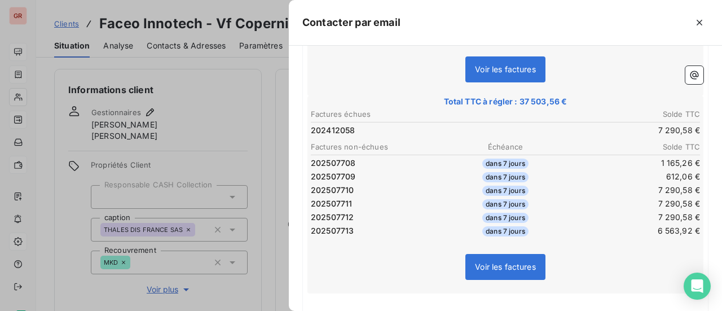
click at [515, 263] on span "Voir les factures" at bounding box center [505, 267] width 61 height 10
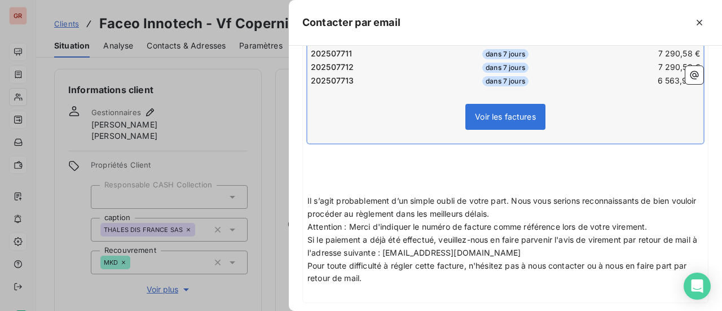
scroll to position [578, 0]
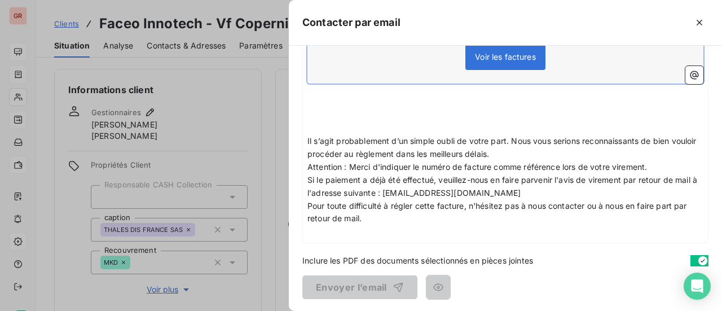
click at [594, 243] on div "À : henri.bachy@vinci-energies.net Cc : Objet : ﻿ 7/7 Appliquer un modèle Bonjo…" at bounding box center [505, 178] width 433 height 265
click at [497, 227] on p "﻿" at bounding box center [505, 231] width 396 height 13
click at [688, 75] on icon "button" at bounding box center [693, 74] width 11 height 11
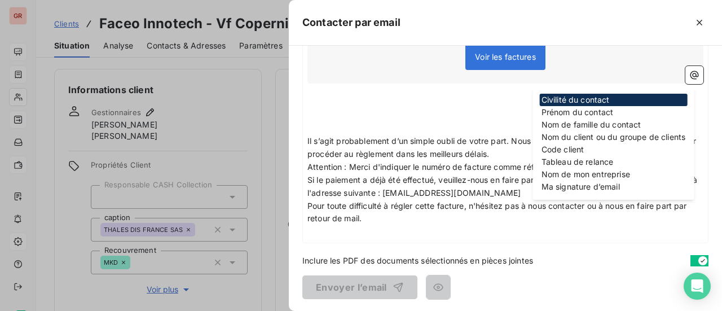
click at [469, 246] on div "À : henri.bachy@vinci-energies.net Cc : Objet : ﻿ 7/7 Appliquer un modèle Bonjo…" at bounding box center [505, 178] width 433 height 265
click at [369, 226] on p "﻿" at bounding box center [505, 231] width 396 height 13
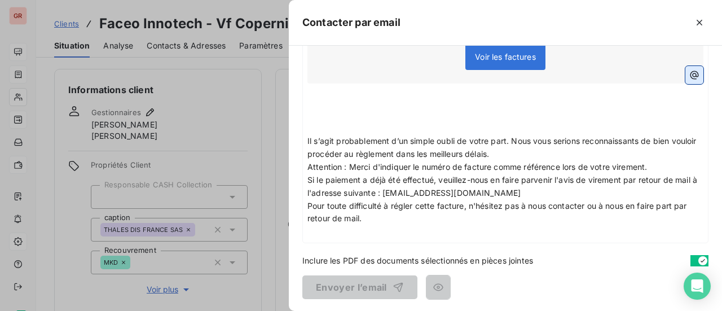
drag, startPoint x: 686, startPoint y: 70, endPoint x: 687, endPoint y: 81, distance: 10.8
click at [690, 71] on icon "button" at bounding box center [694, 75] width 8 height 8
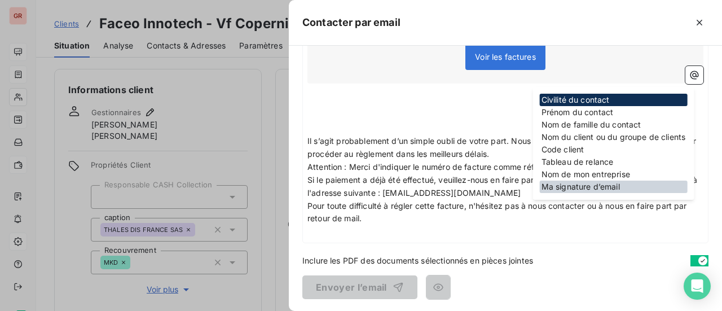
click at [597, 183] on div "Ma signature d’email" at bounding box center [614, 186] width 148 height 12
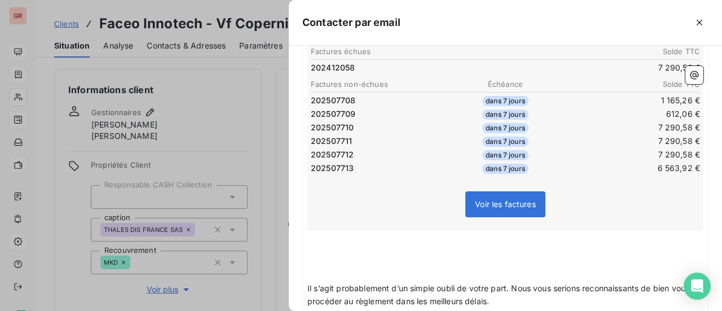
scroll to position [409, 0]
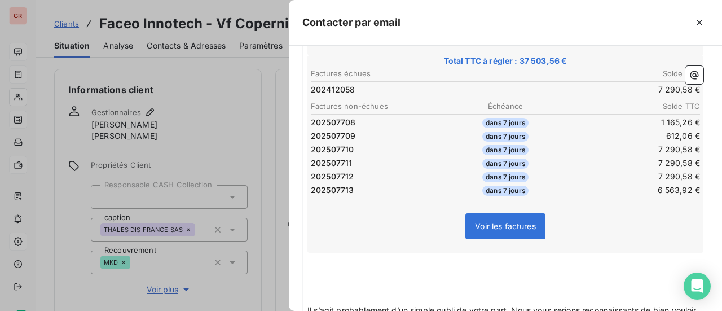
click at [520, 223] on span "Voir les factures" at bounding box center [505, 226] width 61 height 10
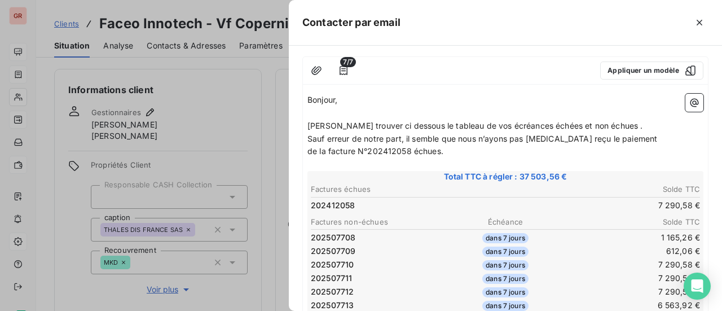
scroll to position [87, 0]
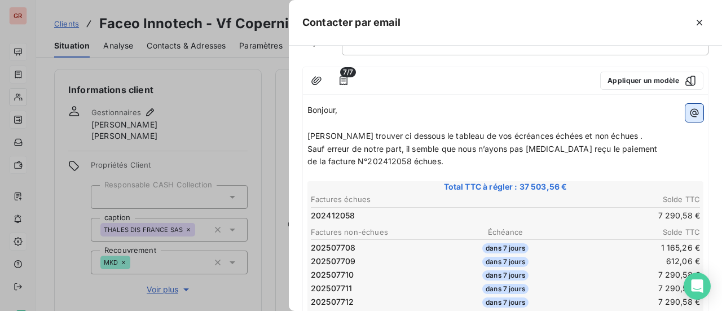
click at [690, 114] on icon "button" at bounding box center [694, 112] width 8 height 8
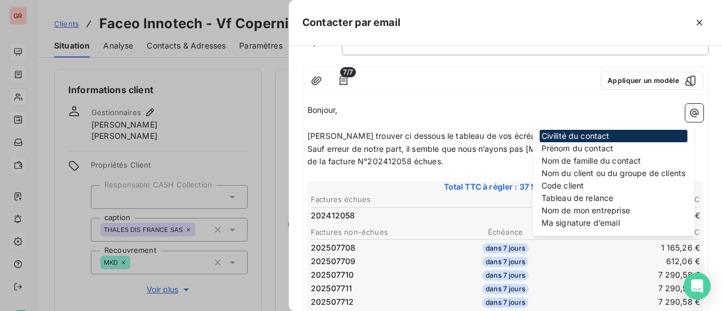
click at [597, 197] on div "Tableau de relance" at bounding box center [614, 198] width 148 height 12
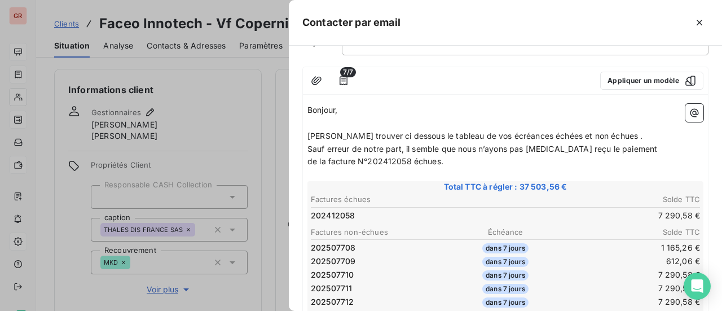
click at [591, 201] on th "Solde TTC" at bounding box center [603, 199] width 195 height 12
click at [414, 209] on td "202412058" at bounding box center [407, 215] width 195 height 12
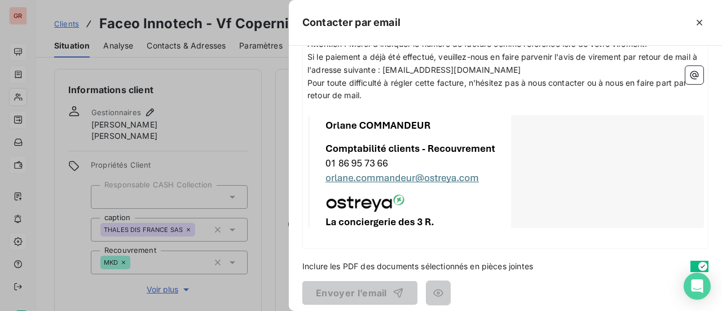
scroll to position [0, 0]
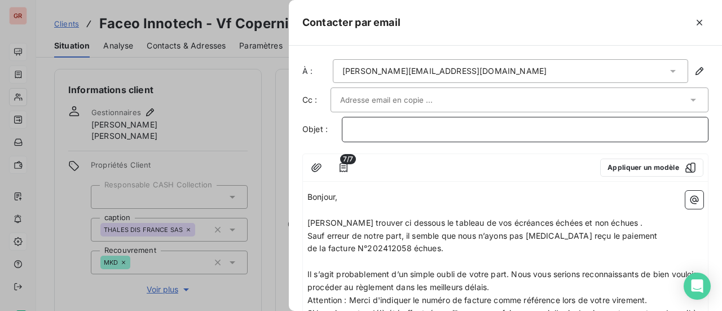
click at [378, 129] on p "﻿" at bounding box center [524, 129] width 347 height 13
click at [390, 124] on p "﻿" at bounding box center [524, 129] width 347 height 13
click at [310, 195] on span "Bonjour," at bounding box center [322, 197] width 30 height 10
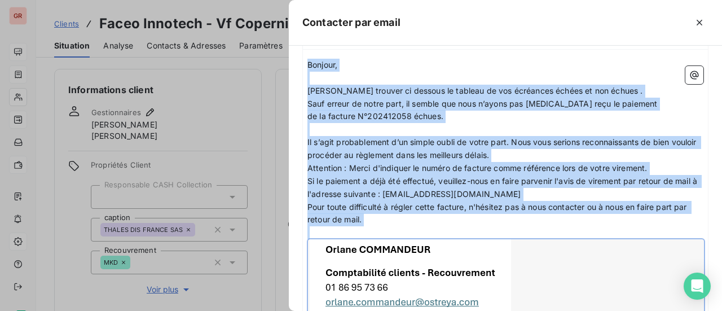
scroll to position [138, 0]
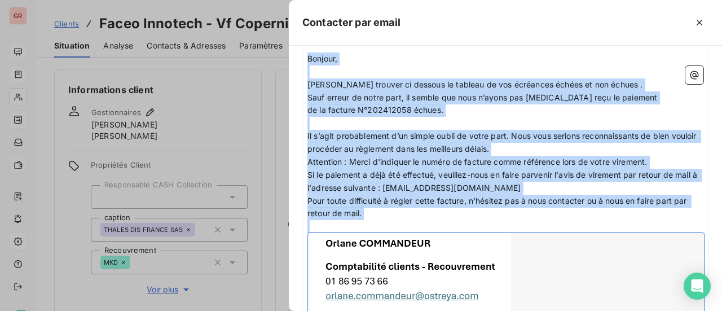
drag, startPoint x: 307, startPoint y: 195, endPoint x: 538, endPoint y: 233, distance: 234.9
click at [538, 233] on div "Bonjour, ﻿ Veuillez trouver ci dessous le tableau de vos écréances échées et no…" at bounding box center [505, 206] width 396 height 309
copy div "Bonjour, ﻿ Veuillez trouver ci dessous le tableau de vos écréances échées et no…"
click at [492, 69] on p "﻿" at bounding box center [505, 71] width 396 height 13
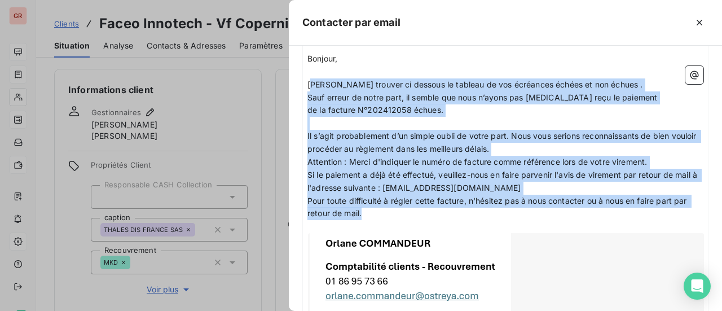
drag, startPoint x: 310, startPoint y: 82, endPoint x: 440, endPoint y: 210, distance: 182.2
click at [440, 210] on div "Bonjour, ﻿ Veuillez trouver ci dessous le tableau de vos écréances échées et no…" at bounding box center [505, 206] width 396 height 309
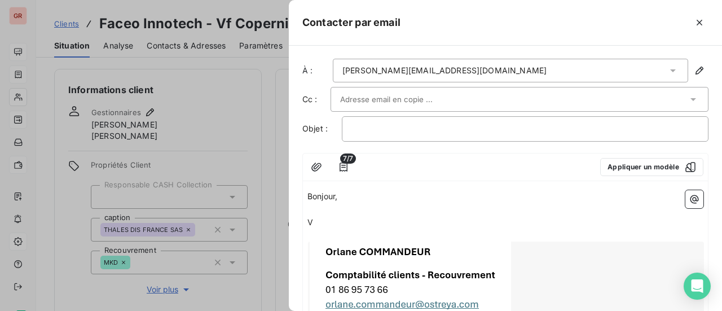
scroll to position [0, 0]
drag, startPoint x: 343, startPoint y: 195, endPoint x: 291, endPoint y: 198, distance: 52.0
click at [291, 198] on div "À : henri.bachy@vinci-energies.net Cc : Objet : ﻿ 7/7 Appliquer un modèle Bonjo…" at bounding box center [505, 178] width 433 height 265
drag, startPoint x: 315, startPoint y: 220, endPoint x: 300, endPoint y: 222, distance: 15.3
click at [300, 222] on div "À : henri.bachy@vinci-energies.net Cc : Objet : ﻿ 7/7 Appliquer un modèle ﻿ ﻿ V…" at bounding box center [505, 178] width 433 height 265
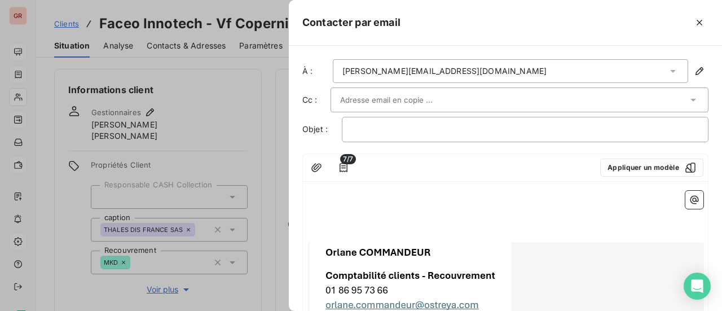
click at [310, 200] on p "﻿" at bounding box center [505, 197] width 396 height 13
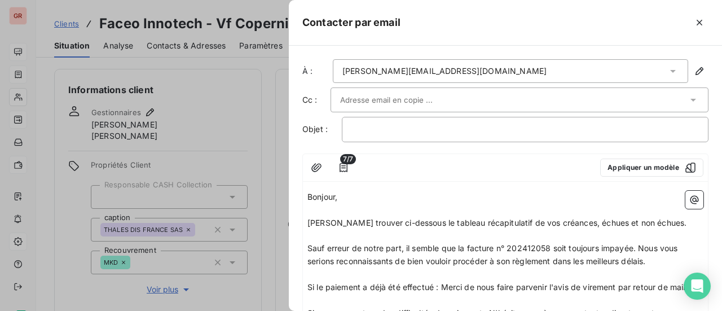
click at [659, 221] on p "Veuillez trouver ci-dessous le tableau récapitulatif de vos créances, échues et…" at bounding box center [505, 223] width 396 height 13
click at [688, 198] on icon "button" at bounding box center [693, 199] width 11 height 11
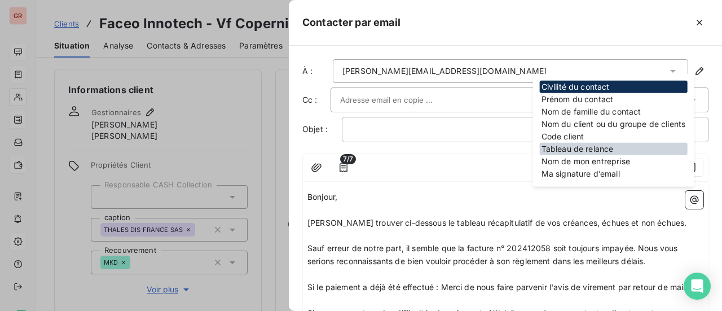
click at [607, 148] on div "Tableau de relance" at bounding box center [614, 149] width 148 height 12
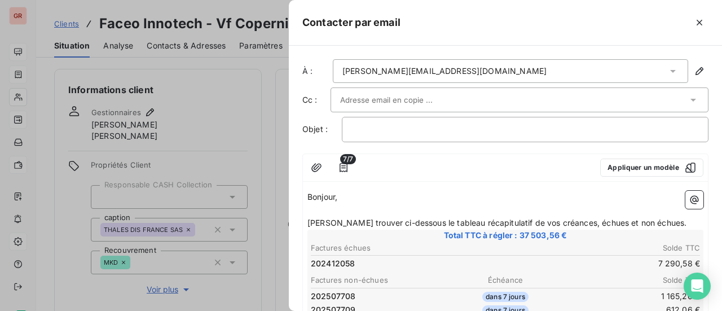
click at [660, 219] on p "Veuillez trouver ci-dessous le tableau récapitulatif de vos créances, échues et…" at bounding box center [505, 223] width 396 height 13
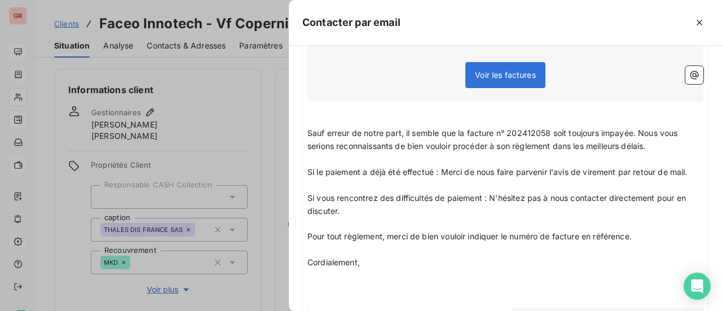
scroll to position [338, 0]
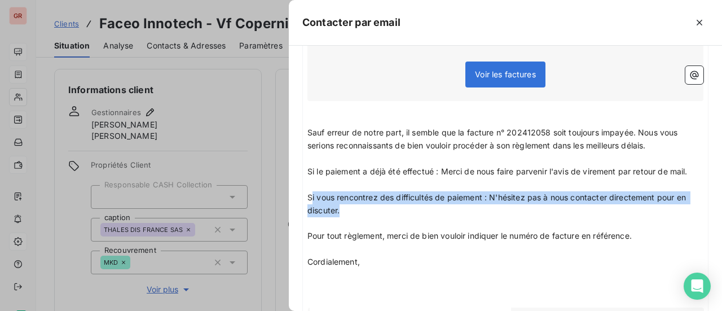
drag, startPoint x: 310, startPoint y: 194, endPoint x: 329, endPoint y: 208, distance: 24.3
click at [339, 210] on span "Si vous rencontrez des difficultés de paiement : N'hésitez pas à nous contacter…" at bounding box center [497, 203] width 381 height 23
drag, startPoint x: 308, startPoint y: 195, endPoint x: 344, endPoint y: 215, distance: 40.9
click at [344, 215] on div "Bonjour, ﻿ Veuillez trouver ci-dessous le tableau récapitulatif de vos créances…" at bounding box center [505, 144] width 396 height 584
copy span "Si vous rencontrez des difficultés de paiement : N'hésitez pas à nous contacter…"
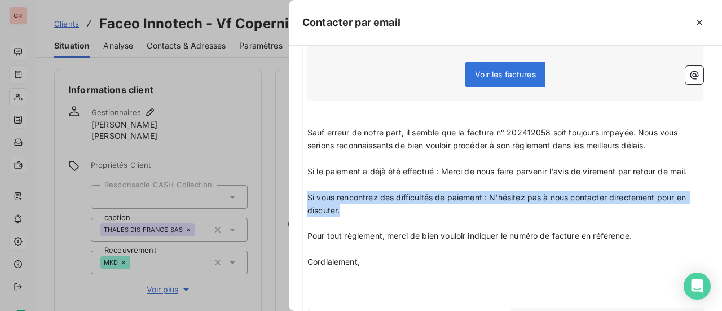
click at [307, 198] on span "Si vous rencontrez des difficultés de paiement : N'hésitez pas à nous contacter…" at bounding box center [497, 203] width 381 height 23
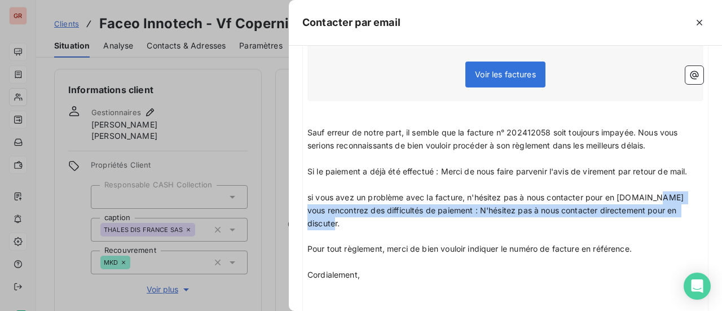
drag, startPoint x: 652, startPoint y: 196, endPoint x: 684, endPoint y: 209, distance: 34.4
click at [686, 209] on span "si vous avez un problème avec la facture, n'hésitez pas à nous contacter pour e…" at bounding box center [496, 210] width 378 height 36
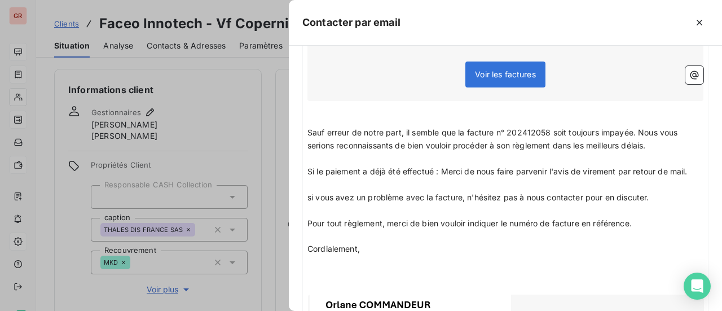
click at [666, 197] on p "si vous avez un problème avec la facture, n'hésitez pas à nous contacter pour e…" at bounding box center [505, 197] width 396 height 13
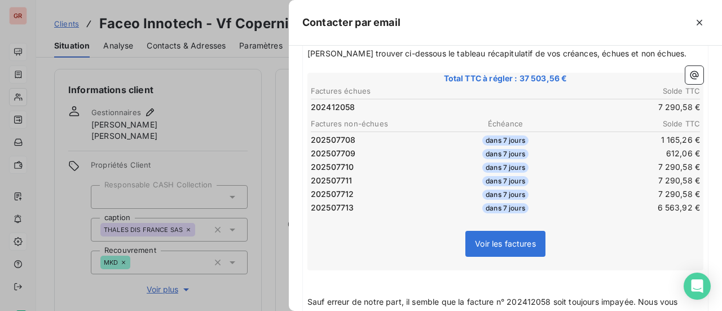
scroll to position [395, 0]
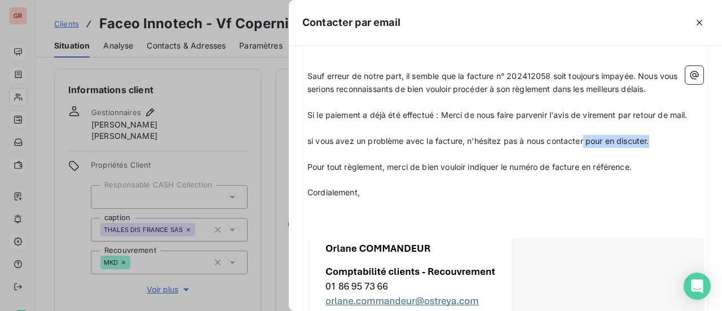
drag, startPoint x: 653, startPoint y: 143, endPoint x: 585, endPoint y: 143, distance: 68.2
click at [585, 143] on p "si vous avez un problème avec la facture, n'hésitez pas à nous contacter pour e…" at bounding box center [505, 141] width 396 height 13
click at [650, 165] on p "Pour tout règlement, merci de bien vouloir indiquer le numéro de facture en réf…" at bounding box center [505, 167] width 396 height 13
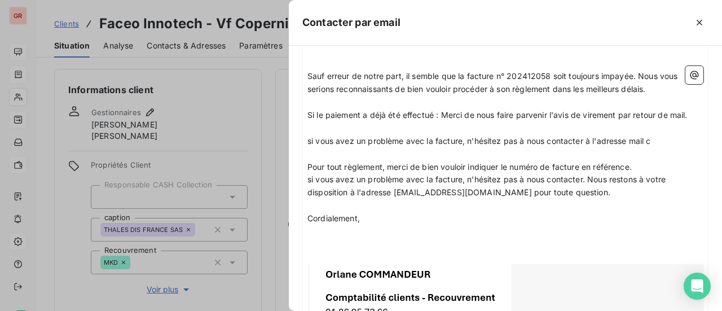
click at [656, 161] on p "Pour tout règlement, merci de bien vouloir indiquer le numéro de facture en réf…" at bounding box center [505, 167] width 396 height 13
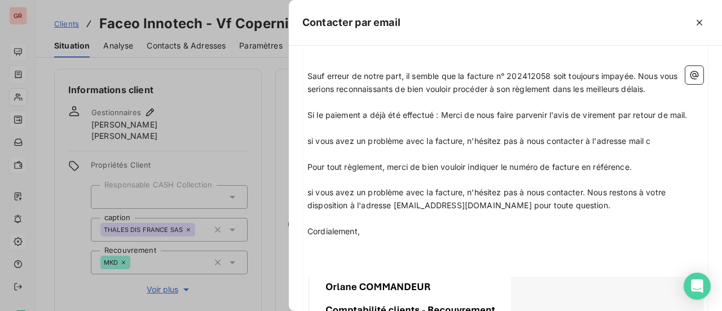
click at [310, 191] on span "si vous avez un problème avec la facture, n'hésitez pas à nous contacter. Nous …" at bounding box center [487, 198] width 360 height 23
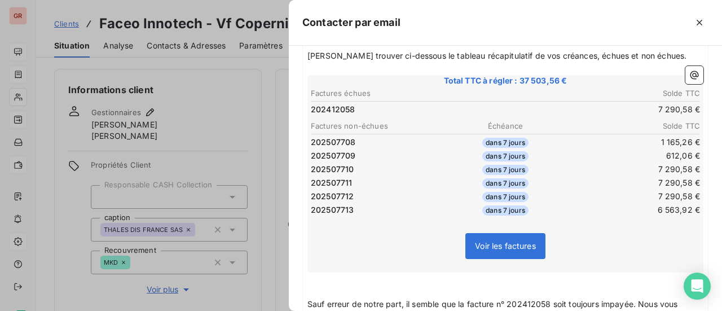
scroll to position [0, 0]
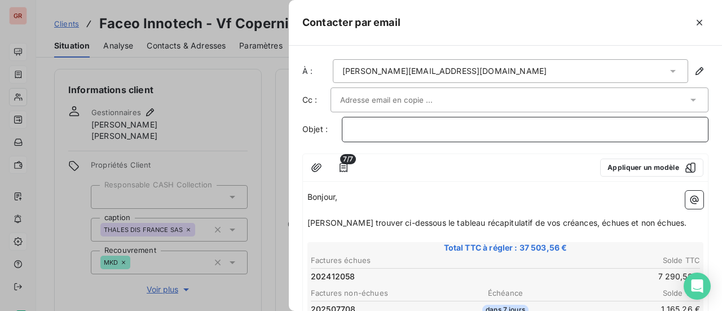
click at [390, 128] on p "﻿" at bounding box center [524, 129] width 347 height 13
click at [391, 130] on p "﻿" at bounding box center [524, 129] width 347 height 13
click at [353, 127] on span "Rappel de facture impayée" at bounding box center [402, 129] width 103 height 10
click at [465, 126] on p "Rappel de facture impayée" at bounding box center [524, 129] width 347 height 13
click at [476, 127] on p "Rappel de facture impayée-" at bounding box center [524, 129] width 347 height 13
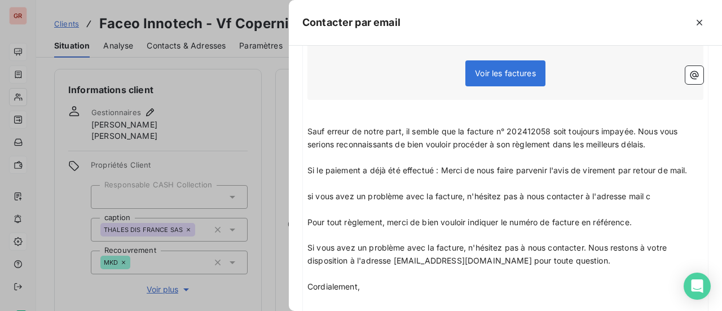
scroll to position [562, 0]
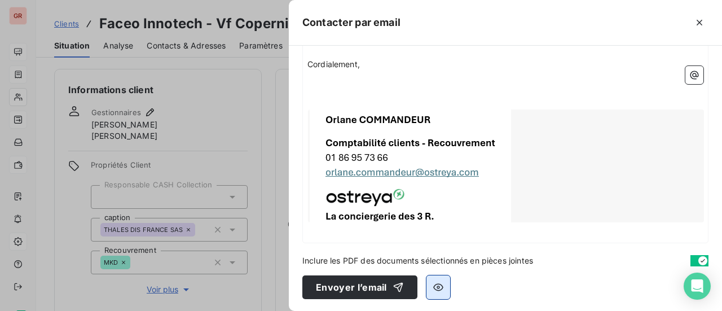
click at [438, 285] on icon "button" at bounding box center [437, 286] width 11 height 11
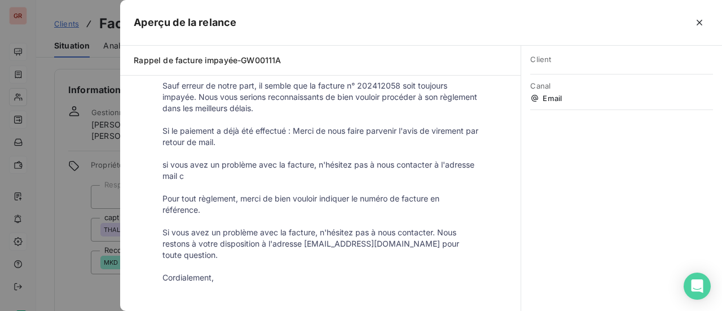
scroll to position [395, 0]
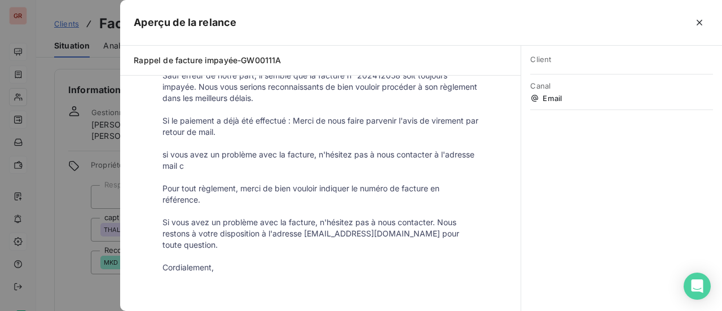
click at [89, 208] on div at bounding box center [361, 155] width 722 height 311
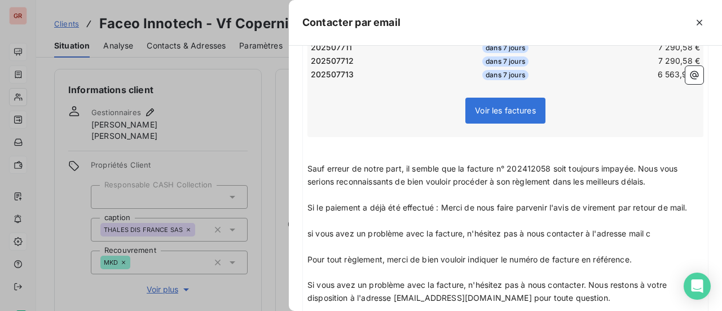
scroll to position [336, 0]
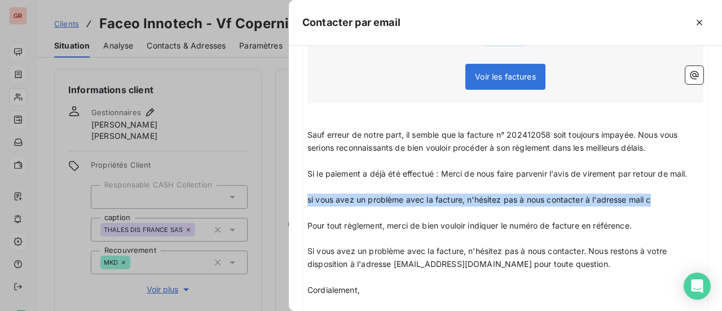
drag, startPoint x: 653, startPoint y: 201, endPoint x: 294, endPoint y: 196, distance: 359.2
click at [294, 196] on div "À : henri.bachy@vinci-energies.net Cc : Objet : Rappel de facture impayée-GW001…" at bounding box center [505, 178] width 433 height 265
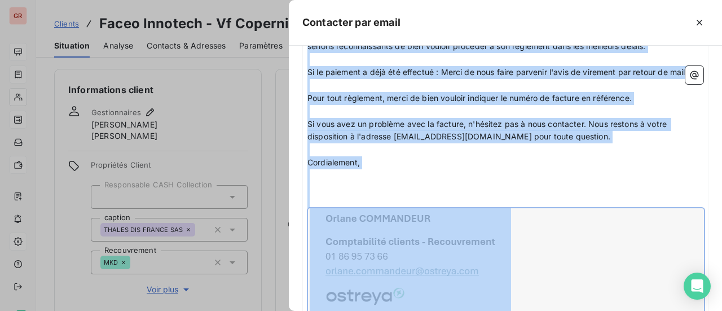
scroll to position [487, 0]
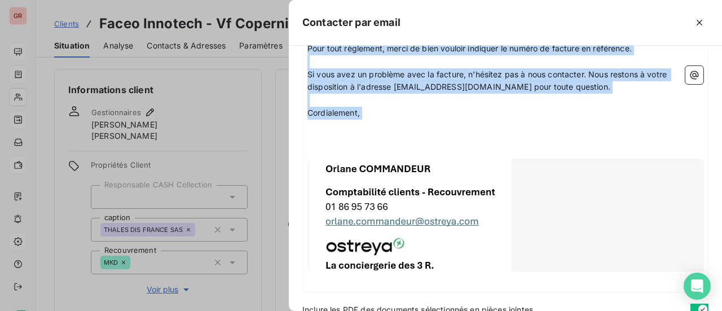
drag, startPoint x: 310, startPoint y: 188, endPoint x: 465, endPoint y: 122, distance: 168.0
copy div "auf erreur de notre part, il semble que la facture n° 202412058 soit toujours i…"
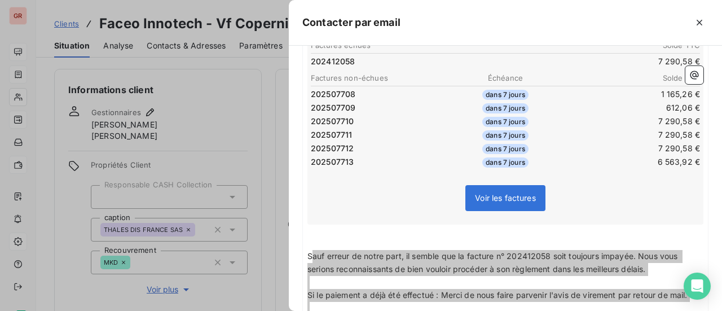
scroll to position [226, 0]
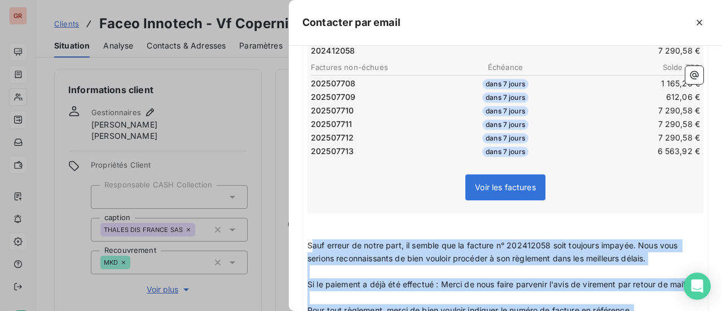
drag, startPoint x: 332, startPoint y: 249, endPoint x: 326, endPoint y: 248, distance: 6.2
click at [332, 249] on p "Sauf erreur de notre part, il semble que la facture n° 202412058 soit toujours …" at bounding box center [505, 252] width 396 height 26
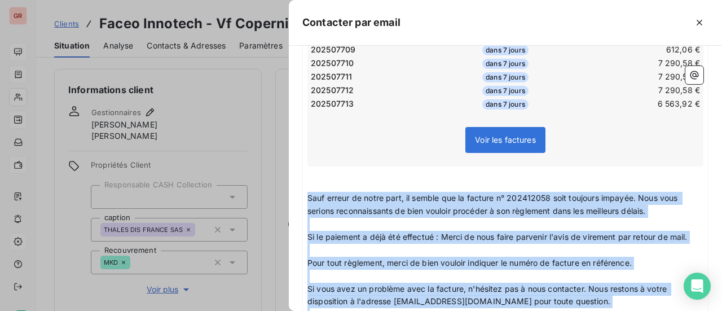
scroll to position [348, 0]
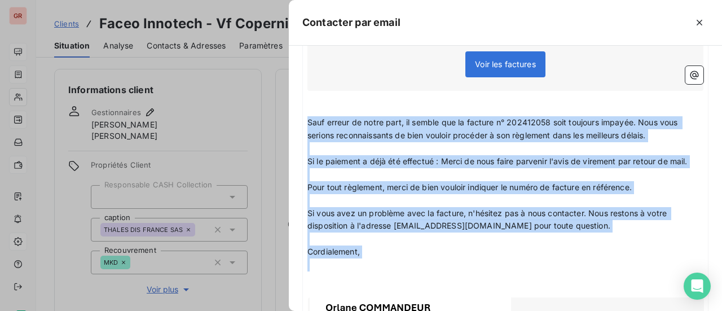
drag, startPoint x: 308, startPoint y: 240, endPoint x: 403, endPoint y: 275, distance: 100.4
click at [403, 275] on div "Bonjour, ﻿ Veuillez trouver ci-dessous le tableau récapitulatif de vos créances…" at bounding box center [505, 134] width 396 height 584
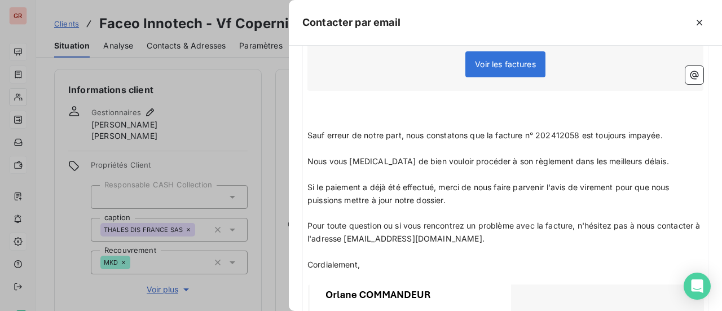
click at [315, 104] on p "﻿" at bounding box center [505, 110] width 396 height 13
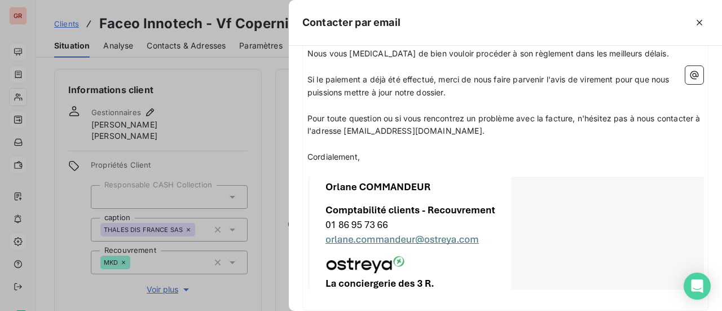
scroll to position [510, 0]
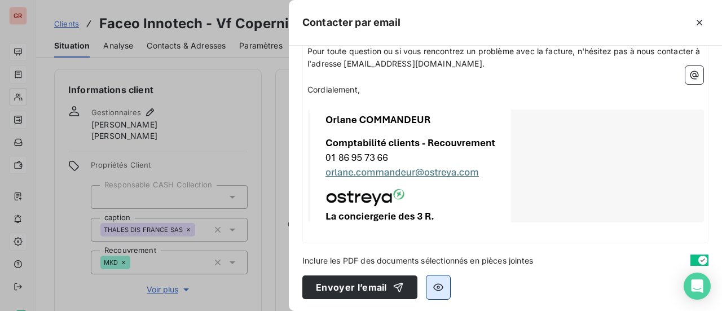
click at [439, 286] on icon "button" at bounding box center [437, 286] width 11 height 11
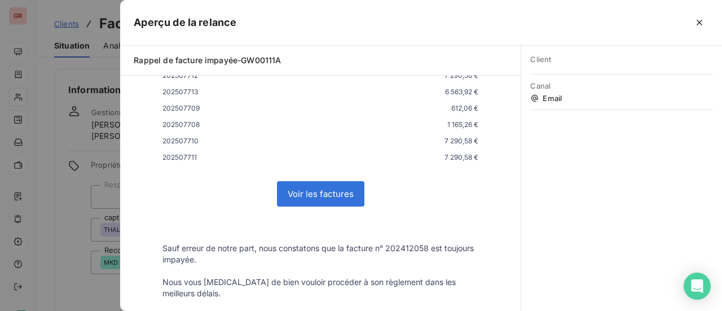
scroll to position [221, 0]
click at [158, 247] on td "Sauf erreur de notre part, nous constatons que la facture n° 202412058 est touj…" at bounding box center [320, 255] width 338 height 23
click at [158, 251] on td "Sauf erreur de notre part, nous constatons que la facture n° 202412058 est touj…" at bounding box center [320, 255] width 338 height 23
click at [162, 246] on p "Sauf erreur de notre part, nous constatons que la facture n° 202412058 est touj…" at bounding box center [320, 255] width 316 height 23
click at [162, 251] on p "Sauf erreur de notre part, nous constatons que la facture n° 202412058 est touj…" at bounding box center [320, 255] width 316 height 23
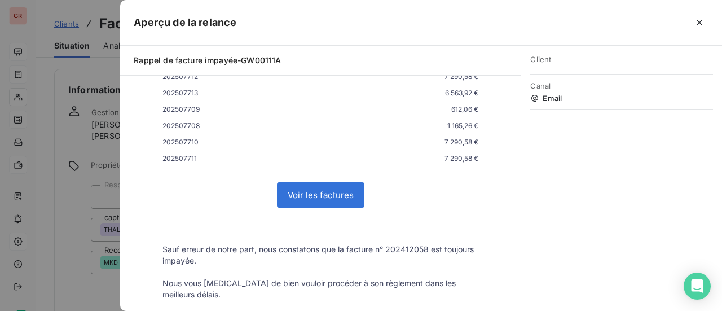
drag, startPoint x: 158, startPoint y: 251, endPoint x: 462, endPoint y: 246, distance: 303.4
click at [462, 246] on p "Sauf erreur de notre part, nous constatons que la facture n° 202412058 est touj…" at bounding box center [320, 255] width 316 height 23
click at [699, 23] on icon "button" at bounding box center [699, 22] width 11 height 11
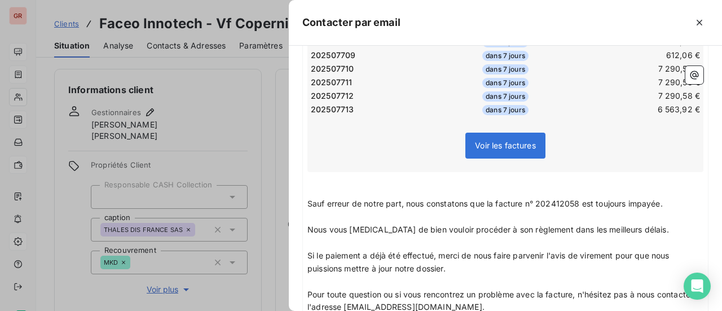
scroll to position [285, 0]
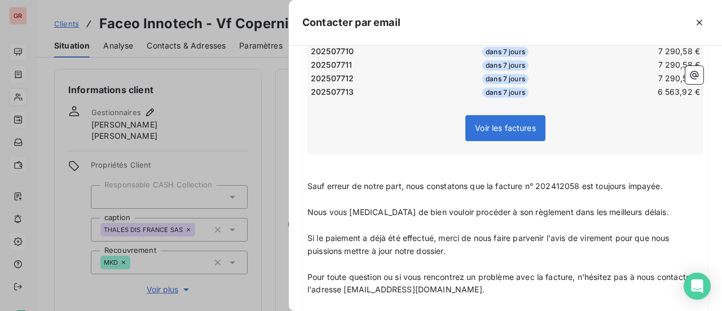
drag, startPoint x: 306, startPoint y: 188, endPoint x: 373, endPoint y: 251, distance: 92.1
click at [414, 304] on div "Bonjour, ﻿ Veuillez trouver ci-dessous le tableau récapitulatif de vos créances…" at bounding box center [505, 184] width 405 height 567
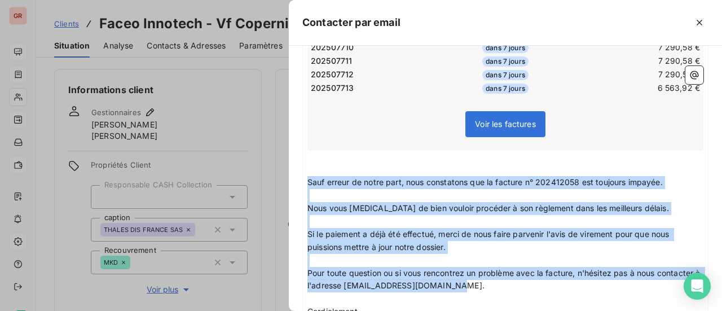
drag, startPoint x: 307, startPoint y: 180, endPoint x: 502, endPoint y: 290, distance: 223.9
click at [502, 290] on div "Bonjour, ﻿ Veuillez trouver ci-dessous le tableau récapitulatif de vos créances…" at bounding box center [505, 181] width 396 height 558
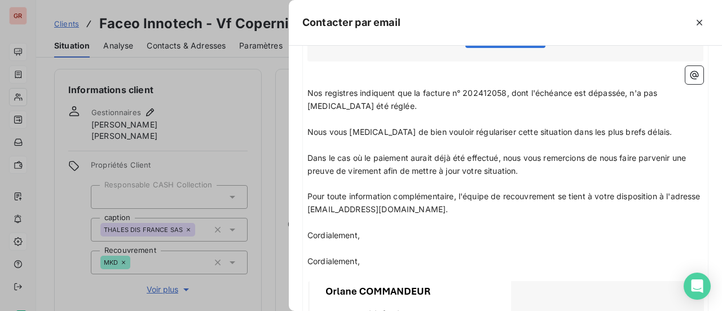
scroll to position [458, 0]
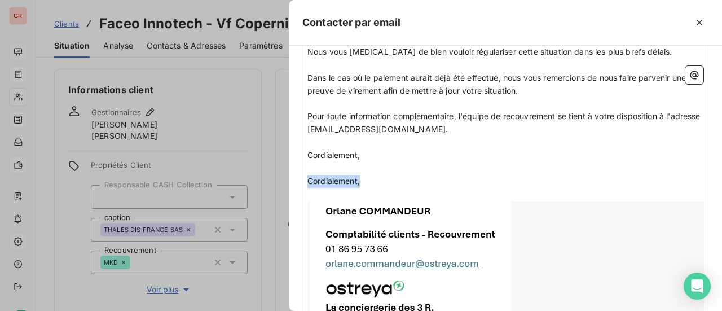
drag, startPoint x: 371, startPoint y: 178, endPoint x: 285, endPoint y: 185, distance: 86.6
click at [284, 310] on div "Contacter par email À : henri.bachy@vinci-energies.net Cc : Objet : Rappel de f…" at bounding box center [361, 311] width 722 height 0
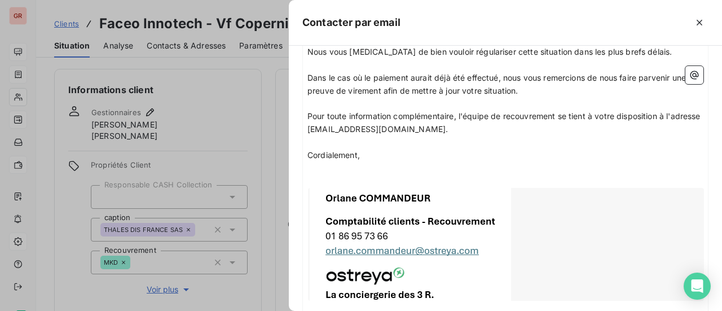
click at [311, 175] on p "﻿" at bounding box center [505, 181] width 396 height 13
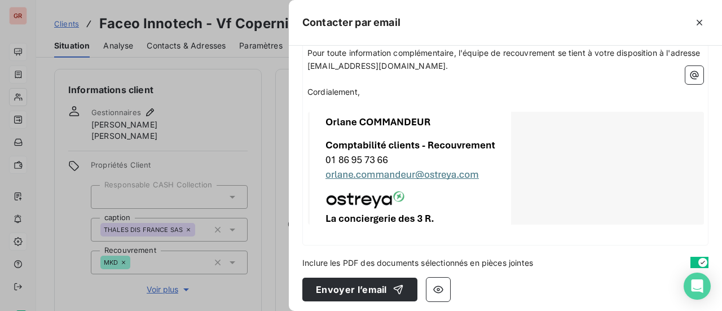
scroll to position [523, 0]
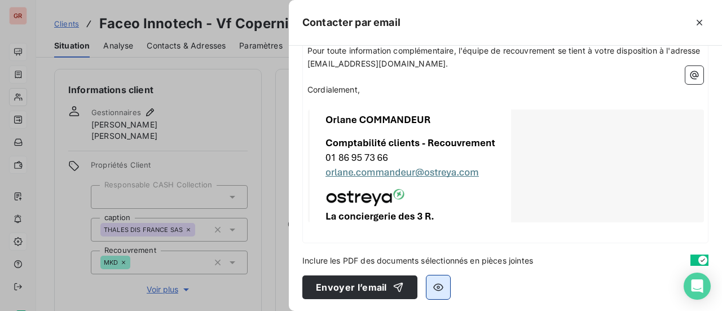
click at [440, 282] on icon "button" at bounding box center [437, 286] width 11 height 11
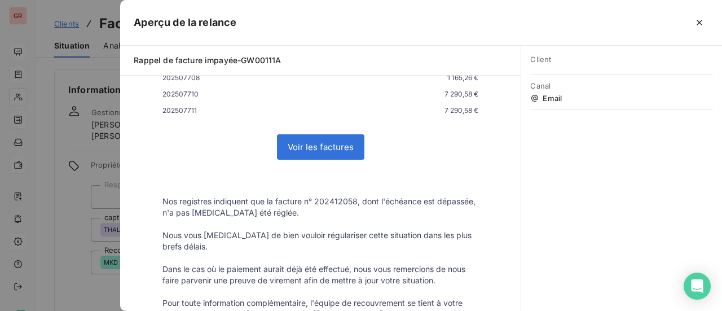
scroll to position [221, 0]
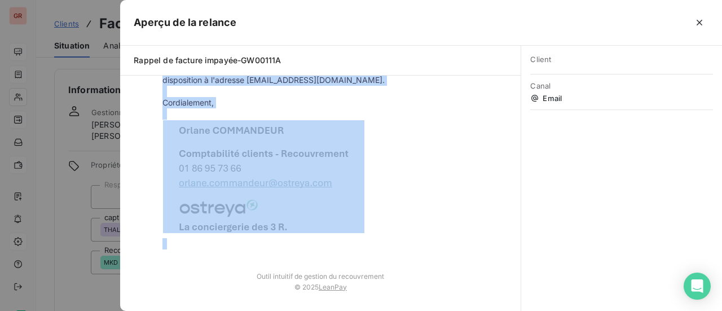
drag, startPoint x: 162, startPoint y: 248, endPoint x: 354, endPoint y: 305, distance: 200.1
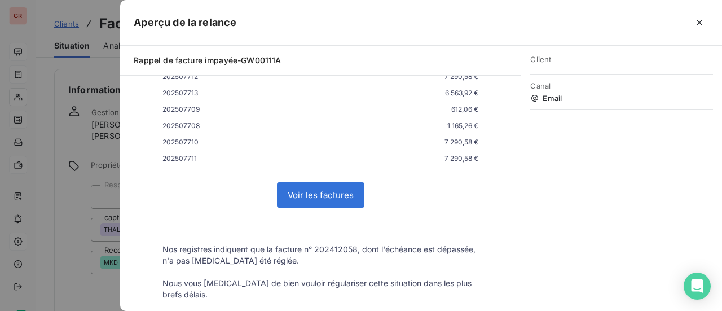
click at [238, 198] on td "Voir les factures" at bounding box center [320, 195] width 338 height 52
click at [157, 246] on td "Nos registres indiquent que la facture n° 202412058, dont l'échéance est dépass…" at bounding box center [320, 255] width 338 height 23
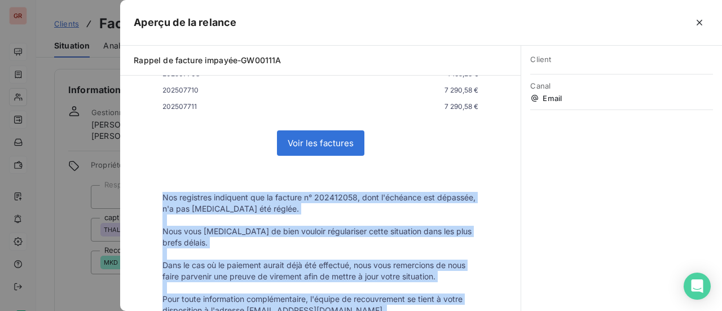
scroll to position [321, 0]
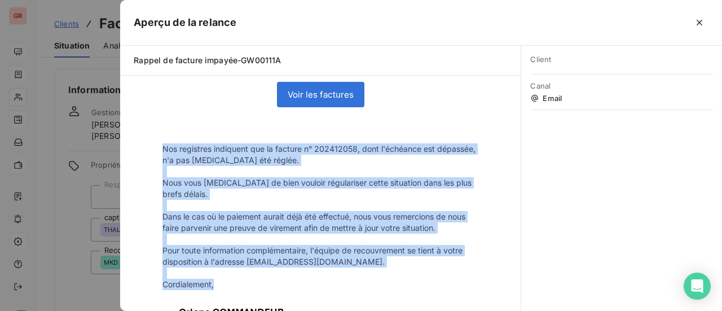
drag, startPoint x: 159, startPoint y: 250, endPoint x: 381, endPoint y: 280, distance: 223.5
click at [381, 280] on tbody "Bonjour, Veuillez trouver ci-dessous le tableau récapitulatif de vos créances, …" at bounding box center [320, 130] width 338 height 599
copy tbody "Nos registres indiquent que la facture n° 202412058, dont l'échéance est dépass…"
click at [78, 152] on div at bounding box center [361, 155] width 722 height 311
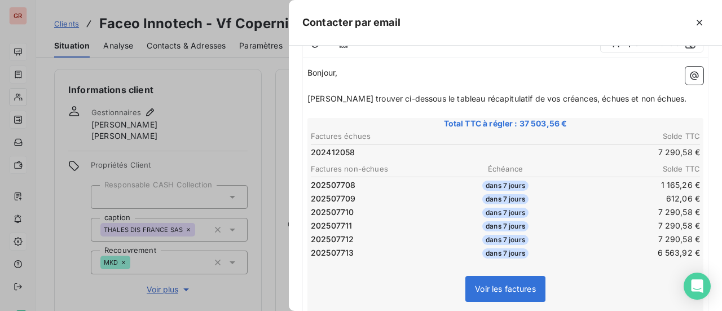
scroll to position [129, 0]
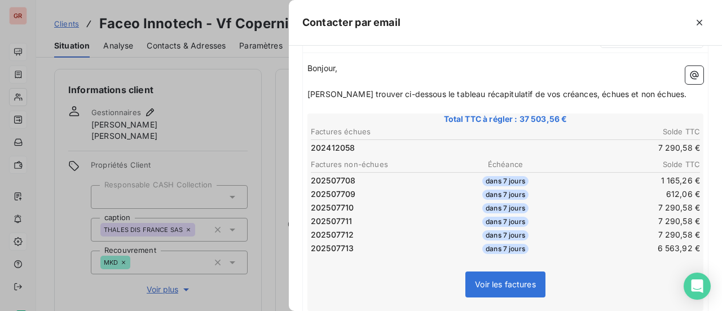
drag, startPoint x: 219, startPoint y: 99, endPoint x: 225, endPoint y: 95, distance: 7.7
click at [219, 99] on div at bounding box center [361, 155] width 722 height 311
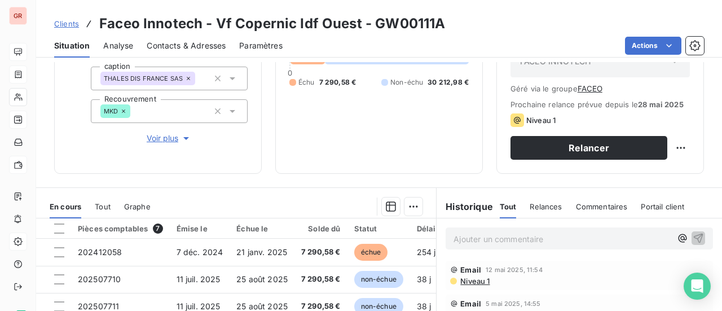
scroll to position [226, 0]
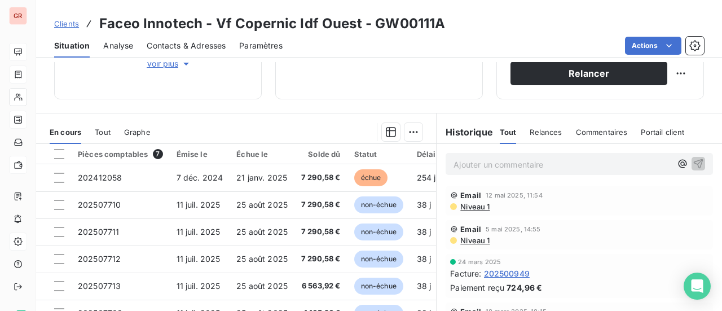
click at [503, 131] on span "Tout" at bounding box center [508, 131] width 17 height 9
click at [467, 132] on h6 "Historique" at bounding box center [464, 132] width 56 height 14
click at [549, 131] on span "Relances" at bounding box center [545, 131] width 32 height 9
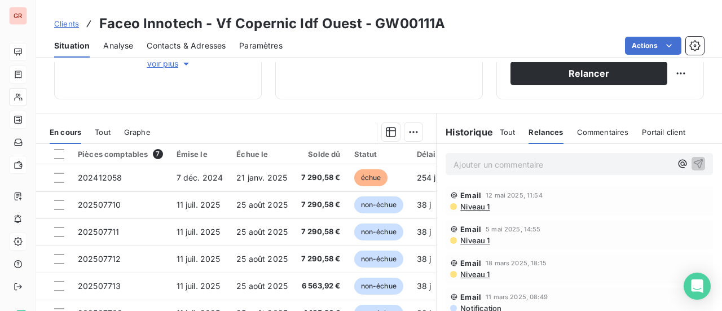
click at [589, 130] on span "Commentaires" at bounding box center [603, 131] width 52 height 9
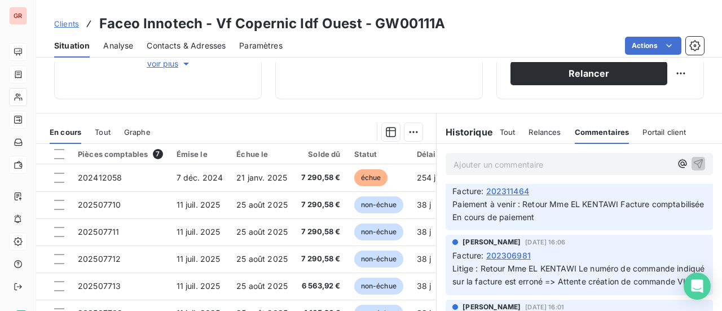
scroll to position [0, 0]
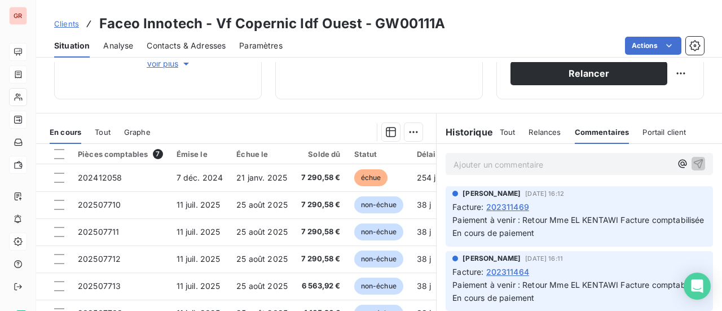
click at [658, 132] on span "Portail client" at bounding box center [663, 131] width 43 height 9
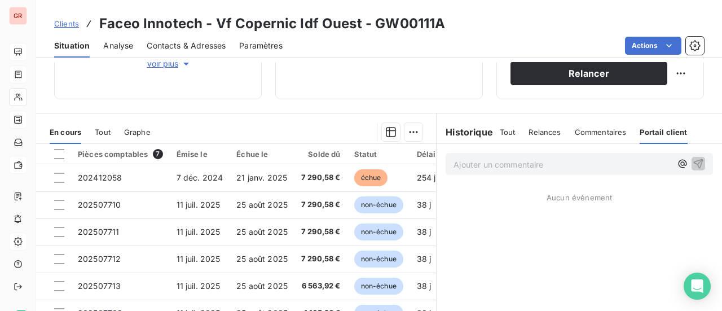
click at [471, 129] on h6 "Historique" at bounding box center [464, 132] width 56 height 14
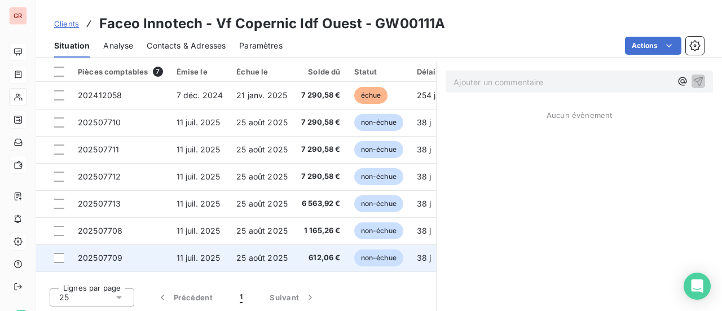
scroll to position [308, 0]
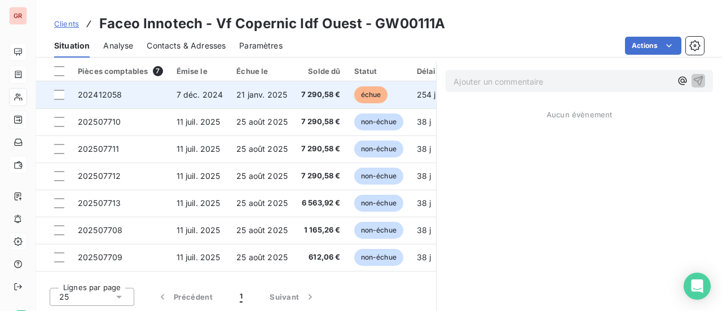
click at [421, 93] on span "254 j" at bounding box center [426, 95] width 19 height 10
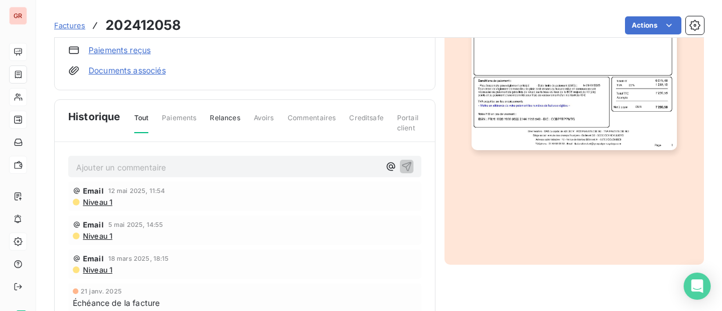
scroll to position [366, 0]
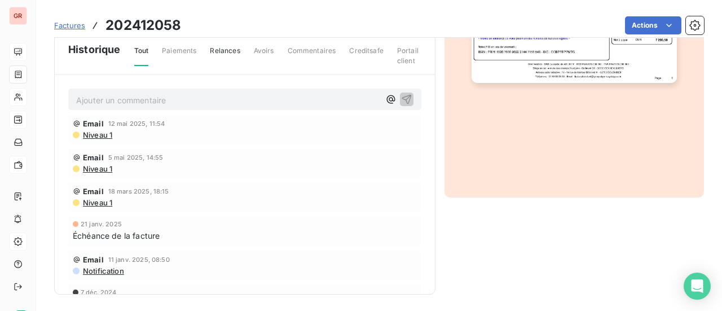
click at [107, 132] on span "Niveau 1" at bounding box center [97, 134] width 30 height 9
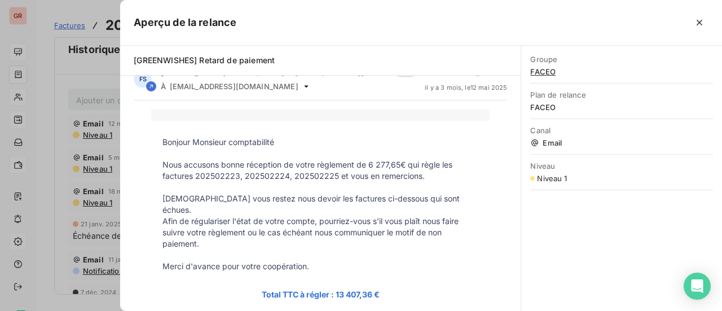
scroll to position [0, 0]
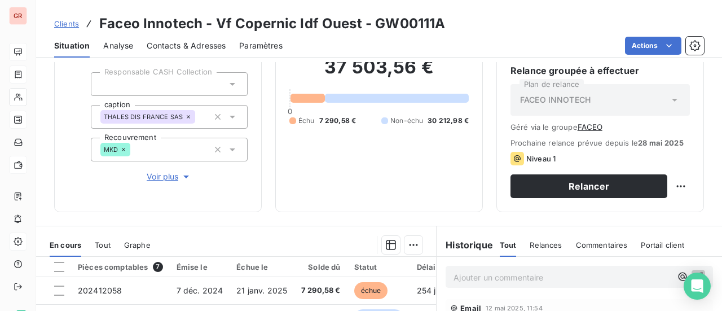
scroll to position [226, 0]
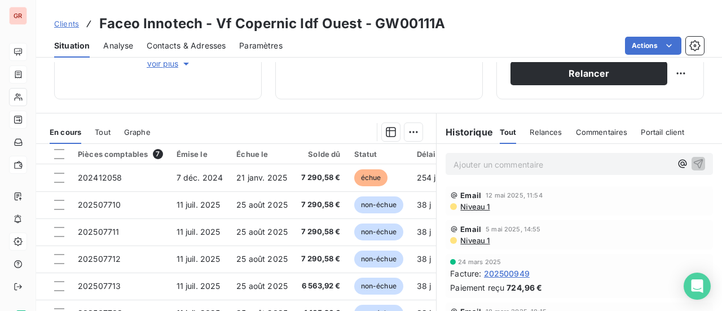
click at [300, 100] on div "Informations client Gestionnaires Juliette Léonard Leïla Brige Propriétés Clien…" at bounding box center [379, 186] width 686 height 249
click at [178, 63] on span "Voir plus" at bounding box center [169, 63] width 45 height 11
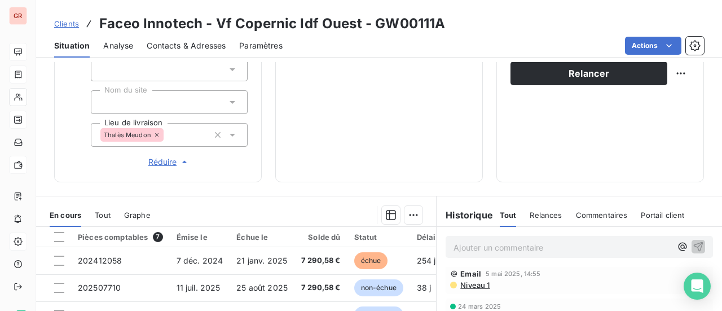
scroll to position [56, 0]
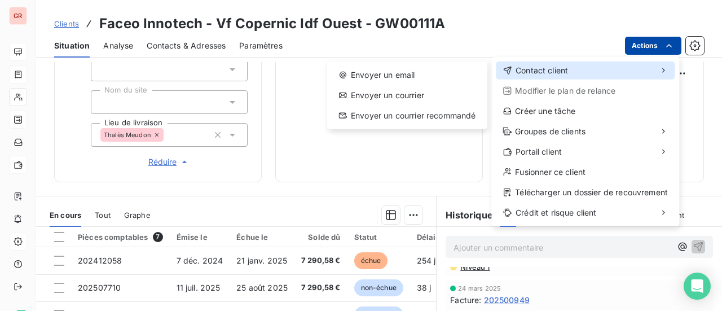
click at [528, 73] on span "Contact client" at bounding box center [541, 70] width 52 height 11
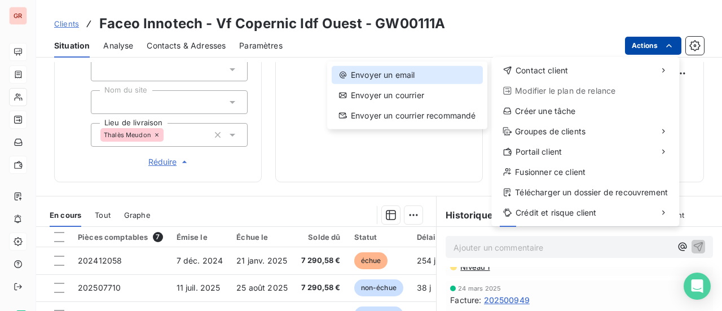
click at [415, 72] on div "Envoyer un email" at bounding box center [407, 75] width 151 height 18
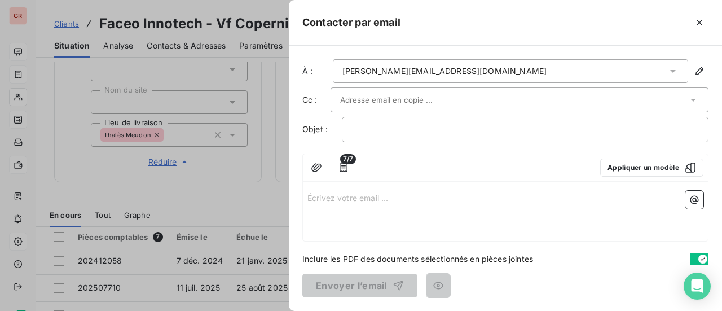
click at [490, 70] on div "henri.bachy@vinci-energies.net" at bounding box center [510, 71] width 355 height 24
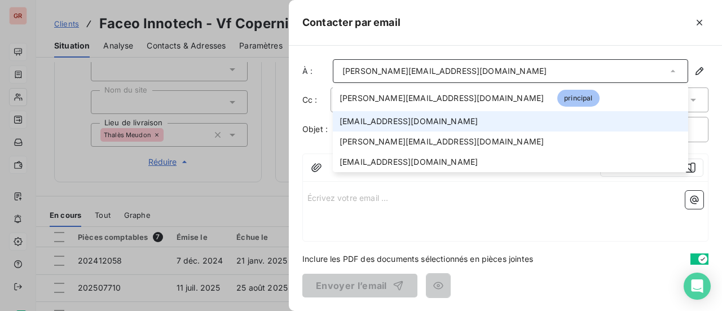
click at [452, 119] on span "faceoinnotech_fr@email.basware.com" at bounding box center [408, 121] width 138 height 11
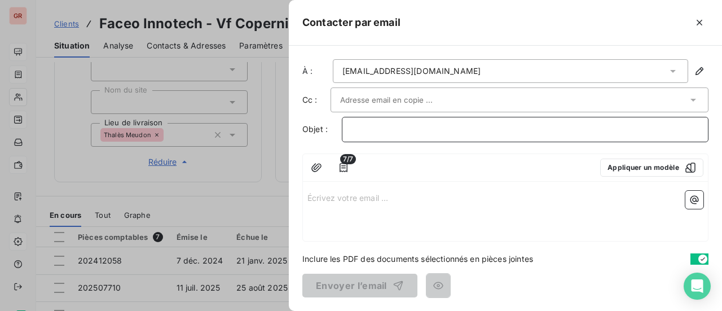
click at [372, 133] on p "﻿" at bounding box center [524, 129] width 347 height 13
drag, startPoint x: 390, startPoint y: 130, endPoint x: 323, endPoint y: 134, distance: 67.2
click at [308, 131] on div "Objet : GW00141B" at bounding box center [505, 129] width 406 height 25
click at [383, 121] on div "﻿" at bounding box center [525, 129] width 366 height 25
click at [379, 130] on p "﻿" at bounding box center [524, 129] width 347 height 13
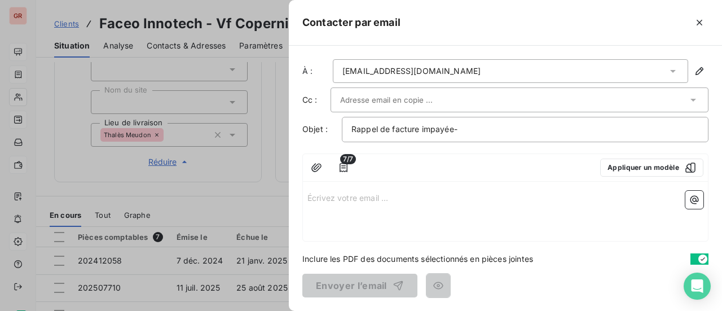
drag, startPoint x: 337, startPoint y: 200, endPoint x: 345, endPoint y: 201, distance: 8.0
click at [337, 200] on p "Écrivez votre email ... ﻿" at bounding box center [505, 197] width 396 height 13
click at [325, 196] on p "Écrivez votre email ... ﻿" at bounding box center [505, 197] width 396 height 13
click at [316, 196] on p "Écrivez votre email ... ﻿" at bounding box center [505, 197] width 396 height 13
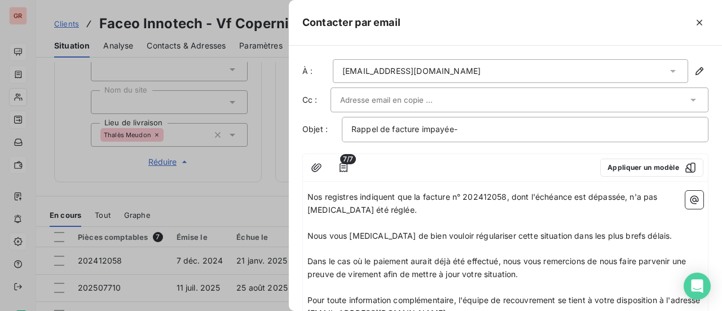
click at [307, 195] on div "Nos registres indiquent que la facture n° 202412058, dont l'échéance est dépass…" at bounding box center [505, 268] width 405 height 164
click at [310, 194] on span "Nos registres indiquent que la facture n° 202412058, dont l'échéance est dépass…" at bounding box center [483, 203] width 352 height 23
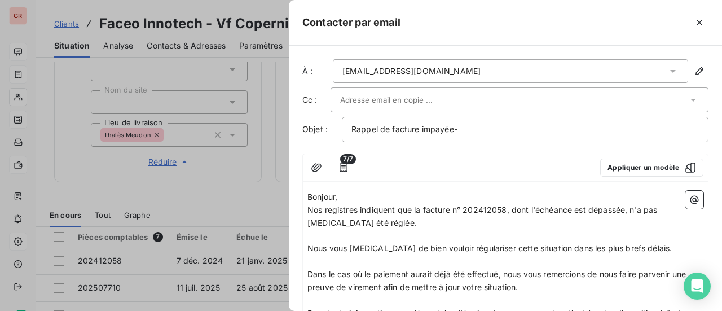
click at [361, 193] on p "Bonjour," at bounding box center [505, 197] width 396 height 13
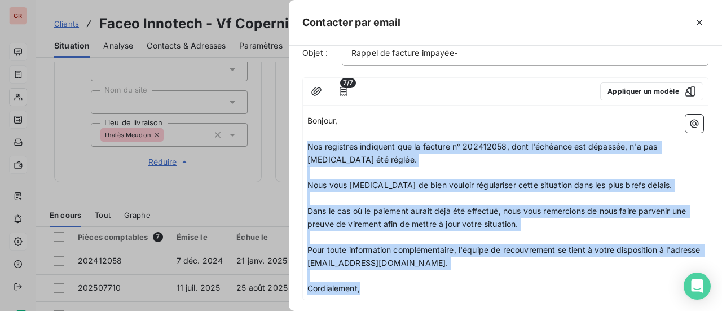
scroll to position [133, 0]
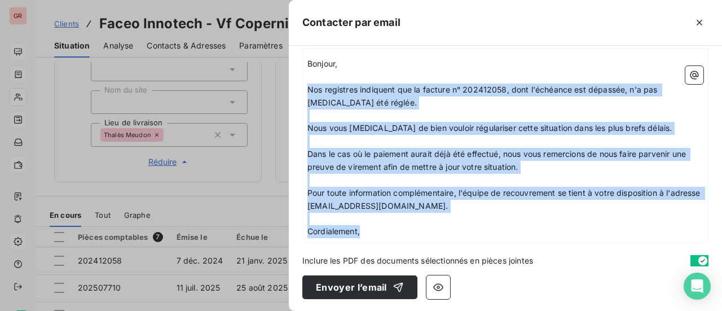
drag, startPoint x: 310, startPoint y: 220, endPoint x: 519, endPoint y: 253, distance: 211.8
click at [519, 253] on div "À : faceoinnotech_fr@email.basware.com Cc : Objet : Rappel de facture impayée- …" at bounding box center [505, 178] width 433 height 265
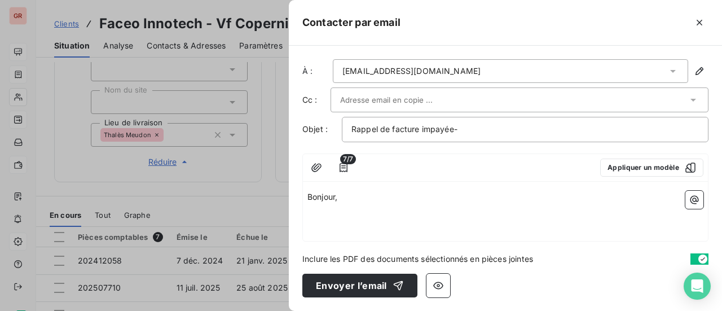
scroll to position [0, 0]
click at [349, 204] on p "﻿" at bounding box center [505, 210] width 396 height 13
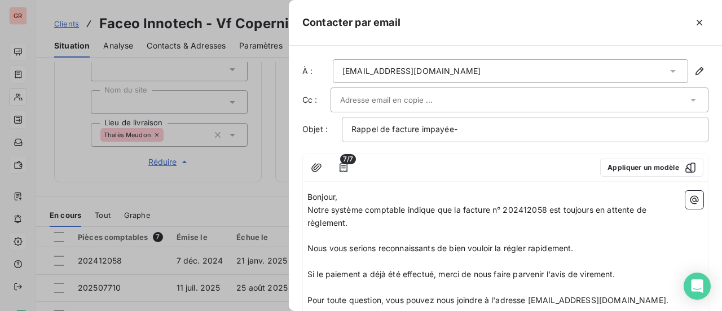
click at [366, 191] on p "Bonjour," at bounding box center [505, 197] width 396 height 13
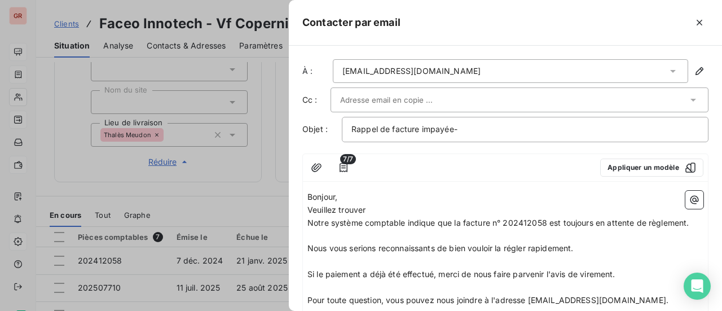
click at [370, 209] on p "Veuillez trouver" at bounding box center [505, 210] width 396 height 13
drag, startPoint x: 370, startPoint y: 209, endPoint x: 315, endPoint y: 207, distance: 55.3
click at [315, 207] on p "Veuillez trouver" at bounding box center [505, 210] width 396 height 13
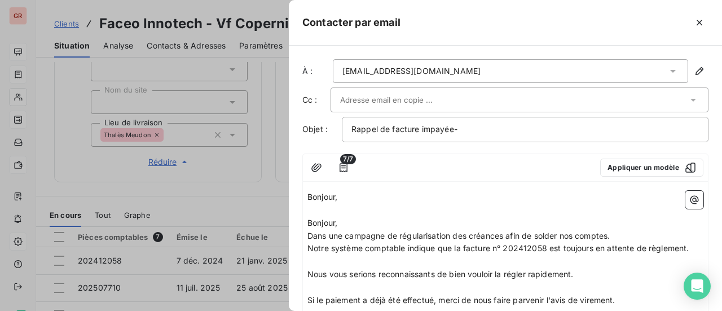
click at [622, 231] on p "Dans une campagne de régularisation des créances afin de solder nos comptes." at bounding box center [505, 235] width 396 height 13
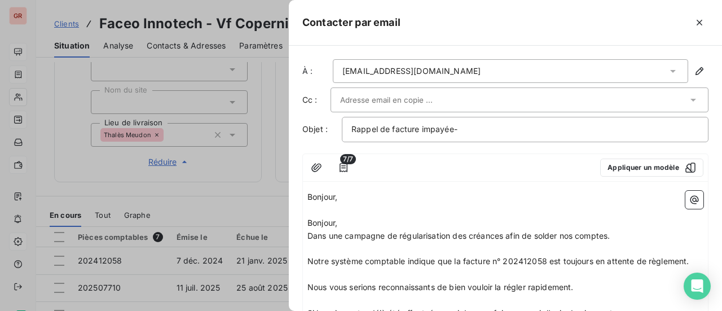
click at [622, 234] on p "Dans une campagne de régularisation des créances afin de solder nos comptes." at bounding box center [505, 235] width 396 height 13
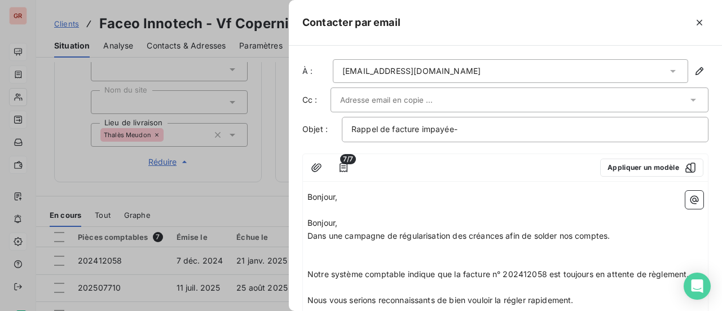
click at [622, 234] on p "Dans une campagne de régularisation des créances afin de solder nos comptes." at bounding box center [505, 235] width 396 height 13
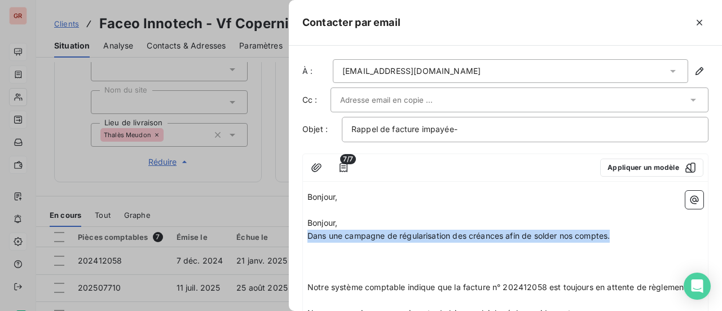
drag, startPoint x: 613, startPoint y: 235, endPoint x: 381, endPoint y: 257, distance: 234.0
click at [308, 231] on p "Dans une campagne de régularisation des créances afin de solder nos comptes." at bounding box center [505, 235] width 396 height 13
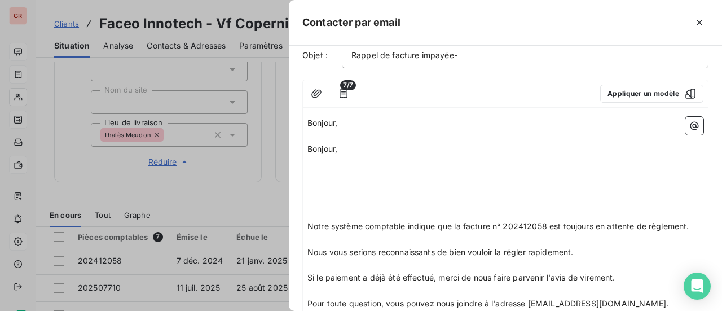
scroll to position [56, 0]
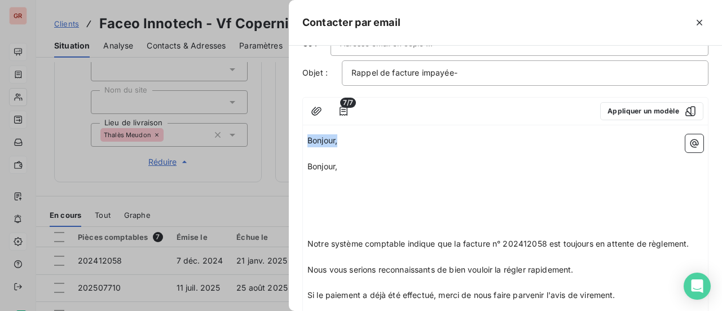
drag, startPoint x: 345, startPoint y: 139, endPoint x: 280, endPoint y: 136, distance: 65.5
click at [280, 310] on div "Contacter par email À : faceoinnotech_fr@email.basware.com Cc : Objet : Rappel …" at bounding box center [361, 311] width 722 height 0
click at [316, 182] on p "﻿" at bounding box center [505, 179] width 396 height 13
click at [689, 139] on icon "button" at bounding box center [693, 143] width 11 height 11
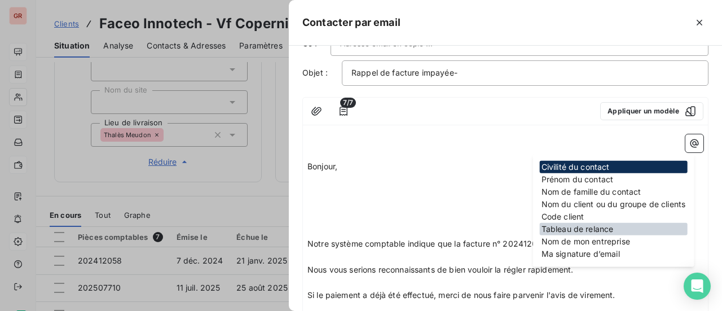
click at [612, 227] on div "Tableau de relance" at bounding box center [614, 229] width 148 height 12
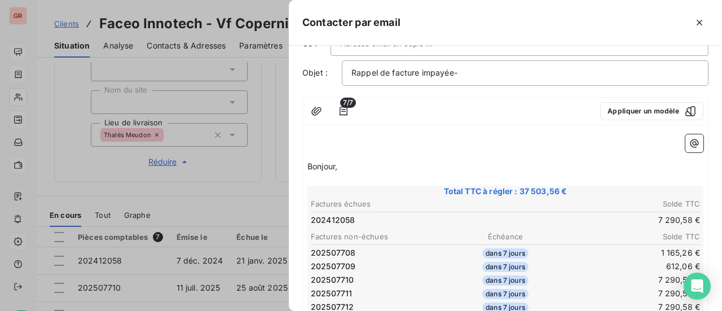
click at [368, 164] on p "Bonjour," at bounding box center [505, 166] width 396 height 13
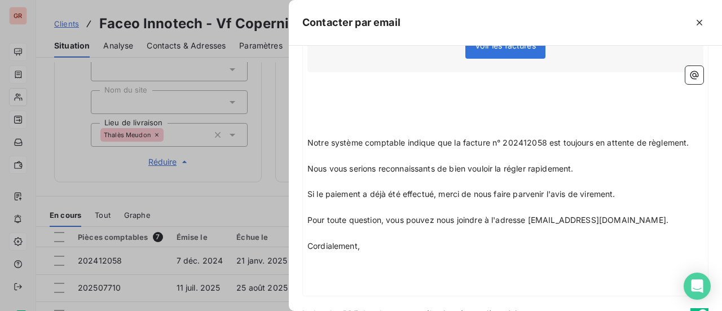
scroll to position [433, 0]
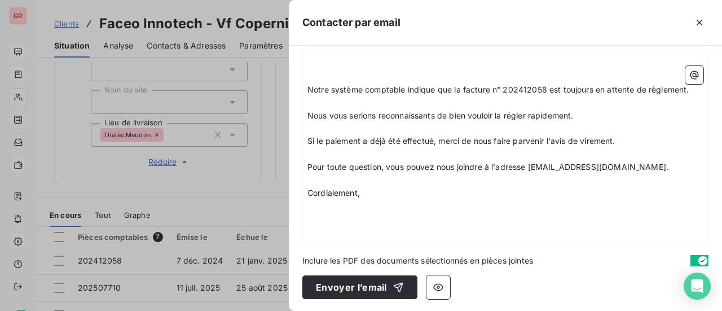
click at [439, 213] on p "﻿" at bounding box center [505, 219] width 396 height 13
click at [690, 74] on icon "button" at bounding box center [693, 74] width 11 height 11
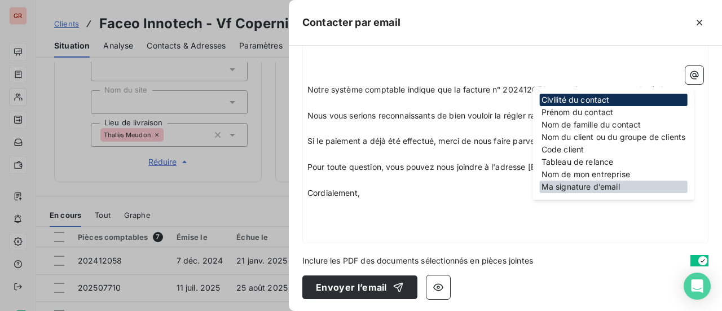
click at [605, 188] on div "Ma signature d’email" at bounding box center [614, 186] width 148 height 12
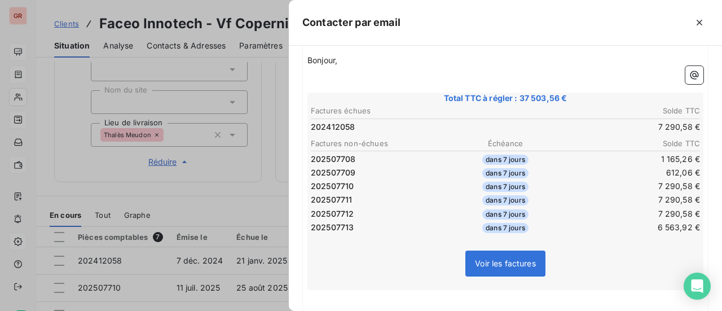
scroll to position [0, 0]
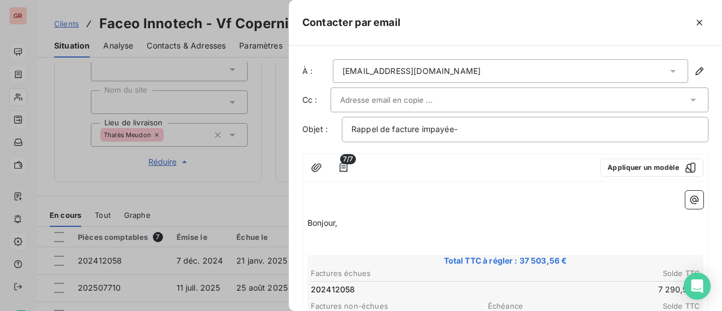
click at [352, 223] on p "Bonjour," at bounding box center [505, 223] width 396 height 13
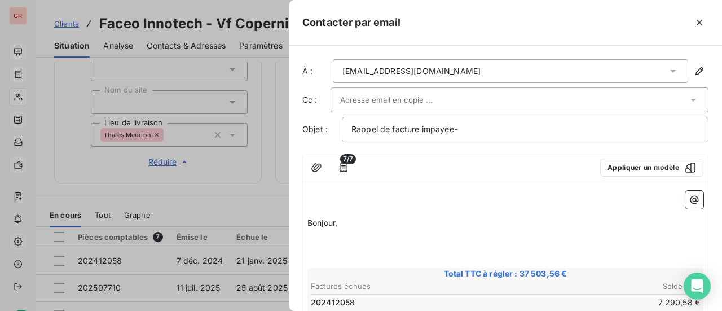
click at [344, 229] on p "﻿" at bounding box center [505, 235] width 396 height 13
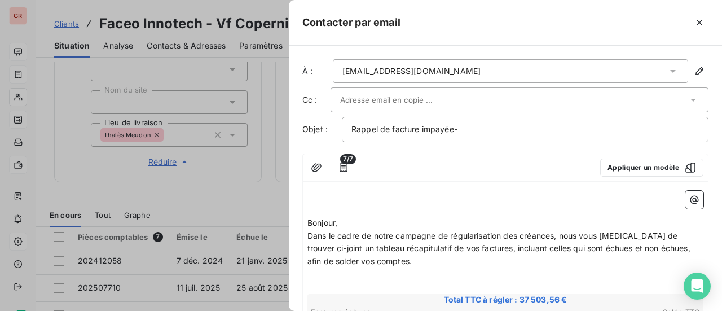
click at [369, 219] on p "Bonjour," at bounding box center [505, 223] width 396 height 13
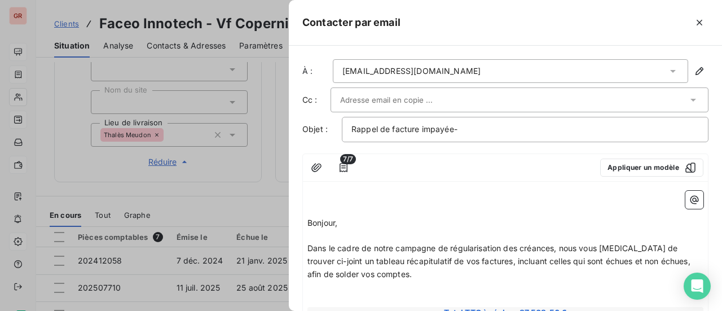
click at [666, 246] on span "Dans le cadre de notre campagne de régularisation des créances, nous vous prion…" at bounding box center [499, 261] width 385 height 36
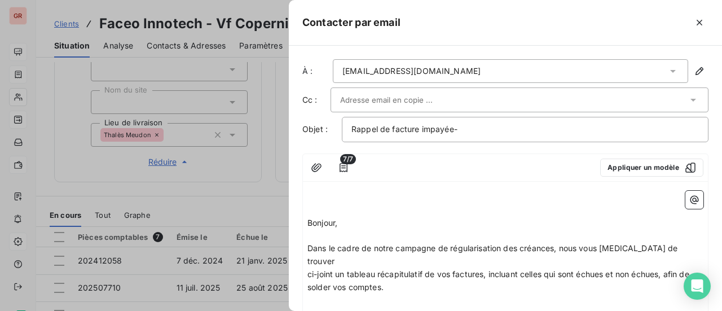
click at [419, 278] on p "ci-joint un tableau récapitulatif de vos factures, incluant celles qui sont éch…" at bounding box center [505, 281] width 396 height 26
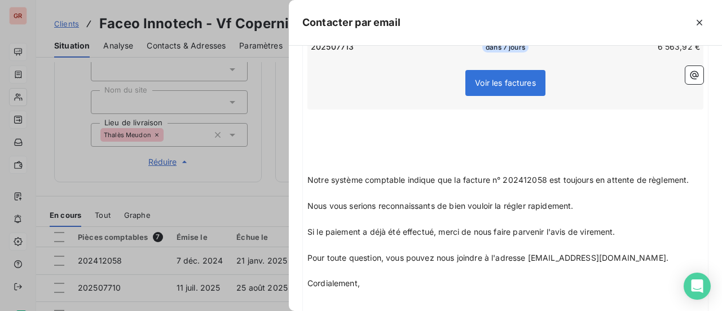
scroll to position [395, 0]
click at [318, 135] on p "﻿" at bounding box center [505, 141] width 396 height 13
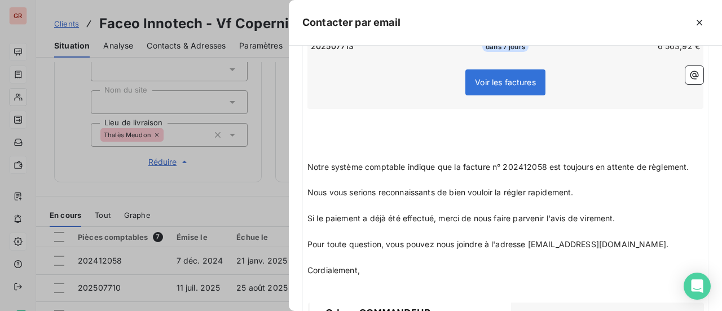
click at [311, 122] on p "﻿" at bounding box center [505, 128] width 396 height 13
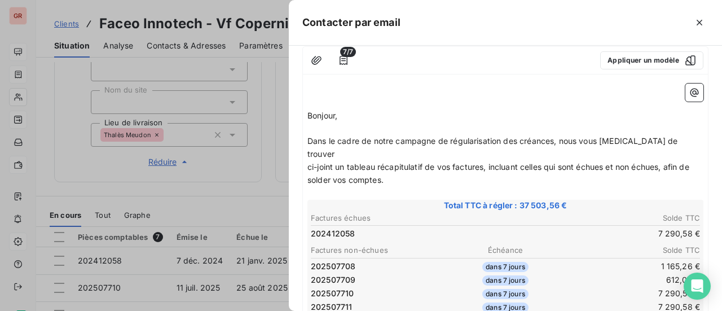
scroll to position [0, 0]
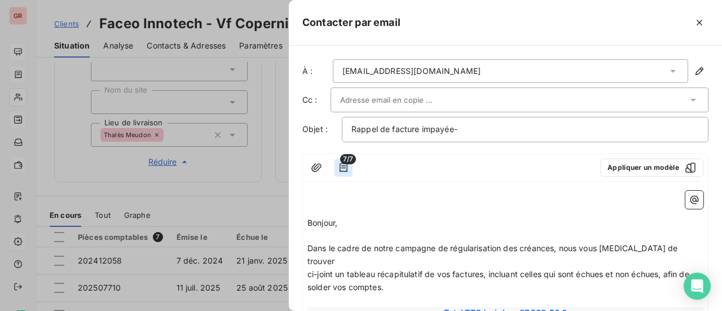
click at [343, 164] on icon "button" at bounding box center [343, 167] width 8 height 9
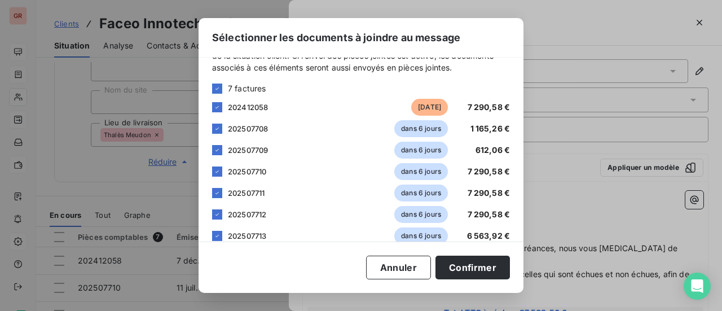
scroll to position [49, 0]
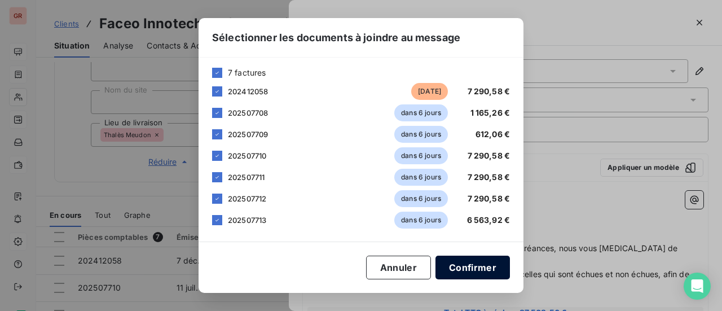
click at [484, 270] on button "Confirmer" at bounding box center [472, 267] width 74 height 24
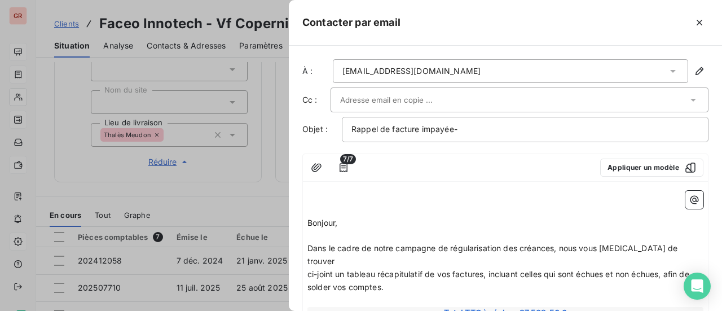
click at [329, 195] on p "﻿" at bounding box center [505, 197] width 396 height 13
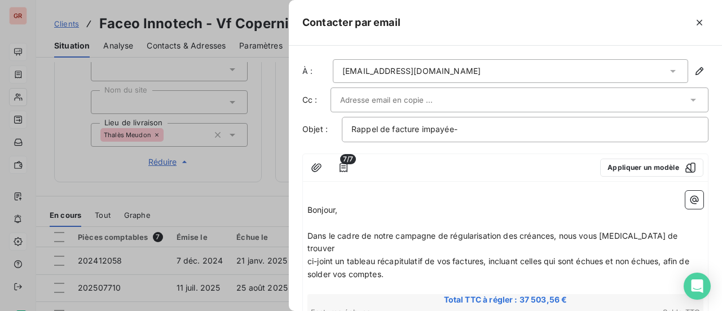
click at [533, 120] on div "Rappel de facture impayée-" at bounding box center [525, 129] width 366 height 25
click at [517, 131] on p "Rappel de facture impayée-" at bounding box center [524, 129] width 347 height 13
click at [317, 166] on icon "button" at bounding box center [316, 167] width 10 height 8
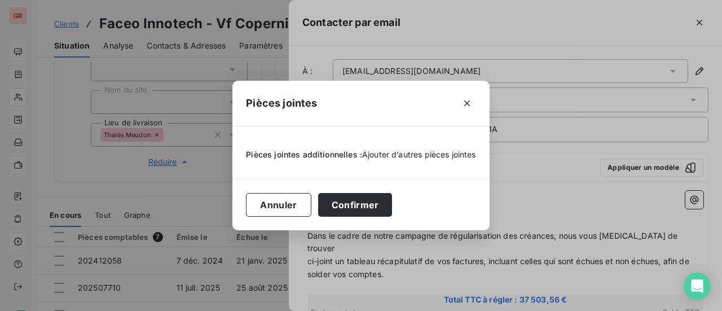
click at [390, 155] on span "Ajouter d’autres pièces jointes" at bounding box center [419, 154] width 114 height 10
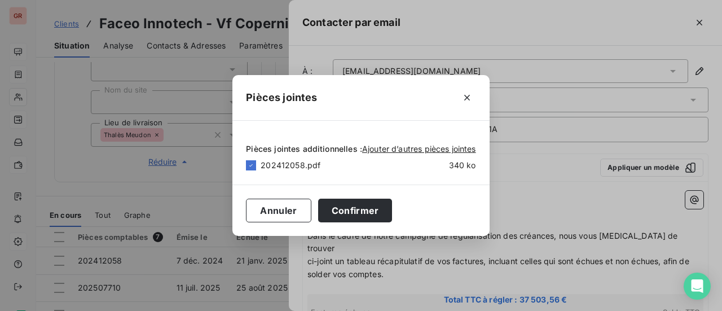
drag, startPoint x: 382, startPoint y: 83, endPoint x: 378, endPoint y: 107, distance: 24.0
click at [378, 107] on div "Pièces jointes" at bounding box center [360, 98] width 257 height 46
click at [362, 210] on button "Confirmer" at bounding box center [355, 210] width 74 height 24
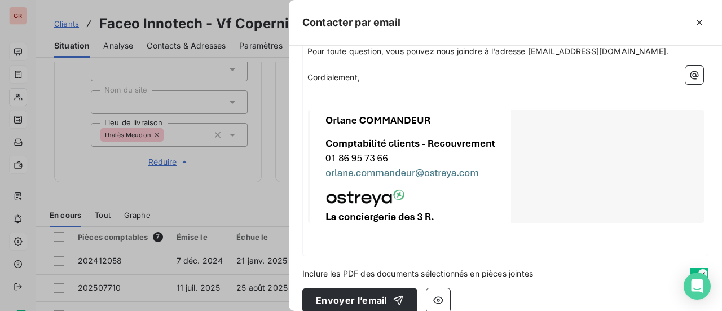
scroll to position [549, 0]
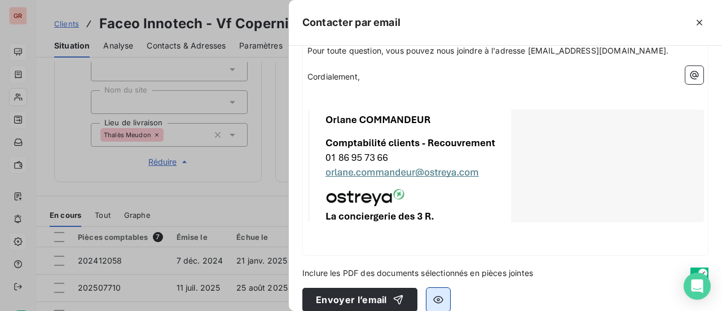
click at [441, 294] on icon "button" at bounding box center [437, 299] width 11 height 11
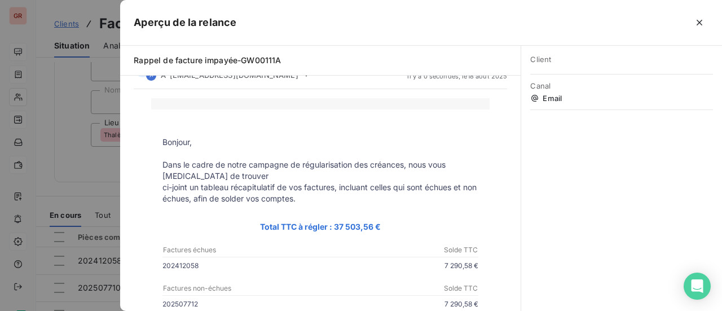
scroll to position [0, 0]
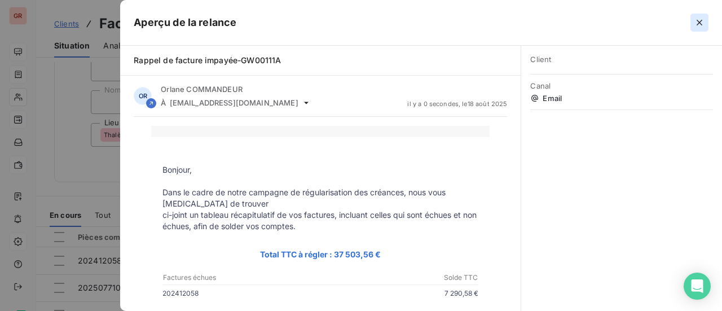
click at [698, 22] on icon "button" at bounding box center [699, 22] width 11 height 11
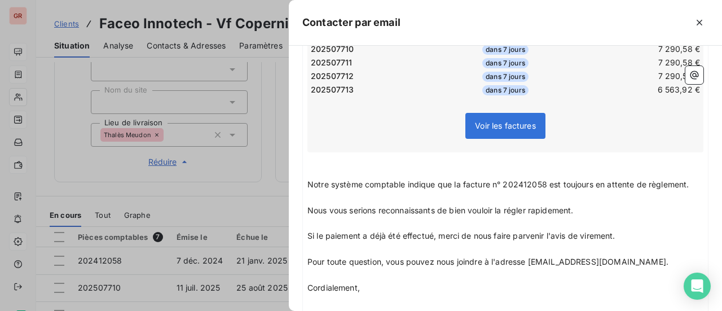
scroll to position [549, 0]
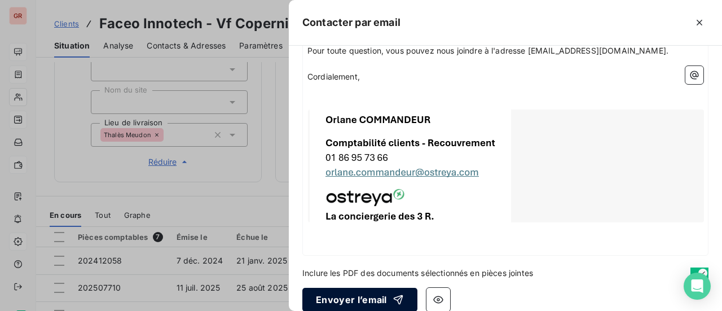
click at [371, 288] on button "Envoyer l’email" at bounding box center [359, 300] width 115 height 24
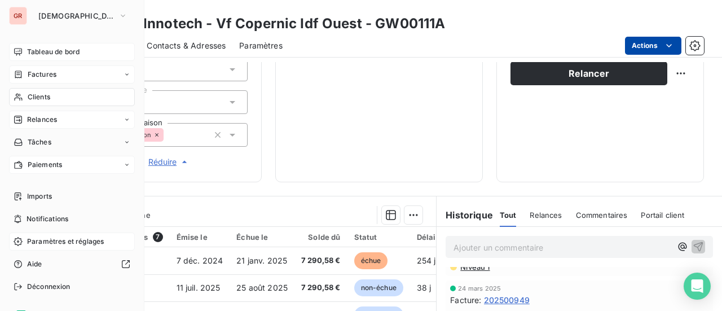
click at [56, 74] on div "Factures" at bounding box center [72, 74] width 126 height 18
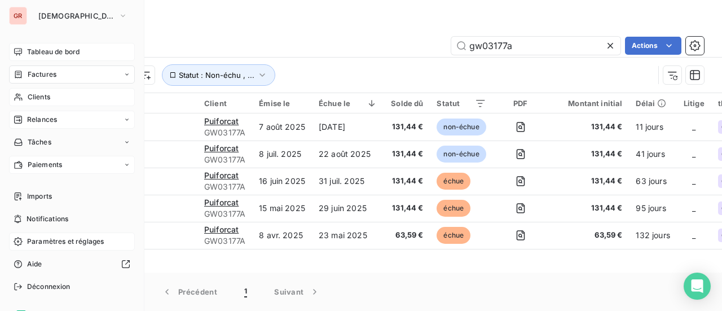
click at [45, 95] on span "Clients" at bounding box center [39, 97] width 23 height 10
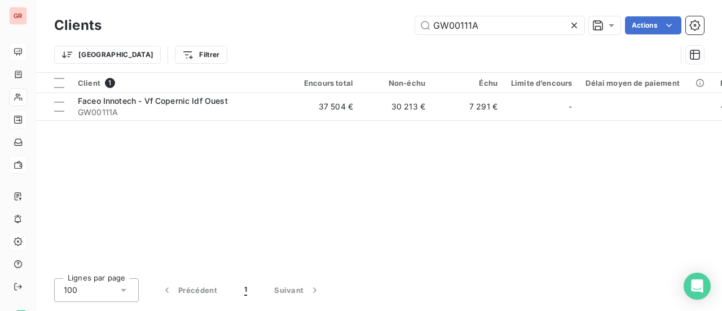
drag, startPoint x: 389, startPoint y: 29, endPoint x: 302, endPoint y: 31, distance: 87.4
click at [324, 29] on div "GW00111A Actions" at bounding box center [409, 25] width 589 height 18
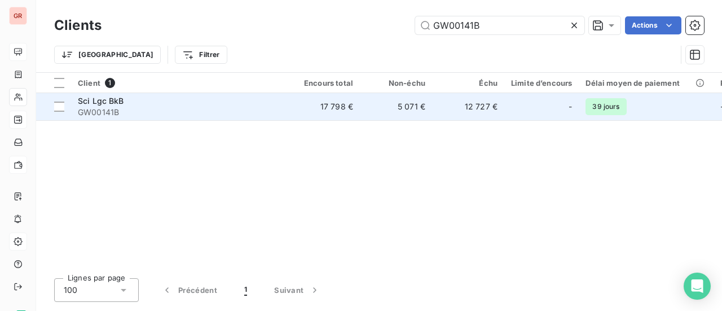
type input "GW00141B"
click at [111, 98] on span "Sci Lgc BkB" at bounding box center [101, 101] width 46 height 10
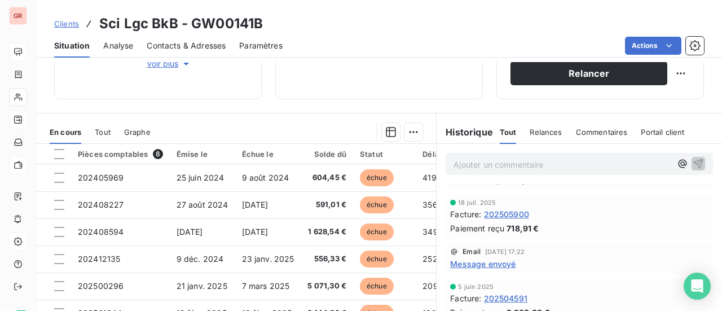
scroll to position [113, 0]
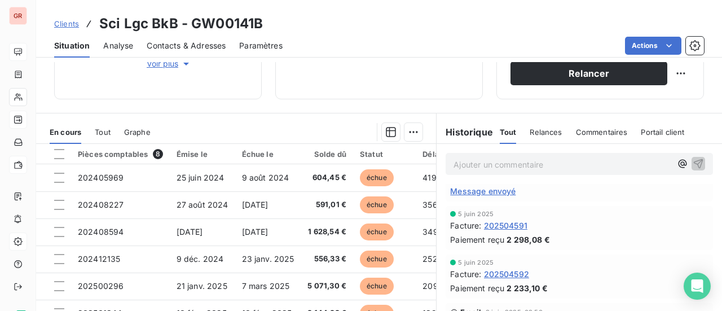
click at [503, 192] on span "Message envoyé" at bounding box center [482, 191] width 65 height 12
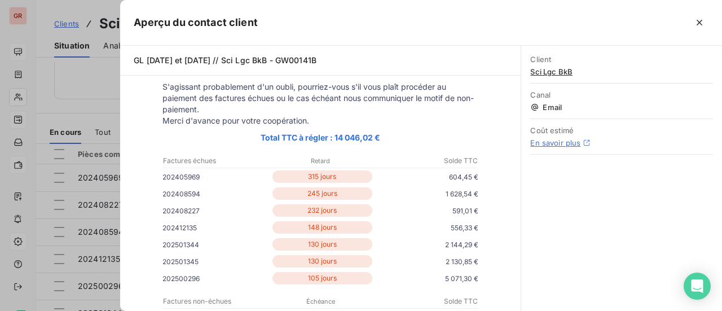
scroll to position [169, 0]
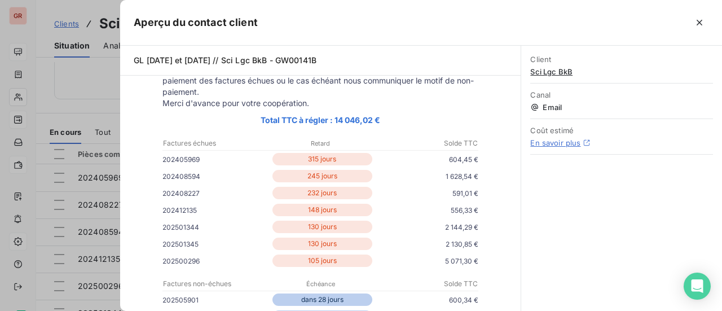
click at [68, 160] on div at bounding box center [361, 155] width 722 height 311
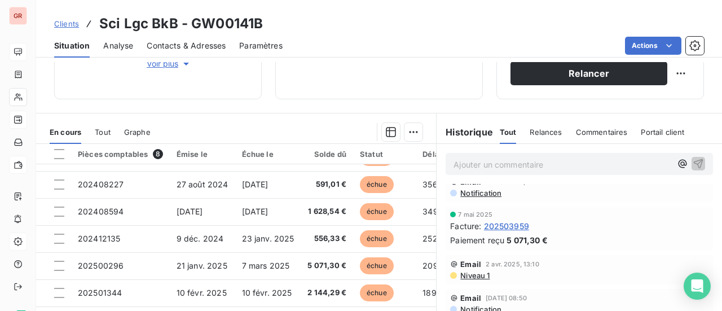
scroll to position [282, 0]
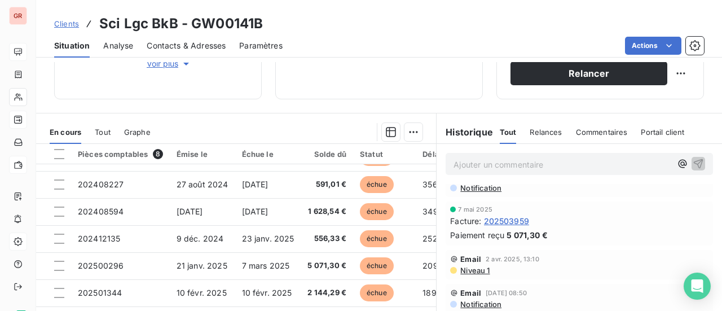
click at [472, 270] on span "Niveau 1" at bounding box center [474, 270] width 30 height 9
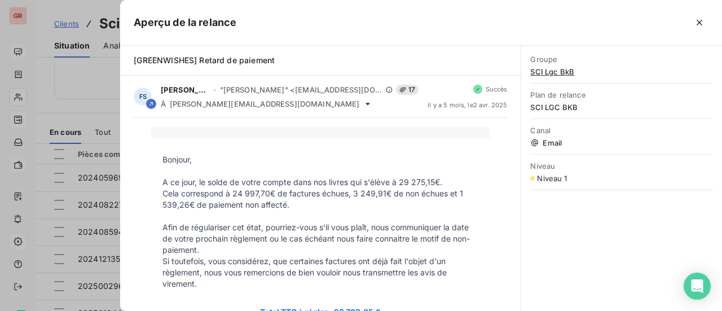
click at [86, 59] on div at bounding box center [361, 155] width 722 height 311
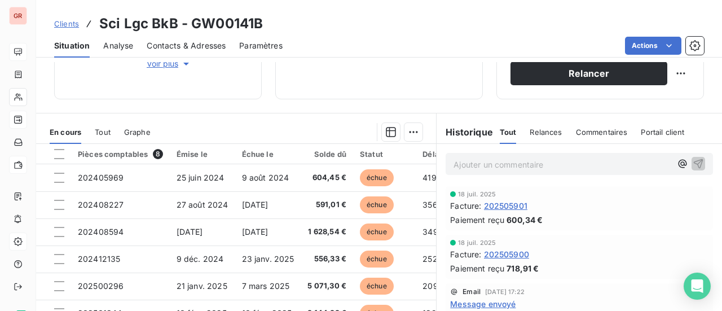
scroll to position [56, 0]
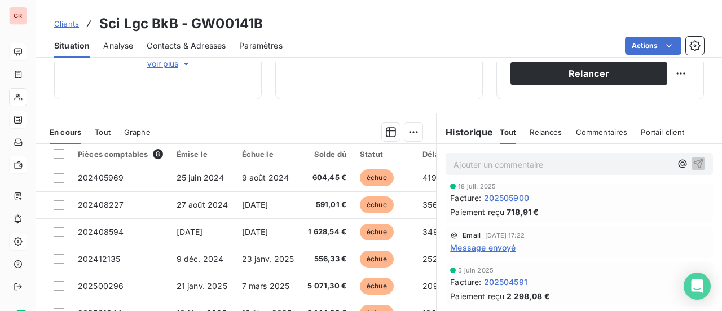
click at [501, 249] on span "Message envoyé" at bounding box center [482, 247] width 65 height 12
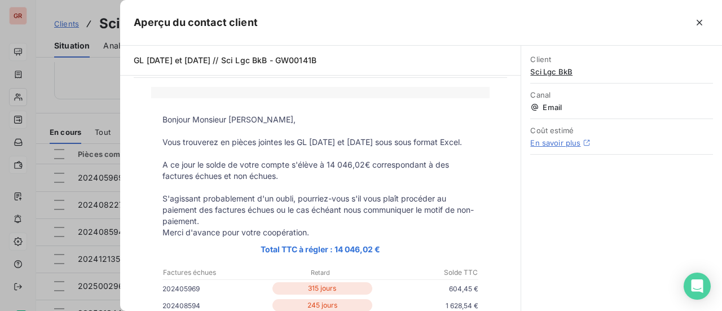
scroll to position [0, 0]
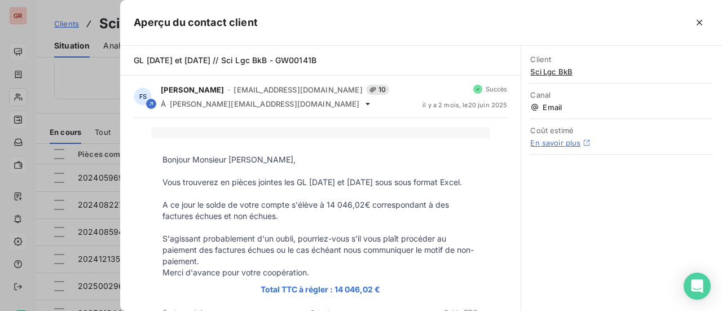
click at [99, 82] on div at bounding box center [361, 155] width 722 height 311
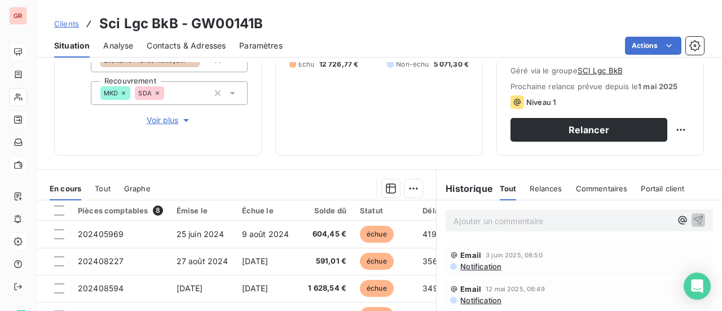
scroll to position [226, 0]
click at [489, 264] on span "Notification" at bounding box center [480, 266] width 42 height 9
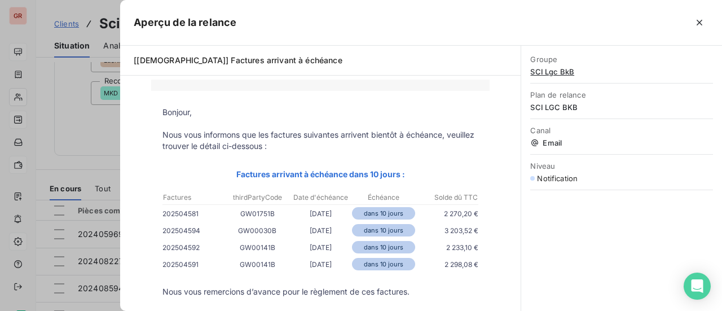
scroll to position [113, 0]
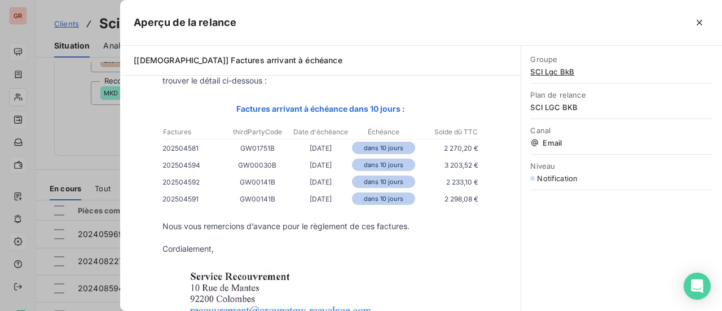
click at [77, 47] on div at bounding box center [361, 155] width 722 height 311
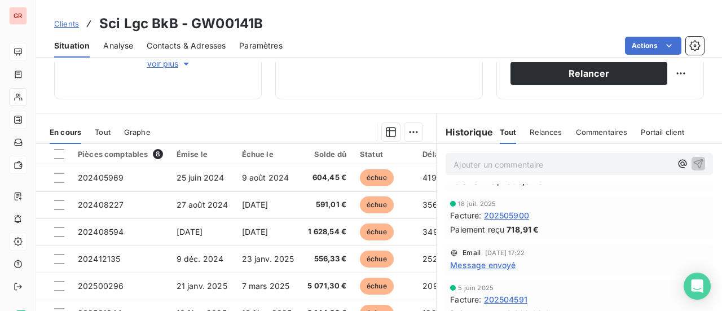
scroll to position [56, 0]
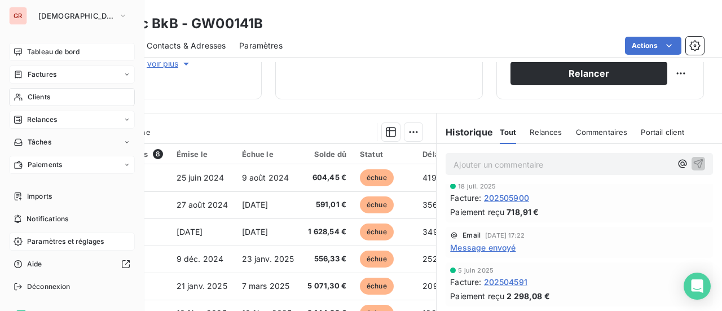
click at [37, 76] on span "Factures" at bounding box center [42, 74] width 29 height 10
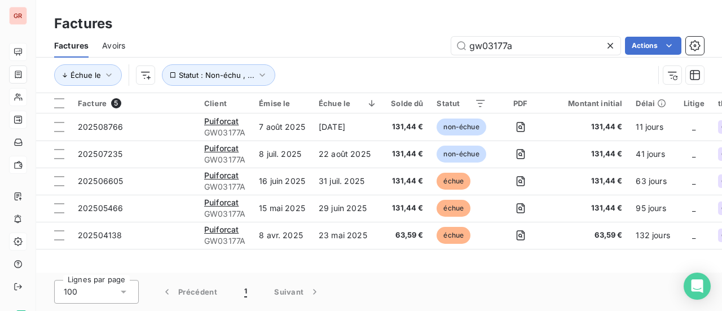
drag, startPoint x: 522, startPoint y: 46, endPoint x: 321, endPoint y: 56, distance: 201.6
click at [337, 56] on div "Factures Avoirs gw03177a Actions" at bounding box center [379, 46] width 686 height 24
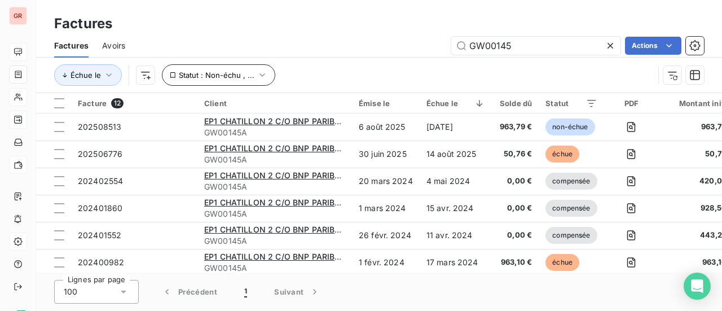
type input "GW00145"
click at [262, 72] on icon "button" at bounding box center [262, 74] width 11 height 11
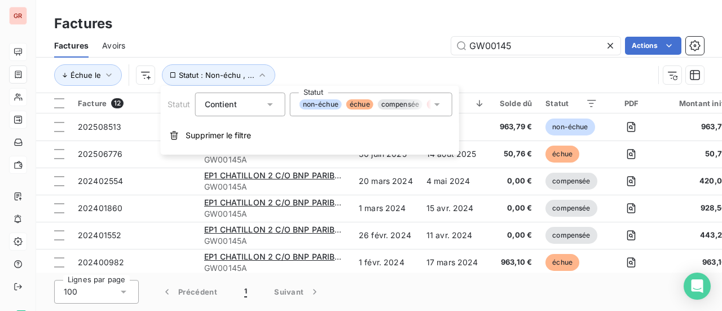
click at [440, 102] on icon at bounding box center [436, 104] width 11 height 11
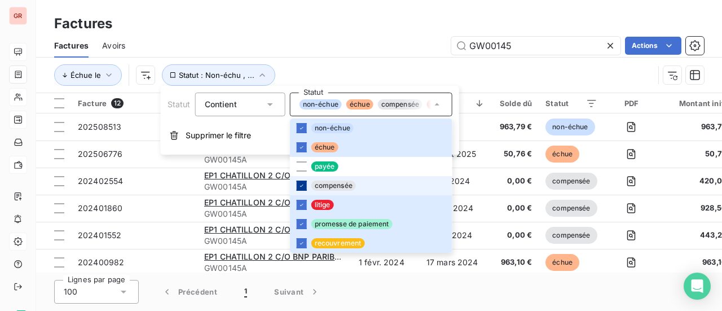
click at [301, 181] on div at bounding box center [302, 185] width 10 height 10
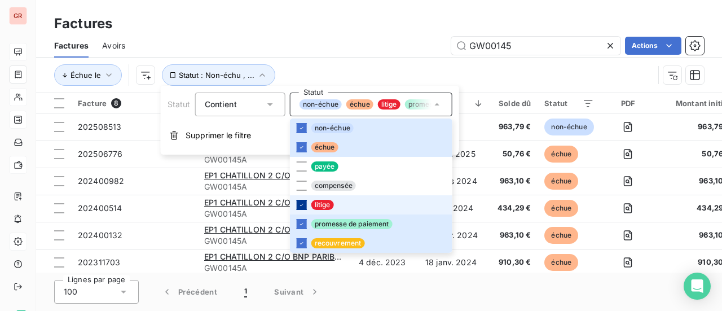
click at [305, 204] on div at bounding box center [302, 205] width 10 height 10
click at [541, 75] on div "Échue le Statut : Non-échu , ..." at bounding box center [353, 74] width 599 height 21
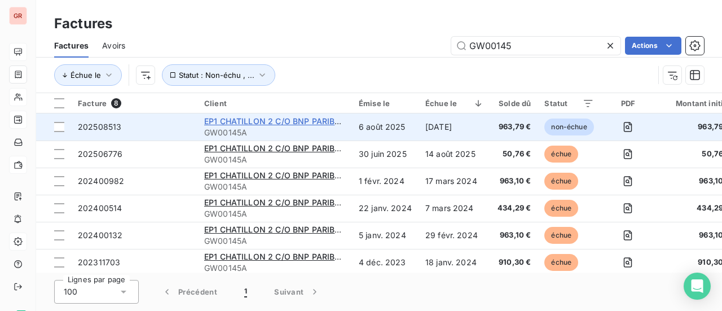
click at [251, 125] on span "EP1 CHATILLON 2 C/O BNP PARIBAS REPM 53720" at bounding box center [300, 121] width 193 height 10
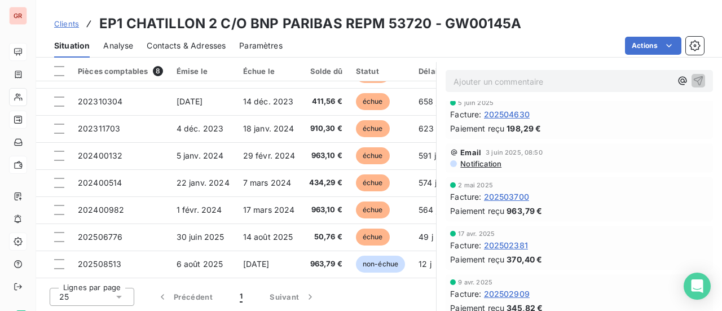
scroll to position [226, 0]
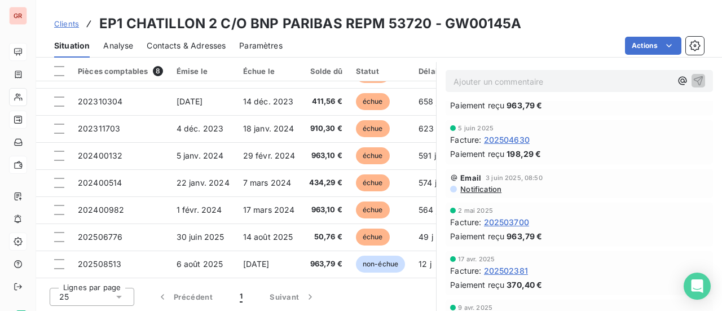
click at [478, 187] on span "Notification" at bounding box center [480, 188] width 42 height 9
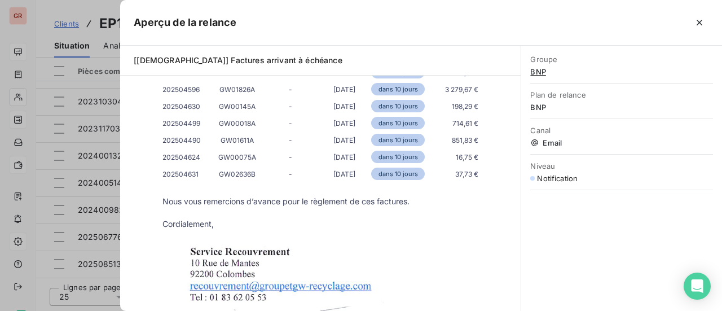
scroll to position [338, 0]
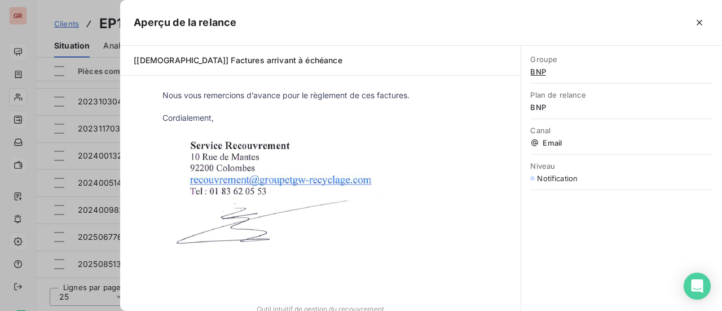
click at [68, 48] on div at bounding box center [361, 155] width 722 height 311
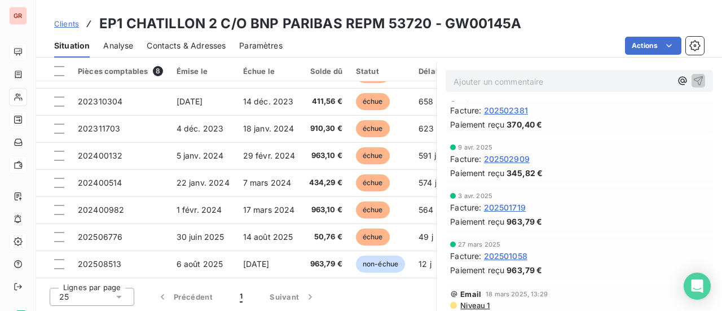
scroll to position [451, 0]
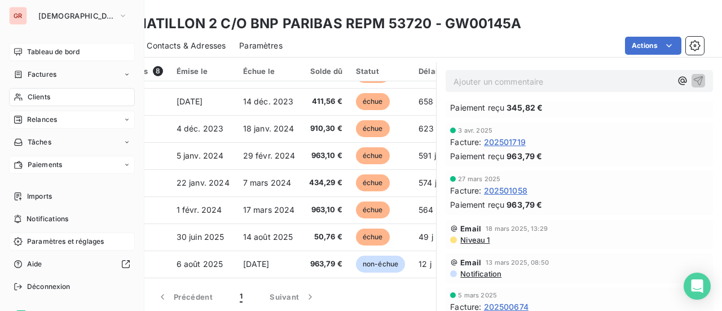
click at [52, 96] on div "Clients" at bounding box center [72, 97] width 126 height 18
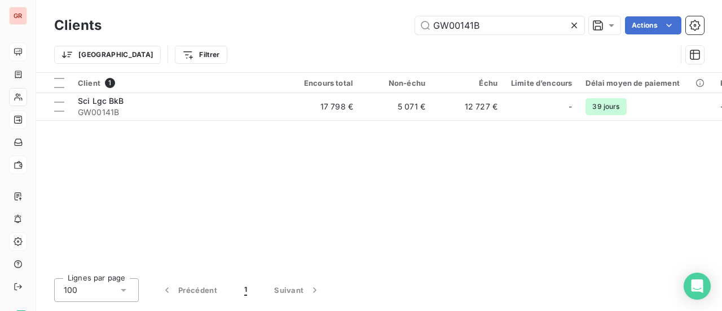
click at [360, 30] on div "GW00141B Actions" at bounding box center [409, 25] width 589 height 18
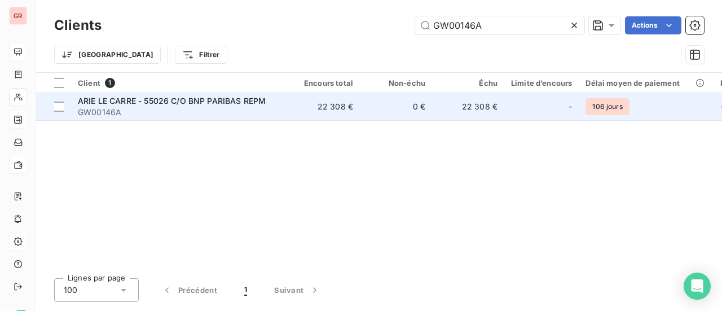
type input "GW00146A"
click at [191, 100] on span "ARIE LE CARRE - 55026 C/O BNP PARIBAS REPM" at bounding box center [172, 101] width 188 height 10
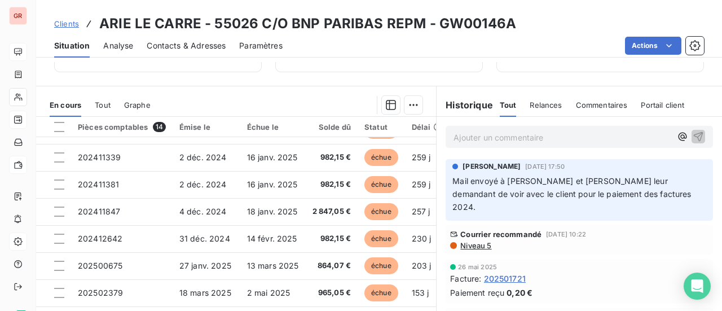
scroll to position [236, 0]
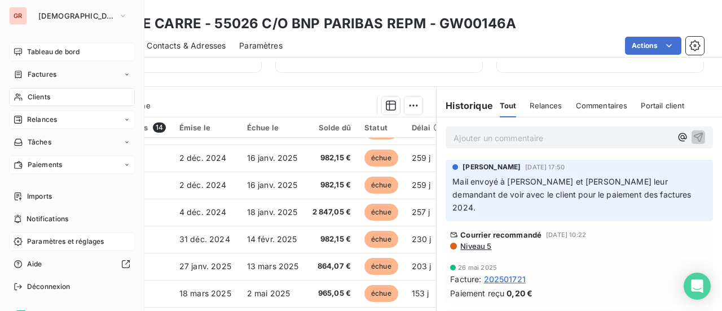
click at [48, 95] on span "Clients" at bounding box center [39, 97] width 23 height 10
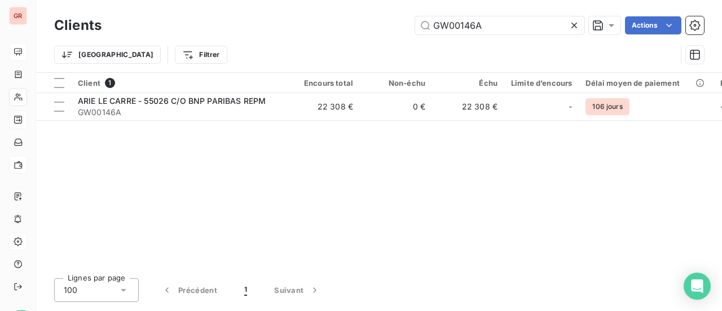
drag, startPoint x: 414, startPoint y: 26, endPoint x: 178, endPoint y: 27, distance: 236.2
click at [197, 27] on div "GW00146A Actions" at bounding box center [409, 25] width 589 height 18
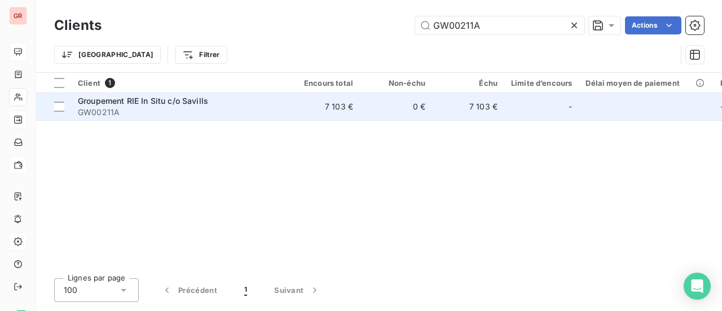
type input "GW00211A"
click at [162, 102] on span "Groupement RIE In Situ c/o Savills" at bounding box center [143, 101] width 130 height 10
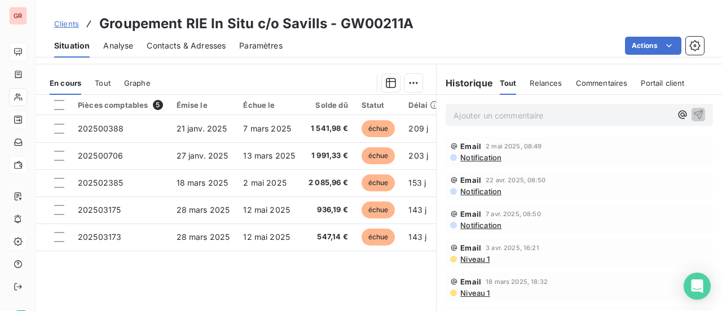
scroll to position [252, 0]
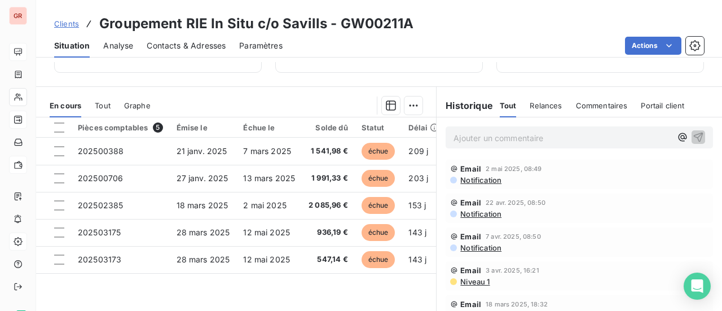
click at [492, 182] on span "Notification" at bounding box center [480, 179] width 42 height 9
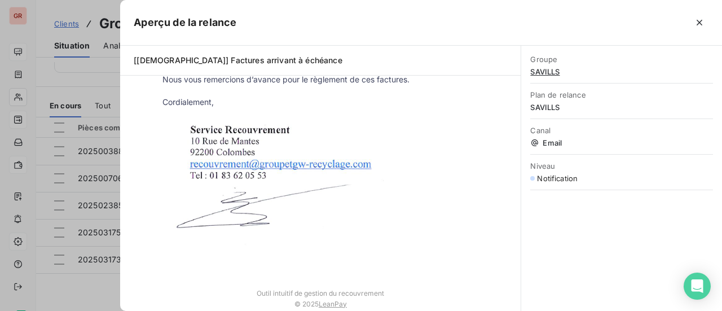
scroll to position [0, 0]
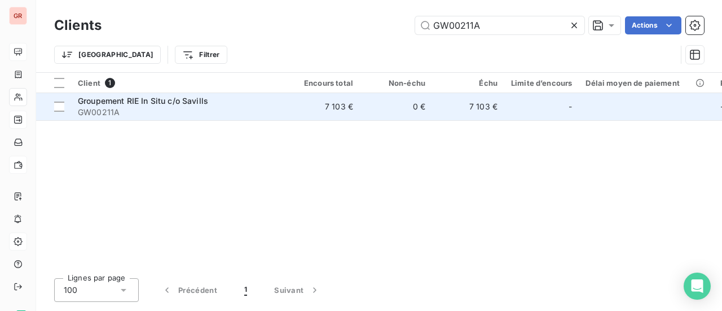
click at [172, 102] on span "Groupement RIE In Situ c/o Savills" at bounding box center [143, 101] width 130 height 10
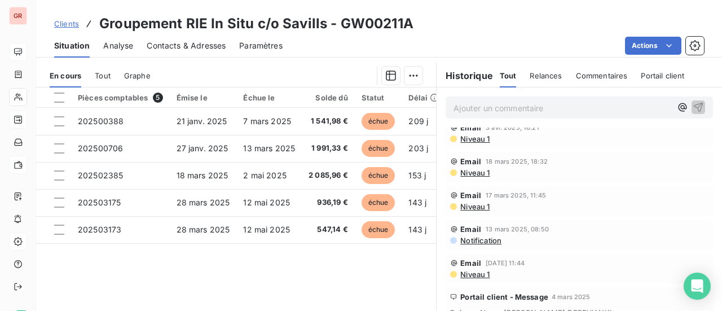
scroll to position [56, 0]
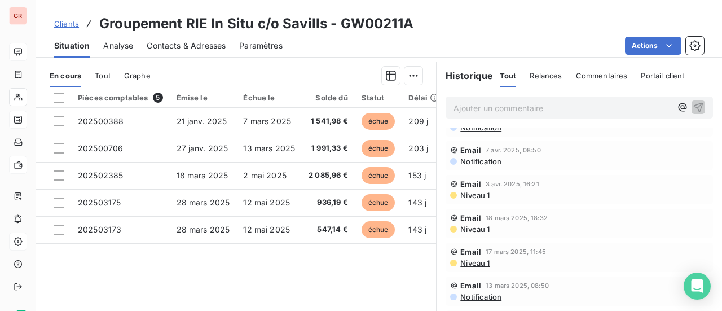
click at [469, 193] on span "Niveau 1" at bounding box center [474, 195] width 30 height 9
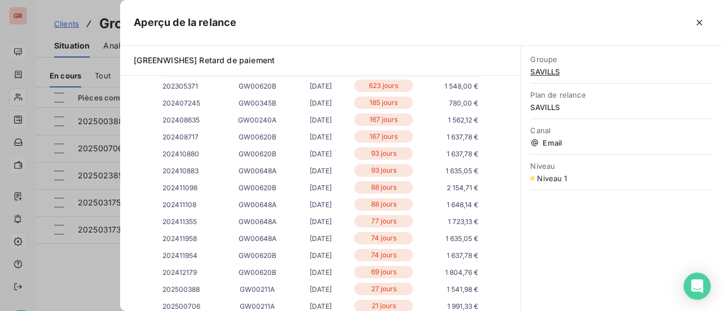
scroll to position [282, 0]
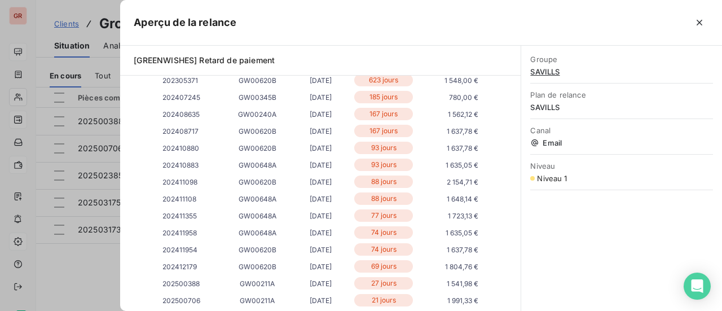
click at [77, 286] on div at bounding box center [361, 155] width 722 height 311
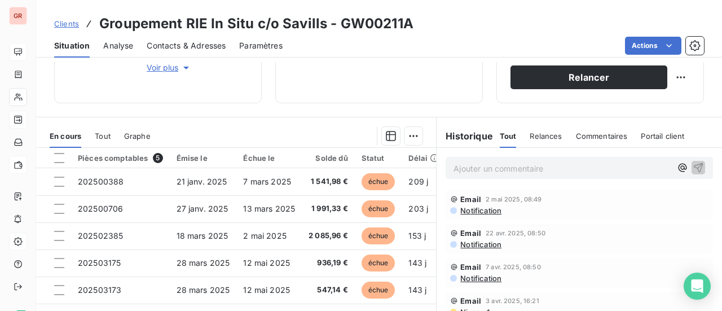
scroll to position [226, 0]
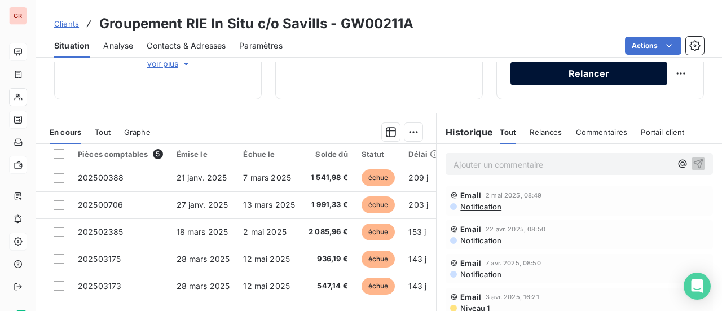
click at [575, 76] on button "Relancer" at bounding box center [588, 73] width 157 height 24
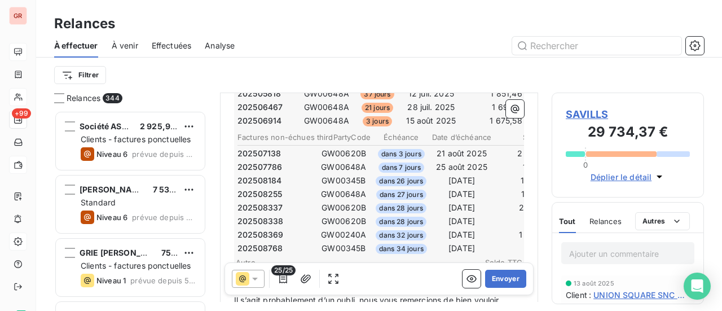
scroll to position [514, 0]
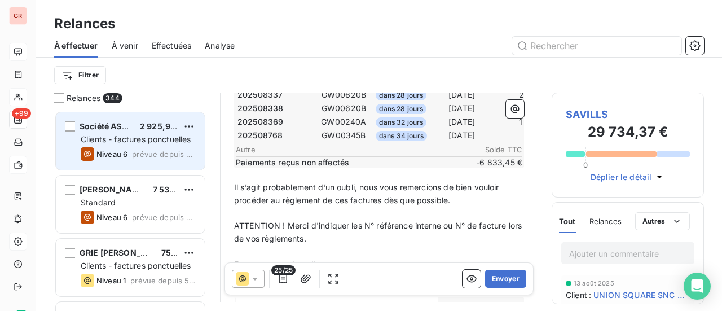
click at [138, 148] on div "Niveau 6 prévue depuis 690 jours" at bounding box center [138, 154] width 115 height 14
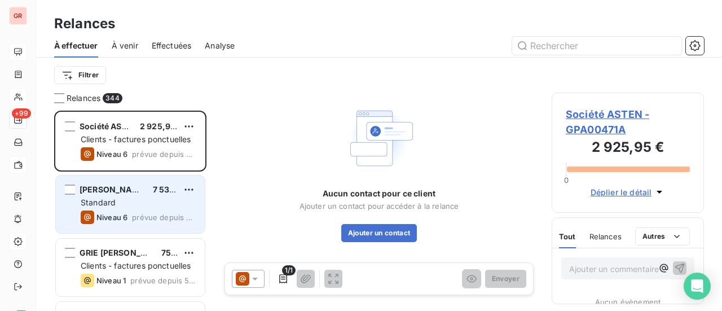
click at [130, 200] on div "Standard" at bounding box center [138, 202] width 115 height 11
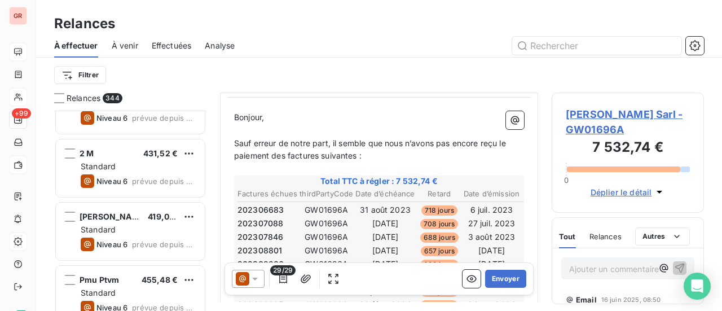
scroll to position [395, 0]
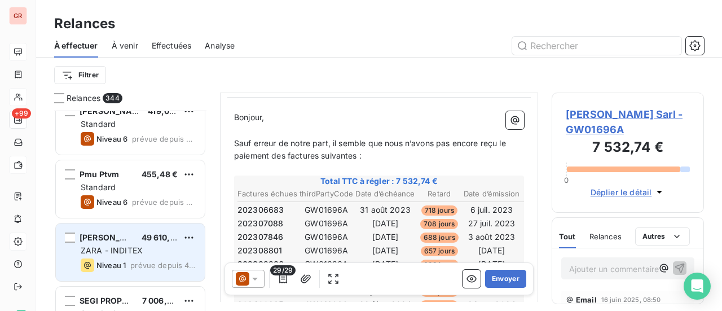
click at [142, 247] on div "ZARA - INDITEX" at bounding box center [138, 250] width 115 height 11
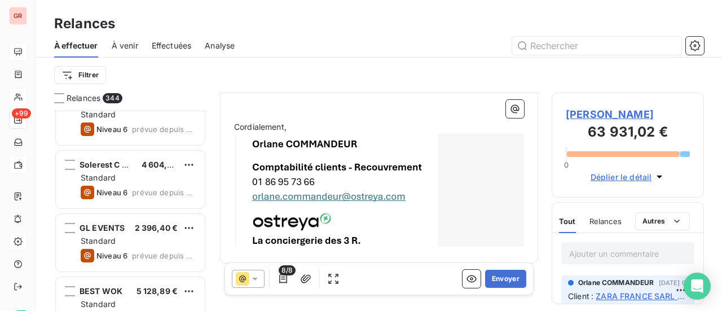
scroll to position [846, 0]
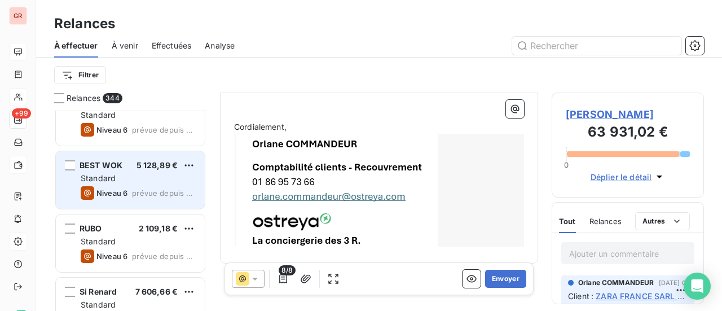
click at [126, 182] on div "Standard" at bounding box center [138, 178] width 115 height 11
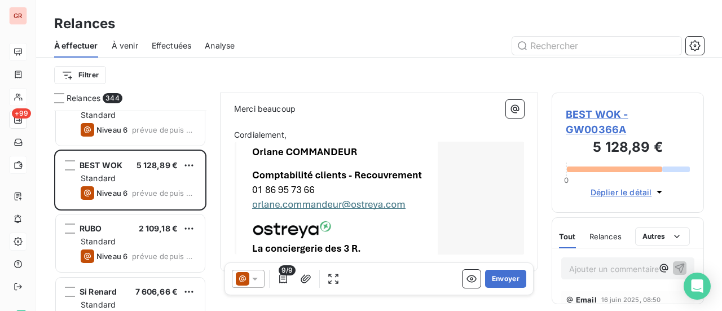
scroll to position [471, 0]
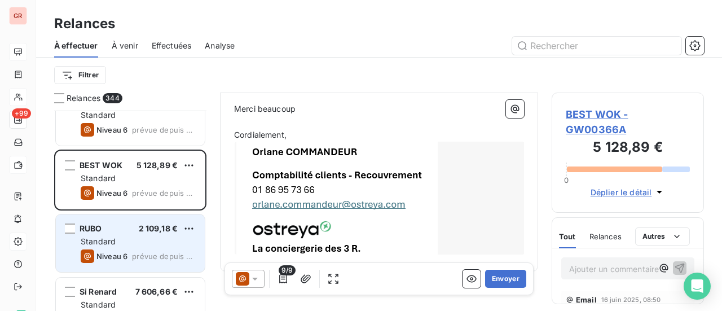
click at [115, 244] on div "Standard" at bounding box center [138, 241] width 115 height 11
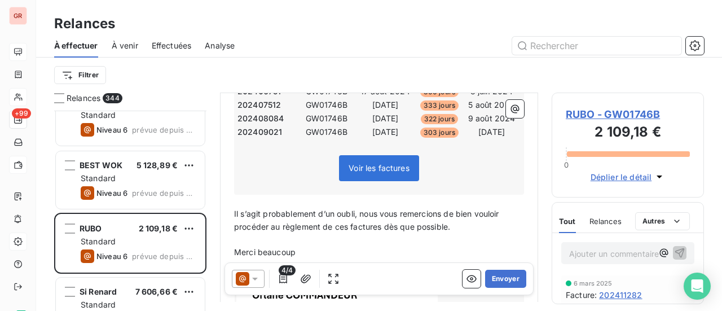
scroll to position [226, 0]
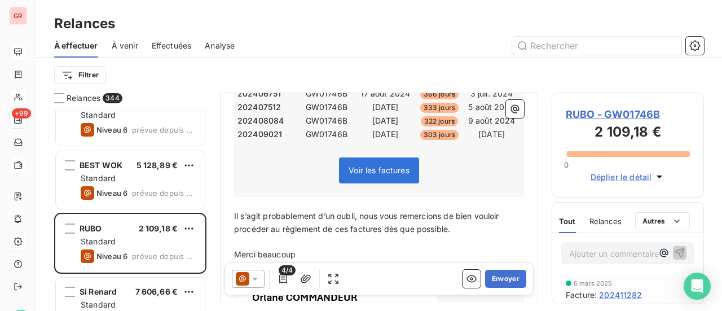
click at [380, 169] on span "Voir les factures" at bounding box center [378, 170] width 61 height 10
click at [348, 170] on span "Voir les factures" at bounding box center [378, 170] width 61 height 10
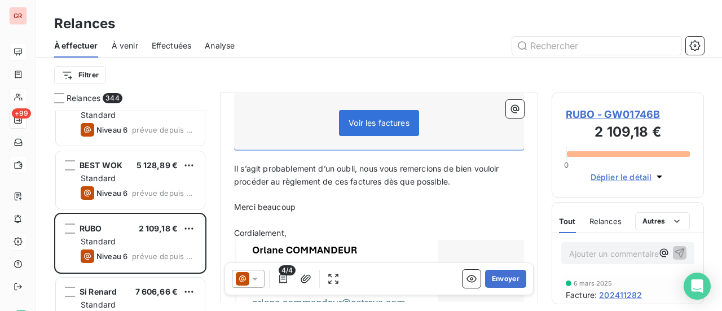
scroll to position [338, 0]
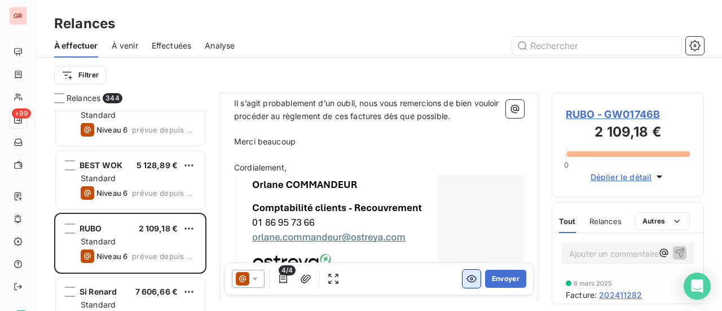
click at [466, 278] on icon "button" at bounding box center [471, 278] width 11 height 11
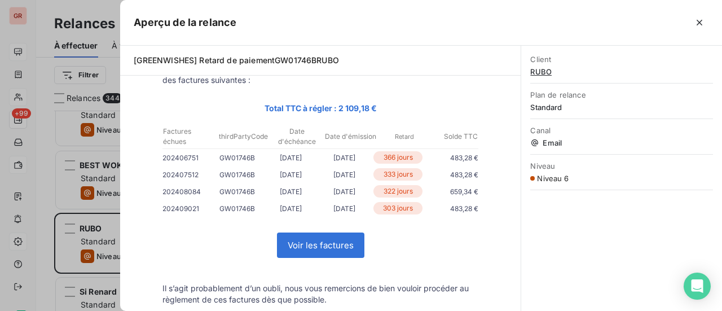
scroll to position [113, 0]
click at [108, 271] on div at bounding box center [361, 155] width 722 height 311
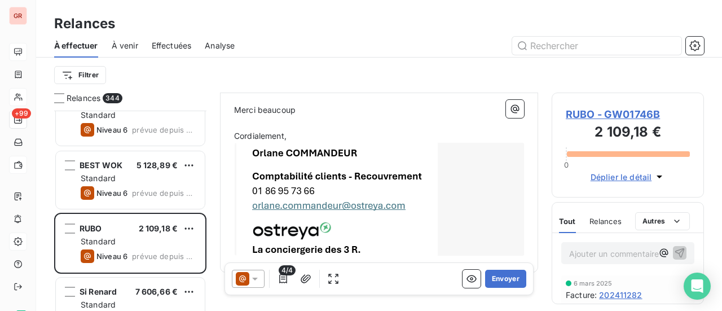
scroll to position [385, 0]
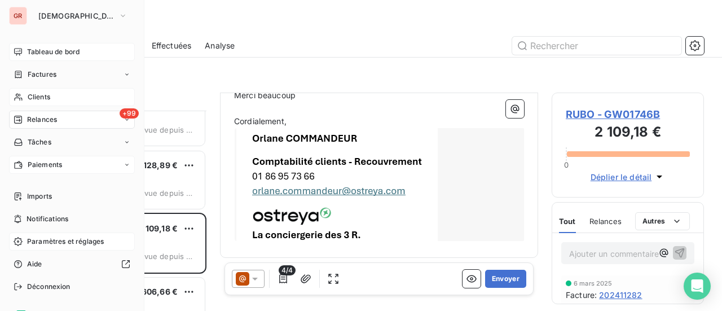
drag, startPoint x: 45, startPoint y: 99, endPoint x: 48, endPoint y: 95, distance: 6.0
click at [45, 99] on span "Clients" at bounding box center [39, 97] width 23 height 10
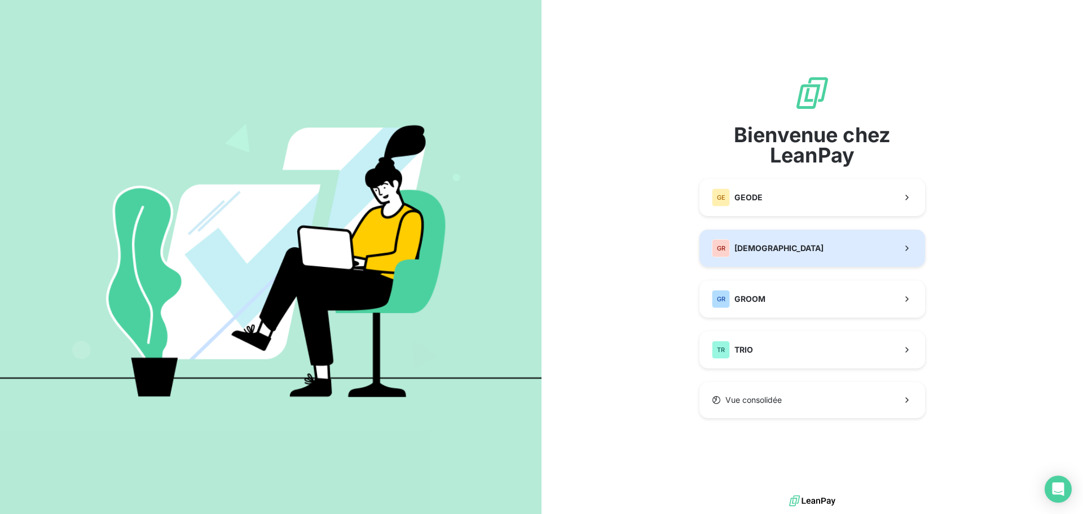
click at [764, 247] on span "[DEMOGRAPHIC_DATA]" at bounding box center [778, 247] width 89 height 11
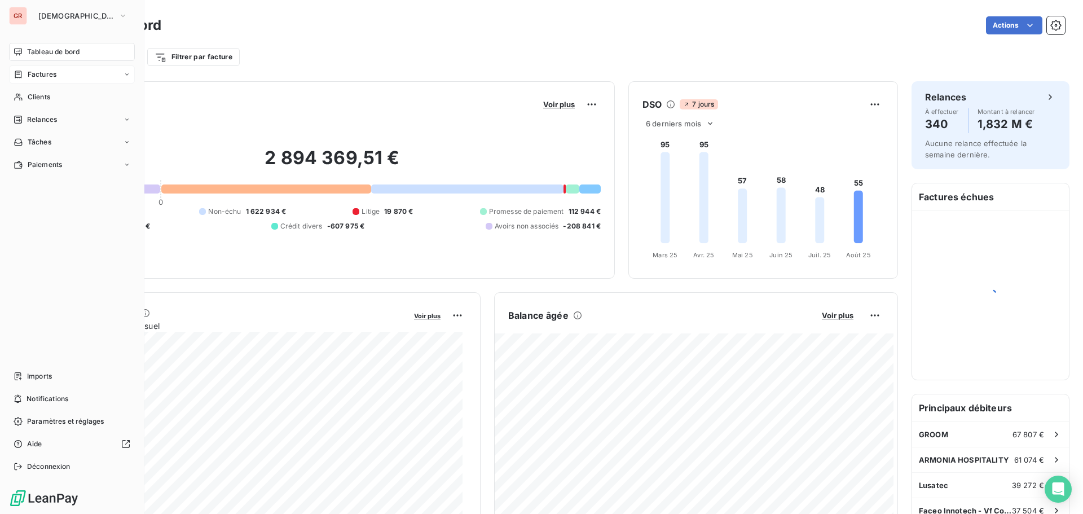
click at [45, 72] on span "Factures" at bounding box center [42, 74] width 29 height 10
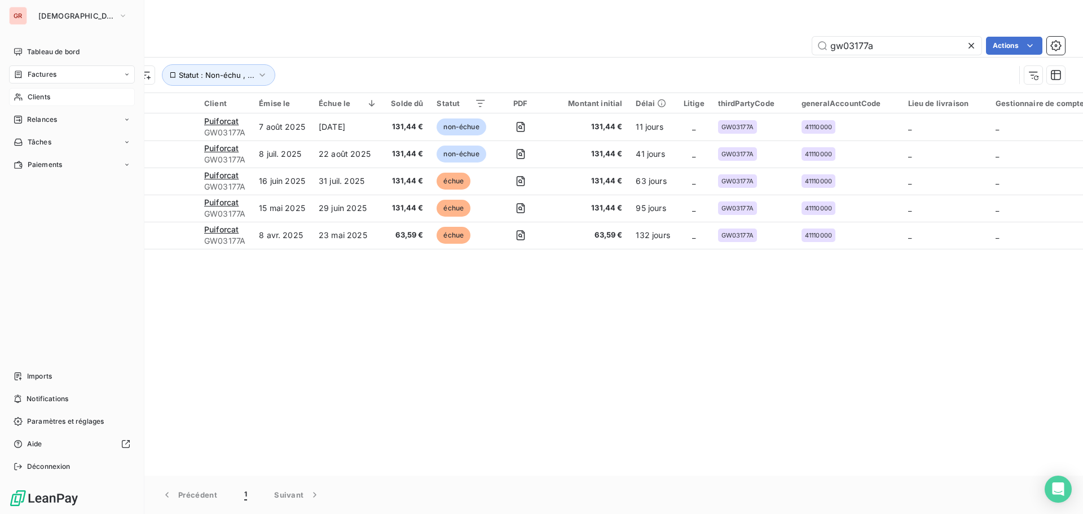
click at [43, 98] on span "Clients" at bounding box center [39, 97] width 23 height 10
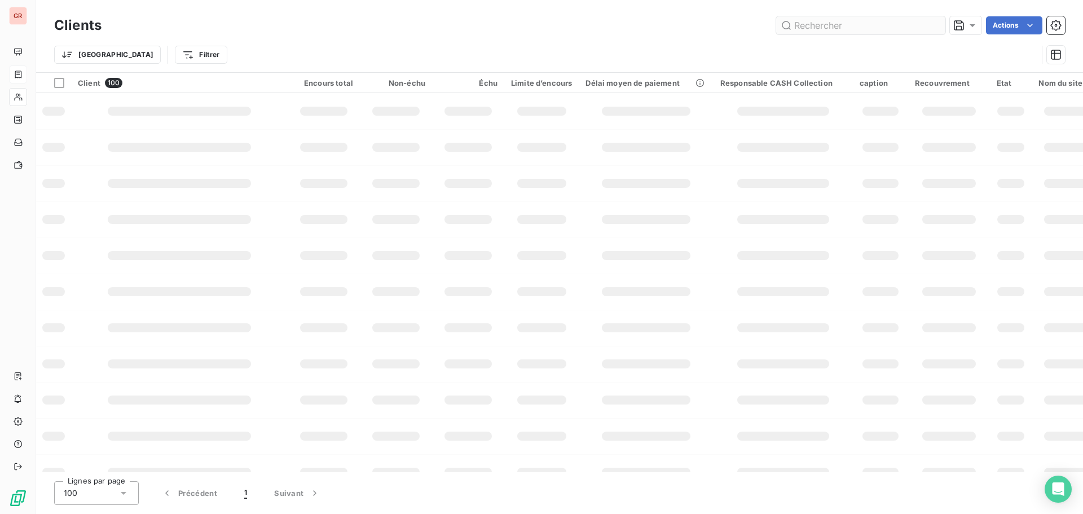
click at [846, 20] on input "text" at bounding box center [860, 25] width 169 height 18
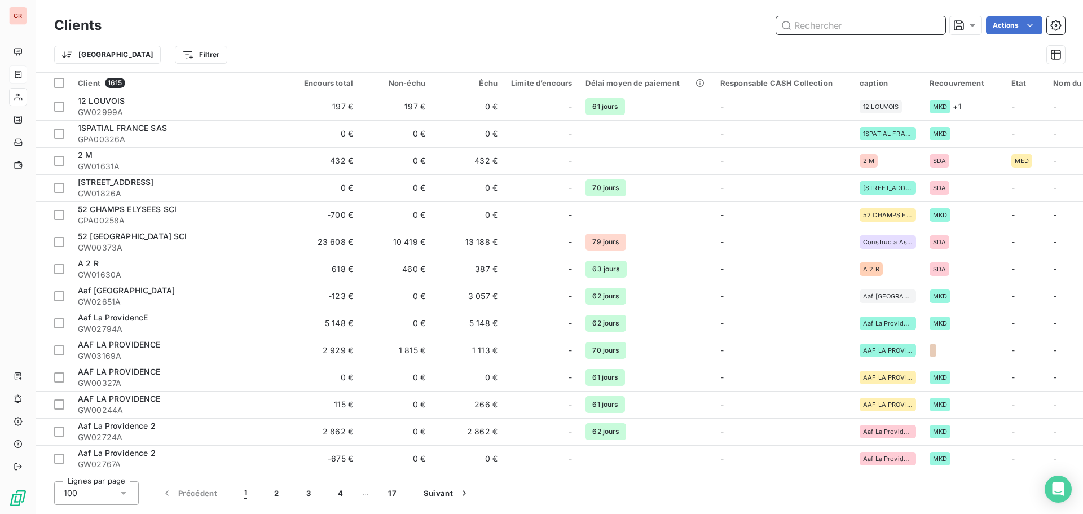
click at [884, 22] on input "text" at bounding box center [860, 25] width 169 height 18
paste input "GW00111A"
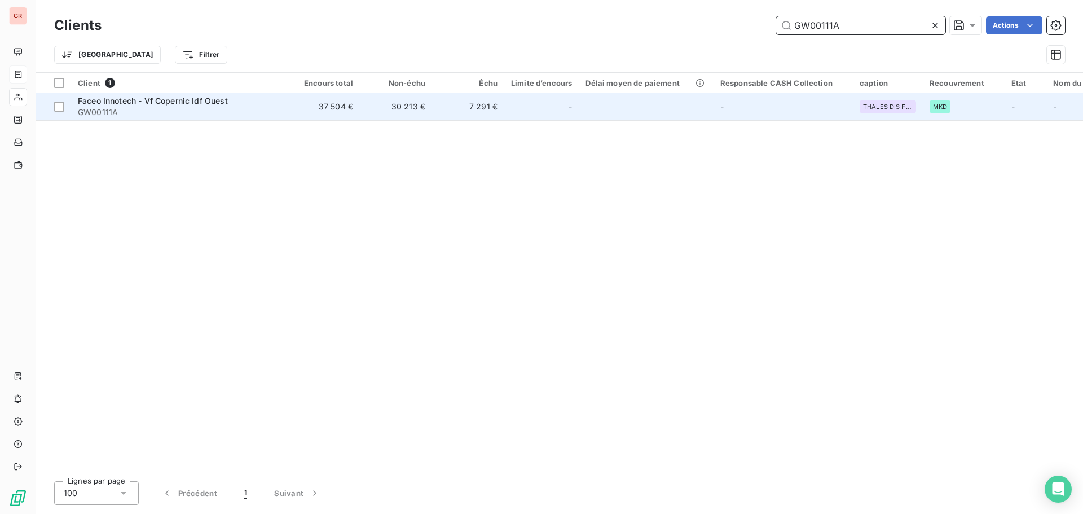
type input "GW00111A"
click at [112, 109] on span "GW00111A" at bounding box center [179, 112] width 203 height 11
